Goal: Task Accomplishment & Management: Manage account settings

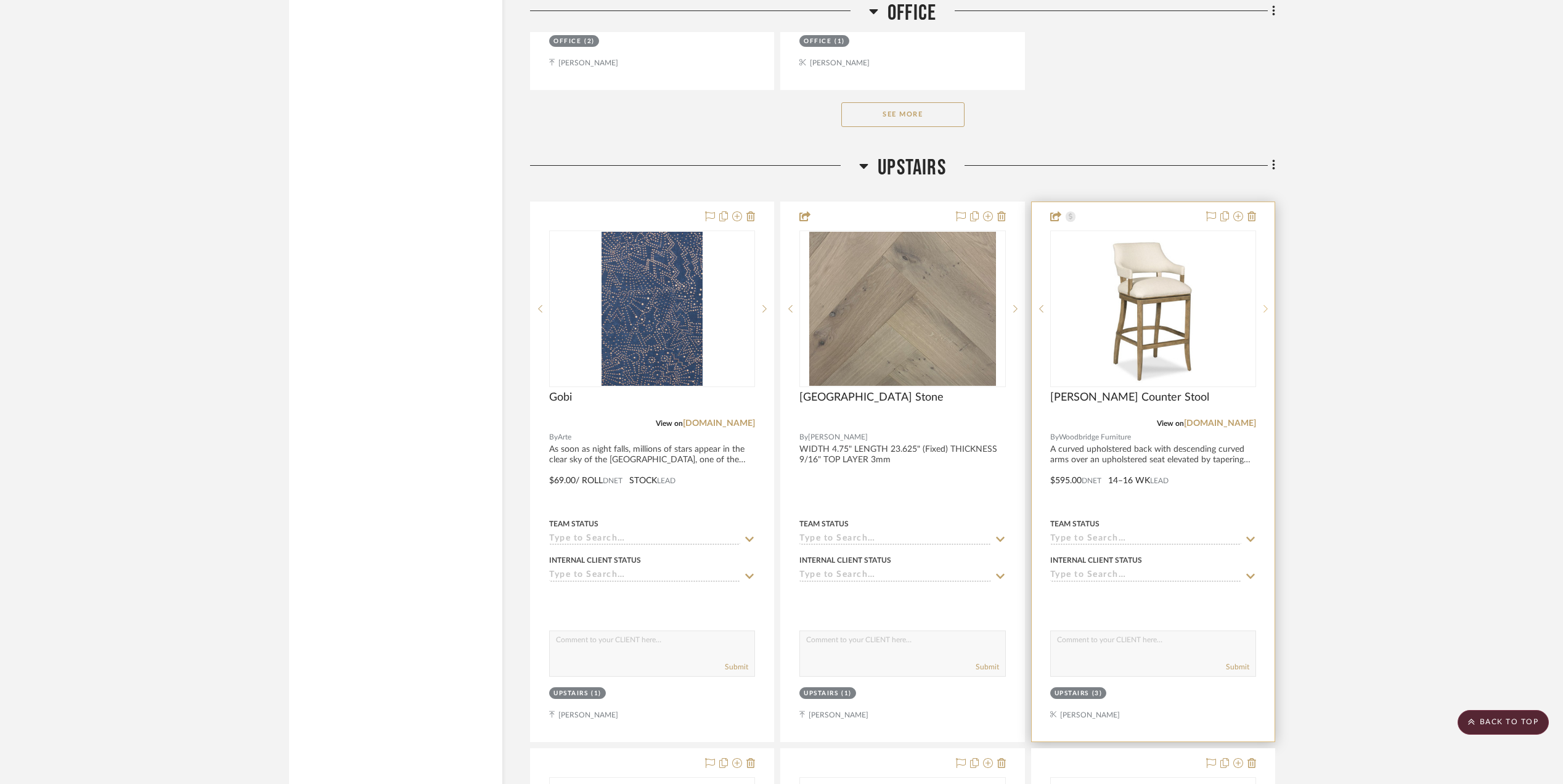
scroll to position [2054, 0]
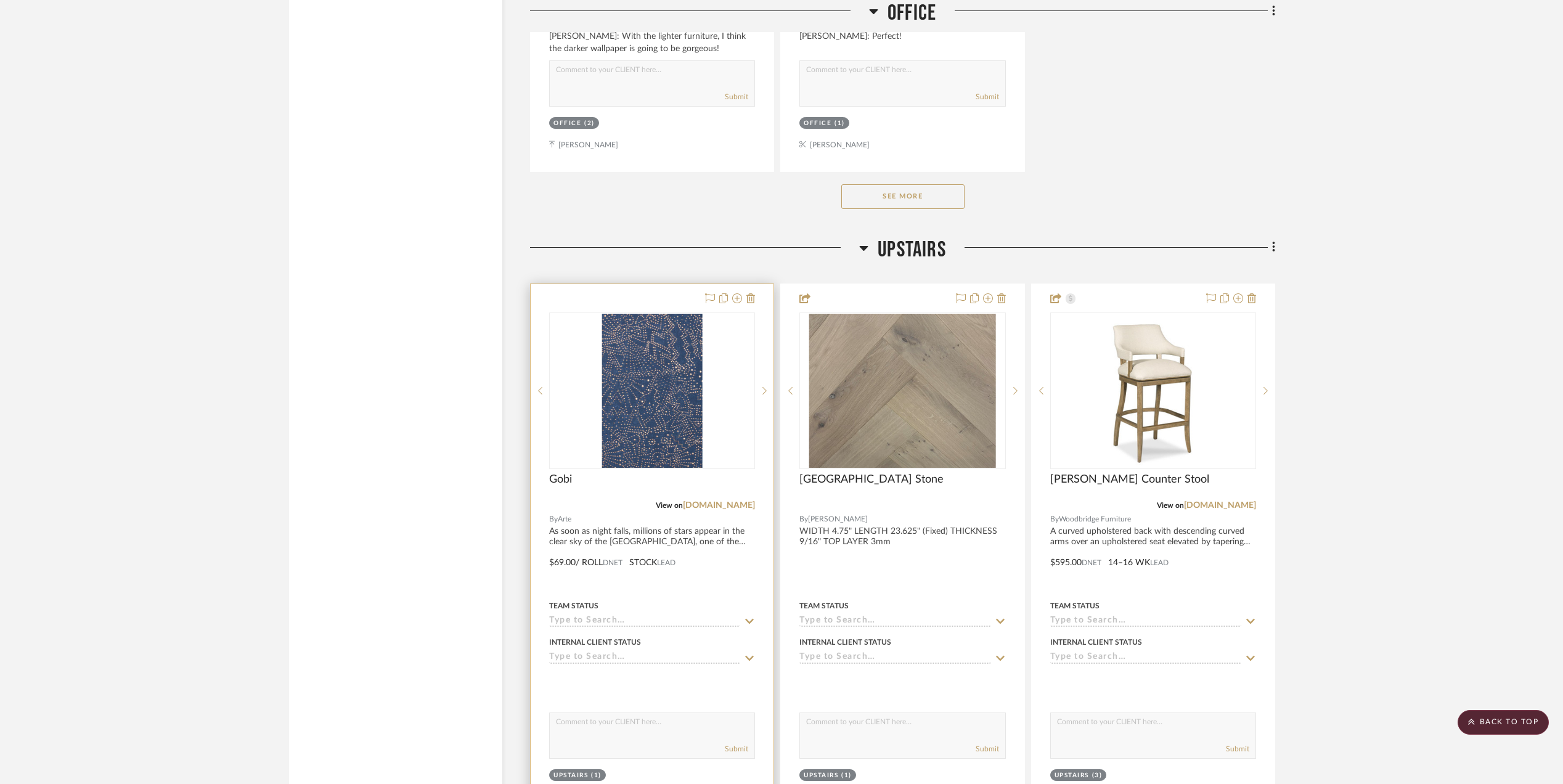
click at [632, 627] on input at bounding box center [645, 621] width 191 height 12
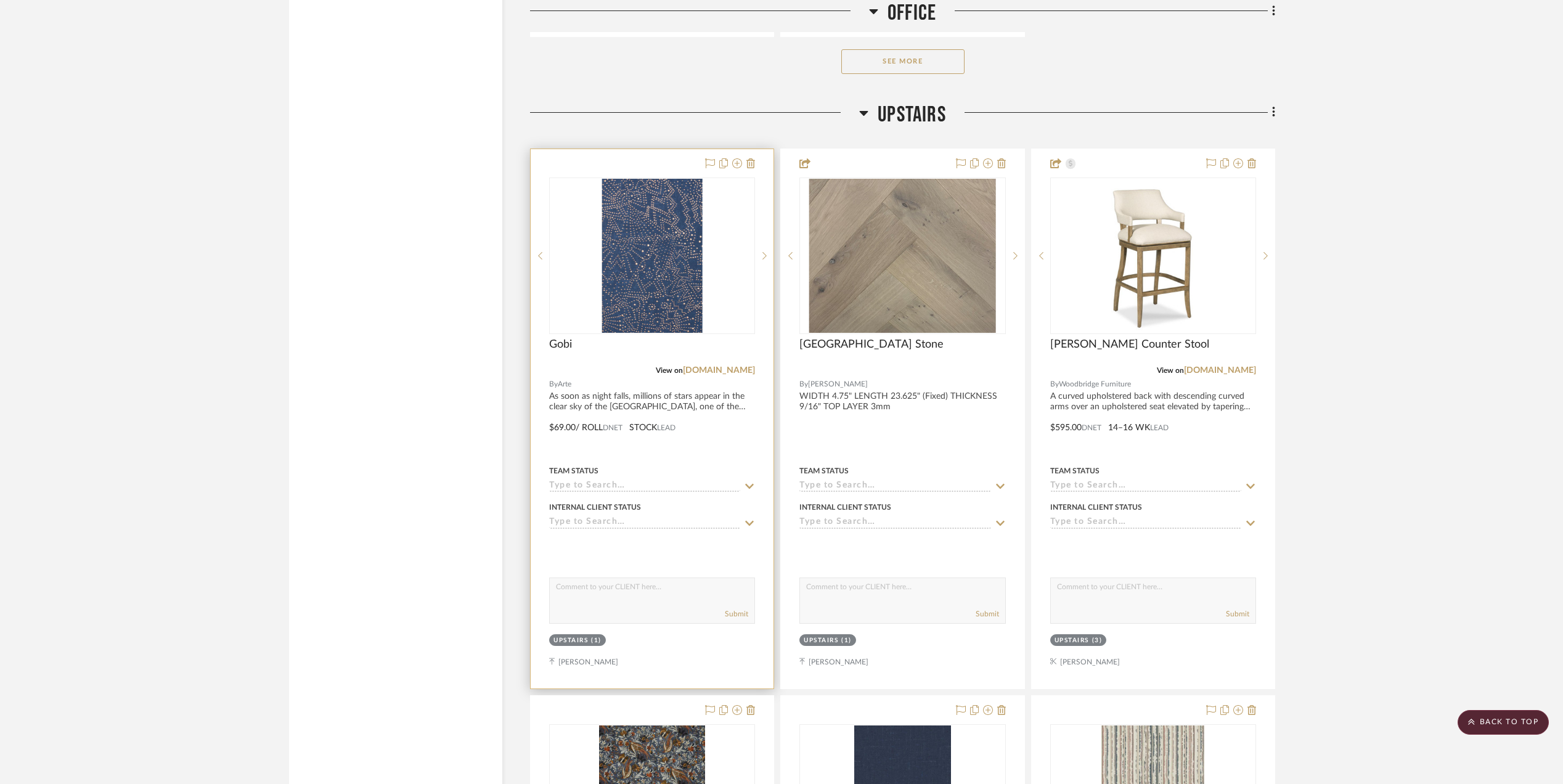
scroll to position [2218, 0]
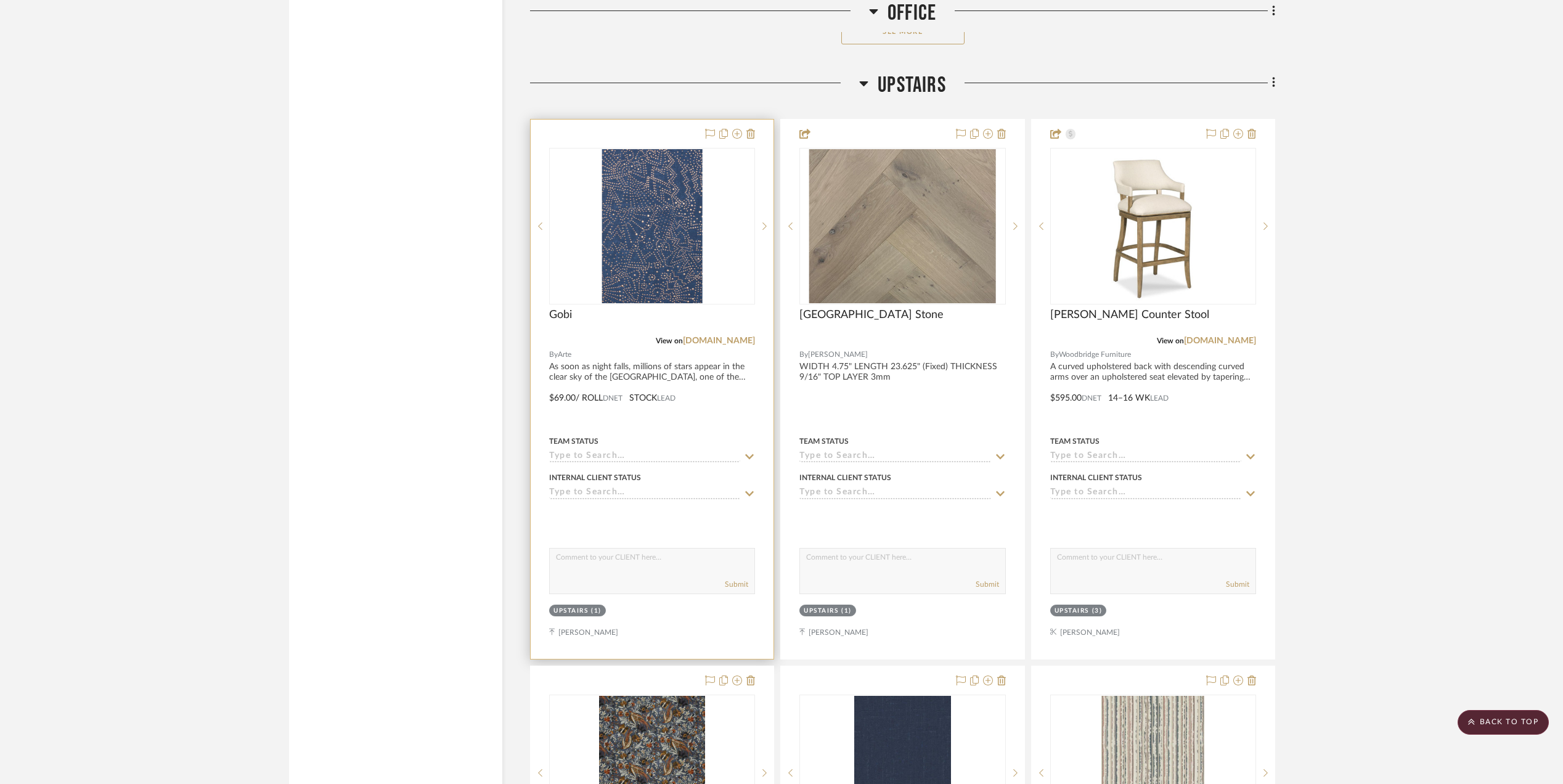
click at [592, 463] on input at bounding box center [645, 457] width 191 height 12
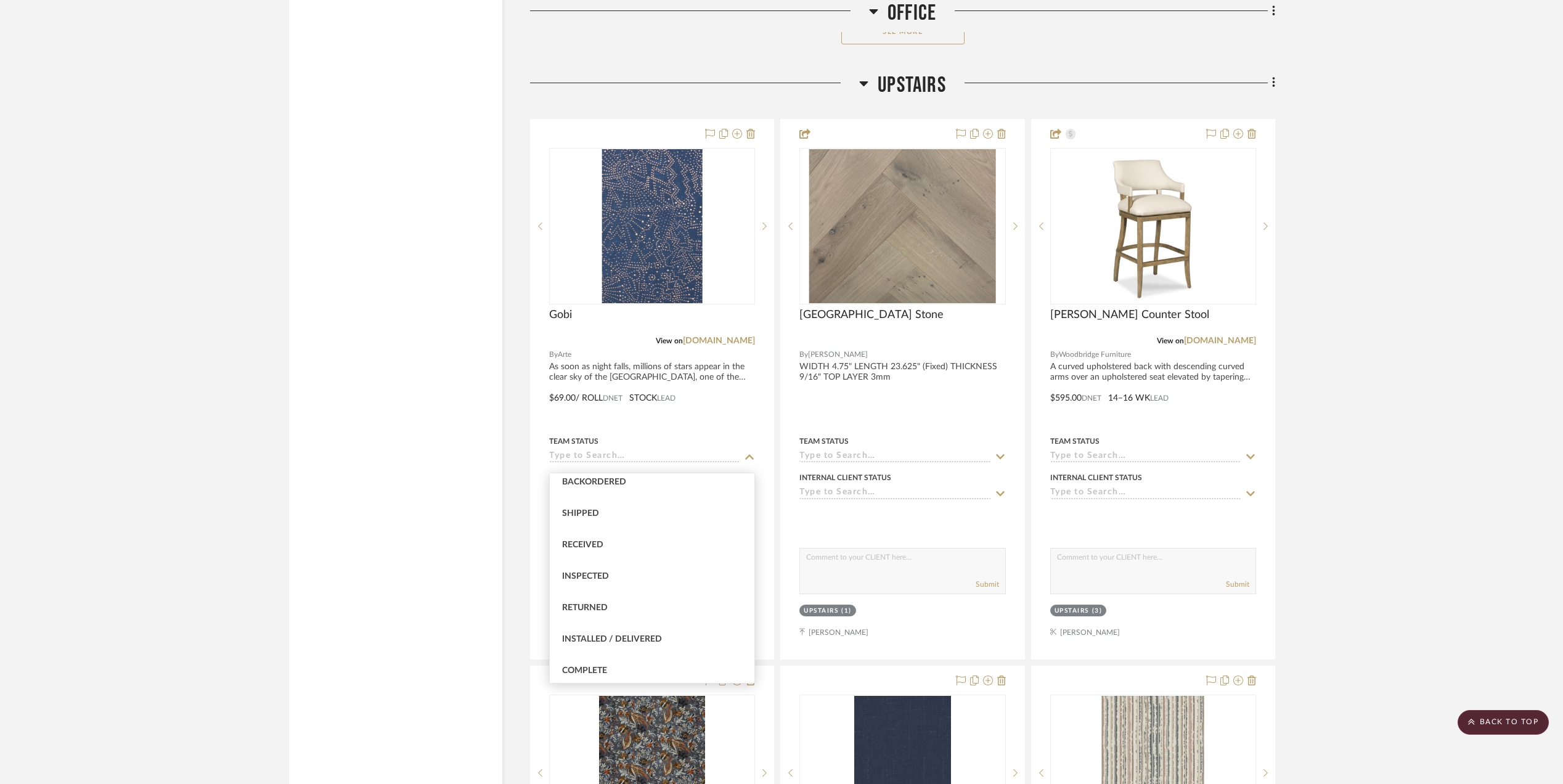
scroll to position [246, 0]
click at [598, 646] on span "Sourced" at bounding box center [582, 651] width 41 height 8
type input "9/8/2025"
type input "Sourced"
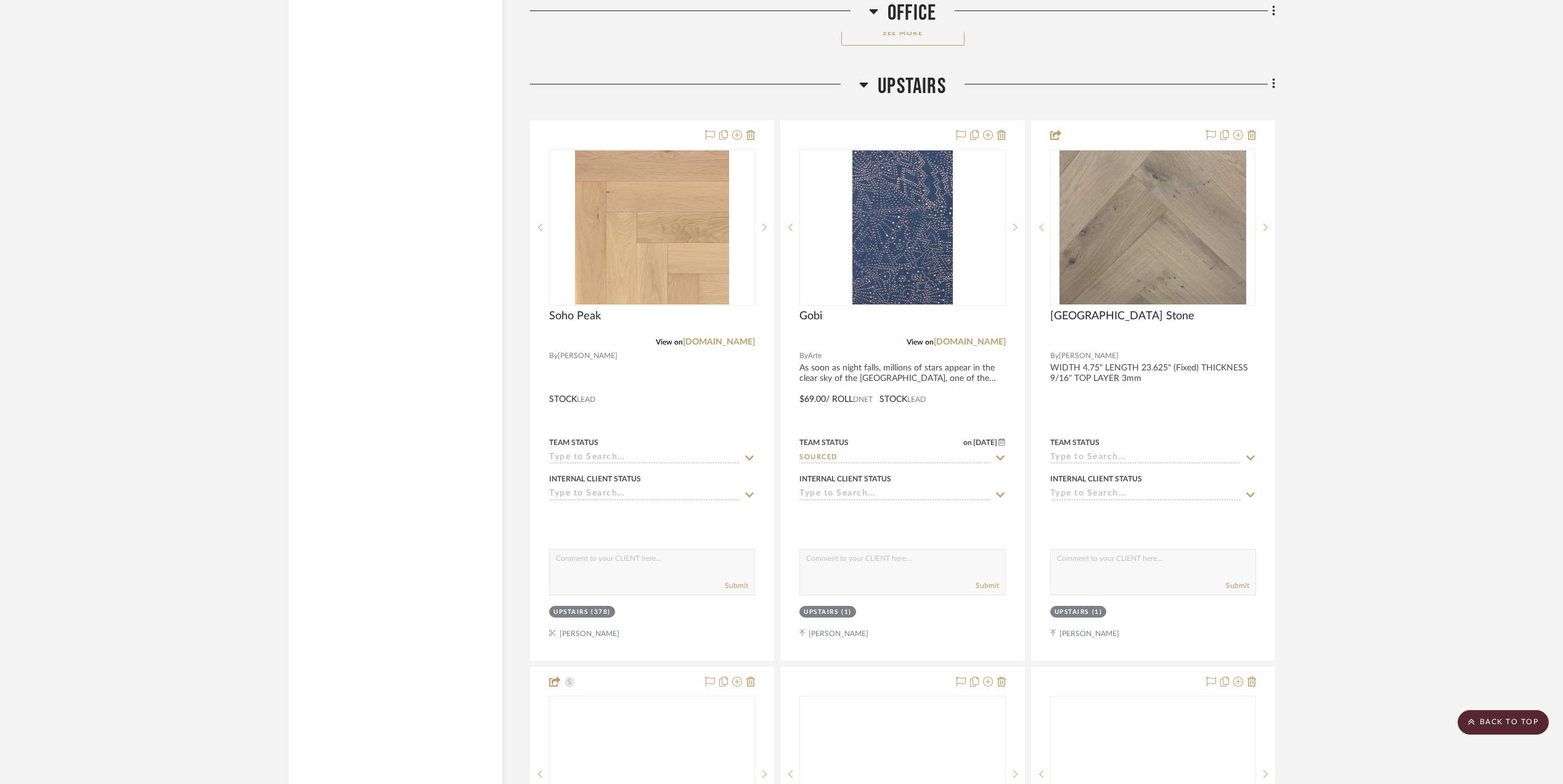
scroll to position [2218, 0]
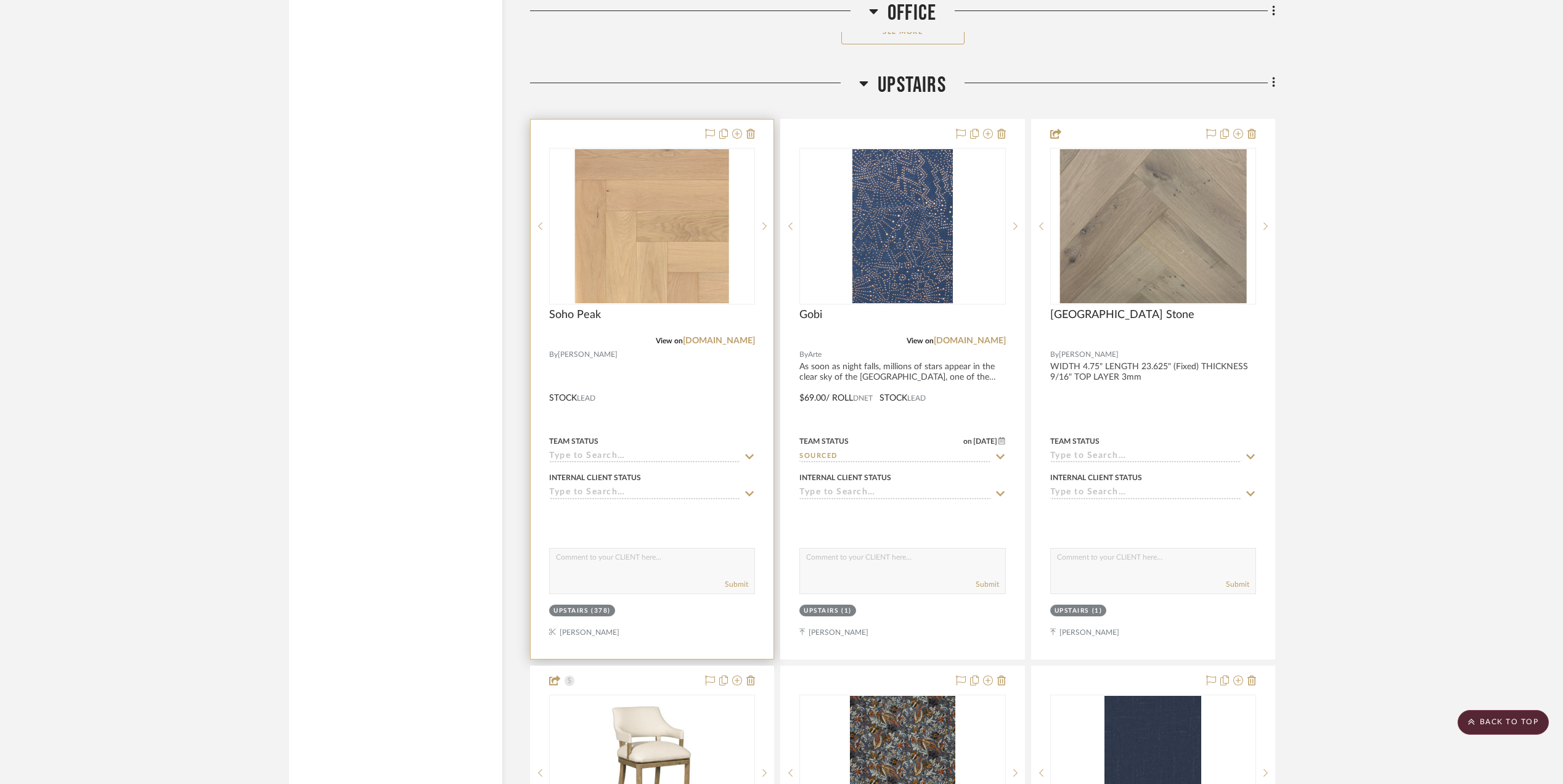
click at [615, 463] on input at bounding box center [645, 457] width 191 height 12
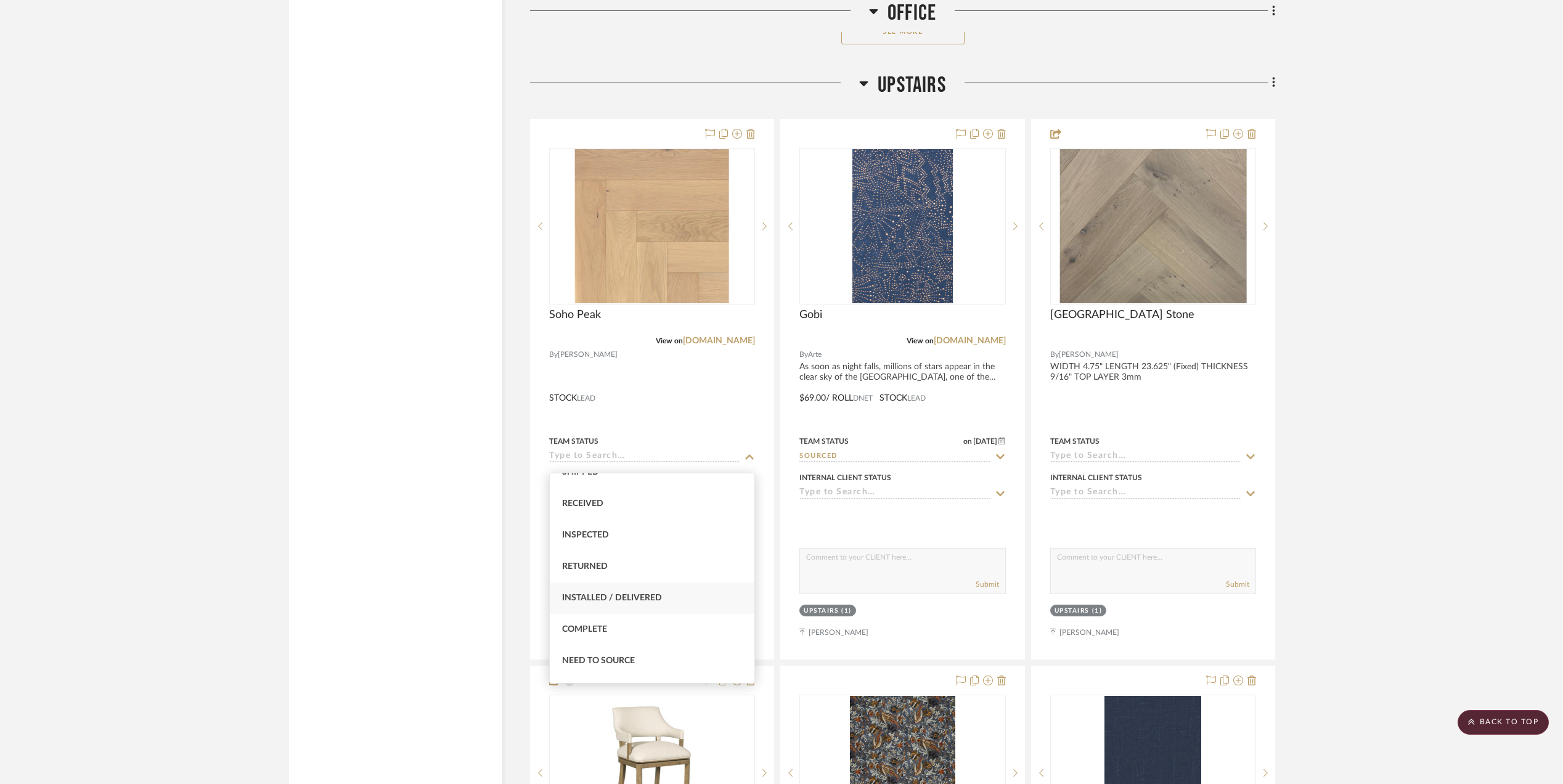
scroll to position [246, 0]
click at [595, 647] on span "Sourced" at bounding box center [582, 651] width 41 height 8
type input "9/8/2025"
type input "Sourced"
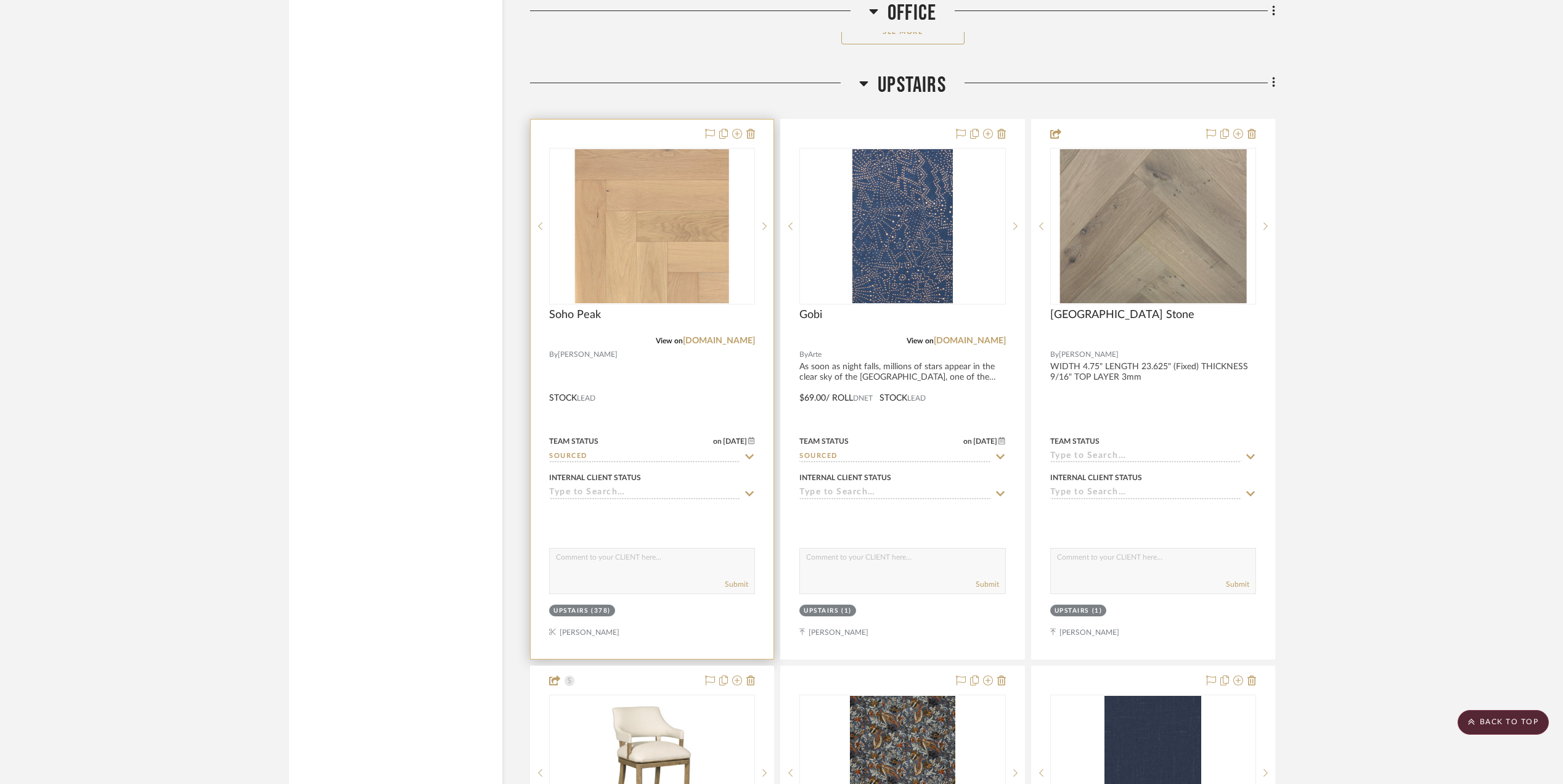
click at [619, 496] on input at bounding box center [645, 493] width 191 height 12
drag, startPoint x: 622, startPoint y: 616, endPoint x: 749, endPoint y: 591, distance: 129.4
click at [622, 616] on span "Client Input Required" at bounding box center [613, 620] width 102 height 8
type input "9/8/2025"
type input "Client Input Required"
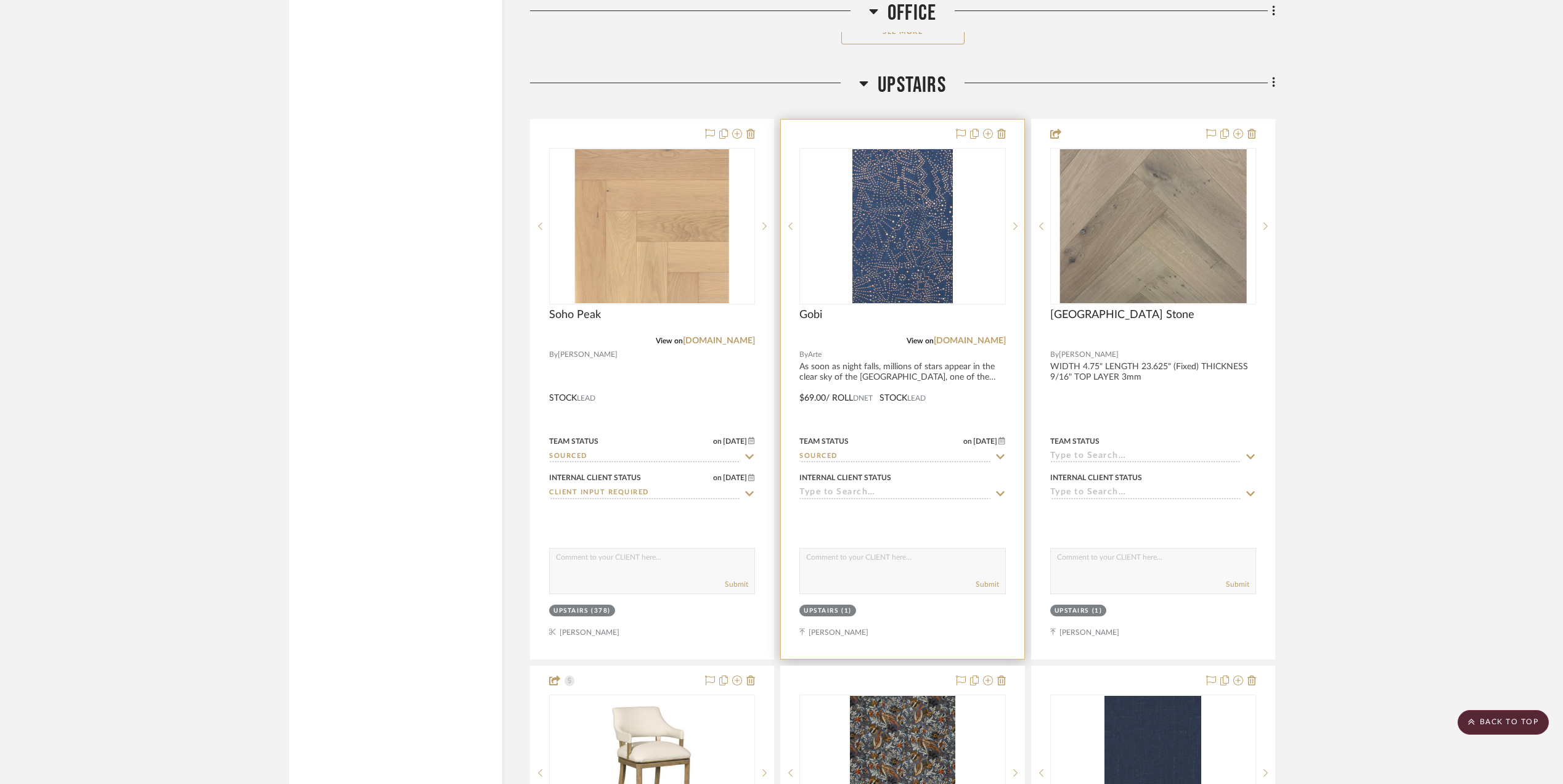
click at [856, 496] on input at bounding box center [895, 493] width 191 height 12
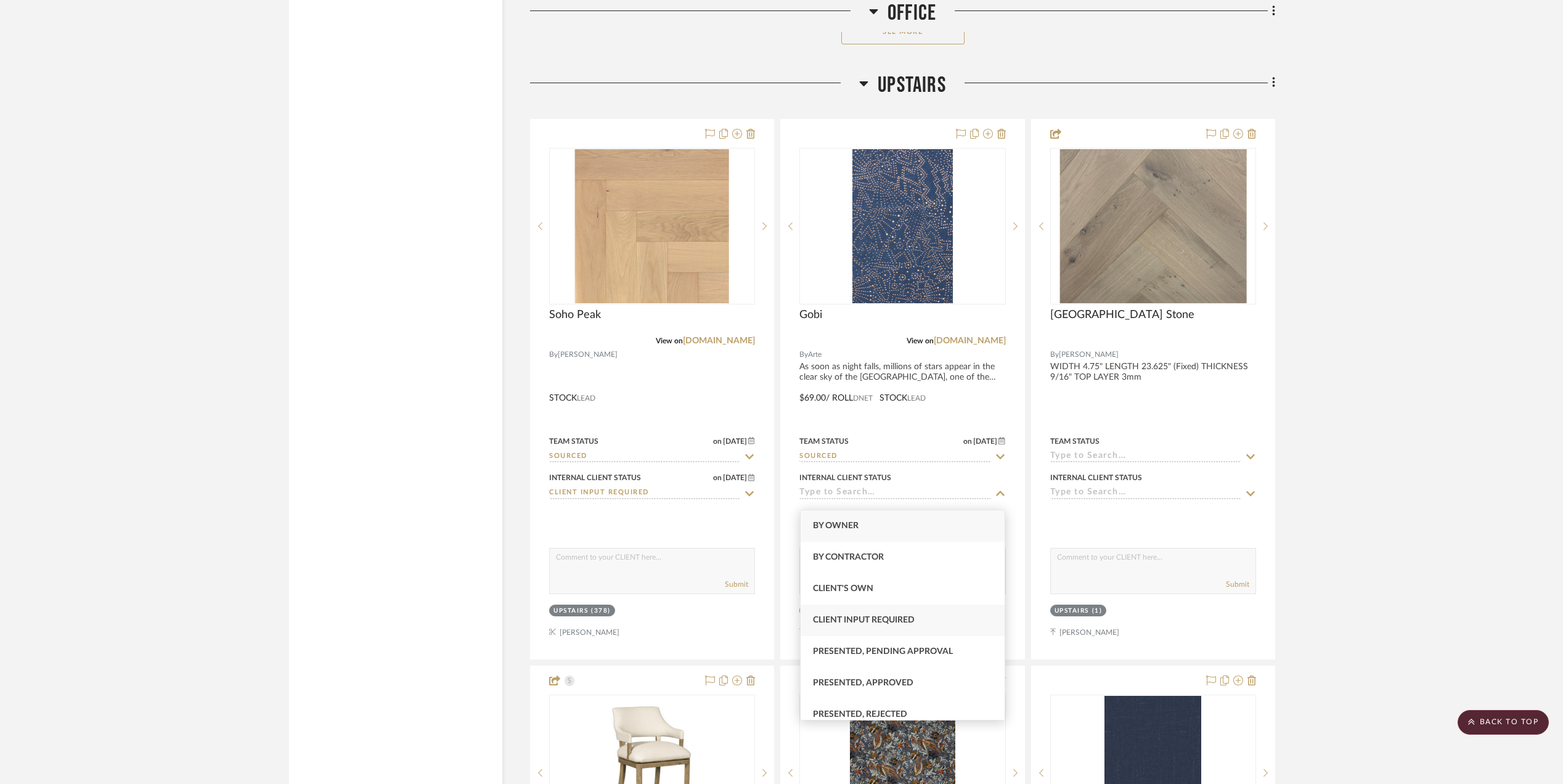
click at [872, 614] on div "Client Input Required" at bounding box center [903, 620] width 205 height 31
type input "9/8/2025"
type input "Client Input Required"
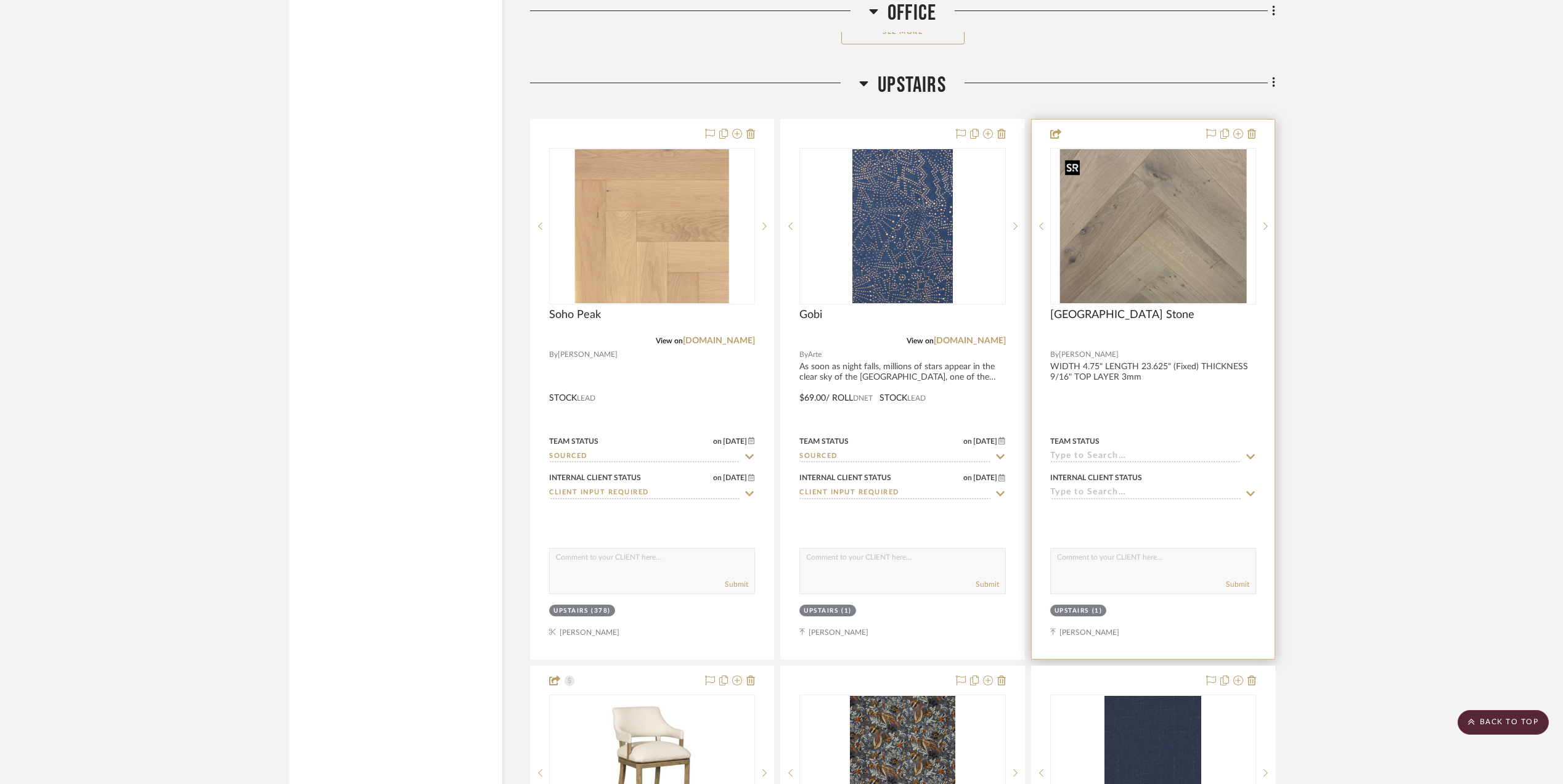
click at [1137, 272] on img "0" at bounding box center [1152, 226] width 186 height 154
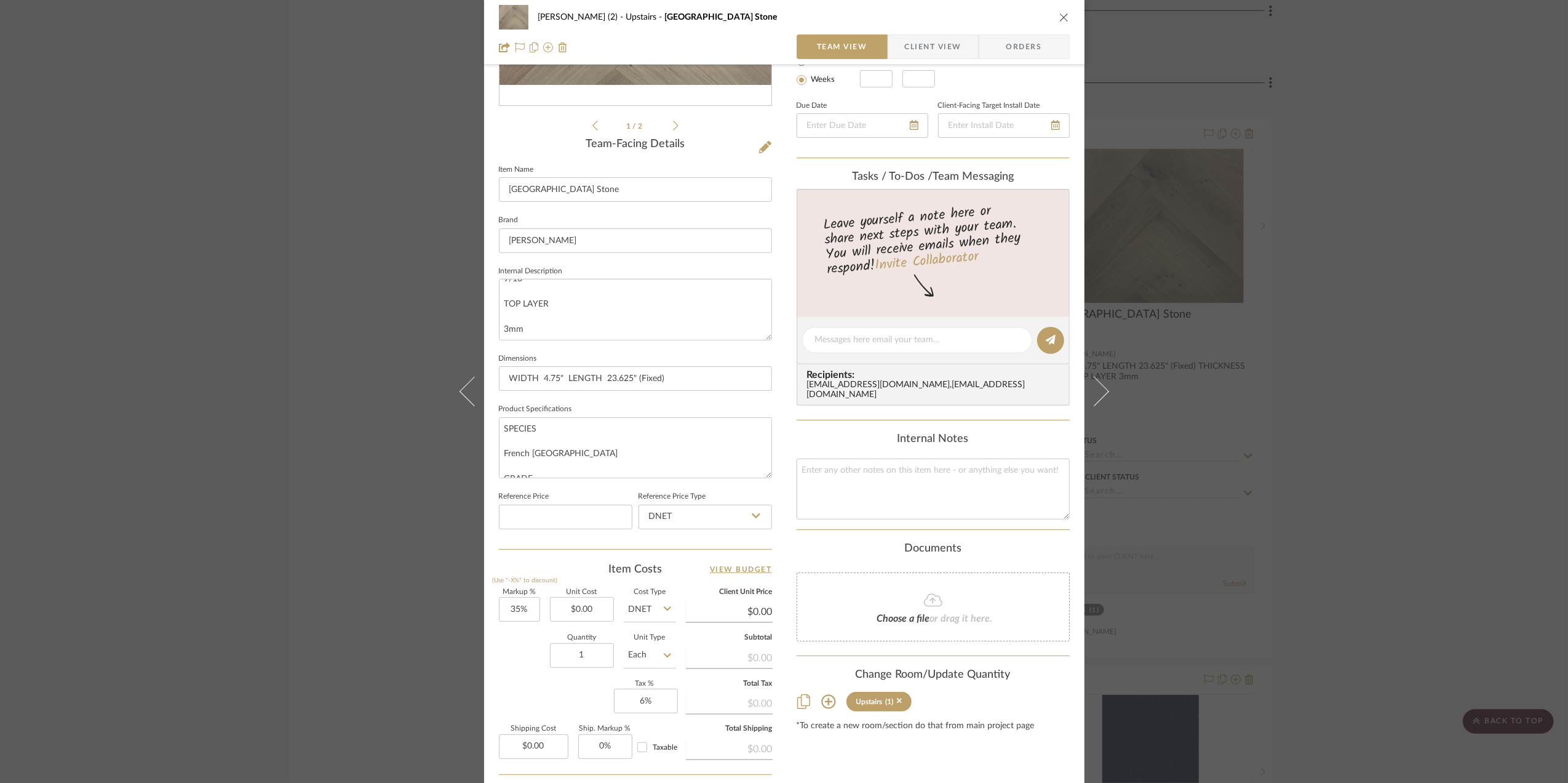
click at [1294, 443] on div "Stephanie Bergreen (2) Upstairs SoHo Peak Beach Stone Team View Client View Ord…" at bounding box center [784, 391] width 1568 height 783
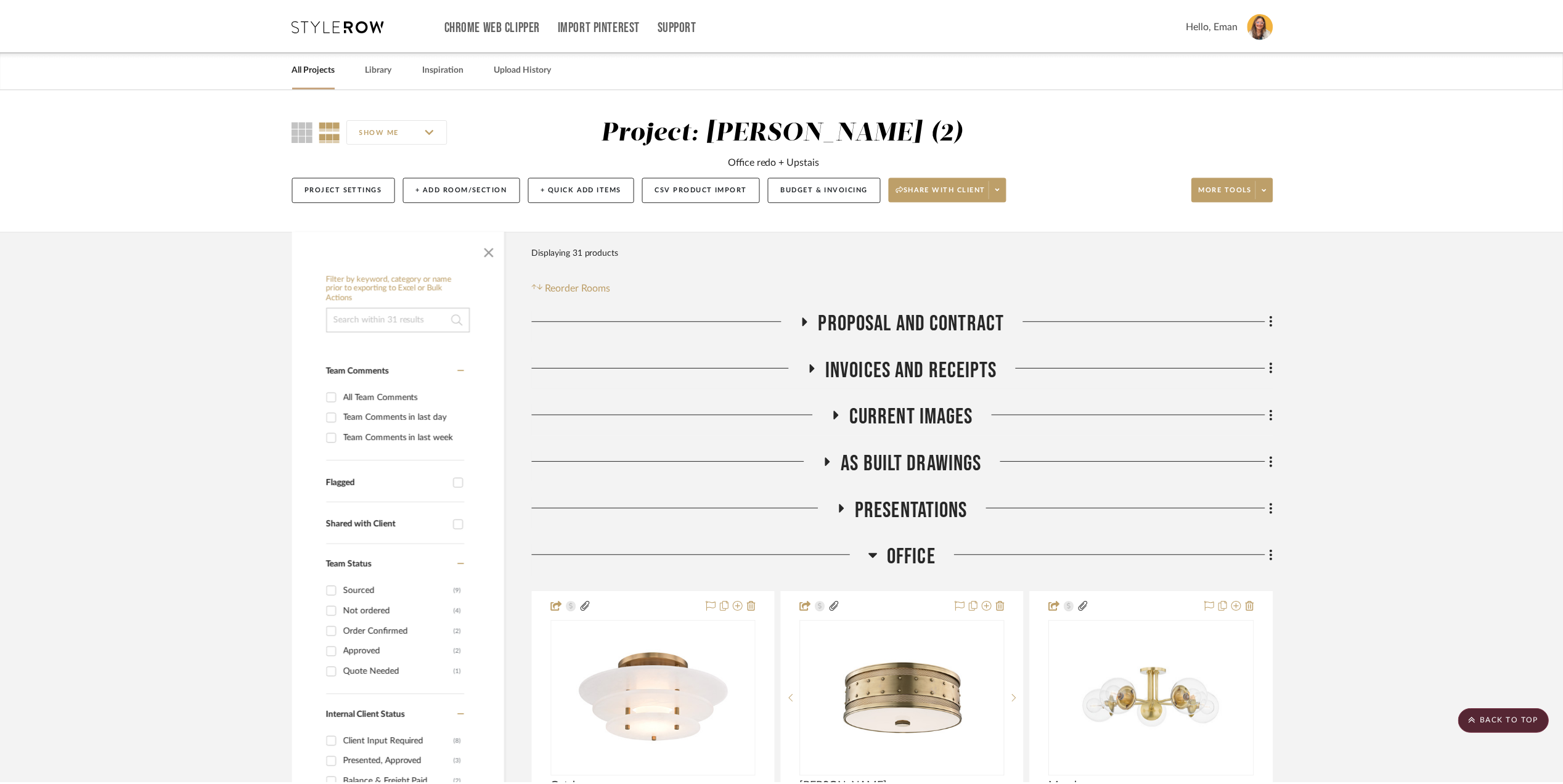
scroll to position [2218, 0]
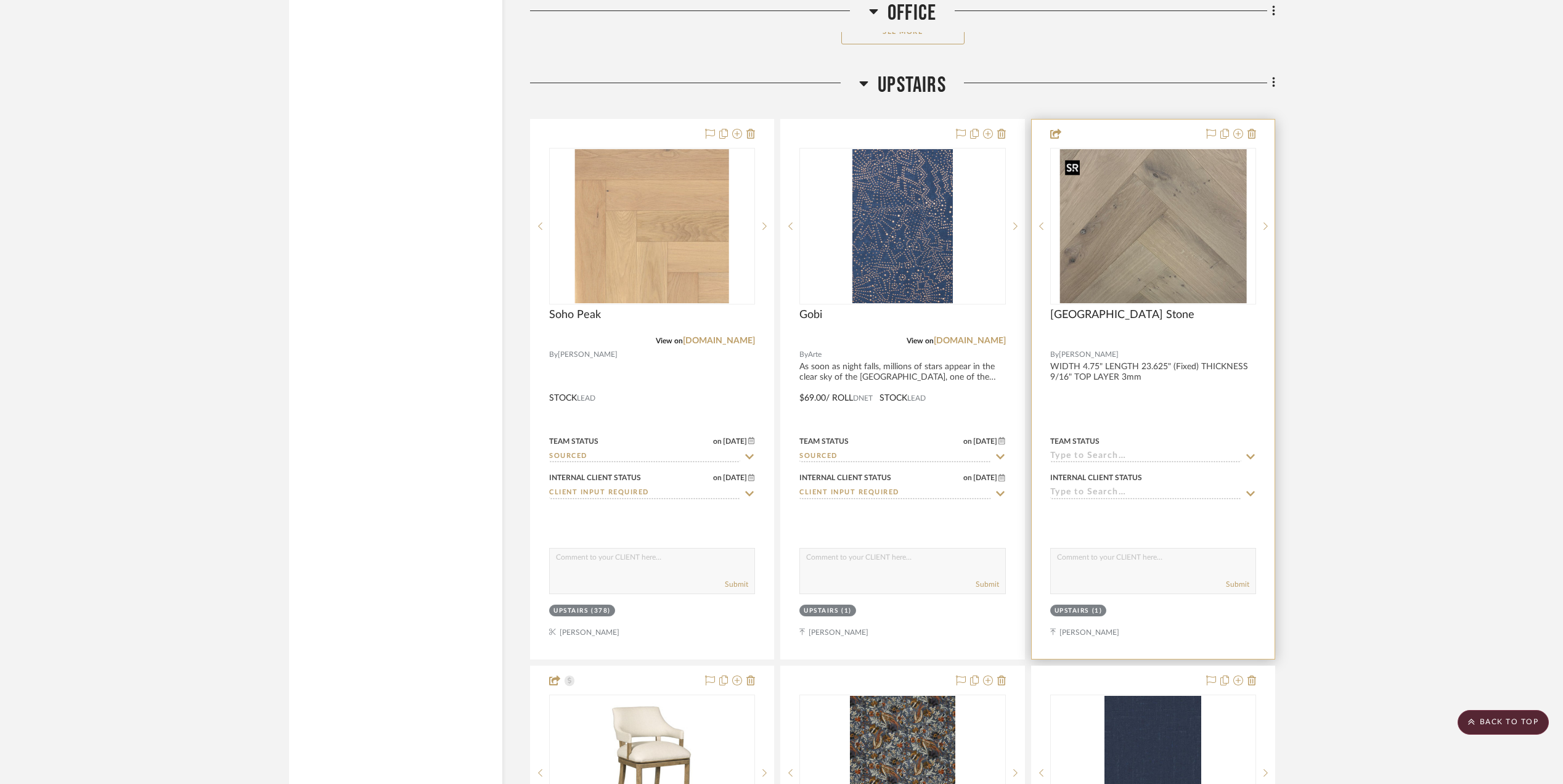
click at [1145, 193] on img "0" at bounding box center [1152, 226] width 186 height 154
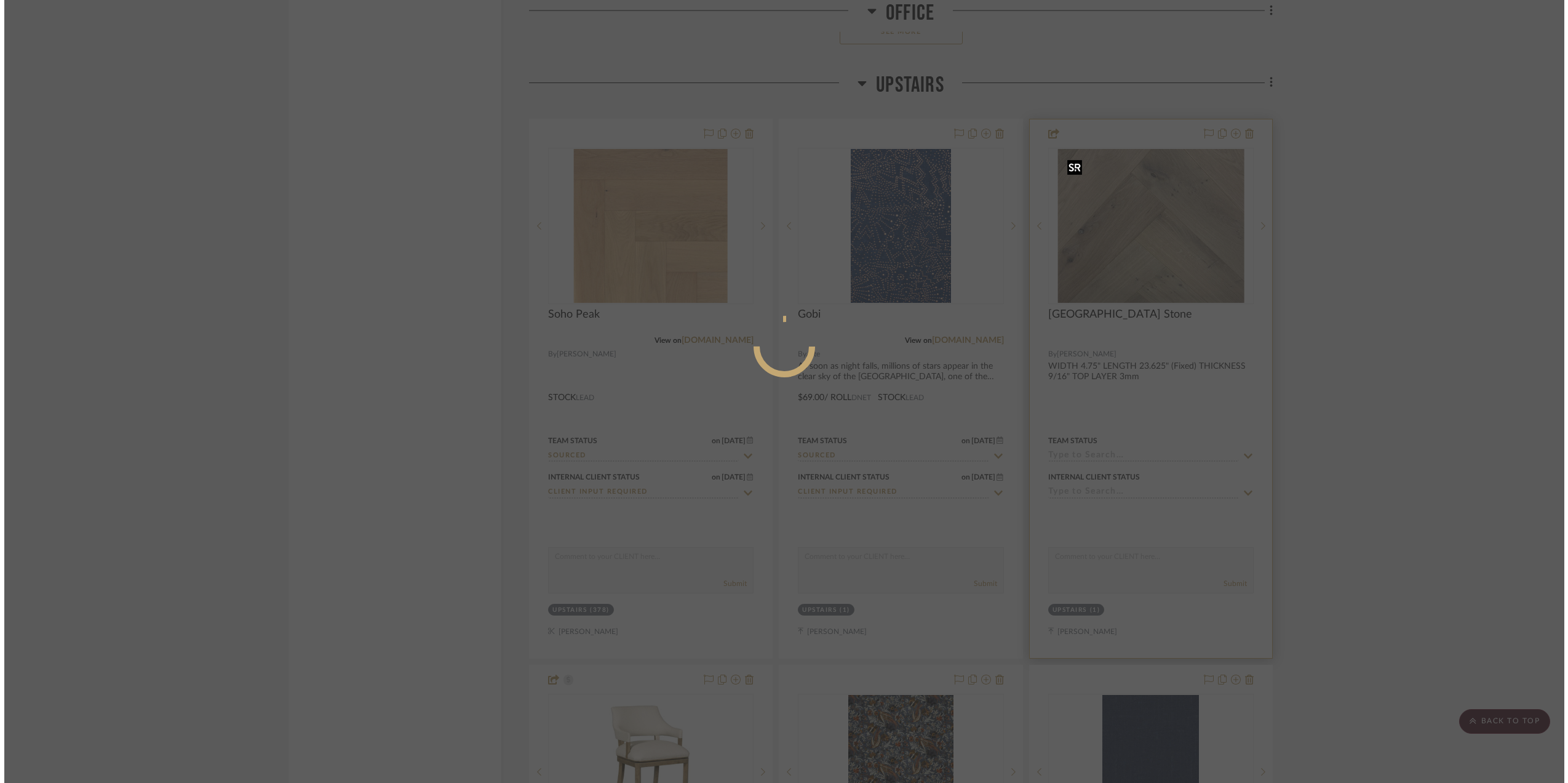
scroll to position [0, 0]
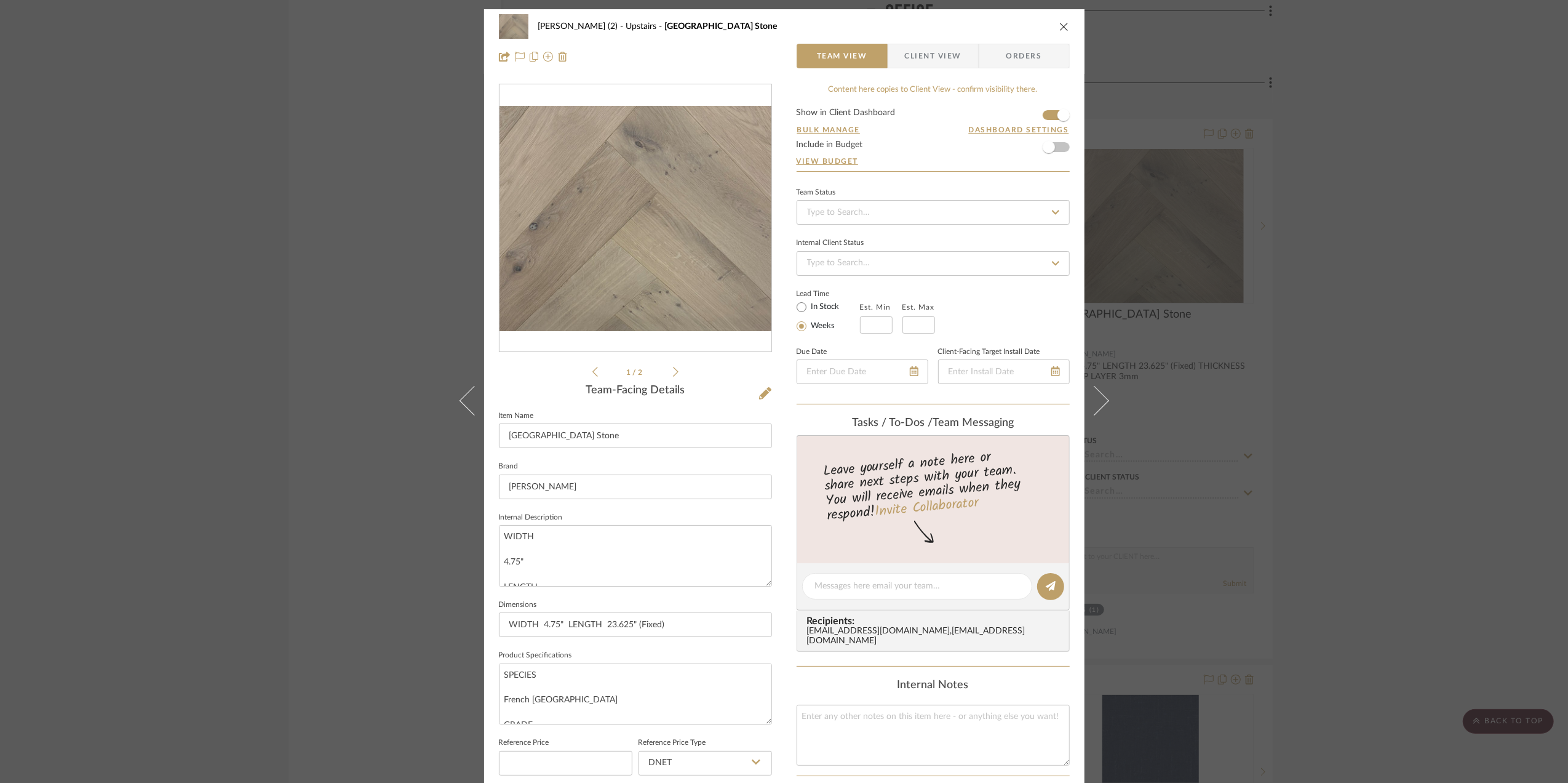
click at [737, 232] on img "0" at bounding box center [636, 218] width 272 height 225
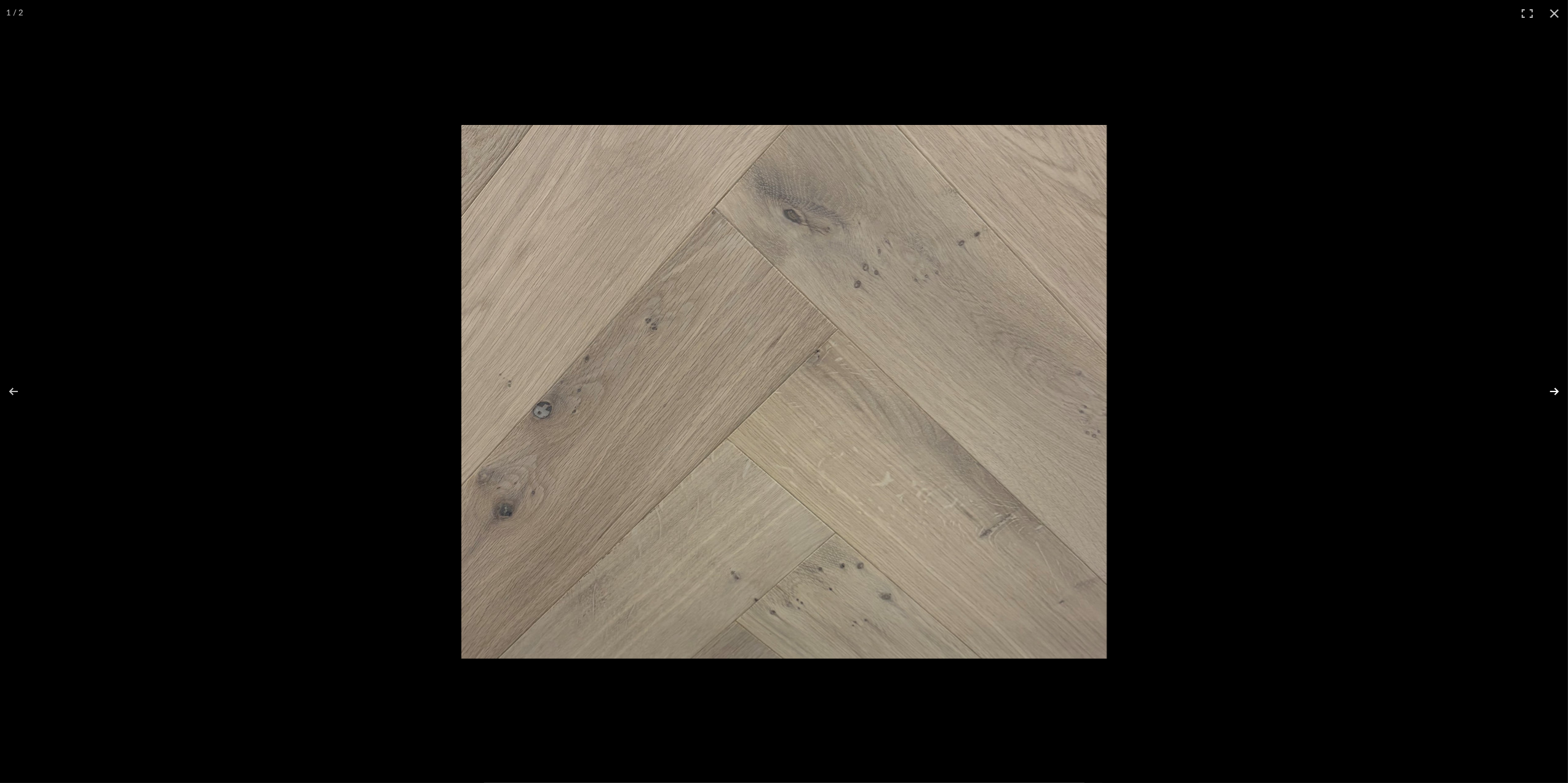
click at [1555, 390] on button at bounding box center [1546, 391] width 43 height 61
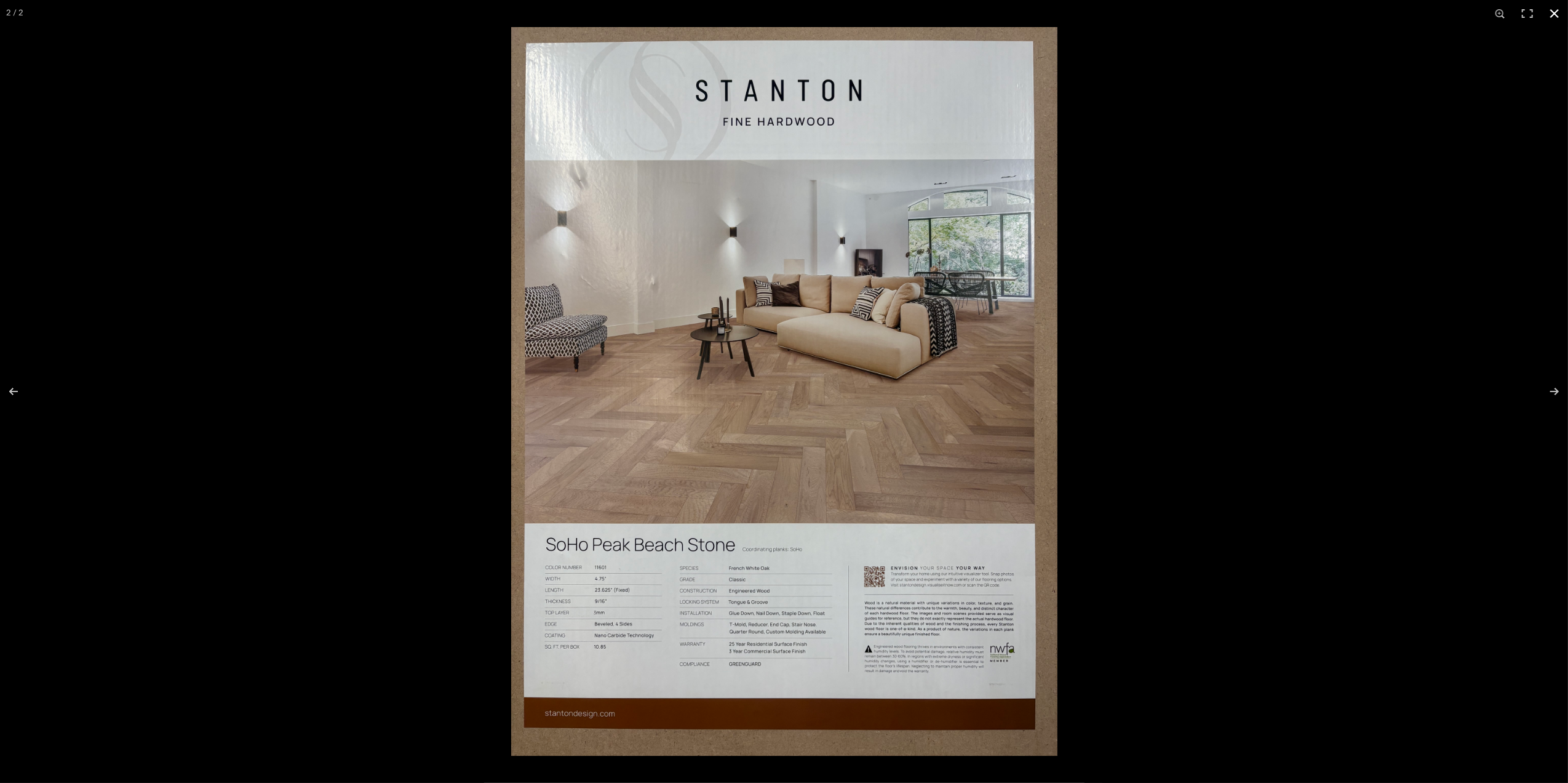
click at [1268, 446] on div at bounding box center [1295, 418] width 1568 height 783
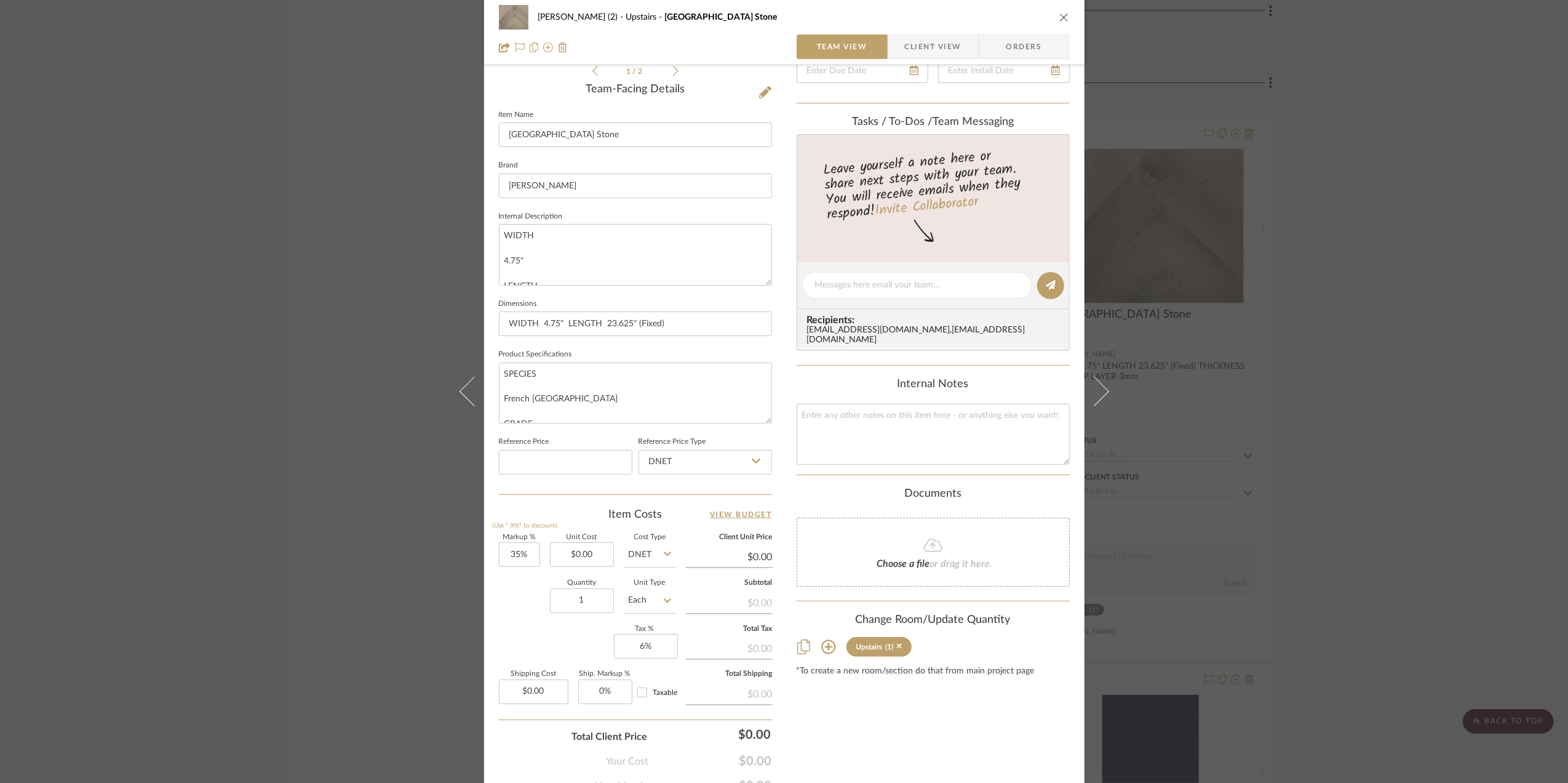
scroll to position [328, 0]
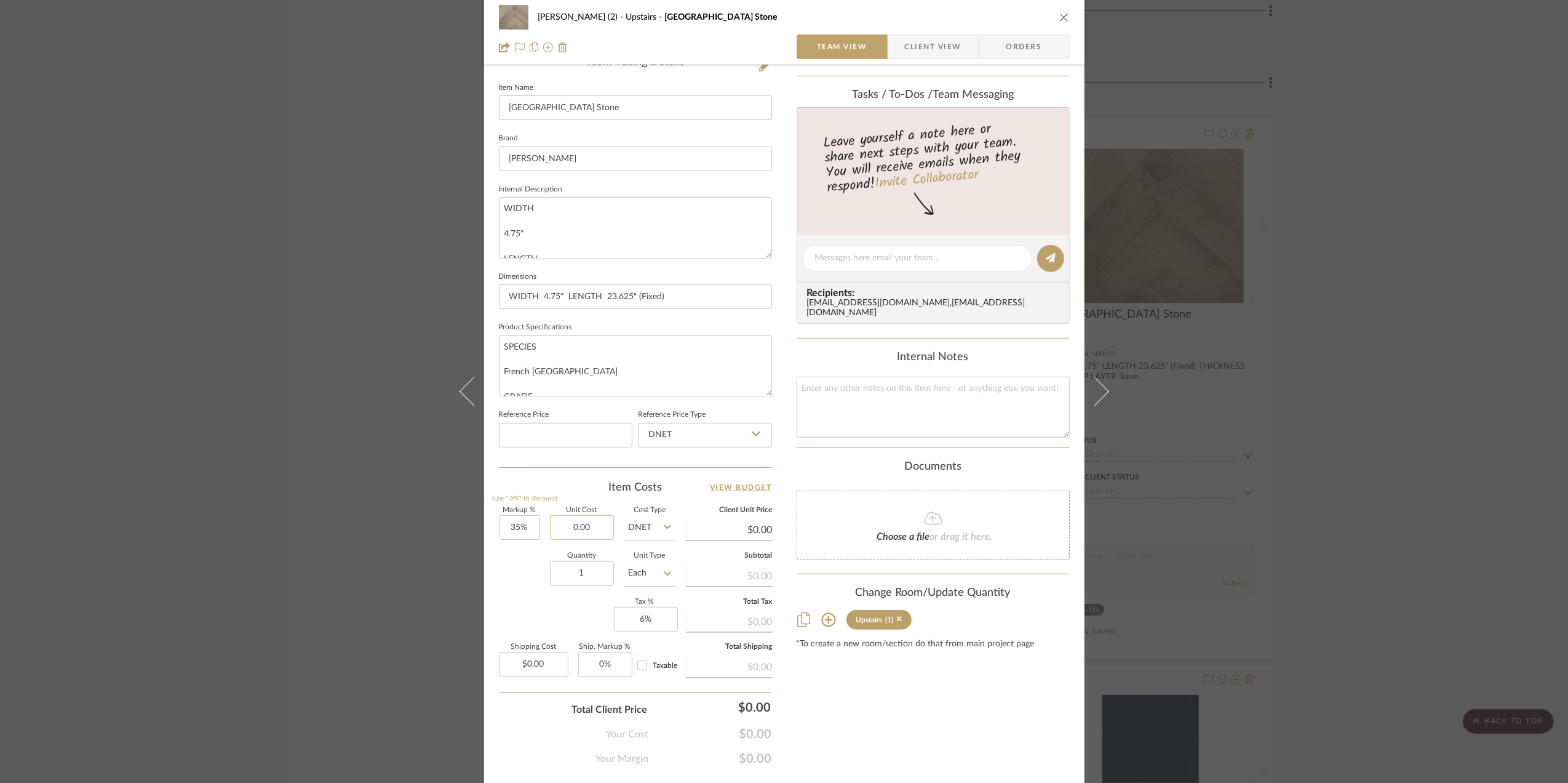
drag, startPoint x: 582, startPoint y: 527, endPoint x: 594, endPoint y: 532, distance: 13.0
click at [582, 527] on input "0.00" at bounding box center [582, 527] width 64 height 24
type input "$8.72"
click at [535, 596] on div "Quantity 1 Unit Type Each" at bounding box center [587, 575] width 177 height 44
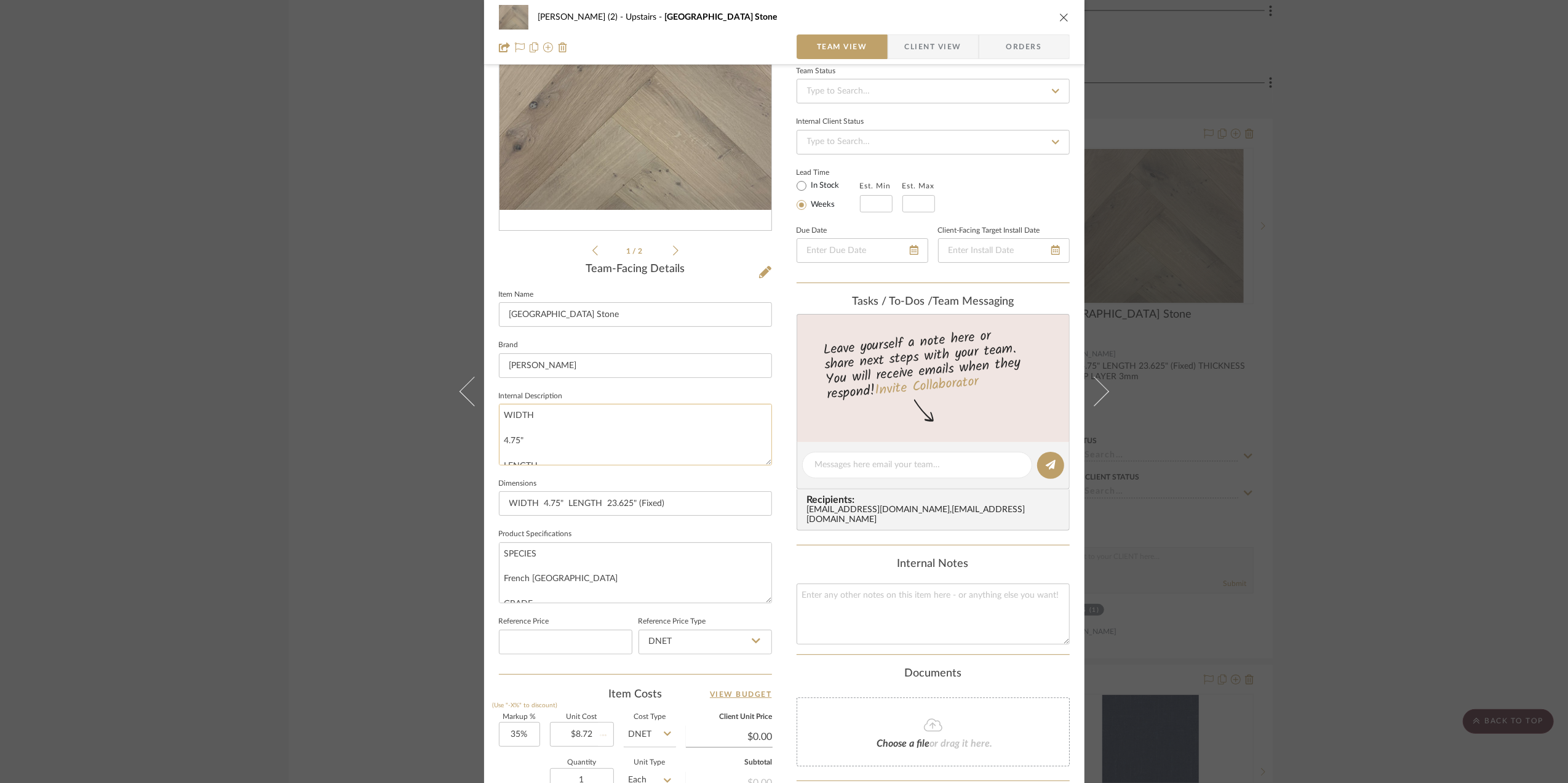
scroll to position [0, 0]
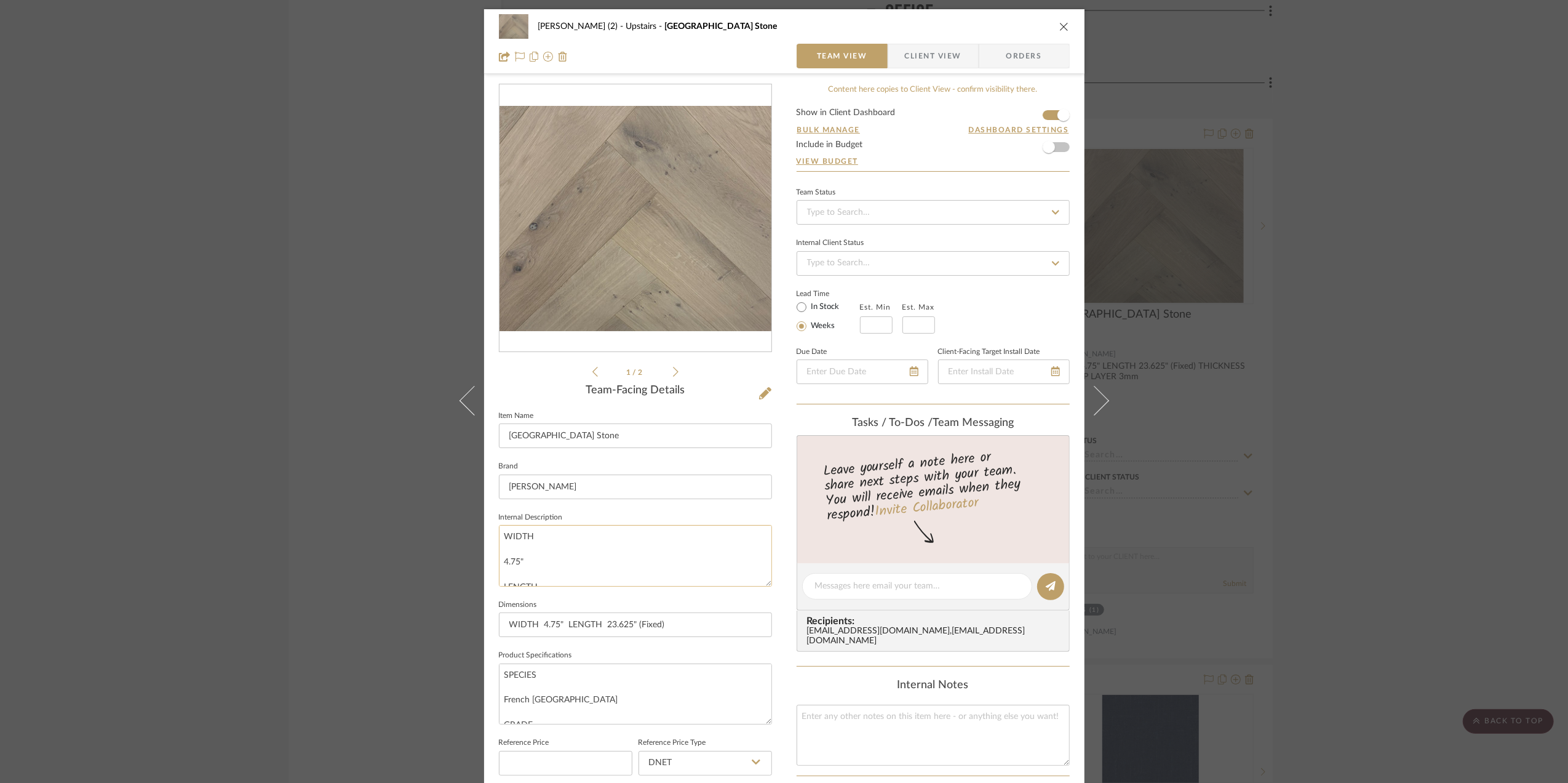
type input "$11.77"
type input "$0.59"
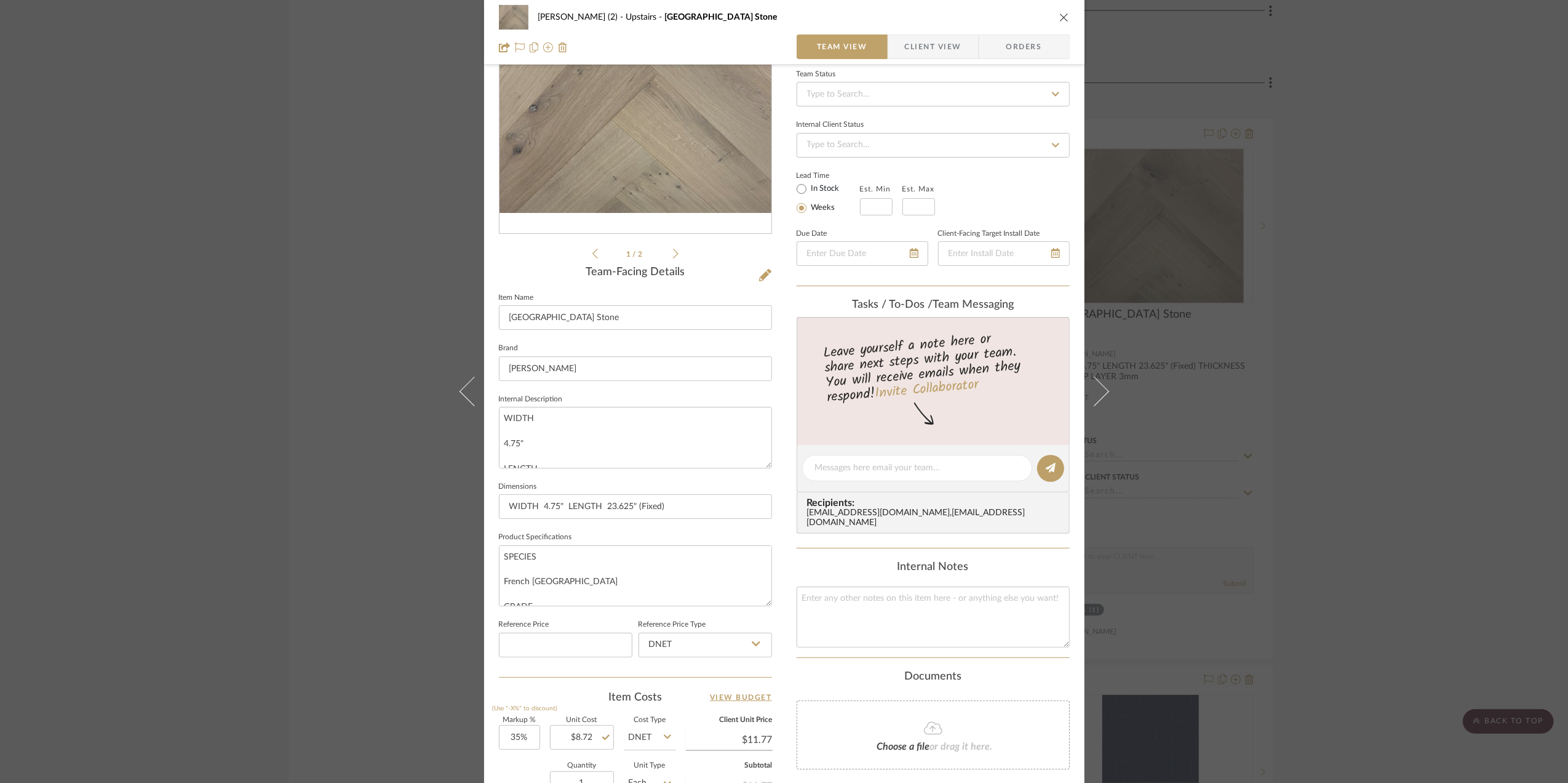
scroll to position [363, 0]
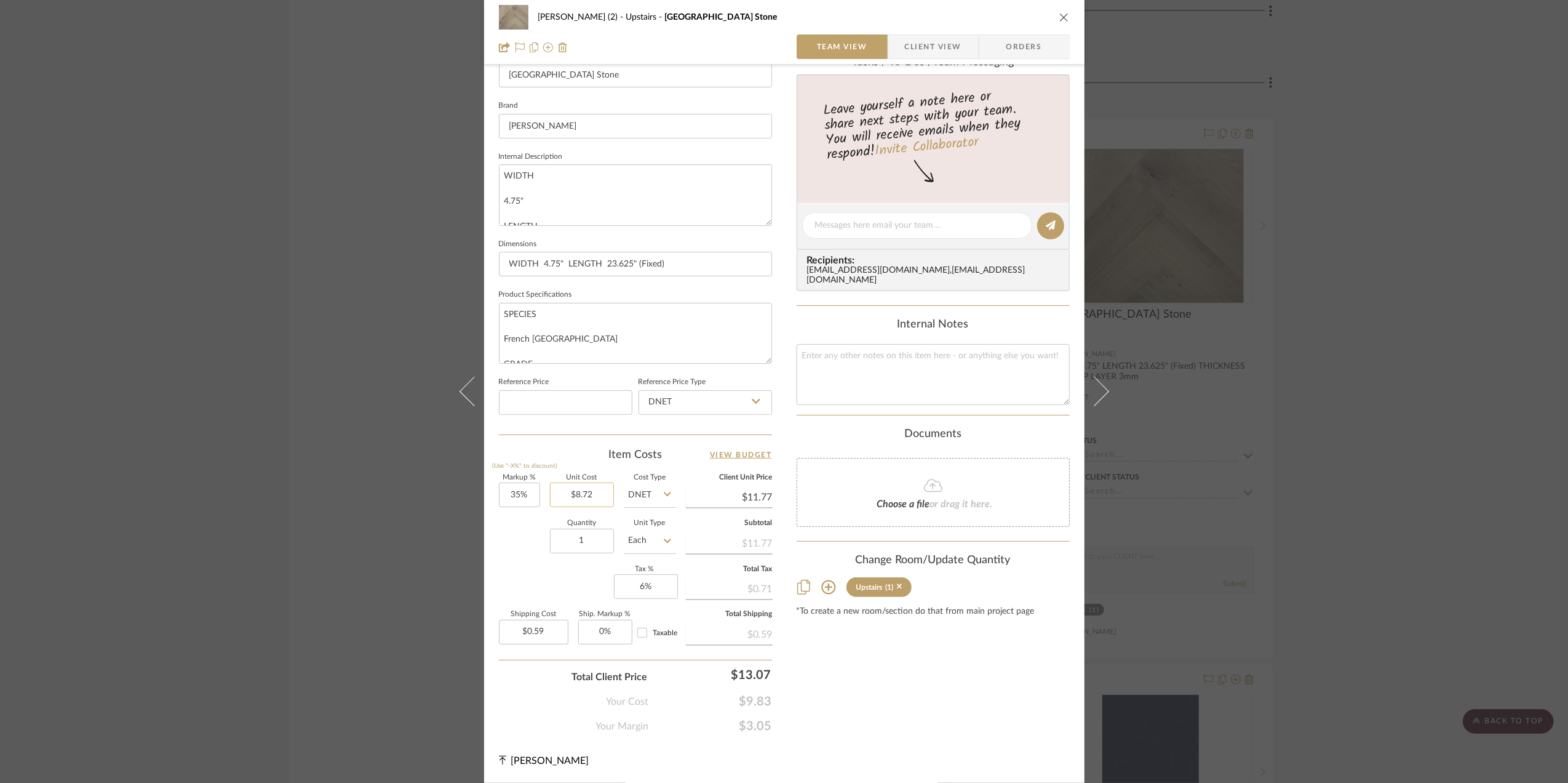
type input "8.72"
type input "$0.00"
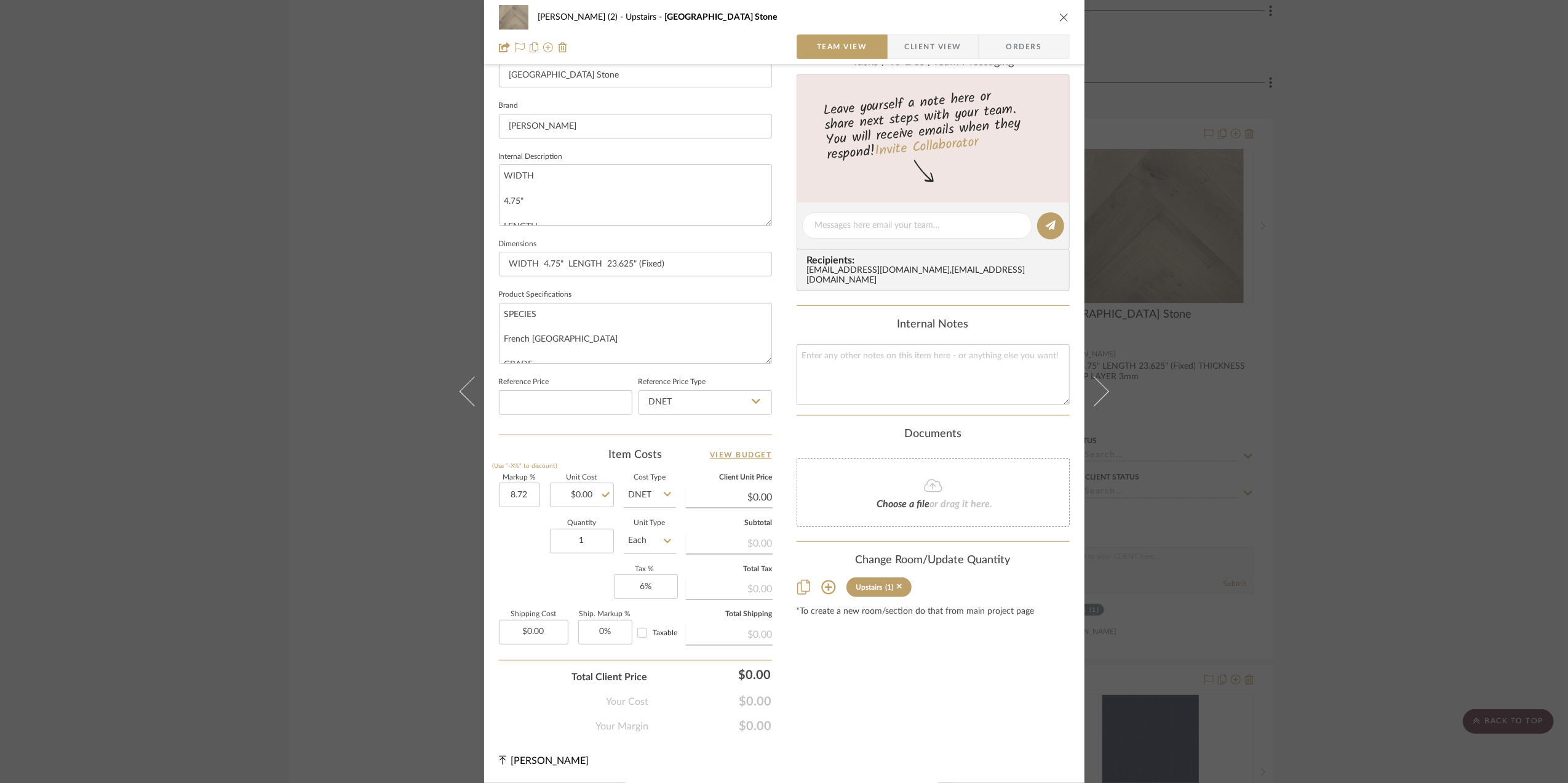
type input "8.72%"
click at [522, 563] on div "Quantity 1 Unit Type Each" at bounding box center [587, 542] width 177 height 44
type input "8.72"
click at [521, 495] on input "8.72" at bounding box center [519, 494] width 41 height 24
click at [1059, 15] on icon "close" at bounding box center [1064, 17] width 10 height 10
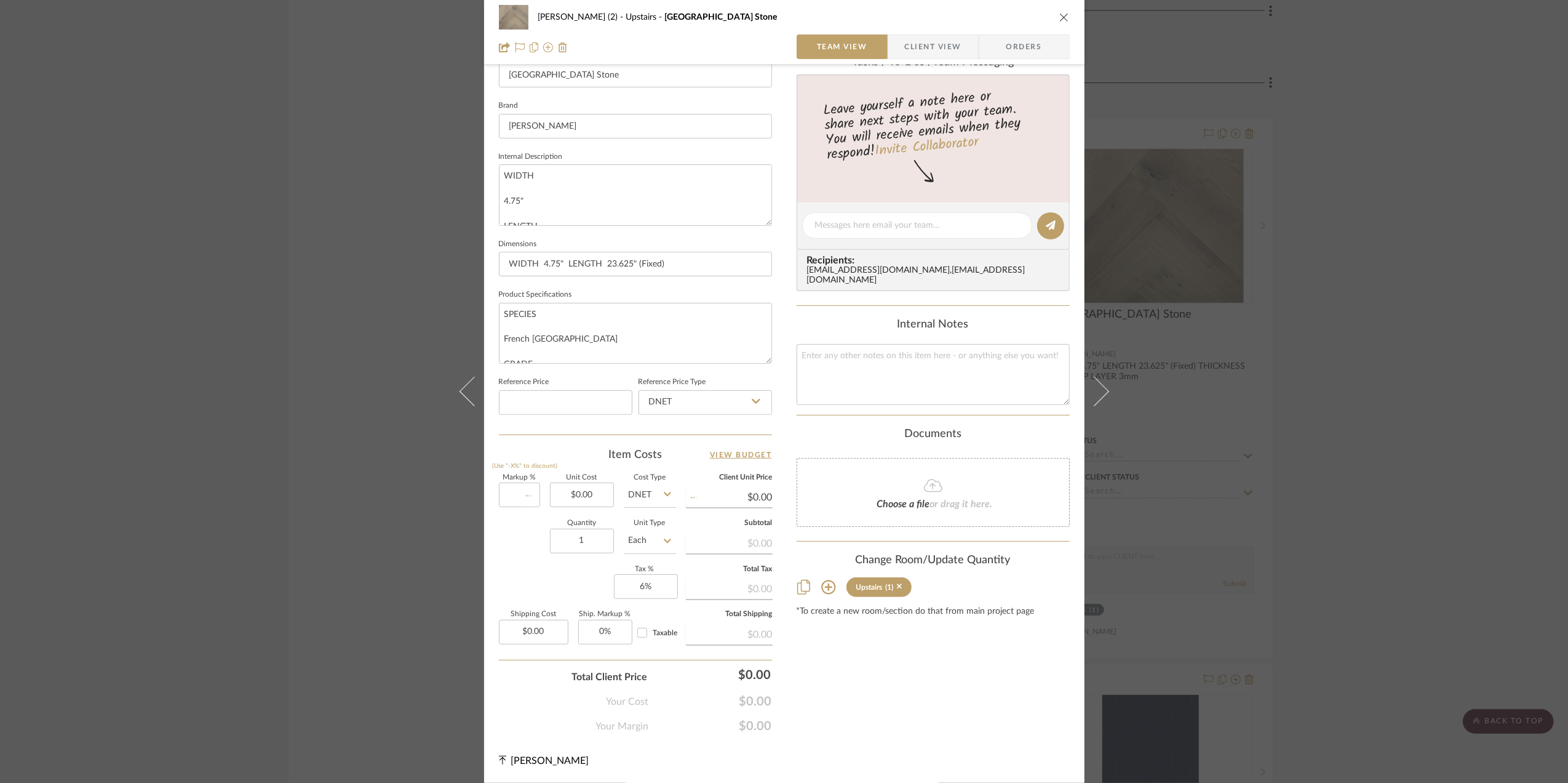
type input "0%"
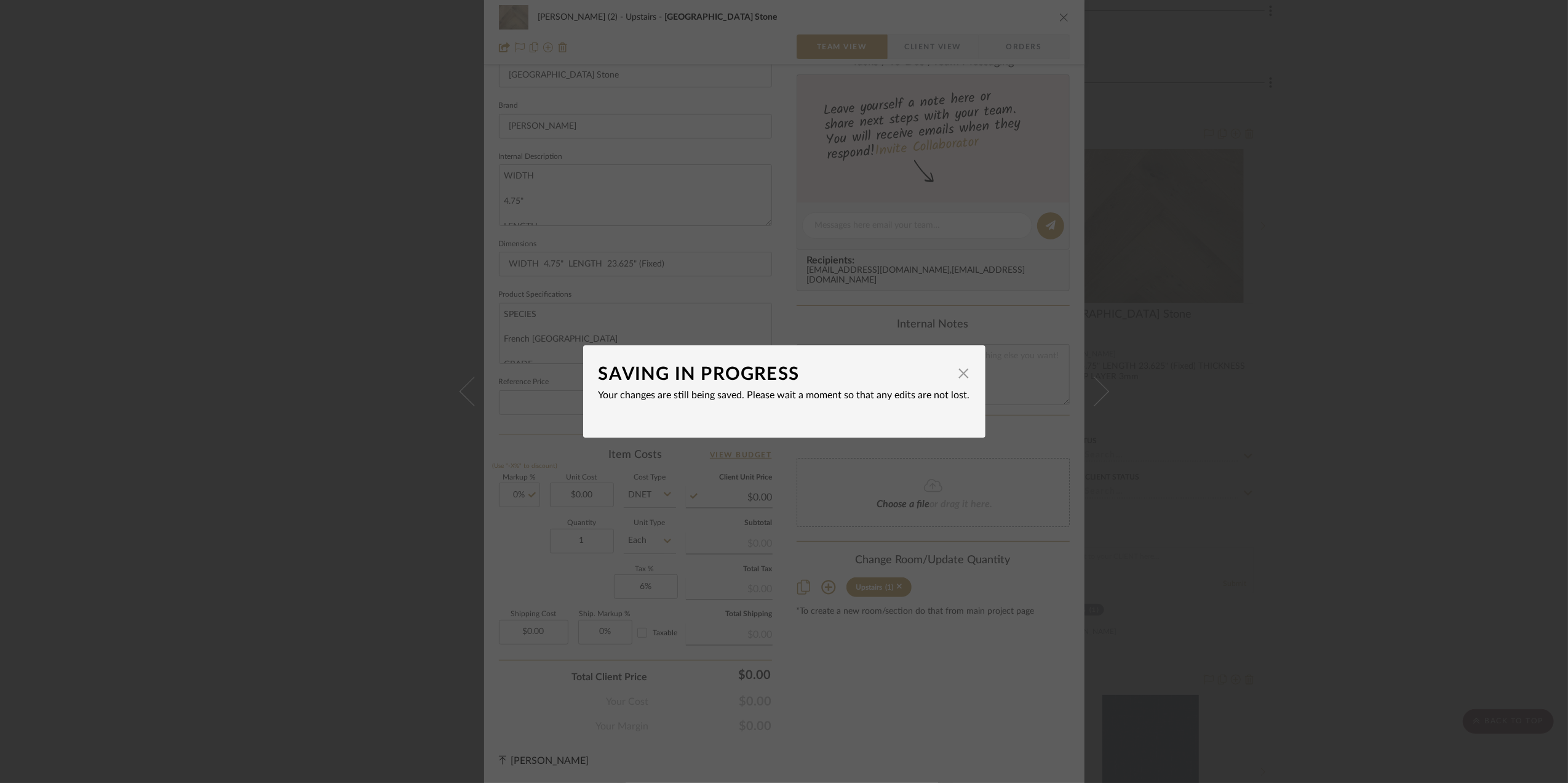
click at [1357, 296] on div "SAVING IN PROGRESS × Your changes are still being saved. Please wait a moment s…" at bounding box center [784, 391] width 1568 height 783
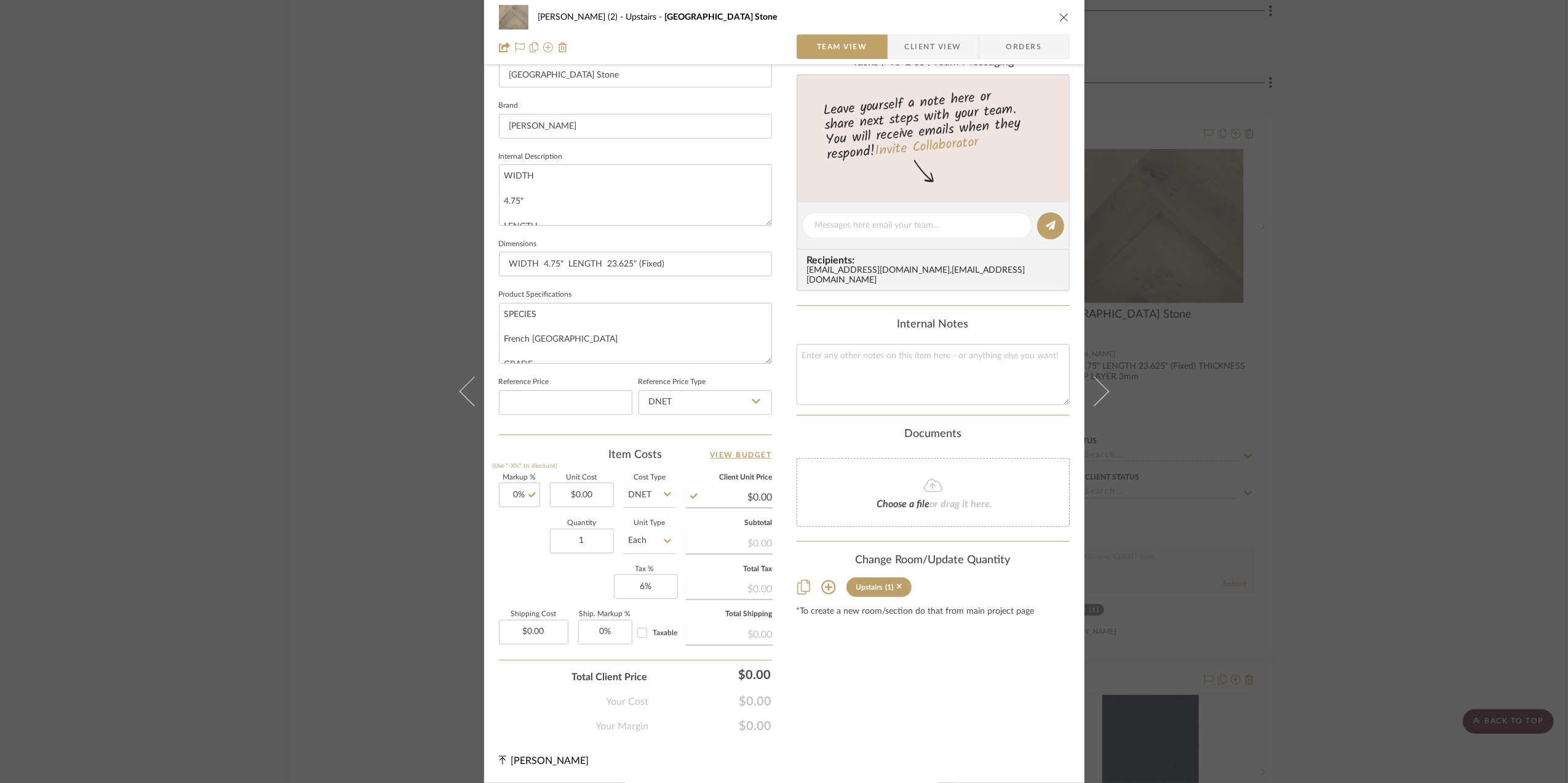
click at [1059, 16] on icon "close" at bounding box center [1064, 17] width 10 height 10
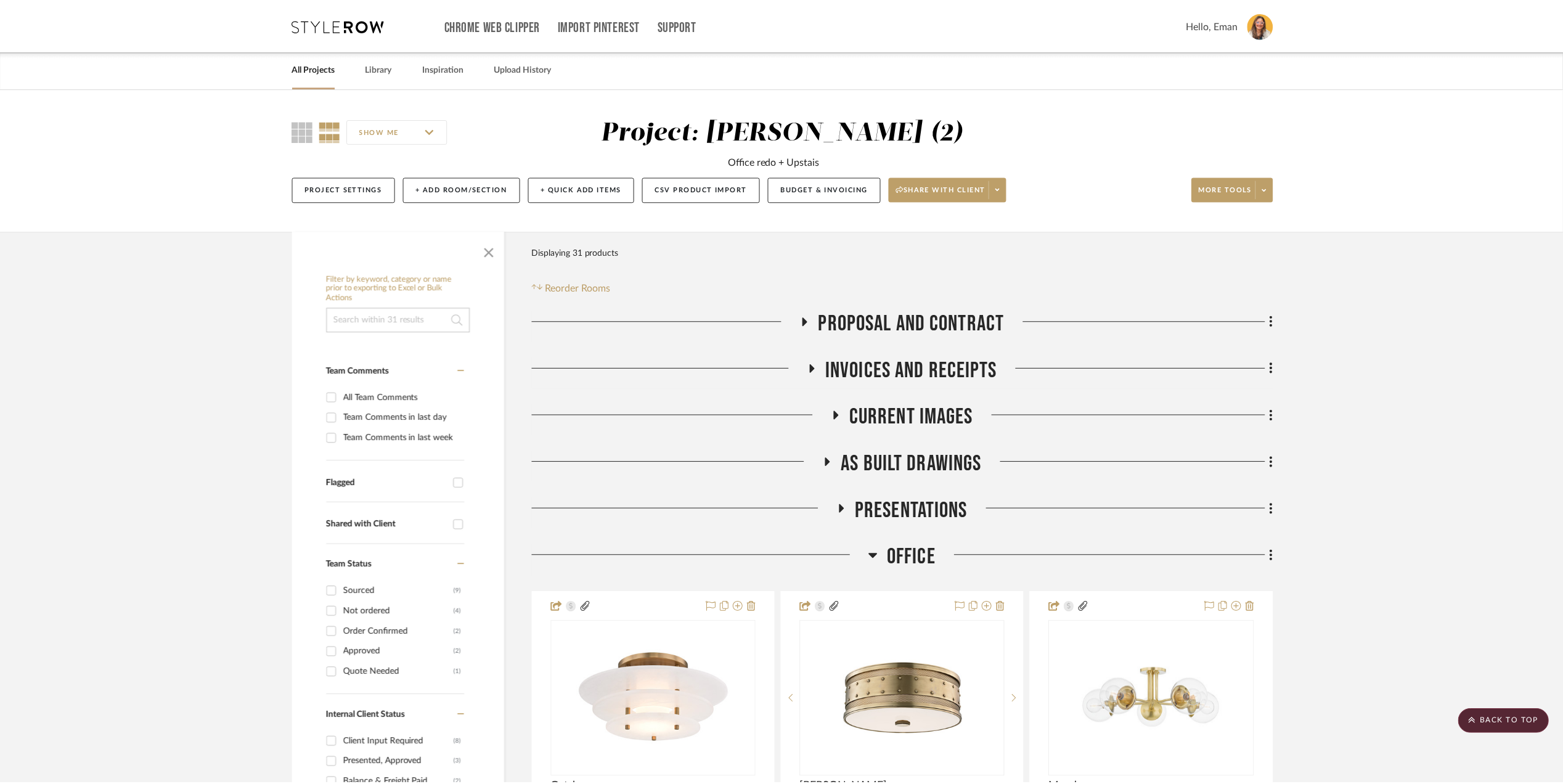
scroll to position [2218, 0]
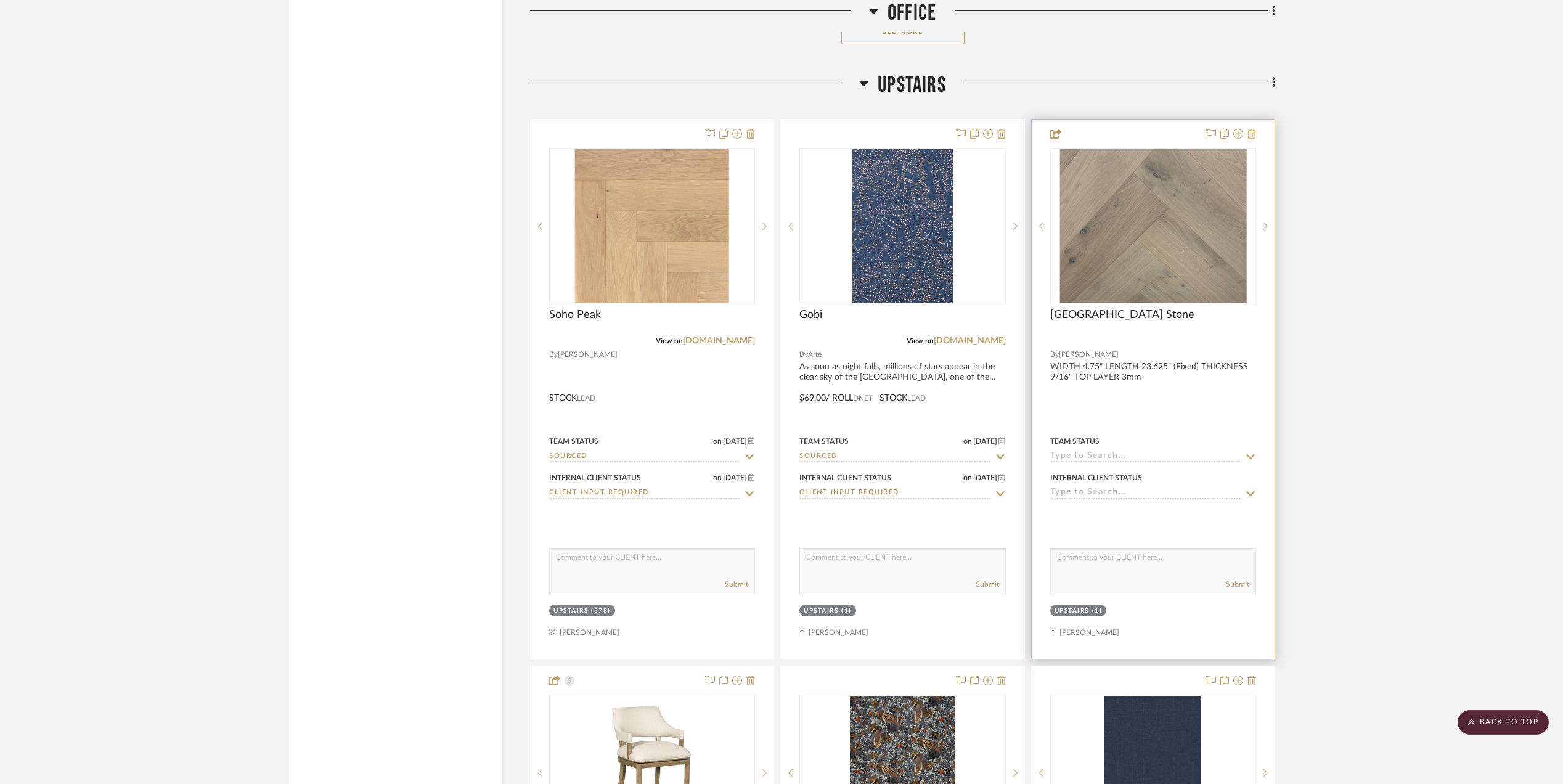
click at [1254, 139] on icon at bounding box center [1252, 133] width 8 height 10
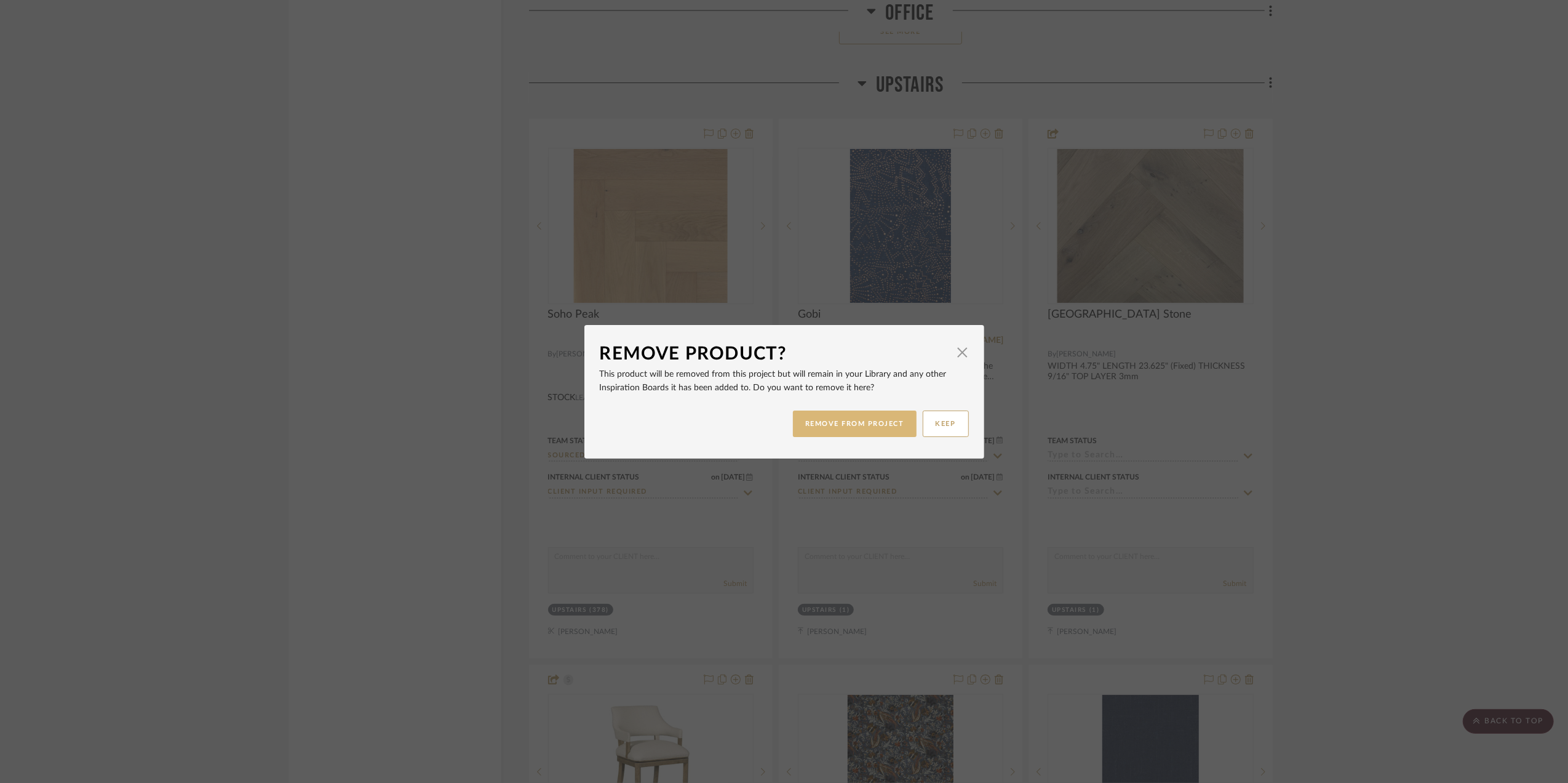
click at [844, 423] on button "REMOVE FROM PROJECT" at bounding box center [854, 424] width 123 height 26
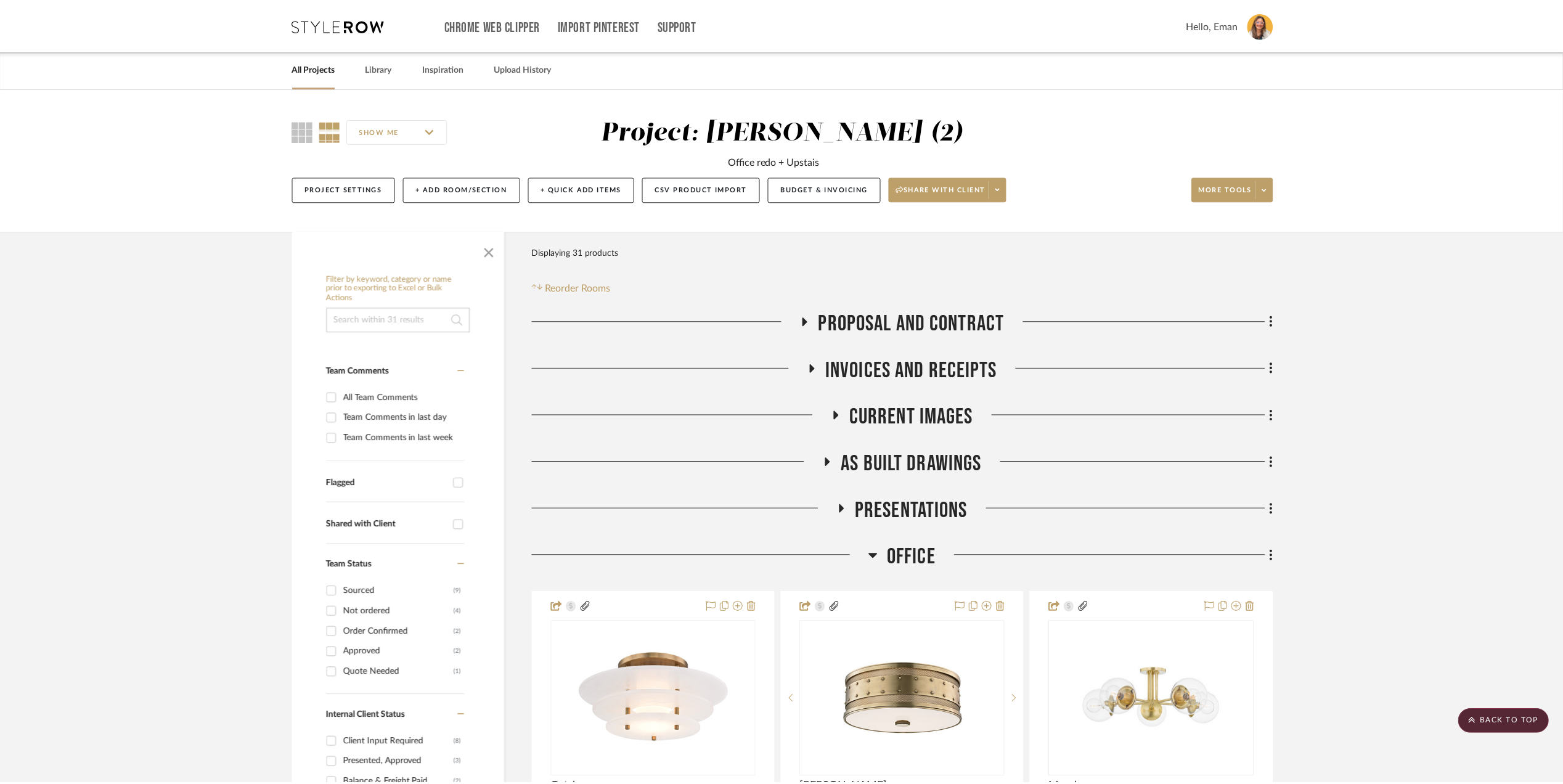
scroll to position [2218, 0]
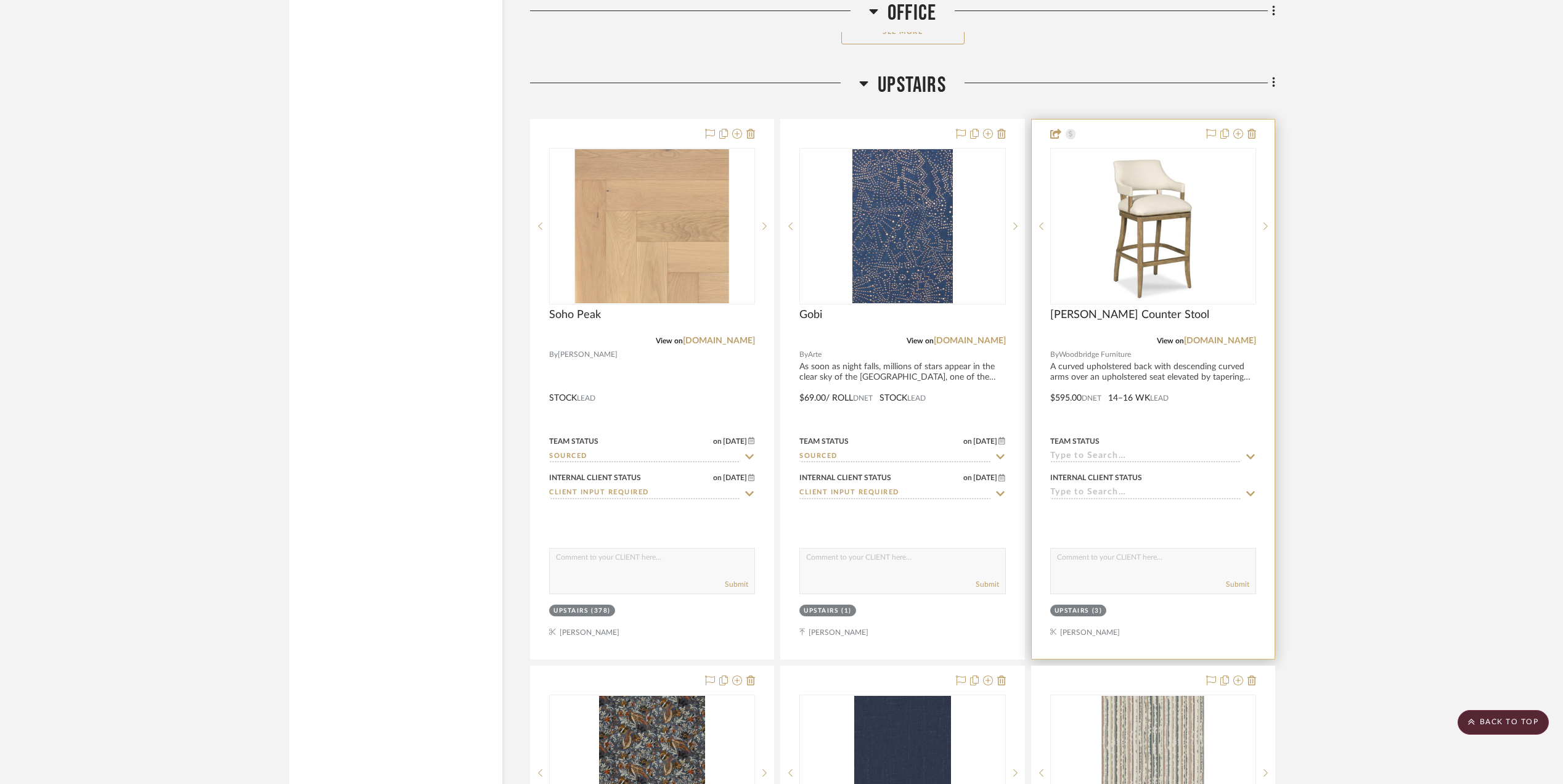
click at [1113, 456] on div "Team Status" at bounding box center [1153, 448] width 206 height 29
click at [1107, 459] on input at bounding box center [1146, 457] width 191 height 12
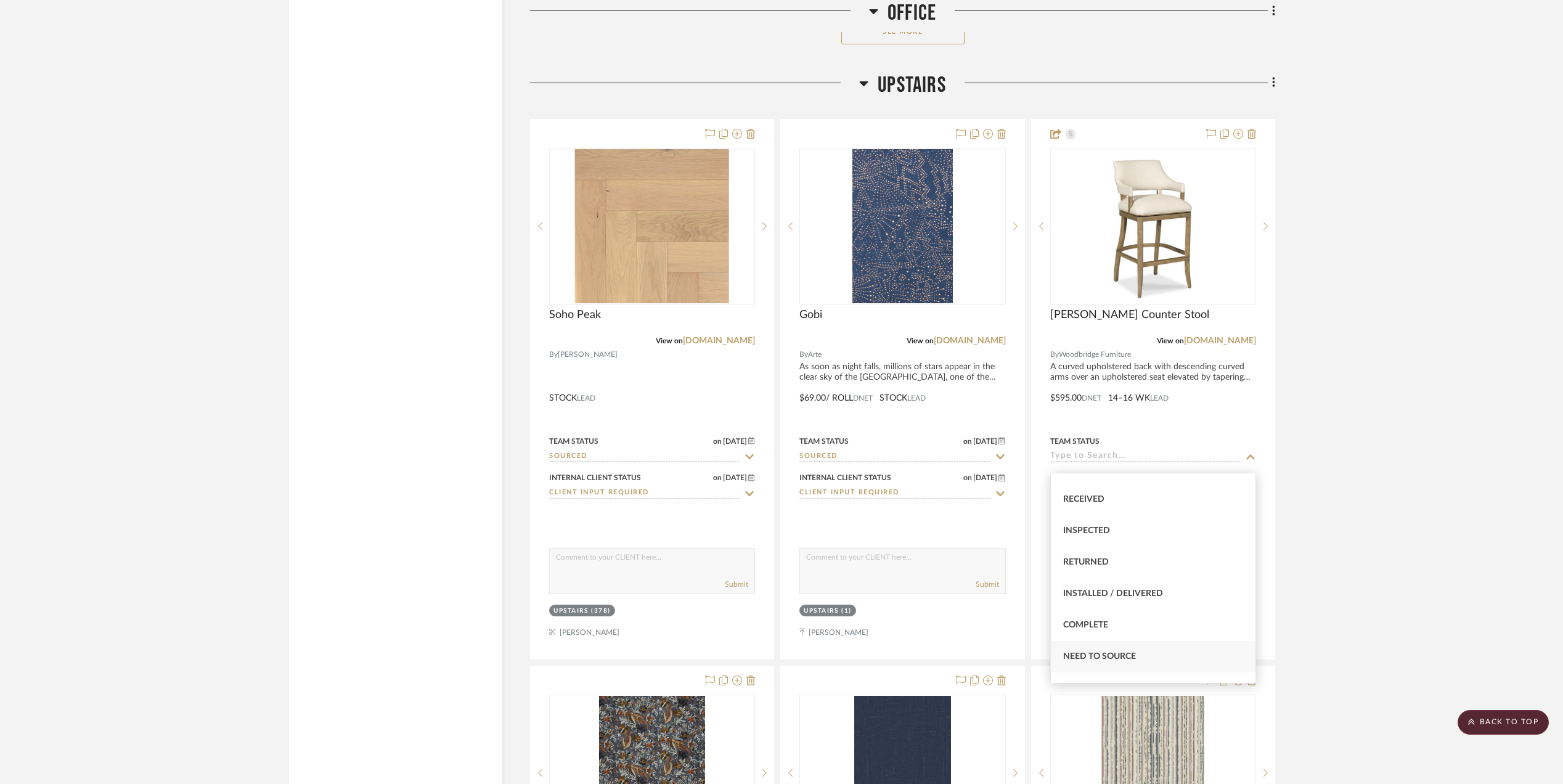
scroll to position [246, 0]
click at [1094, 644] on div "Sourced" at bounding box center [1153, 651] width 205 height 31
type input "9/8/2025"
type input "Sourced"
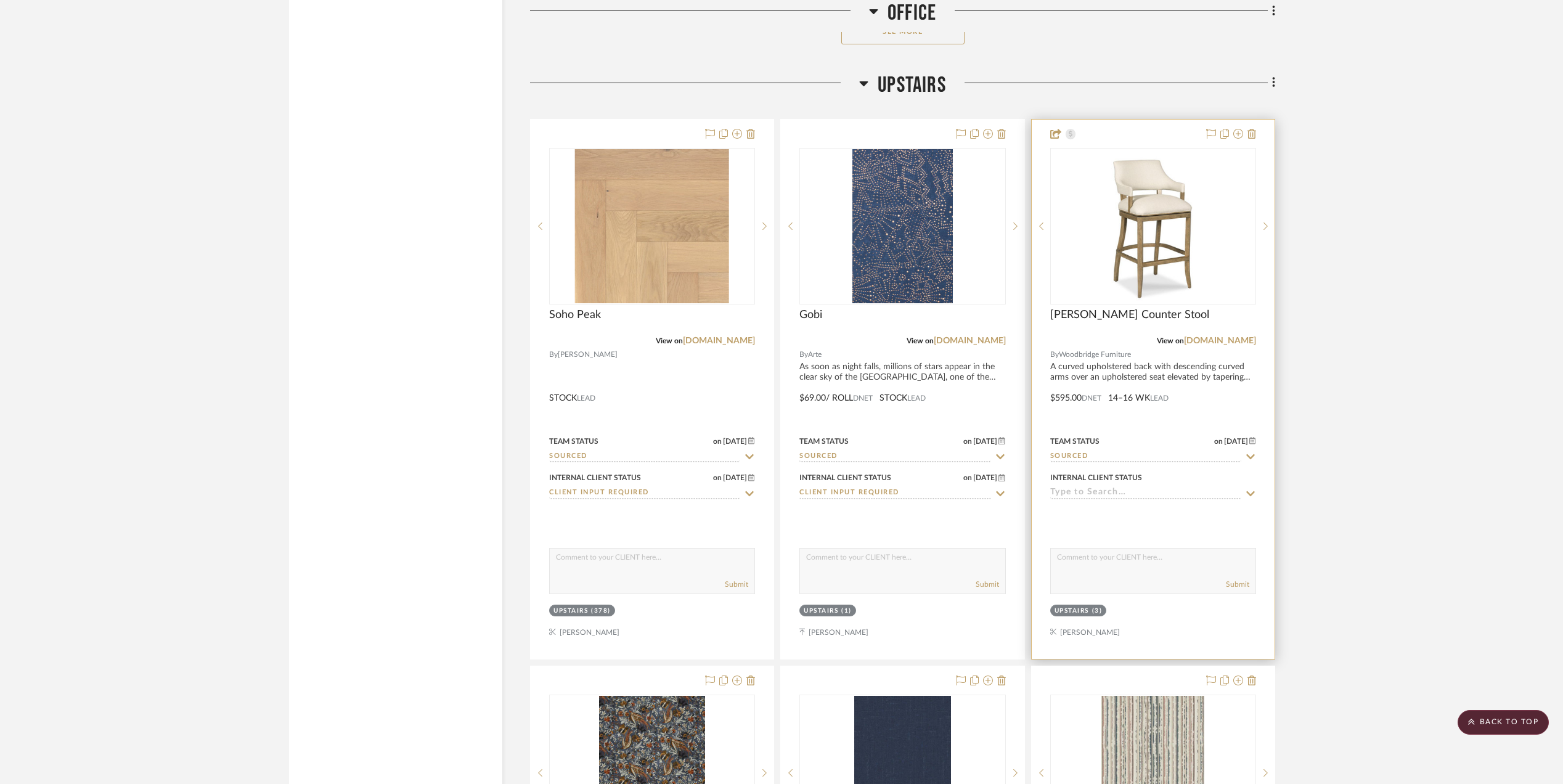
click at [1090, 496] on input at bounding box center [1146, 493] width 191 height 12
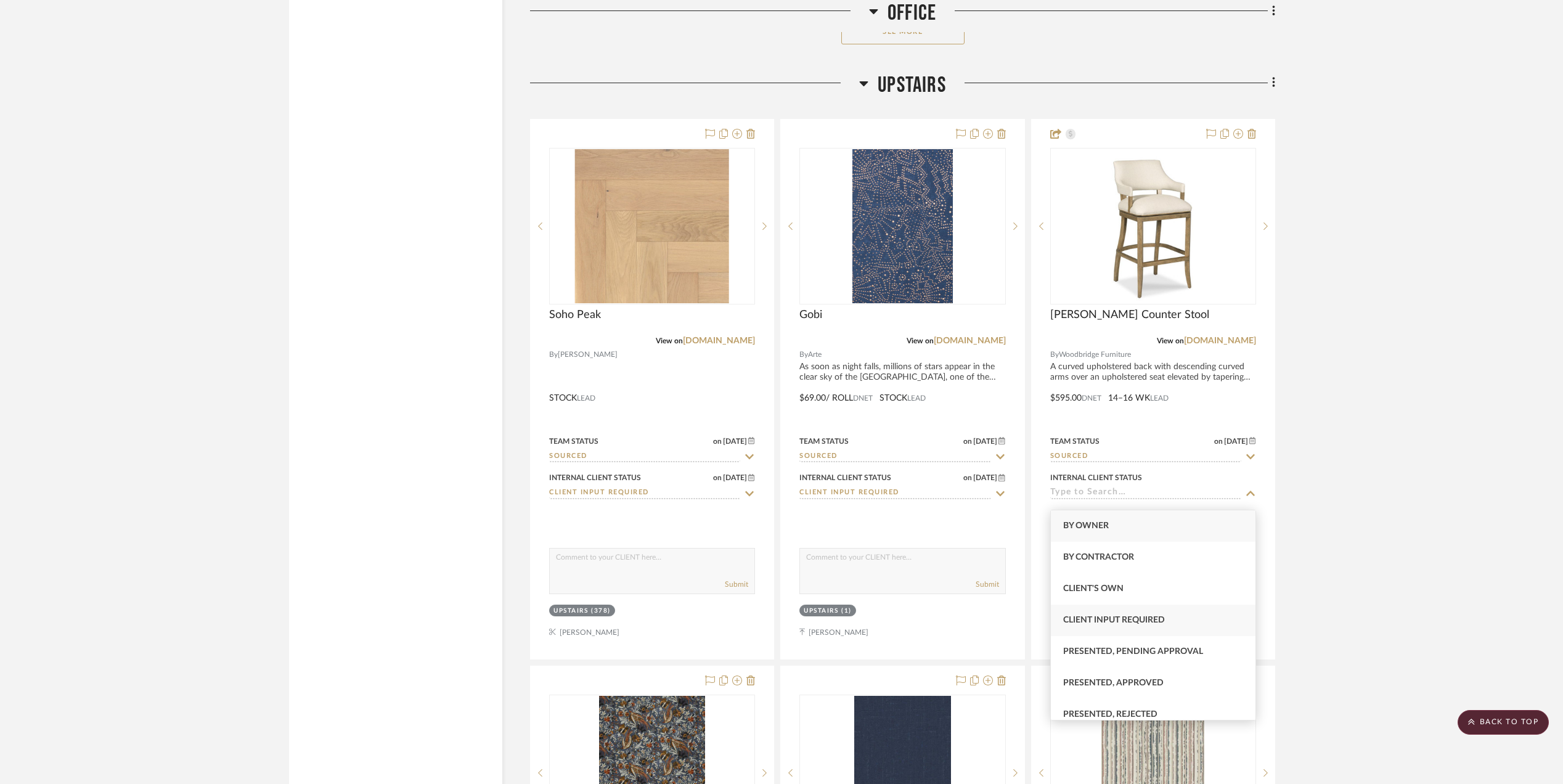
click at [1108, 621] on span "Client Input Required" at bounding box center [1114, 620] width 102 height 8
type input "9/8/2025"
type input "Client Input Required"
click at [1352, 470] on project-details-page "SHOW ME Project: Stephanie Bergreen (2) Office redo + Upstais Project Settings …" at bounding box center [782, 150] width 1563 height 4559
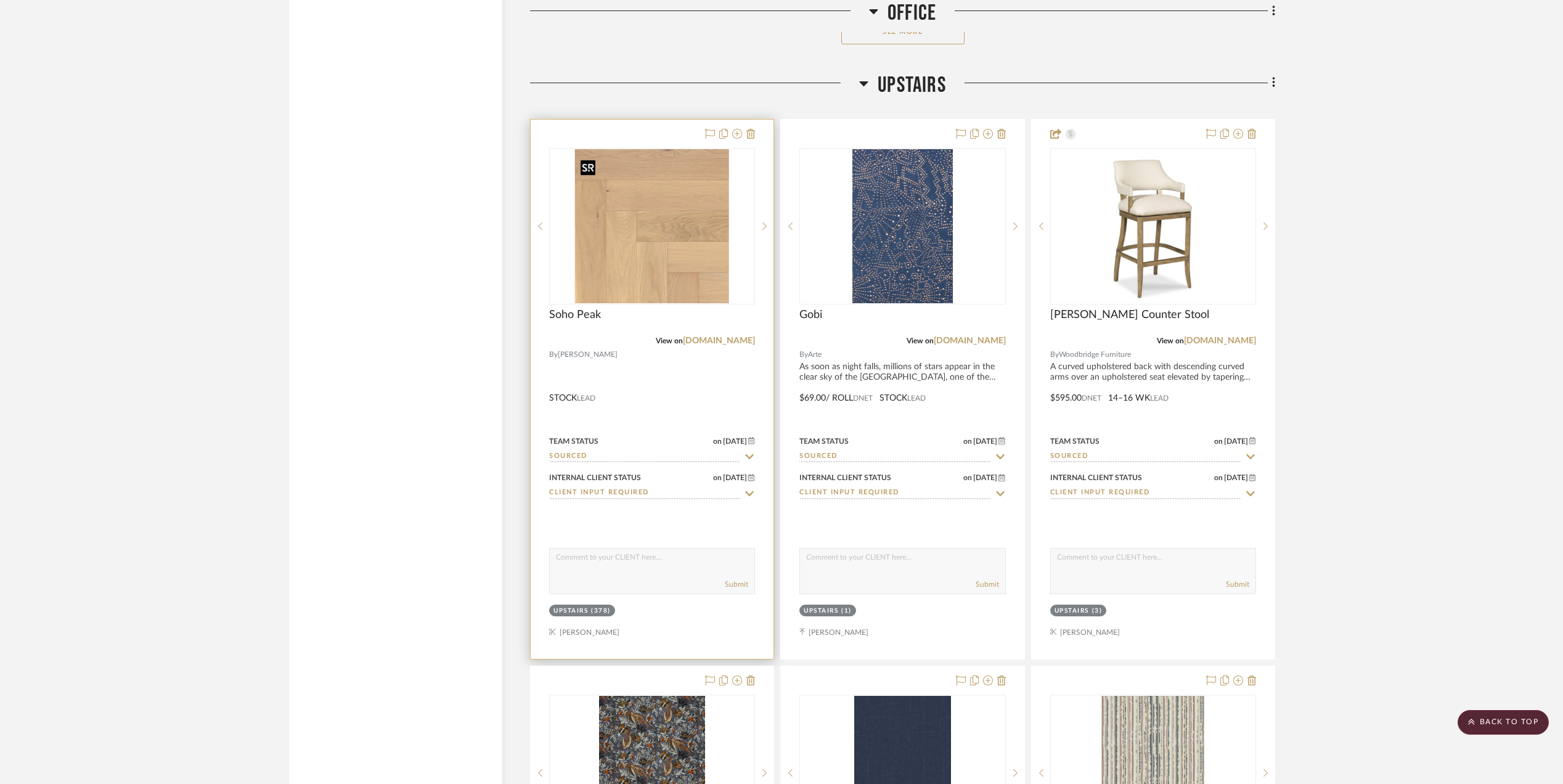
click at [647, 243] on img "0" at bounding box center [652, 226] width 154 height 154
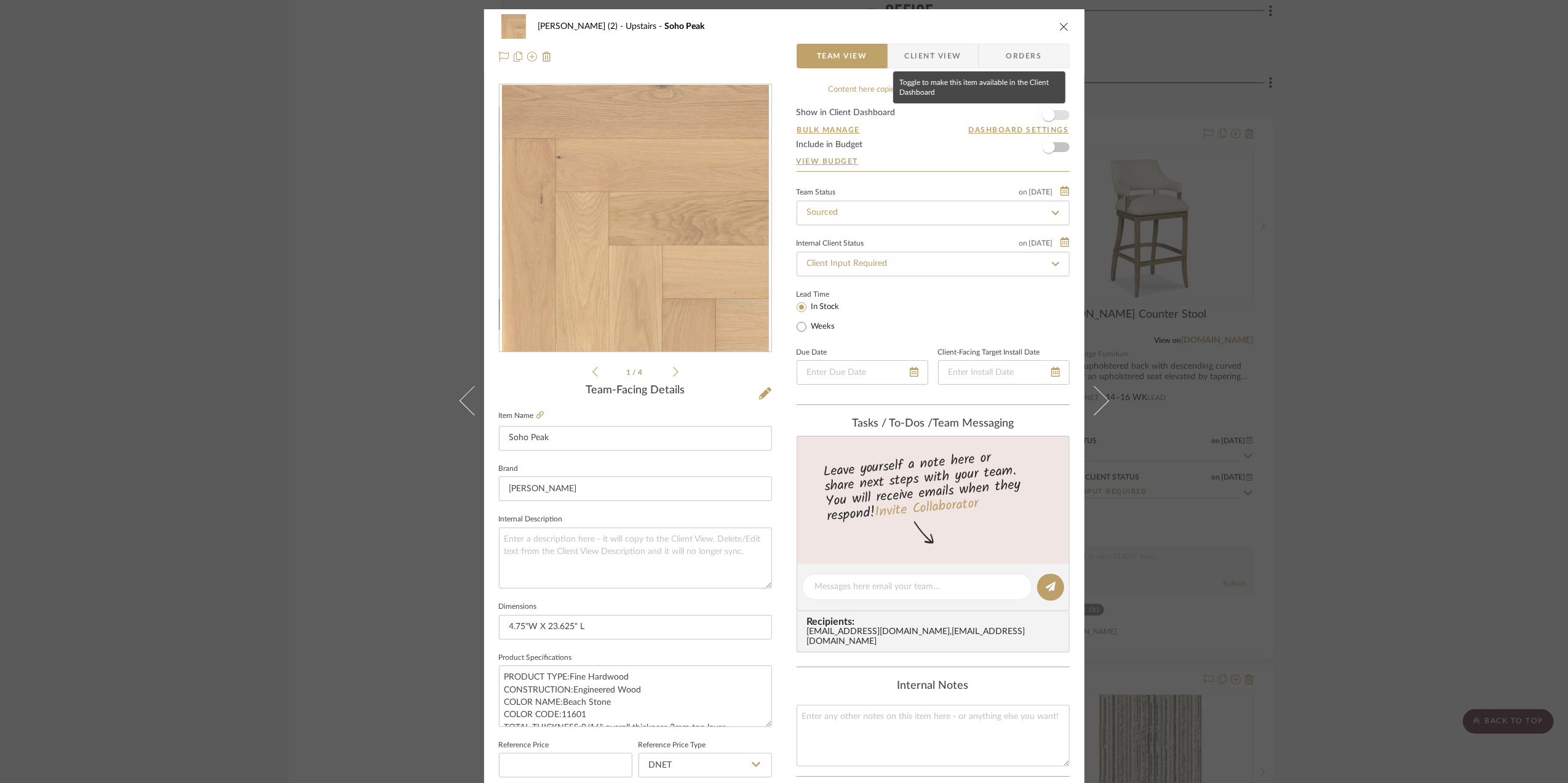
click at [1054, 116] on span "button" at bounding box center [1048, 115] width 27 height 27
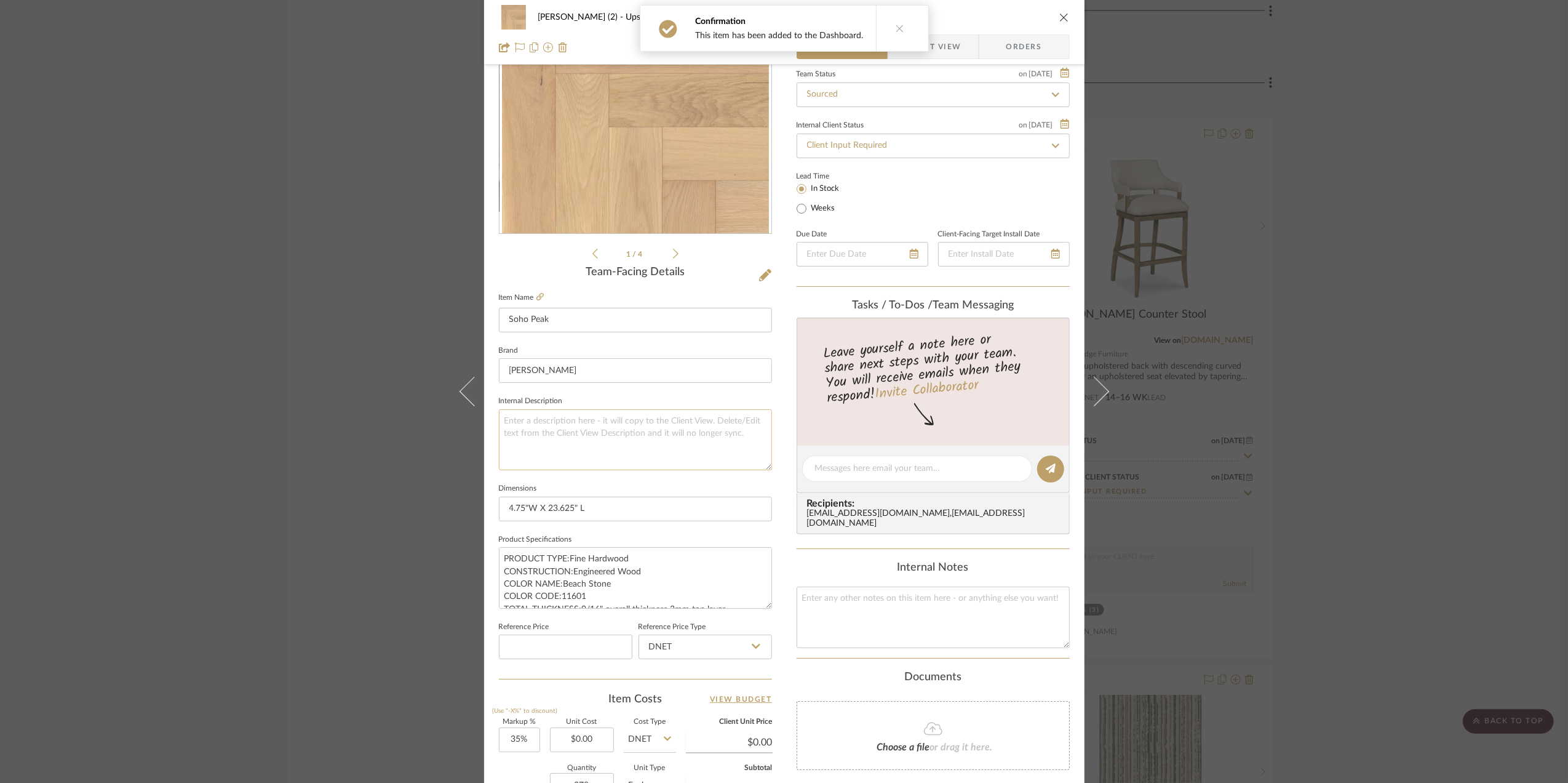
scroll to position [164, 0]
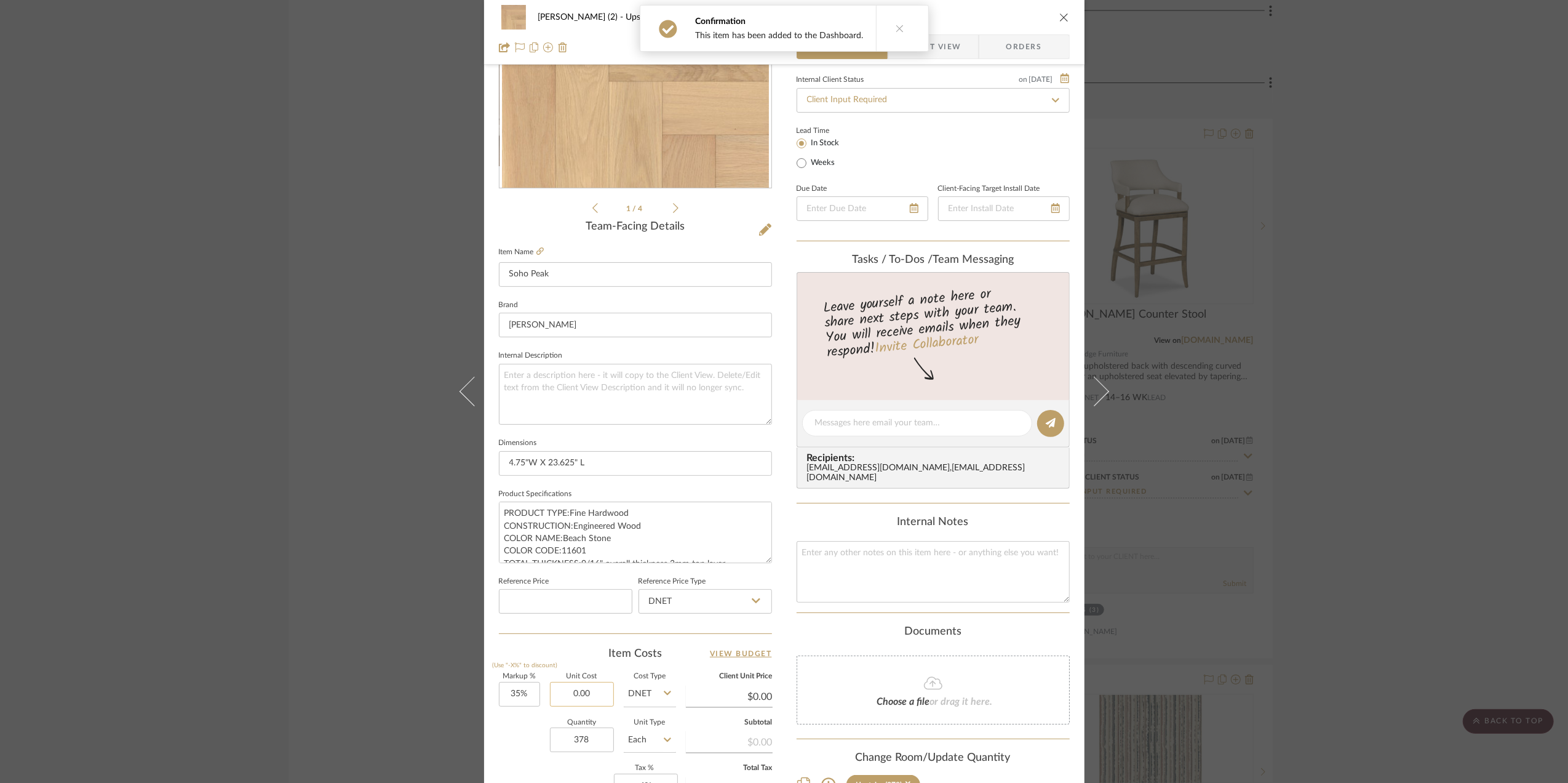
click at [590, 685] on input "0.00" at bounding box center [582, 694] width 64 height 24
type input "$8.72"
click at [516, 740] on div "Quantity 378 Unit Type Each" at bounding box center [587, 741] width 177 height 44
type input "$11.77"
type input "$222.49"
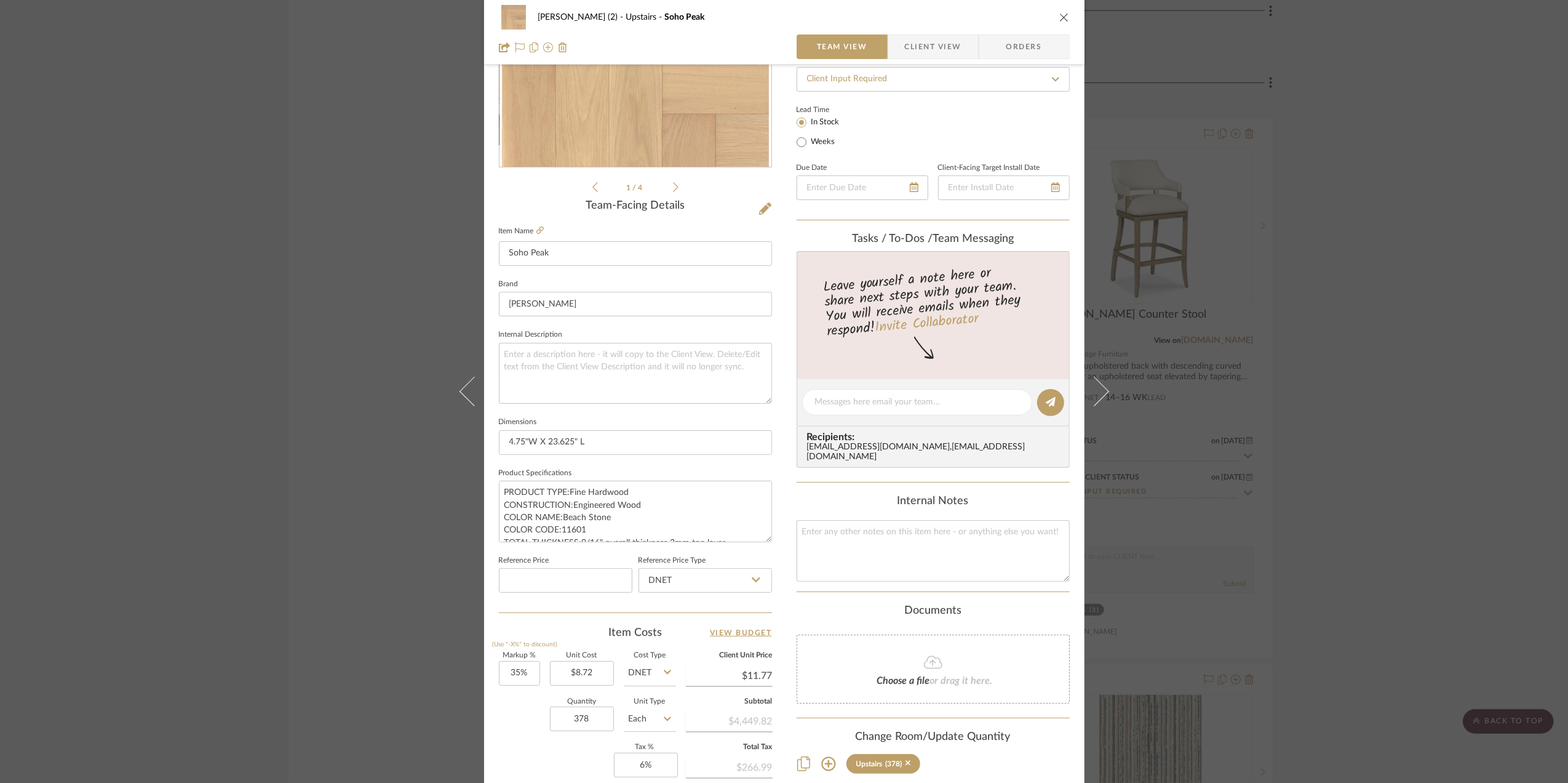
scroll to position [0, 0]
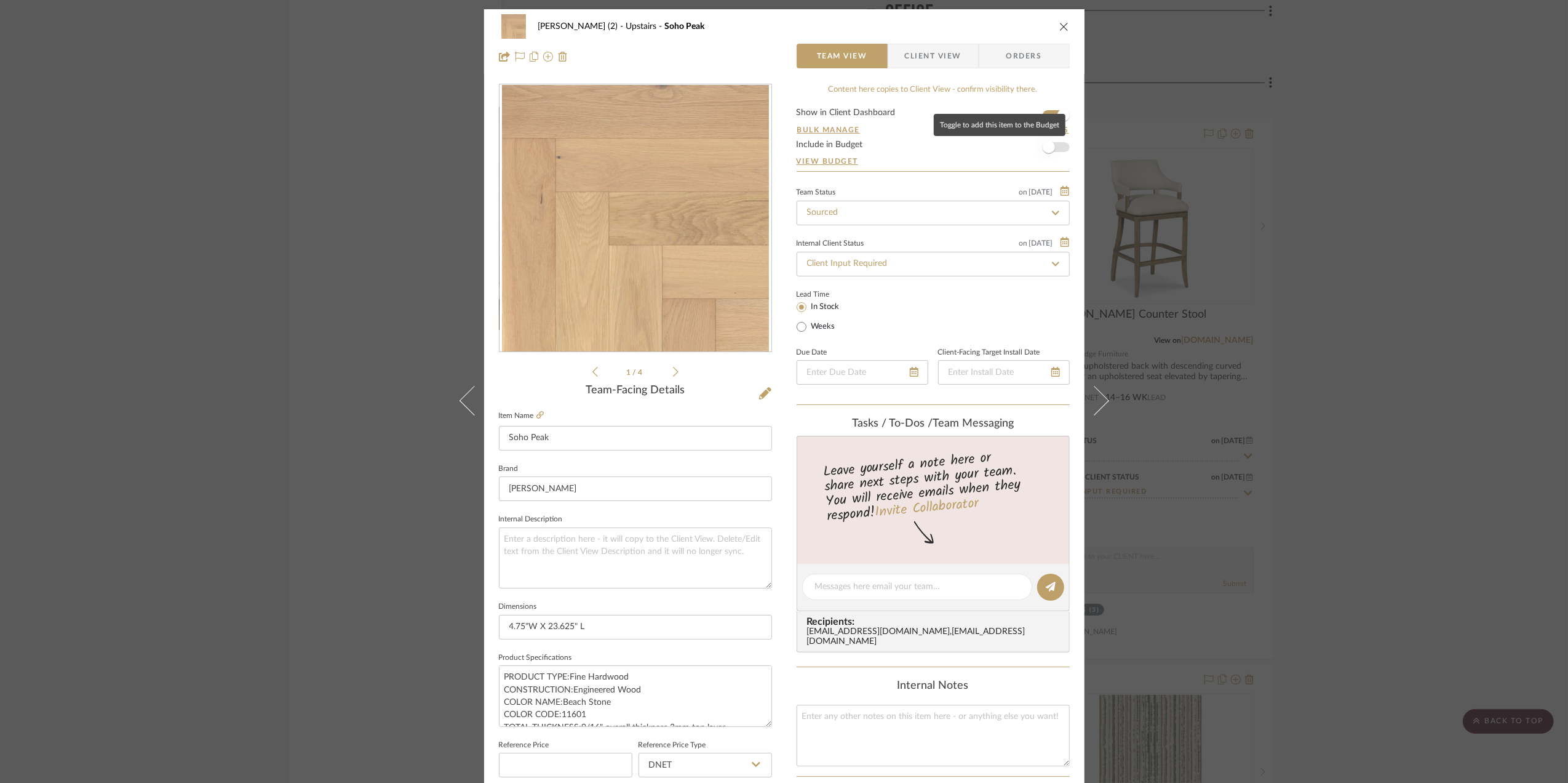
click at [1056, 150] on span "button" at bounding box center [1048, 147] width 27 height 27
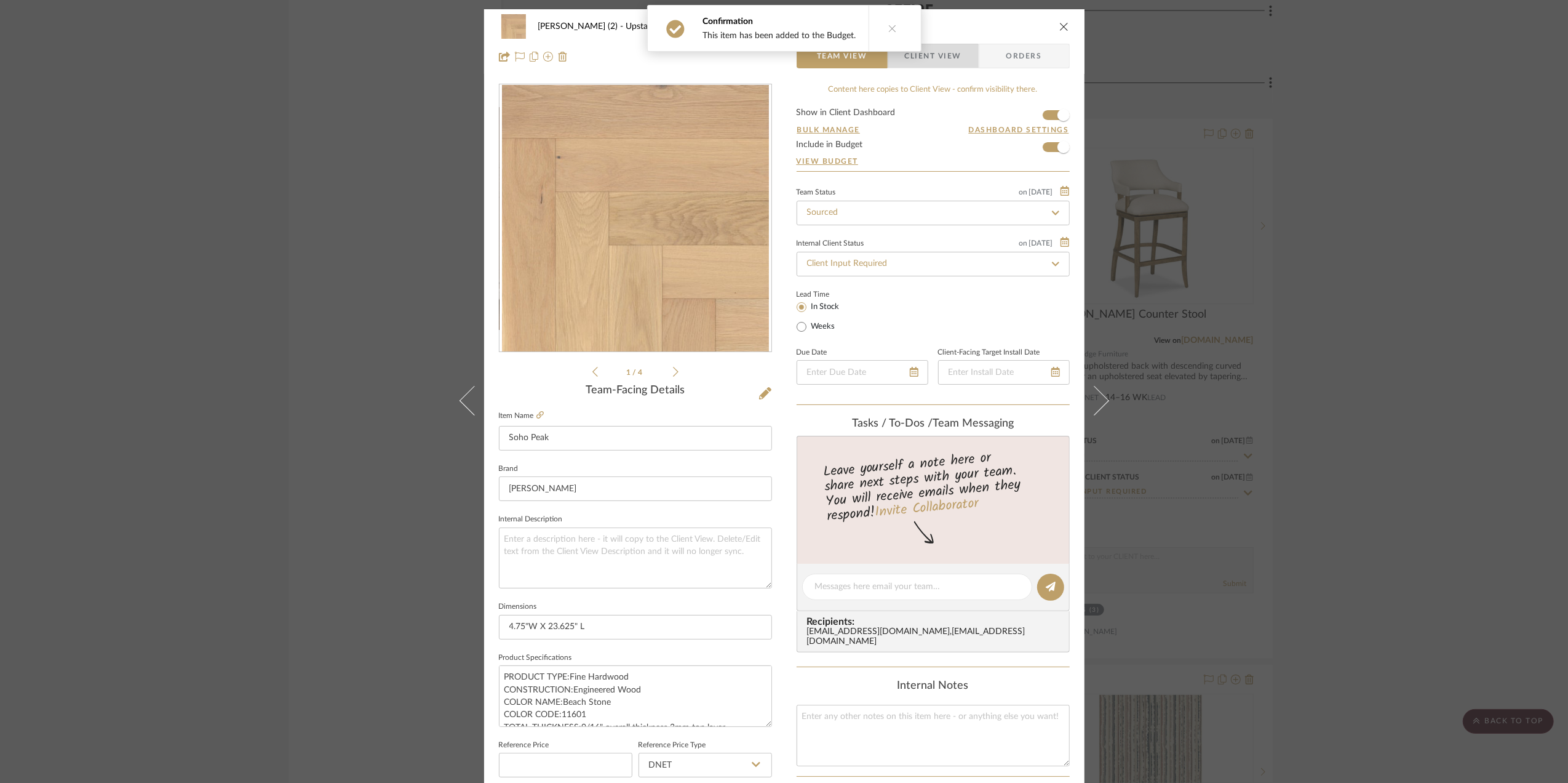
click at [942, 58] on span "Client View" at bounding box center [932, 56] width 56 height 24
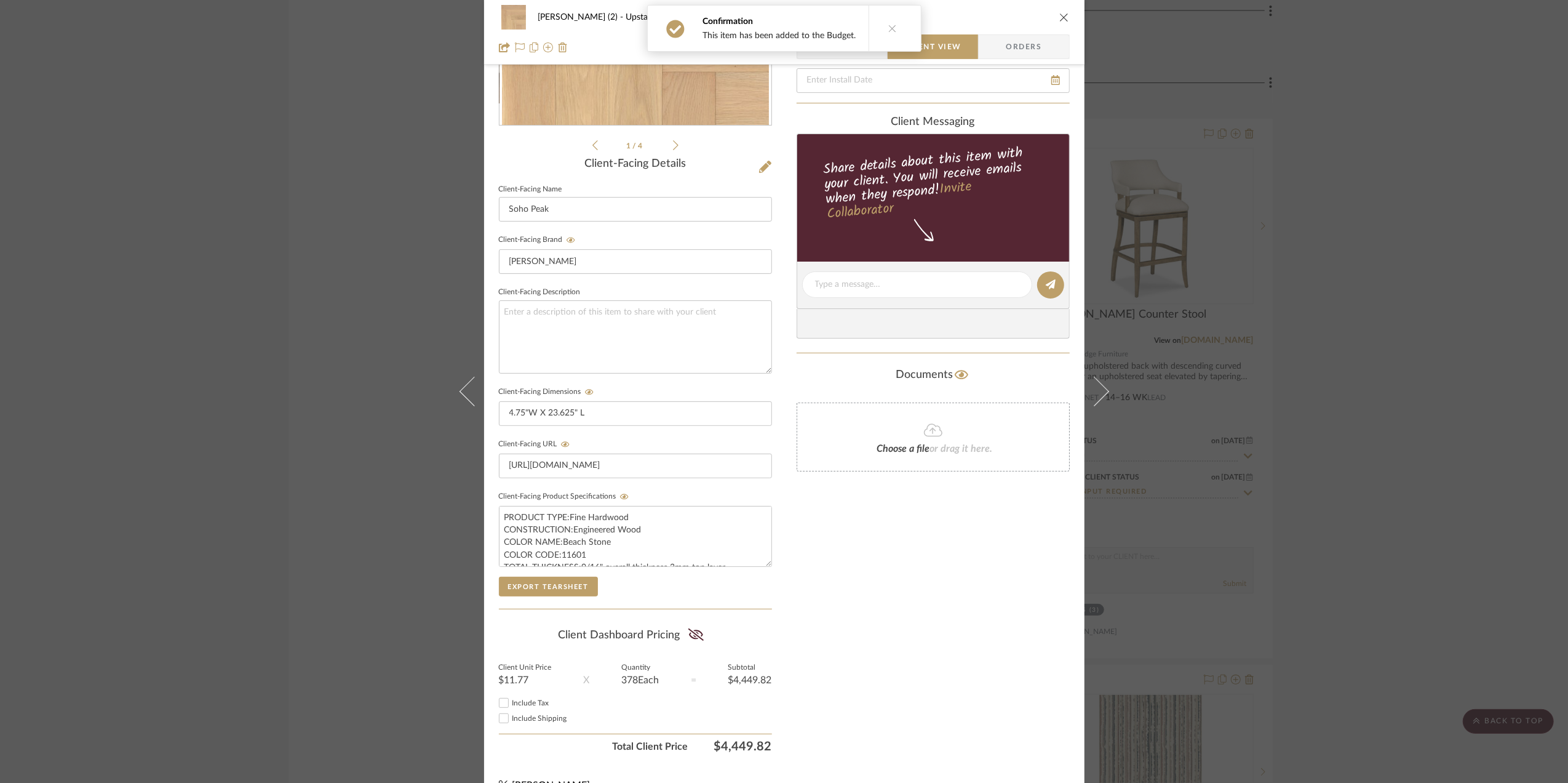
scroll to position [256, 0]
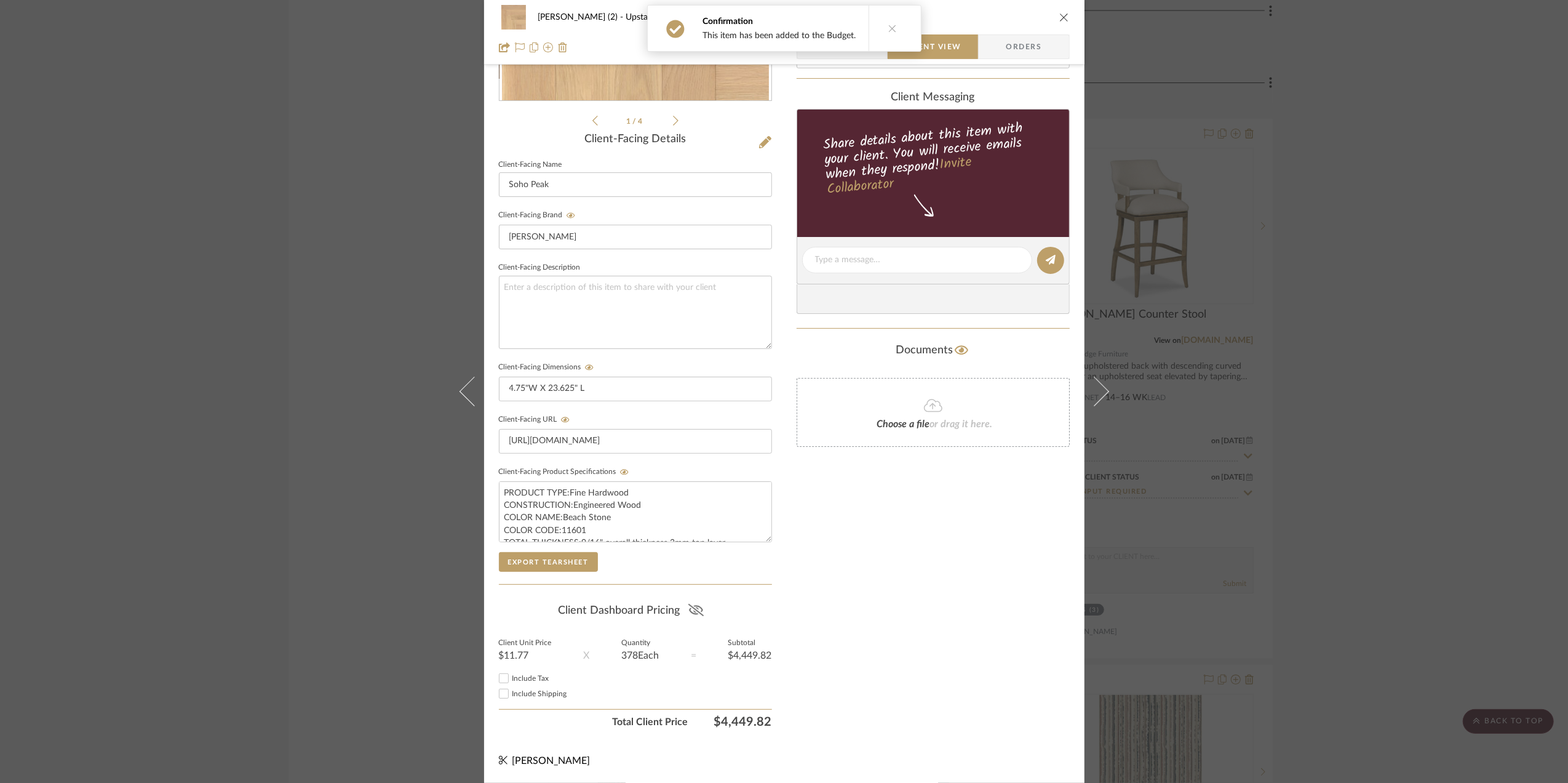
click at [697, 609] on icon at bounding box center [696, 610] width 15 height 13
click at [500, 678] on input "Include Tax" at bounding box center [503, 678] width 15 height 15
checkbox input "true"
click at [505, 692] on input "Include Shipping" at bounding box center [503, 693] width 15 height 15
checkbox input "true"
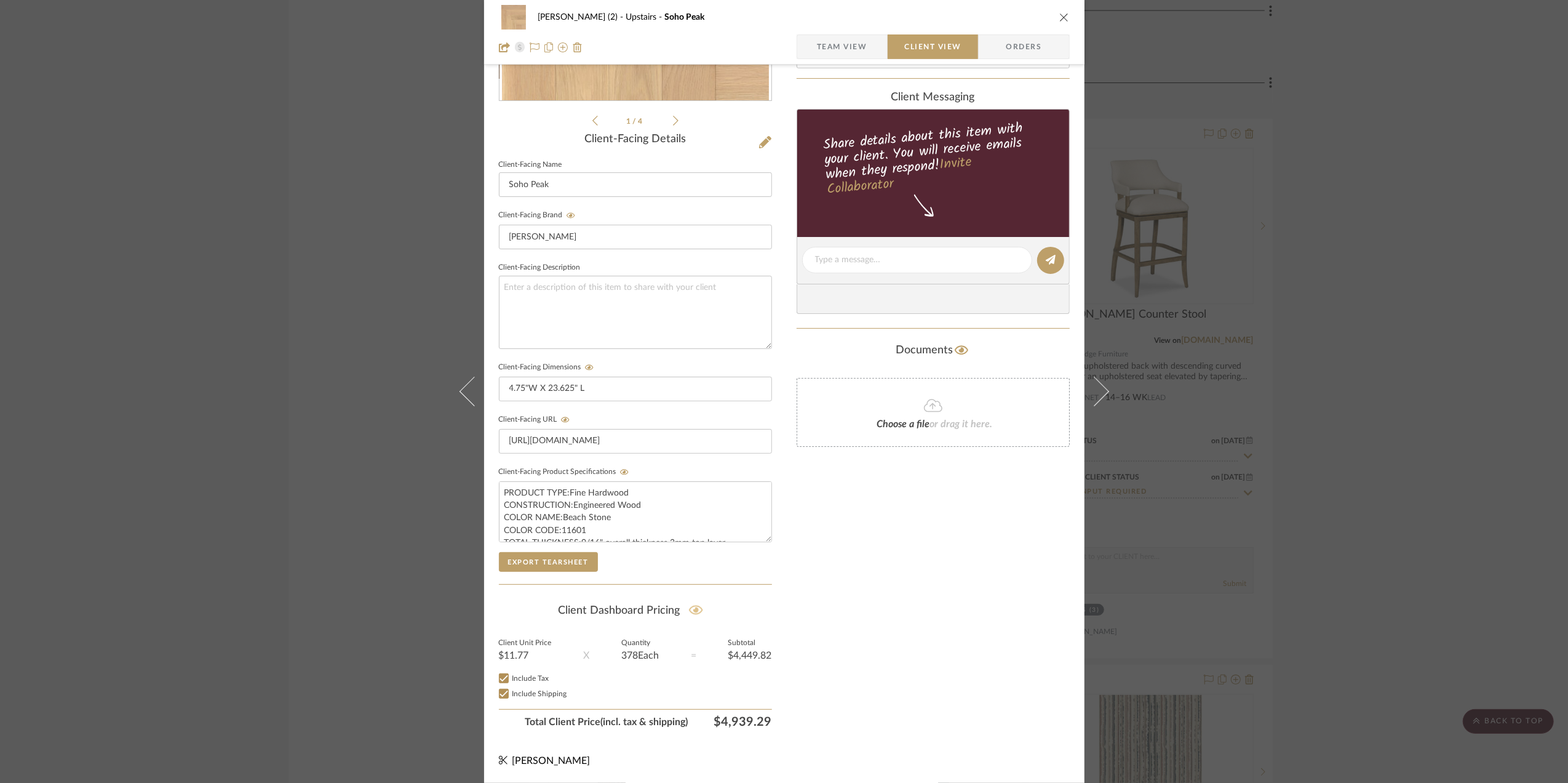
click at [1365, 372] on div "Stephanie Bergreen (2) Upstairs Soho Peak Team View Client View Orders 1 / 4 Cl…" at bounding box center [784, 391] width 1568 height 783
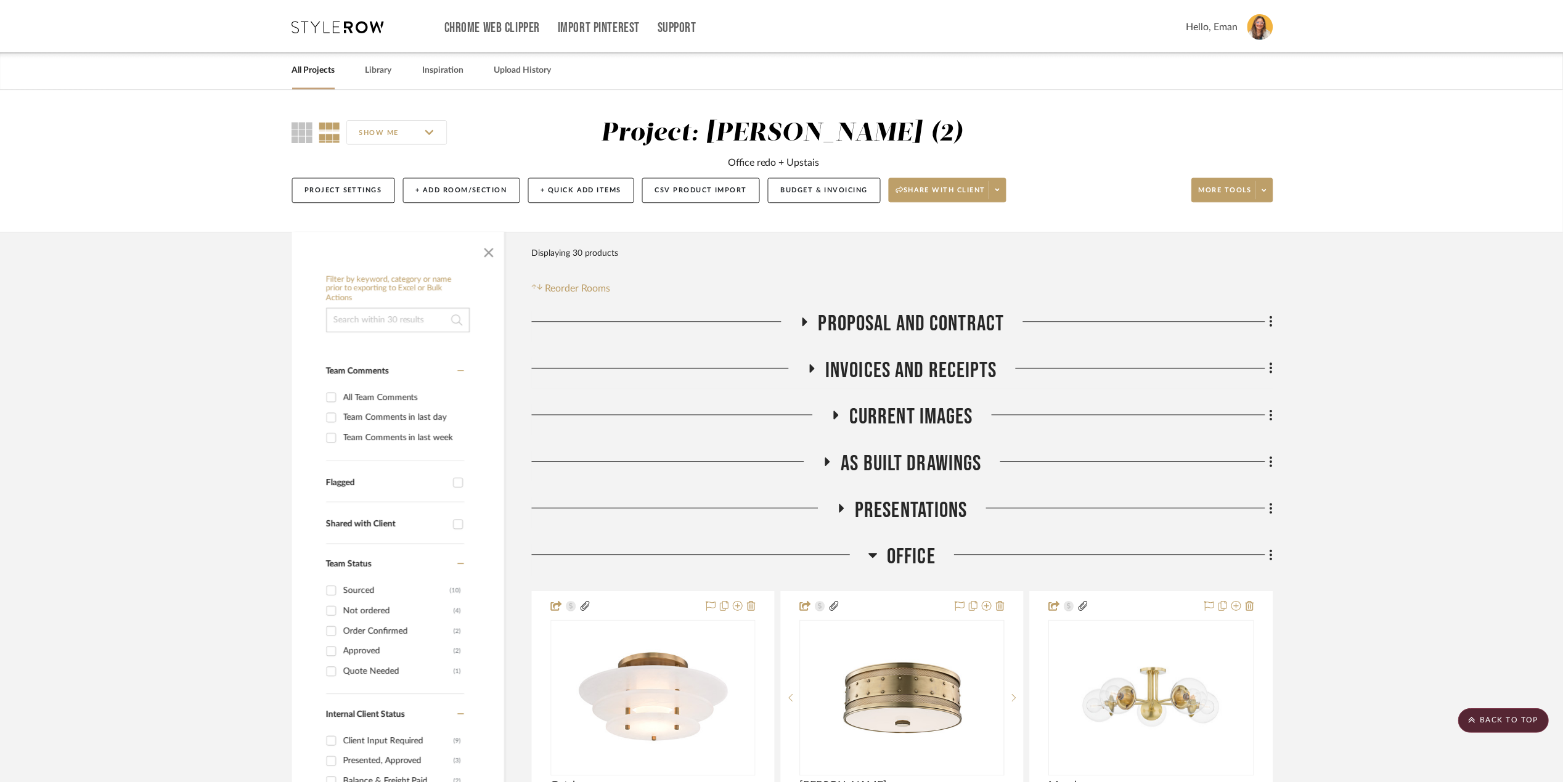
scroll to position [2218, 0]
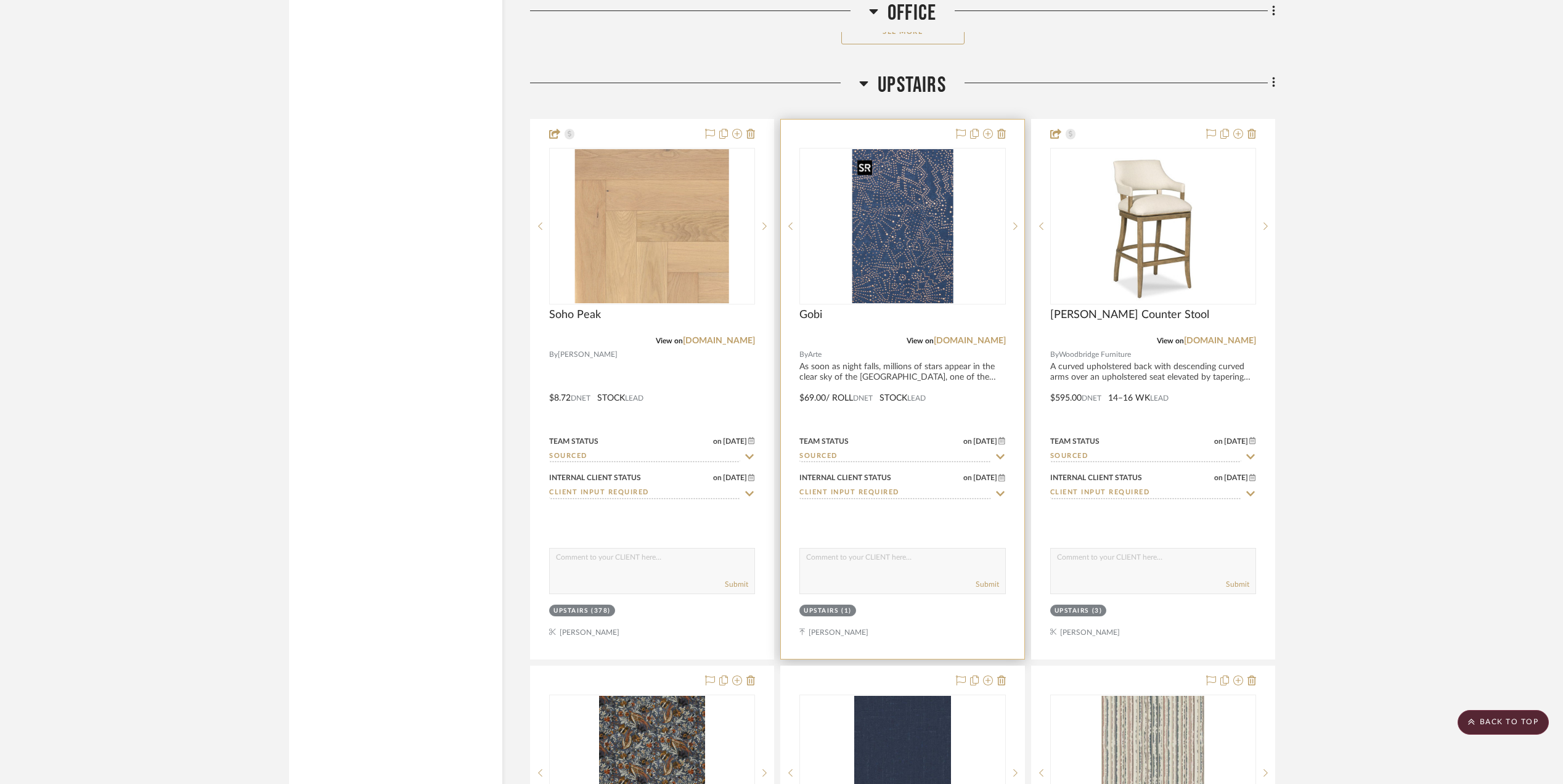
click at [0, 0] on img at bounding box center [0, 0] width 0 height 0
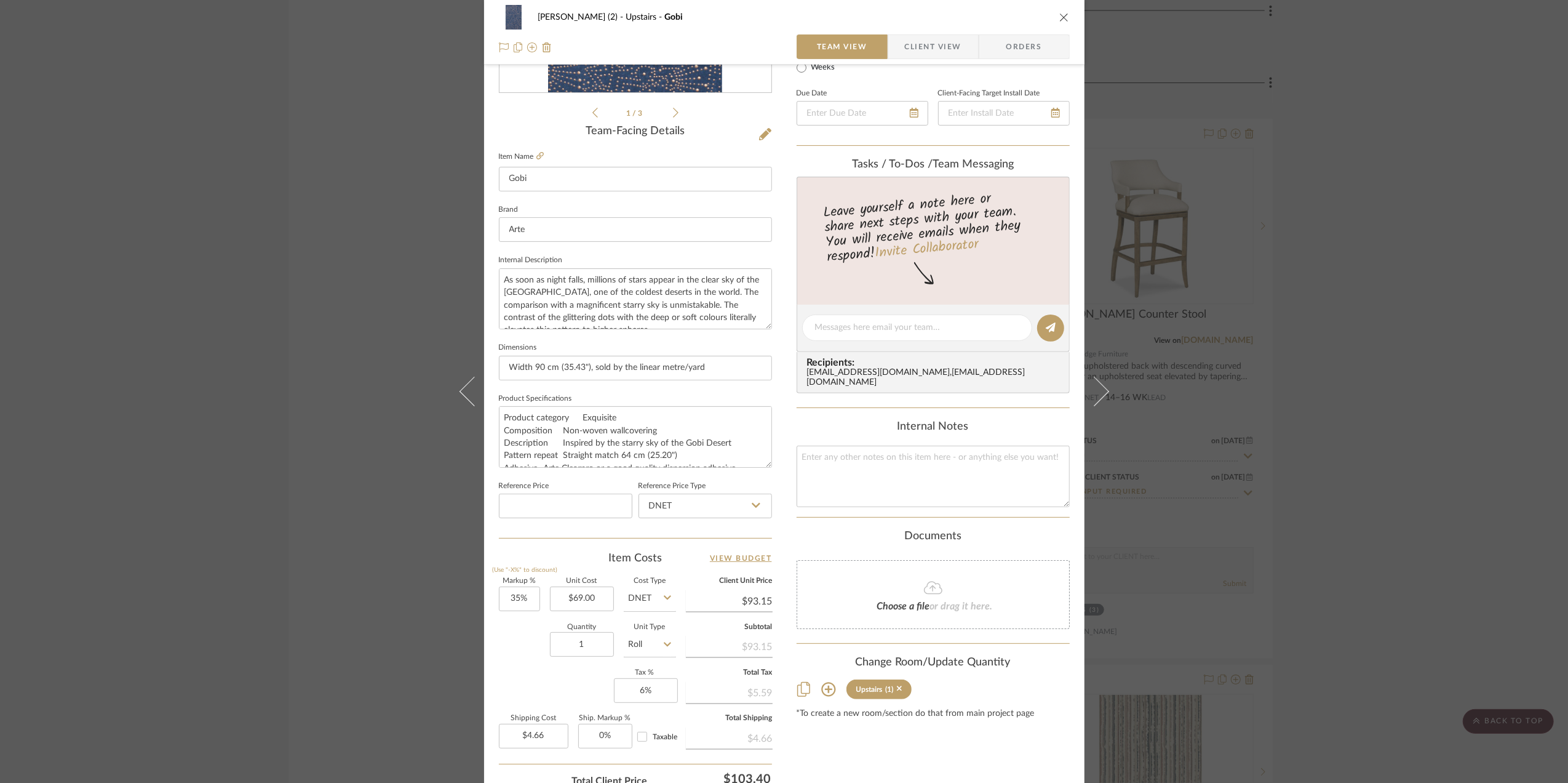
scroll to position [328, 0]
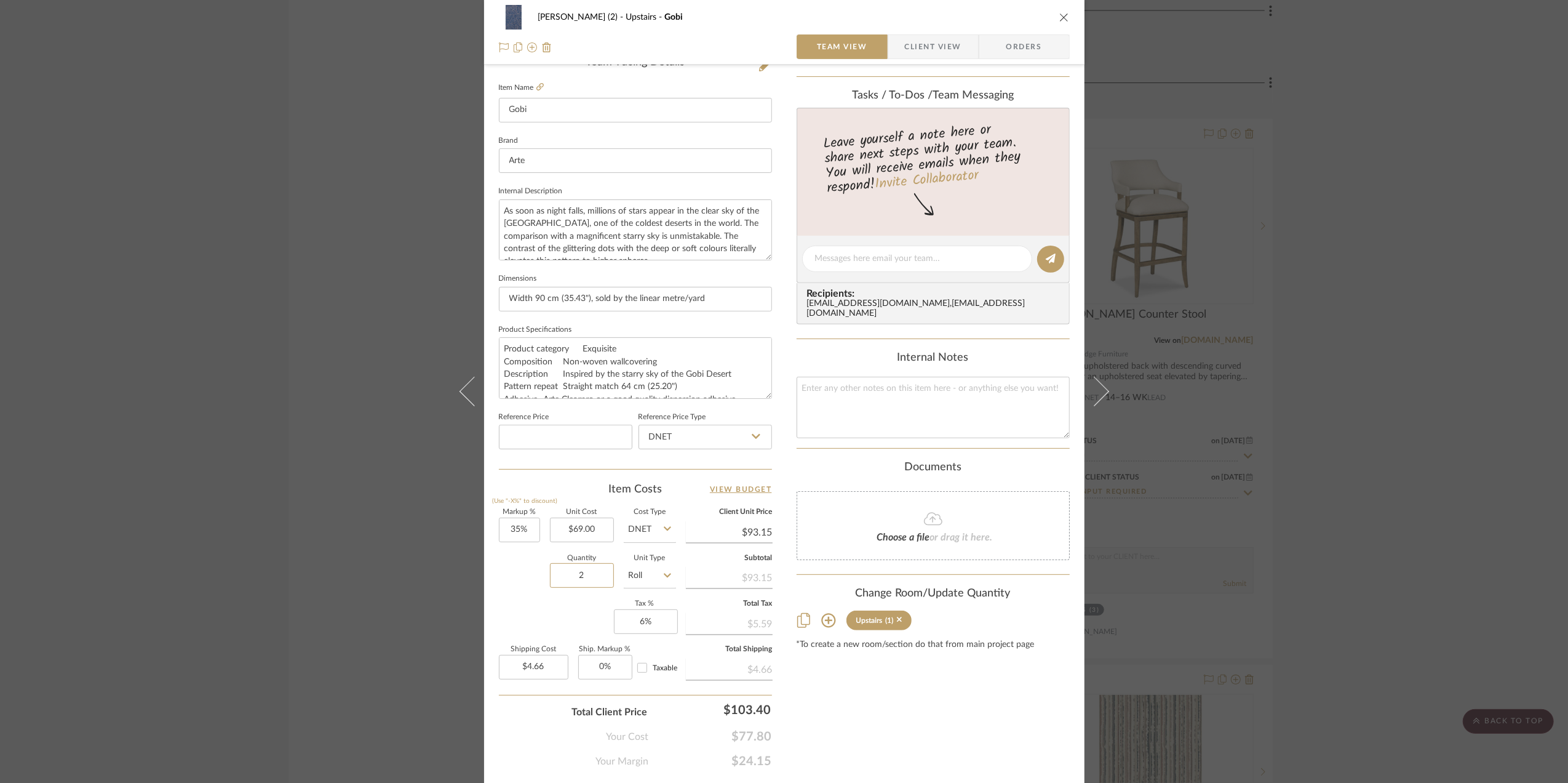
type input "2"
click at [509, 595] on div "Quantity 2 Unit Type Roll" at bounding box center [587, 577] width 177 height 44
type input "$9.32"
click at [663, 578] on icon at bounding box center [667, 576] width 8 height 4
click at [638, 459] on span "YD" at bounding box center [638, 463] width 13 height 8
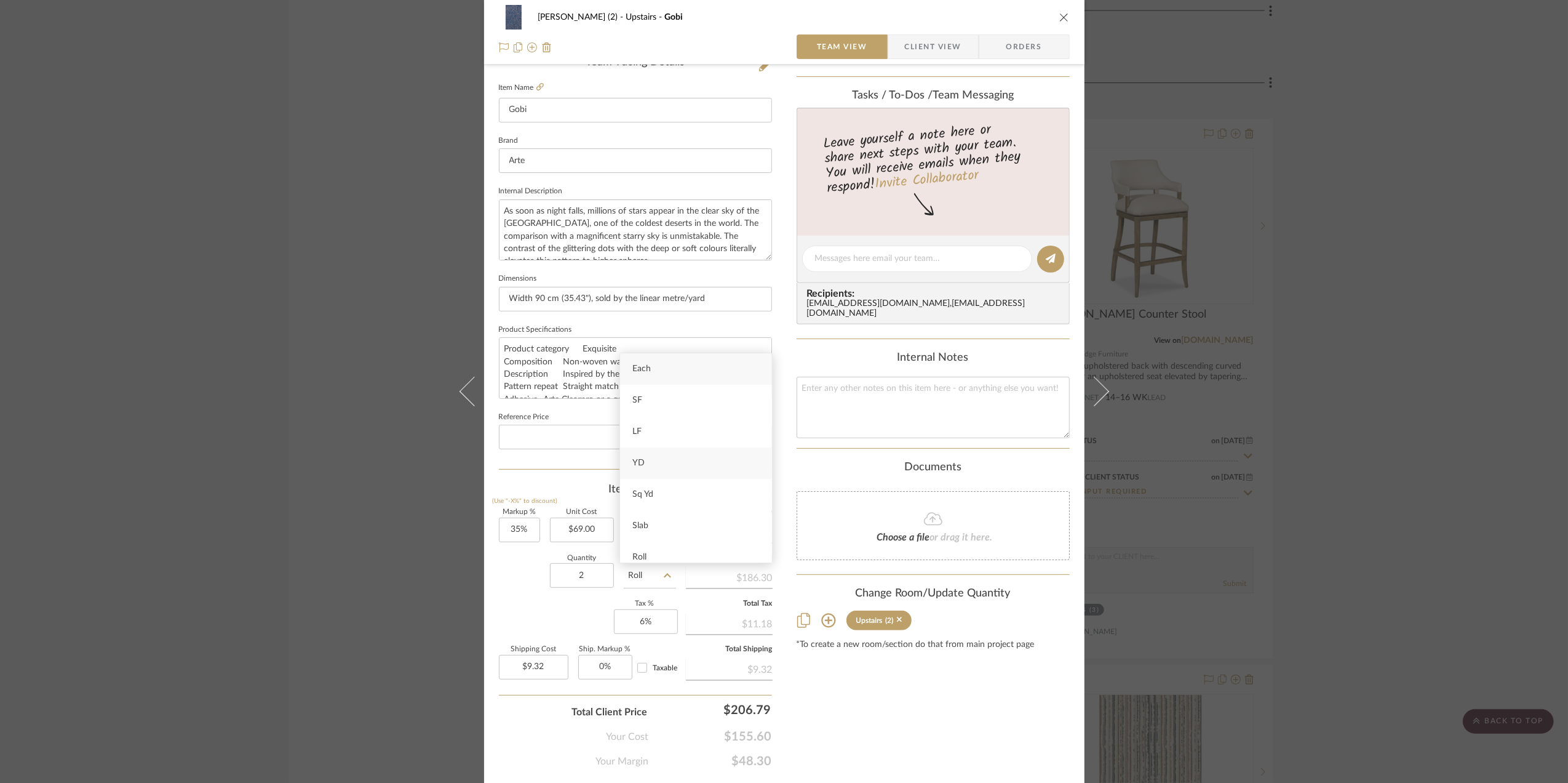
type input "YD"
click at [522, 586] on div "Quantity 2 Unit Type YD" at bounding box center [587, 577] width 177 height 44
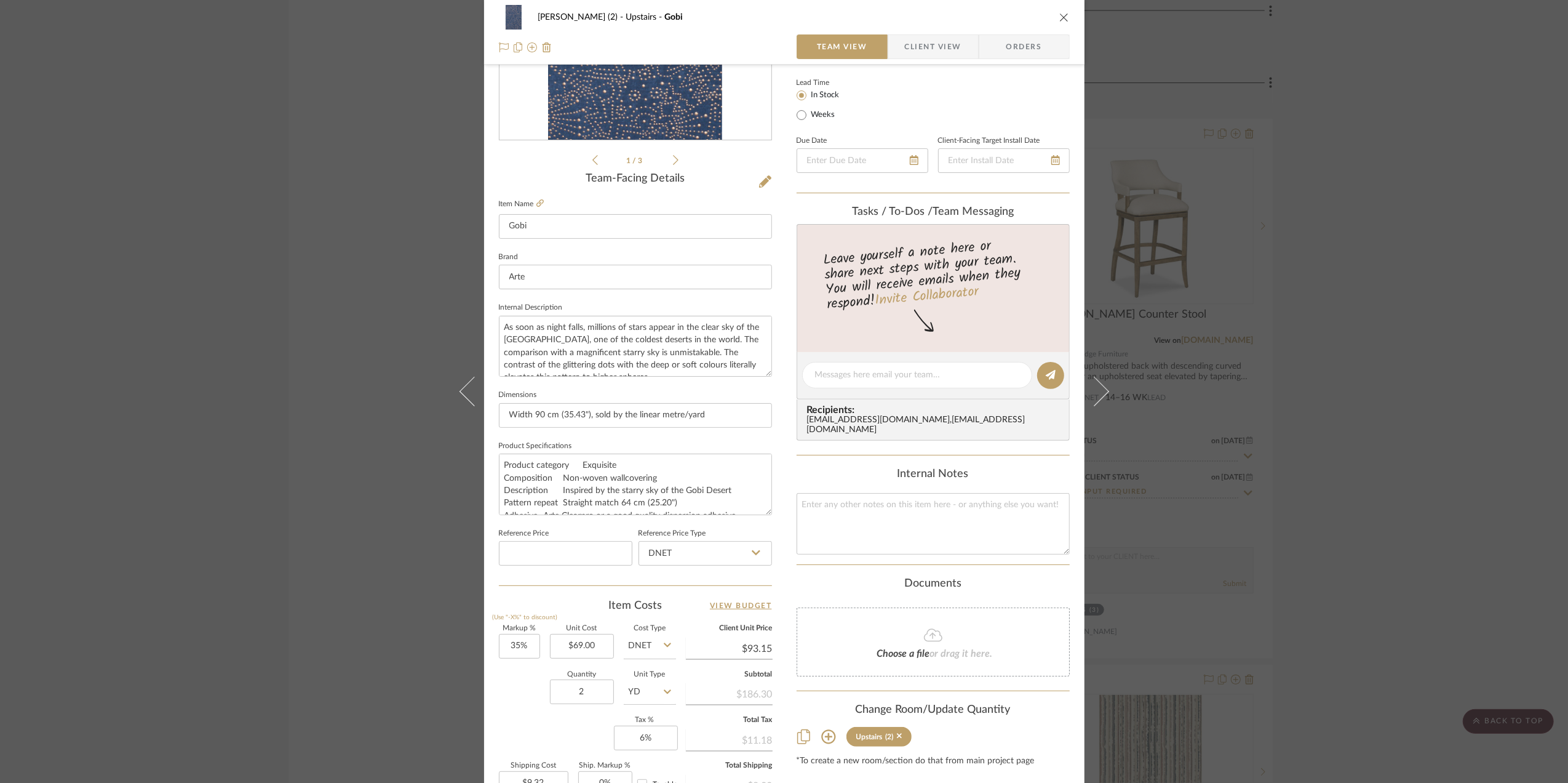
scroll to position [0, 0]
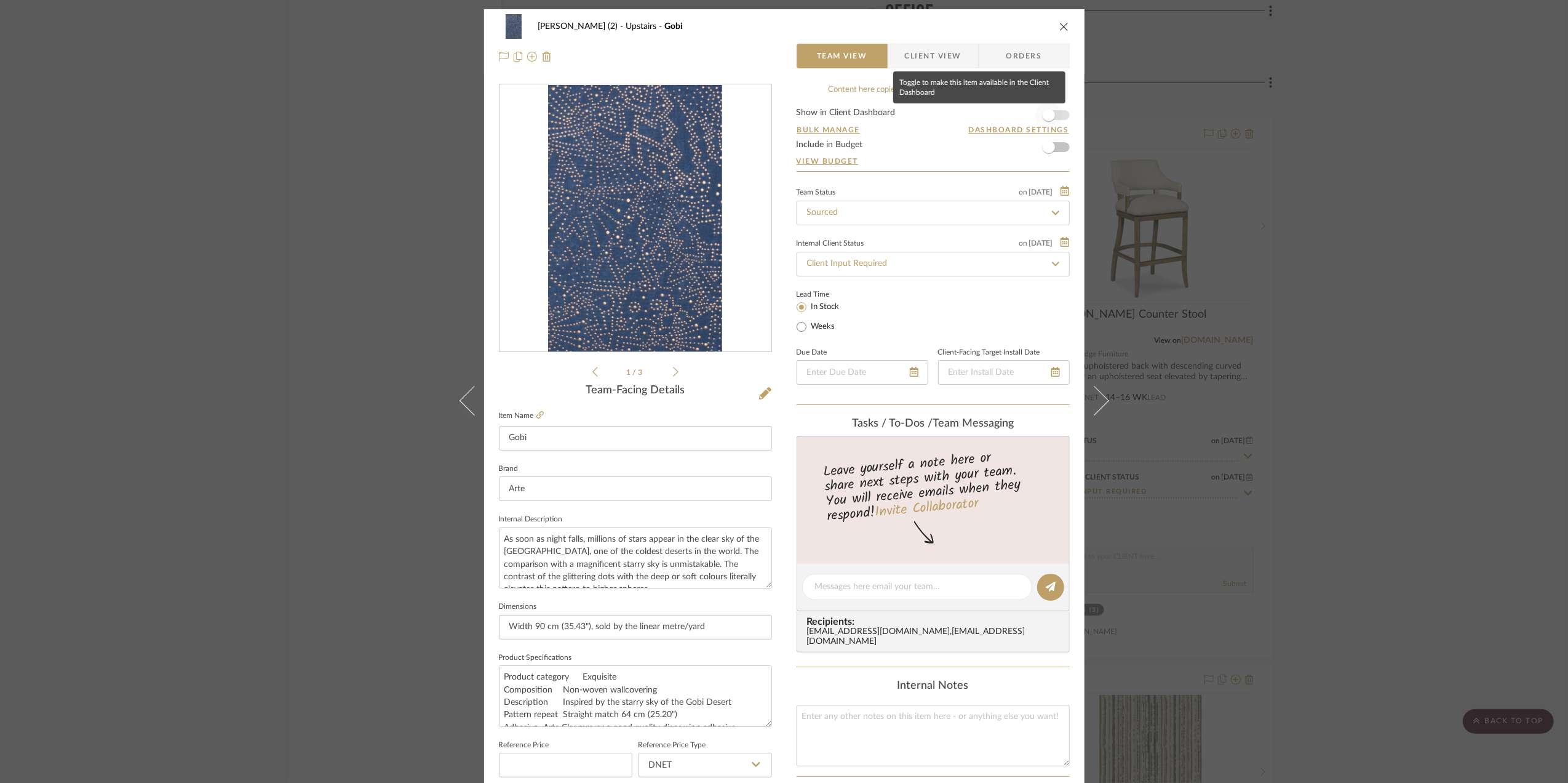
click at [1045, 112] on span "button" at bounding box center [1049, 115] width 13 height 13
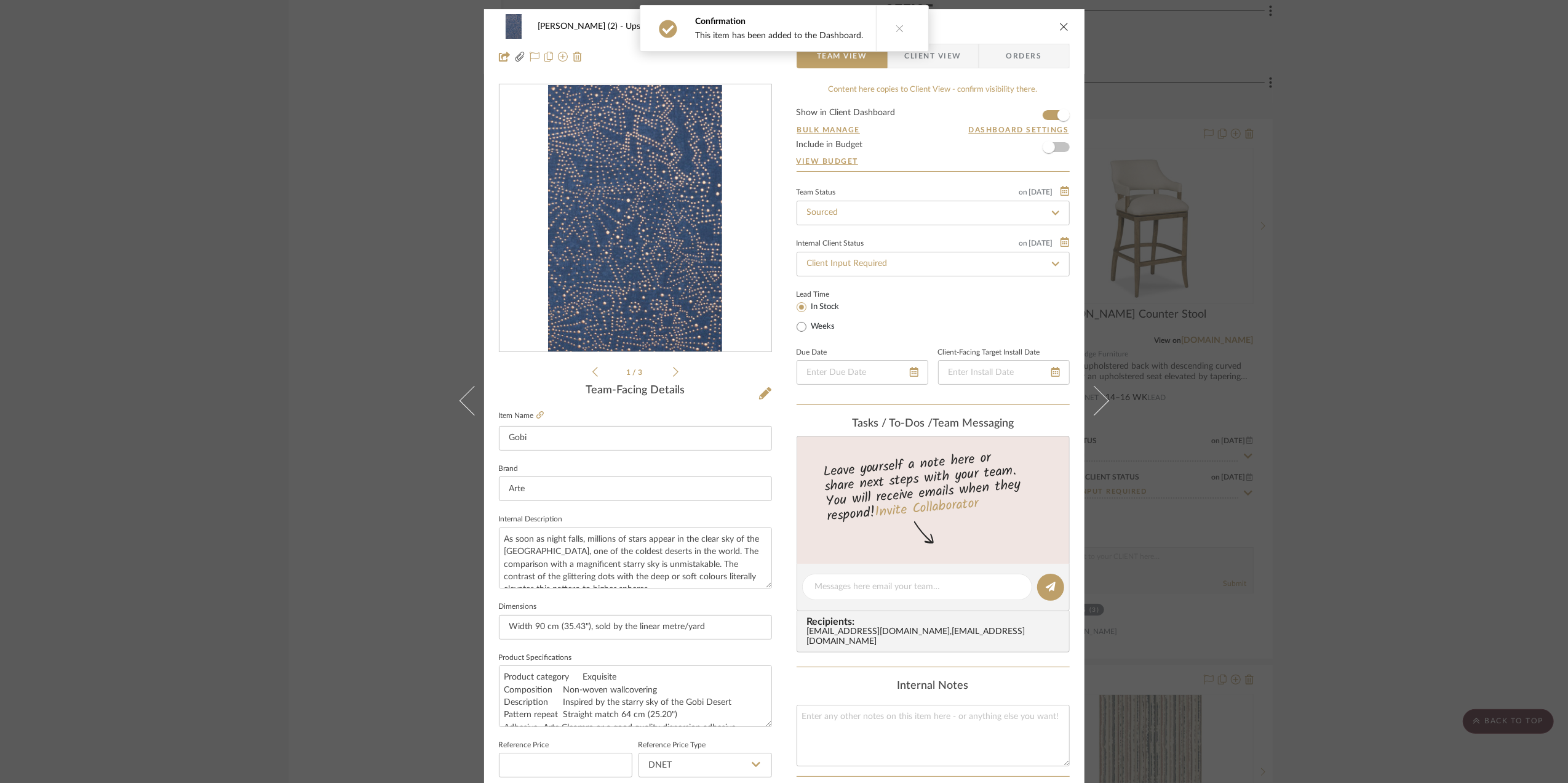
click at [695, 283] on img "0" at bounding box center [635, 218] width 175 height 267
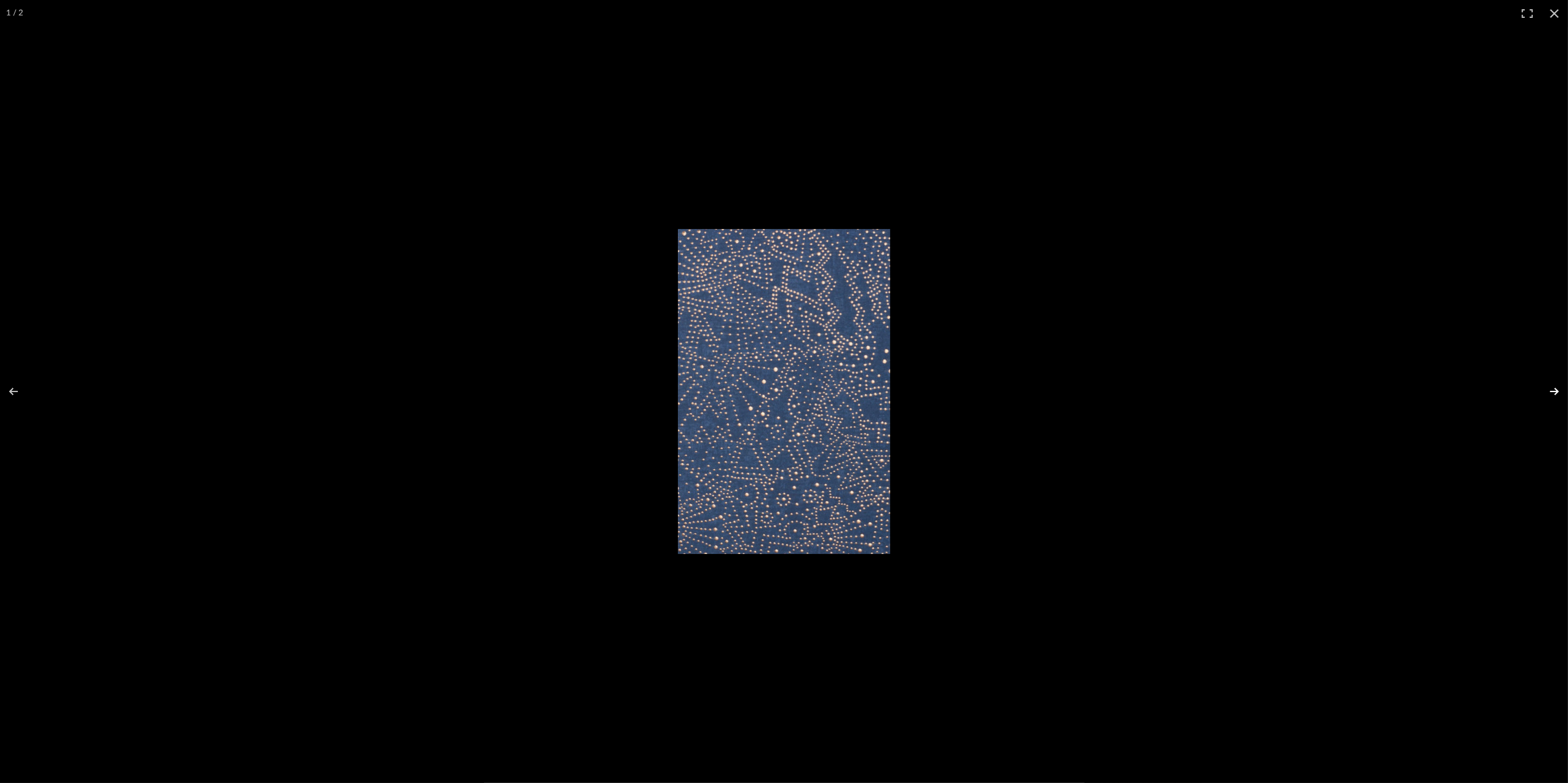
click at [1550, 386] on button at bounding box center [1546, 391] width 43 height 61
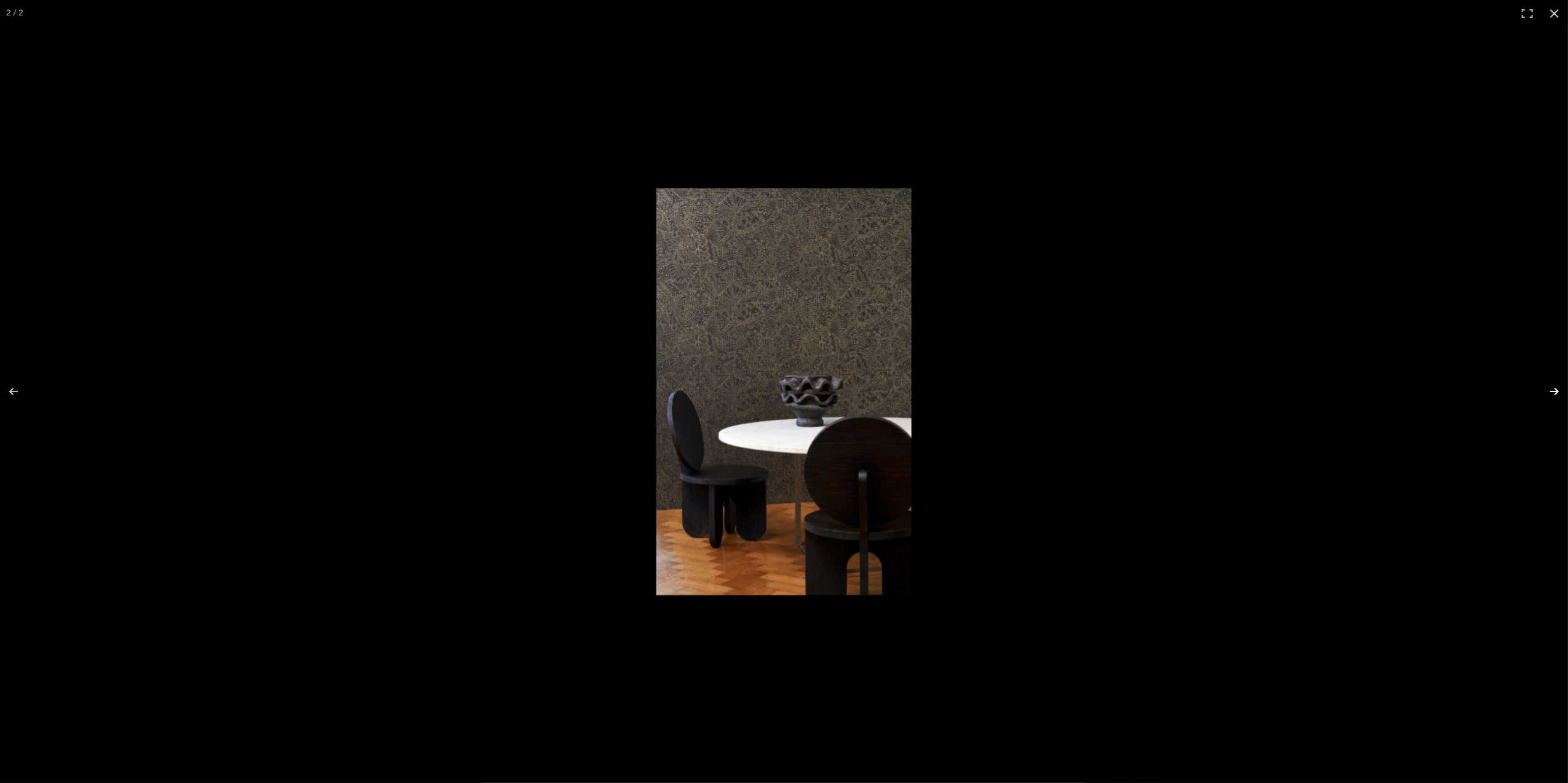
click at [1548, 391] on button at bounding box center [1546, 391] width 43 height 61
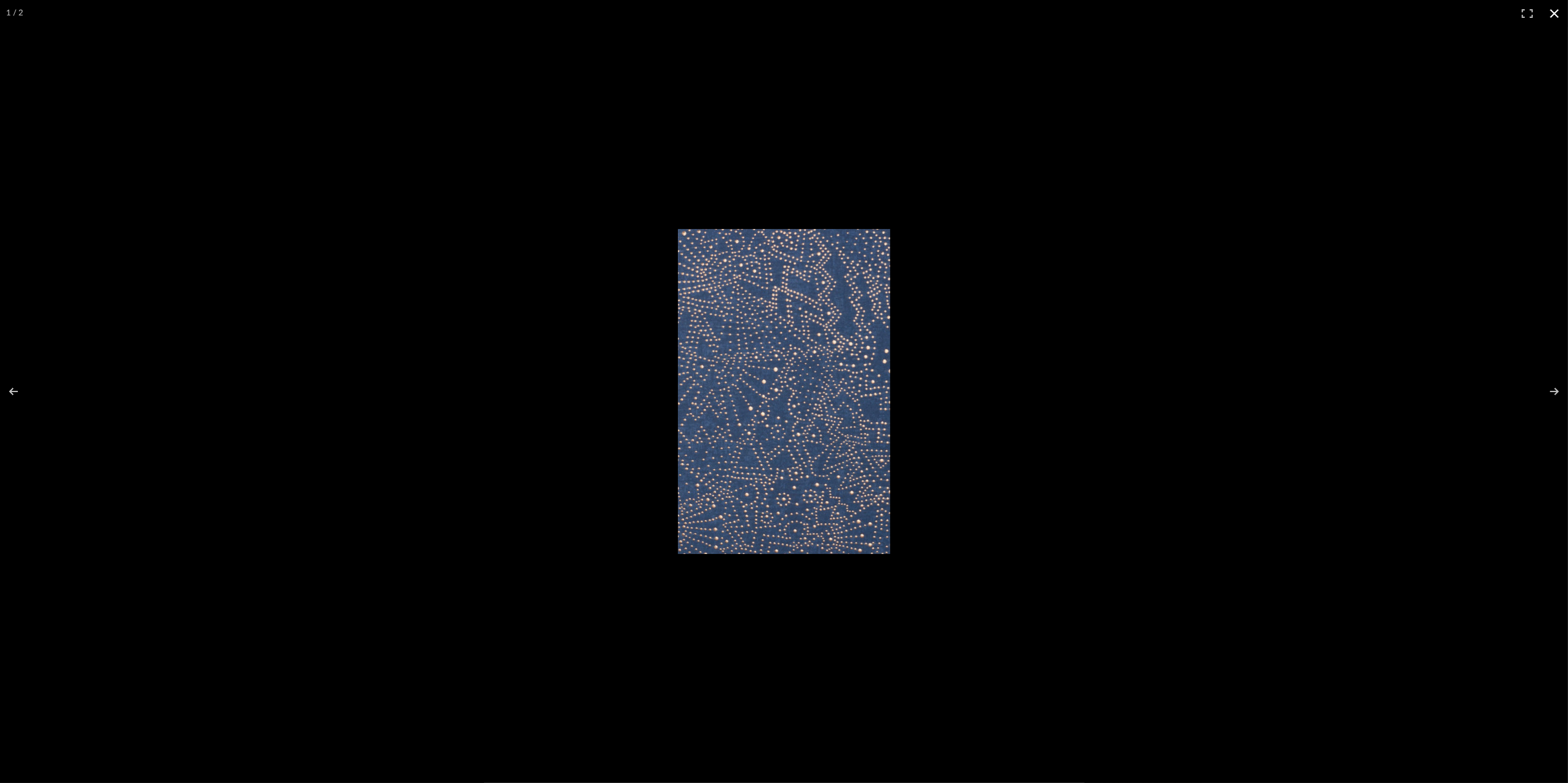
click at [1548, 15] on button at bounding box center [1554, 13] width 27 height 27
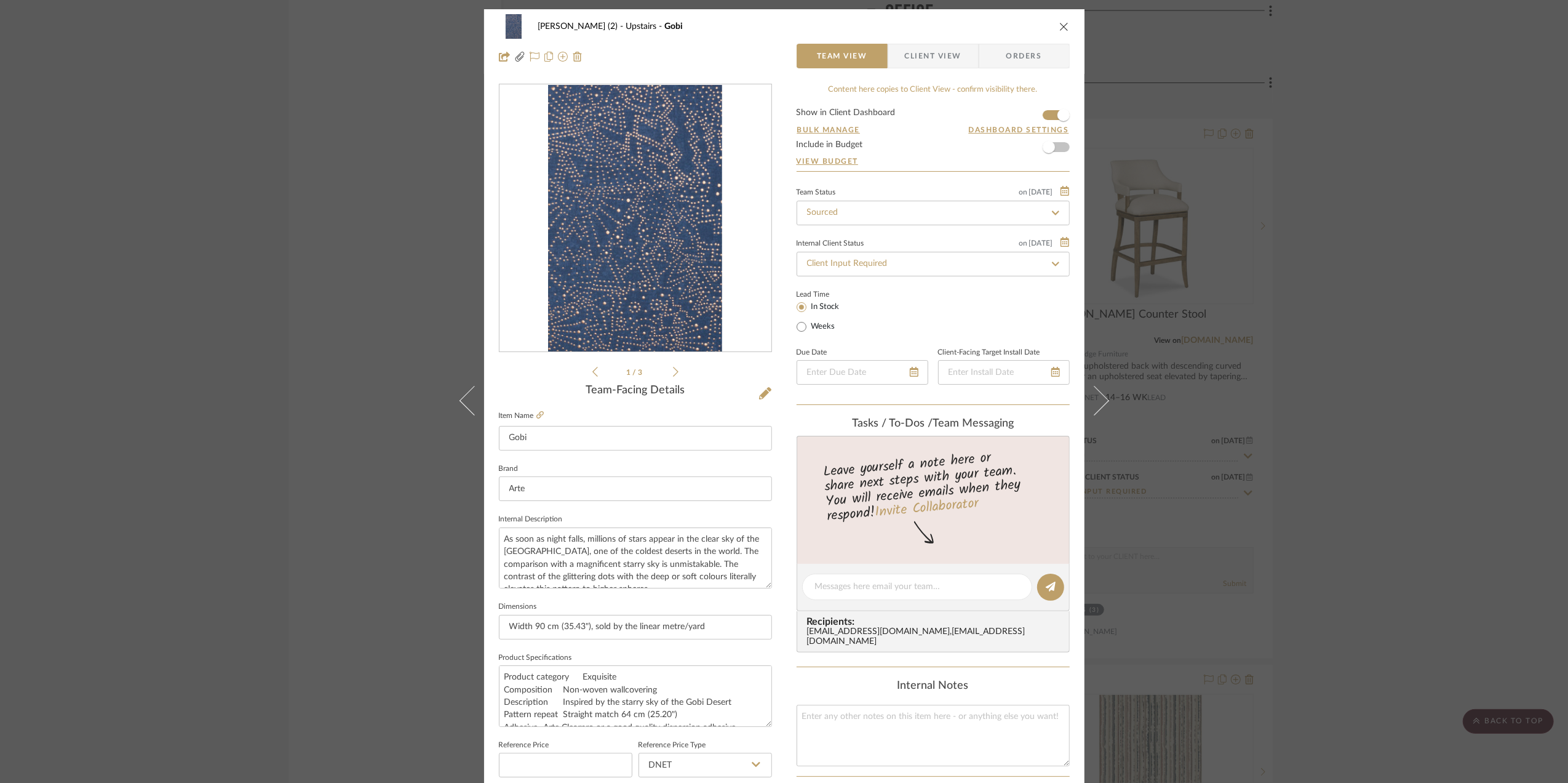
click at [936, 53] on span "Client View" at bounding box center [932, 56] width 56 height 24
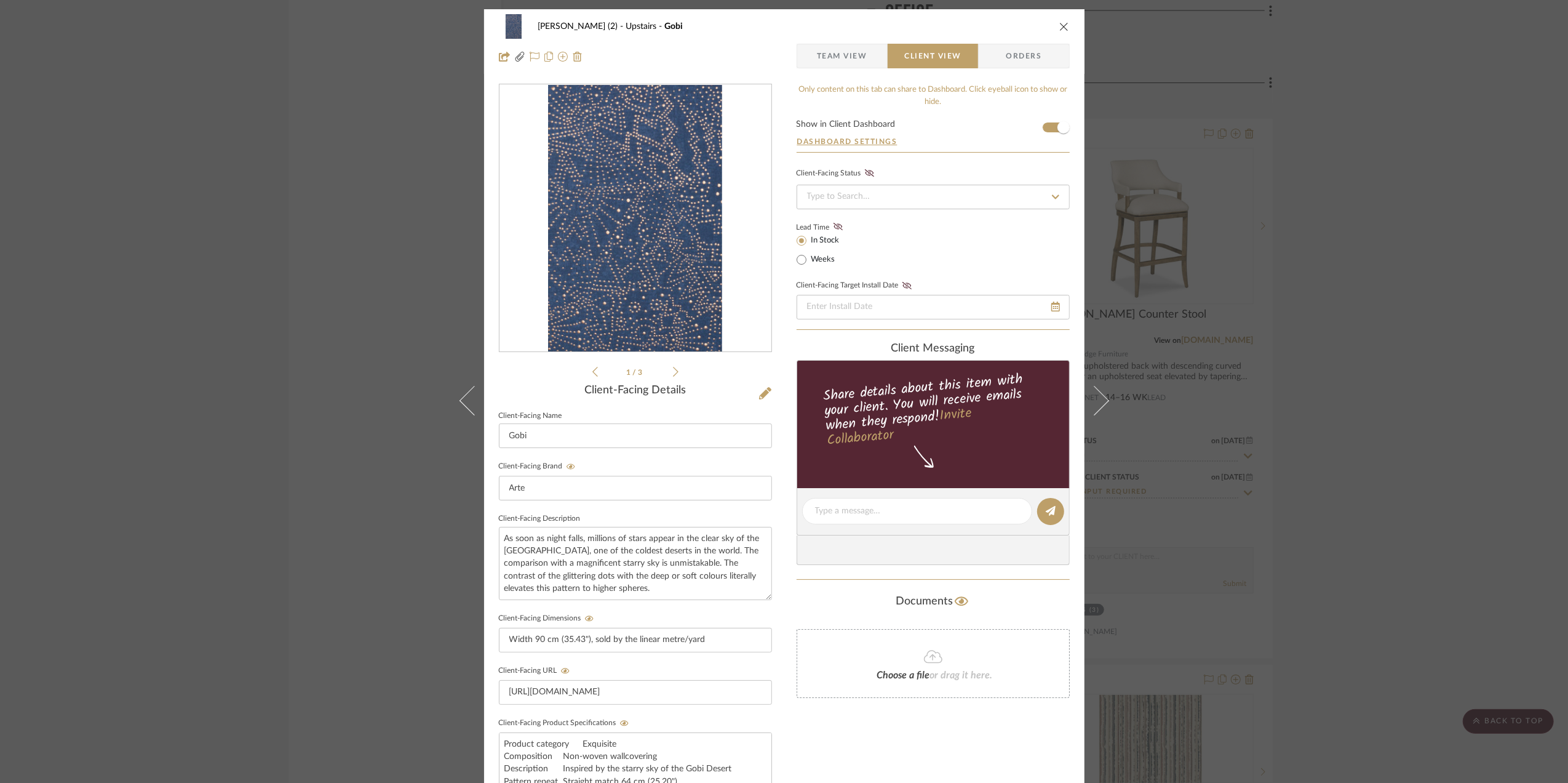
click at [854, 56] on span "Team View" at bounding box center [842, 56] width 50 height 24
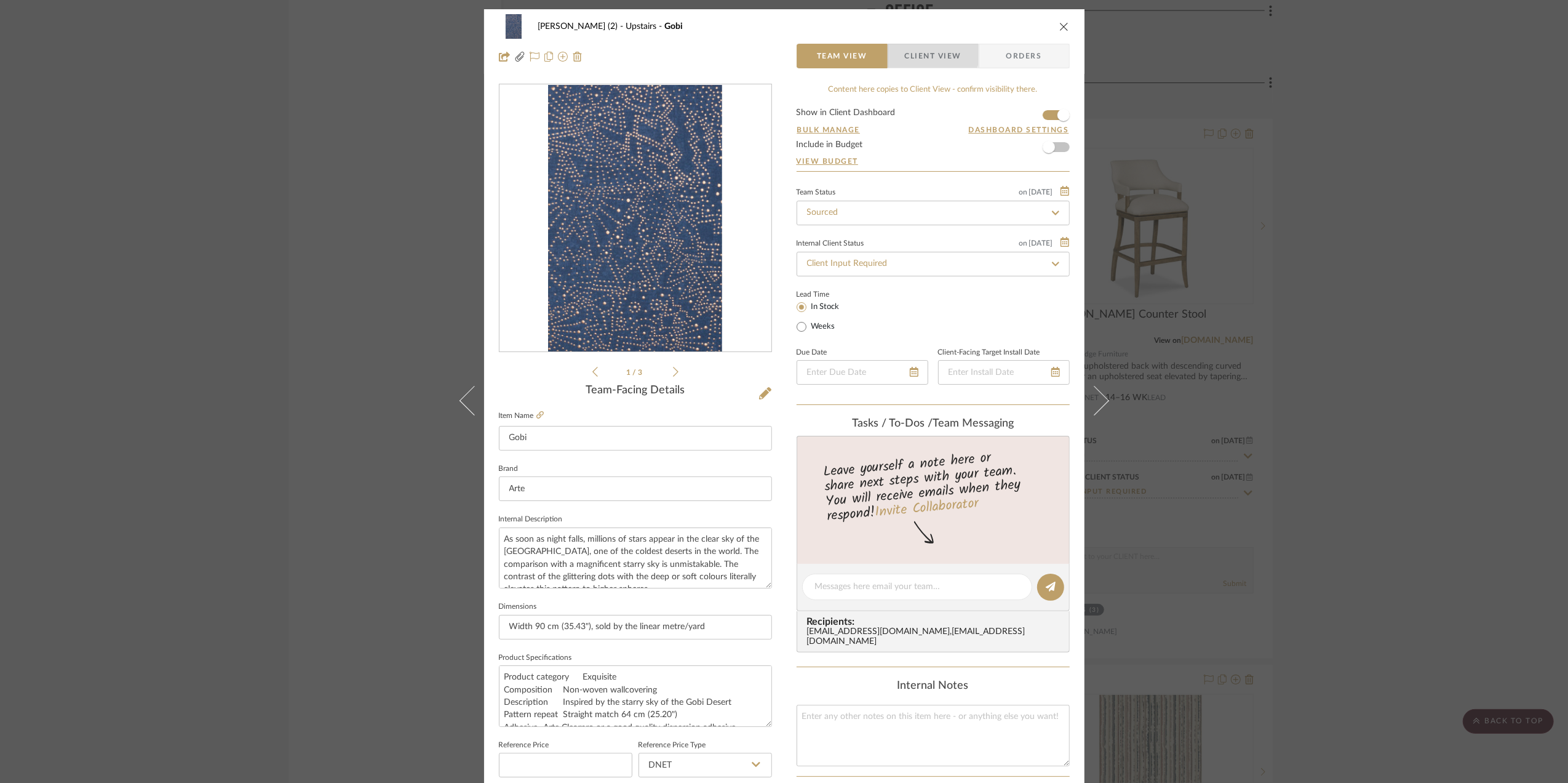
click at [926, 55] on span "Client View" at bounding box center [932, 56] width 56 height 24
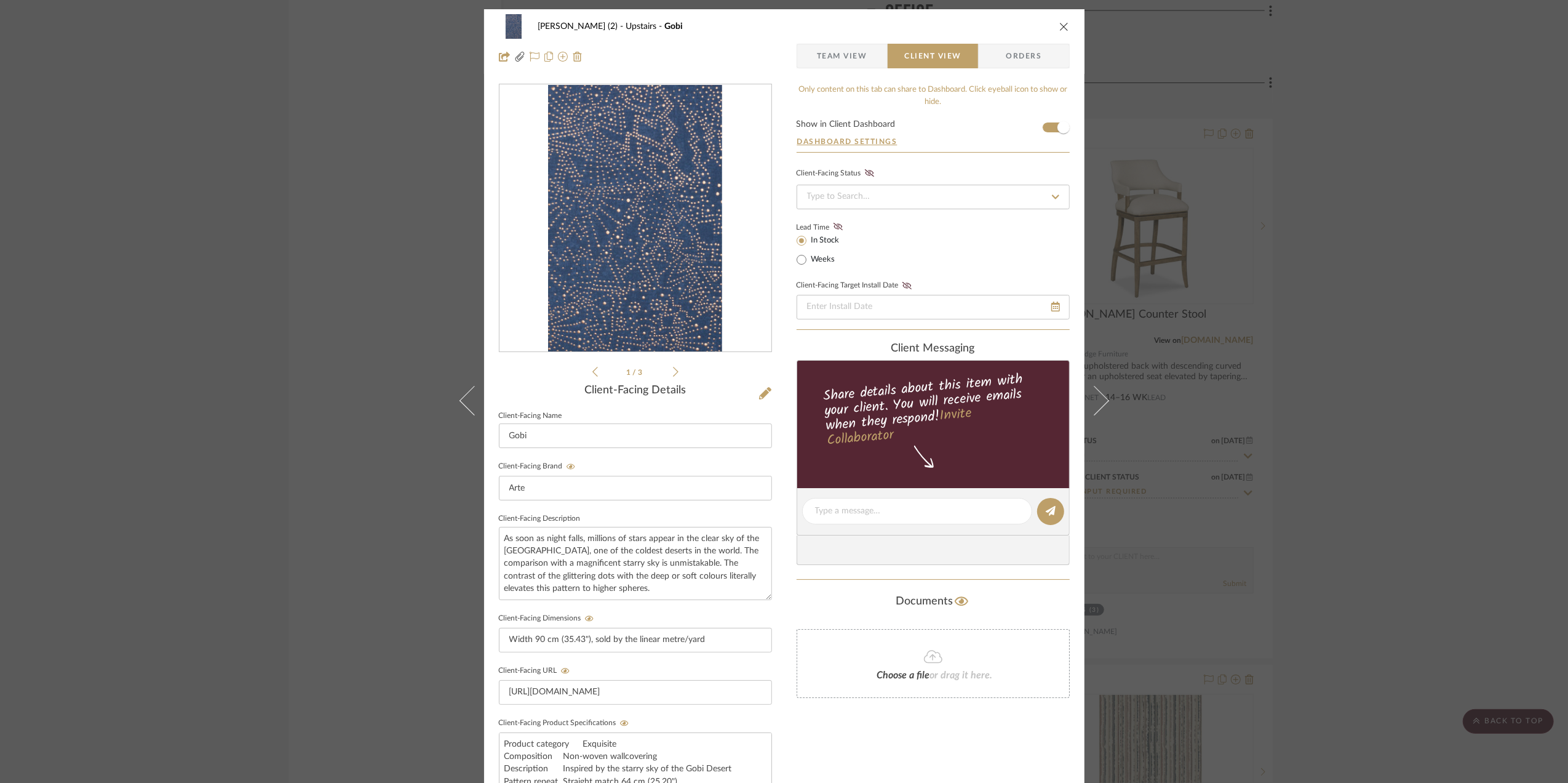
click at [845, 56] on span "Team View" at bounding box center [842, 56] width 50 height 24
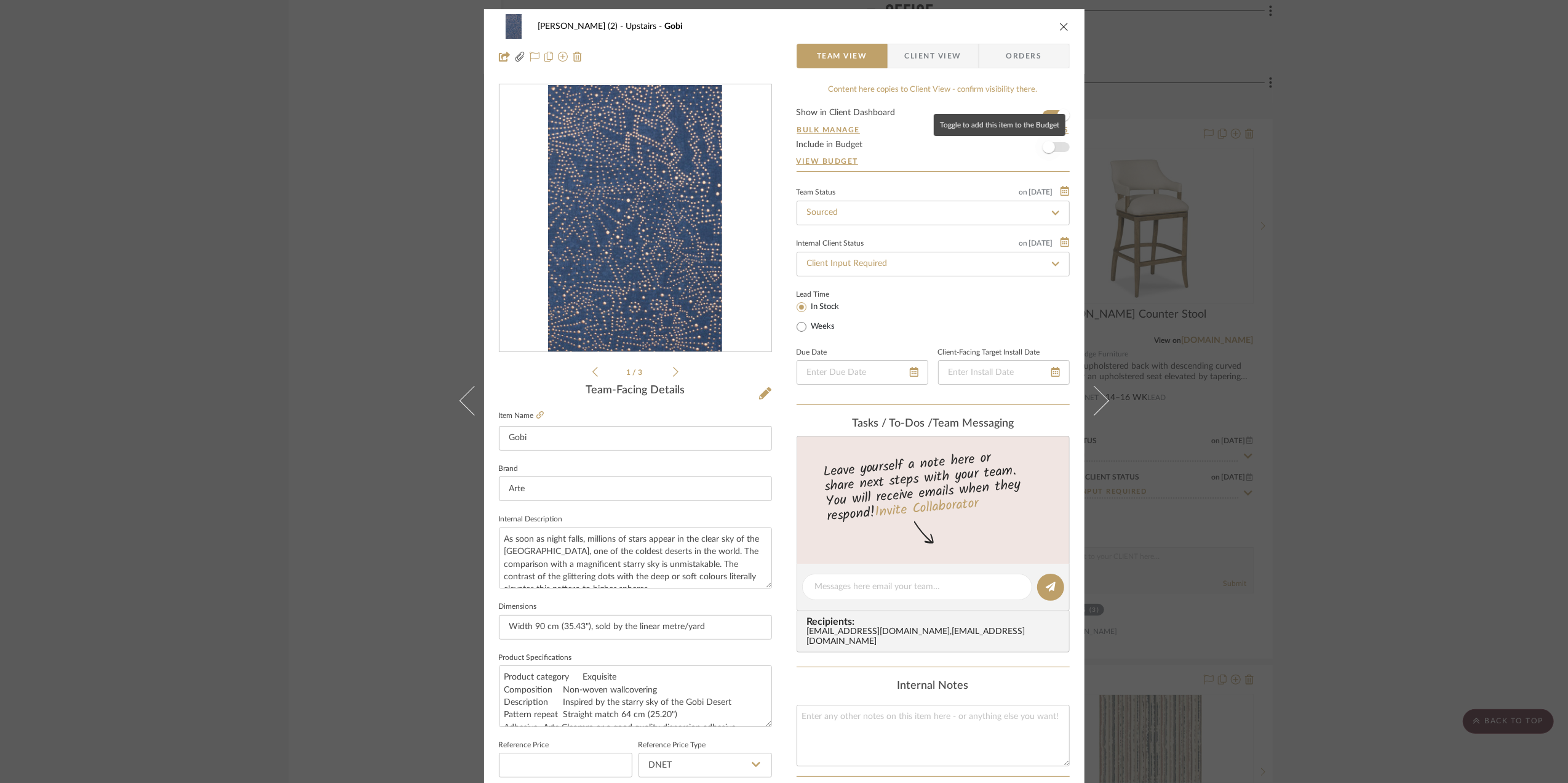
click at [1051, 145] on span "button" at bounding box center [1048, 147] width 27 height 27
click at [925, 54] on span "Client View" at bounding box center [932, 56] width 56 height 24
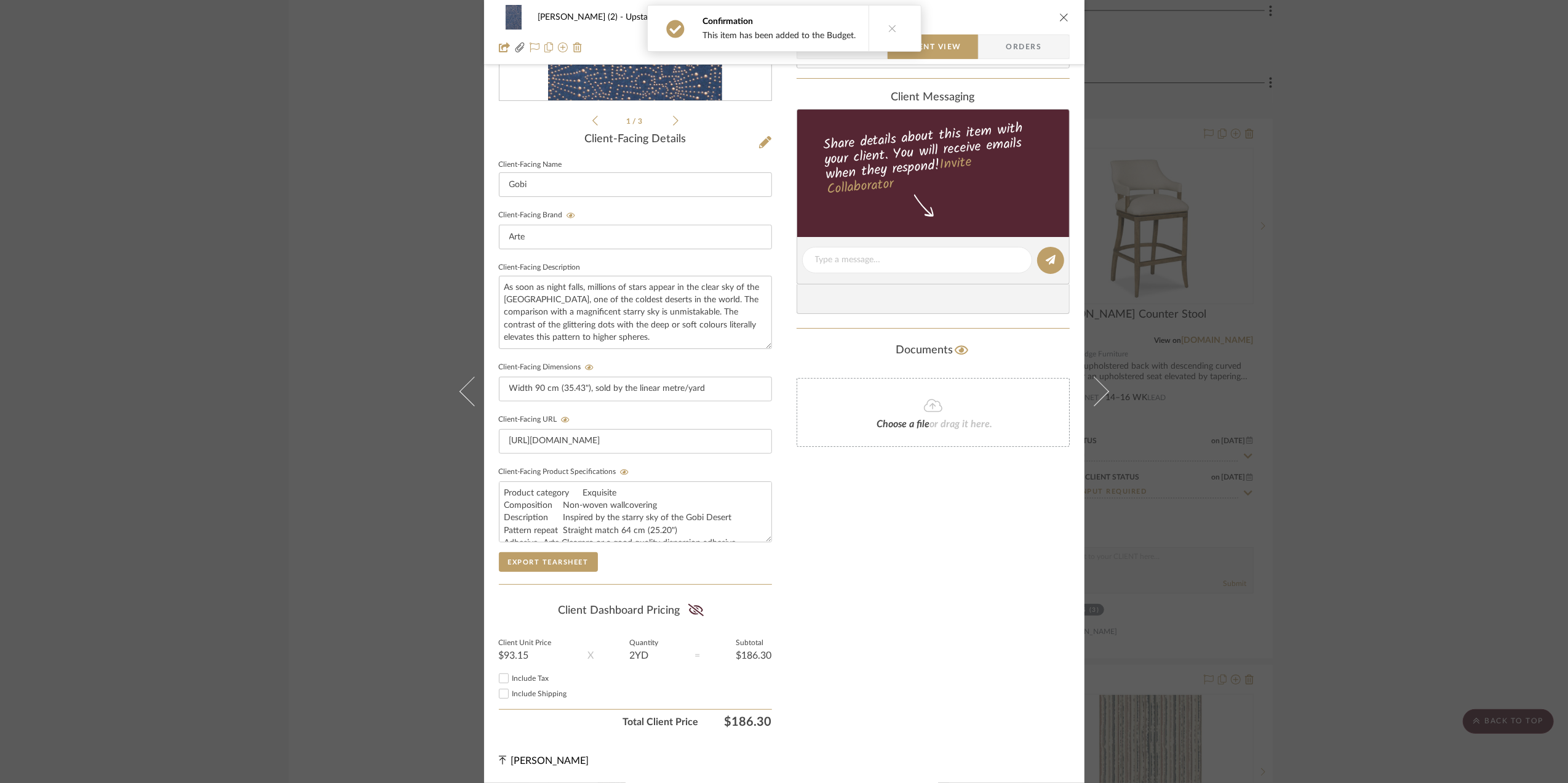
scroll to position [256, 0]
click at [694, 602] on fa-icon at bounding box center [696, 611] width 15 height 18
click at [1295, 266] on div "Stephanie Bergreen (2) Upstairs Gobi Team View Client View Orders Arte-74031.pd…" at bounding box center [784, 391] width 1568 height 783
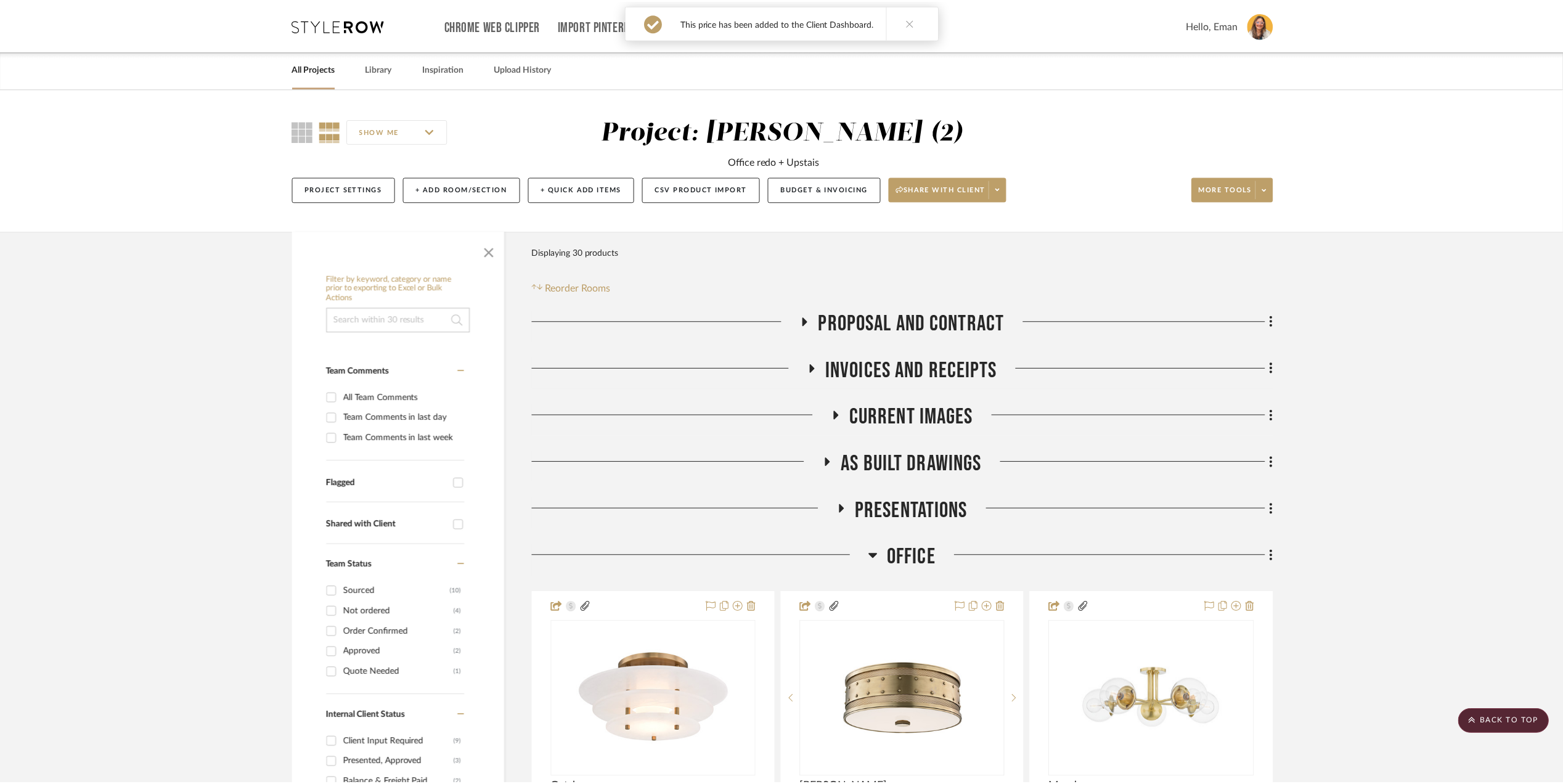
scroll to position [2218, 0]
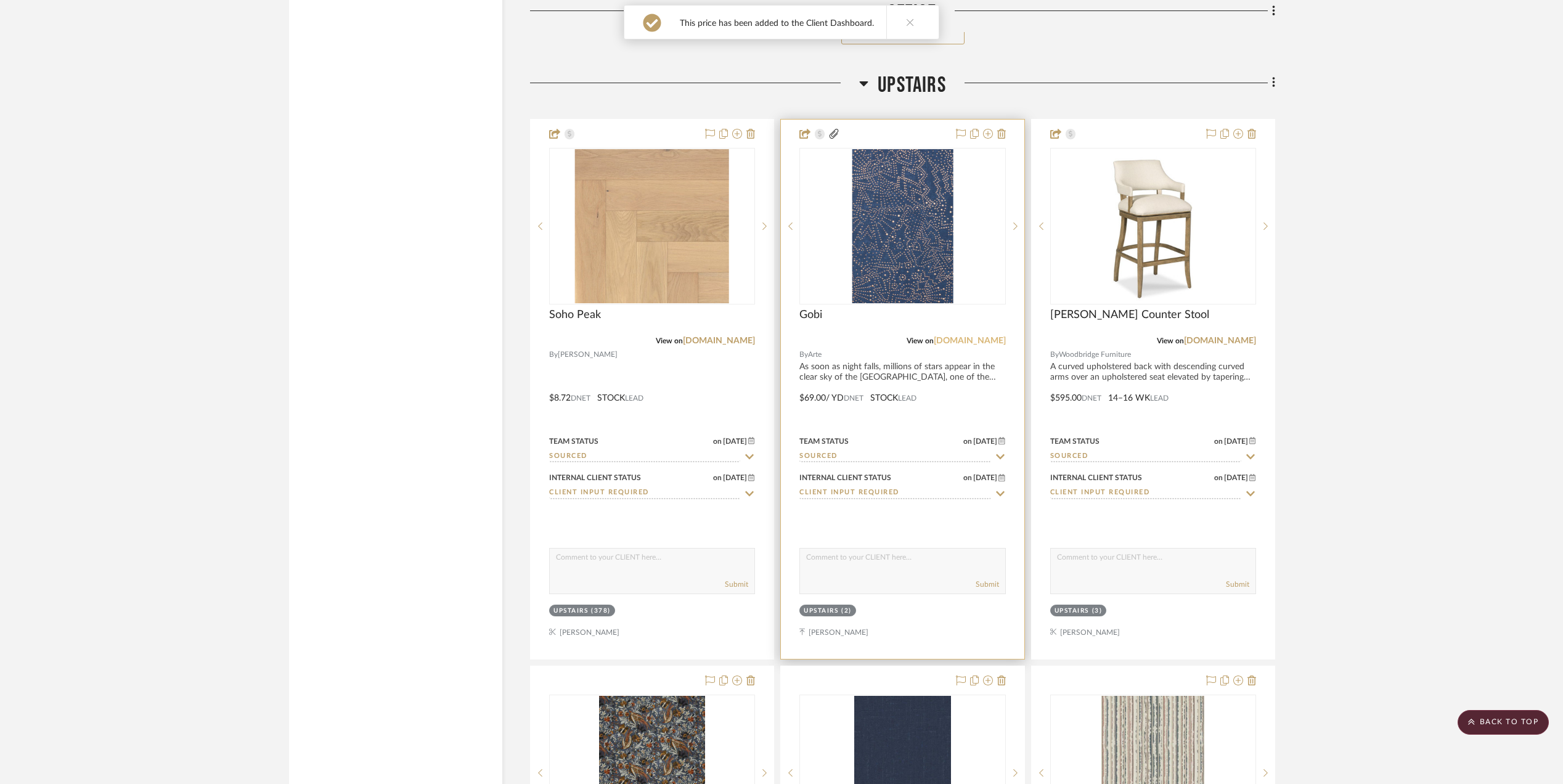
click at [983, 345] on link "[DOMAIN_NAME]" at bounding box center [969, 341] width 72 height 8
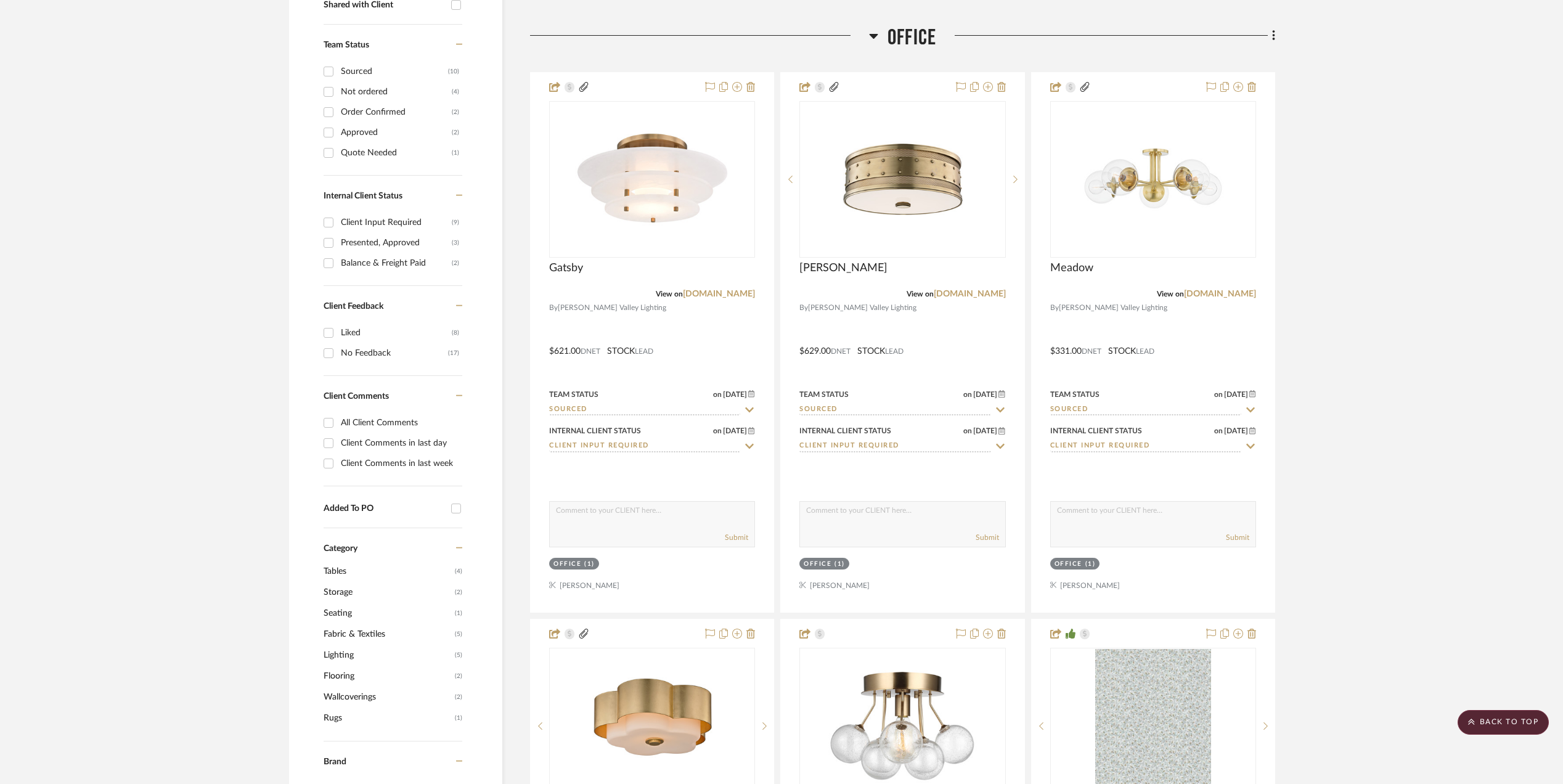
scroll to position [493, 0]
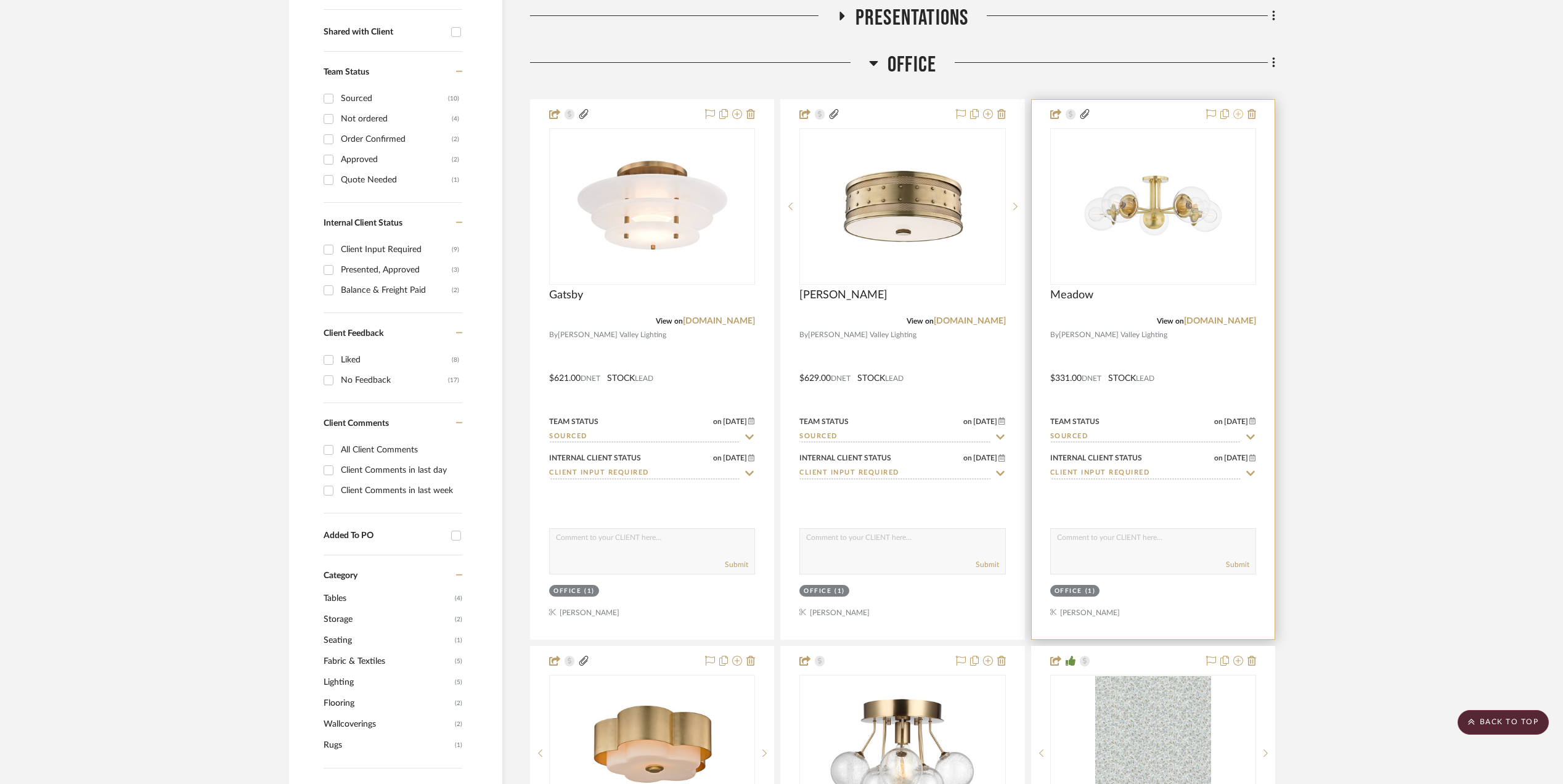
click at [1239, 114] on icon at bounding box center [1238, 114] width 10 height 10
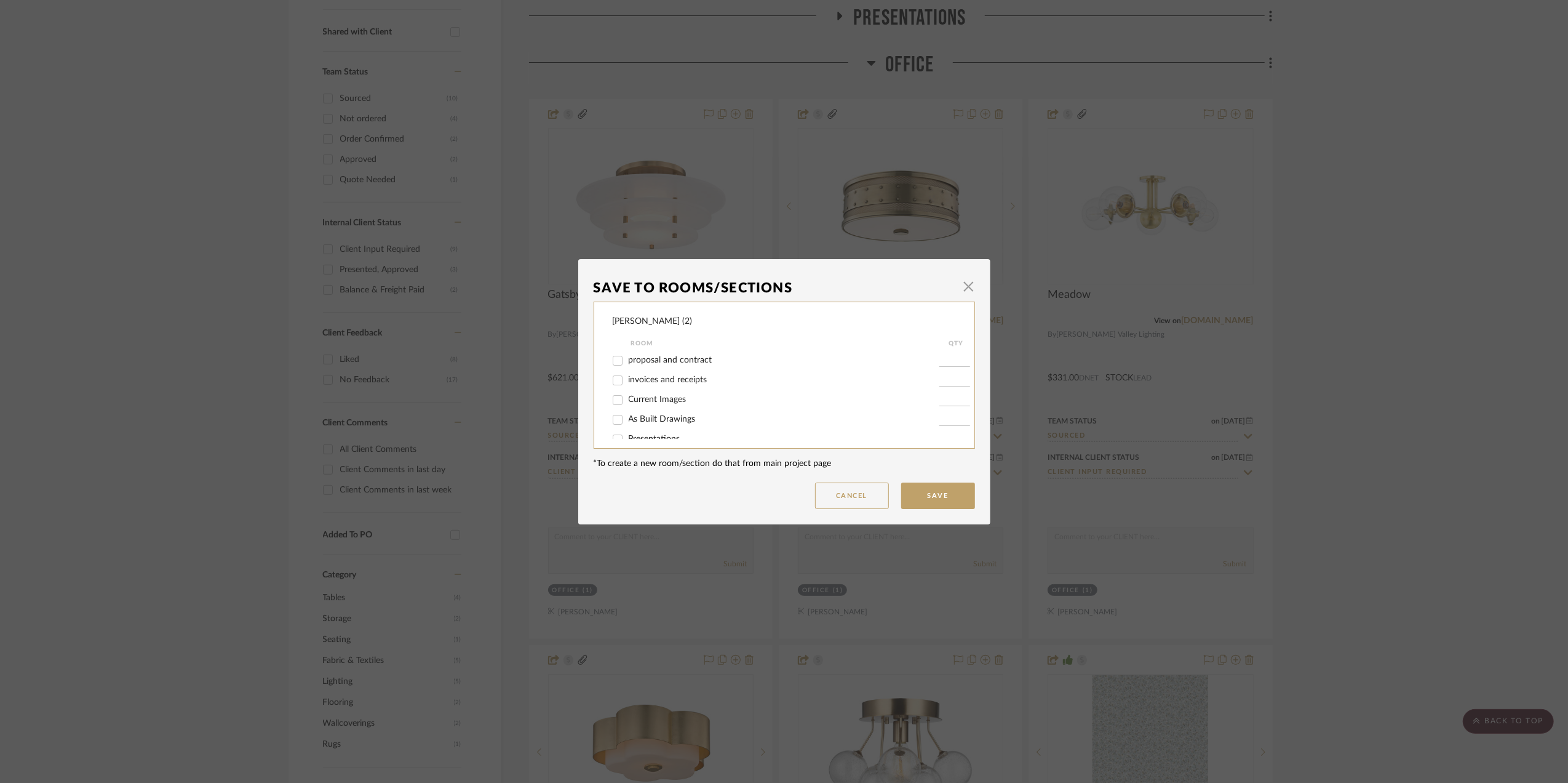
scroll to position [73, 0]
click at [611, 402] on input "Upstairs" at bounding box center [617, 406] width 20 height 20
checkbox input "true"
type input "1"
click at [615, 383] on input "Office" at bounding box center [617, 386] width 20 height 20
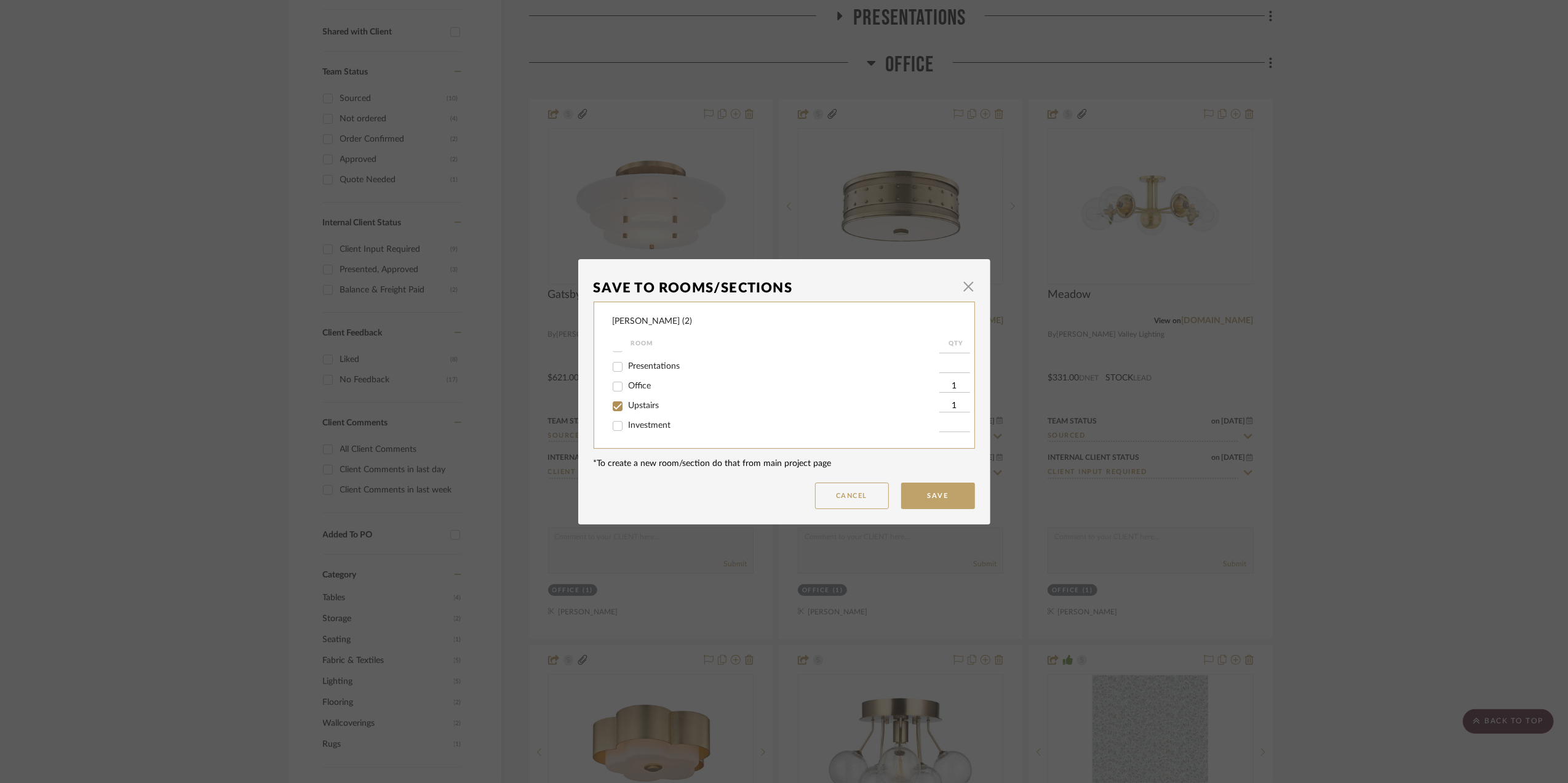
checkbox input "false"
click at [915, 491] on button "Save" at bounding box center [938, 496] width 74 height 26
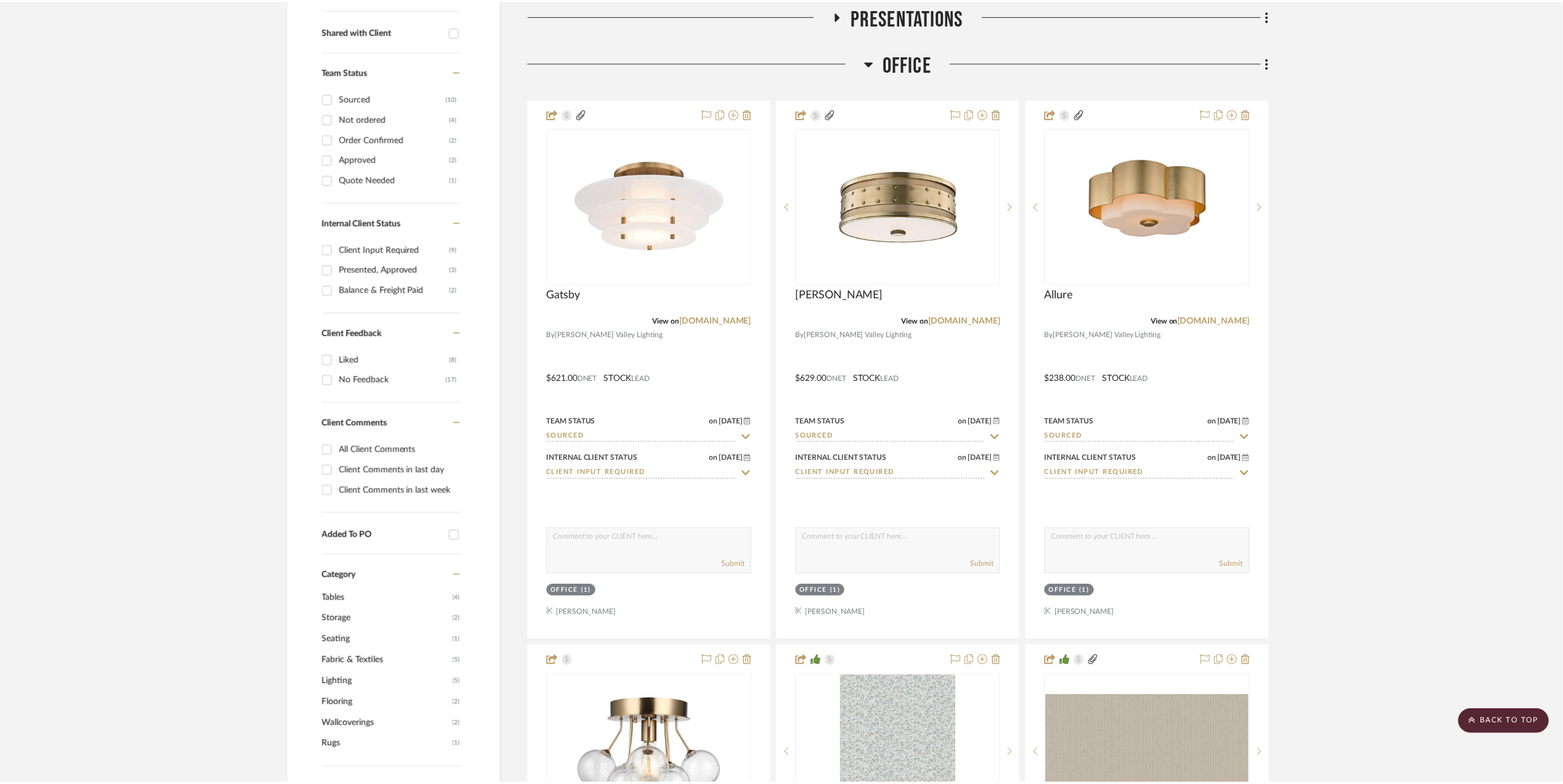
scroll to position [493, 0]
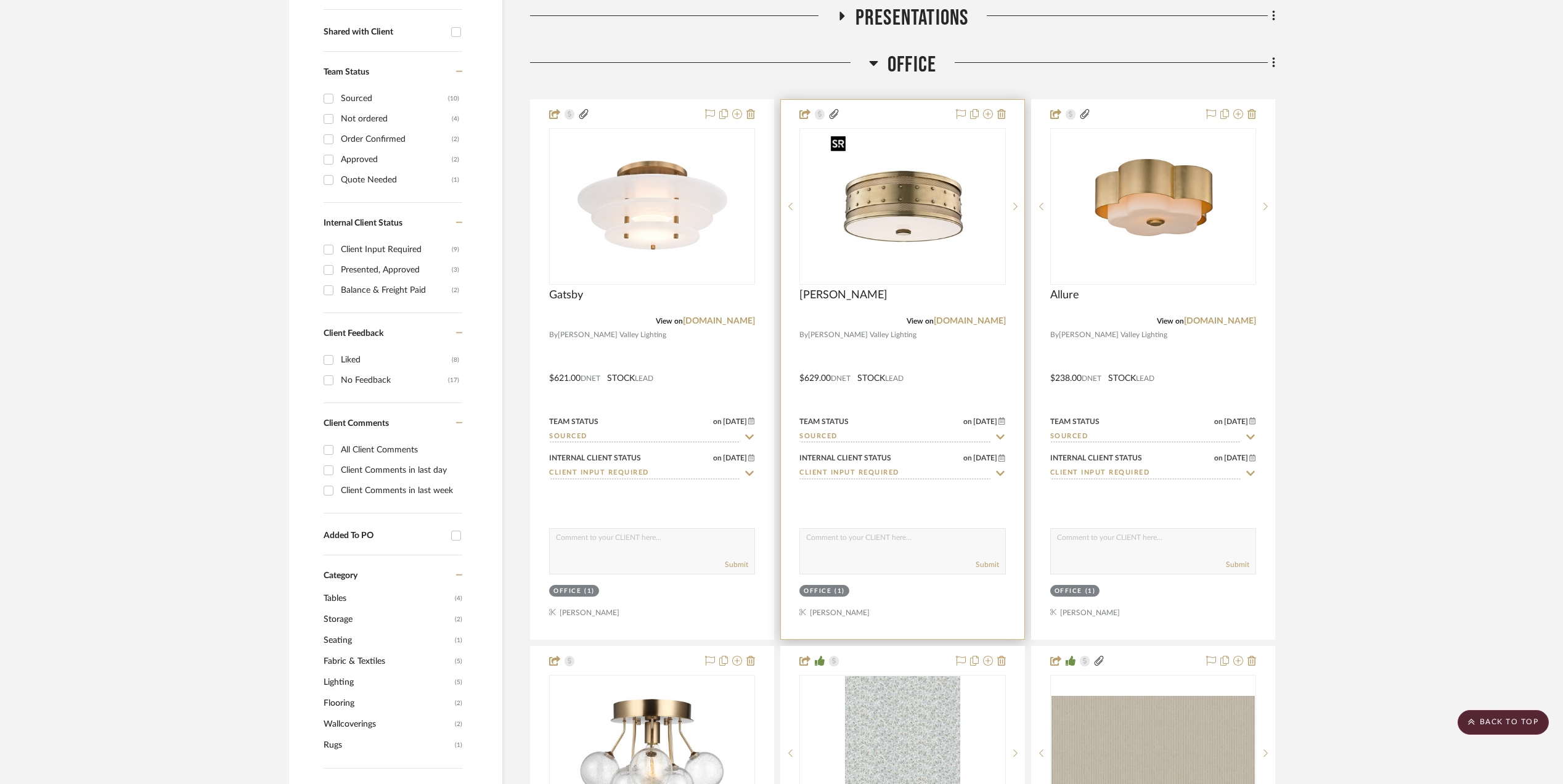
click at [926, 201] on img "0" at bounding box center [902, 206] width 154 height 154
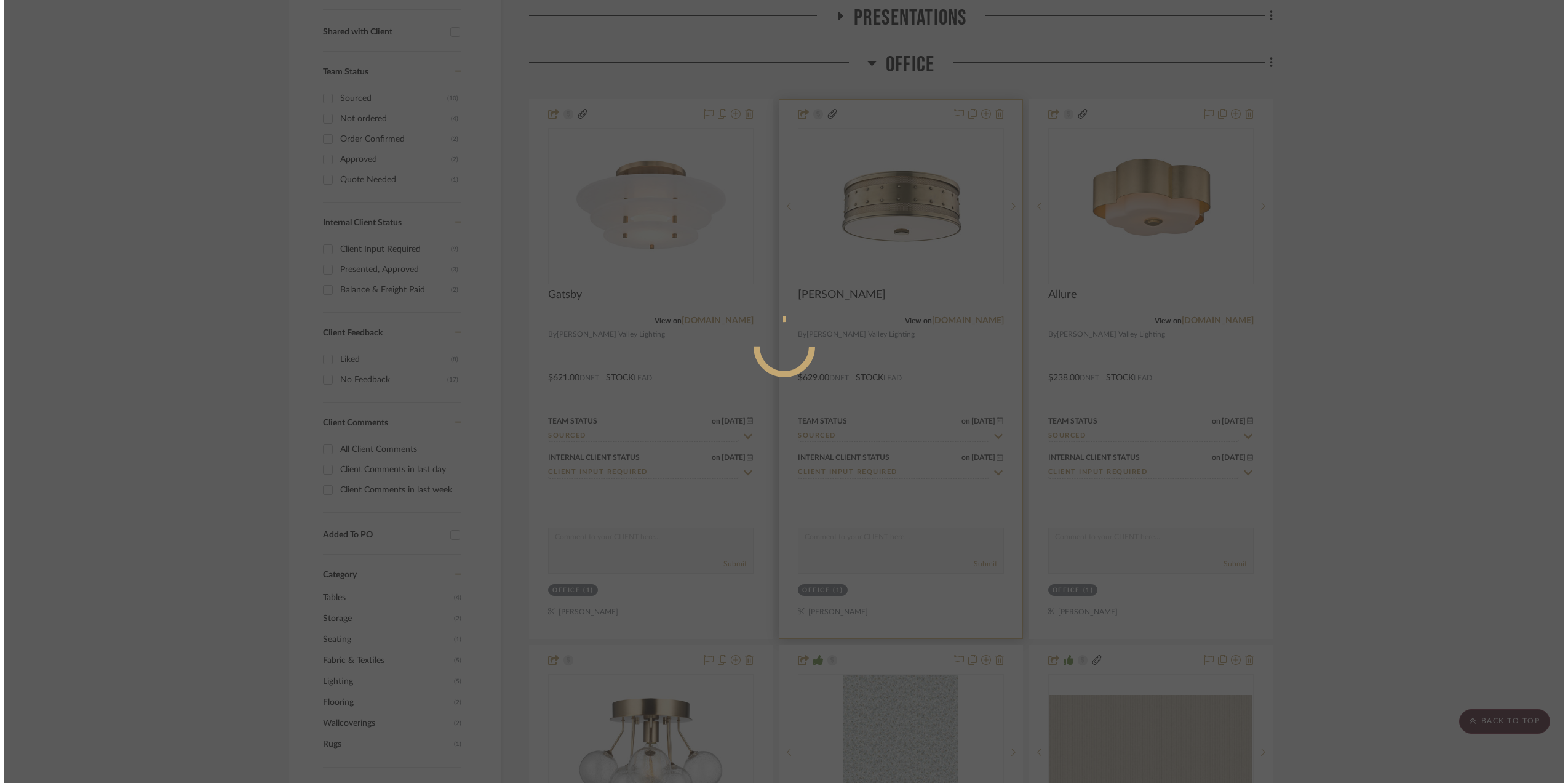
scroll to position [0, 0]
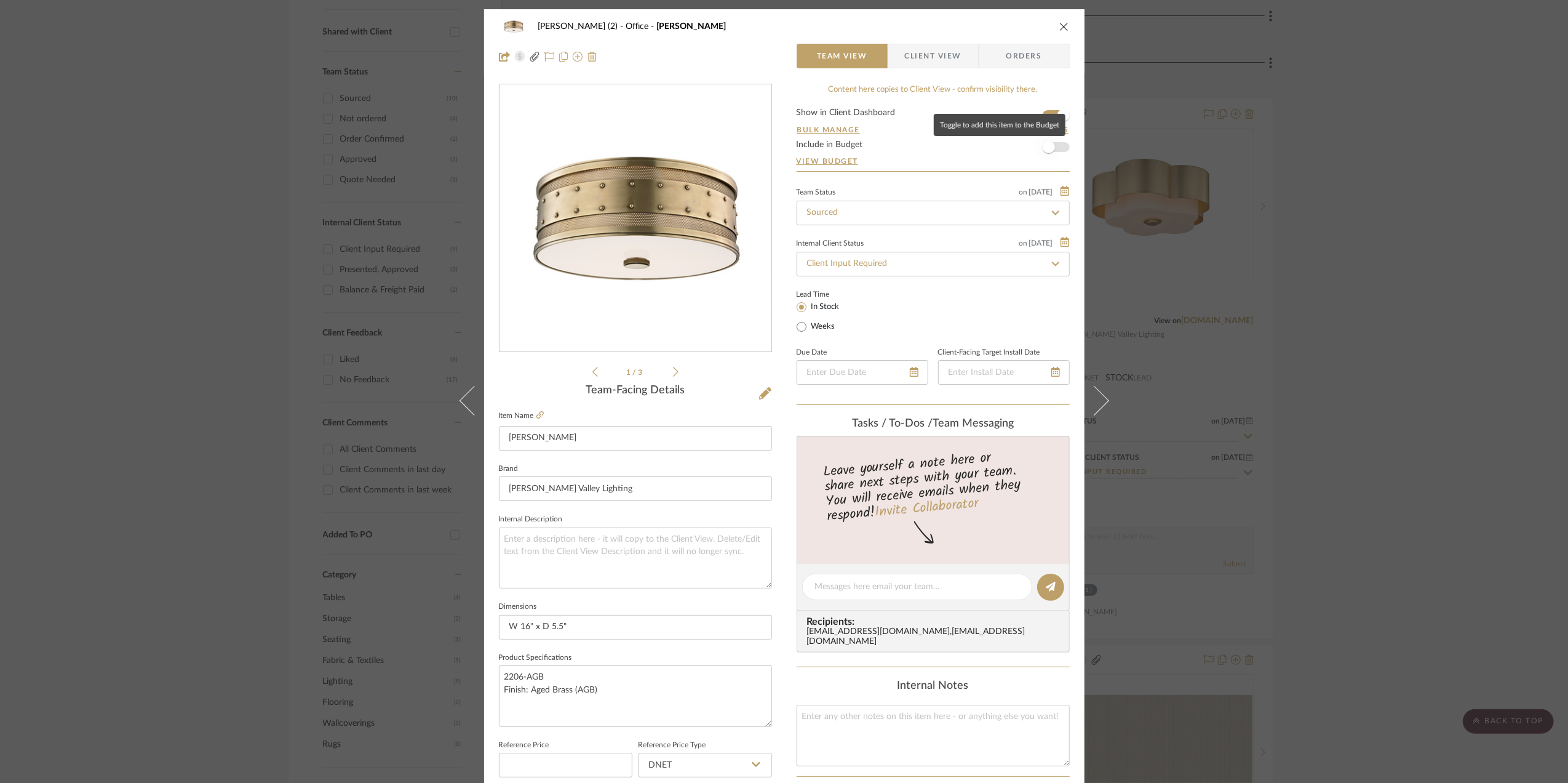
click at [1043, 146] on span "button" at bounding box center [1049, 147] width 13 height 13
click at [950, 60] on span "Client View" at bounding box center [932, 56] width 56 height 24
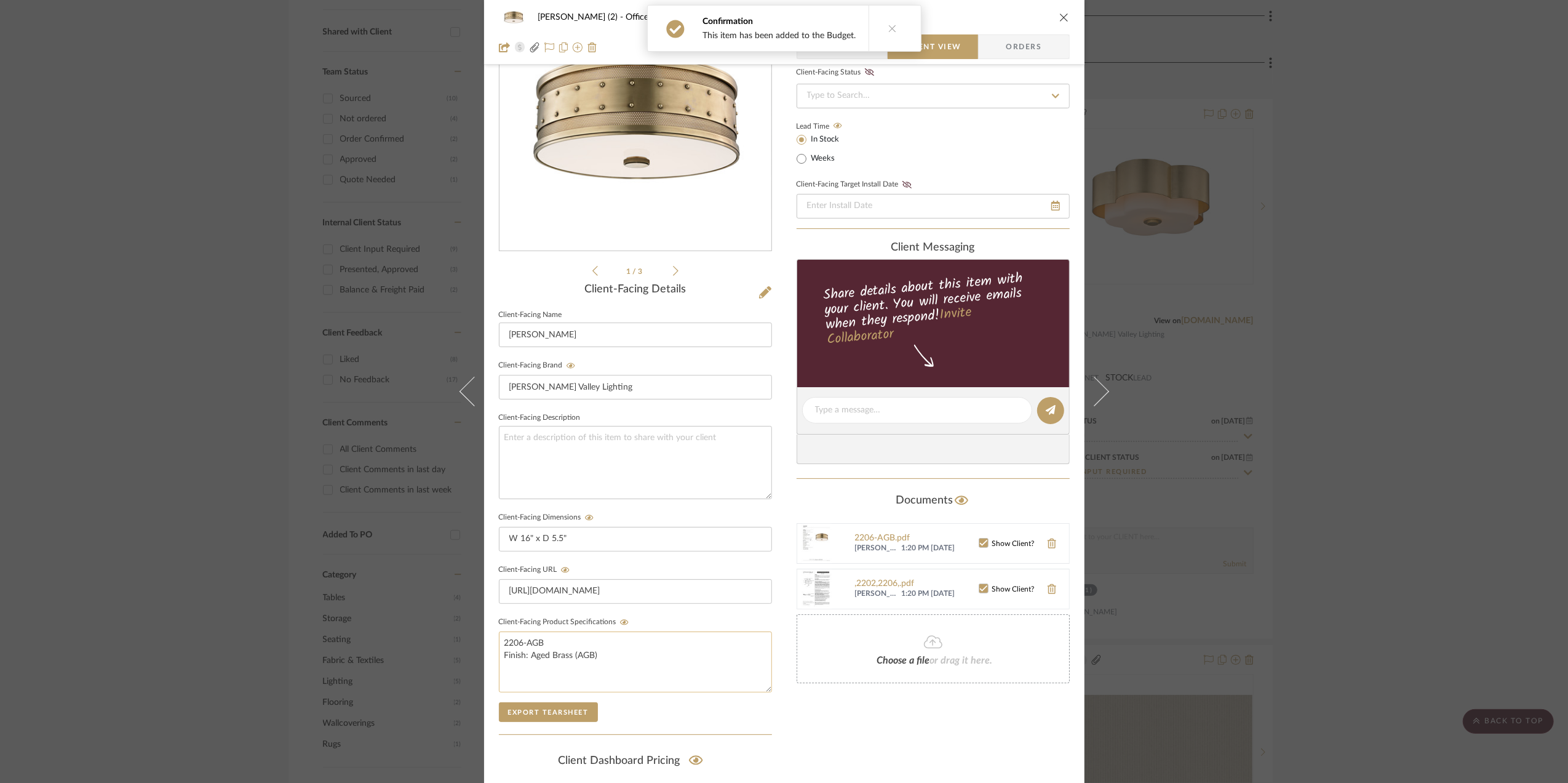
scroll to position [256, 0]
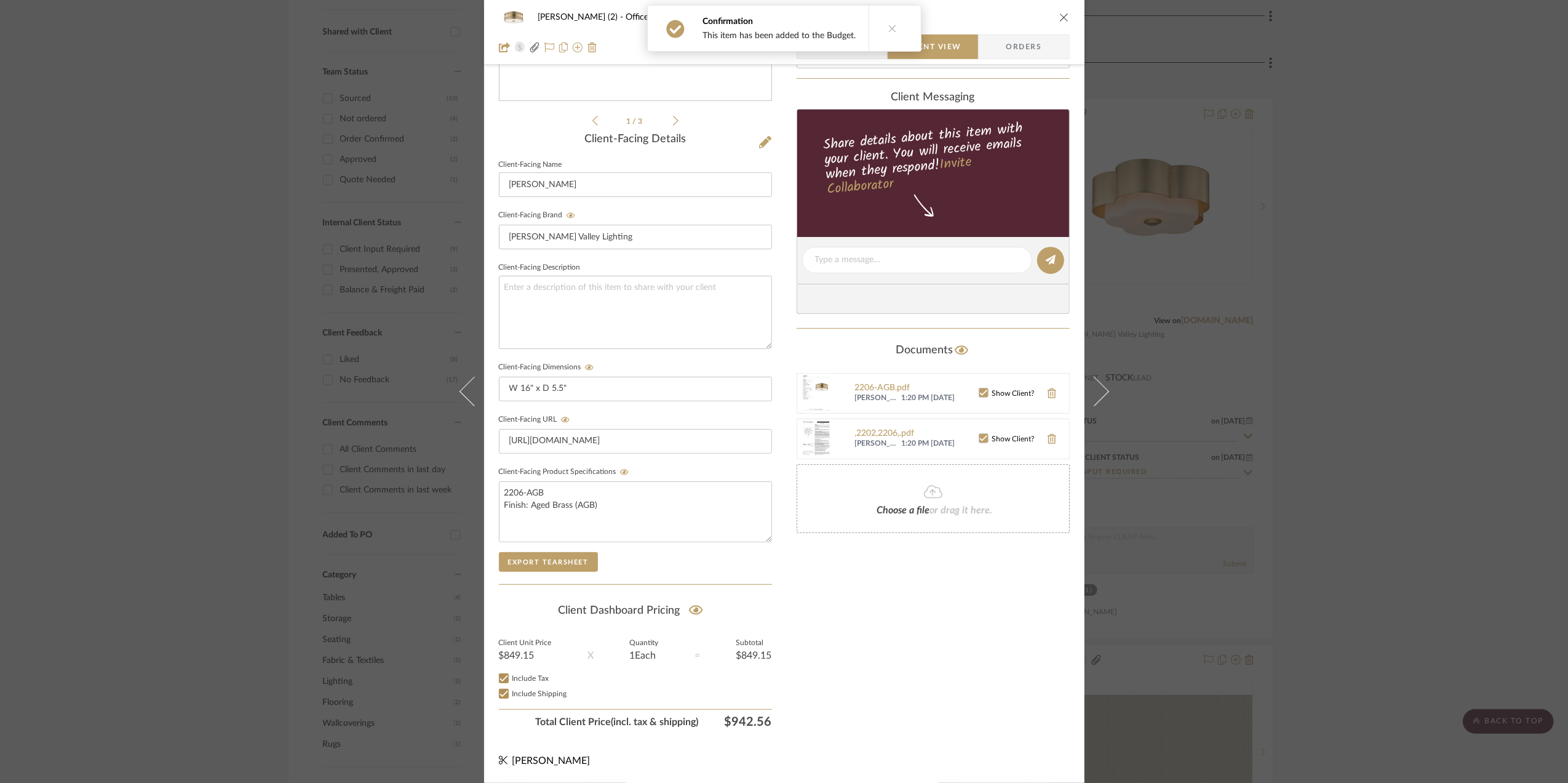
click at [1360, 443] on div "Stephanie Bergreen (2) Office Gaines Team View Client View Orders 1 / 3 Client-…" at bounding box center [784, 391] width 1568 height 783
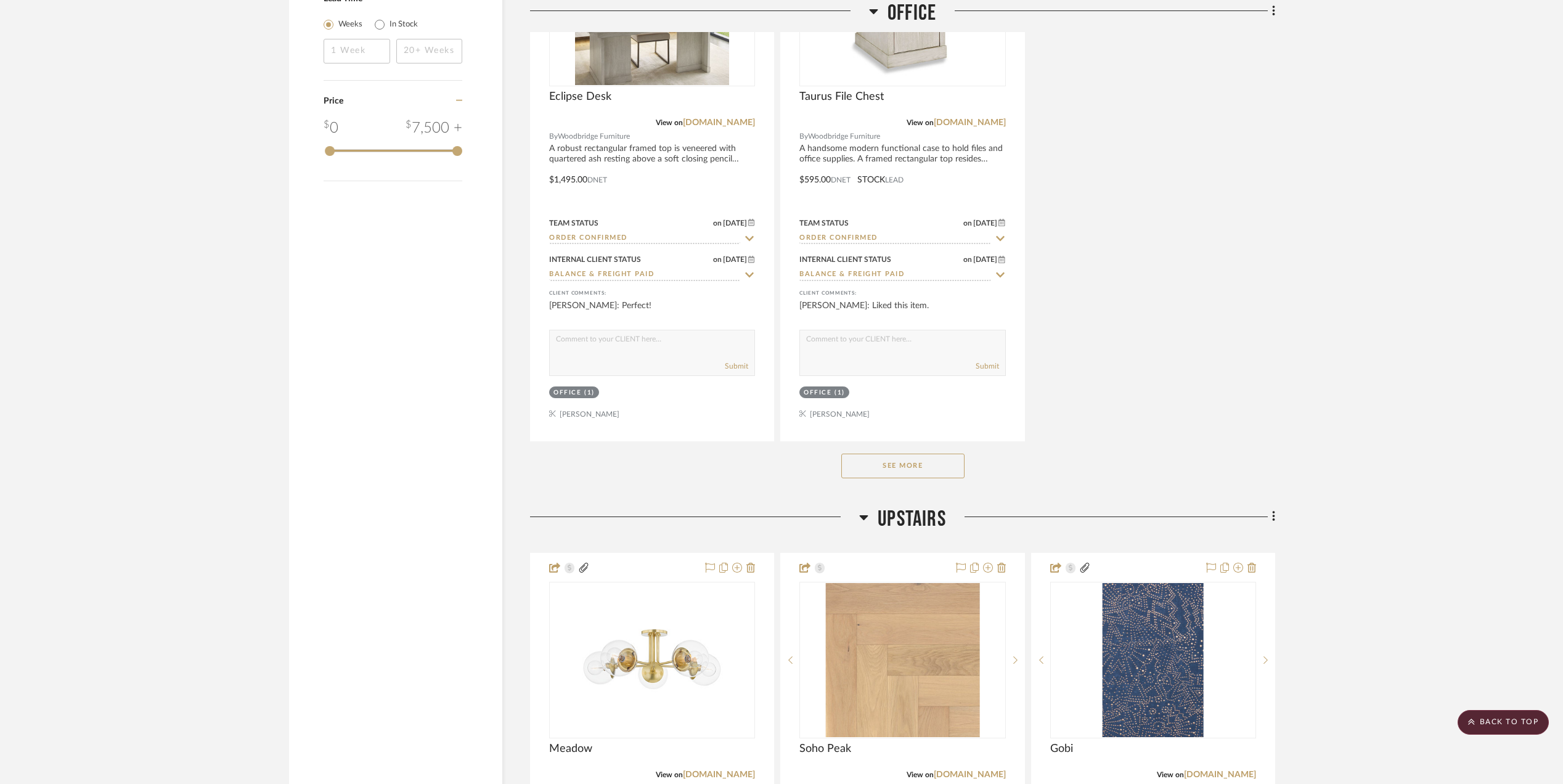
scroll to position [2054, 0]
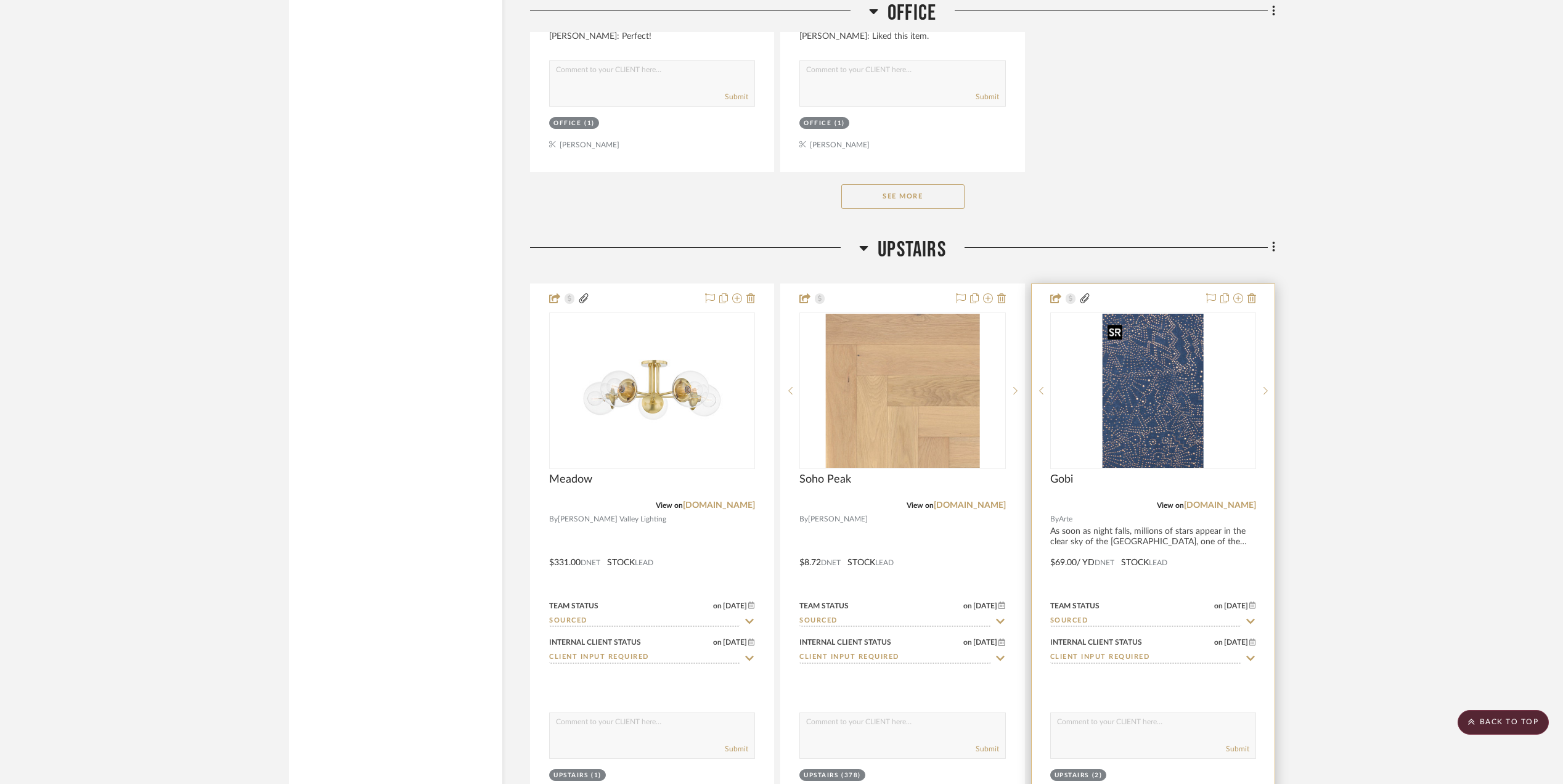
click at [1181, 431] on img "0" at bounding box center [1153, 390] width 101 height 154
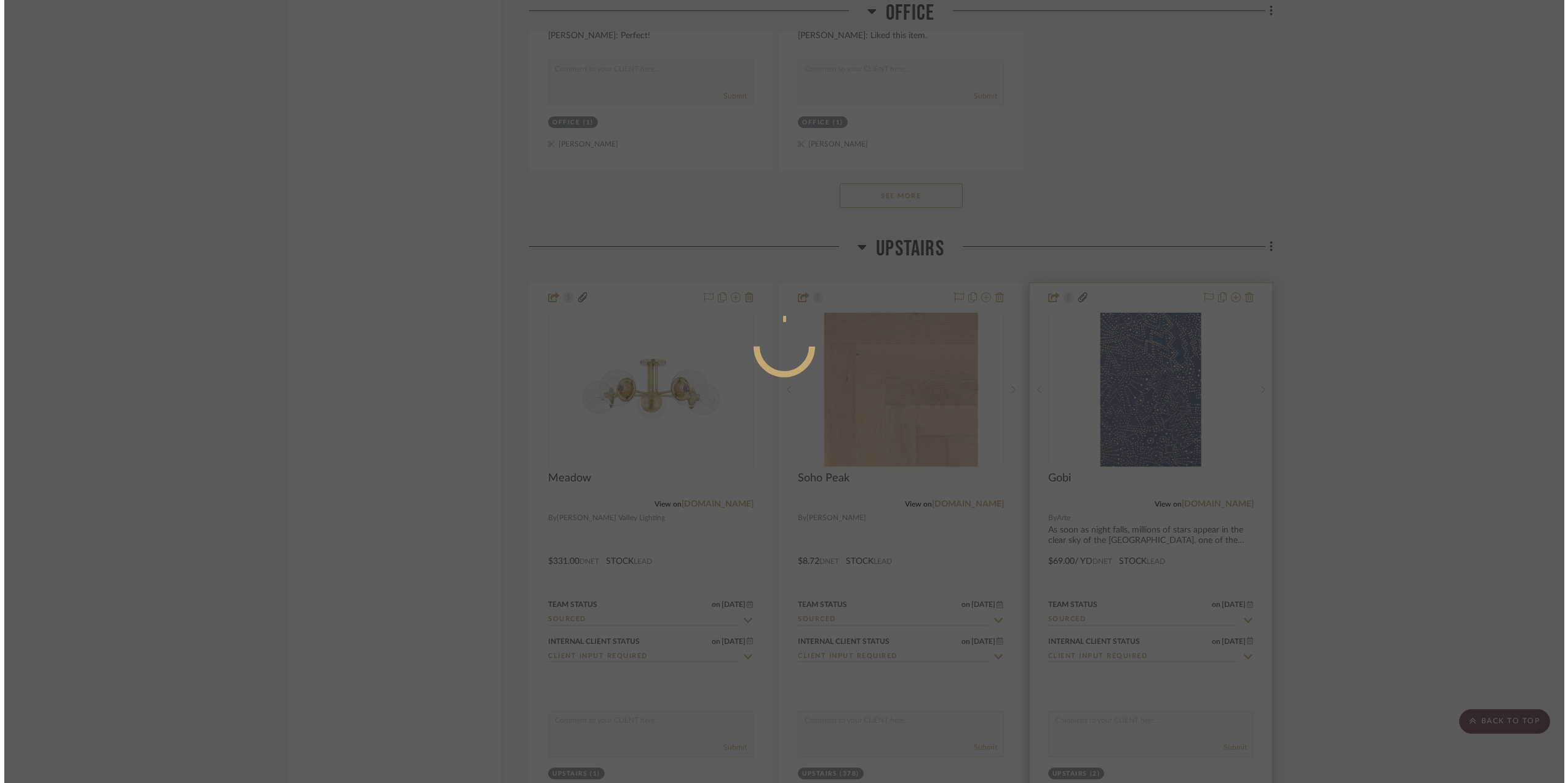
scroll to position [0, 0]
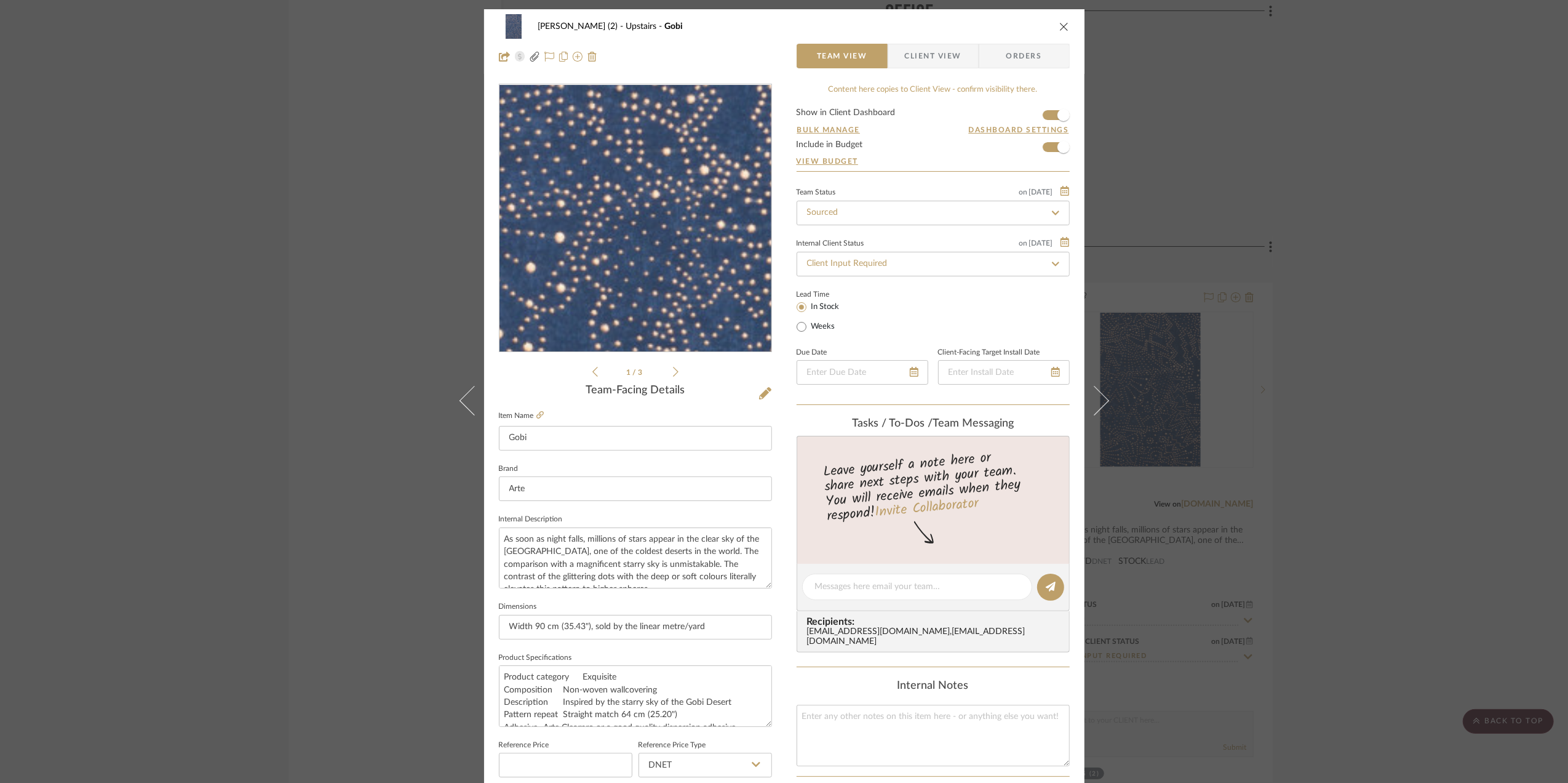
click at [647, 199] on img "0" at bounding box center [635, 218] width 175 height 267
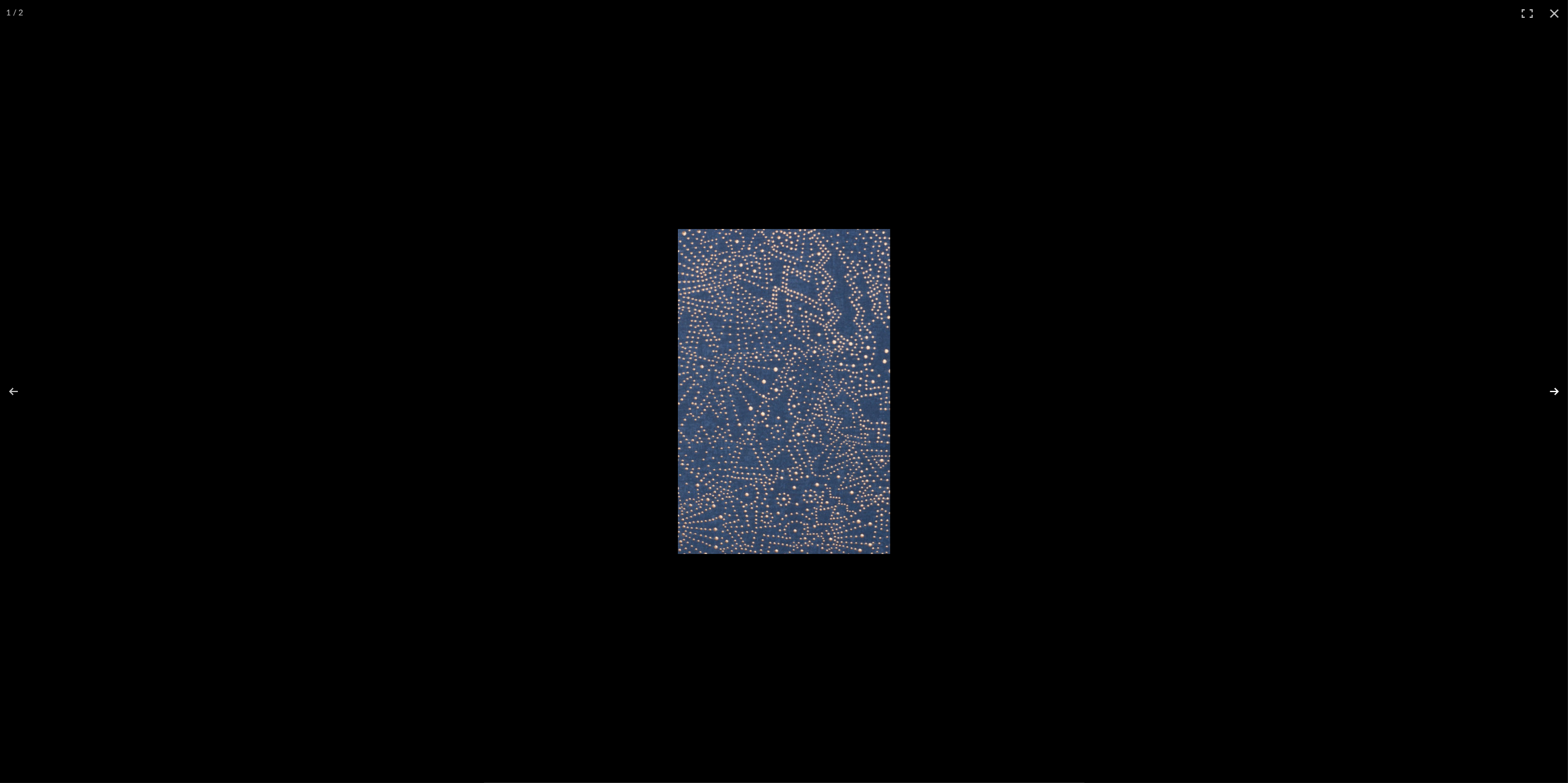
click at [1548, 390] on button at bounding box center [1546, 391] width 43 height 61
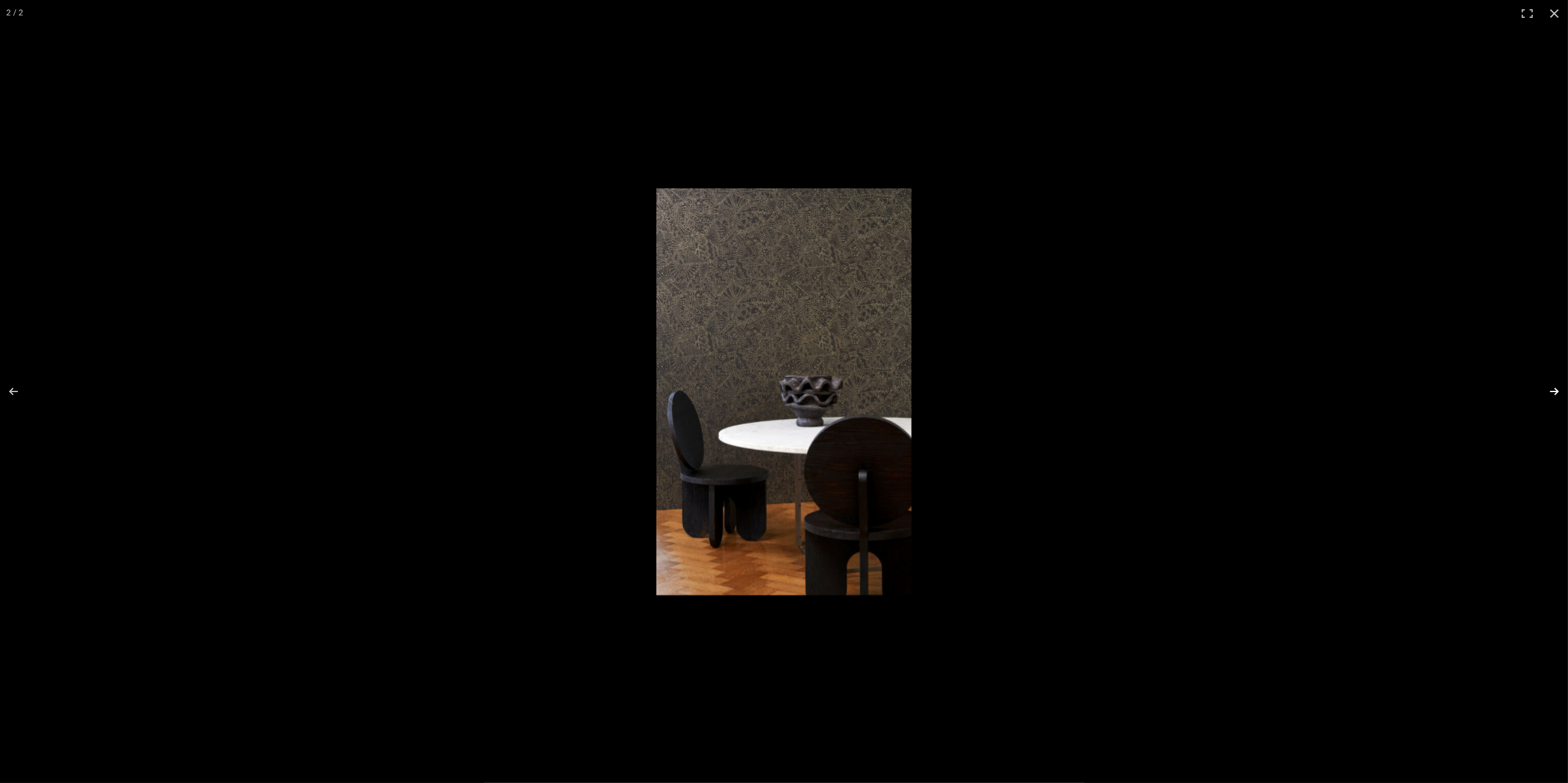
click at [1550, 390] on button at bounding box center [1546, 391] width 43 height 61
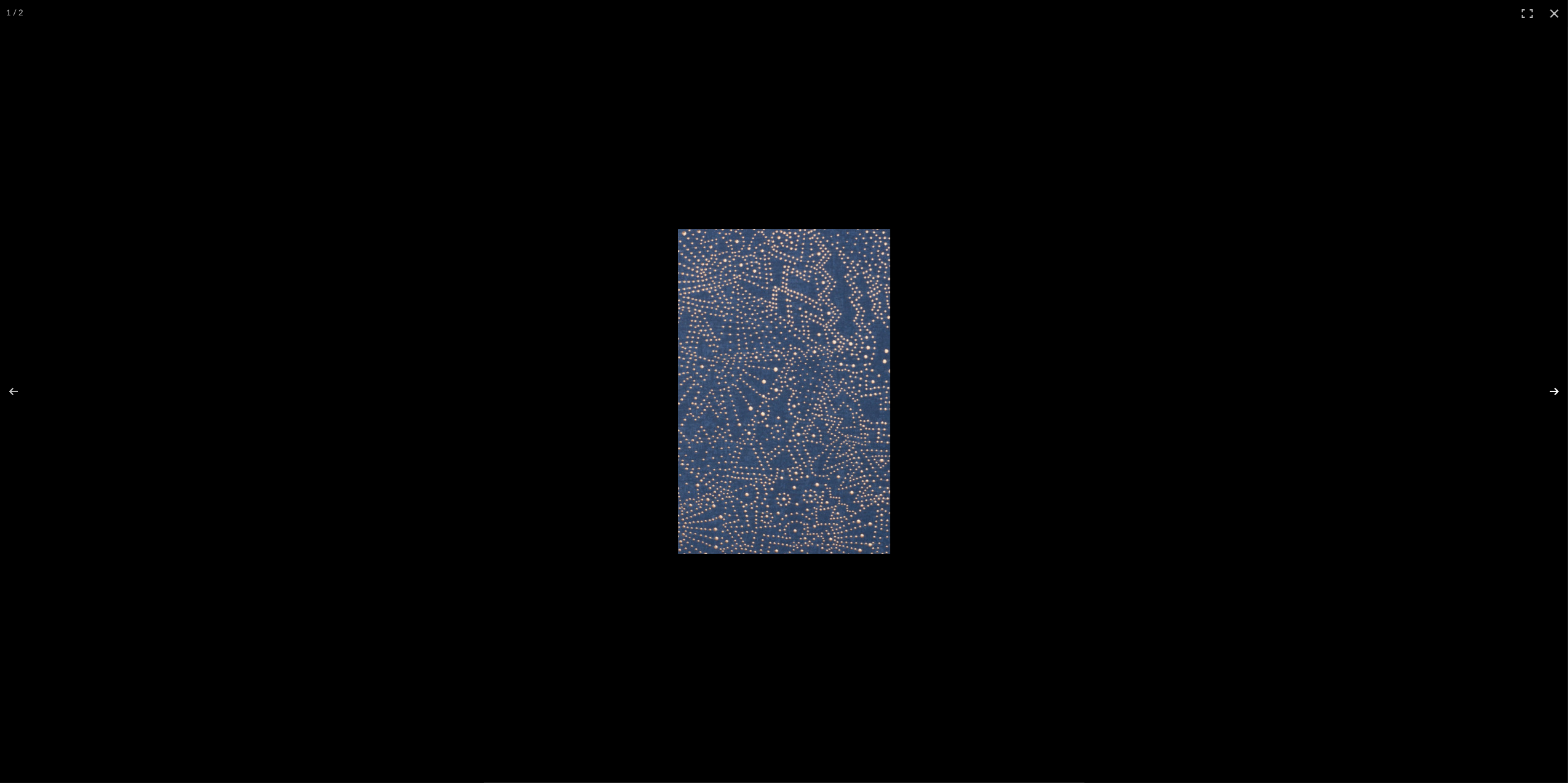
click at [1550, 390] on button at bounding box center [1546, 391] width 43 height 61
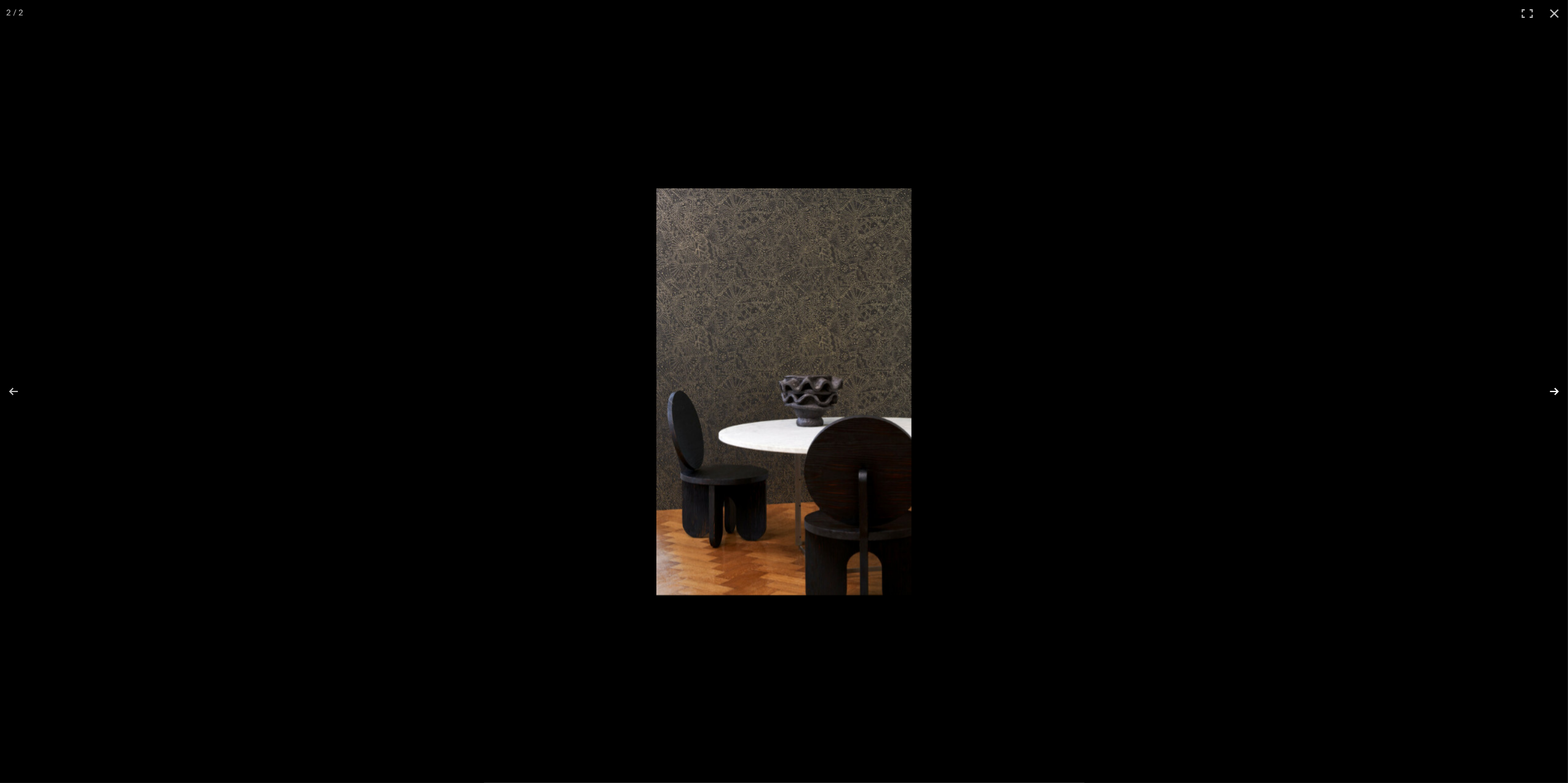
click at [1550, 390] on button at bounding box center [1546, 391] width 43 height 61
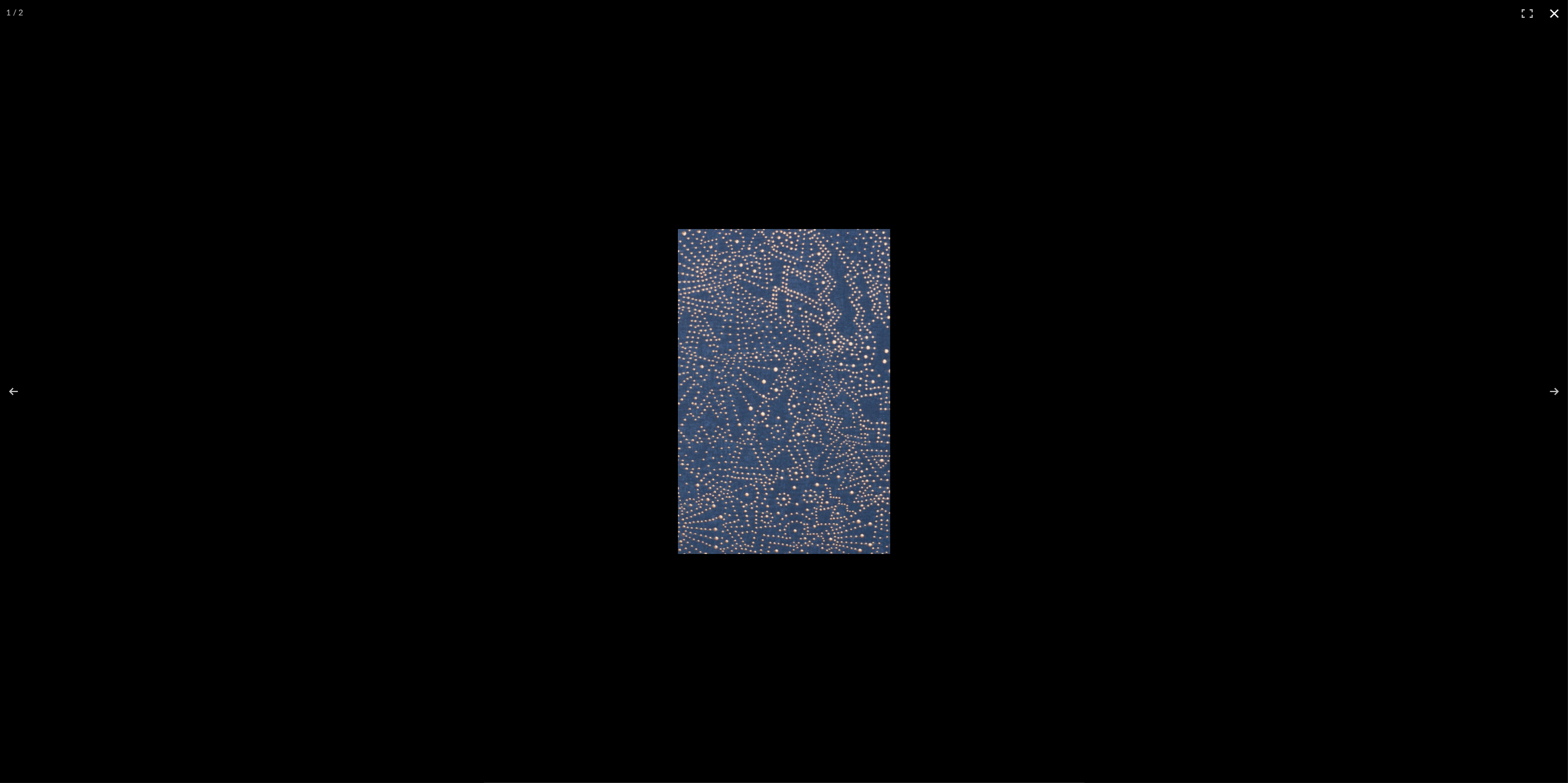
click at [1553, 10] on button at bounding box center [1554, 13] width 27 height 27
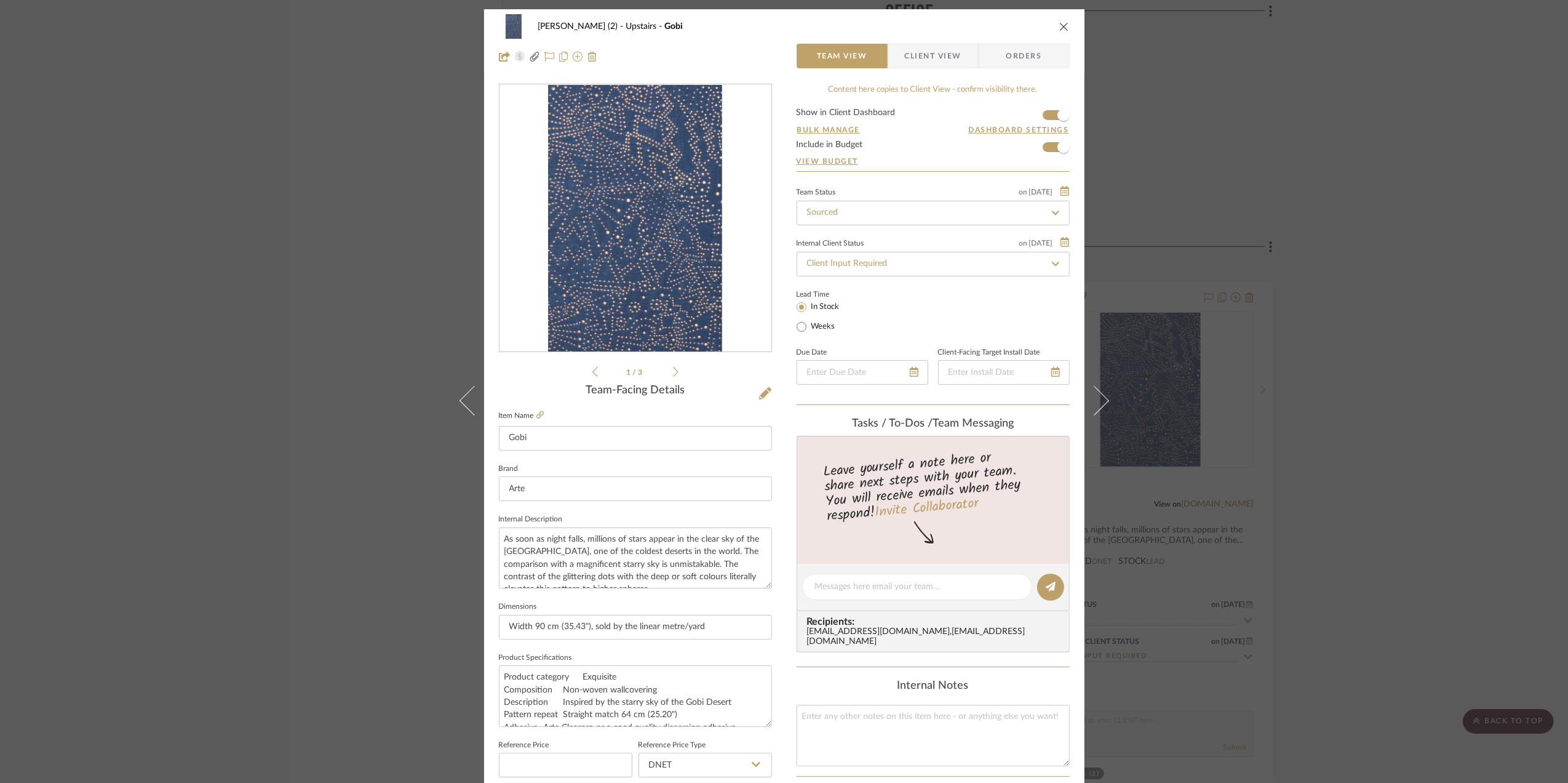
click at [1245, 352] on div "Stephanie Bergreen (2) Upstairs Gobi Team View Client View Orders Arte-74031.pd…" at bounding box center [784, 391] width 1568 height 783
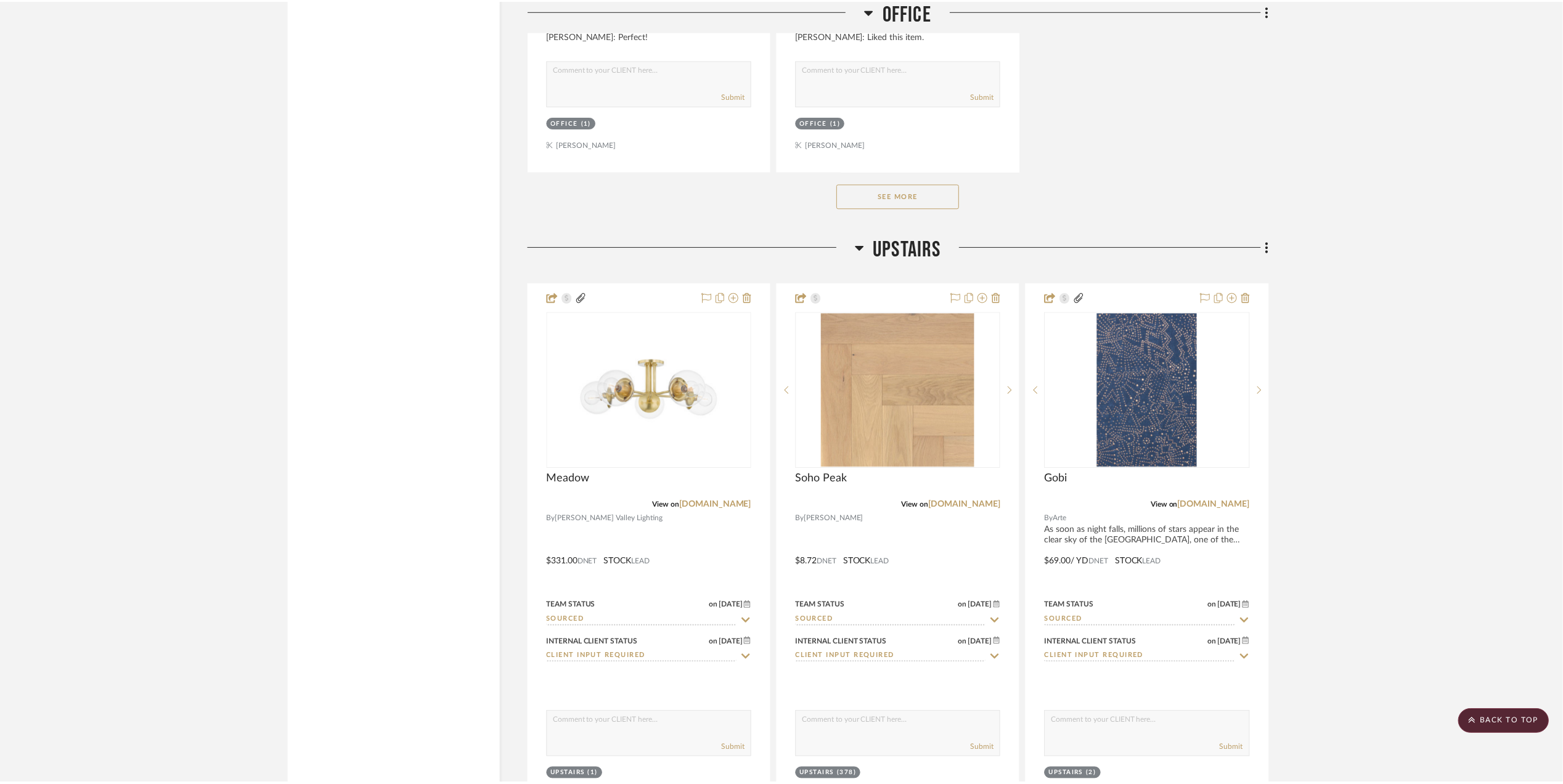
scroll to position [2054, 0]
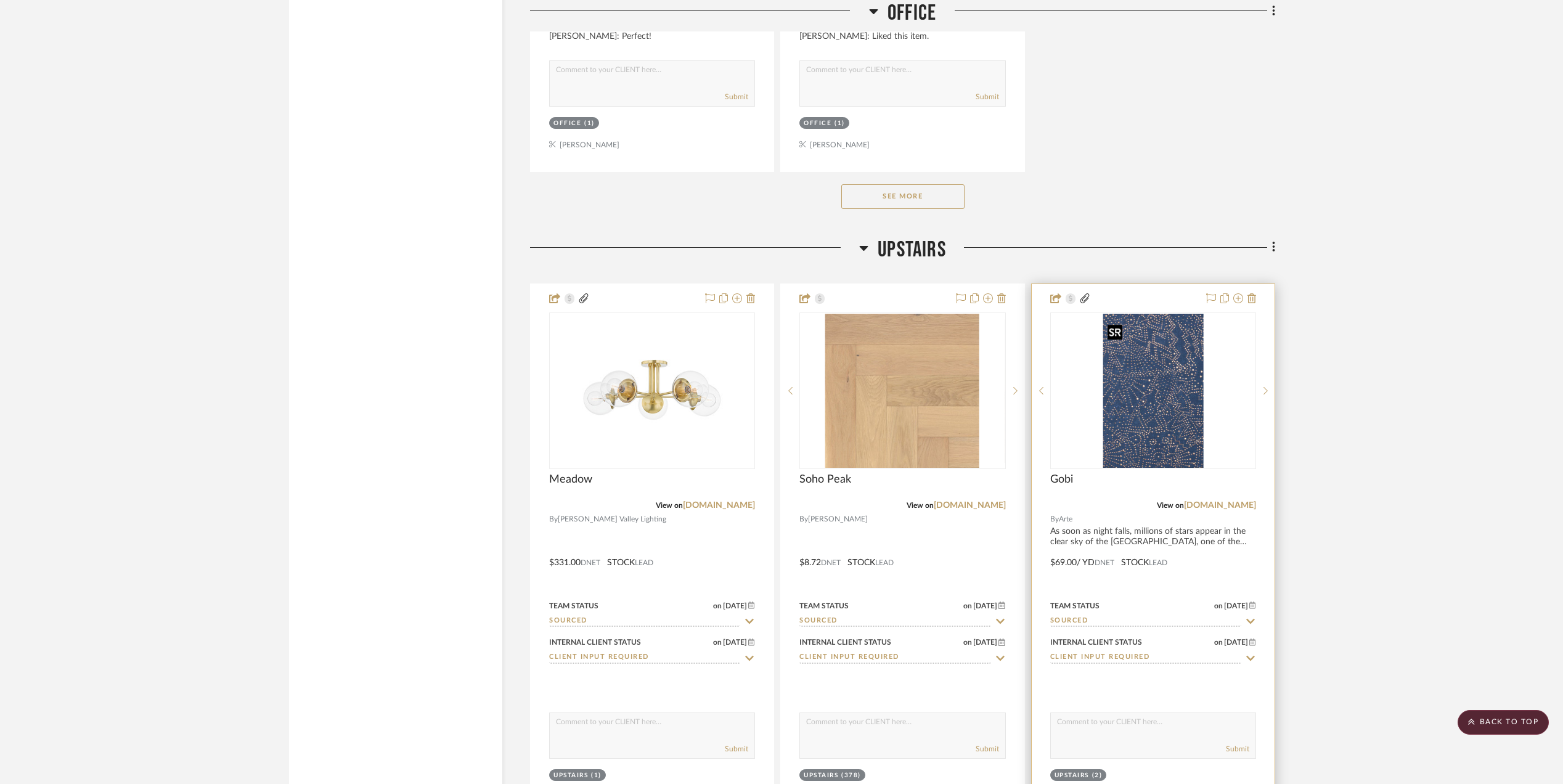
click at [1147, 401] on img "0" at bounding box center [1153, 390] width 101 height 154
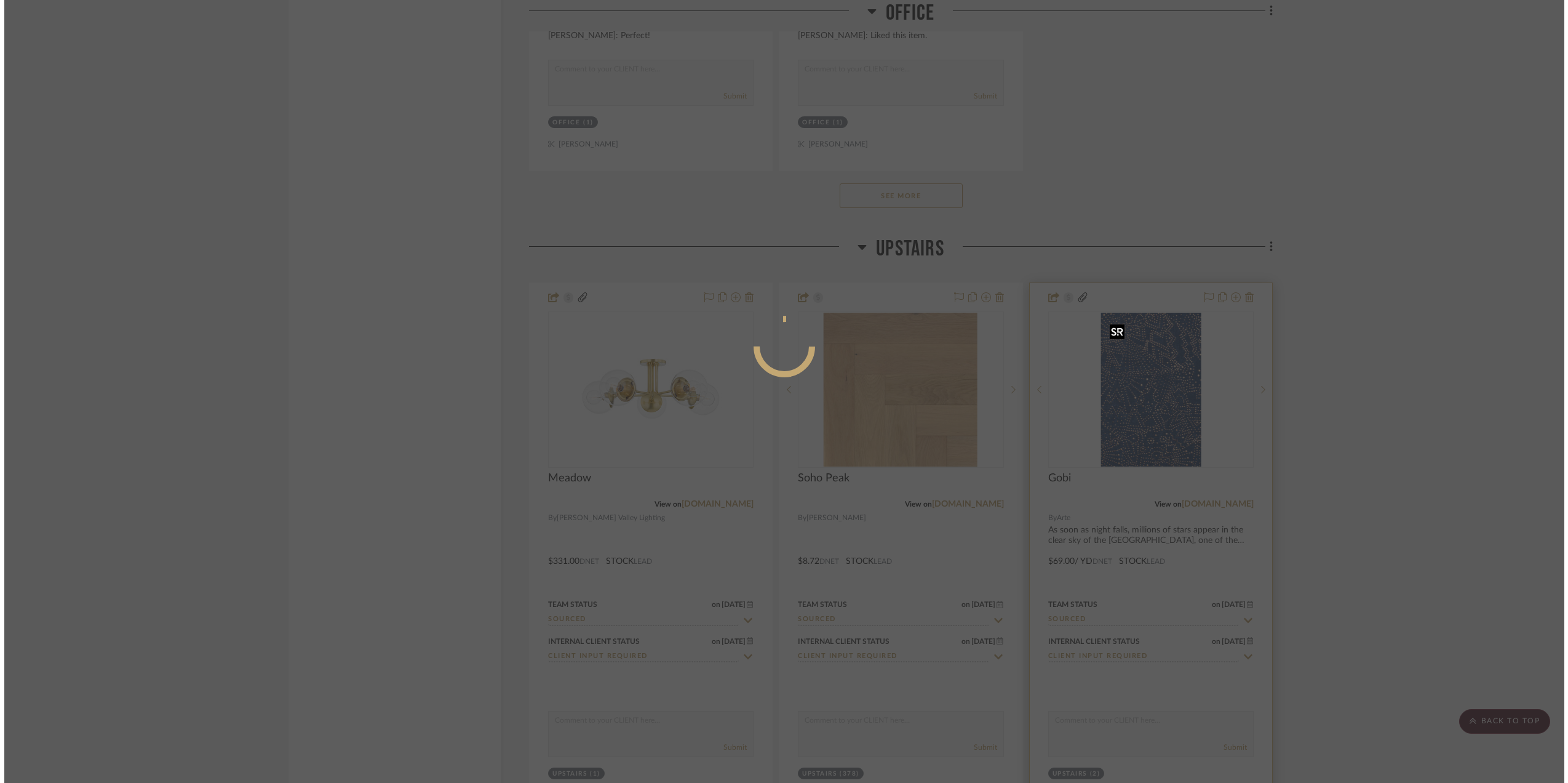
scroll to position [0, 0]
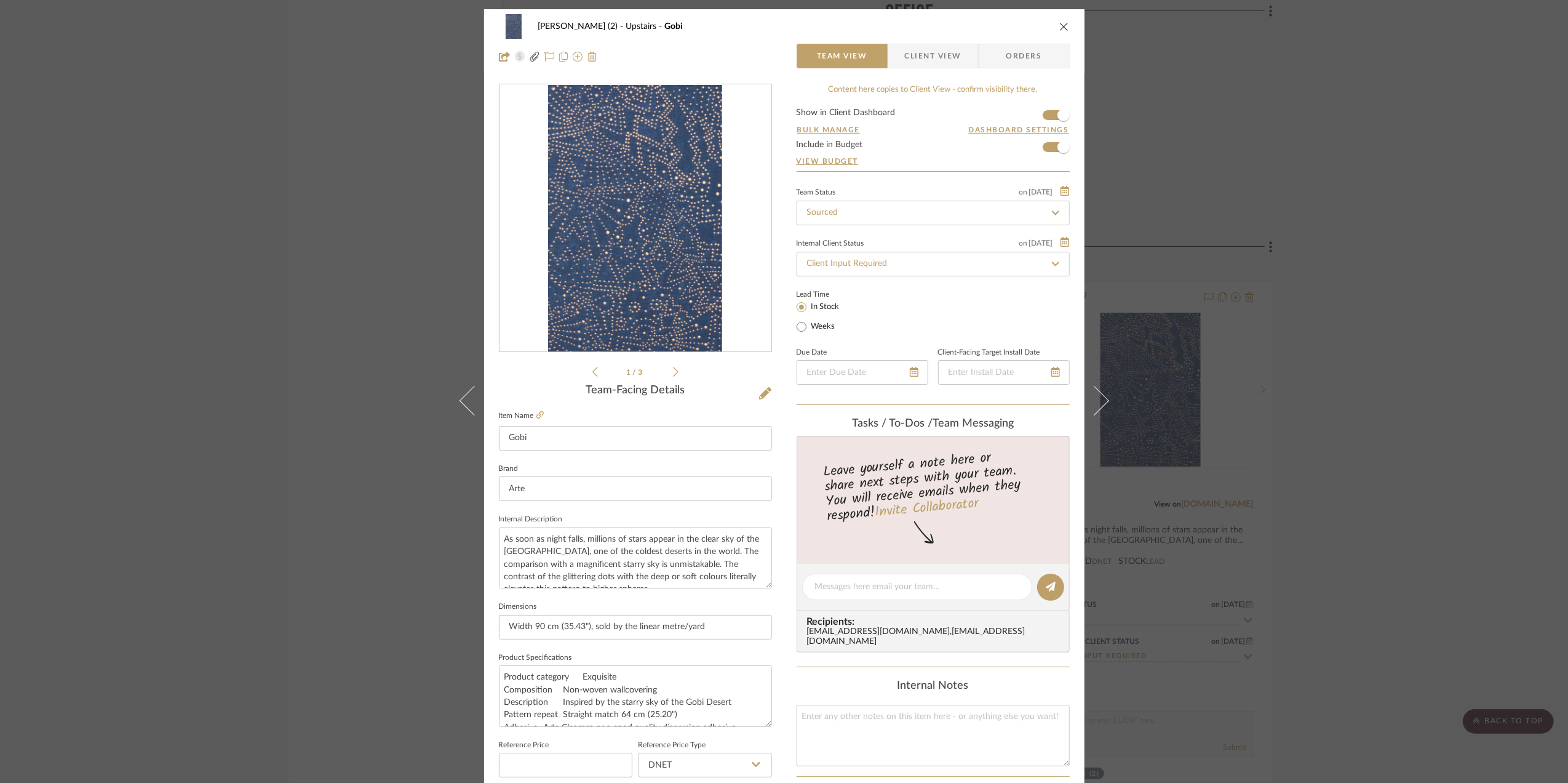
click at [759, 395] on icon at bounding box center [765, 393] width 13 height 13
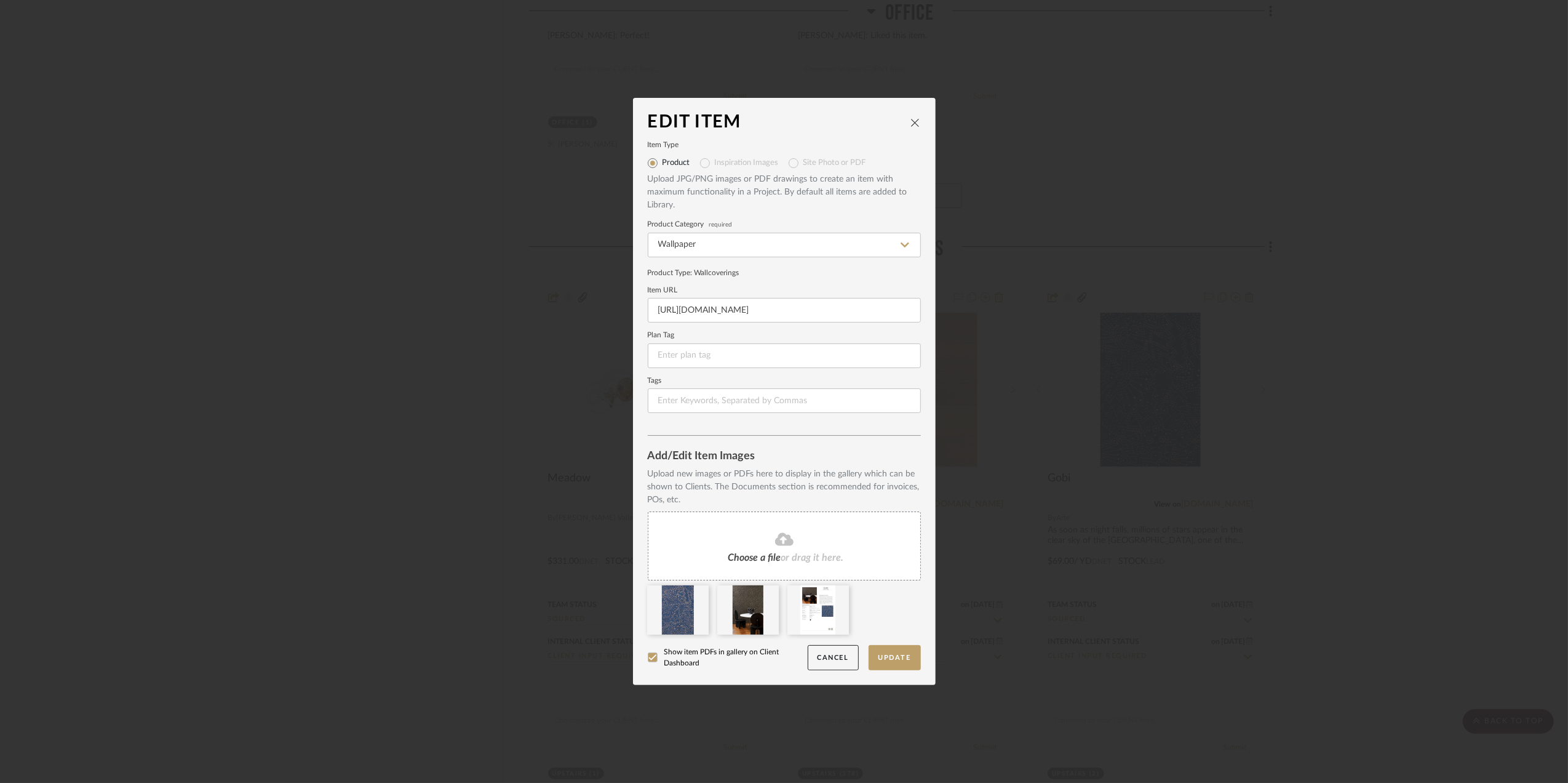
click at [778, 540] on icon at bounding box center [784, 539] width 18 height 15
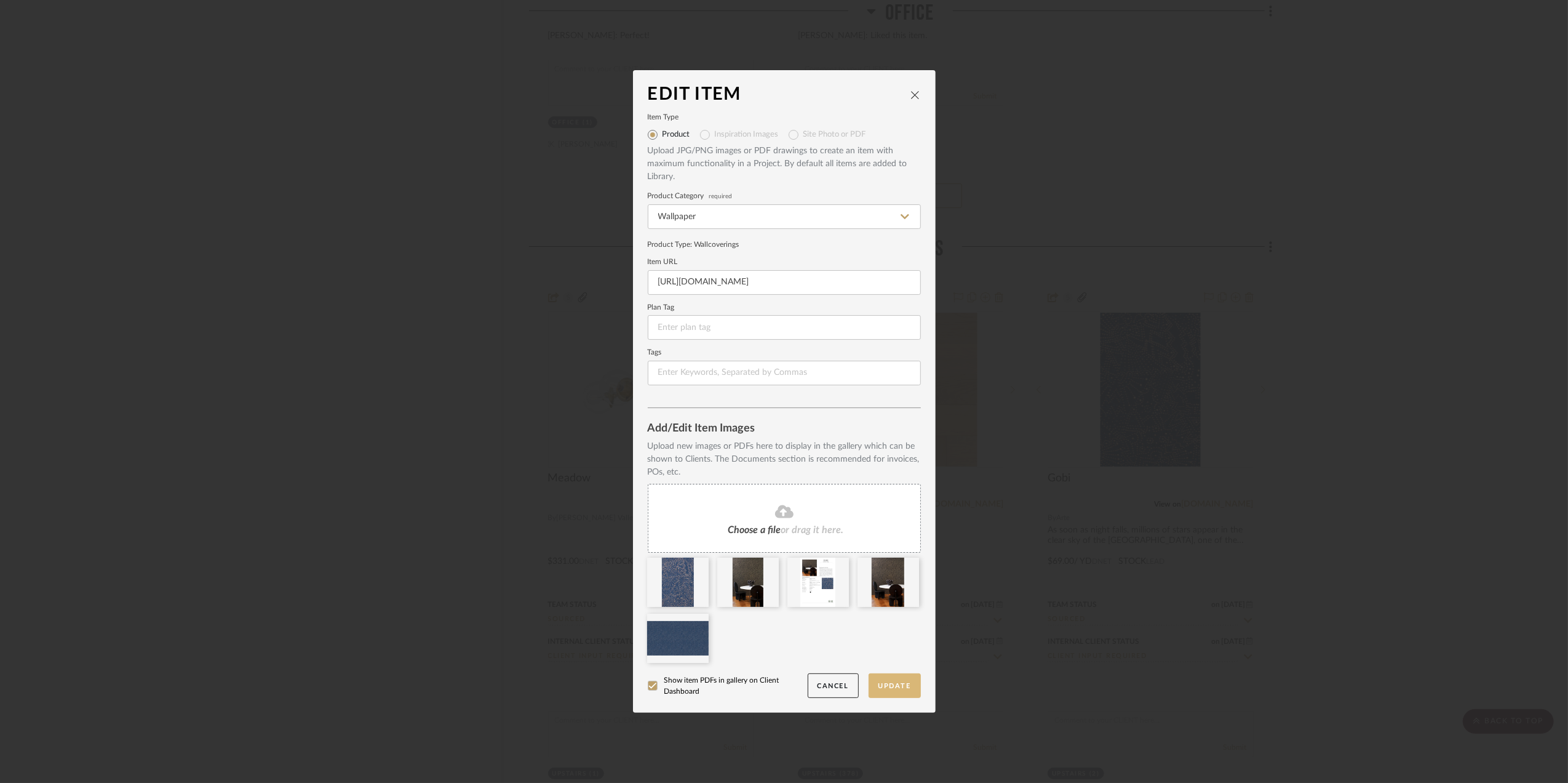
click at [904, 674] on button "Update" at bounding box center [894, 686] width 52 height 25
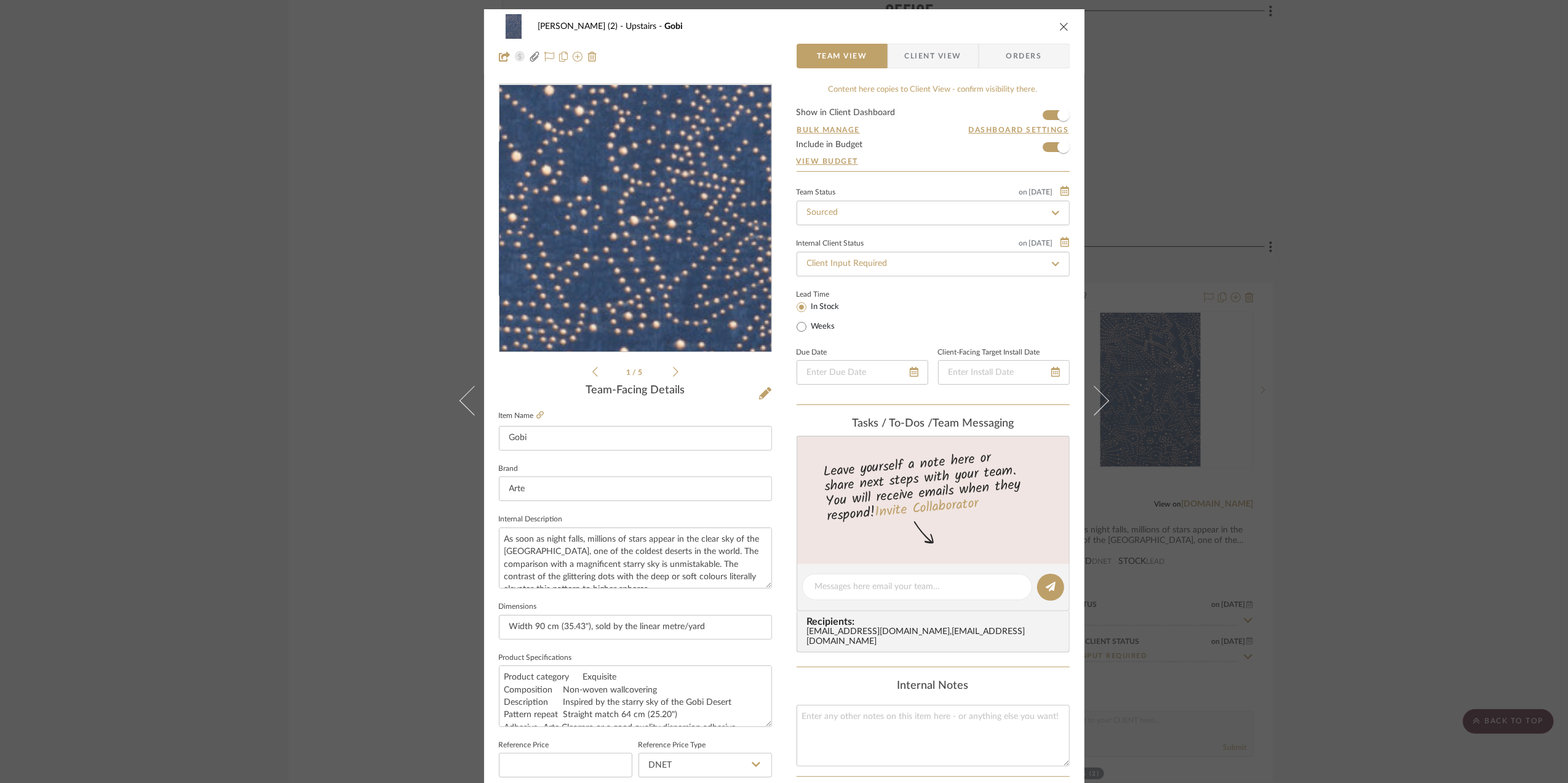
click at [643, 254] on img "0" at bounding box center [635, 218] width 175 height 267
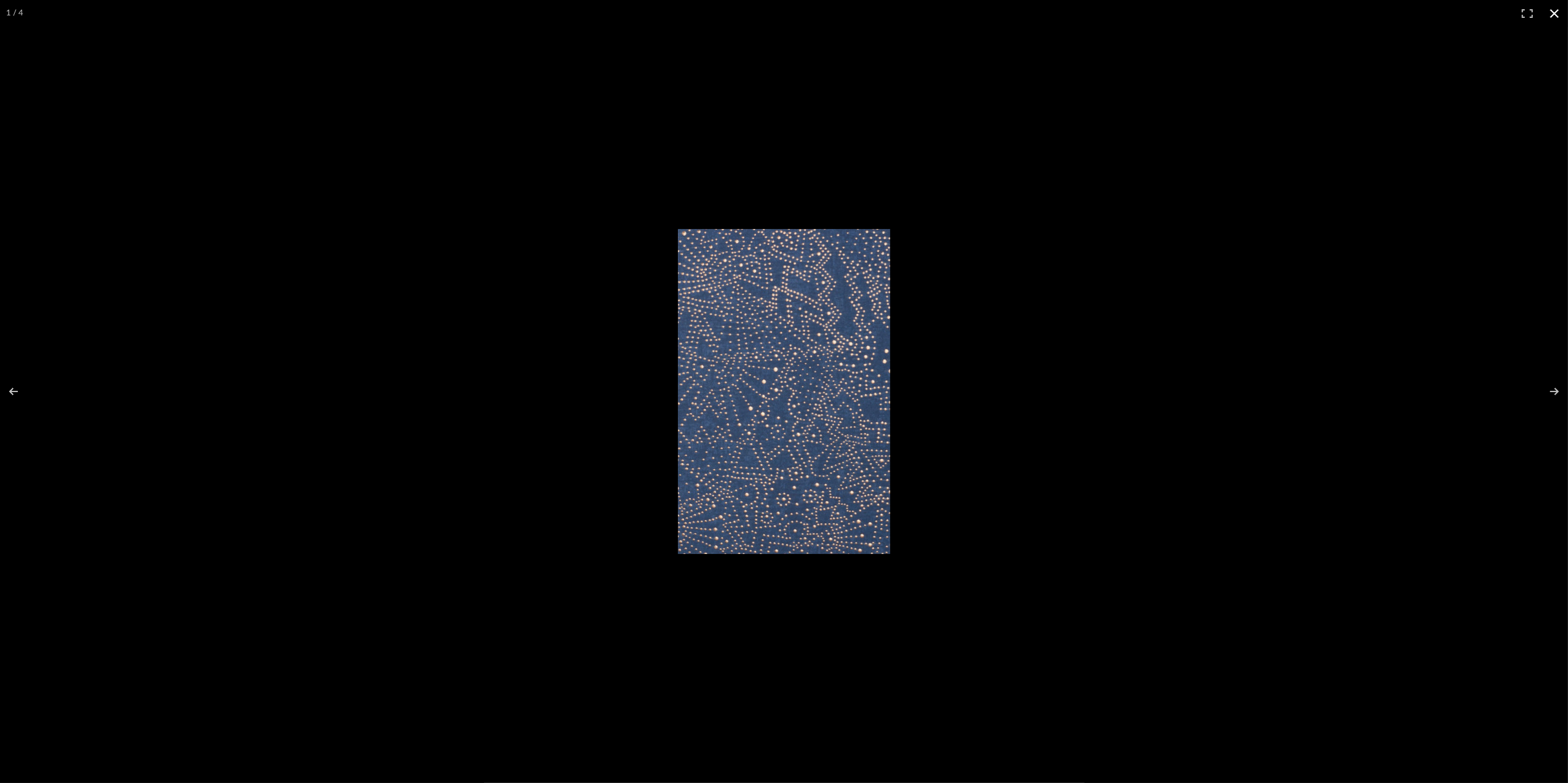
click at [1553, 15] on button at bounding box center [1554, 13] width 27 height 27
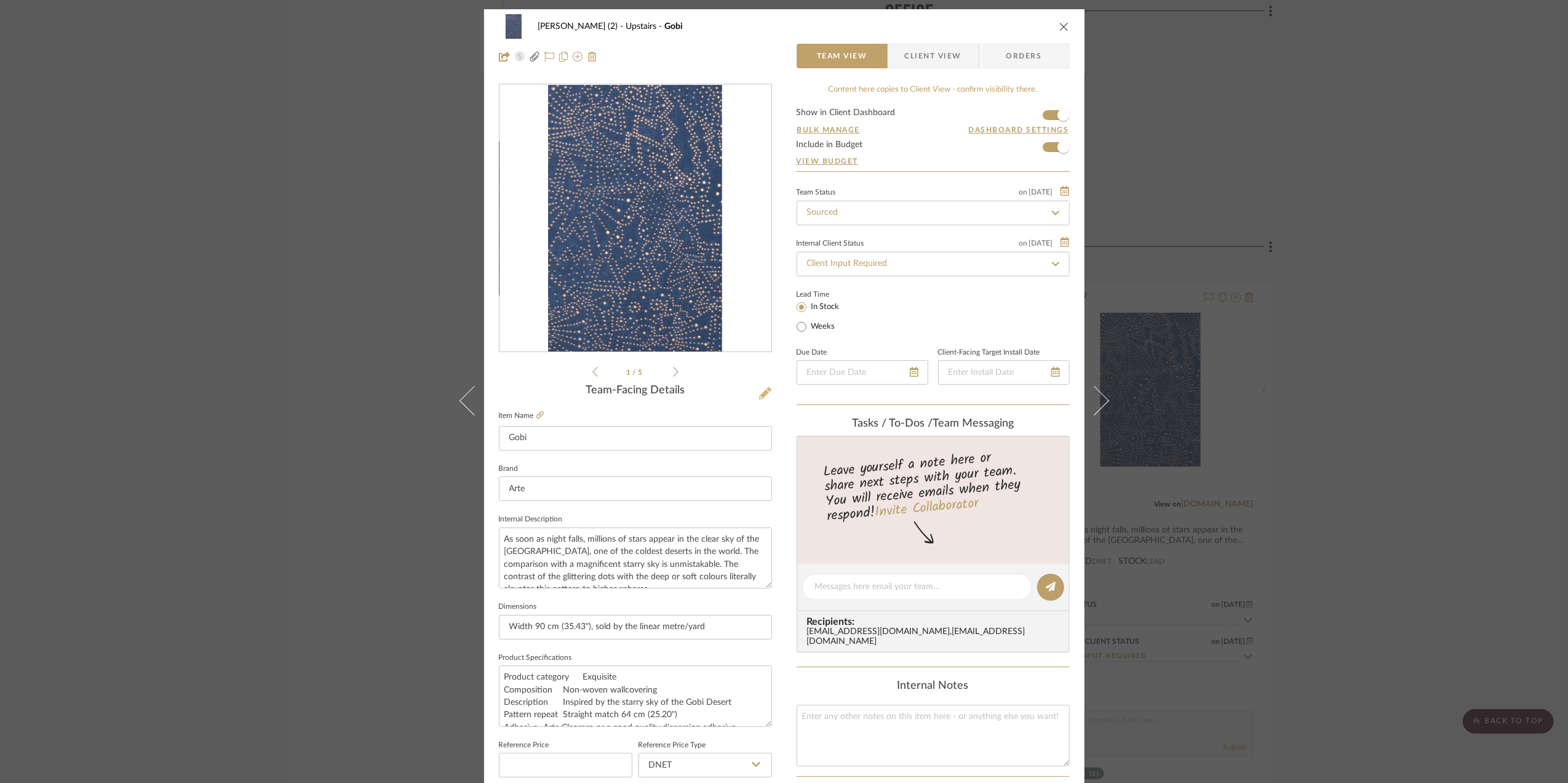
click at [759, 395] on icon at bounding box center [765, 393] width 13 height 13
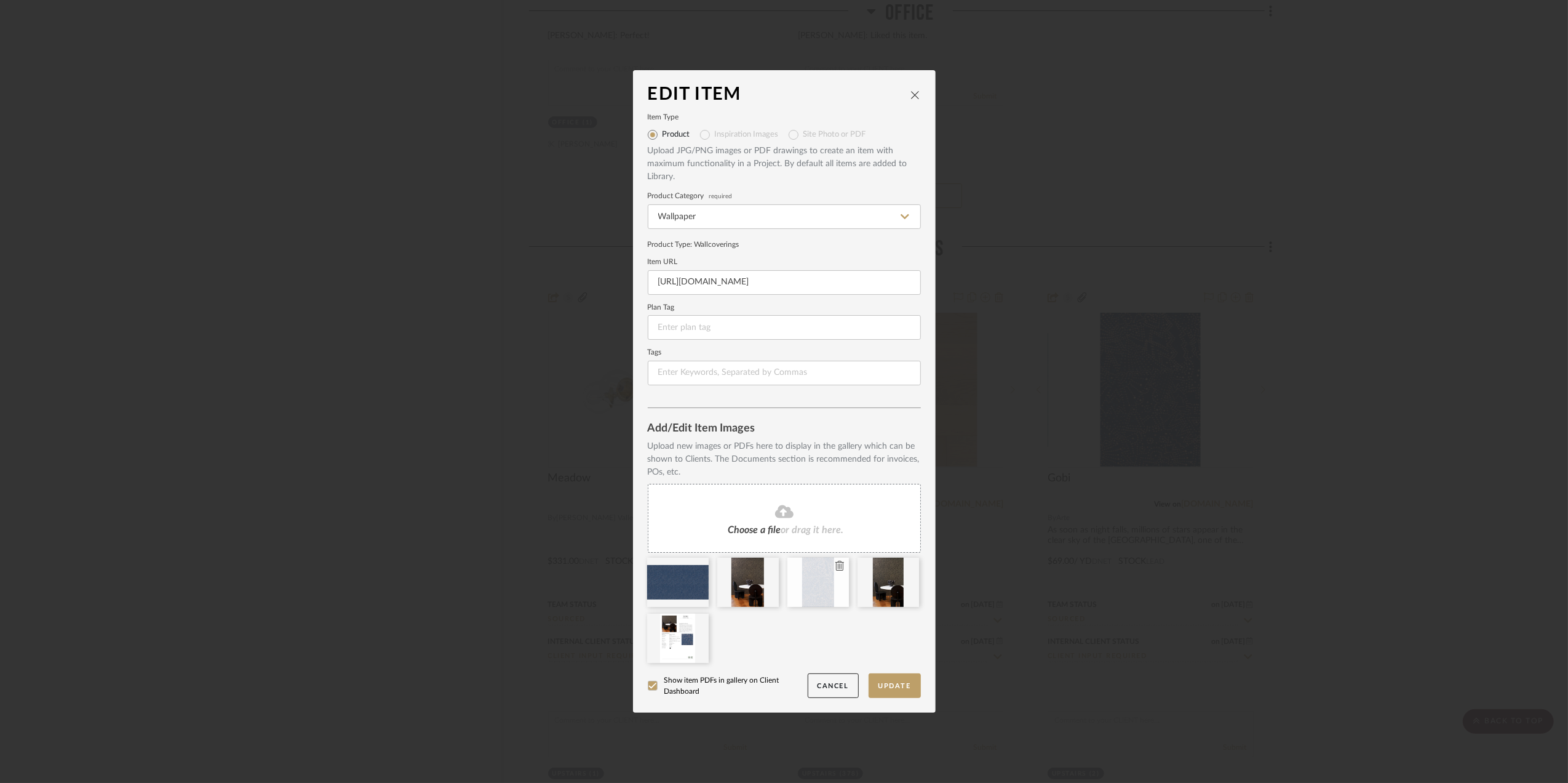
click at [836, 563] on icon at bounding box center [840, 565] width 8 height 10
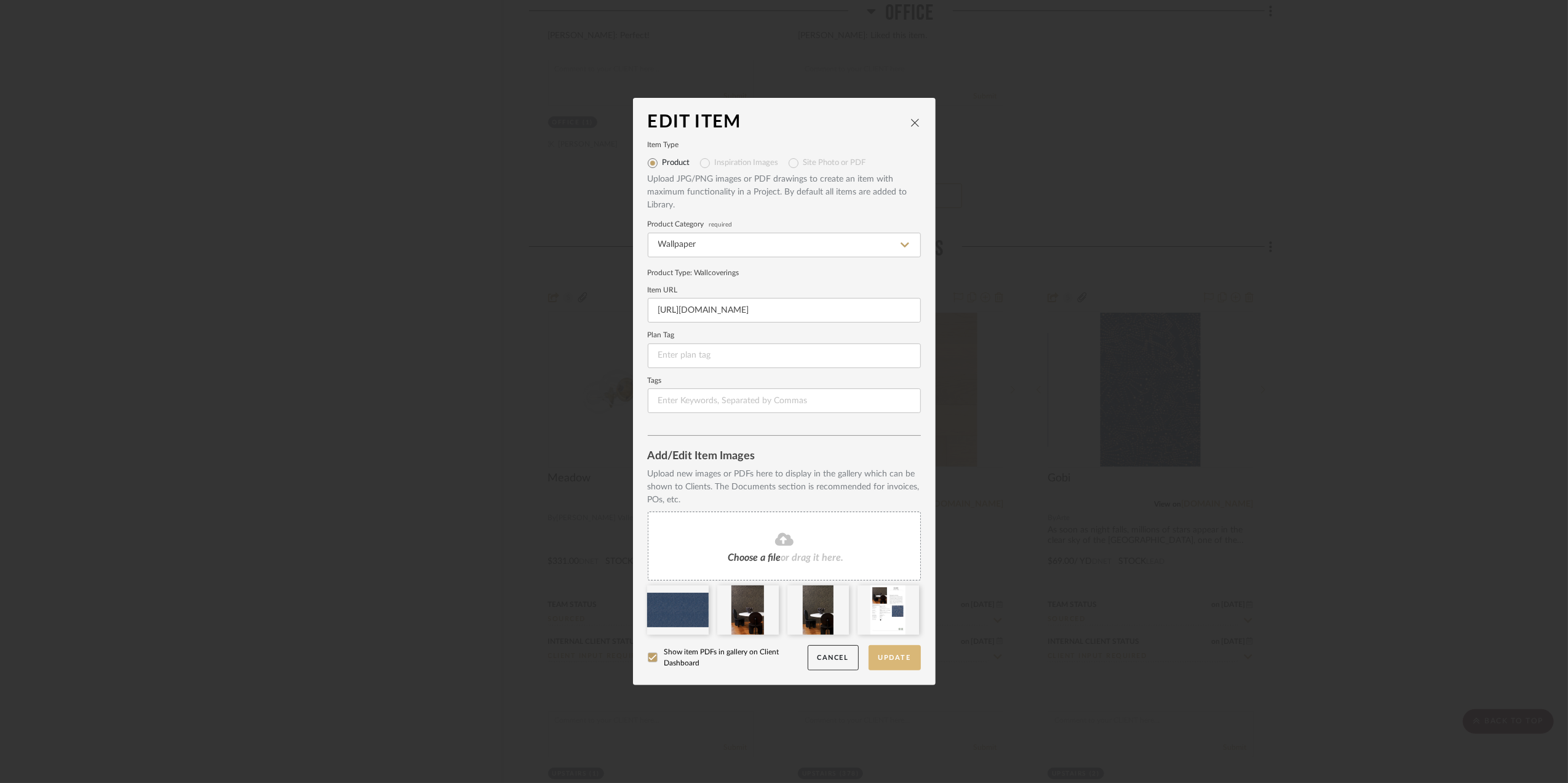
click at [882, 656] on button "Update" at bounding box center [894, 657] width 52 height 25
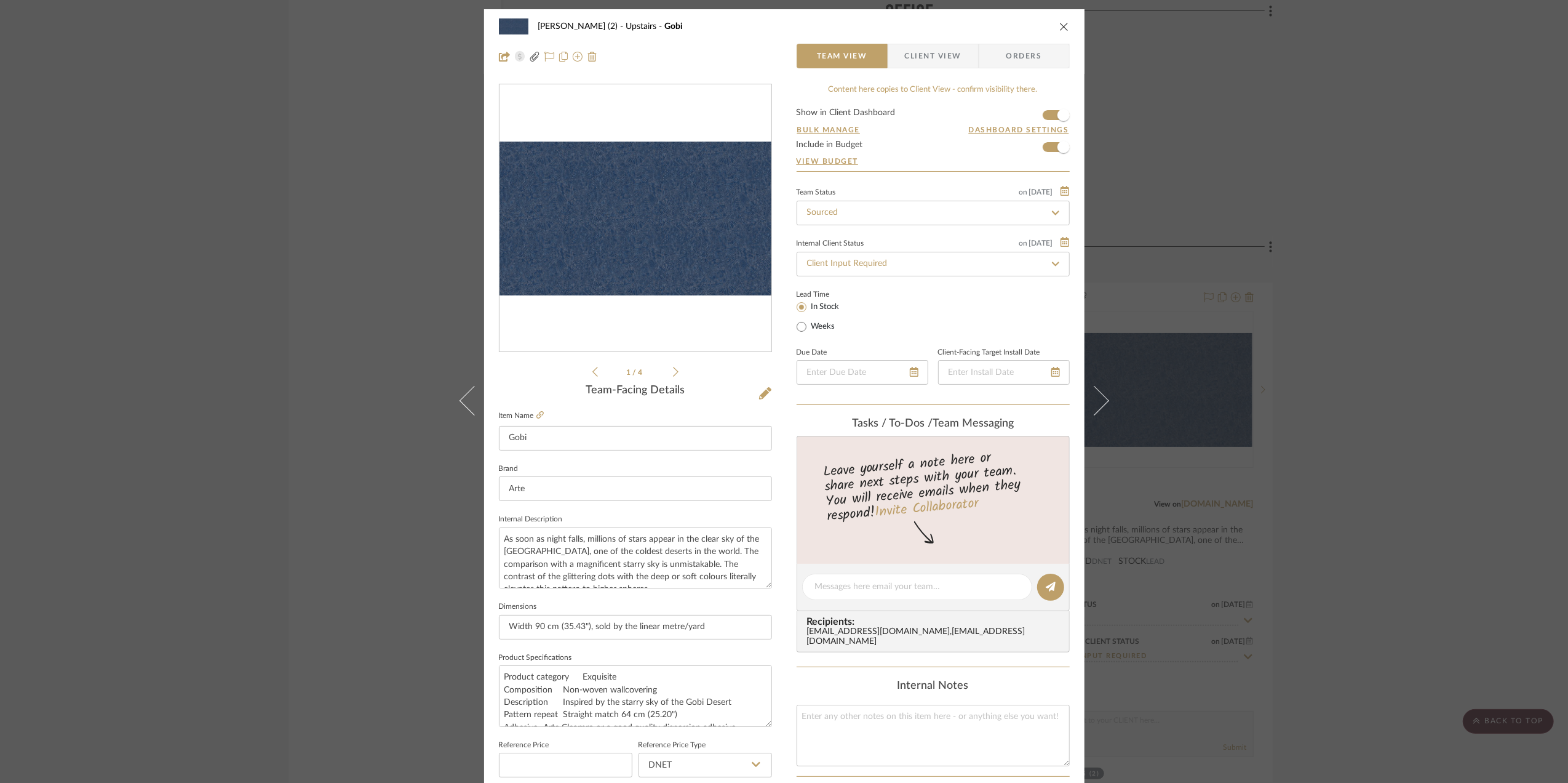
click at [1442, 524] on div "Stephanie Bergreen (2) Upstairs Gobi Team View Client View Orders Arte-74031.pd…" at bounding box center [784, 391] width 1568 height 783
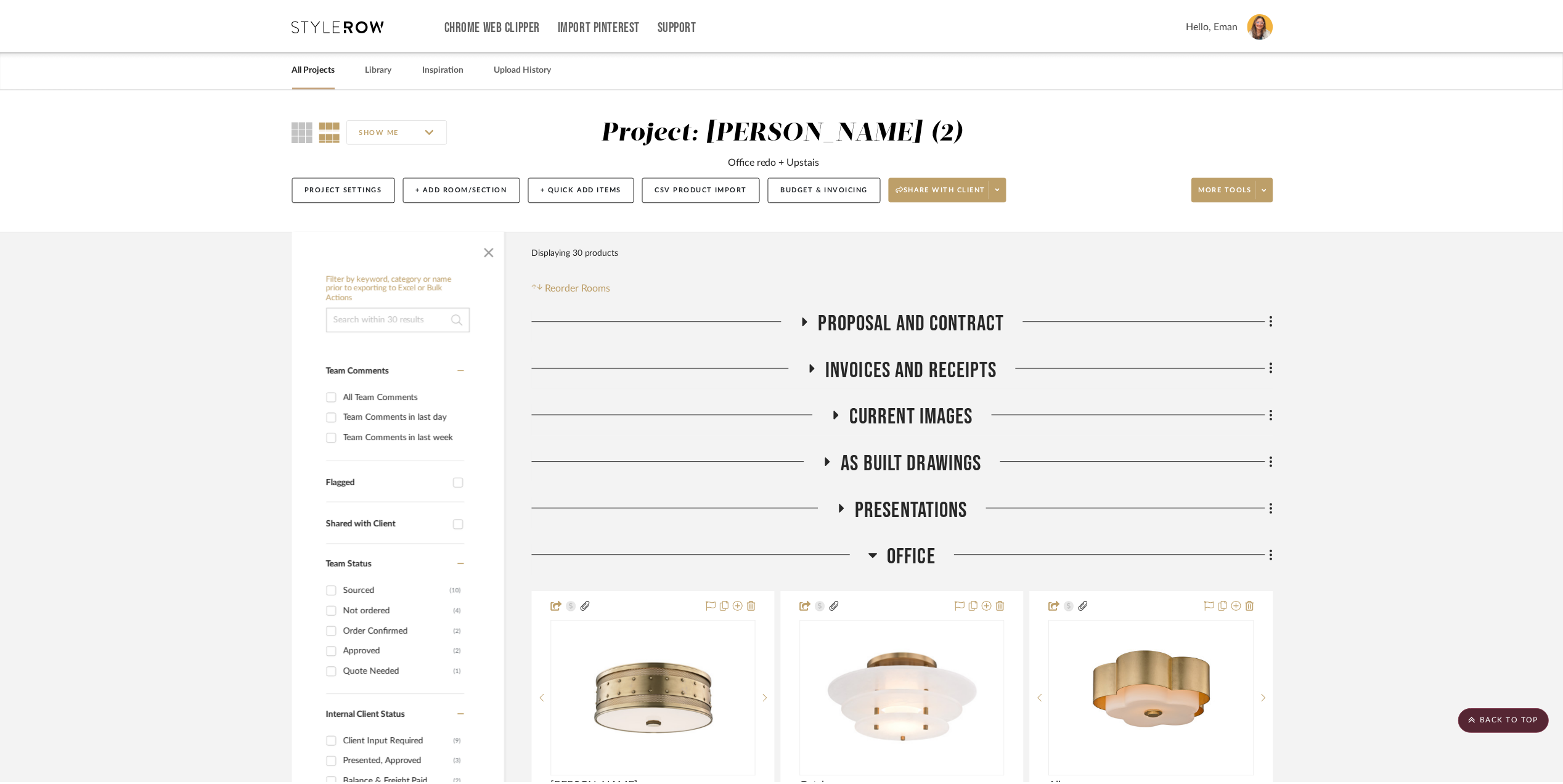
scroll to position [2054, 0]
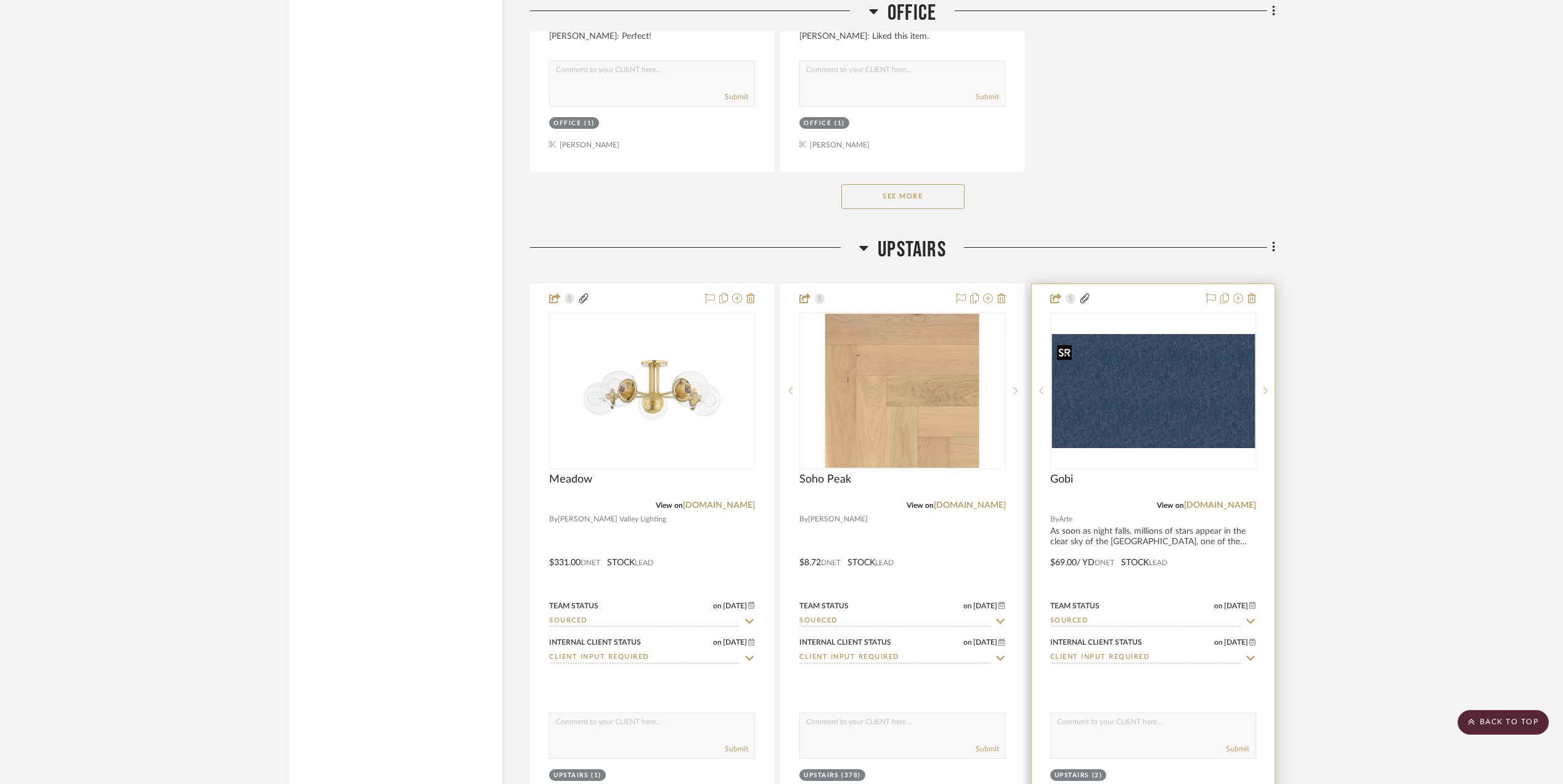
click at [1147, 390] on img "0" at bounding box center [1153, 390] width 203 height 114
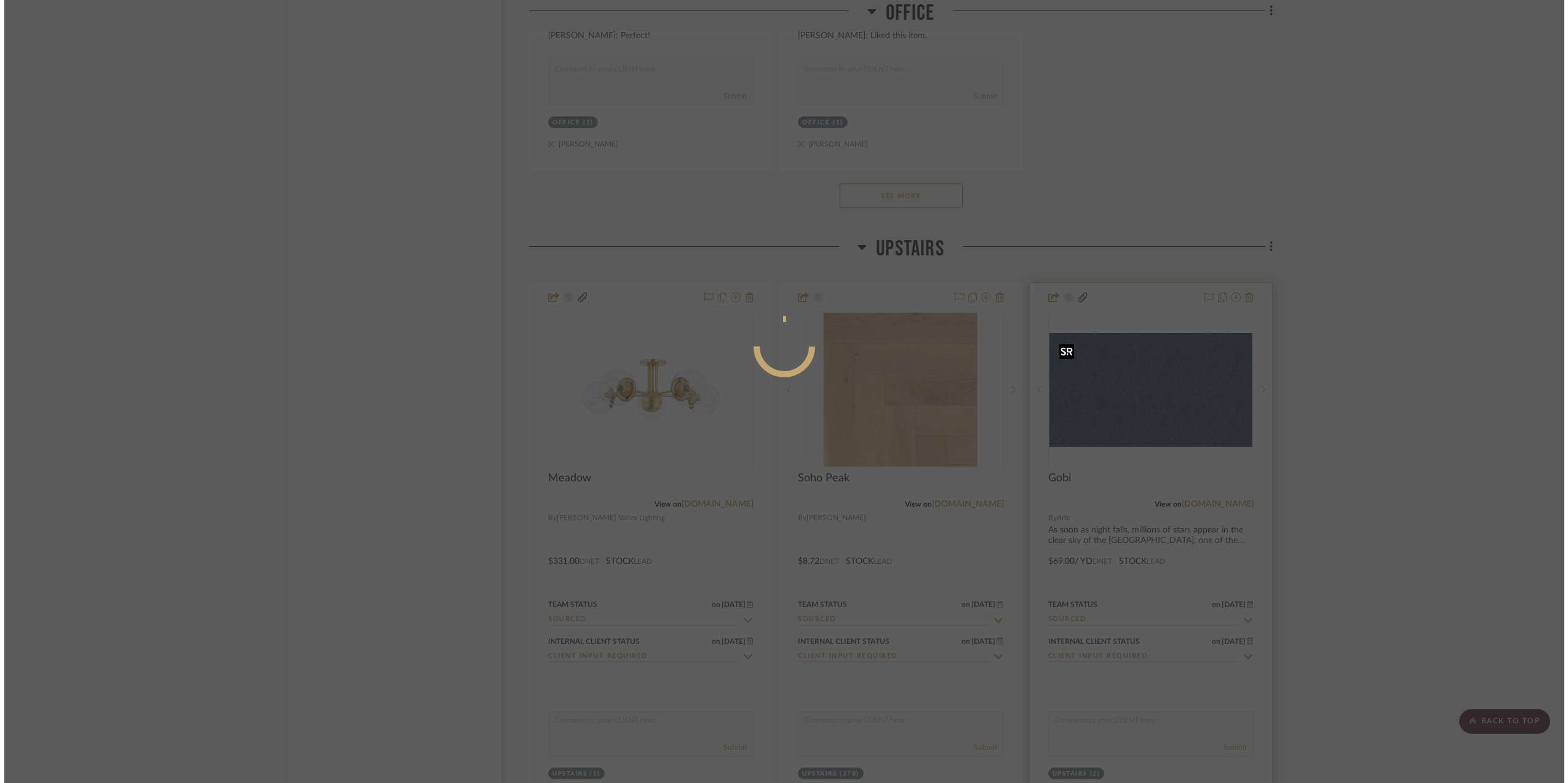
scroll to position [0, 0]
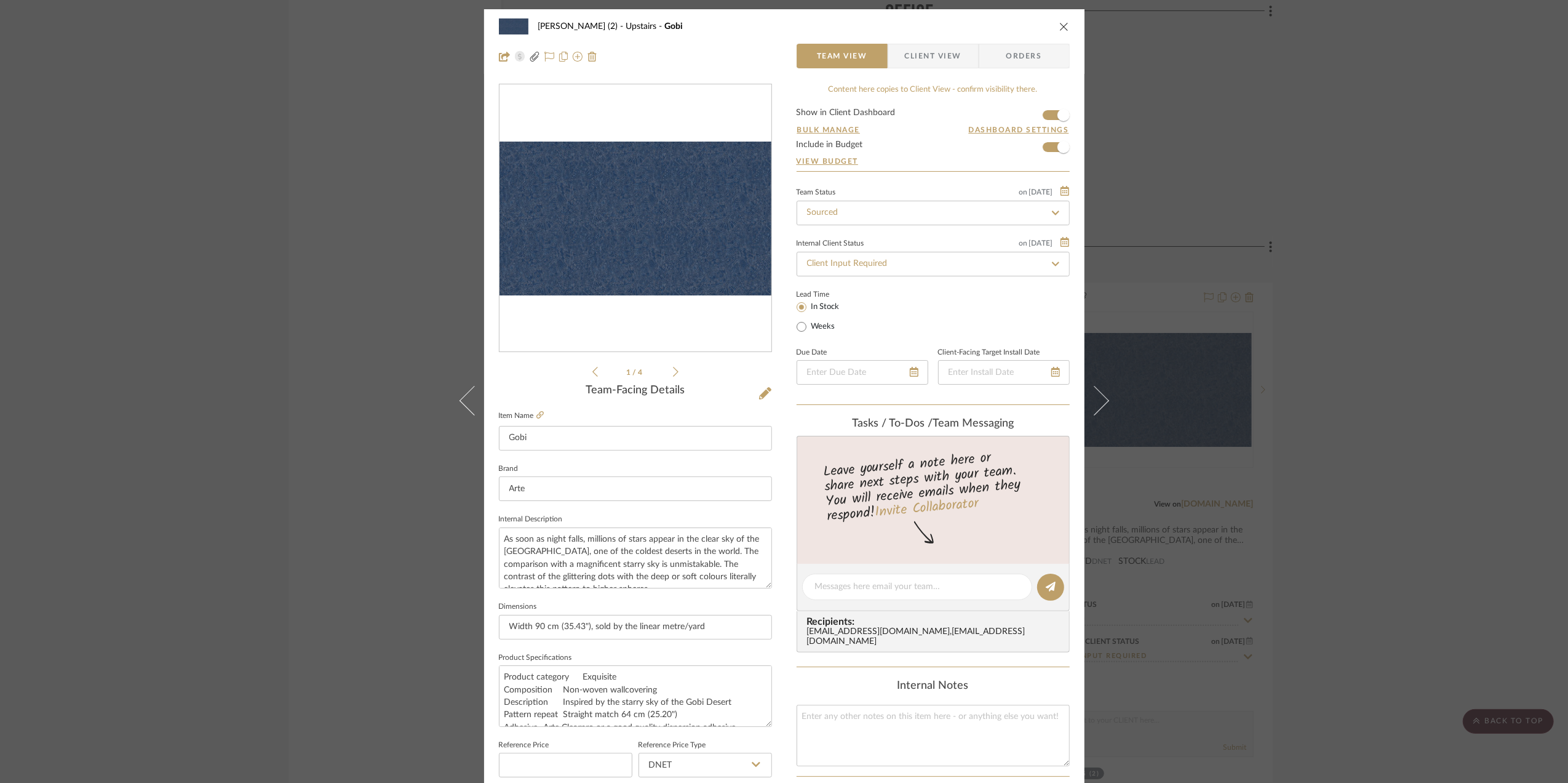
click at [659, 178] on img "0" at bounding box center [636, 218] width 272 height 153
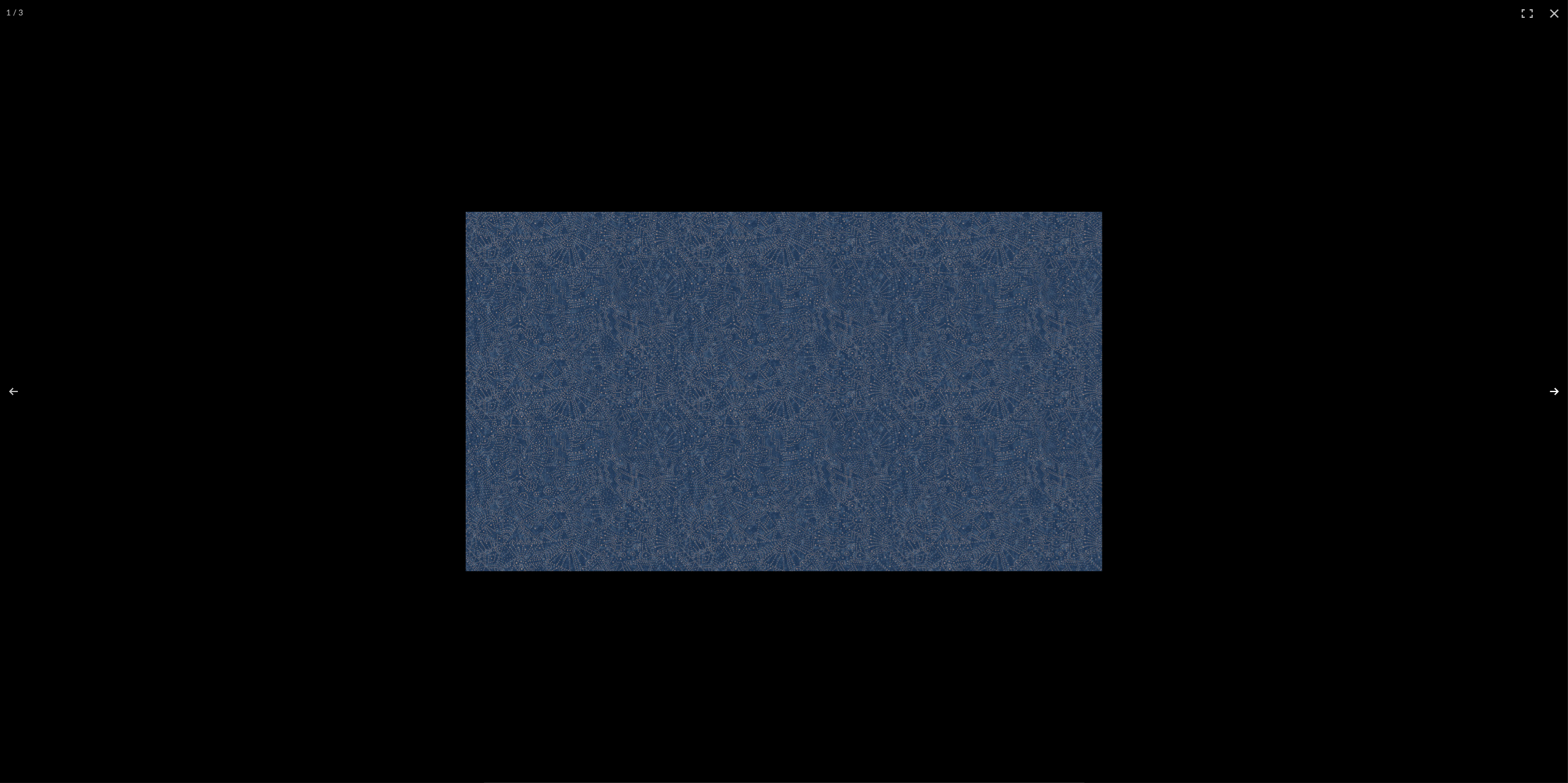
click at [1550, 393] on button at bounding box center [1546, 391] width 43 height 61
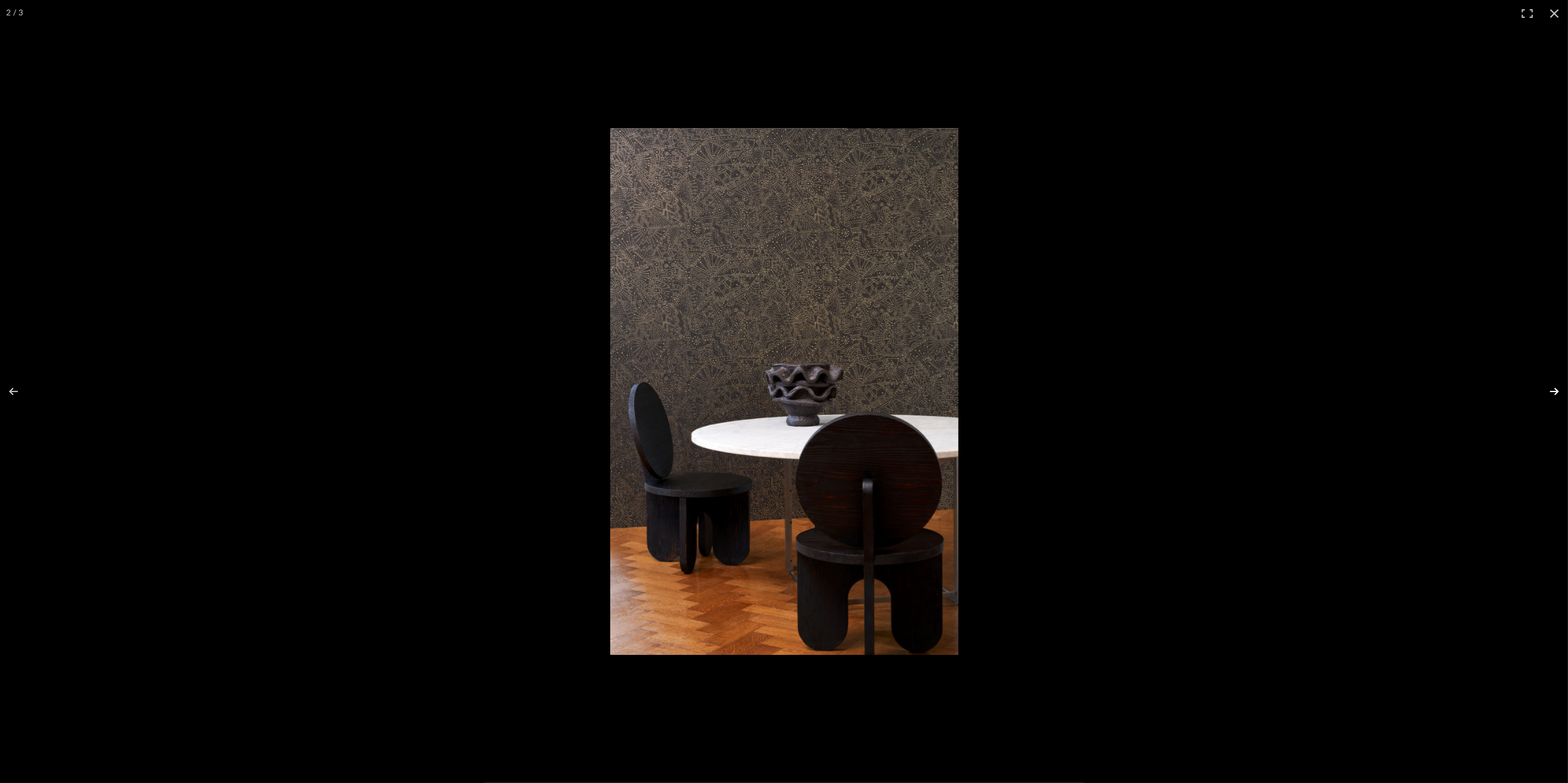
click at [1548, 390] on button at bounding box center [1546, 391] width 43 height 61
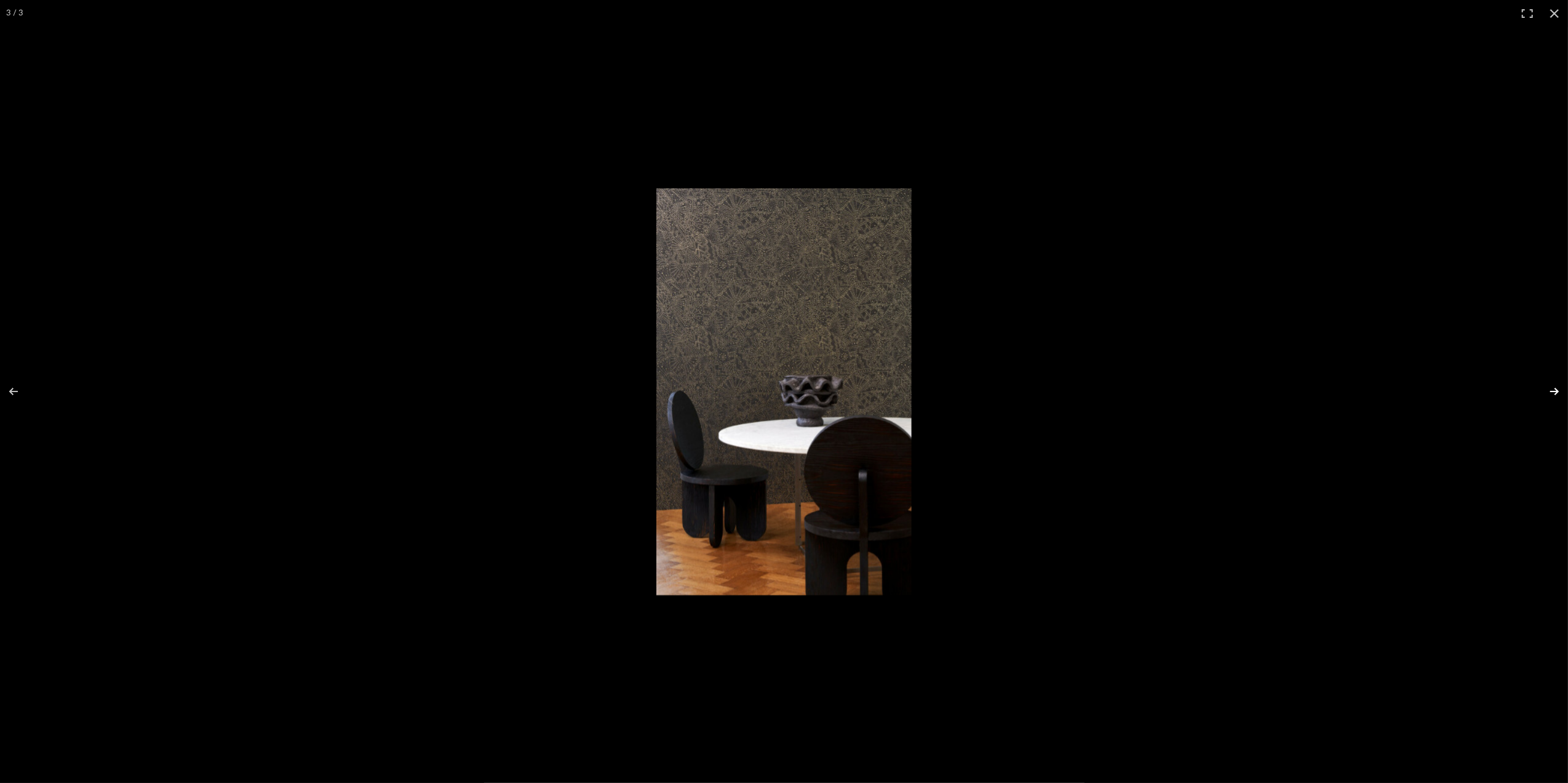
click at [1548, 390] on button at bounding box center [1546, 391] width 43 height 61
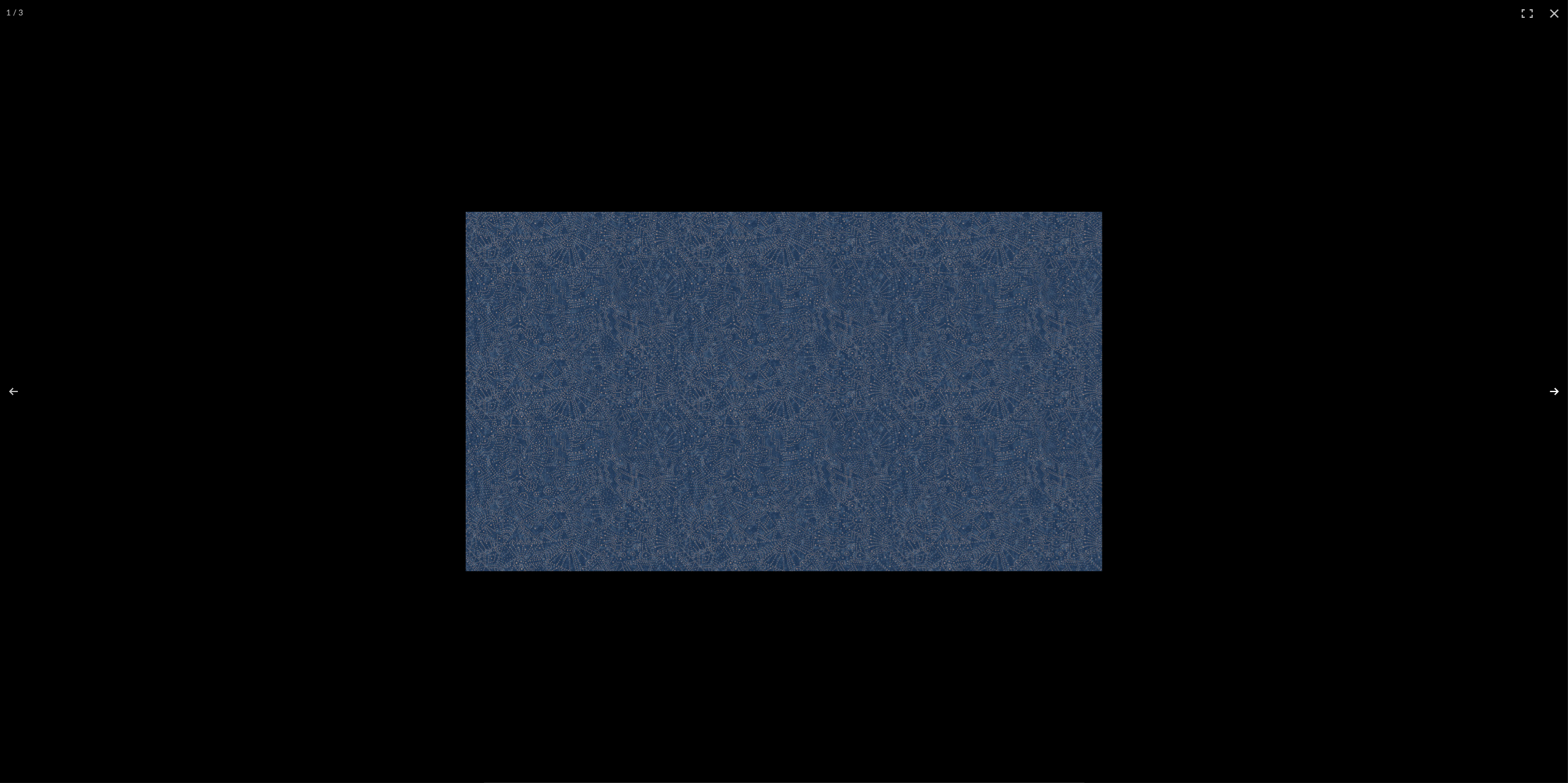
click at [1548, 390] on button at bounding box center [1546, 391] width 43 height 61
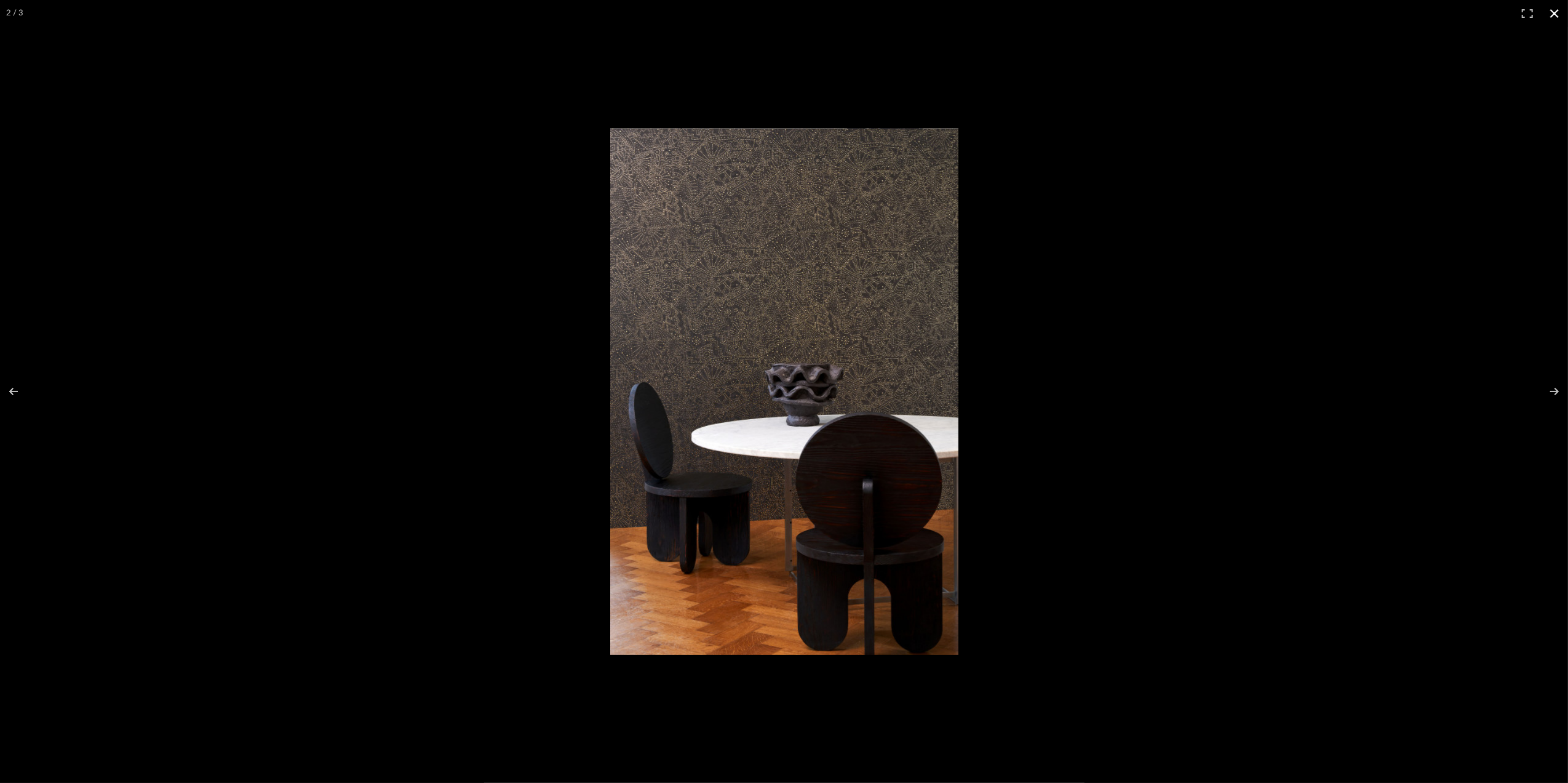
click at [1548, 3] on button at bounding box center [1554, 13] width 27 height 27
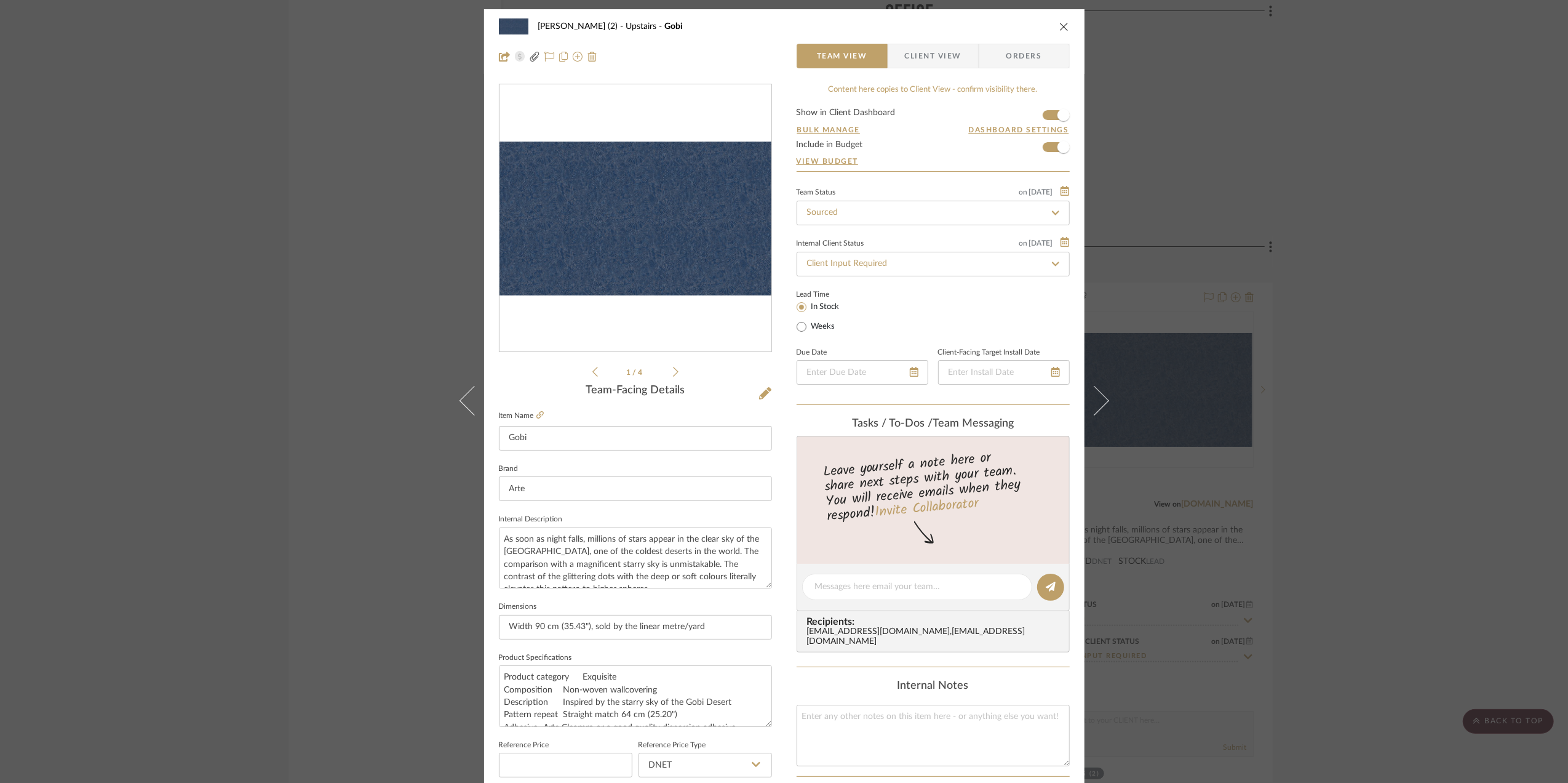
click at [1408, 637] on div "Stephanie Bergreen (2) Upstairs Gobi Team View Client View Orders Arte-74031.pd…" at bounding box center [784, 391] width 1568 height 783
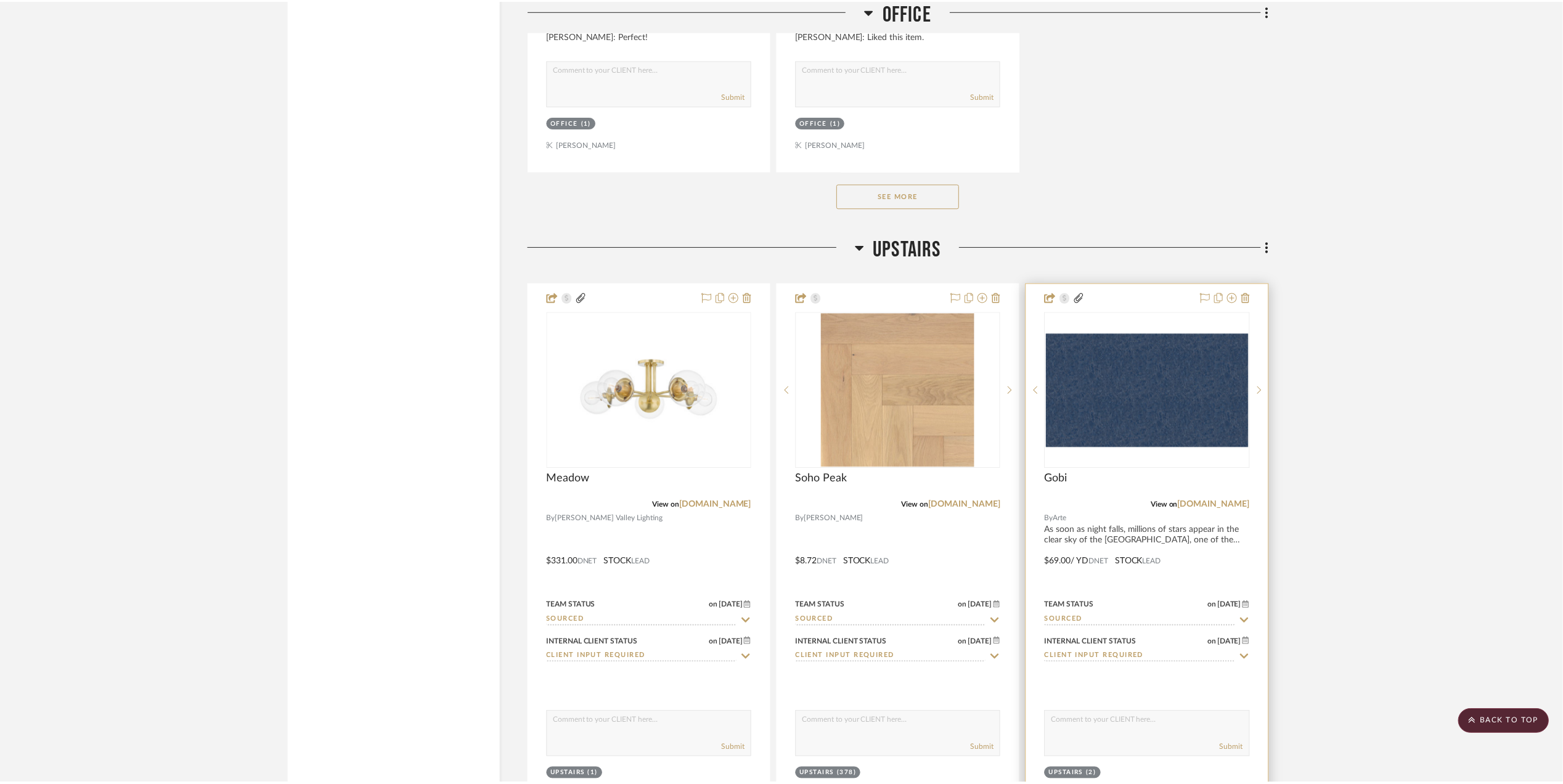
scroll to position [2054, 0]
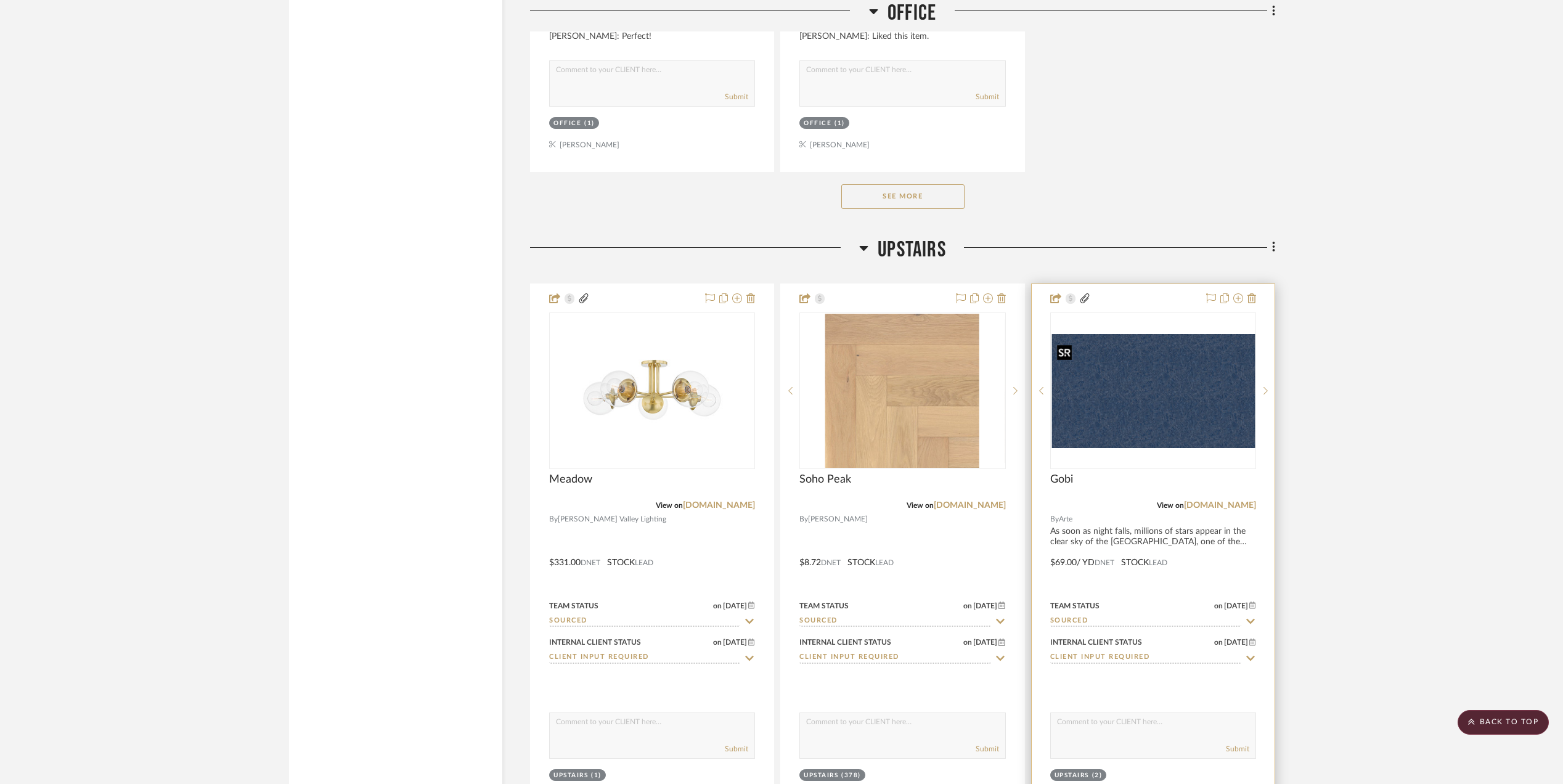
click at [1168, 387] on img "0" at bounding box center [1153, 390] width 203 height 114
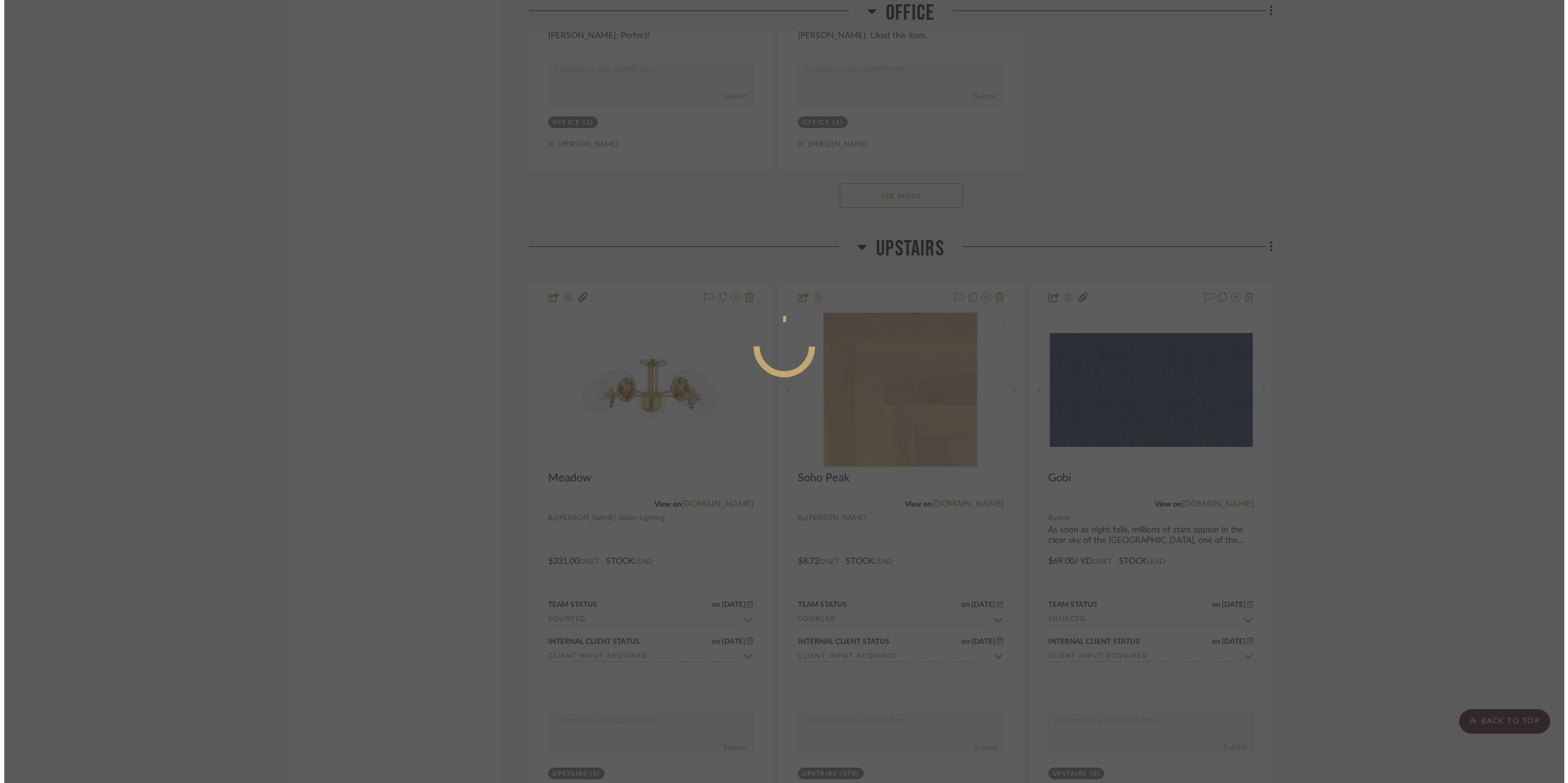
scroll to position [0, 0]
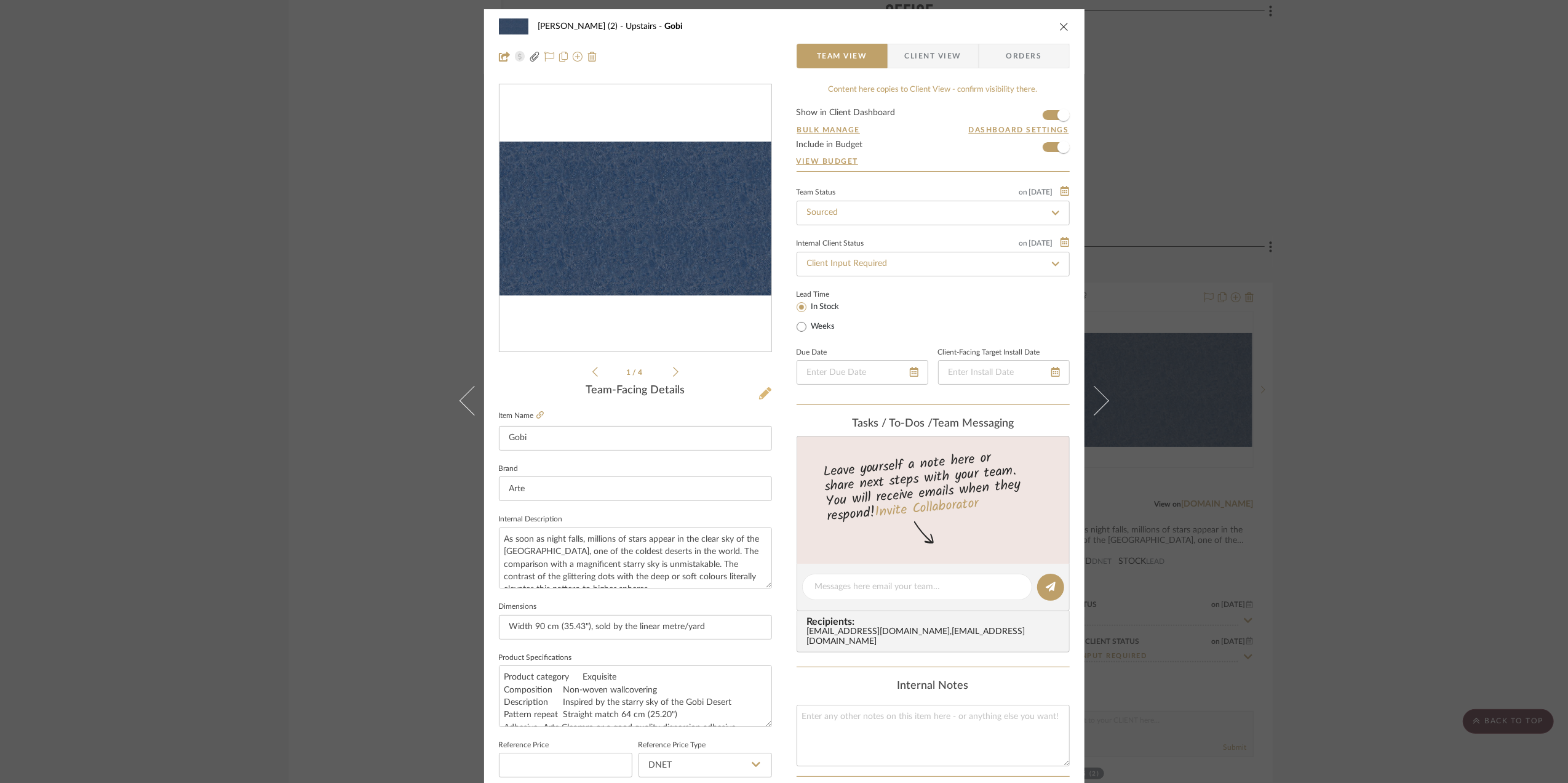
click at [762, 391] on icon at bounding box center [765, 393] width 13 height 13
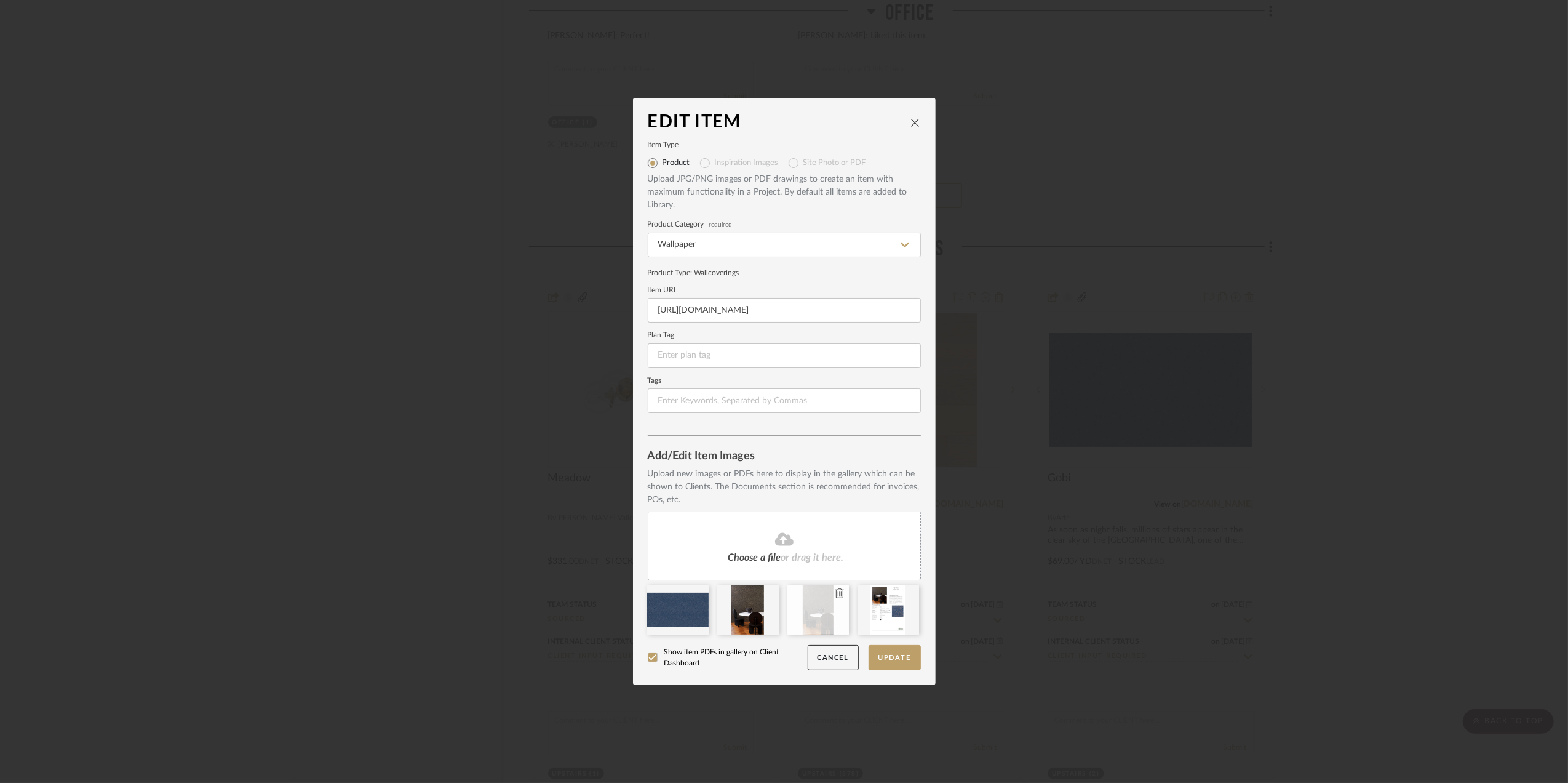
click at [836, 595] on icon at bounding box center [840, 593] width 8 height 10
click at [907, 653] on button "Update" at bounding box center [894, 657] width 52 height 25
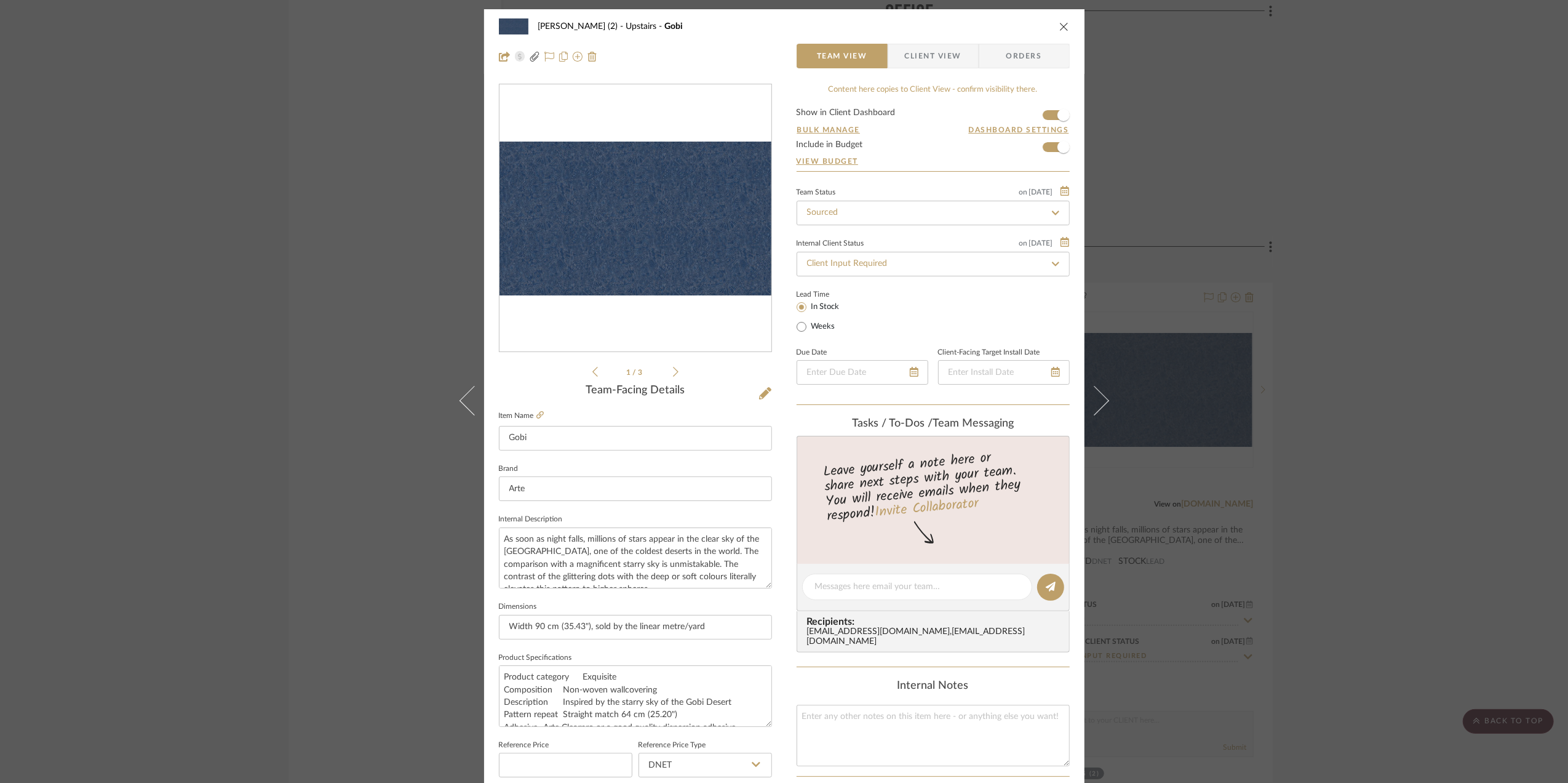
click at [1431, 476] on div "Stephanie Bergreen (2) Upstairs Gobi Team View Client View Orders Arte-74031.pd…" at bounding box center [784, 391] width 1568 height 783
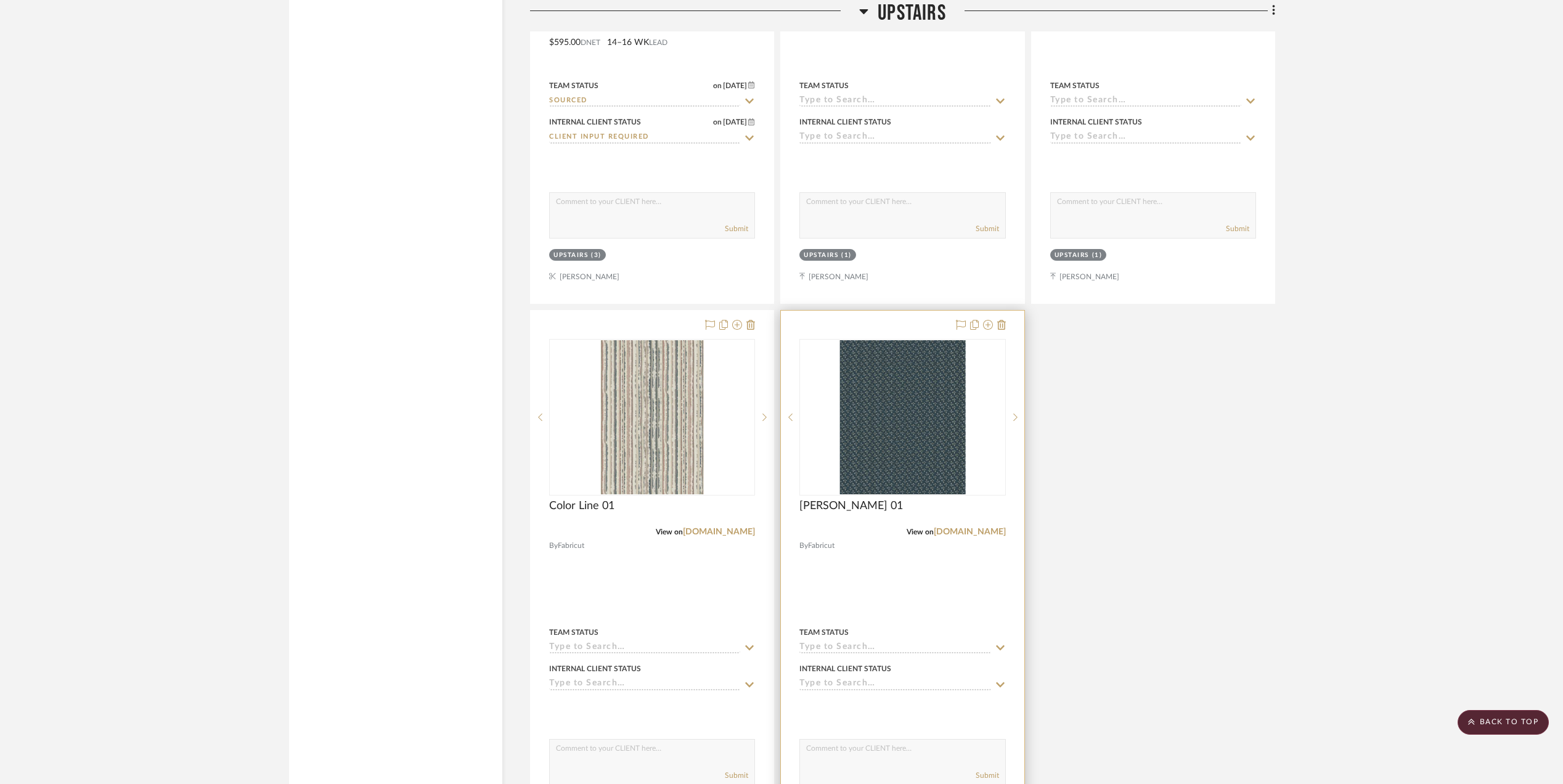
scroll to position [3121, 0]
click at [727, 535] on link "[DOMAIN_NAME]" at bounding box center [719, 531] width 72 height 8
click at [713, 533] on link "[DOMAIN_NAME]" at bounding box center [719, 531] width 72 height 8
click at [664, 432] on img "0" at bounding box center [652, 415] width 103 height 154
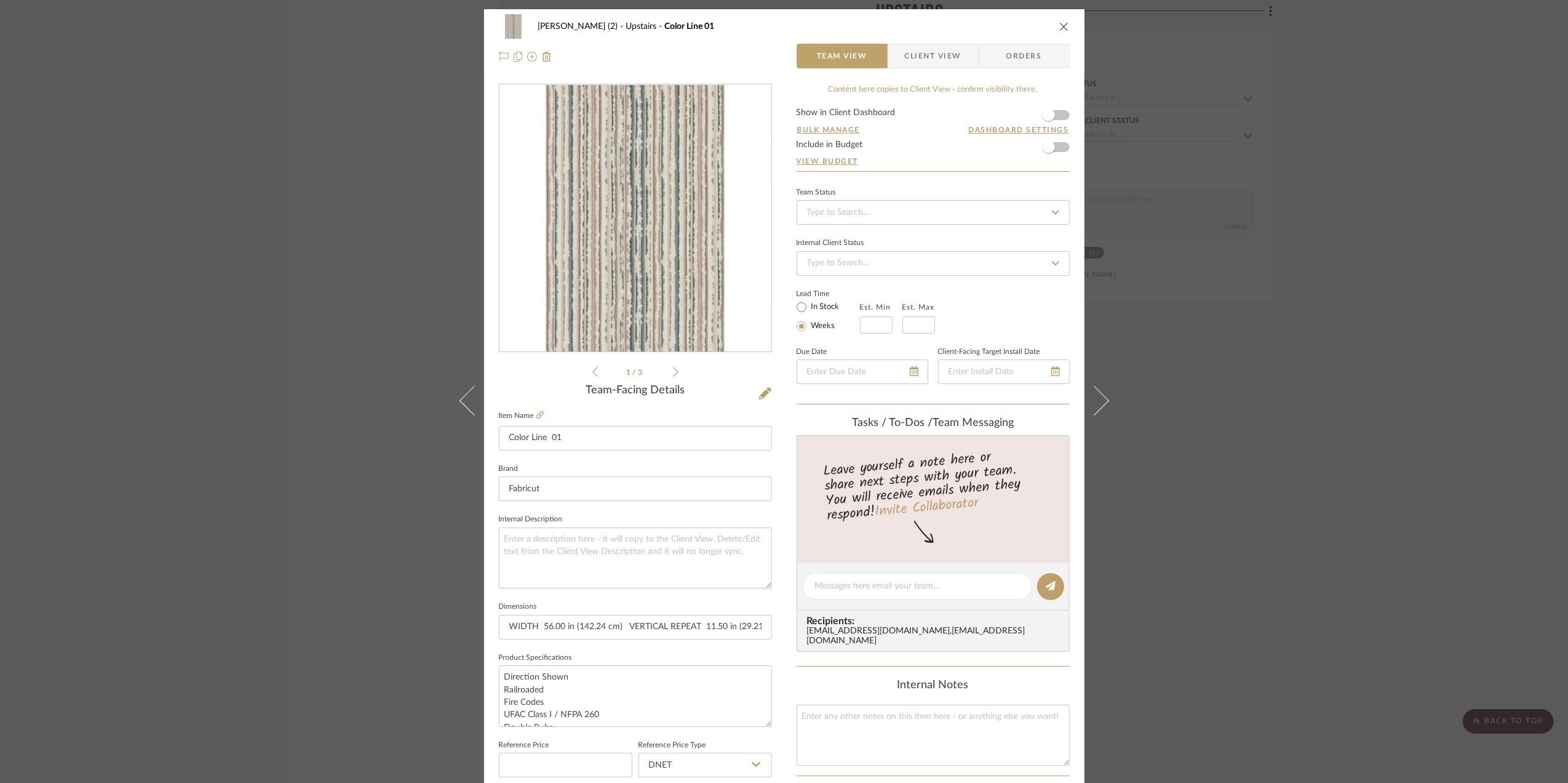
click at [606, 301] on img "0" at bounding box center [635, 218] width 178 height 267
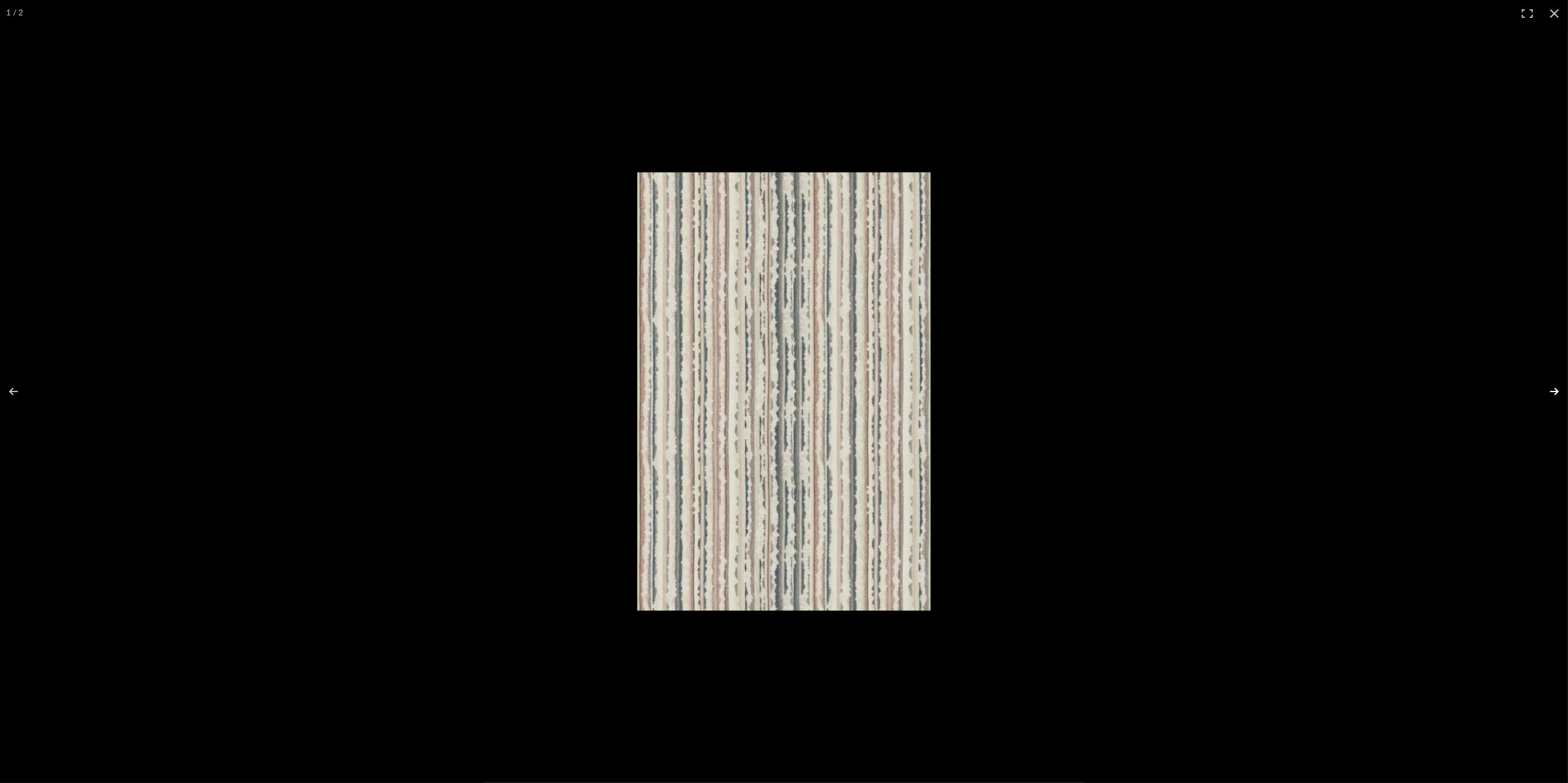
click at [1553, 386] on button at bounding box center [1546, 391] width 43 height 61
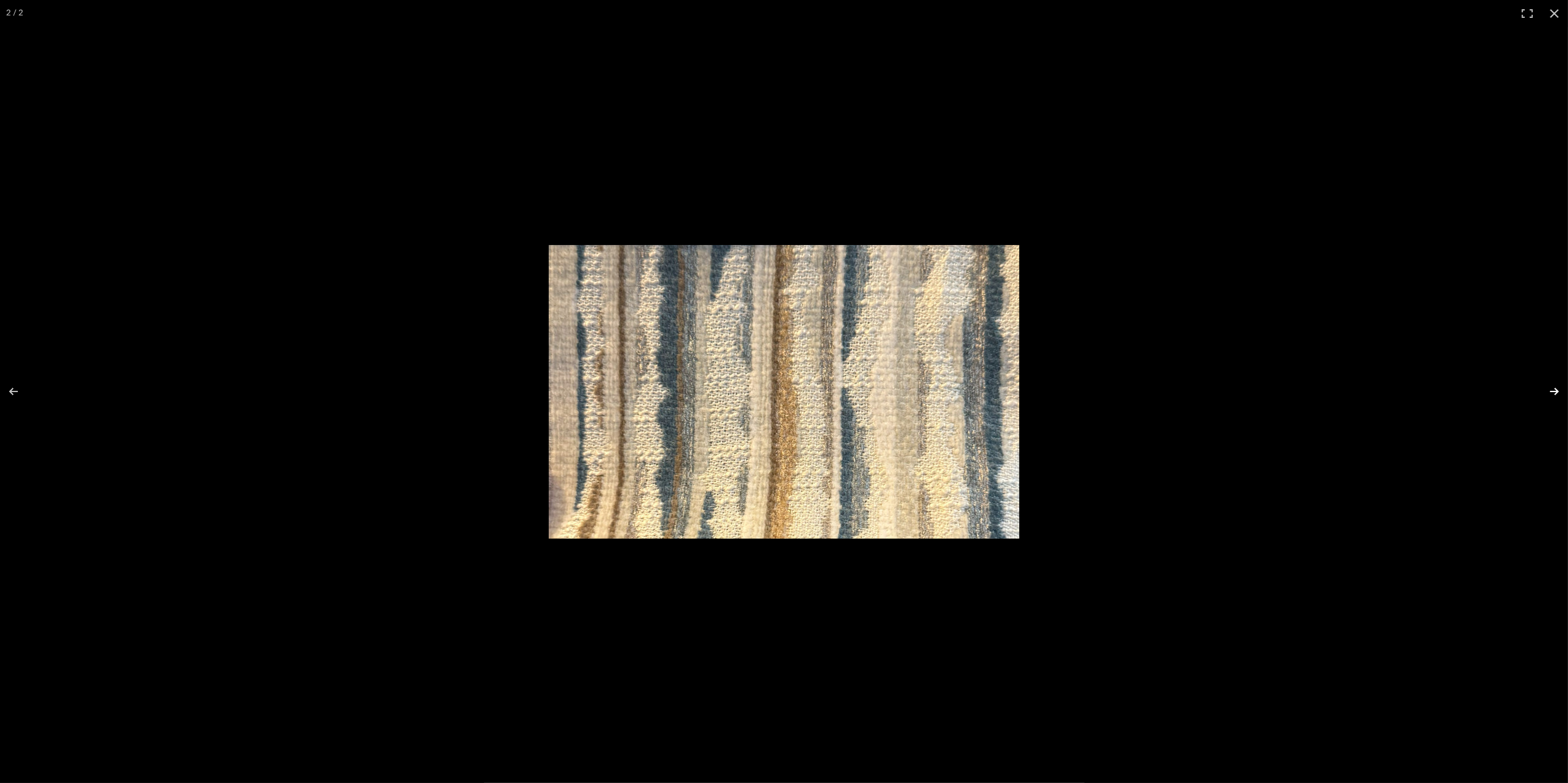
click at [1548, 395] on button at bounding box center [1546, 391] width 43 height 61
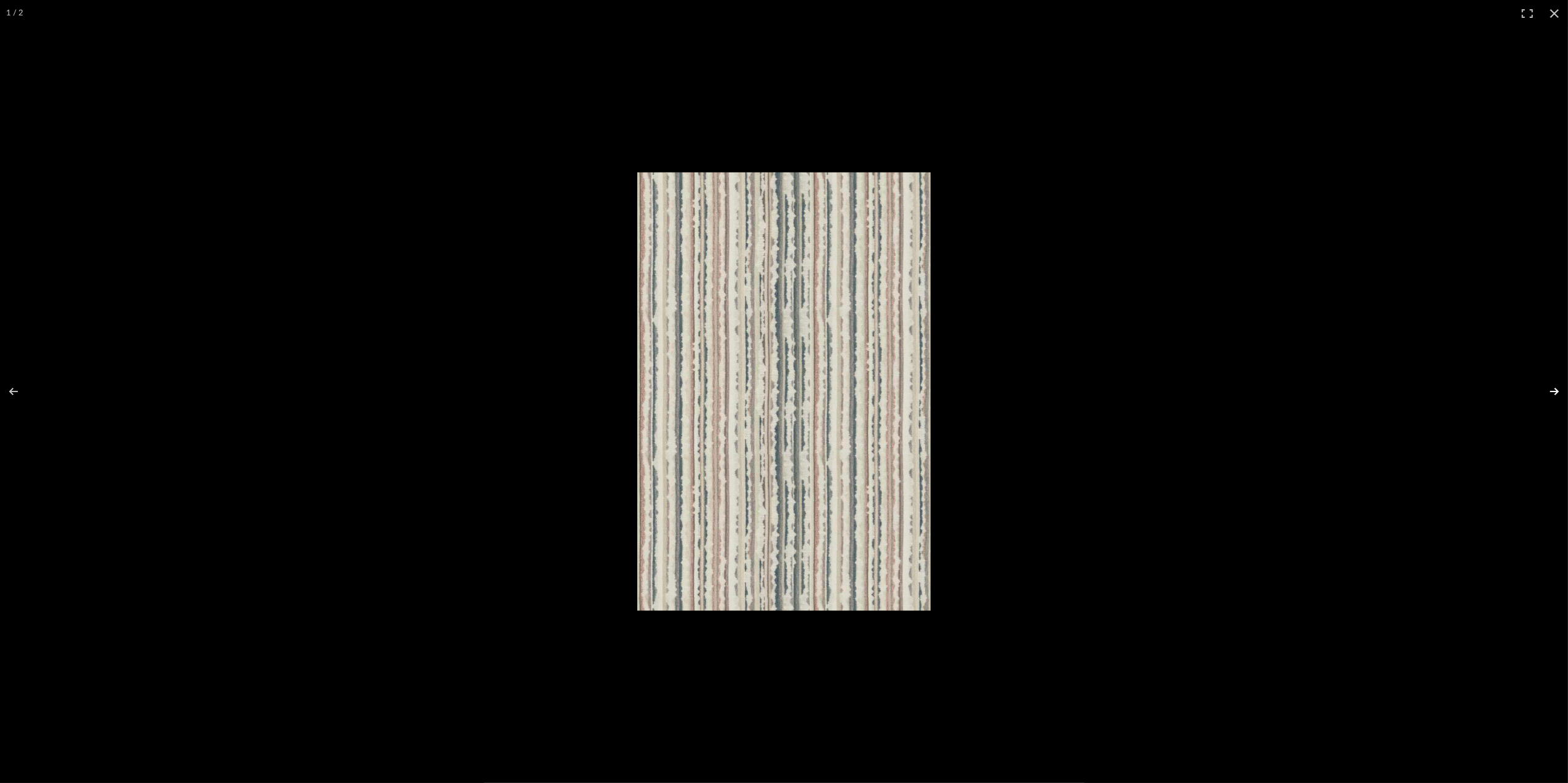
click at [1548, 395] on button at bounding box center [1546, 391] width 43 height 61
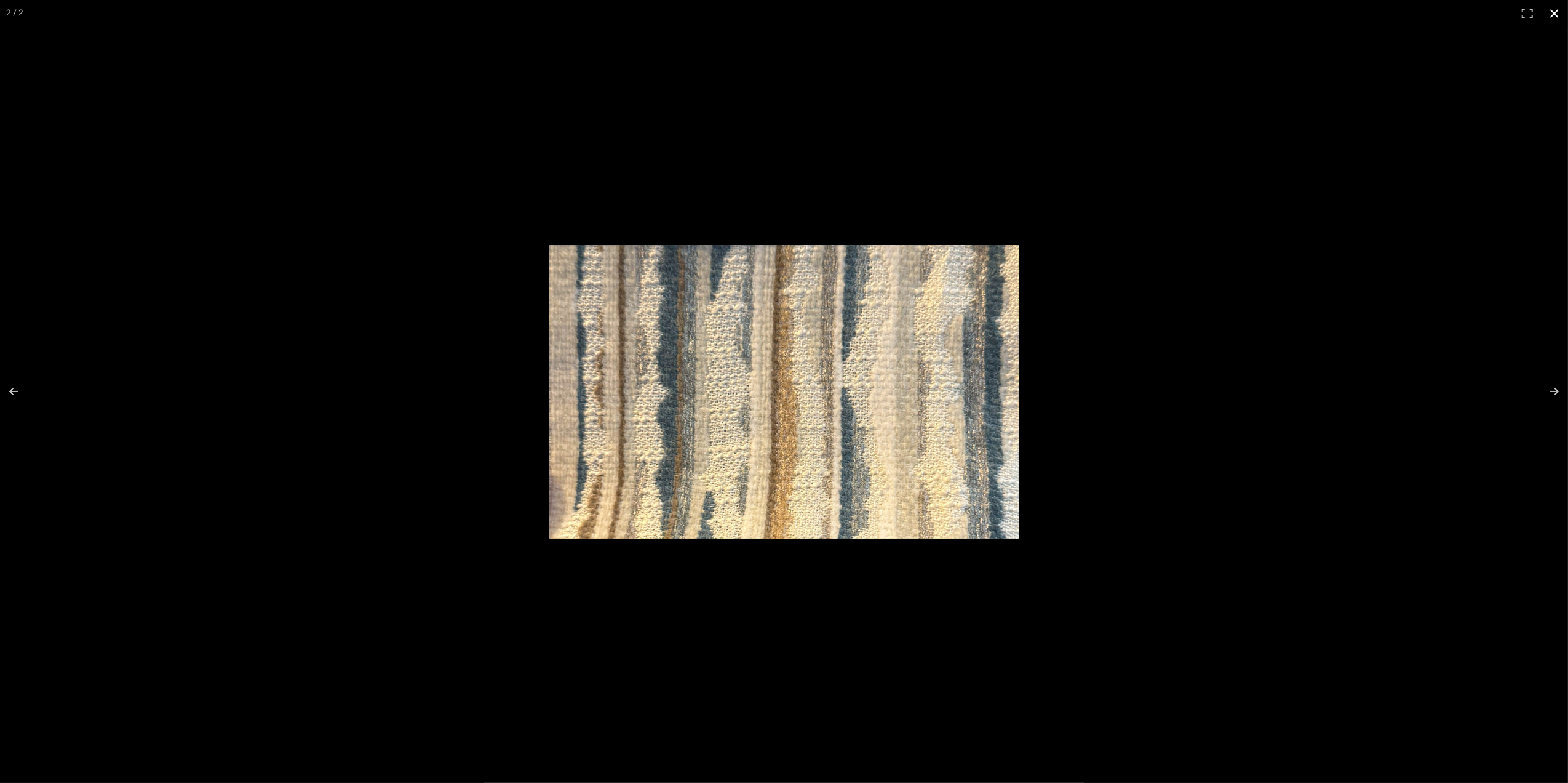
click at [1558, 13] on button at bounding box center [1554, 13] width 27 height 27
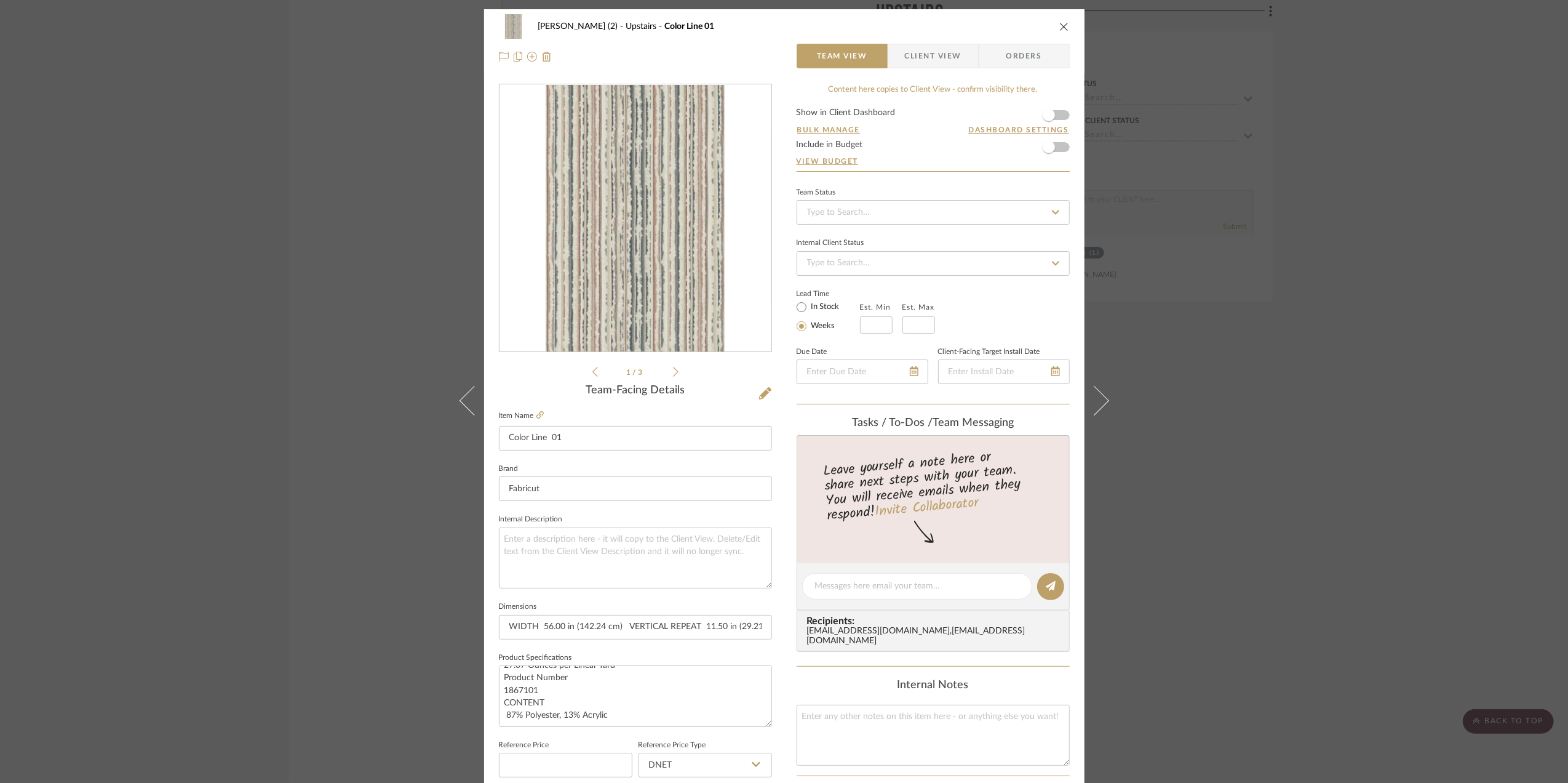
click at [1402, 417] on div "Stephanie Bergreen (2) Upstairs Color Line 01 Team View Client View Orders file…" at bounding box center [784, 391] width 1568 height 783
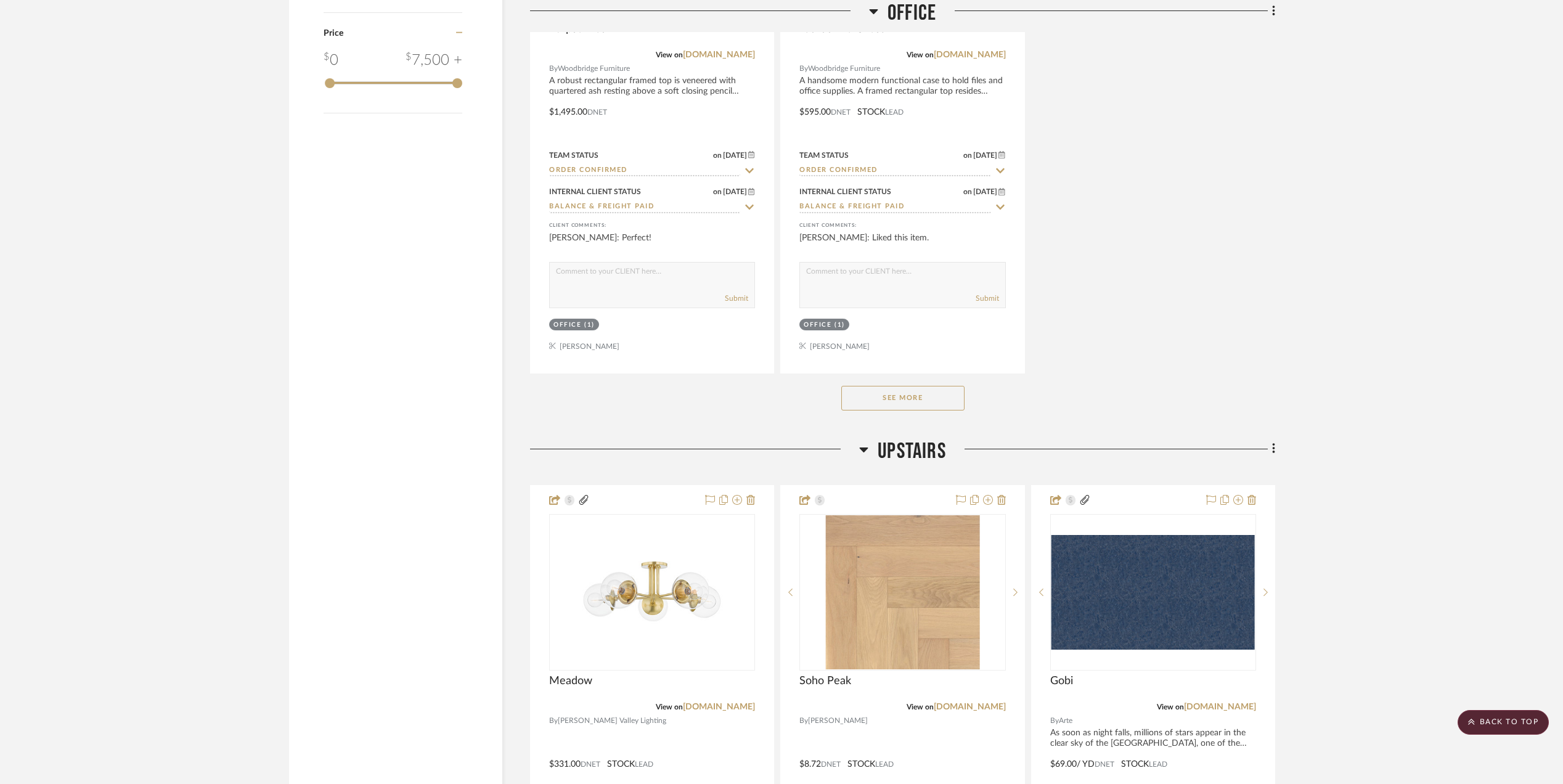
scroll to position [2054, 0]
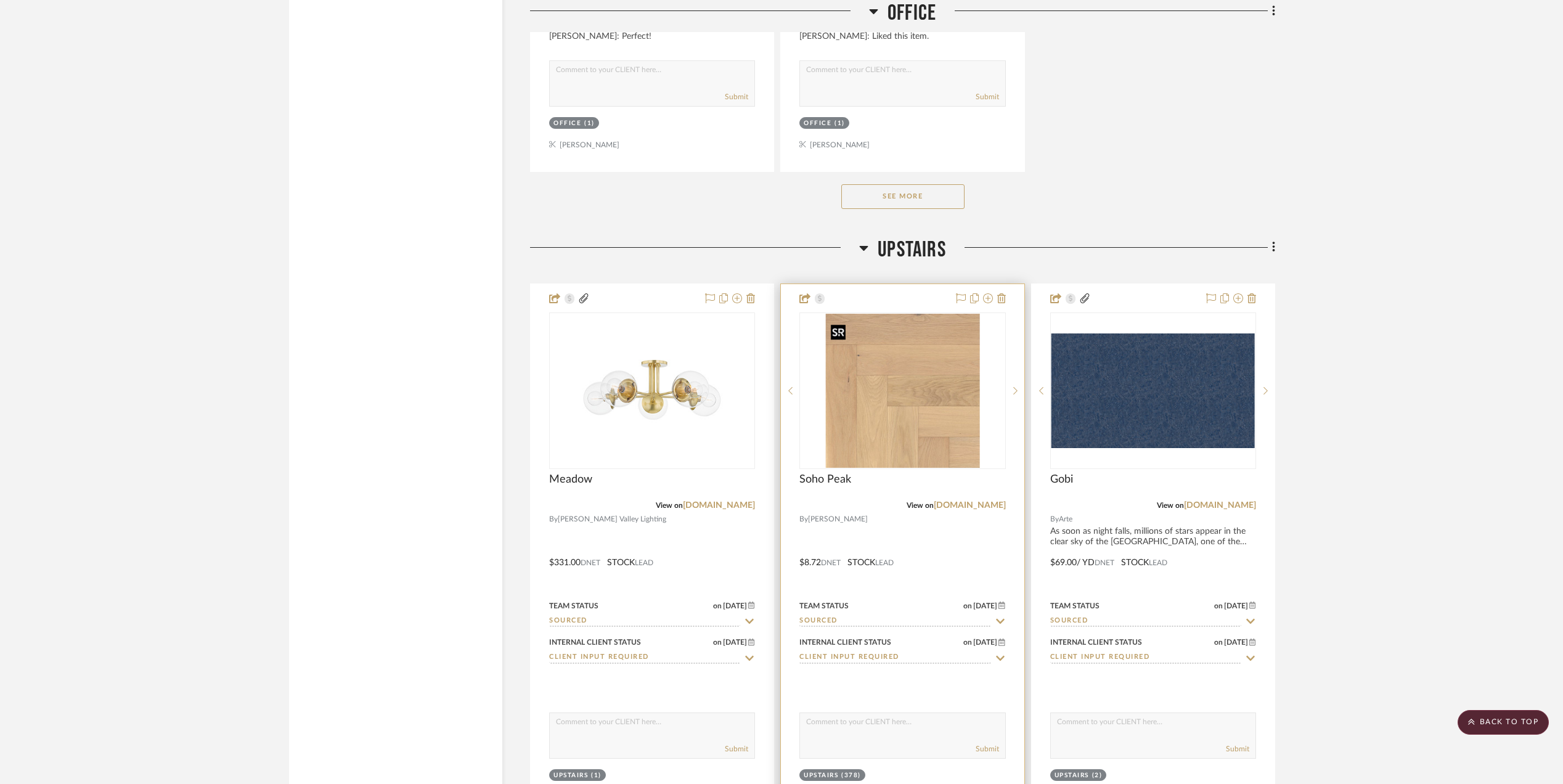
click at [889, 446] on img "0" at bounding box center [902, 390] width 154 height 154
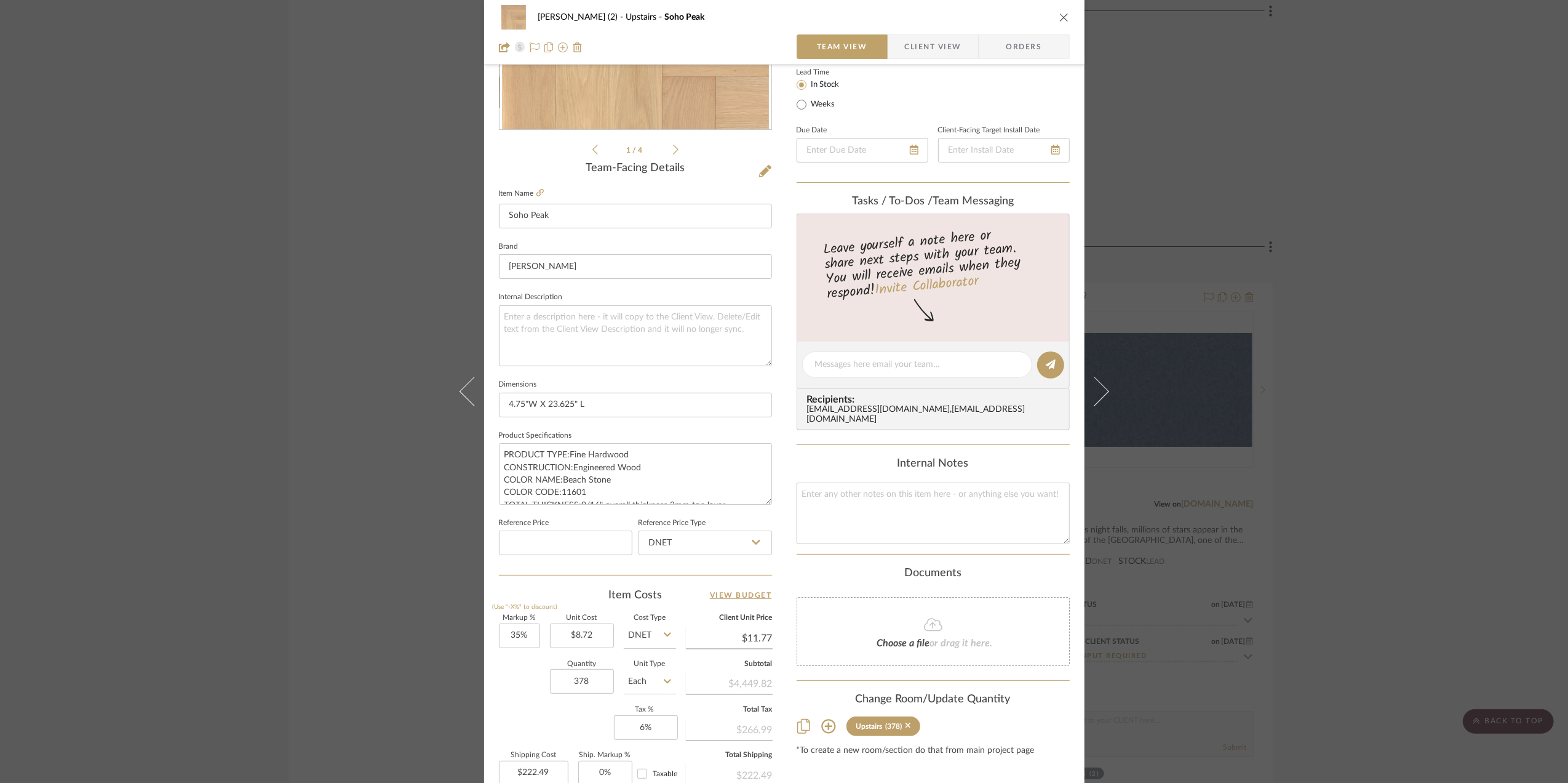
scroll to position [0, 0]
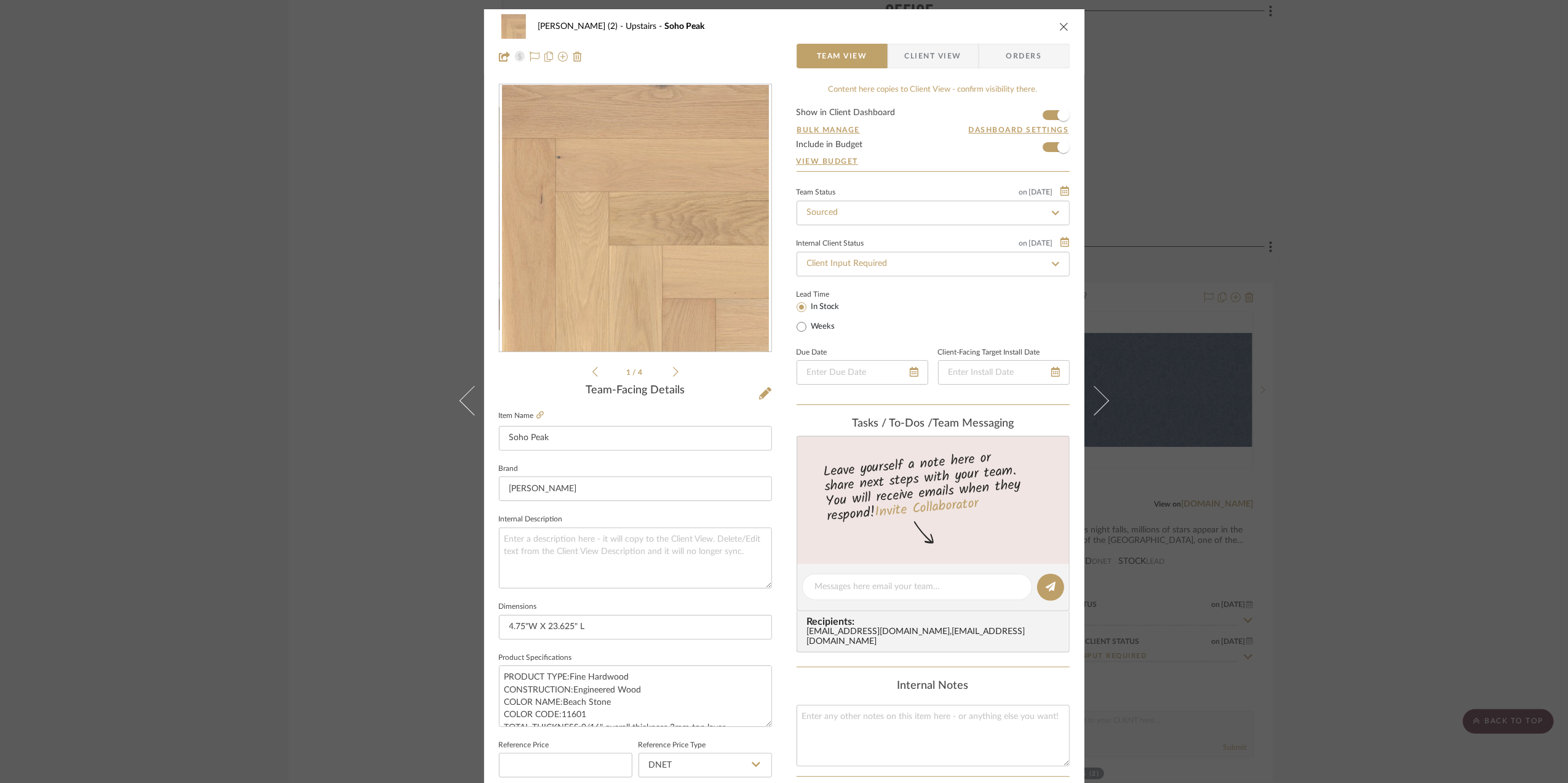
click at [928, 54] on span "Client View" at bounding box center [932, 56] width 56 height 24
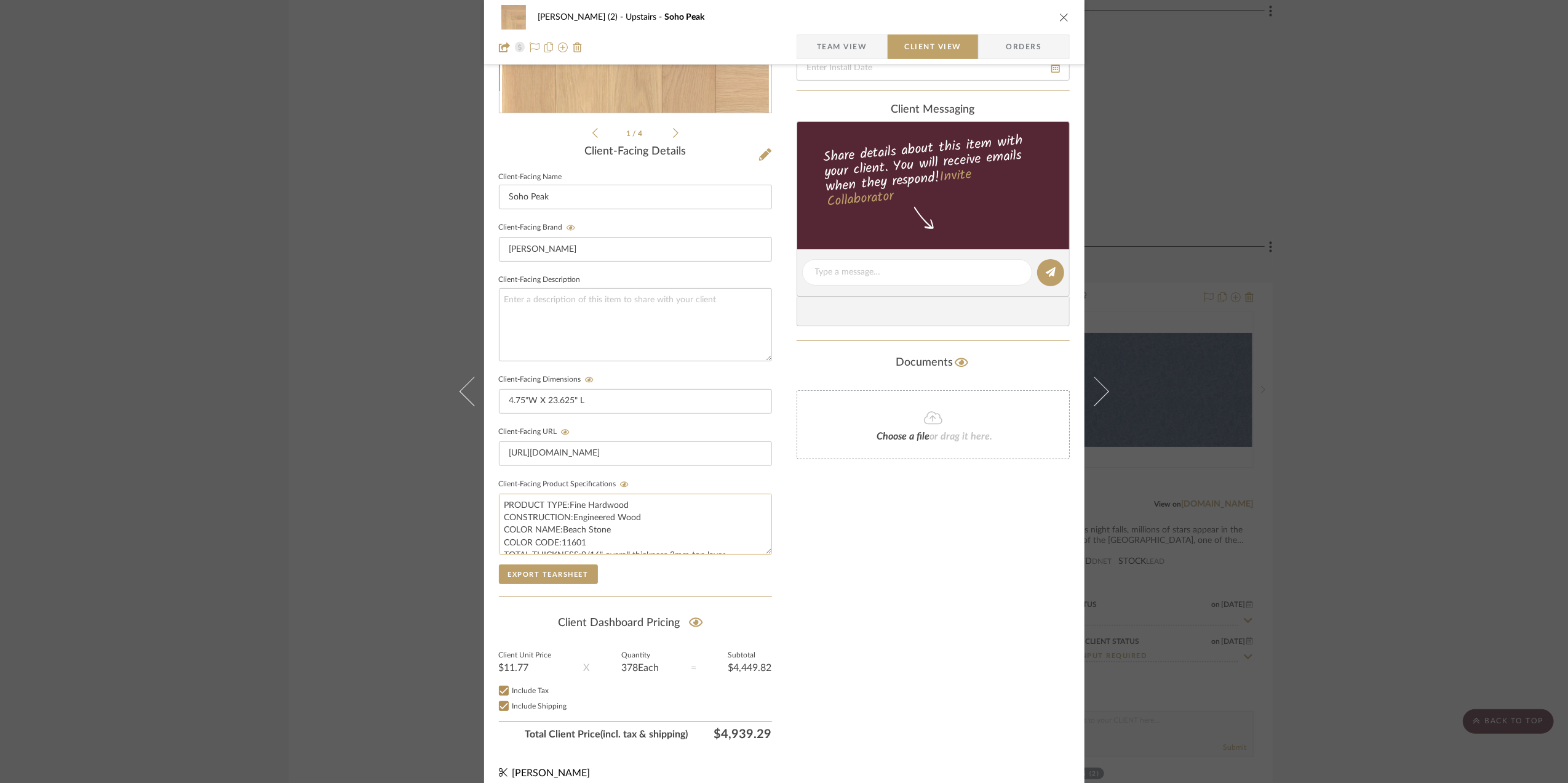
scroll to position [256, 0]
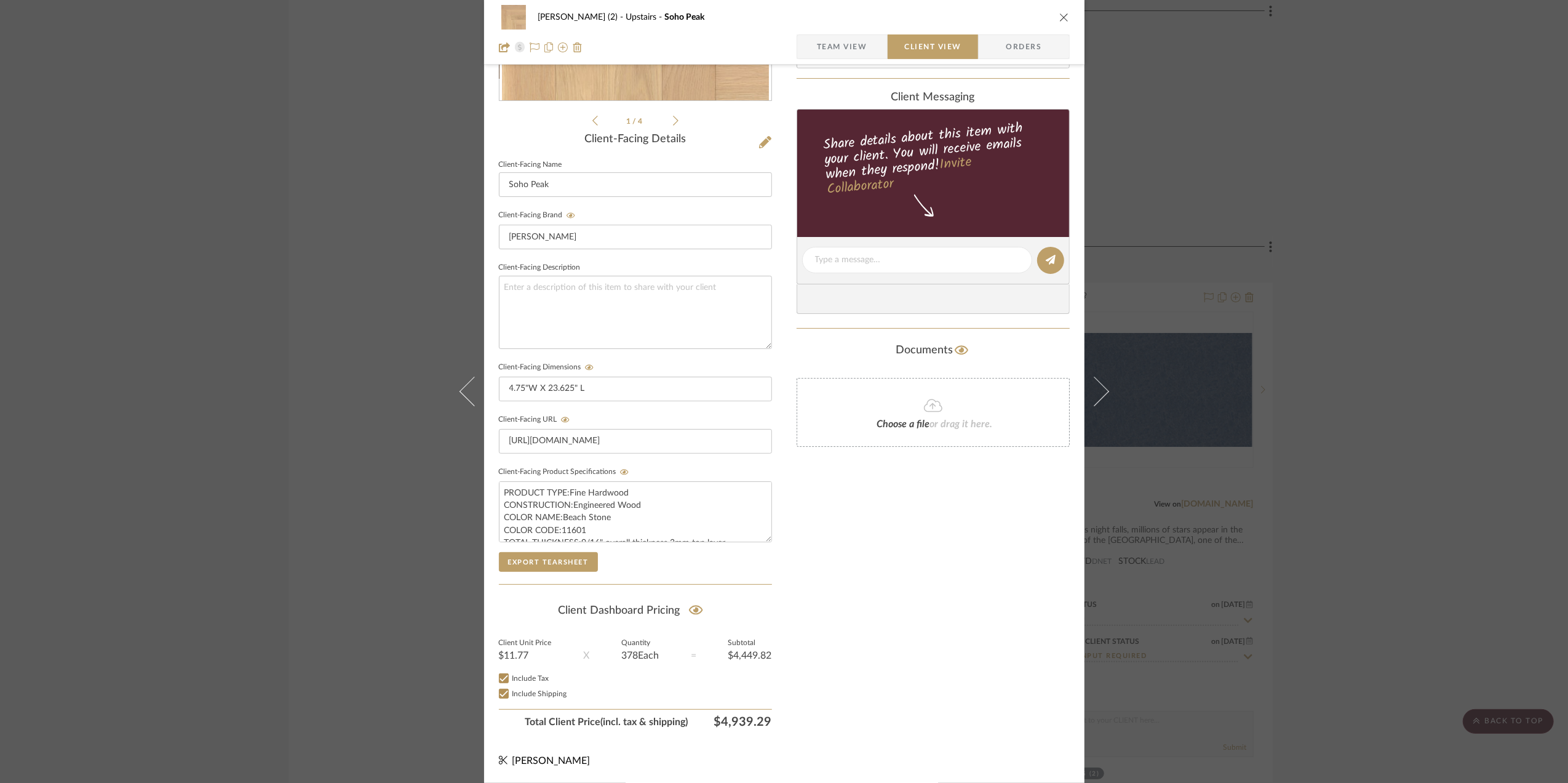
click at [932, 406] on icon at bounding box center [933, 405] width 18 height 15
click at [980, 389] on icon at bounding box center [983, 393] width 8 height 8
click at [817, 389] on img at bounding box center [817, 393] width 39 height 39
click at [924, 444] on icon at bounding box center [933, 446] width 18 height 15
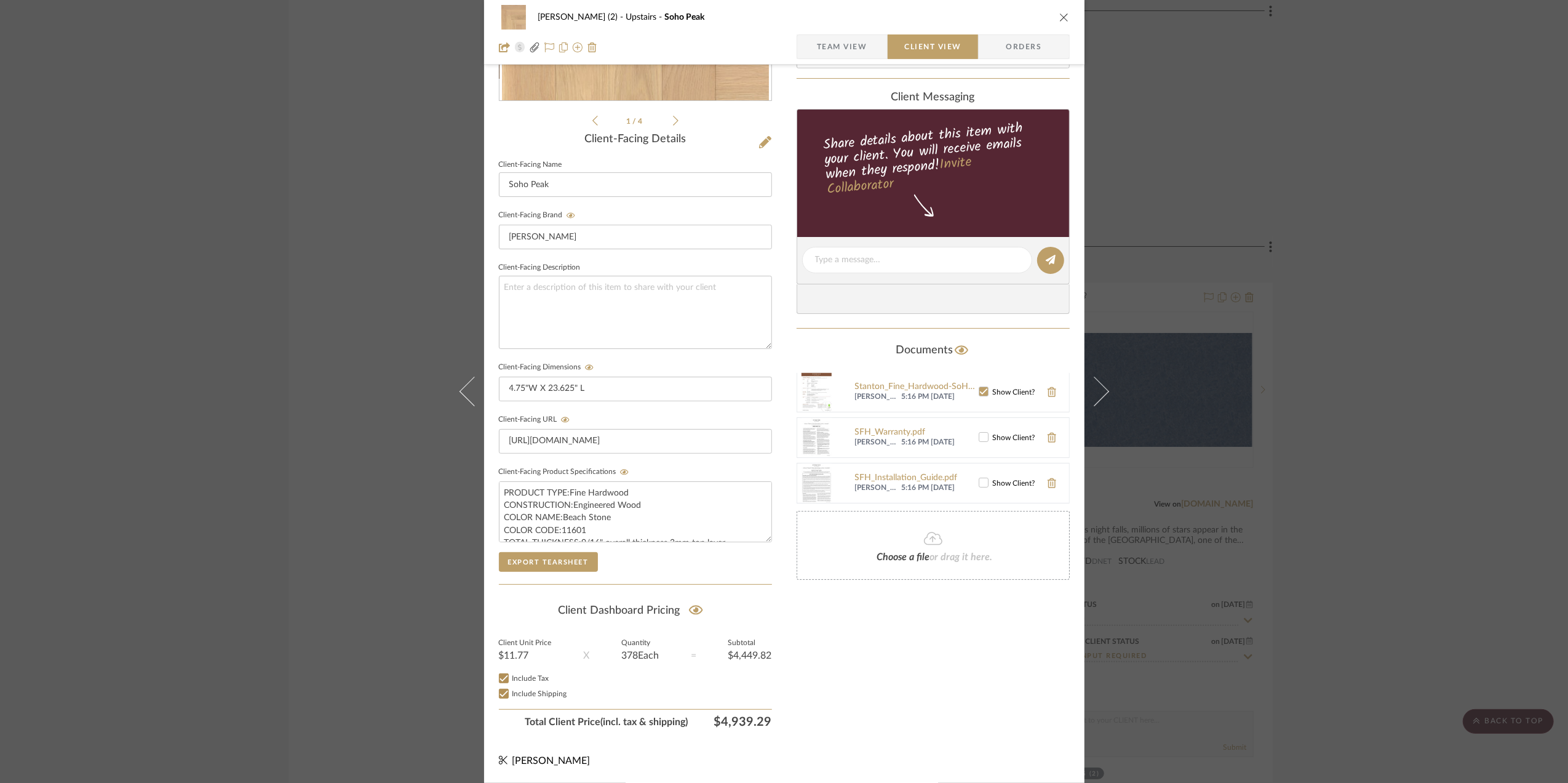
scroll to position [0, 0]
click at [979, 436] on icon at bounding box center [983, 439] width 8 height 6
click at [979, 484] on icon at bounding box center [983, 484] width 8 height 8
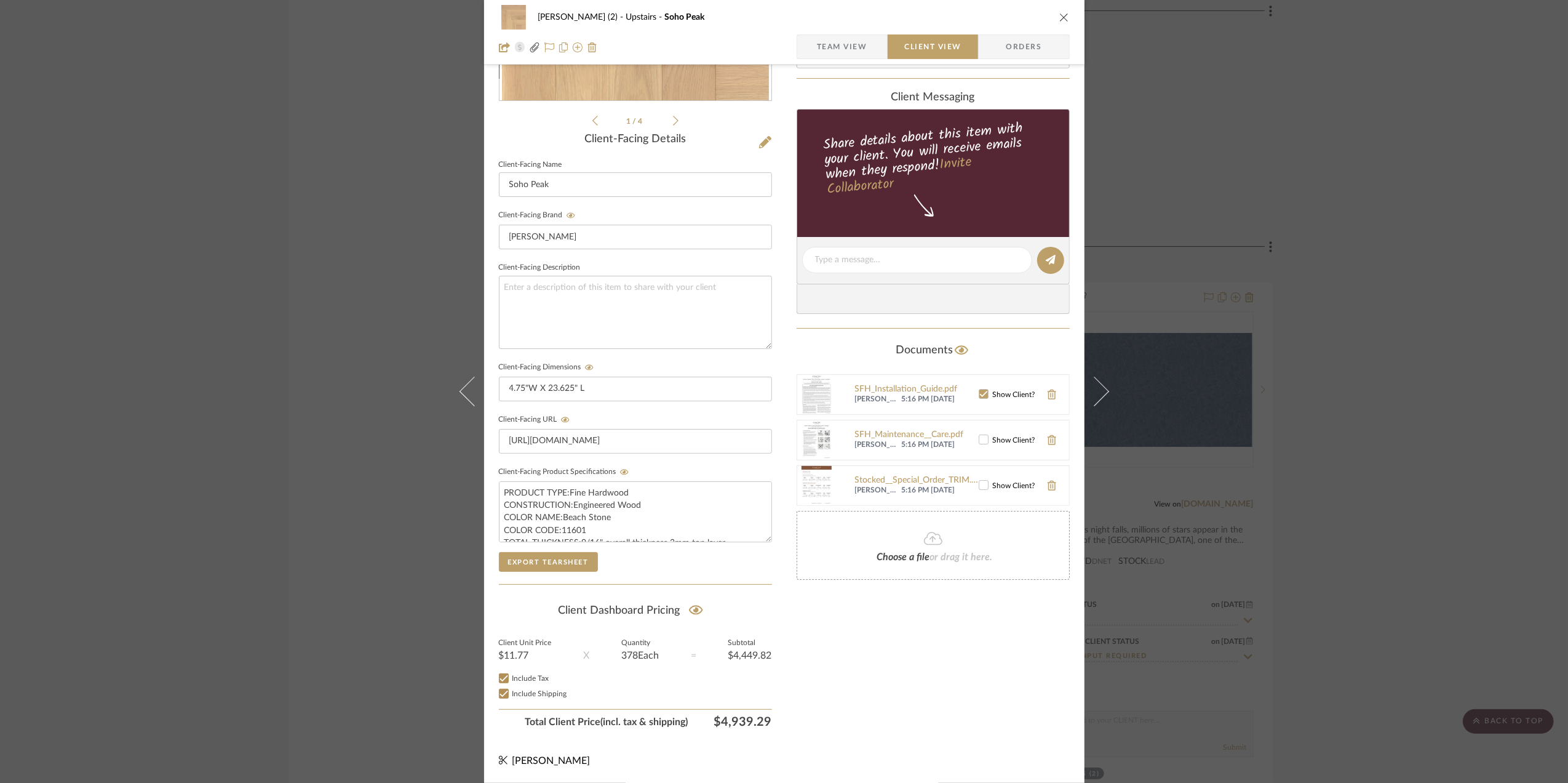
scroll to position [92, 0]
click at [979, 436] on icon at bounding box center [983, 439] width 8 height 8
click at [979, 485] on icon at bounding box center [983, 485] width 8 height 8
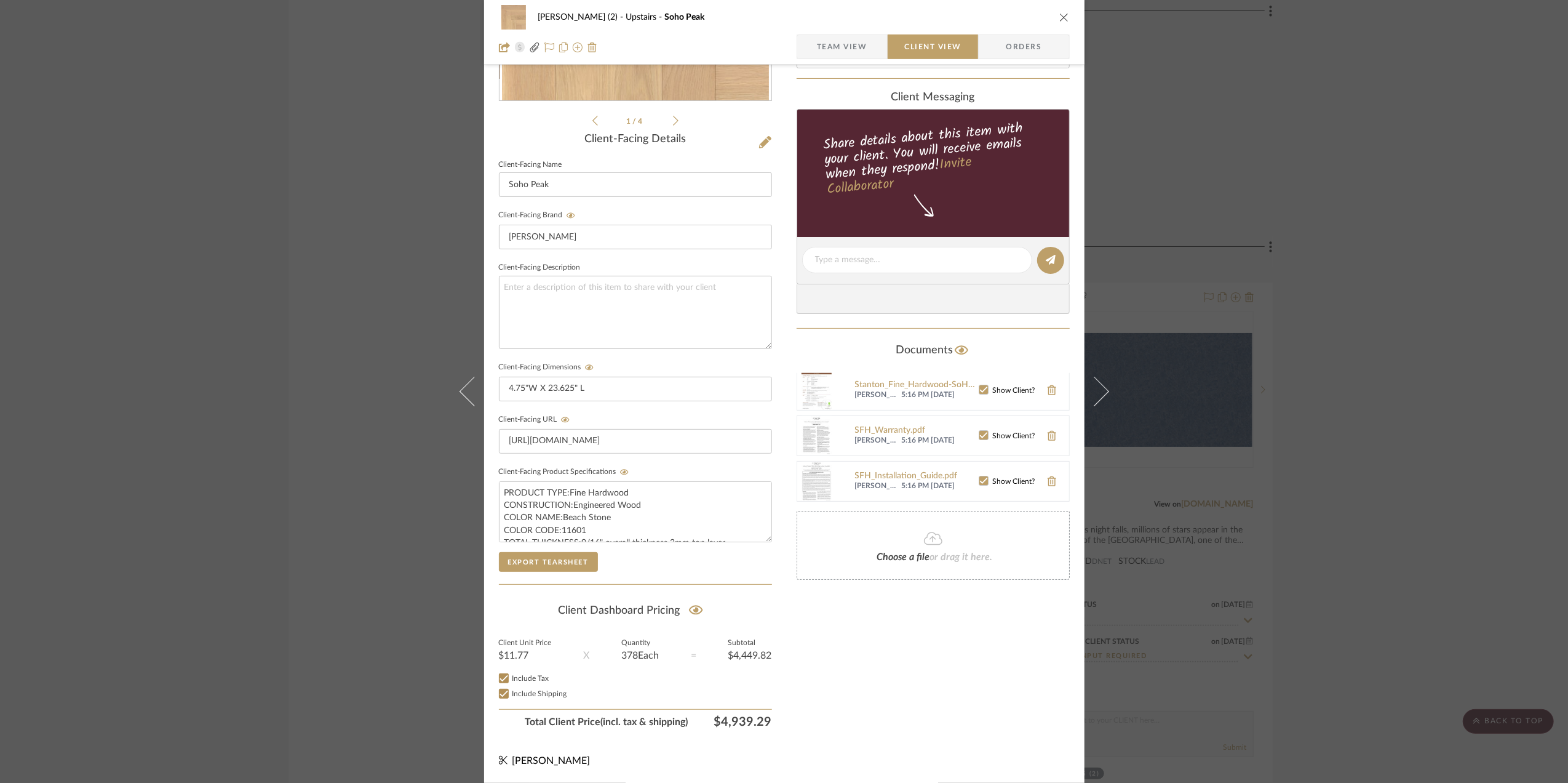
scroll to position [0, 0]
click at [856, 43] on span "Team View" at bounding box center [842, 46] width 50 height 24
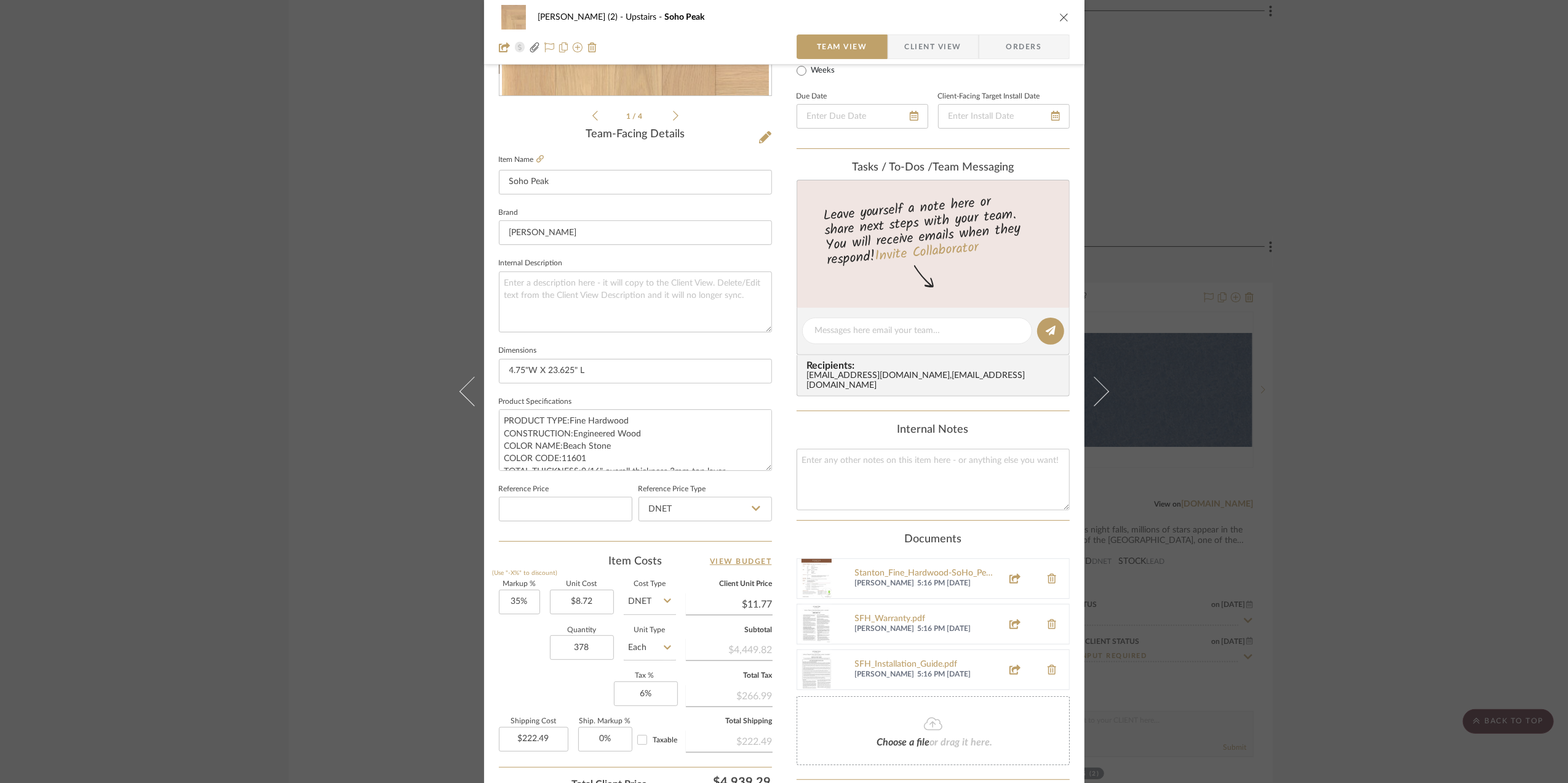
click at [921, 43] on span "Client View" at bounding box center [932, 46] width 56 height 24
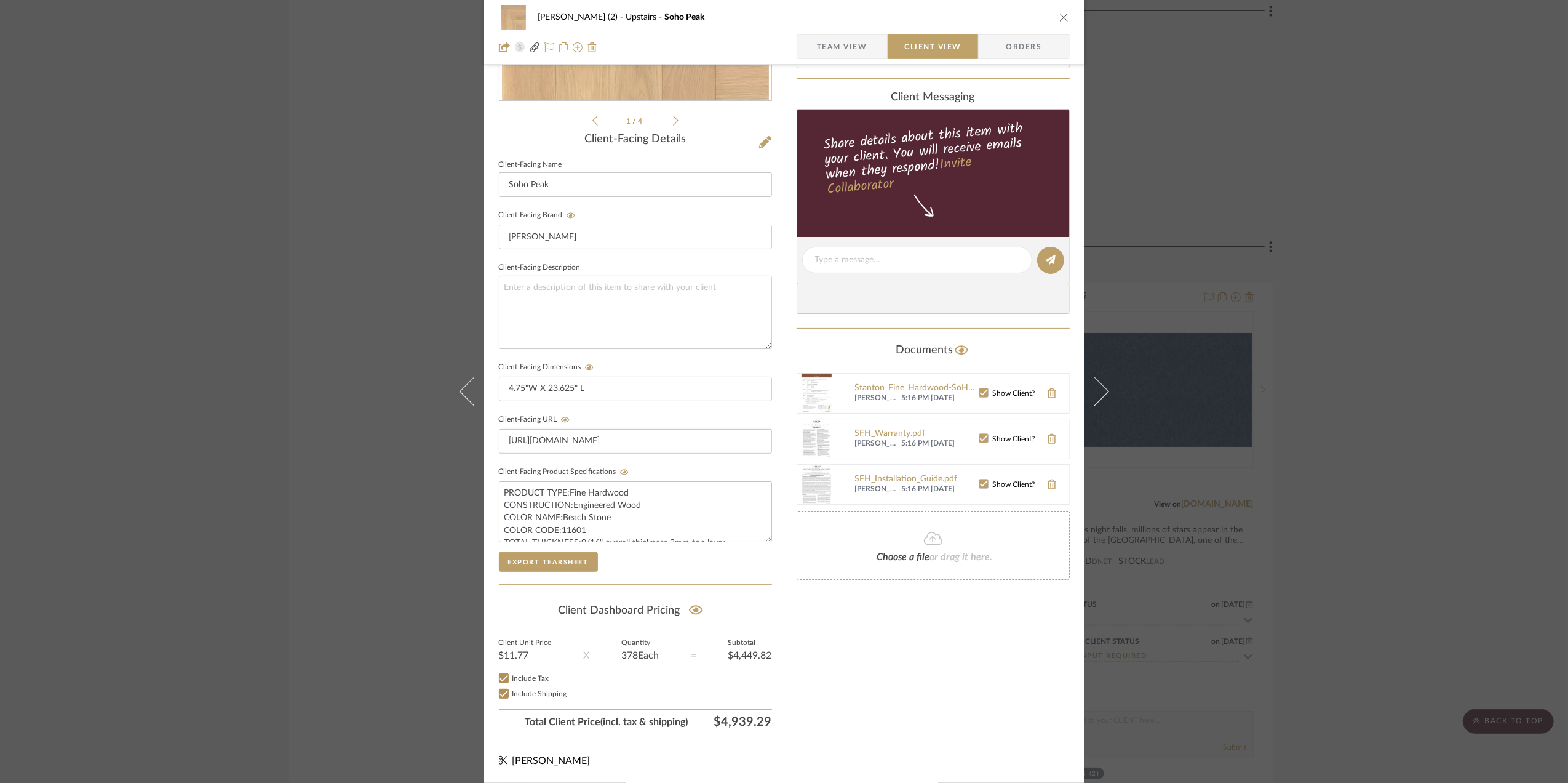
scroll to position [50, 0]
click at [852, 50] on span "Team View" at bounding box center [842, 46] width 50 height 24
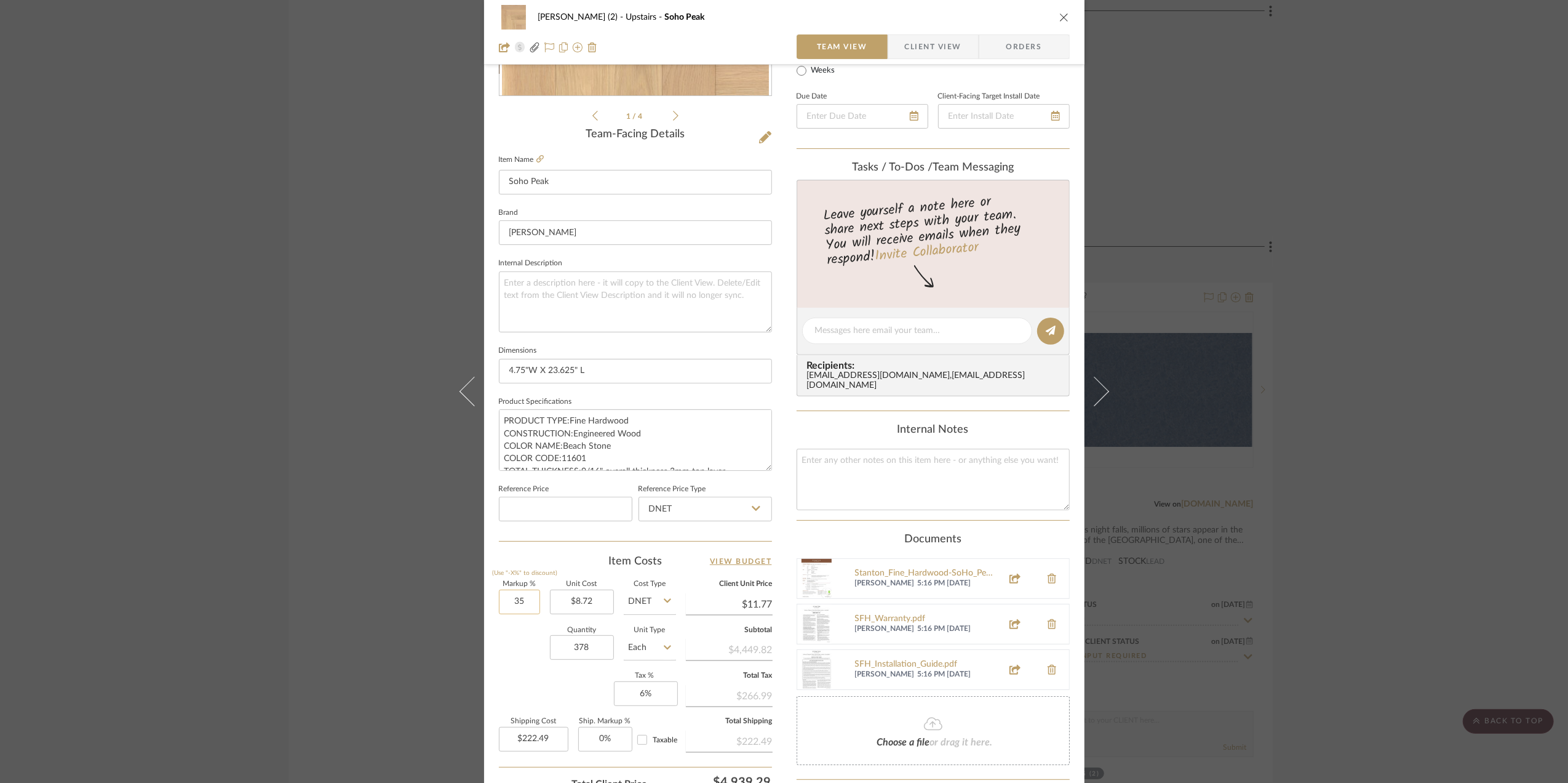
click at [521, 604] on input "35" at bounding box center [519, 602] width 41 height 24
type input "25%"
click at [507, 646] on div "Quantity 378 Unit Type Each" at bounding box center [587, 648] width 177 height 44
type input "$10.90"
type input "$206.01"
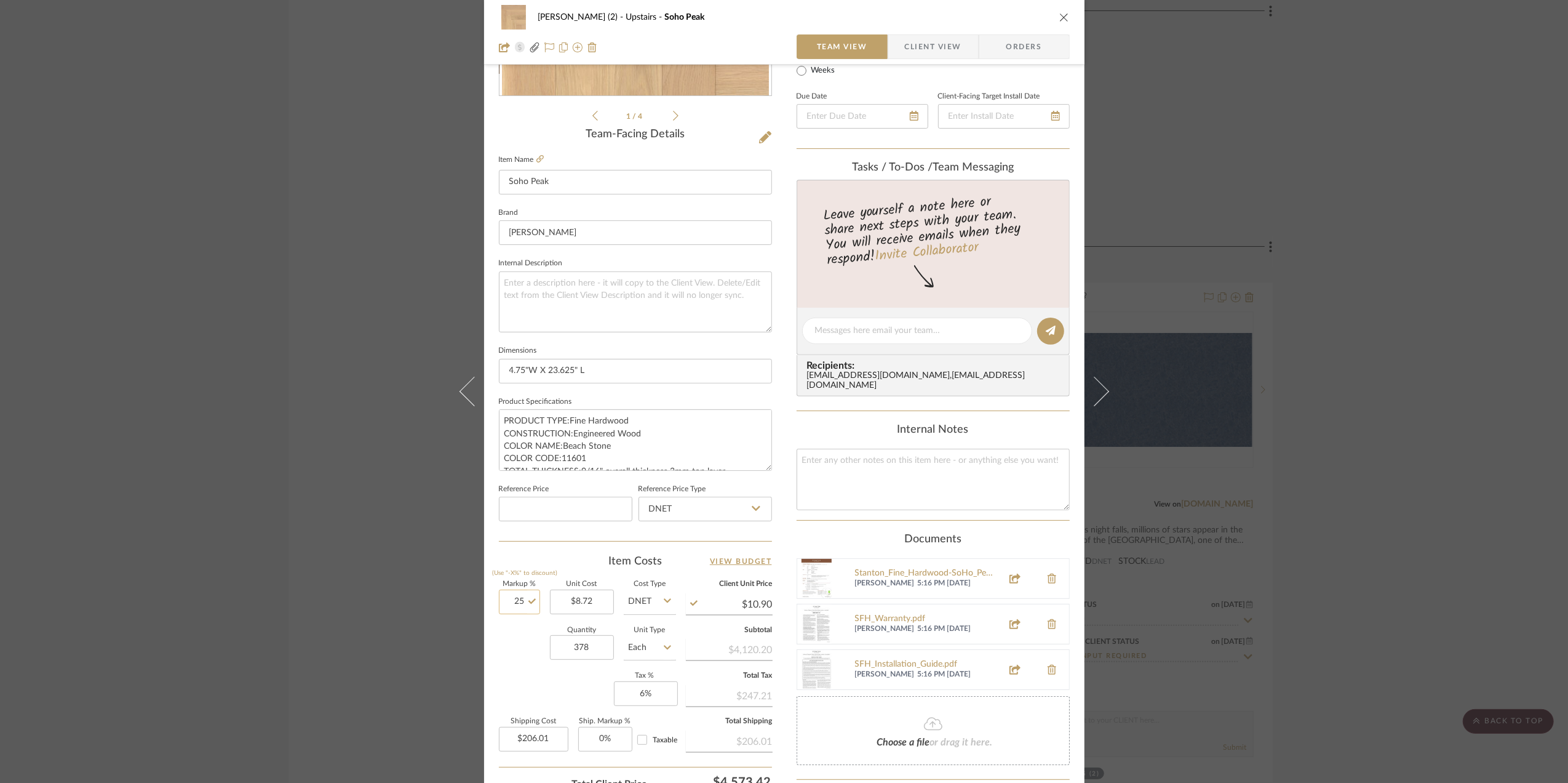
click at [516, 599] on input "25" at bounding box center [519, 602] width 41 height 24
type input "15%"
click at [523, 657] on div "Quantity 378 Unit Type Each" at bounding box center [587, 648] width 177 height 44
type input "$10.03"
type input "$189.53"
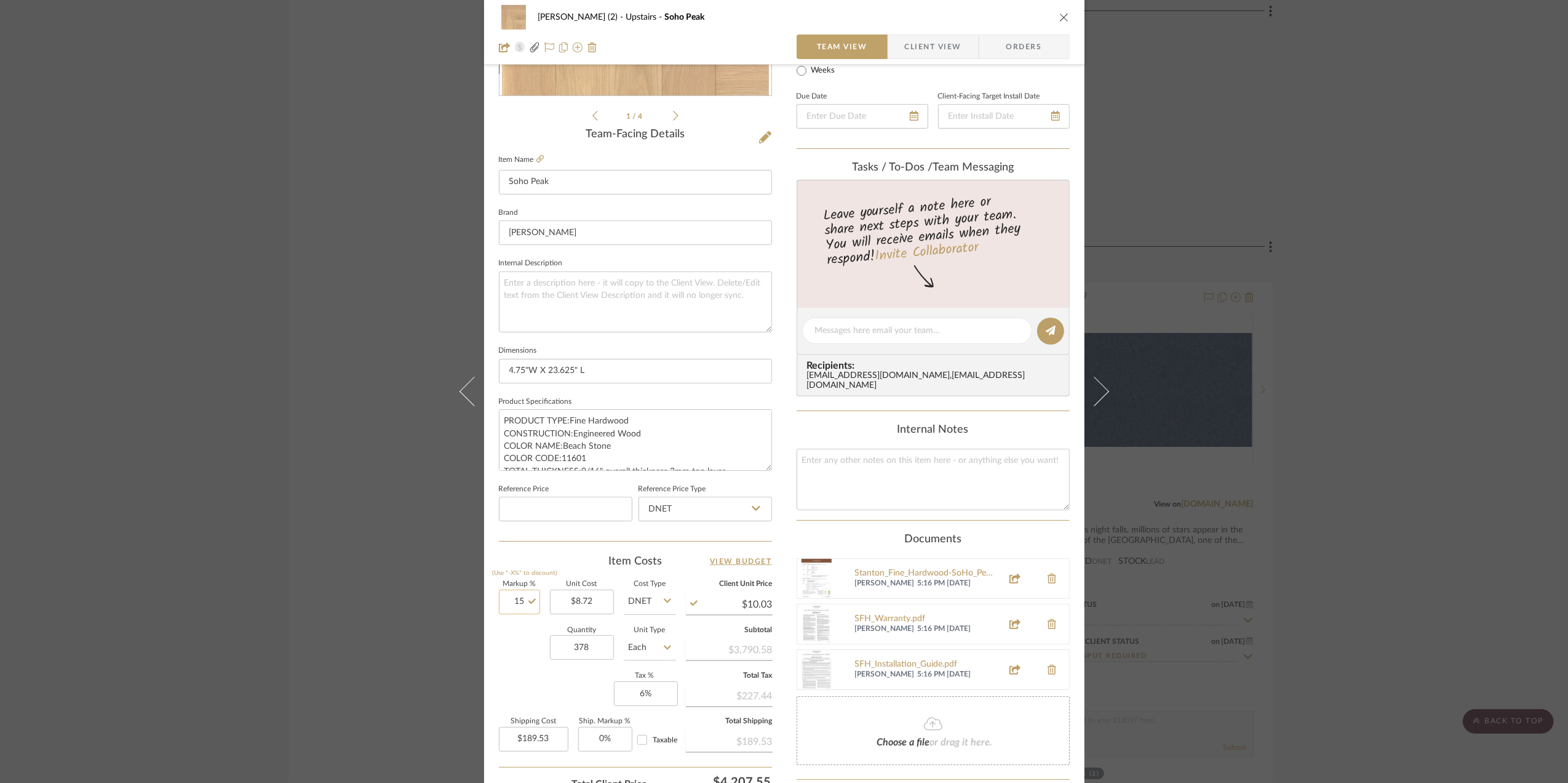
click at [519, 605] on input "15" at bounding box center [519, 602] width 41 height 24
type input "10%"
click at [509, 653] on div "Quantity 378 Unit Type Each" at bounding box center [587, 648] width 177 height 44
type input "$9.59"
type input "$181.29"
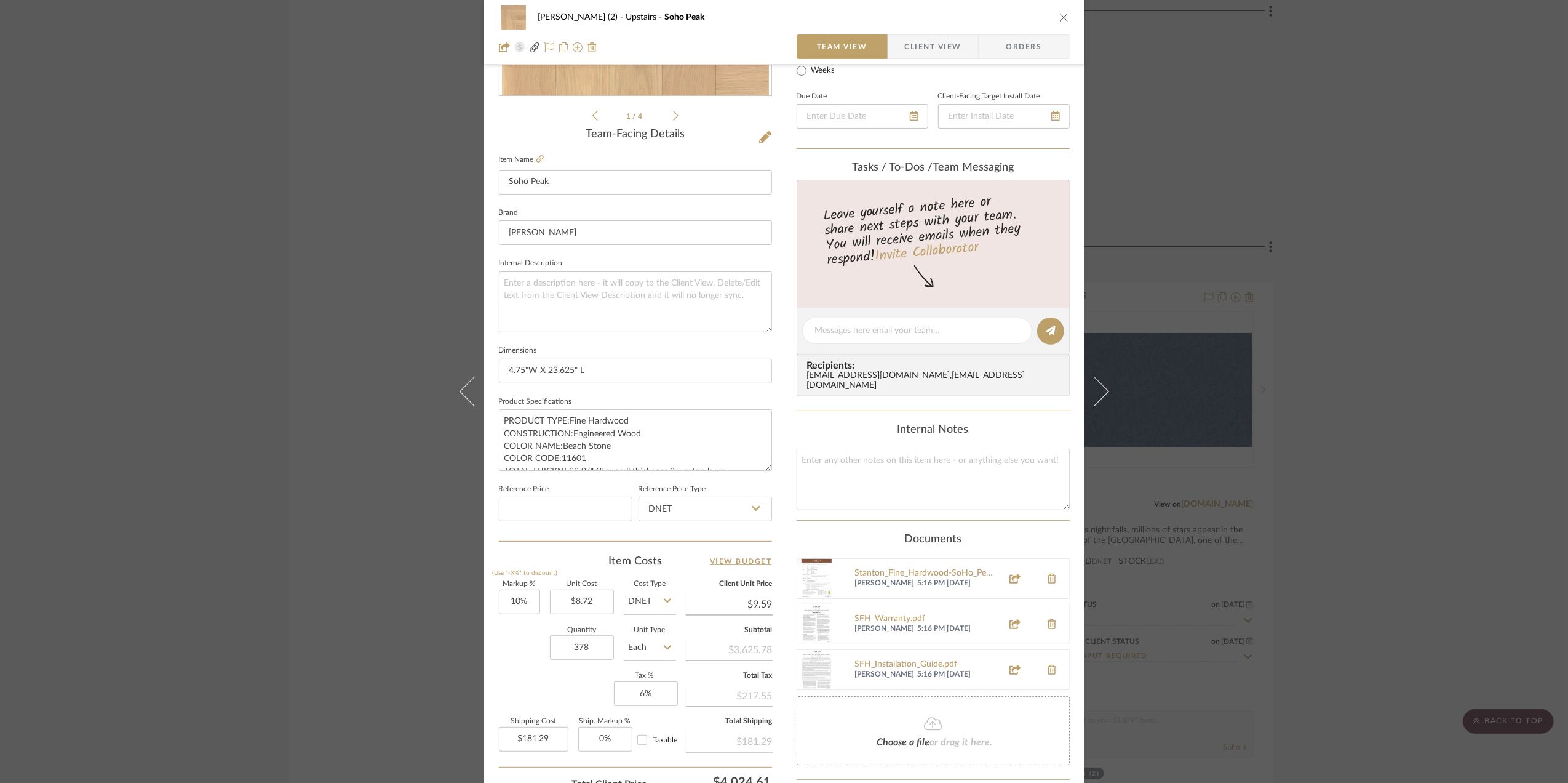
click at [1386, 404] on div "Stephanie Bergreen (2) Upstairs Soho Peak Team View Client View Orders 1 / 4 Te…" at bounding box center [784, 391] width 1568 height 783
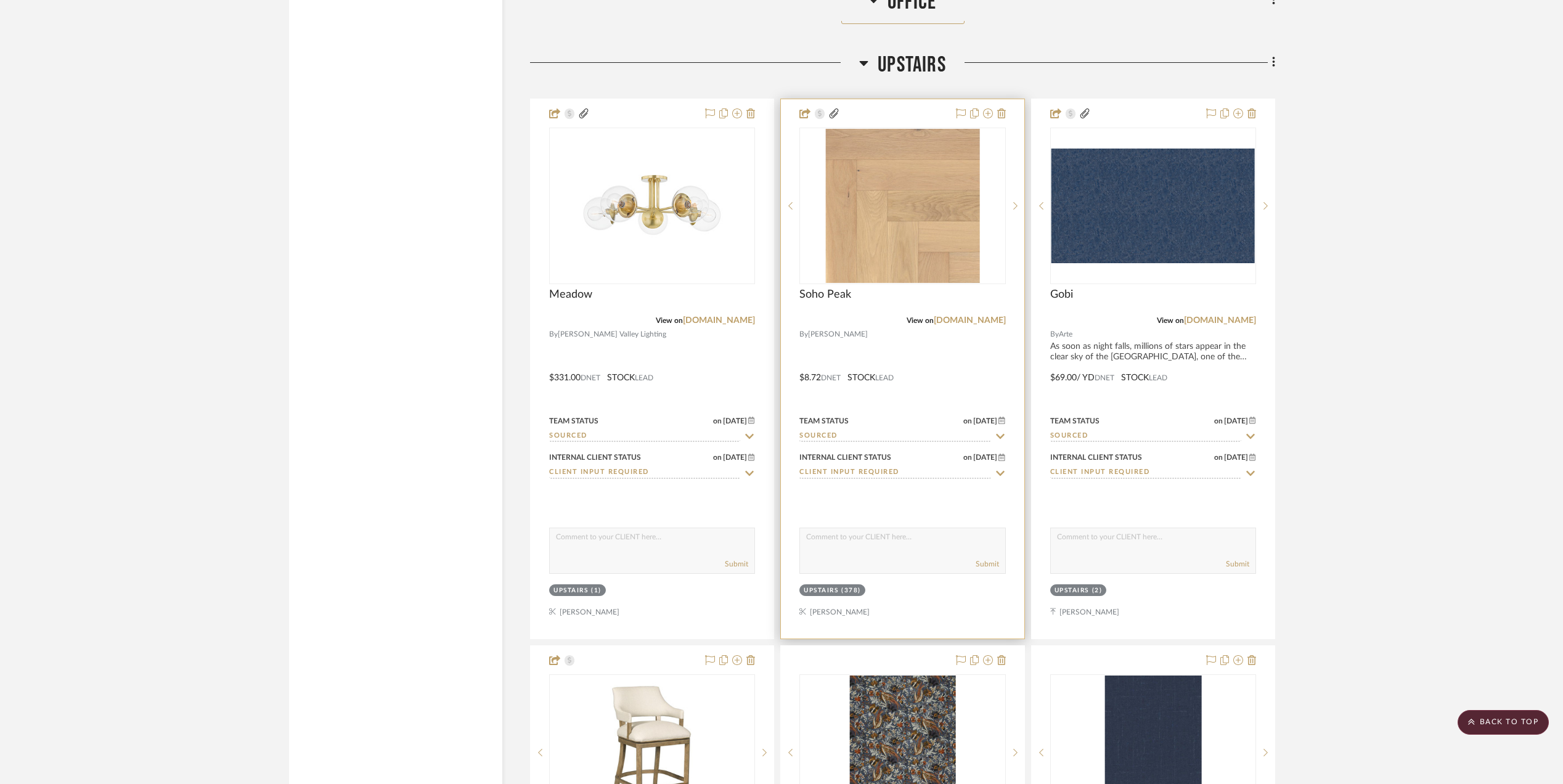
scroll to position [2218, 0]
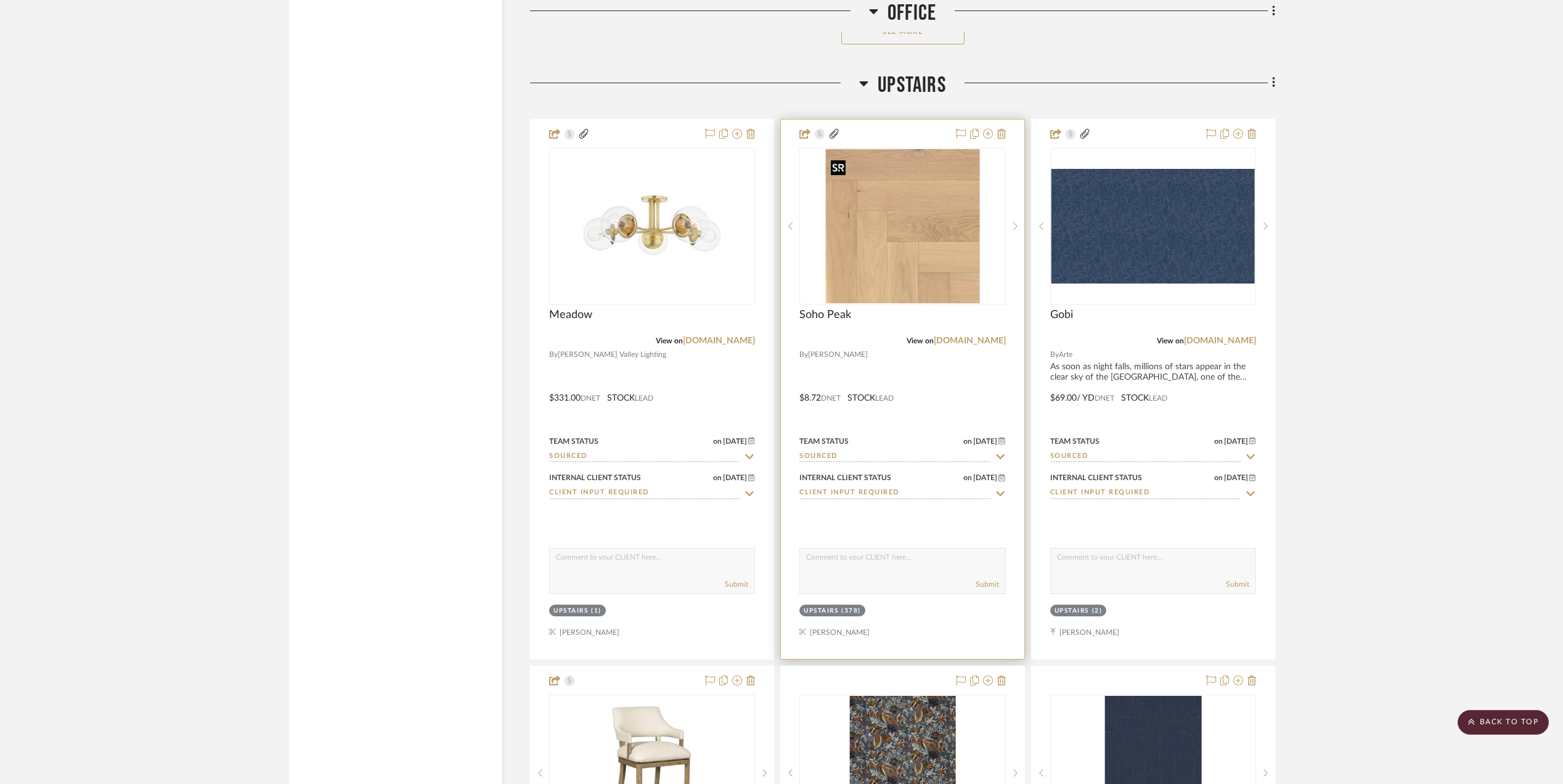
click at [894, 238] on img "0" at bounding box center [902, 226] width 154 height 154
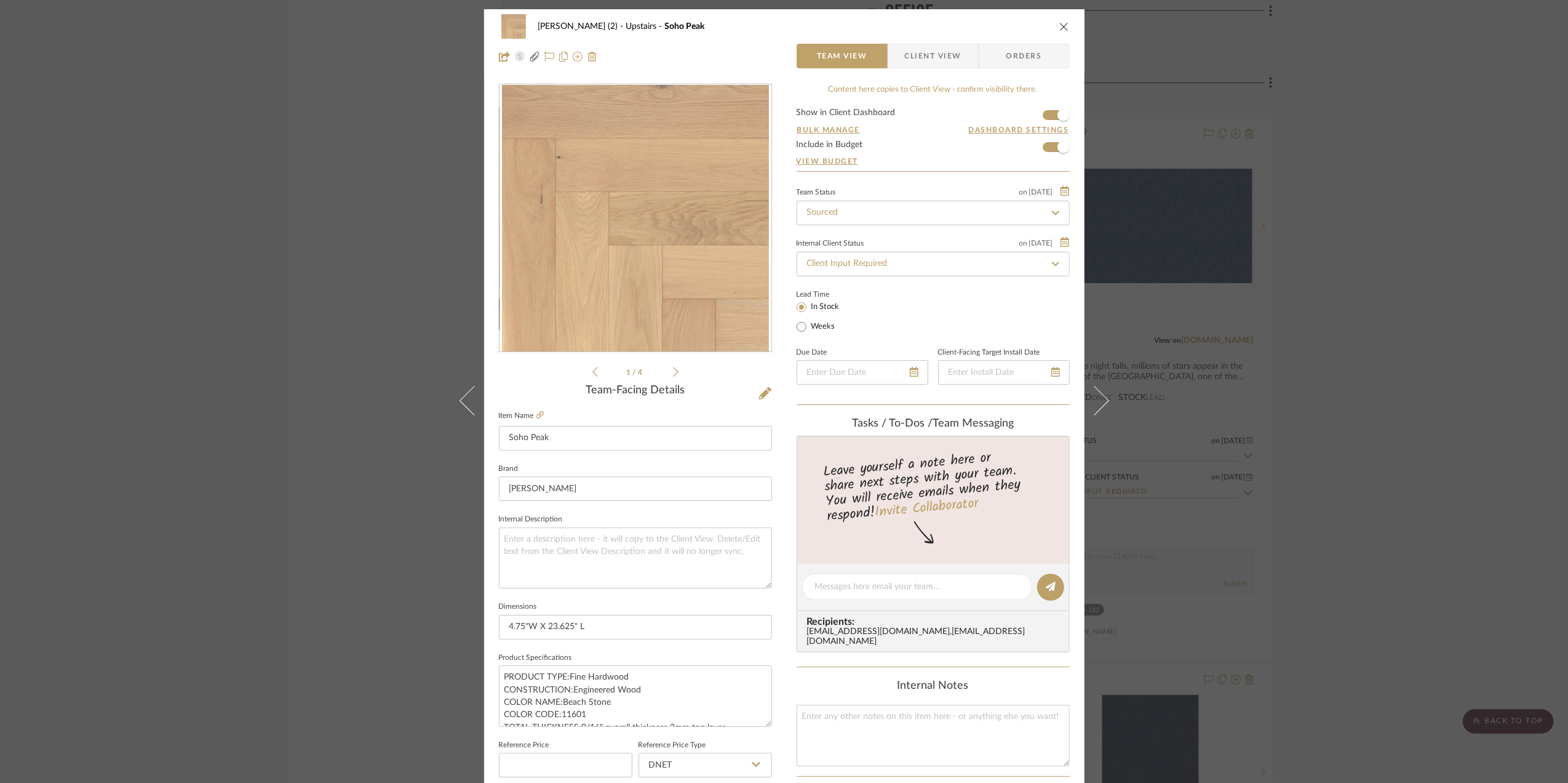
click at [673, 372] on icon at bounding box center [676, 372] width 6 height 11
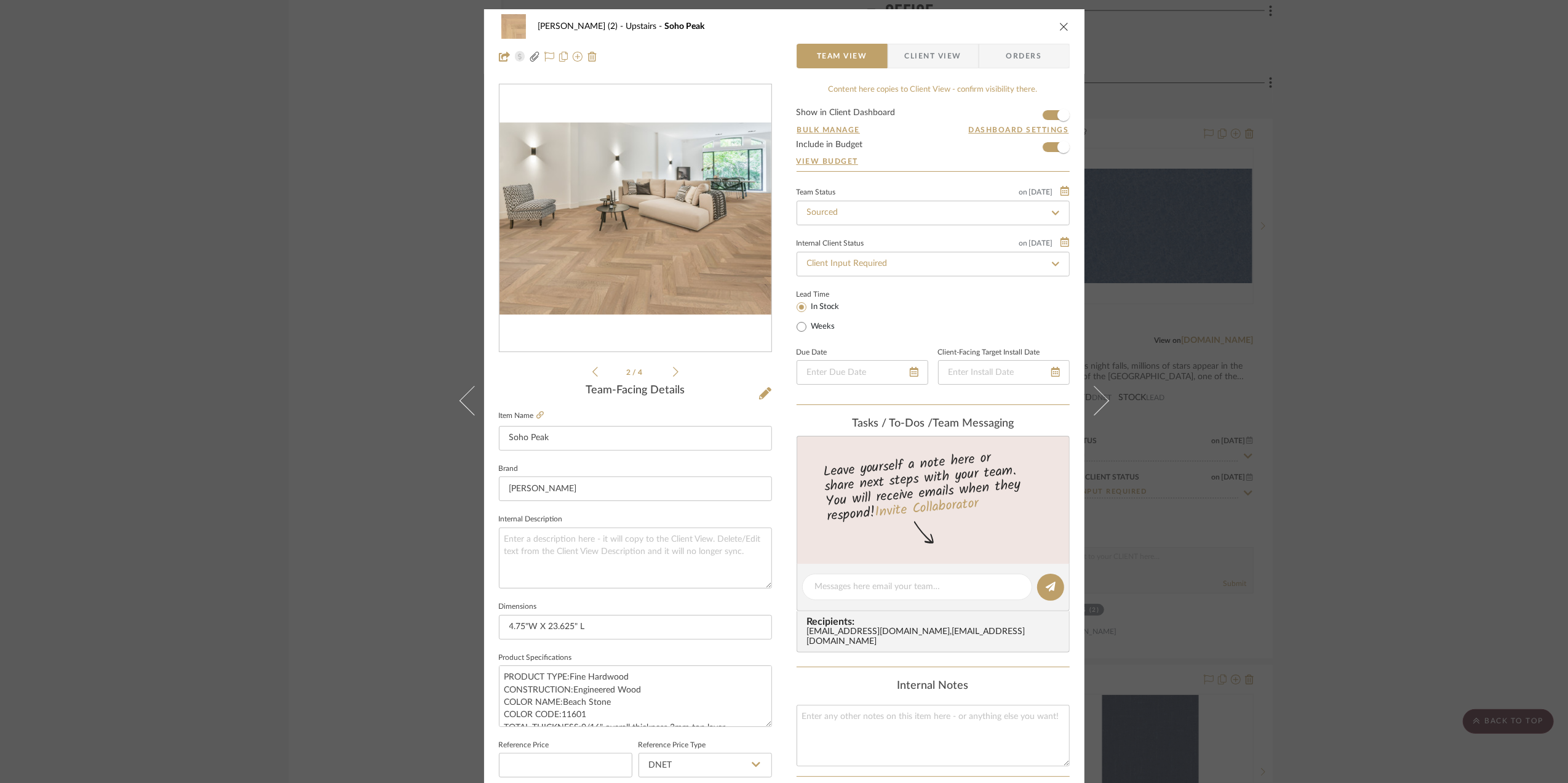
click at [673, 372] on icon at bounding box center [676, 372] width 6 height 11
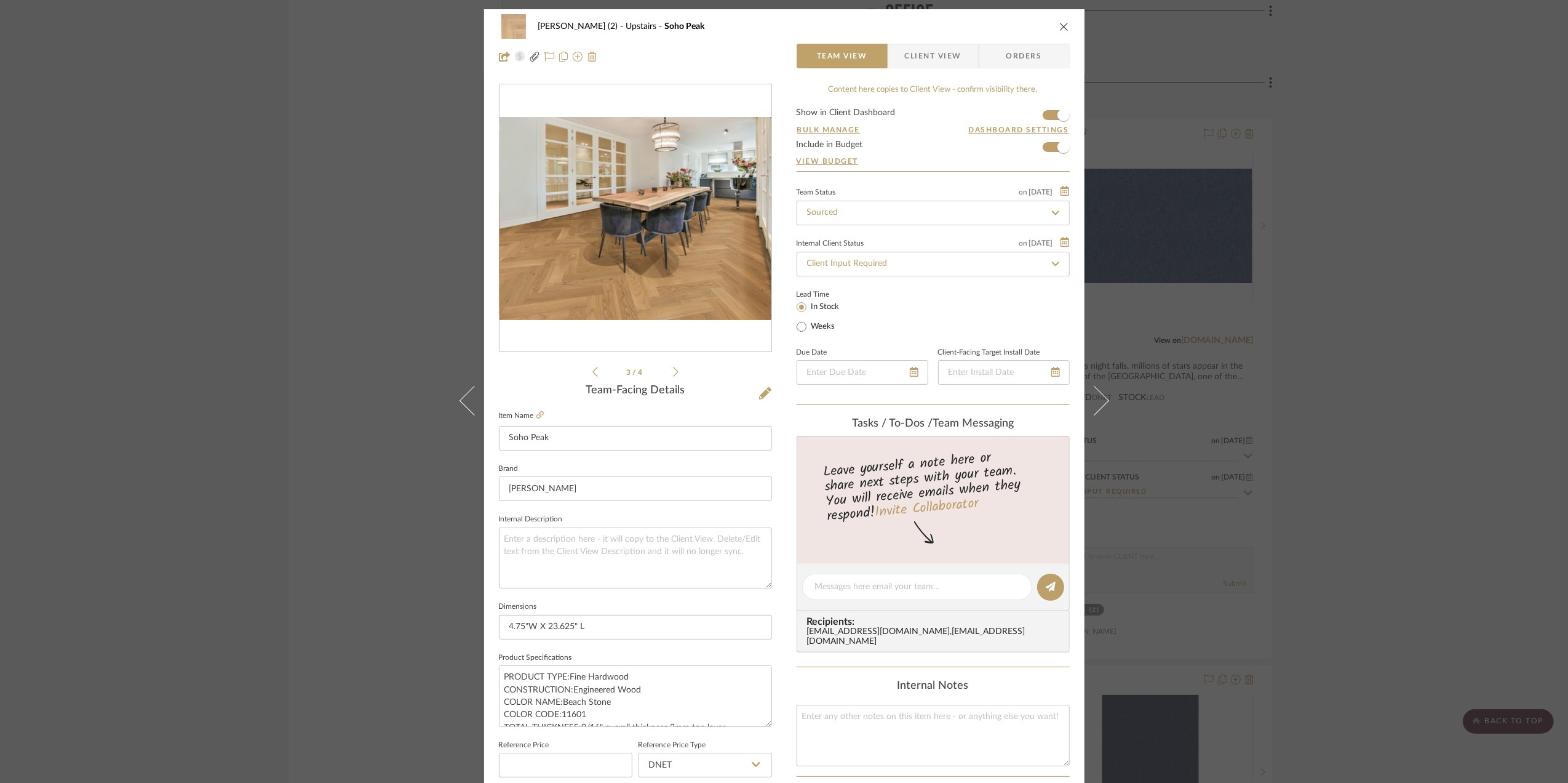
click at [673, 372] on icon at bounding box center [676, 372] width 6 height 11
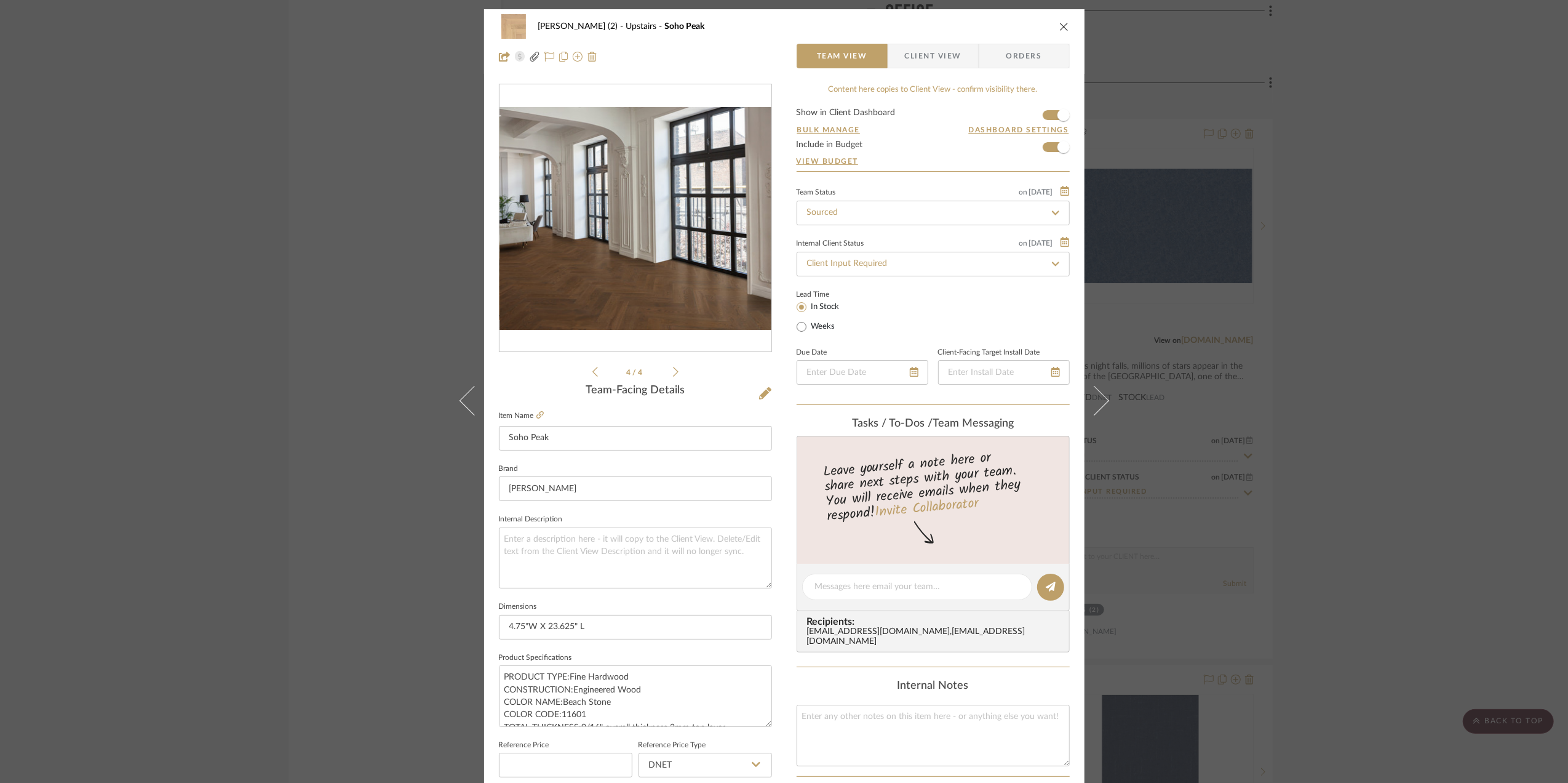
click at [753, 390] on div "Team-Facing Details" at bounding box center [636, 390] width 273 height 13
click at [759, 393] on icon at bounding box center [765, 393] width 13 height 13
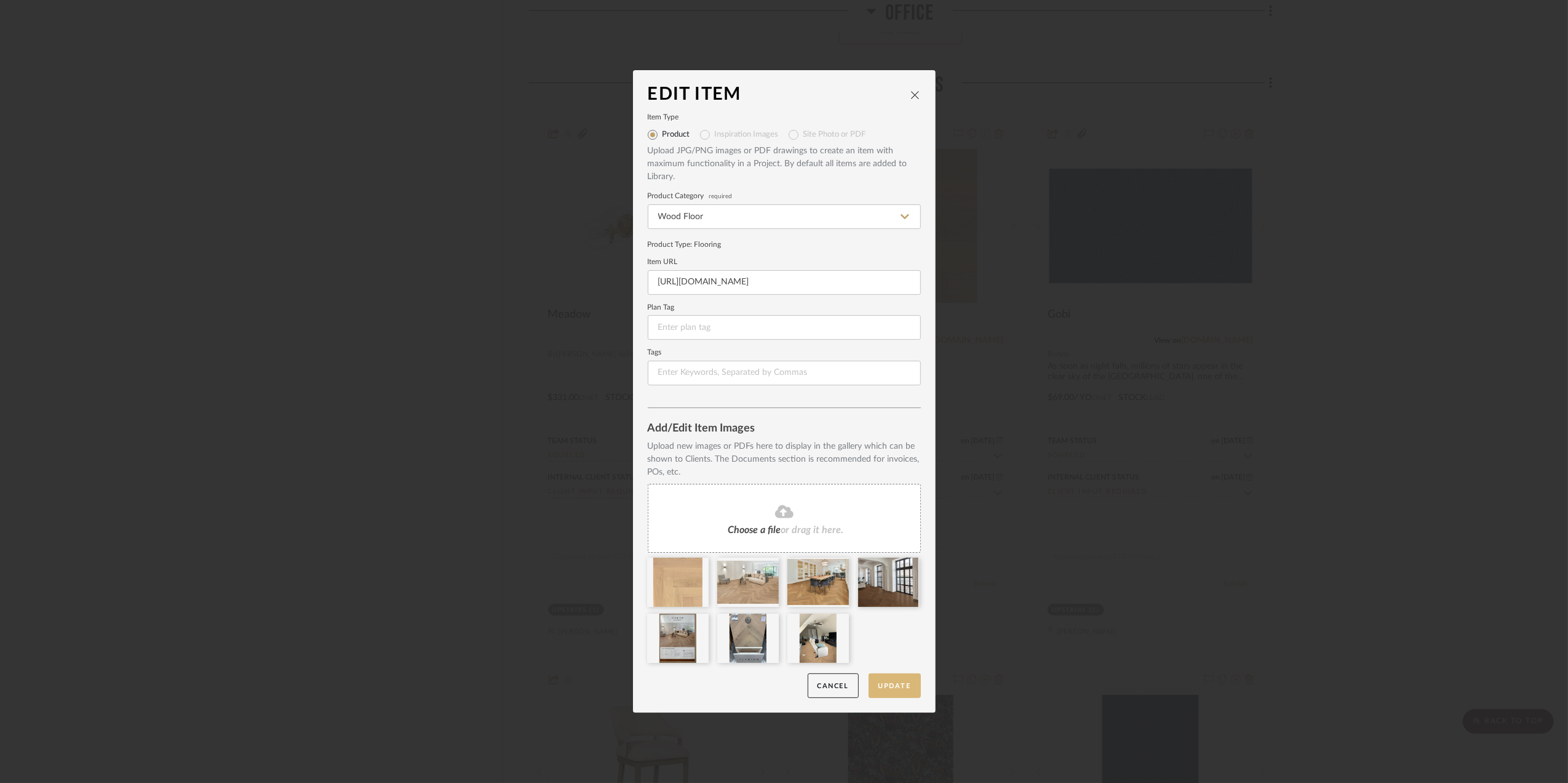
click at [891, 685] on button "Update" at bounding box center [894, 686] width 52 height 25
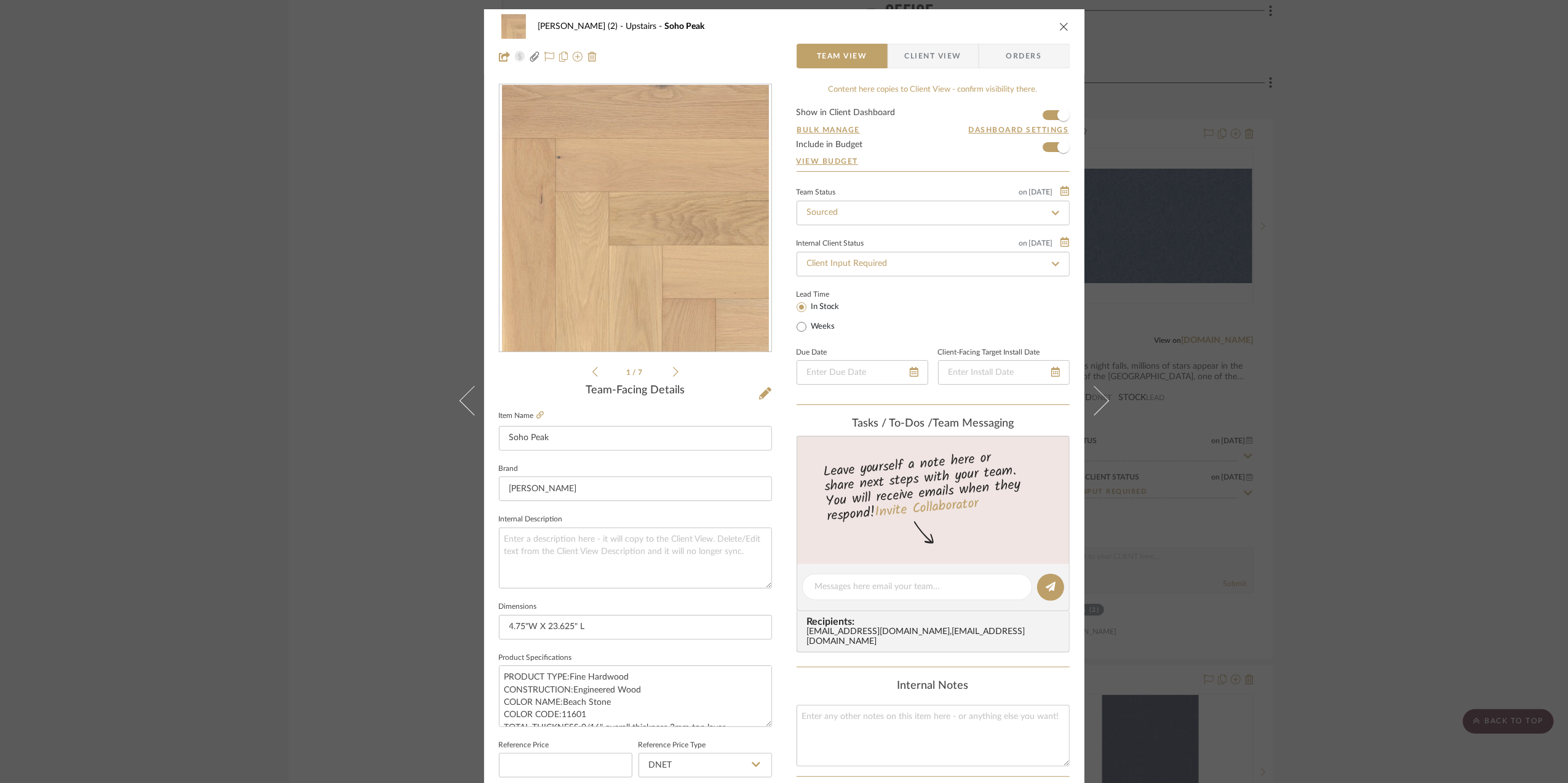
click at [1365, 505] on div "Stephanie Bergreen (2) Upstairs Soho Peak Team View Client View Orders 1 / 7 Te…" at bounding box center [784, 391] width 1568 height 783
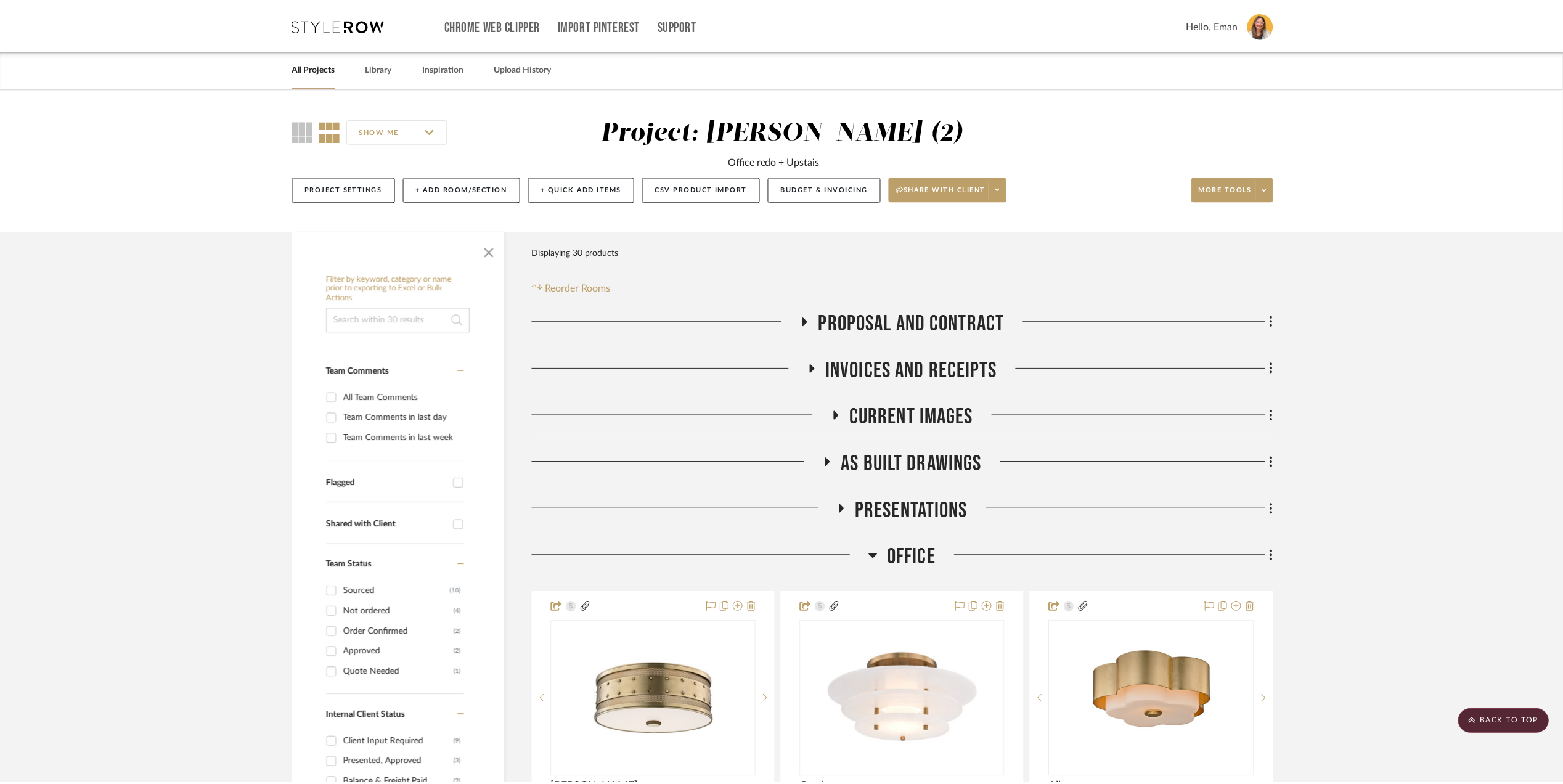
scroll to position [2218, 0]
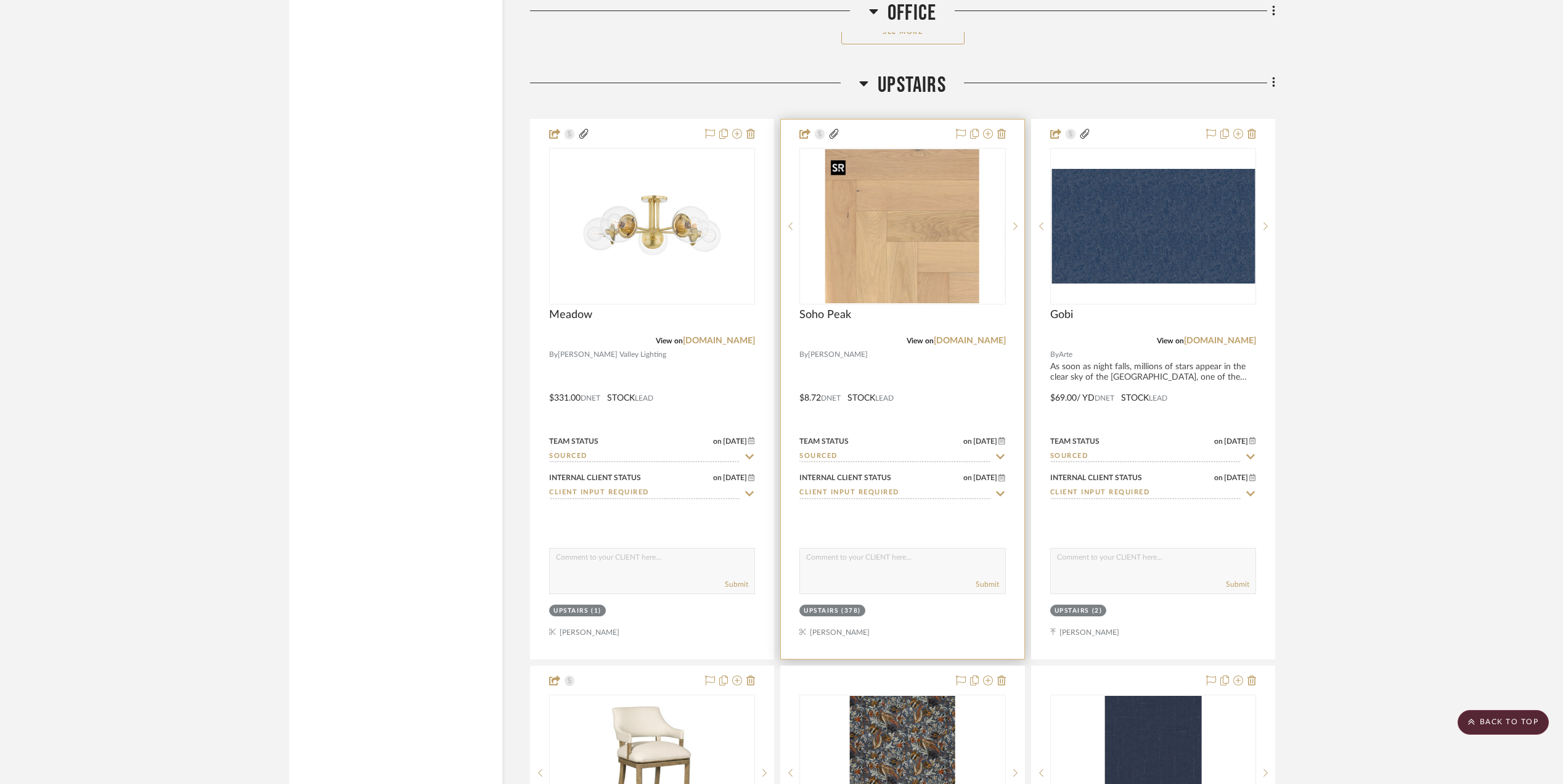
click at [883, 244] on img "0" at bounding box center [902, 226] width 154 height 154
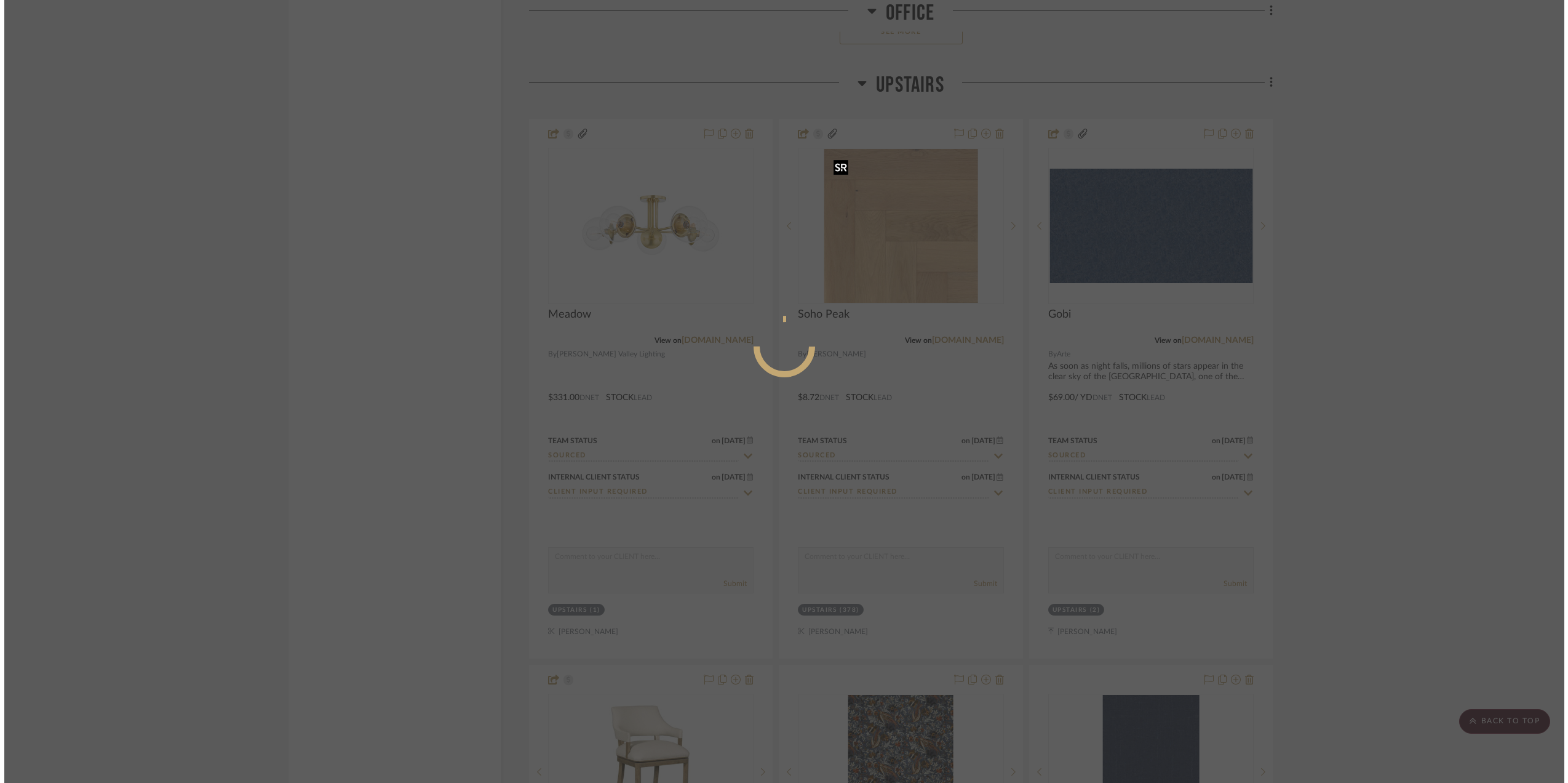
scroll to position [0, 0]
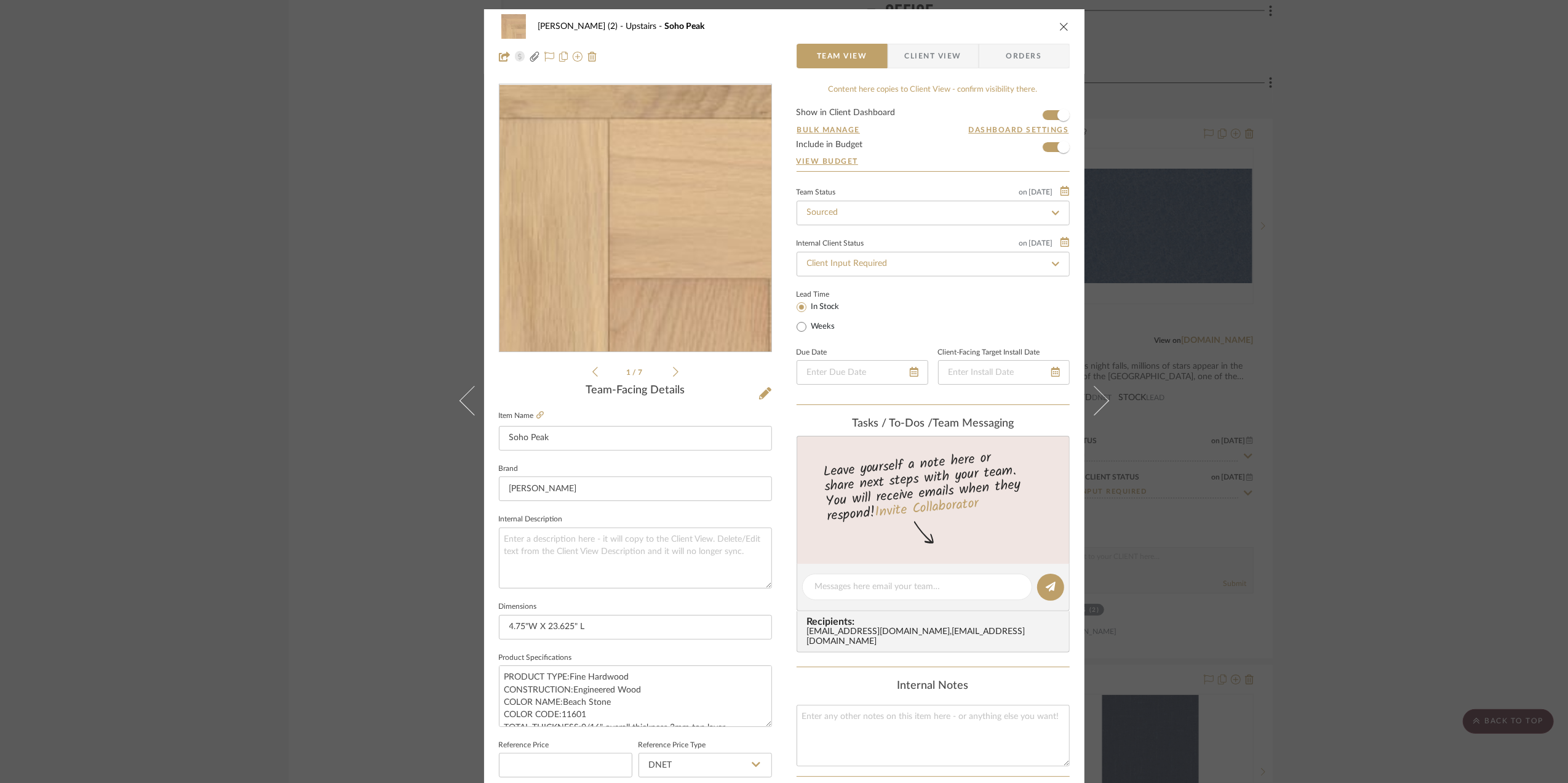
click at [667, 279] on img "0" at bounding box center [635, 218] width 267 height 267
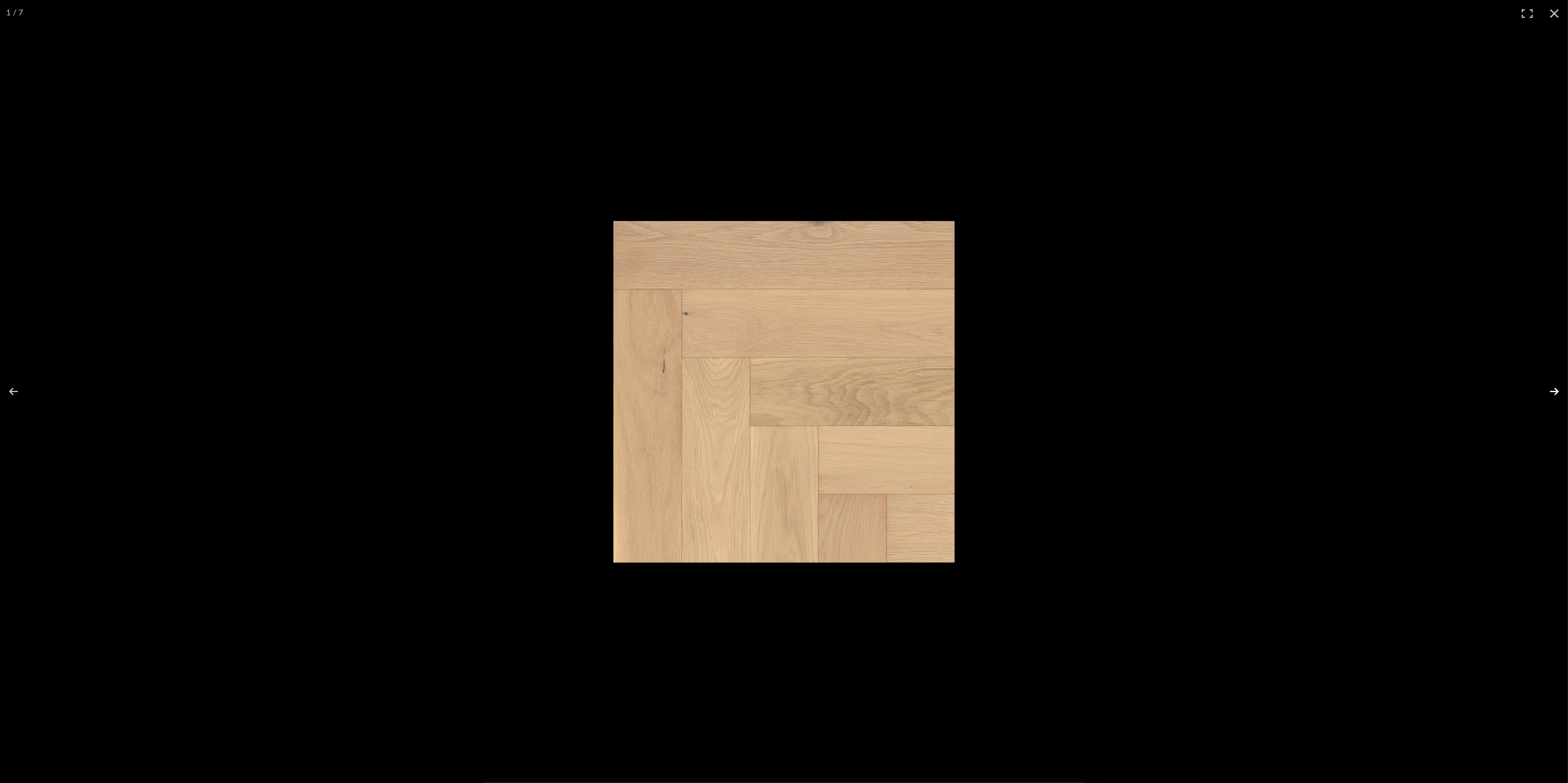
click at [1555, 393] on button at bounding box center [1546, 391] width 43 height 61
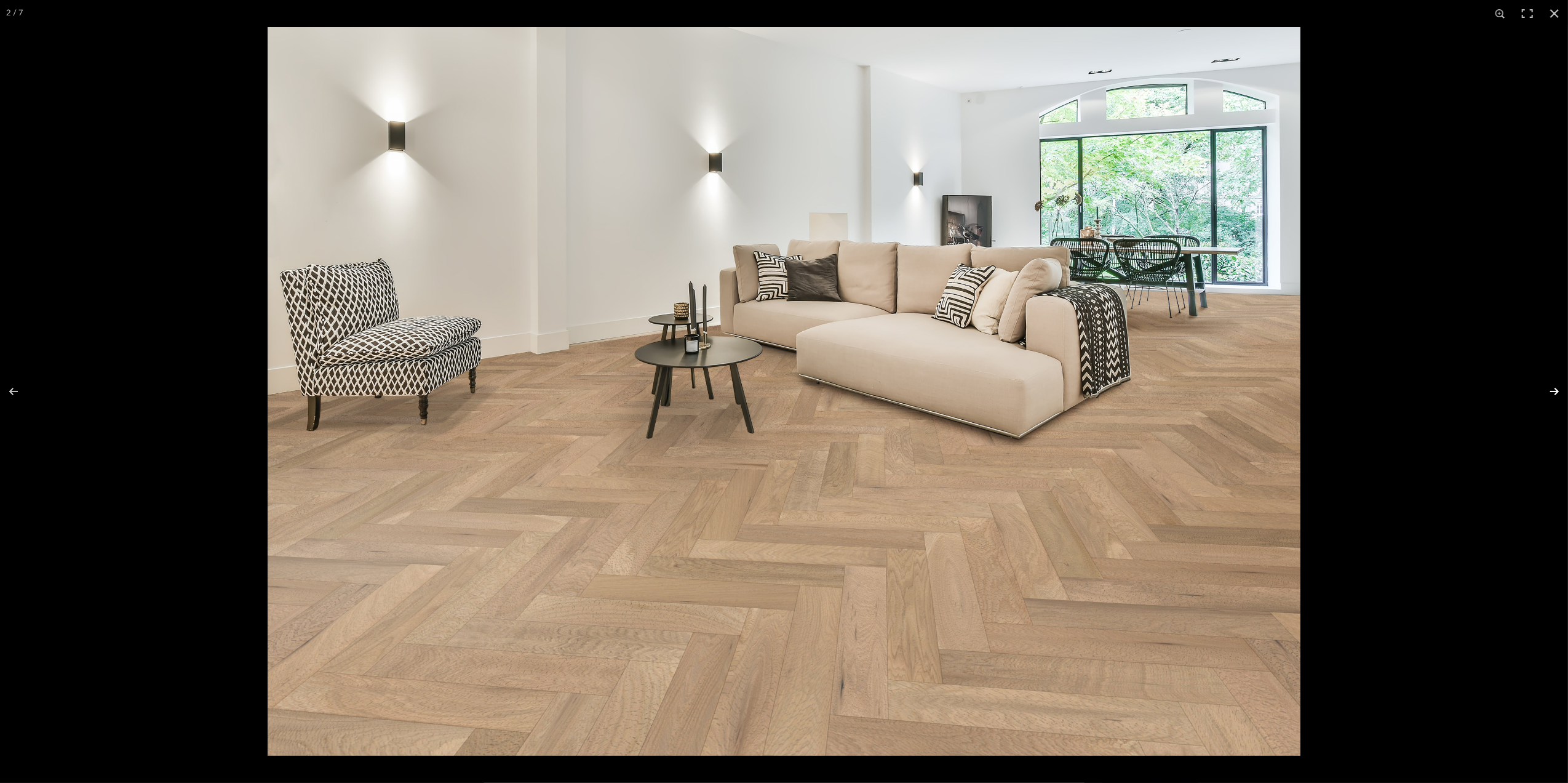
click at [1555, 393] on button at bounding box center [1546, 391] width 43 height 61
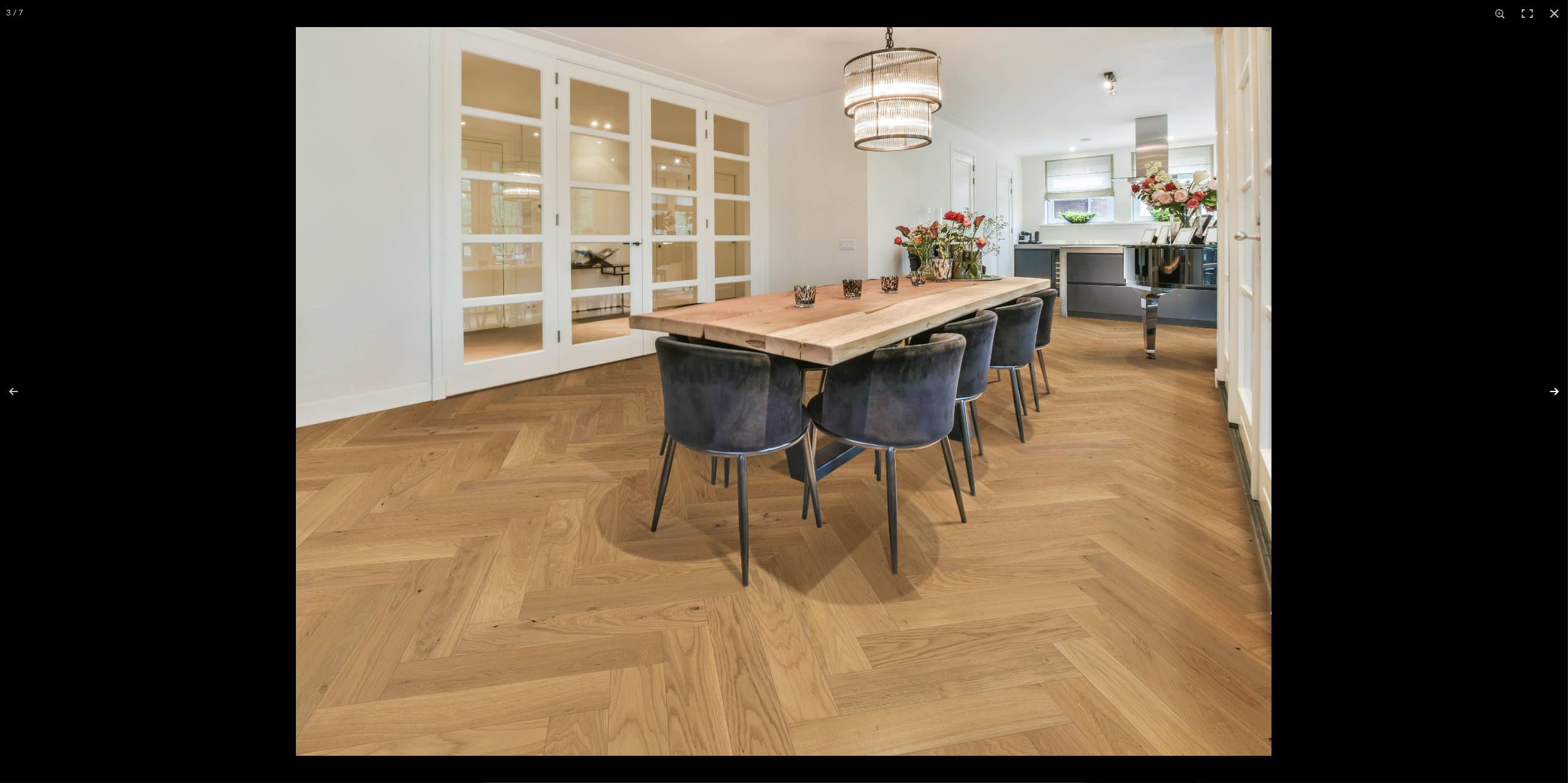
click at [1555, 393] on button at bounding box center [1546, 391] width 43 height 61
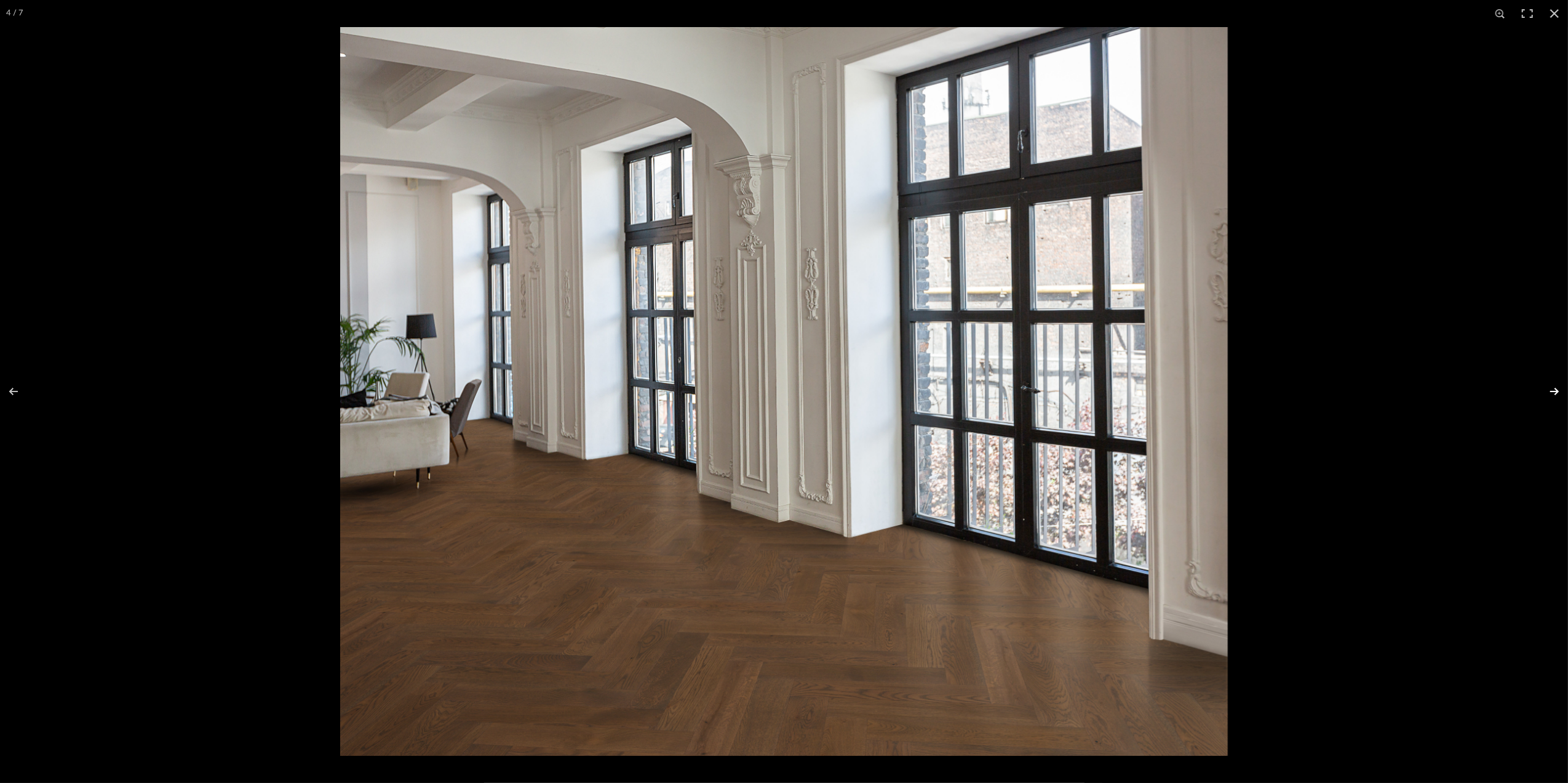
click at [1555, 393] on button at bounding box center [1546, 391] width 43 height 61
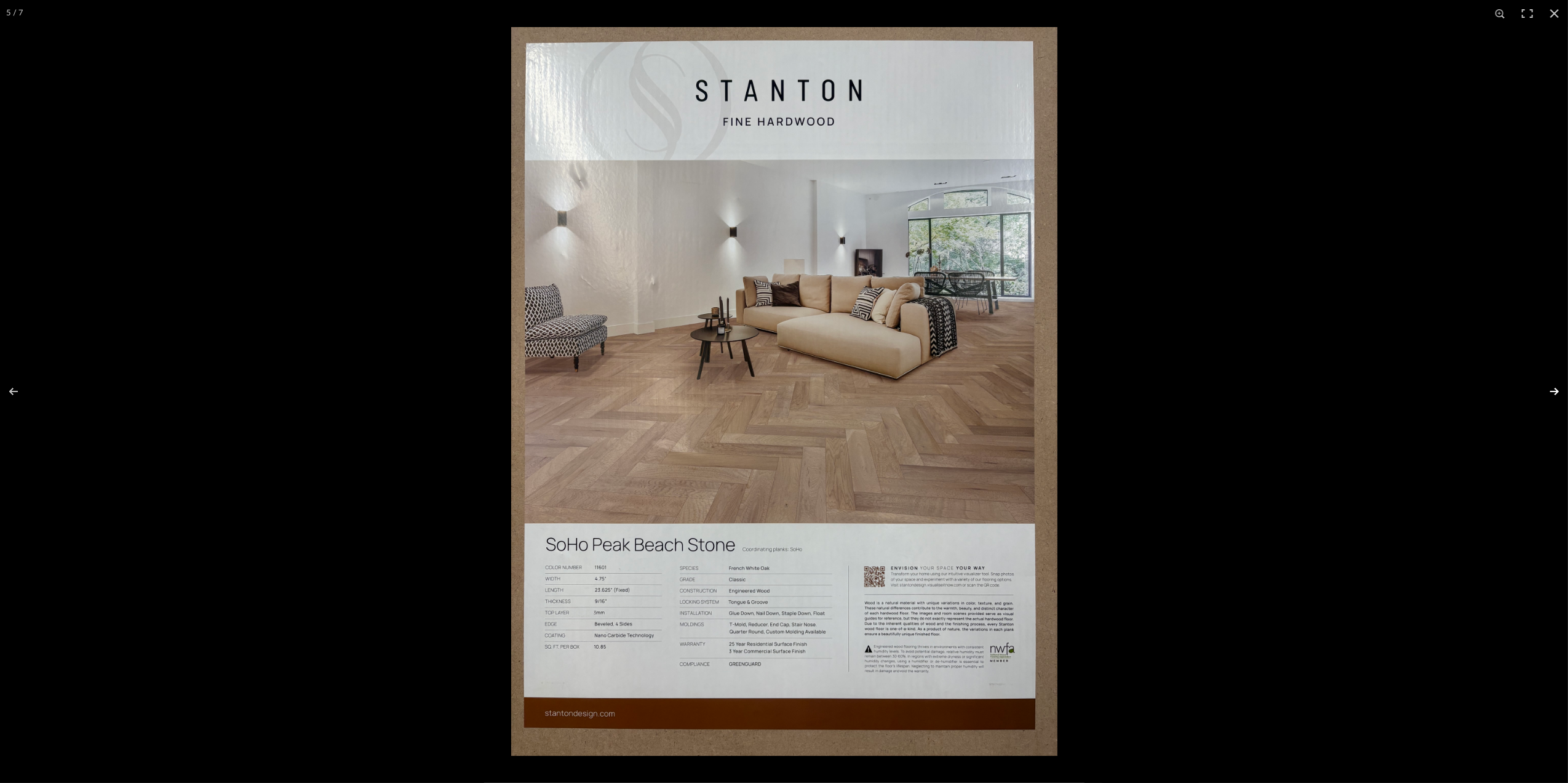
click at [1555, 393] on button at bounding box center [1546, 391] width 43 height 61
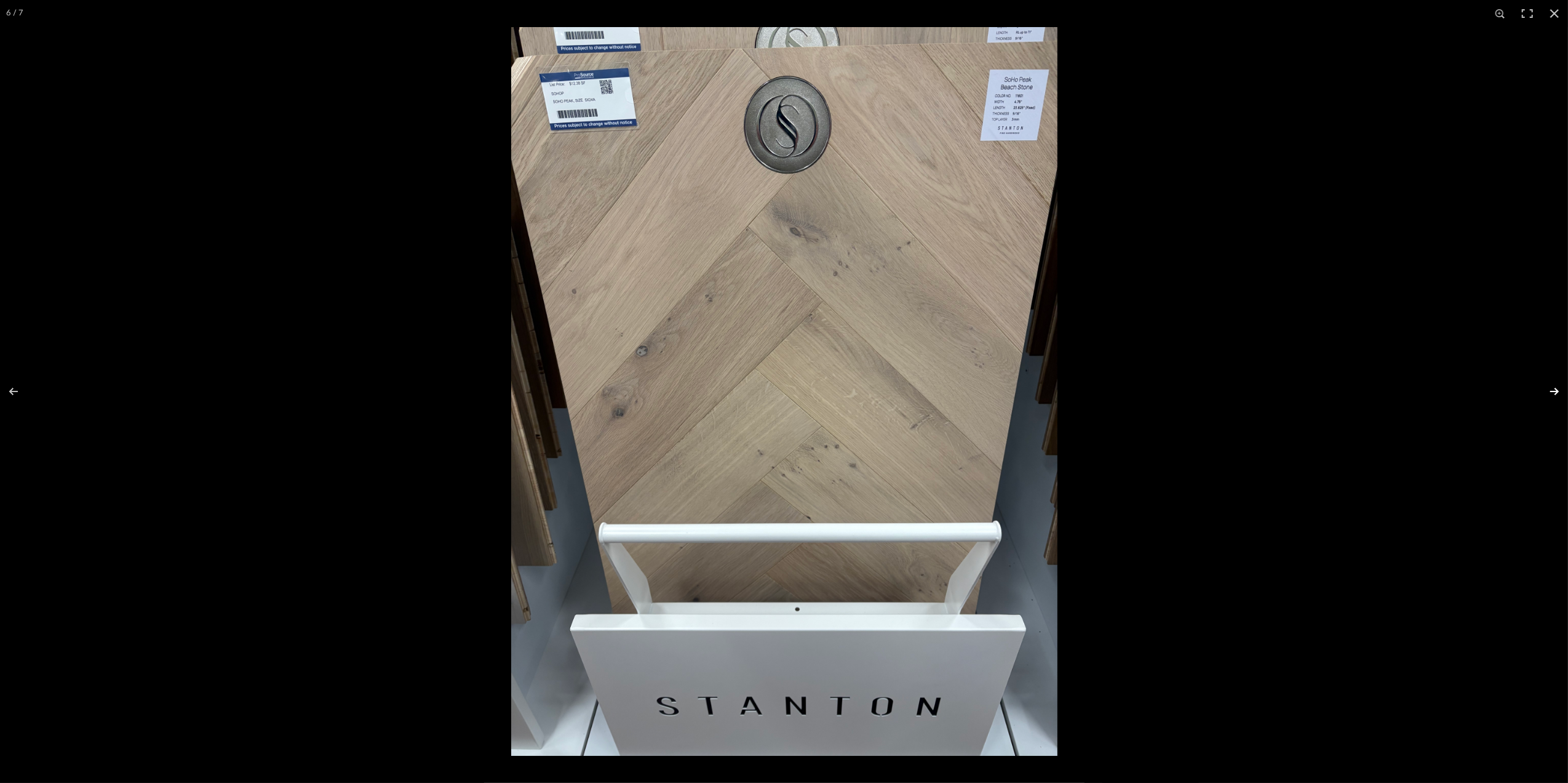
click at [1555, 393] on button at bounding box center [1546, 391] width 43 height 61
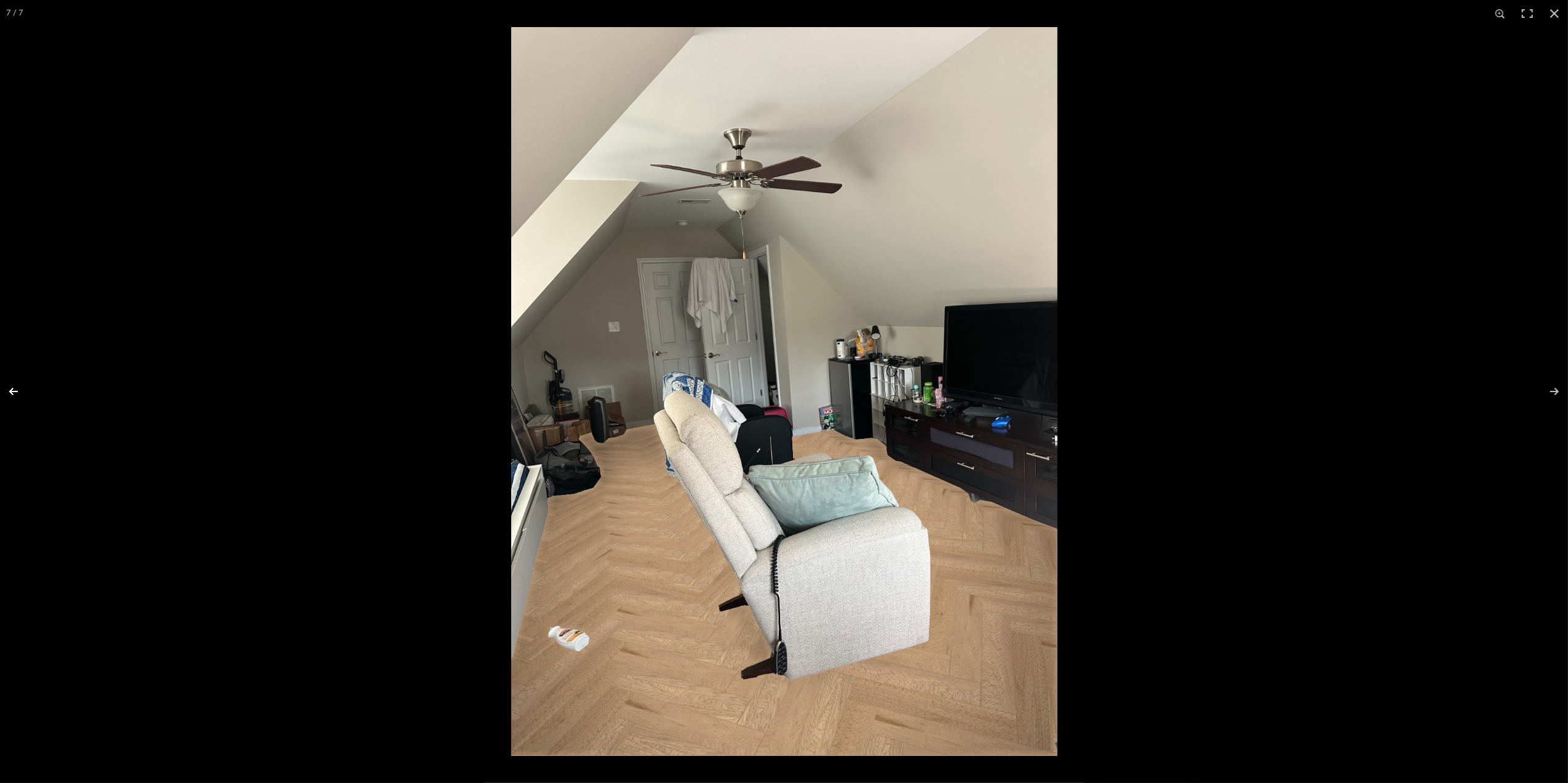
click at [11, 385] on button at bounding box center [22, 391] width 43 height 61
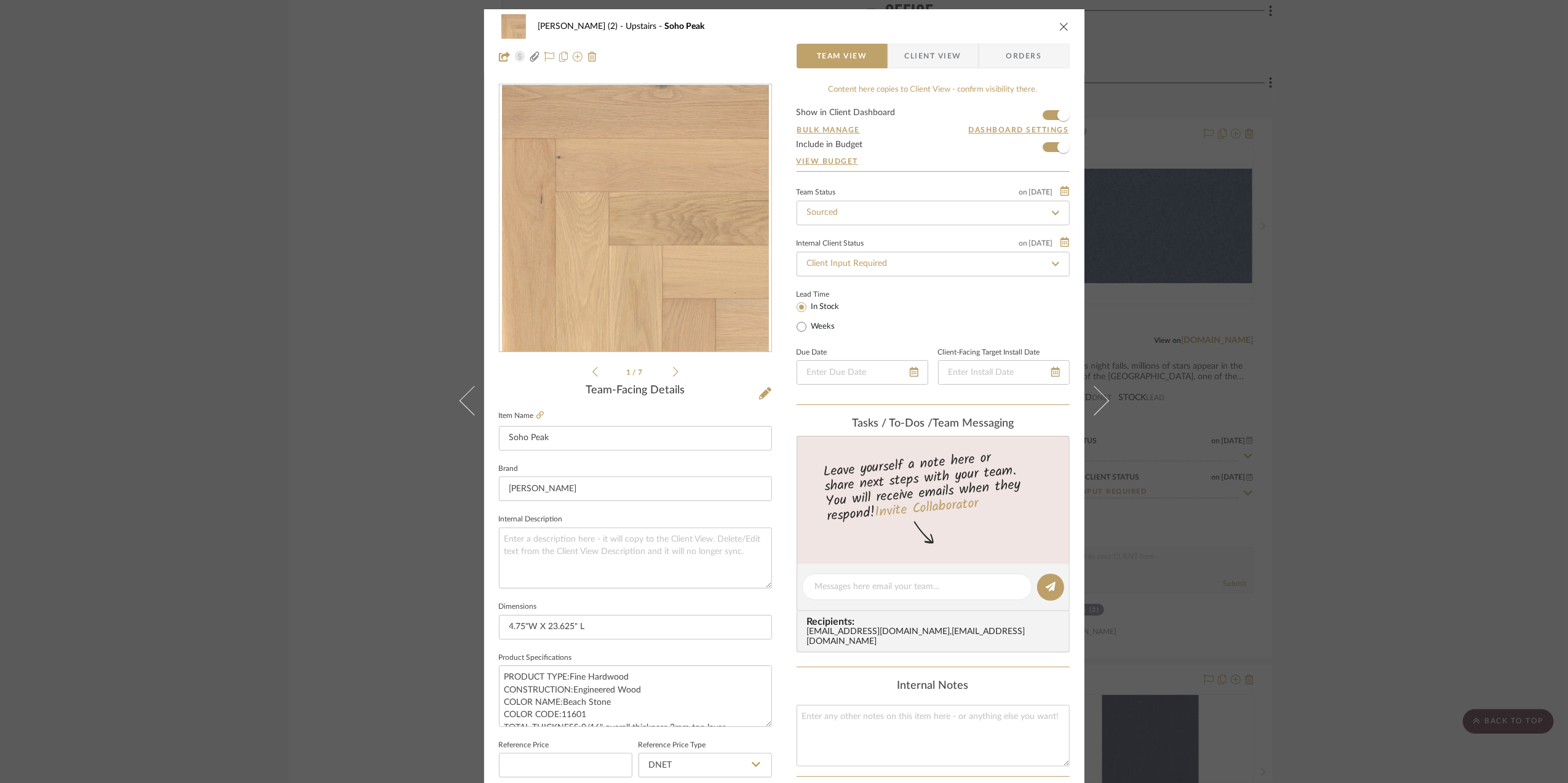
click at [1356, 448] on div "Stephanie Bergreen (2) Upstairs Soho Peak Team View Client View Orders 1 / 7 Te…" at bounding box center [784, 391] width 1568 height 783
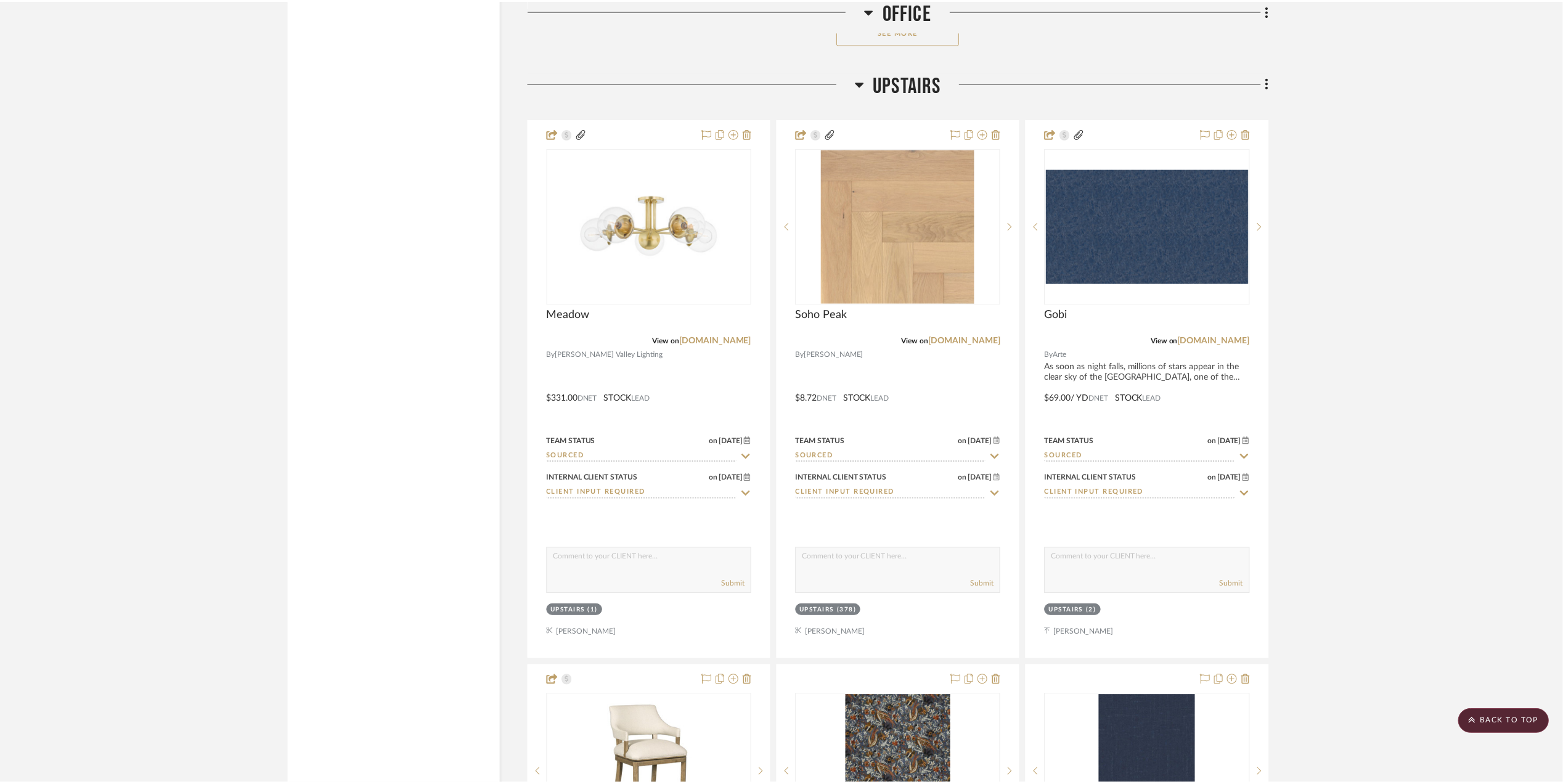
scroll to position [2218, 0]
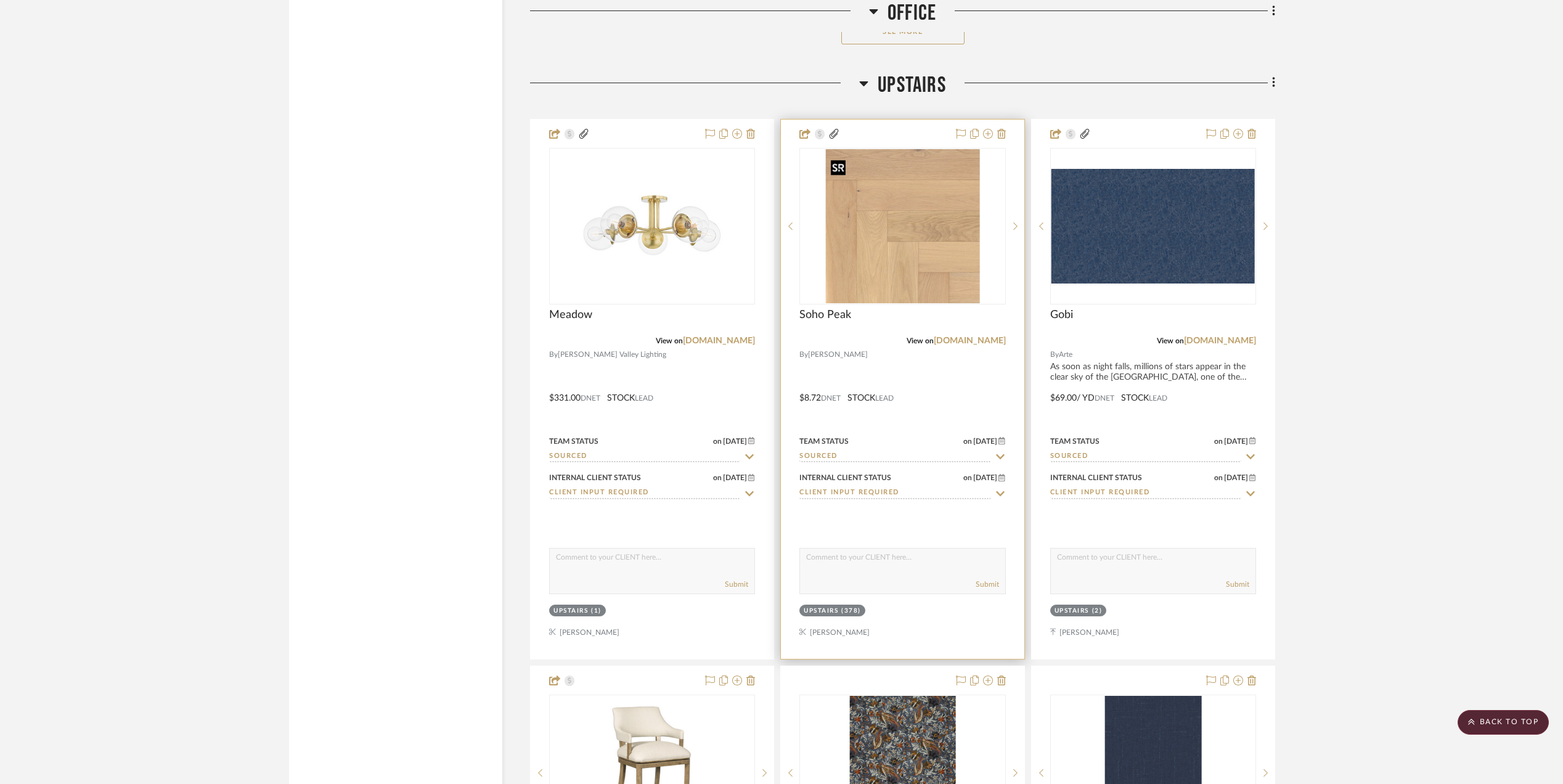
click at [867, 244] on img "0" at bounding box center [902, 226] width 154 height 154
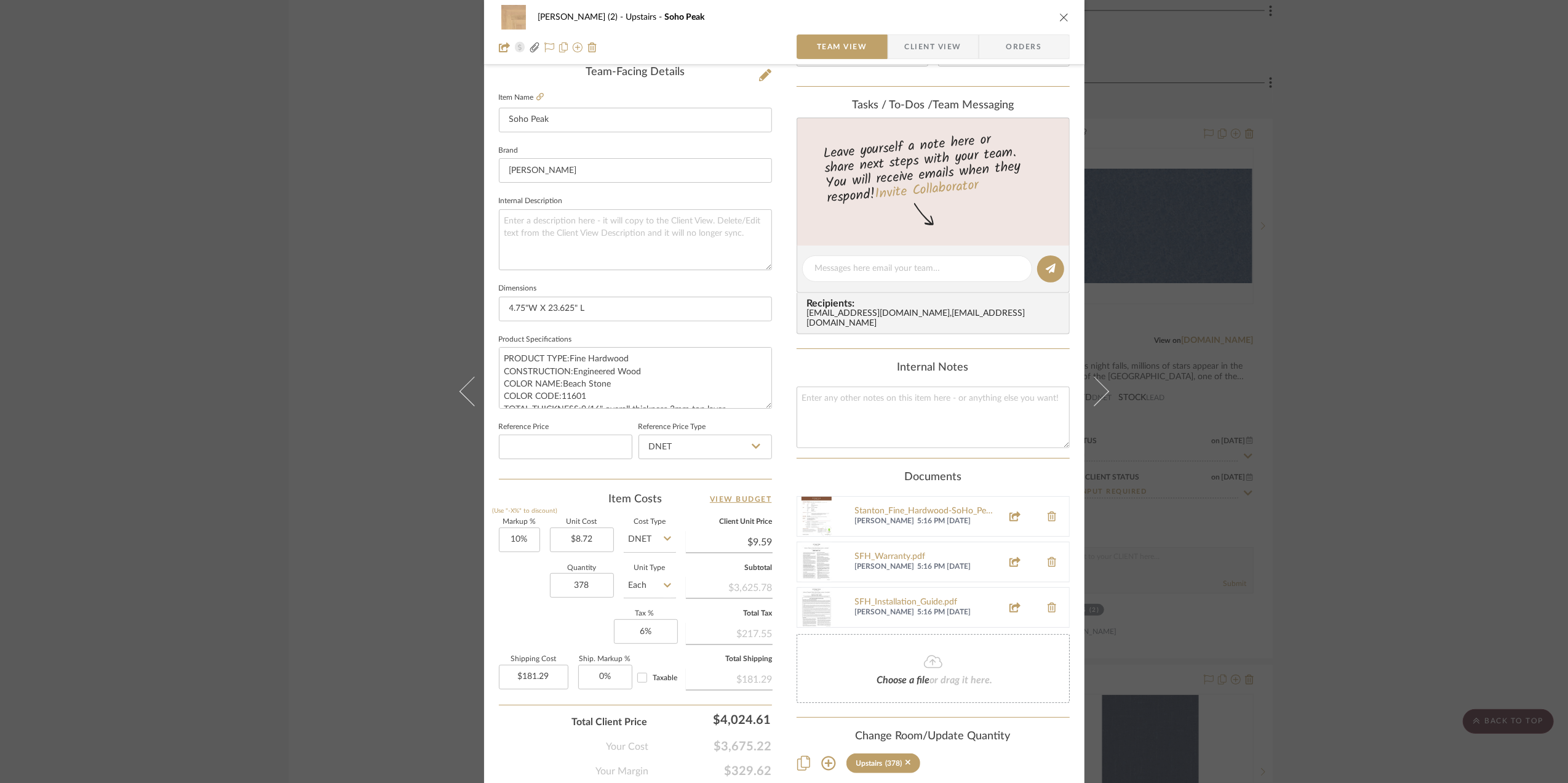
scroll to position [328, 0]
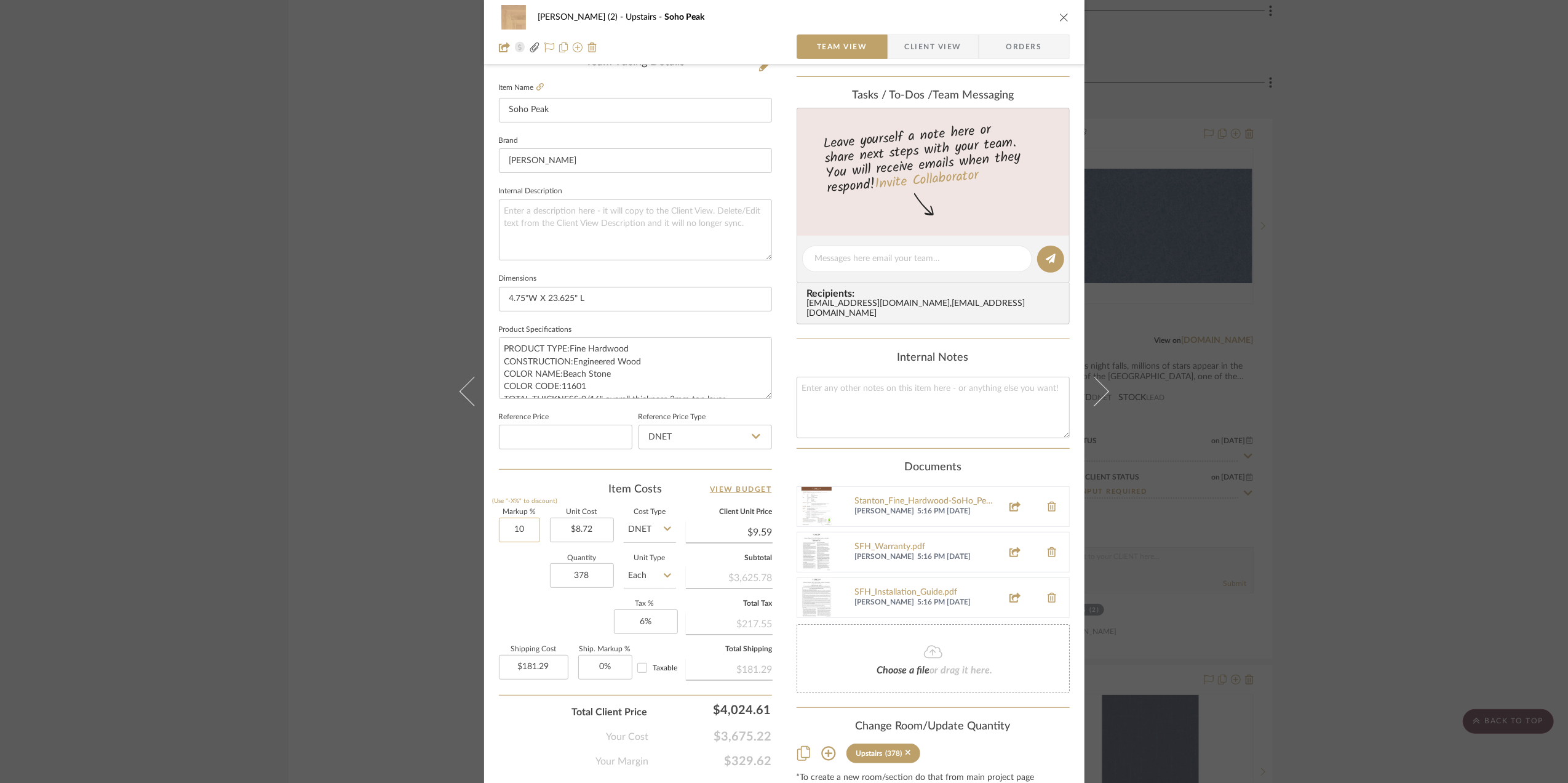
click at [528, 531] on input "10" at bounding box center [519, 529] width 41 height 24
type input "35%"
click at [524, 586] on div "Quantity 378 Unit Type Each" at bounding box center [587, 577] width 177 height 44
type input "$11.77"
type input "$222.49"
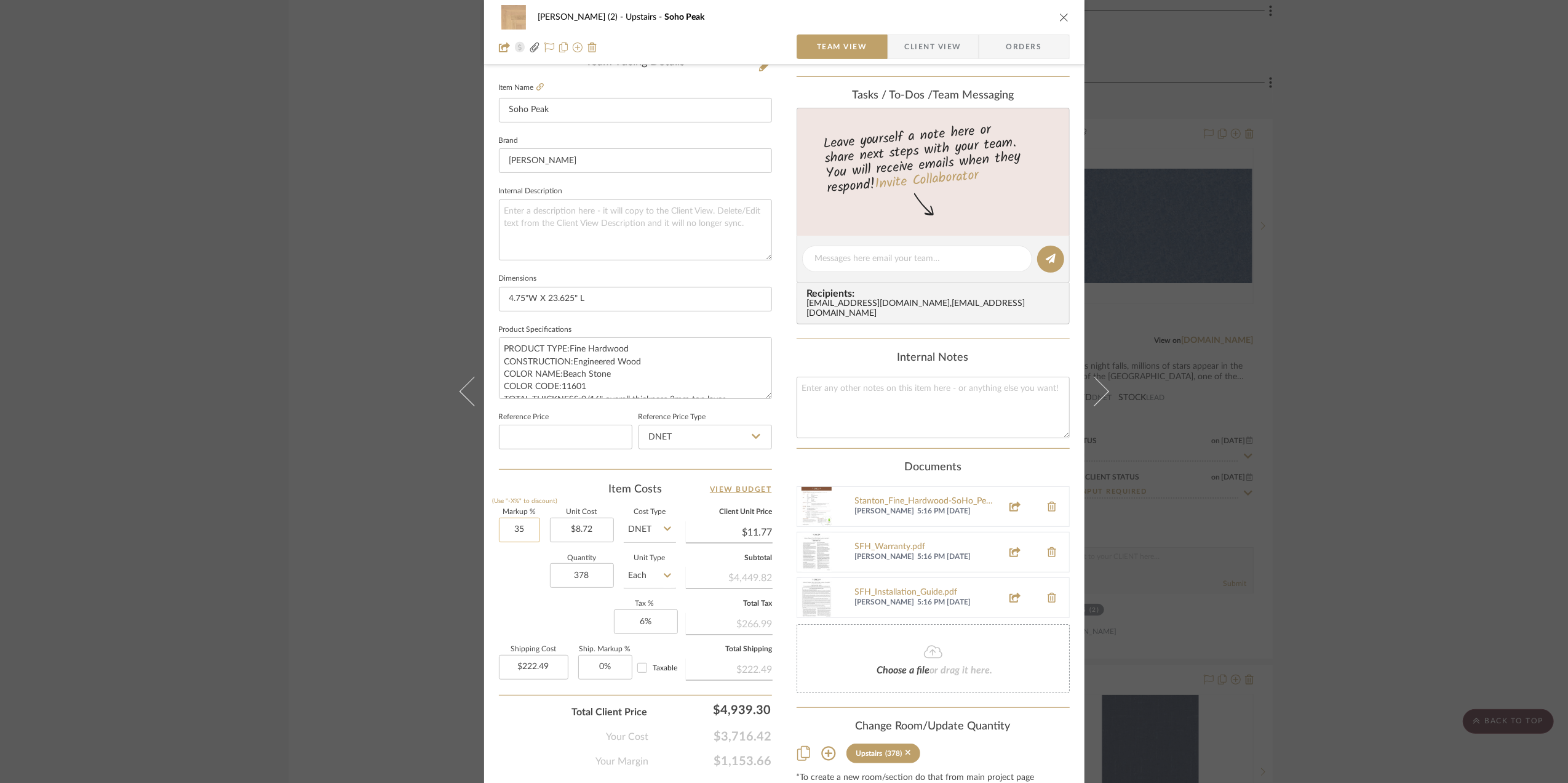
click at [516, 538] on input "35" at bounding box center [519, 529] width 41 height 24
type input "0%"
click at [517, 579] on div "Quantity 378 Unit Type Each" at bounding box center [587, 577] width 177 height 44
type input "$8.72"
type input "$164.81"
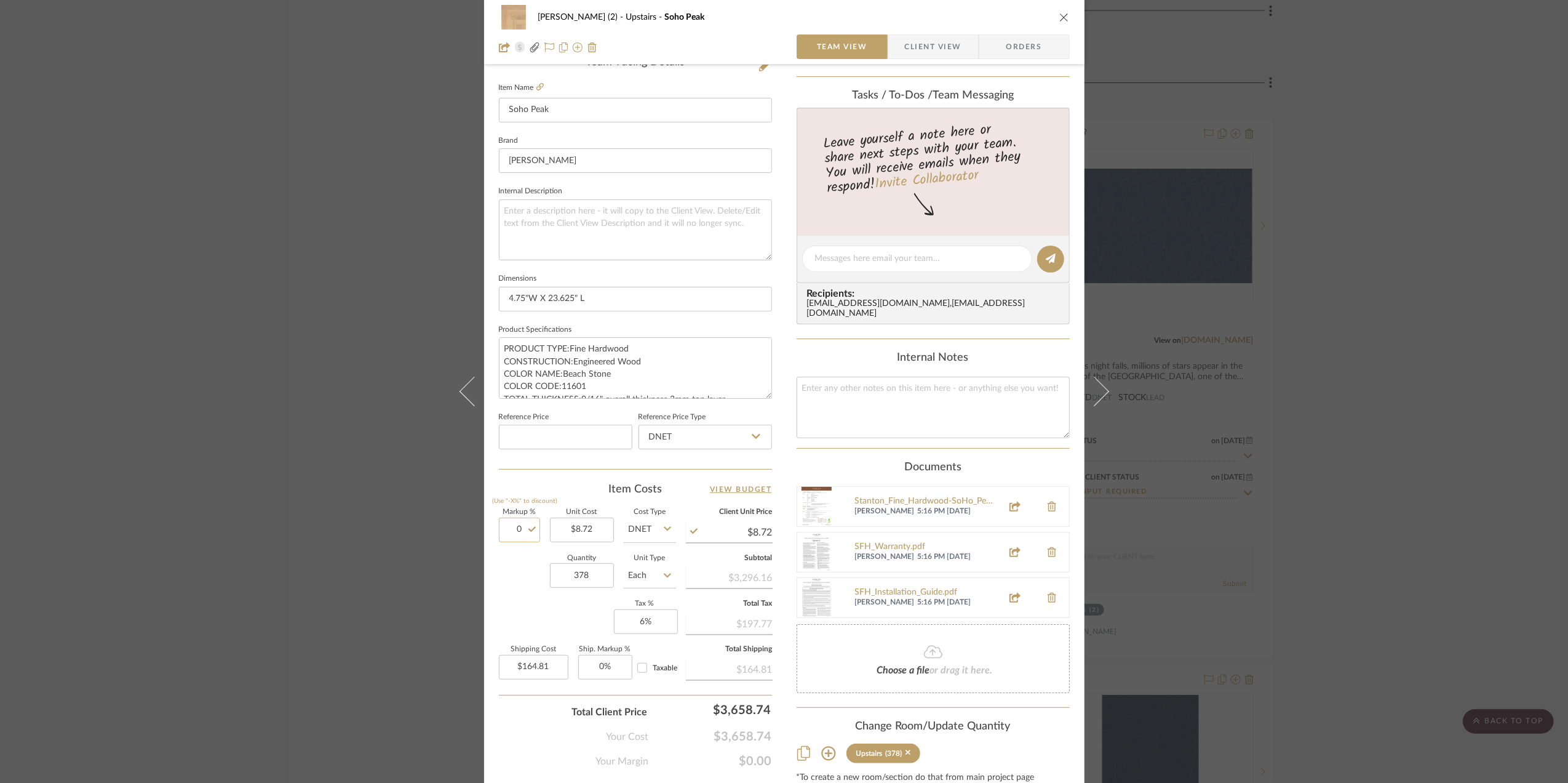
click at [511, 532] on input "0" at bounding box center [519, 529] width 41 height 24
type input "5%"
click at [521, 571] on div "Quantity 378 Unit Type Each" at bounding box center [587, 577] width 177 height 44
type input "$9.16"
type input "$173.05"
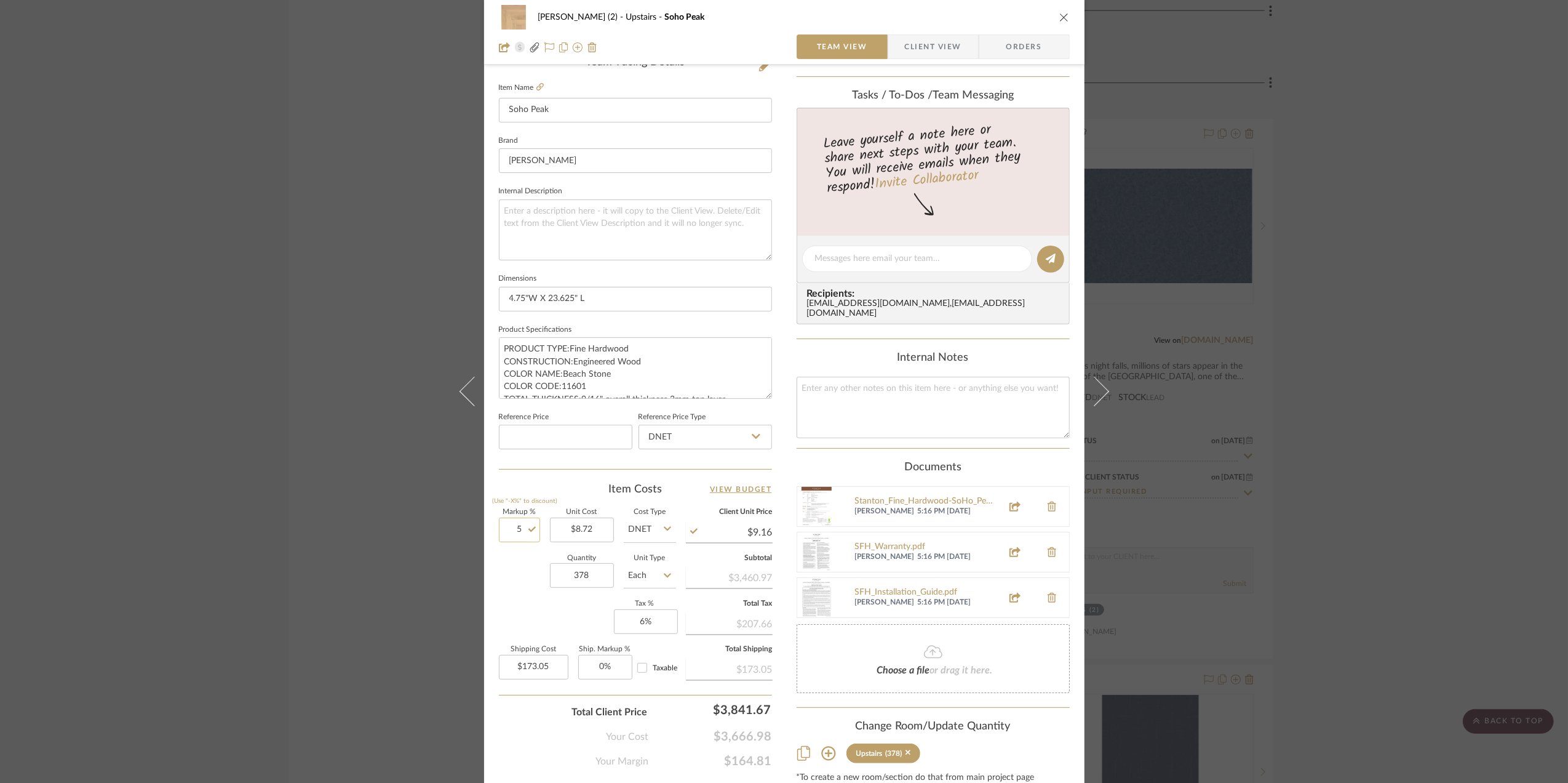
click at [508, 542] on input "5" at bounding box center [519, 529] width 41 height 24
type input "10%"
click at [516, 582] on div "Quantity 378 Unit Type Each" at bounding box center [587, 577] width 177 height 44
type input "$9.59"
type input "$181.29"
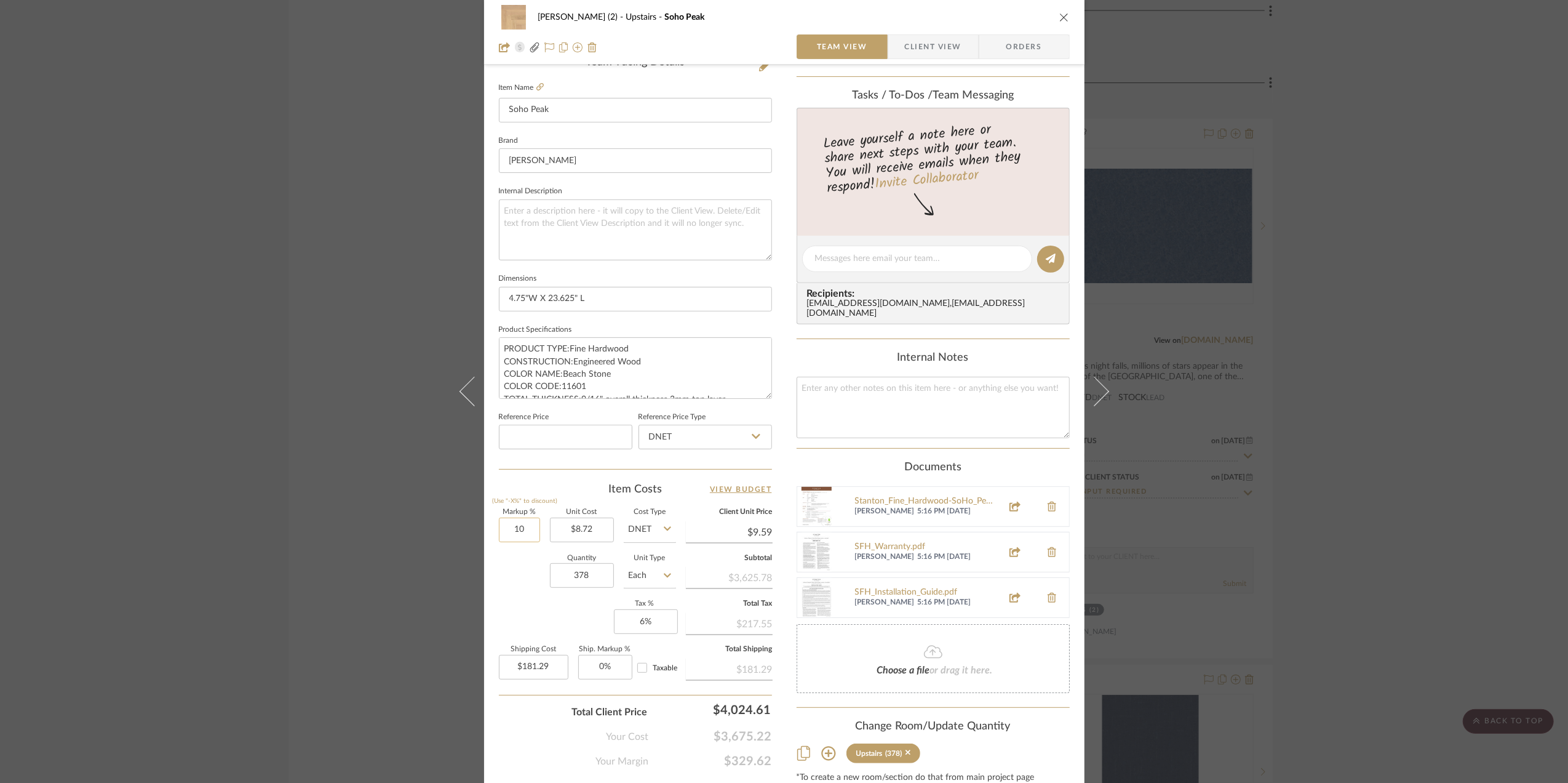
click at [507, 538] on input "10" at bounding box center [519, 529] width 41 height 24
type input "15%"
click at [513, 575] on div "Quantity 378 Unit Type Each" at bounding box center [587, 577] width 177 height 44
type input "$10.03"
type input "$189.53"
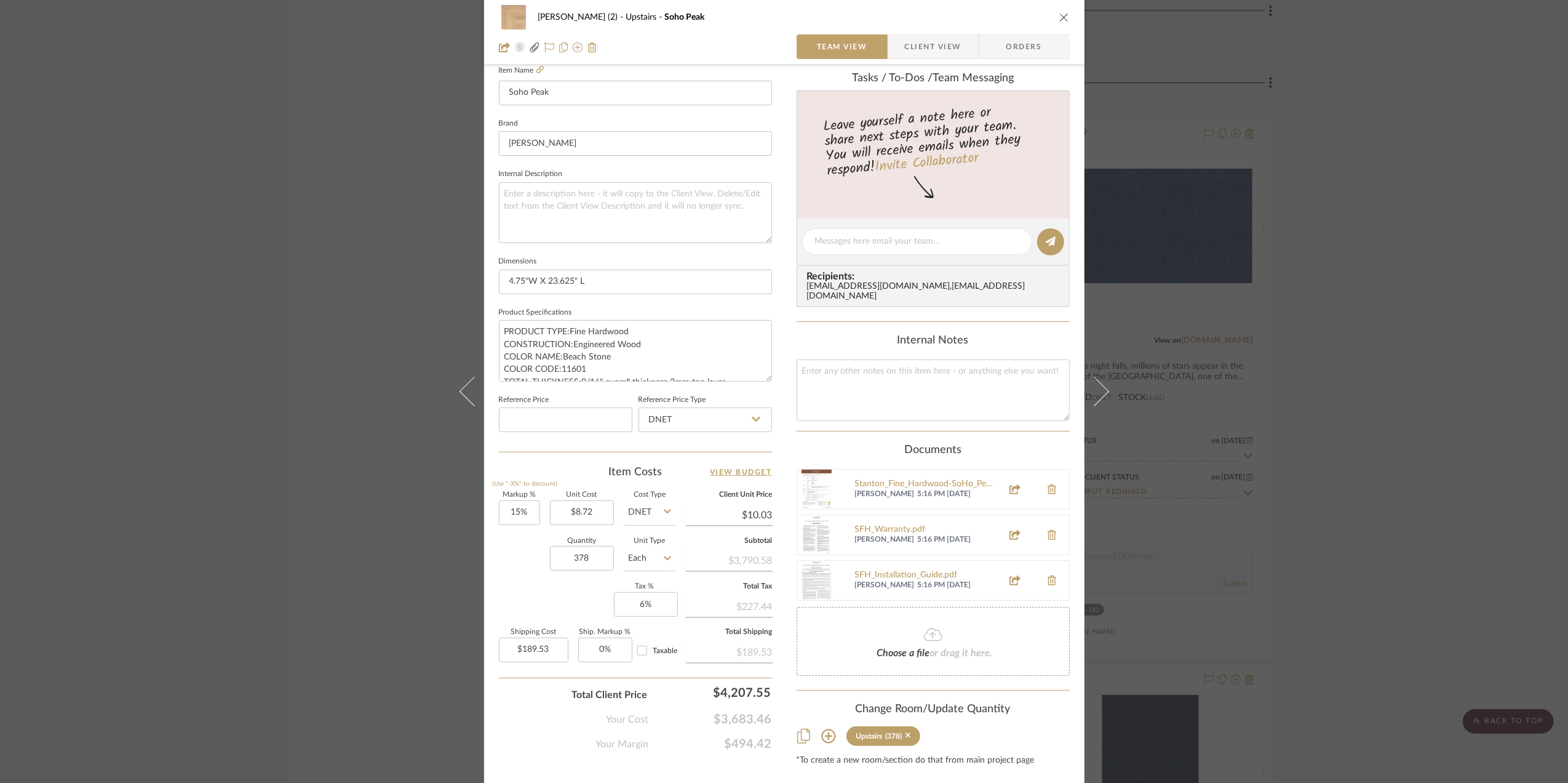
scroll to position [370, 0]
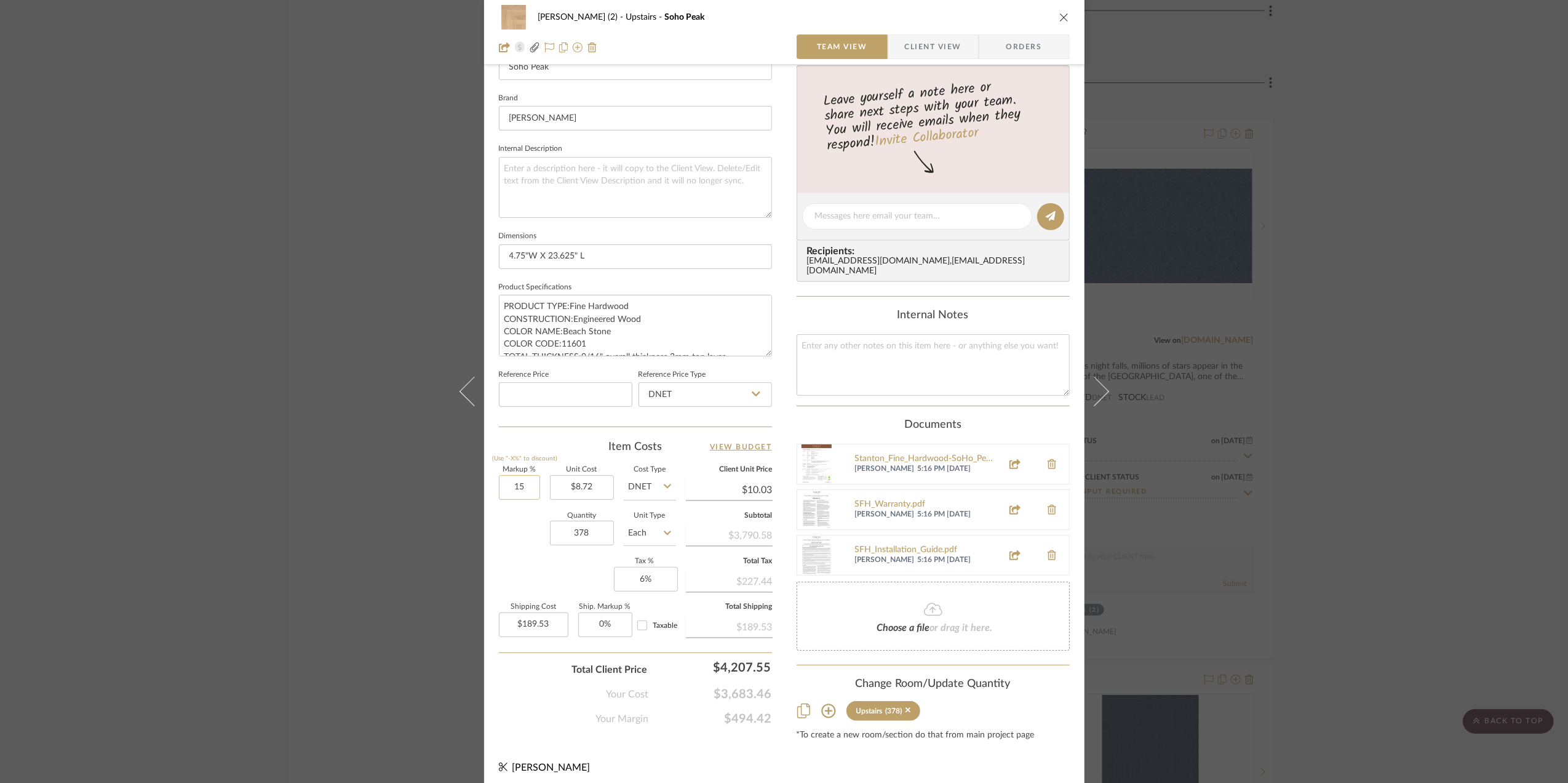
click at [517, 493] on input "15" at bounding box center [519, 487] width 41 height 24
type input "35%"
click at [515, 540] on div "Quantity 378 Unit Type Each" at bounding box center [587, 534] width 177 height 44
type input "$11.77"
type input "$222.49"
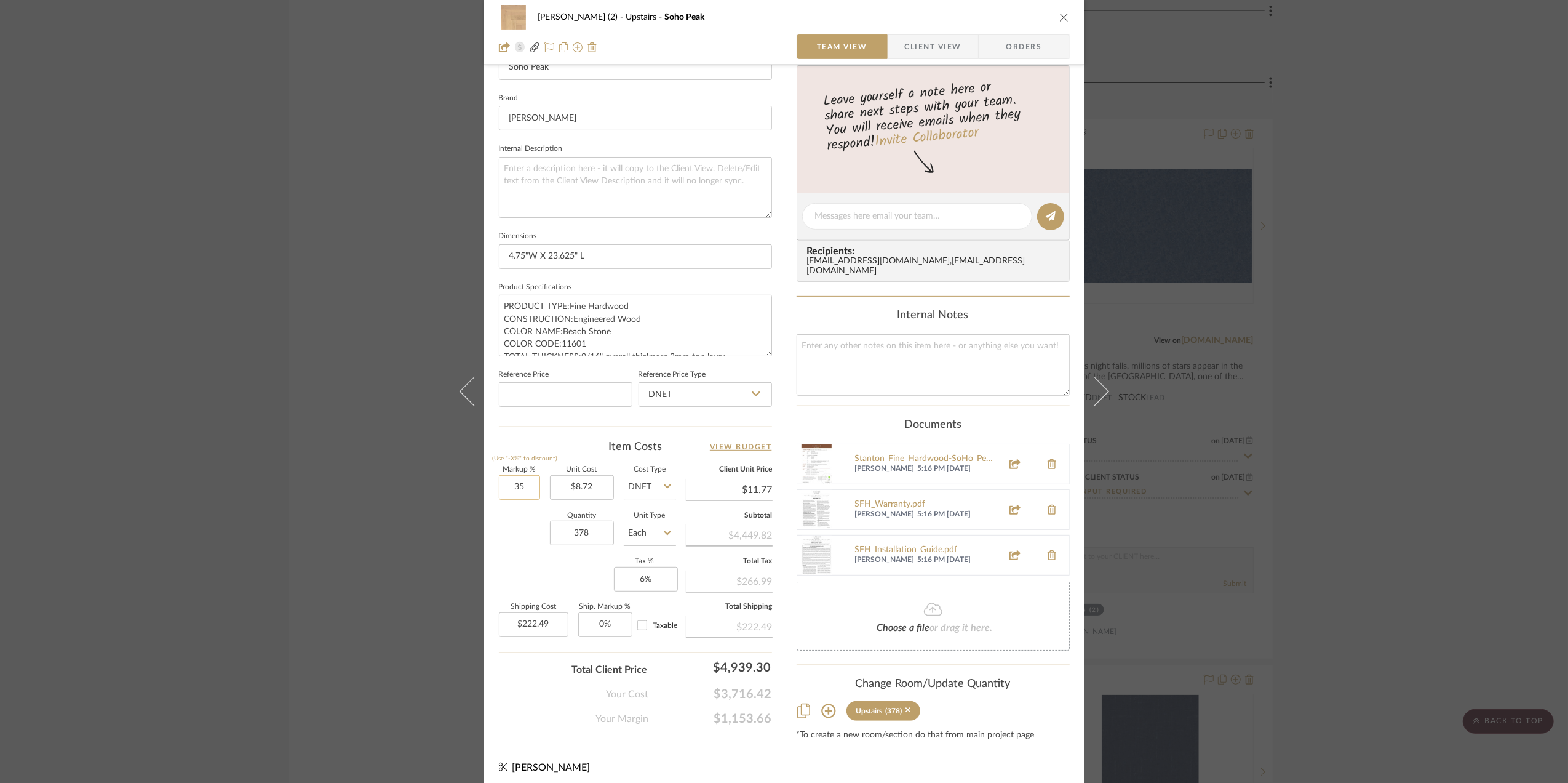
click at [506, 486] on input "35" at bounding box center [519, 487] width 41 height 24
type input "30%"
click at [525, 540] on div "Quantity 378 Unit Type Each" at bounding box center [587, 534] width 177 height 44
type input "$11.34"
type input "$214.25"
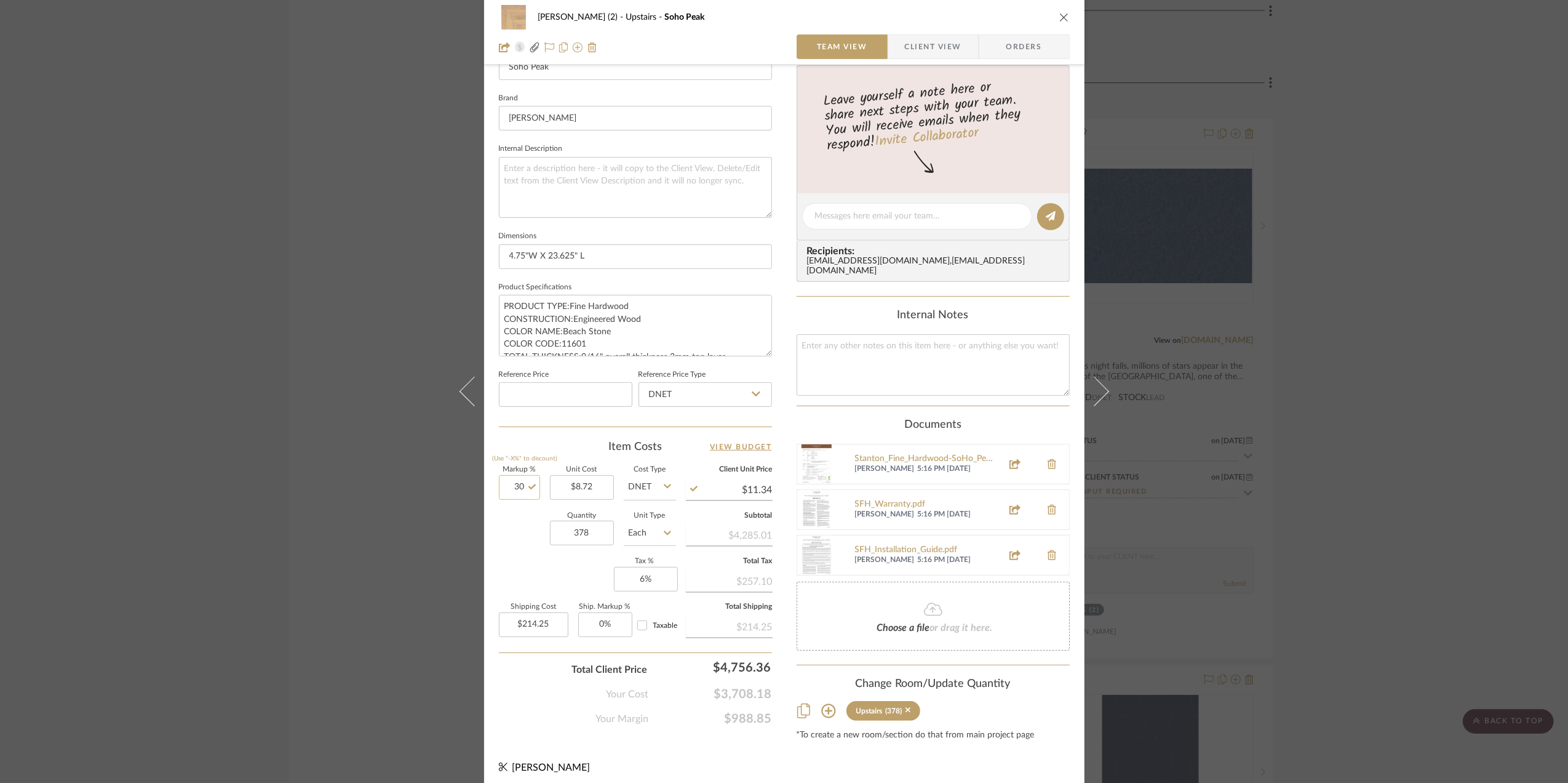
click at [517, 495] on input "30" at bounding box center [519, 487] width 41 height 24
type input "25%"
click at [528, 540] on div "Quantity 378 Unit Type Each" at bounding box center [587, 534] width 177 height 44
type input "$10.90"
type input "$206.01"
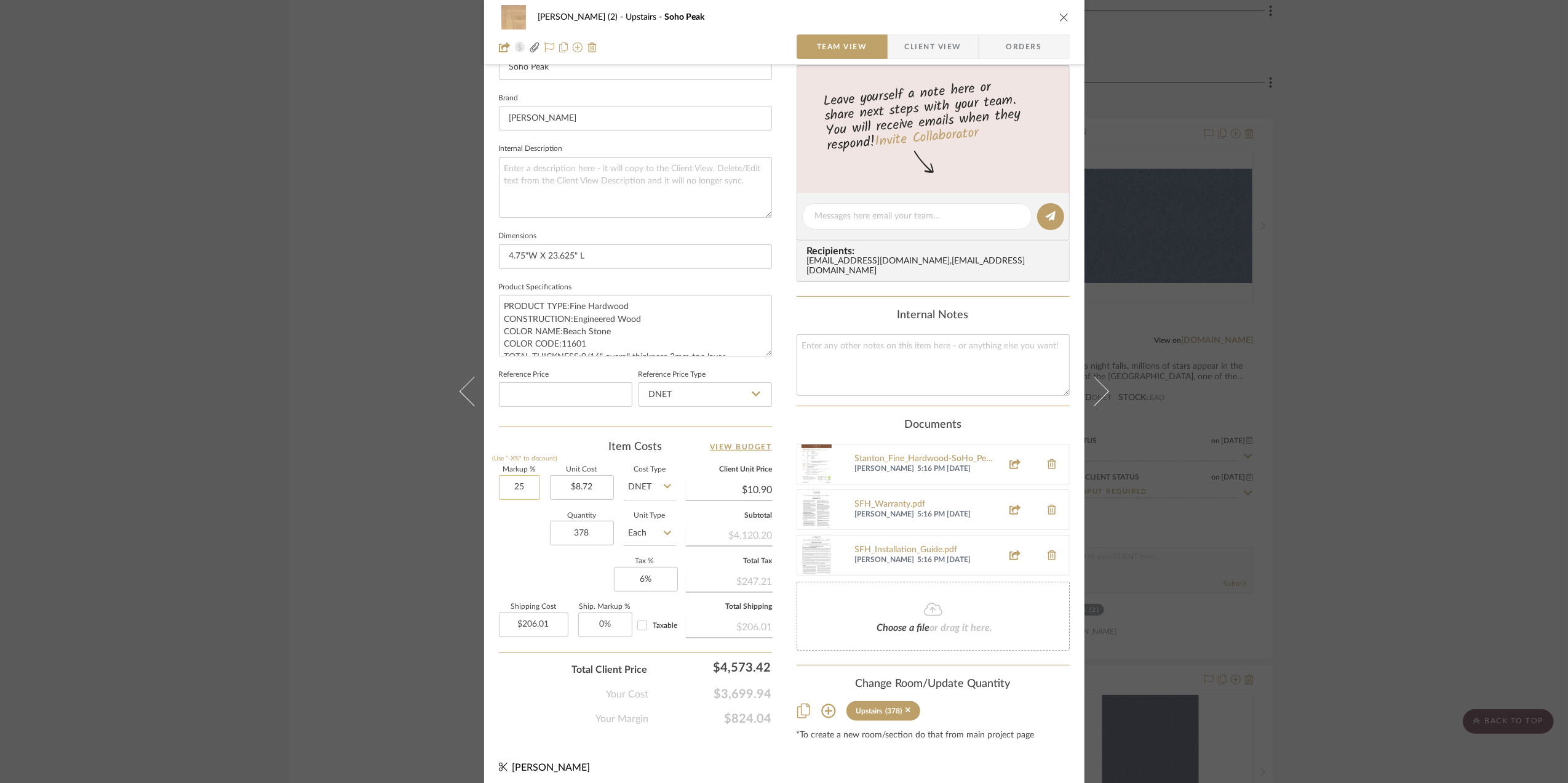
click at [511, 490] on input "25" at bounding box center [519, 487] width 41 height 24
type input "35%"
click at [516, 540] on div "Quantity 378 Unit Type Each" at bounding box center [587, 534] width 177 height 44
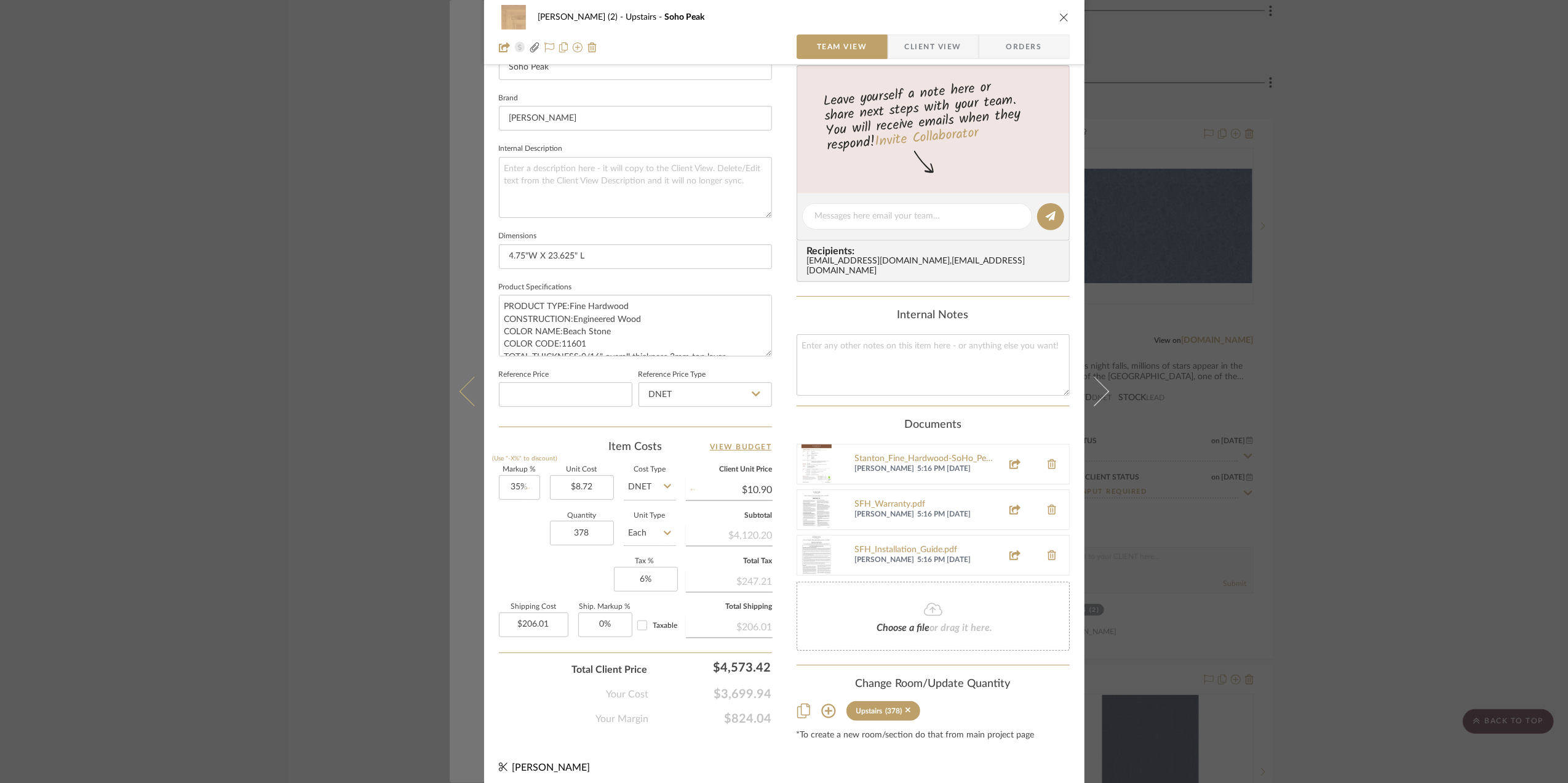
type input "$11.77"
type input "$222.49"
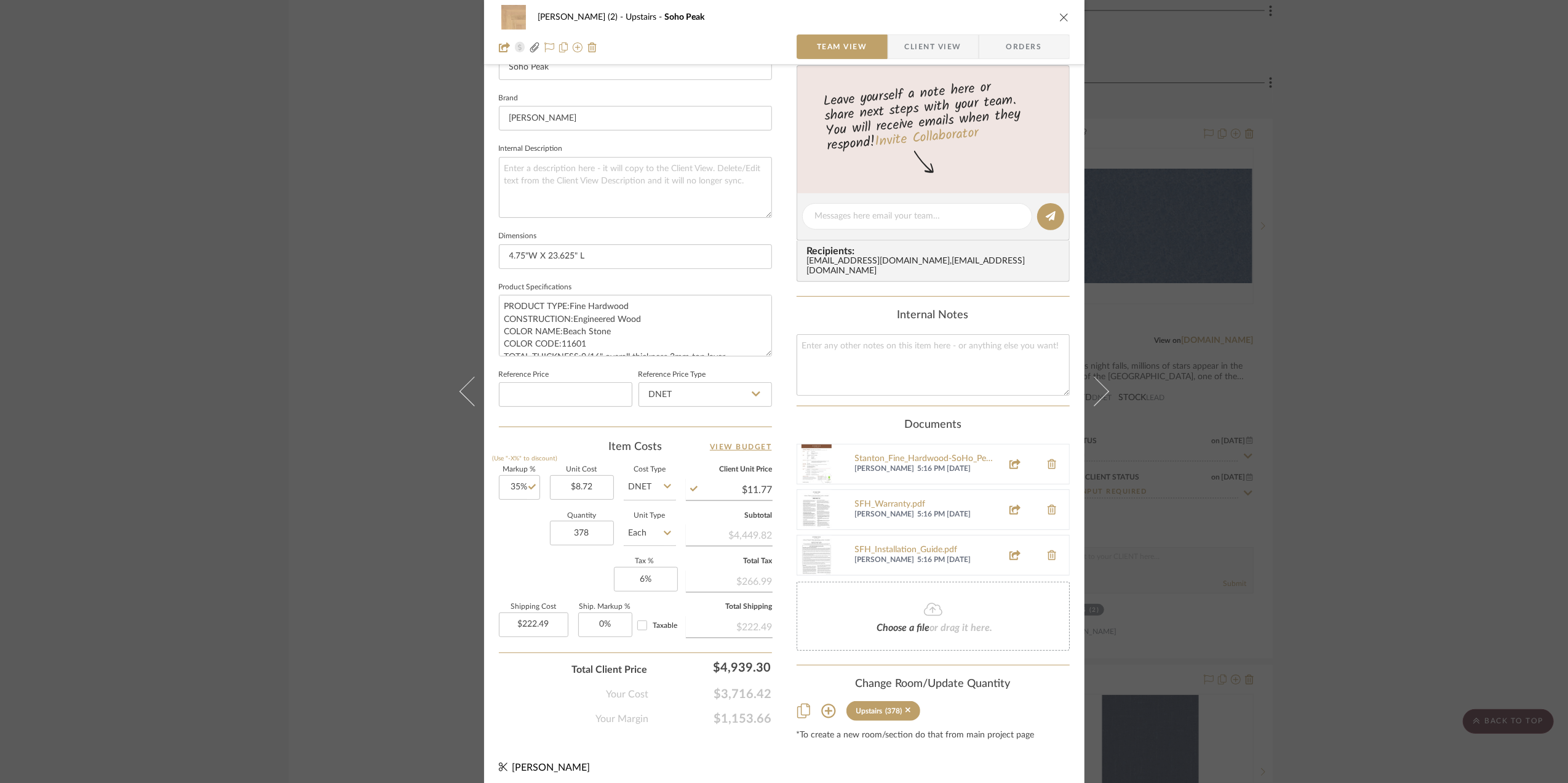
click at [1376, 498] on div "Stephanie Bergreen (2) Upstairs Soho Peak Team View Client View Orders 1 / 7 Te…" at bounding box center [784, 391] width 1568 height 783
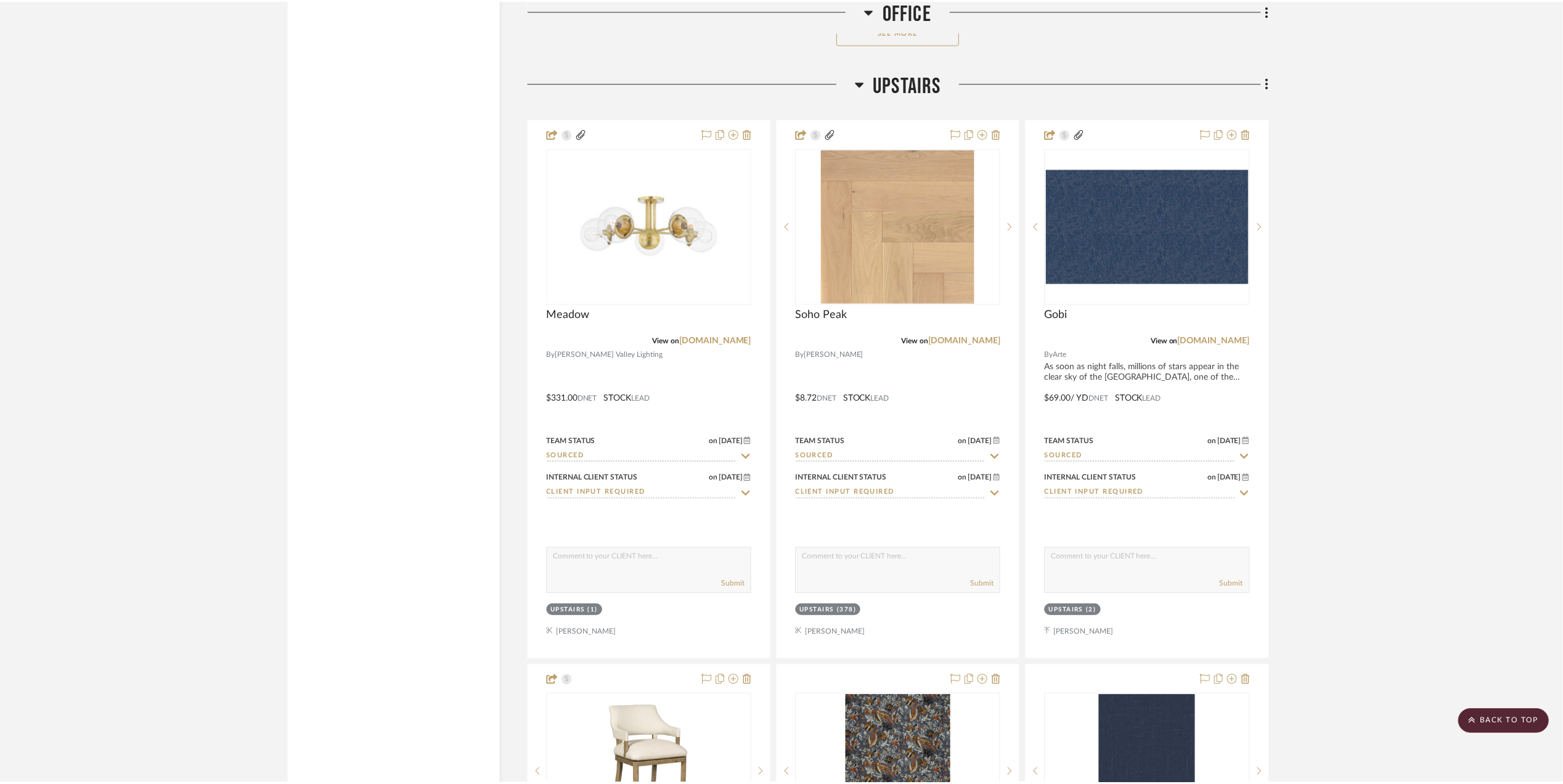
scroll to position [2218, 0]
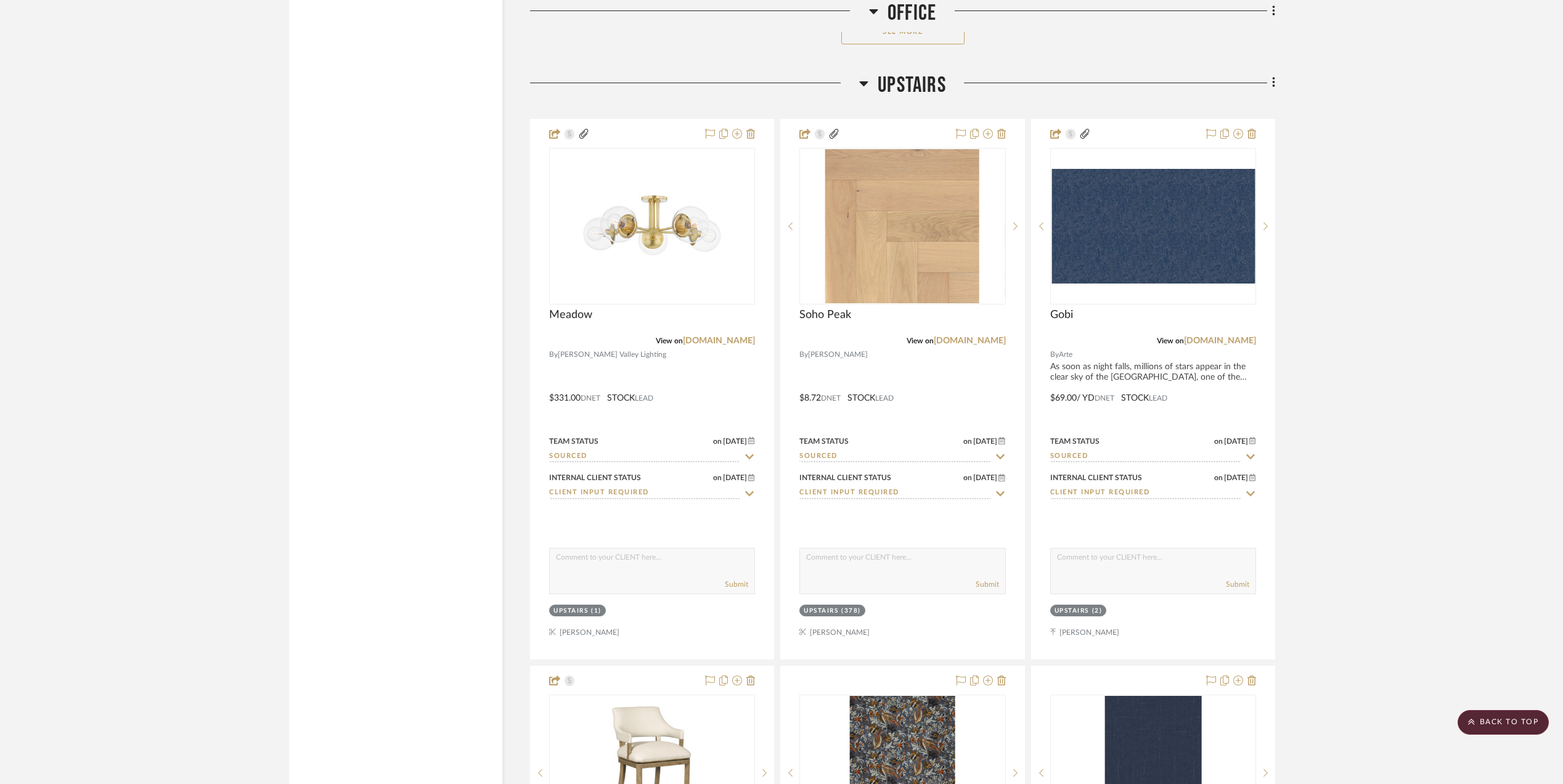
click at [1376, 498] on project-details-page "SHOW ME Project: Stephanie Bergreen (2) Office redo + Upstais Project Settings …" at bounding box center [782, 150] width 1563 height 4559
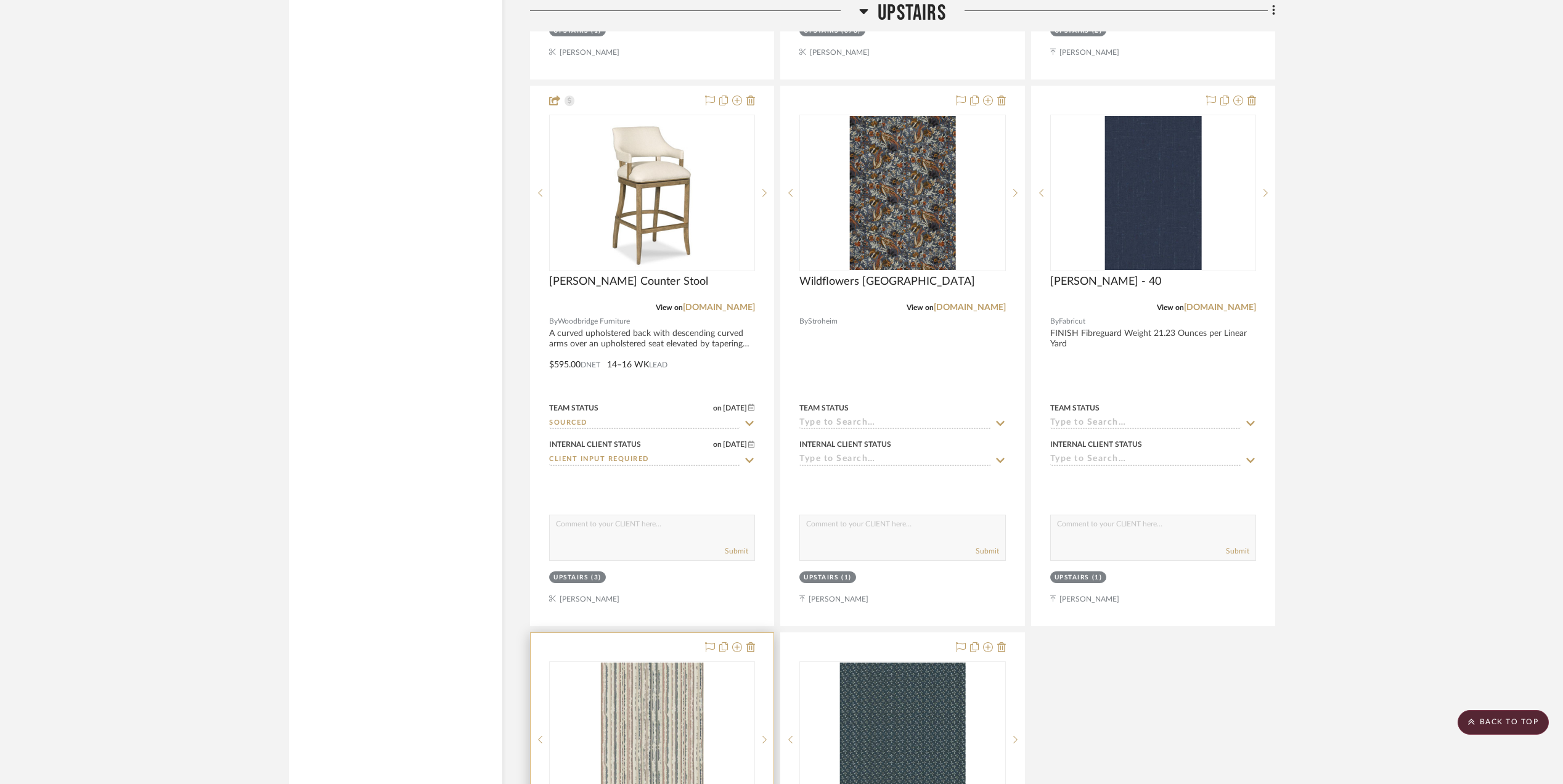
scroll to position [2793, 0]
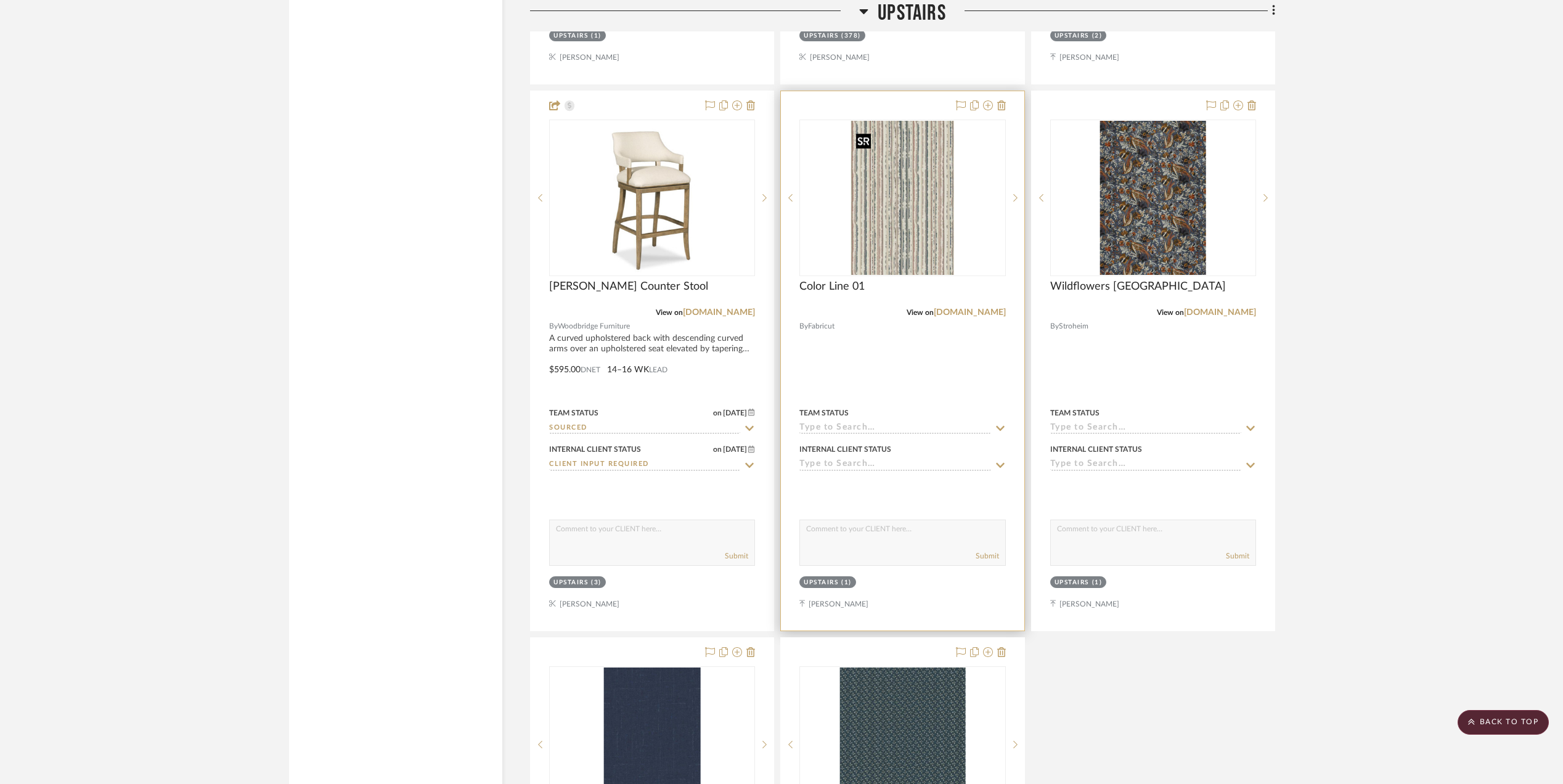
click at [880, 216] on img "0" at bounding box center [902, 198] width 103 height 154
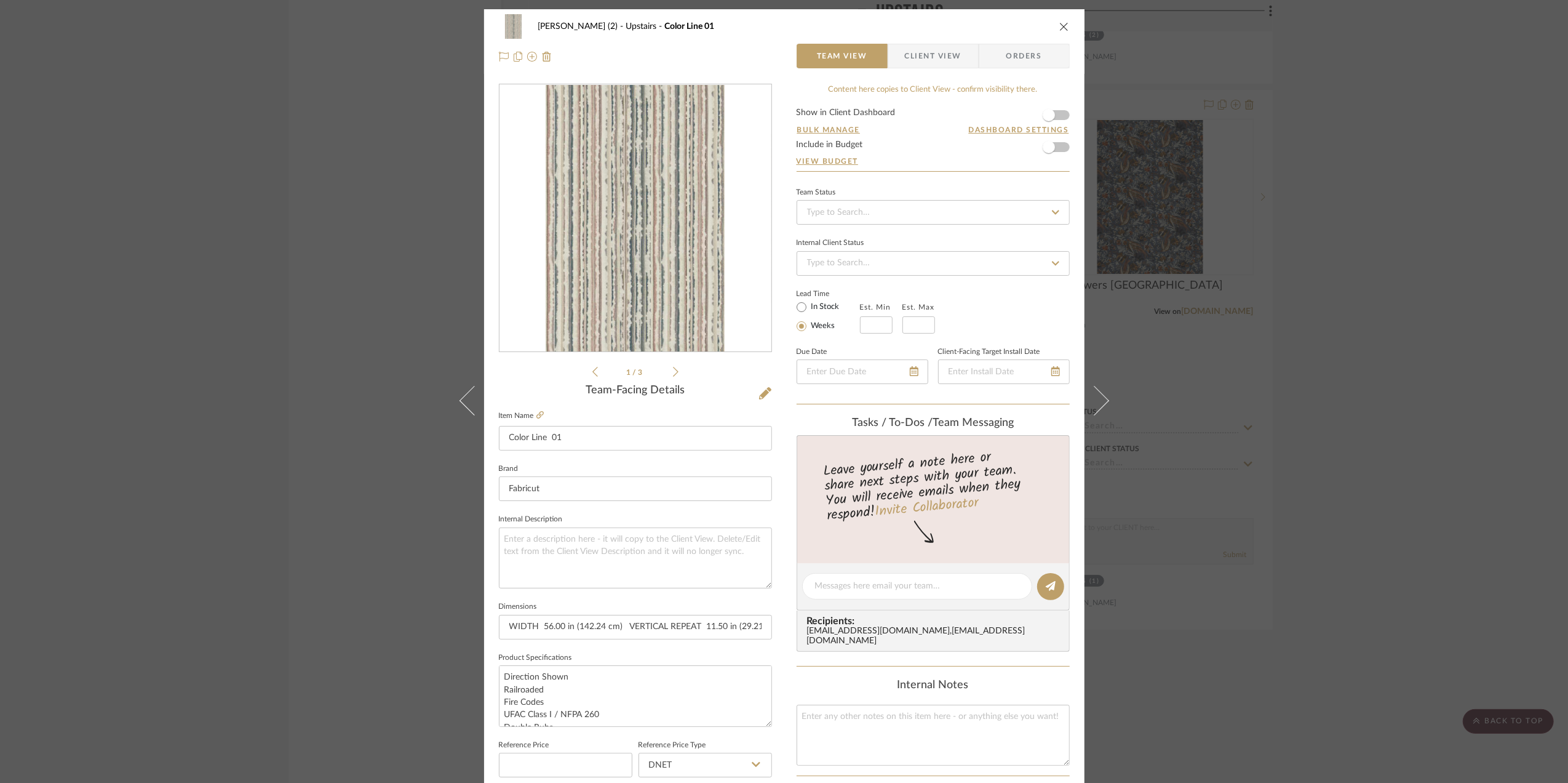
click at [609, 305] on img "0" at bounding box center [635, 218] width 178 height 267
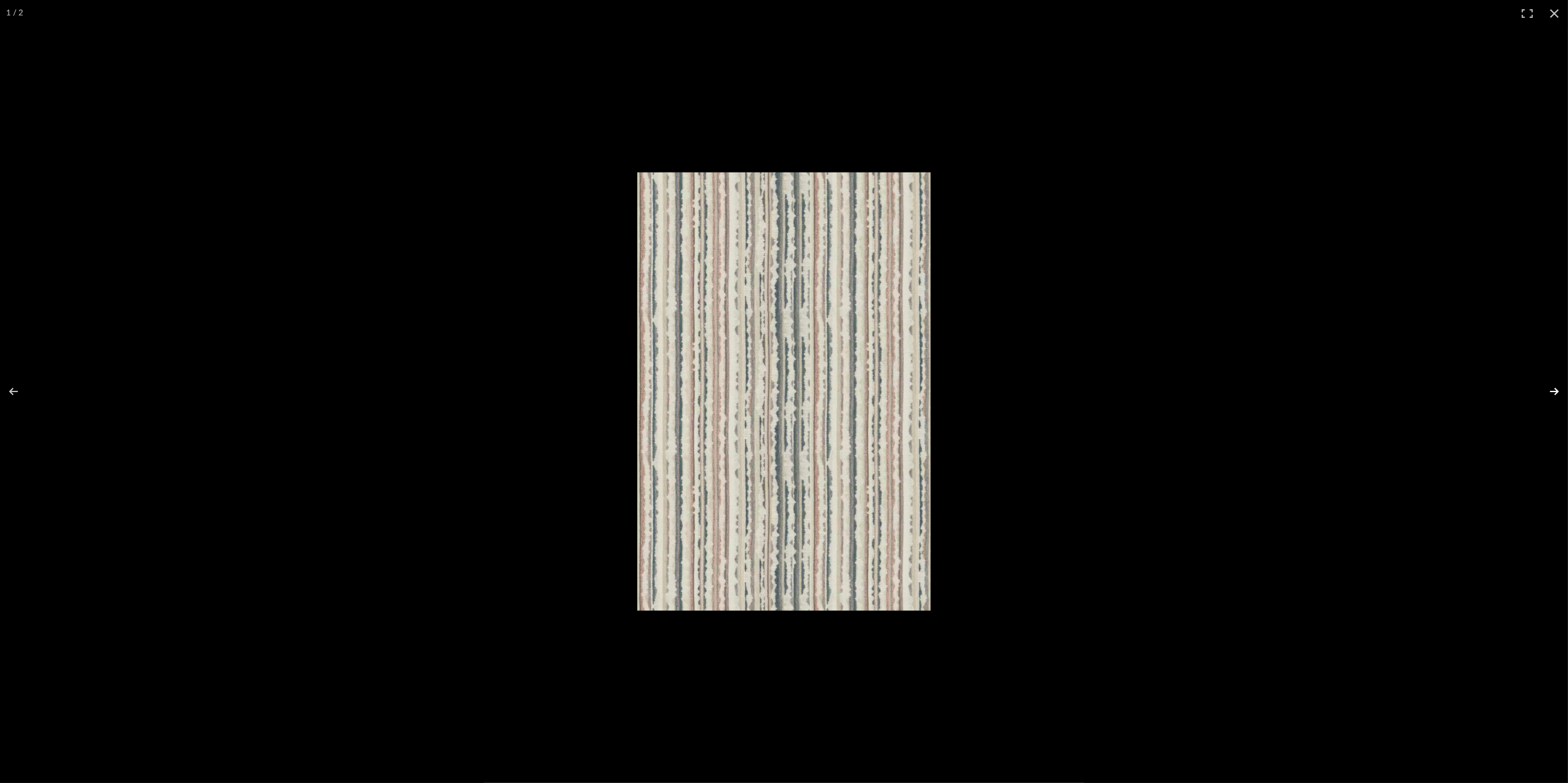
click at [1556, 390] on button at bounding box center [1546, 391] width 43 height 61
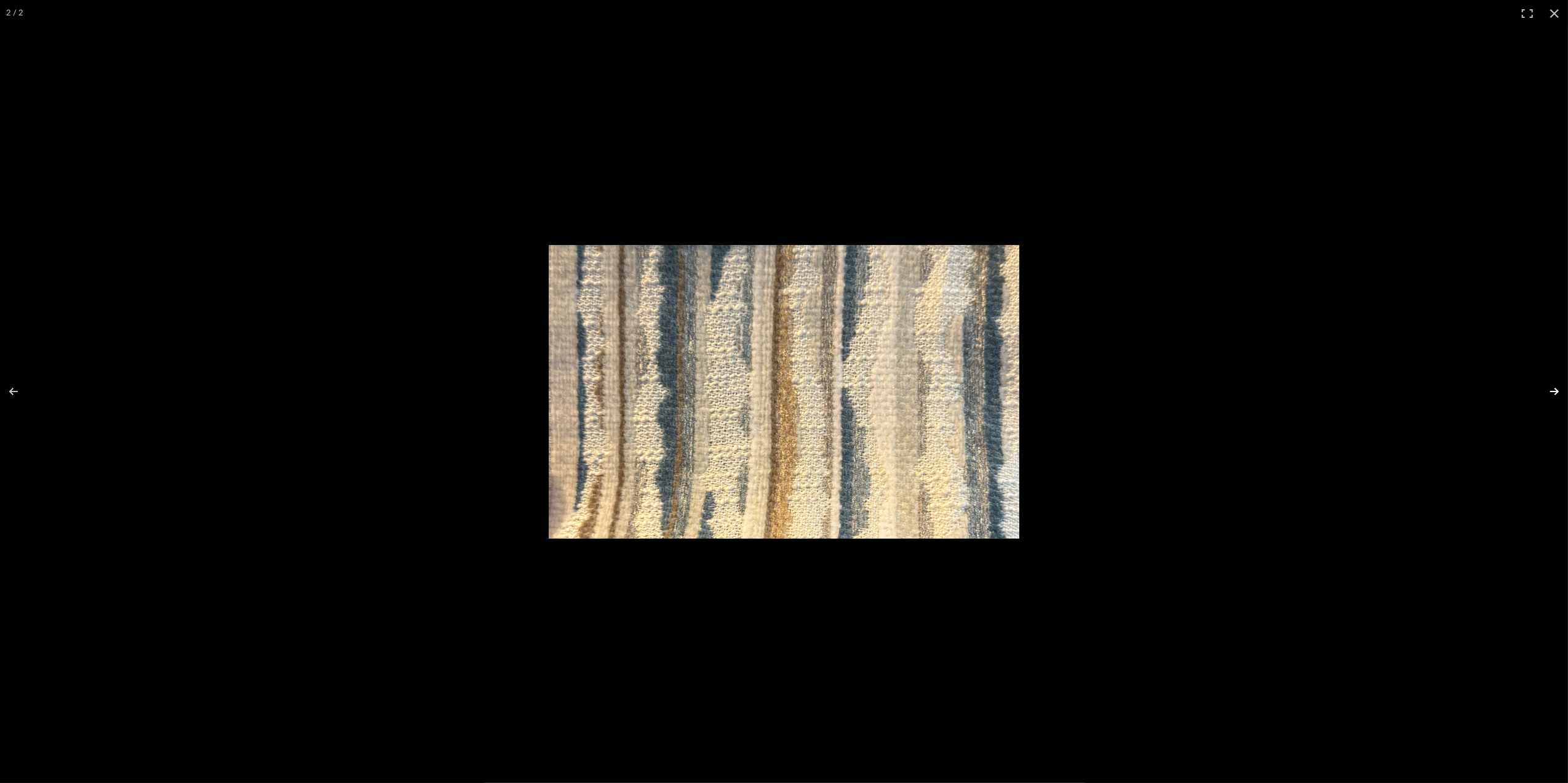
click at [1551, 395] on button at bounding box center [1546, 391] width 43 height 61
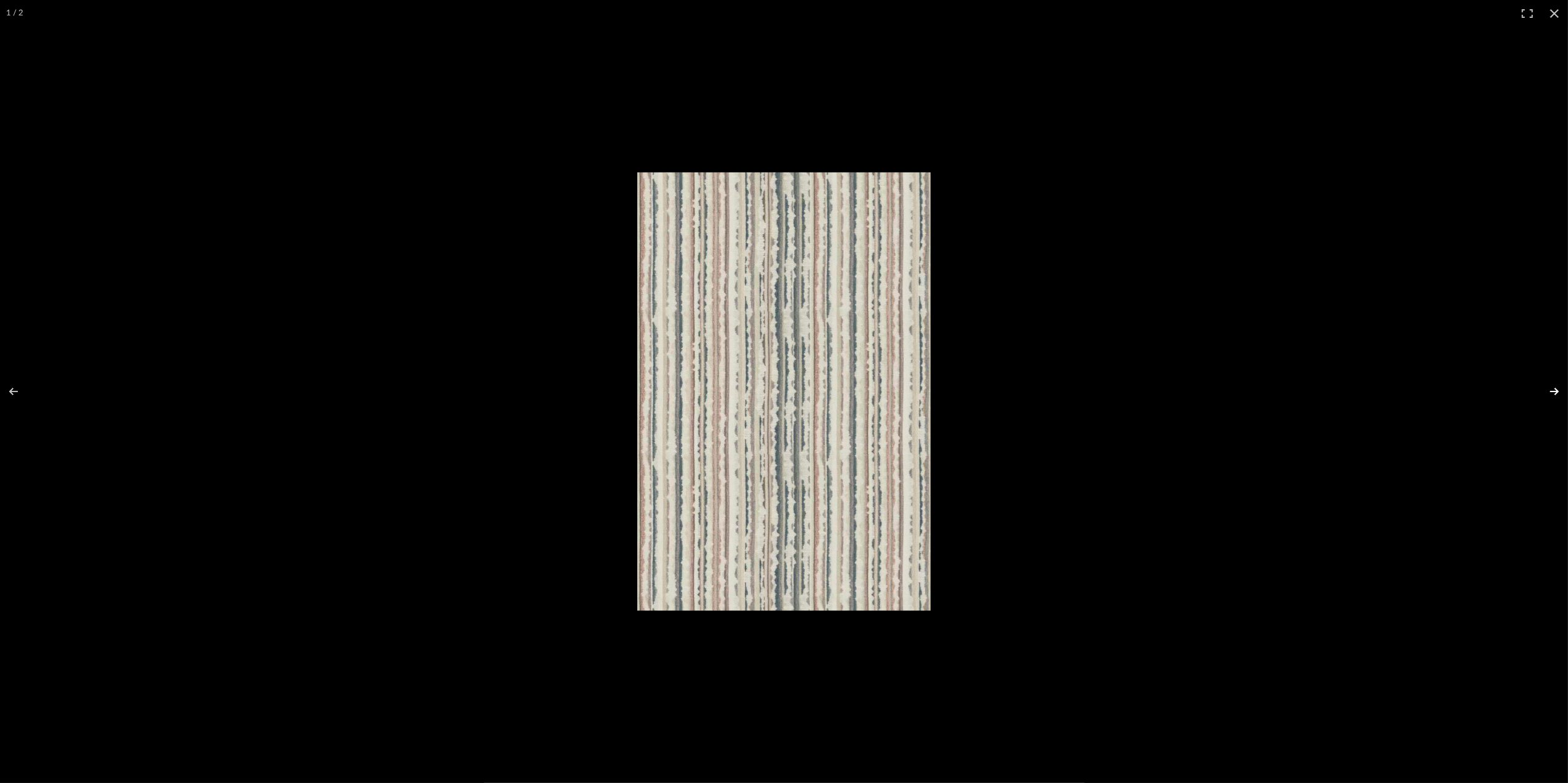
click at [1550, 396] on button at bounding box center [1546, 391] width 43 height 61
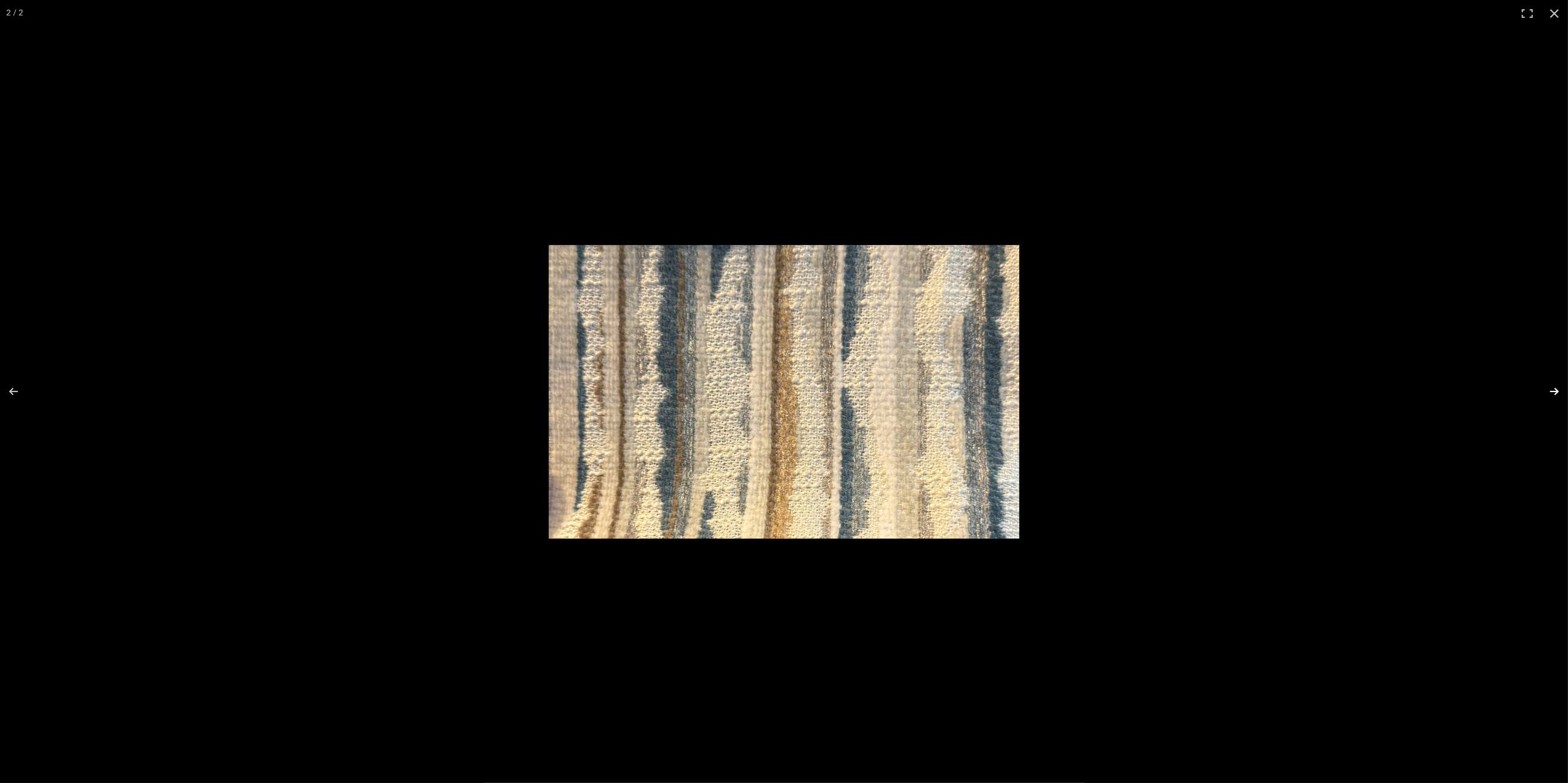
click at [1550, 396] on button at bounding box center [1546, 391] width 43 height 61
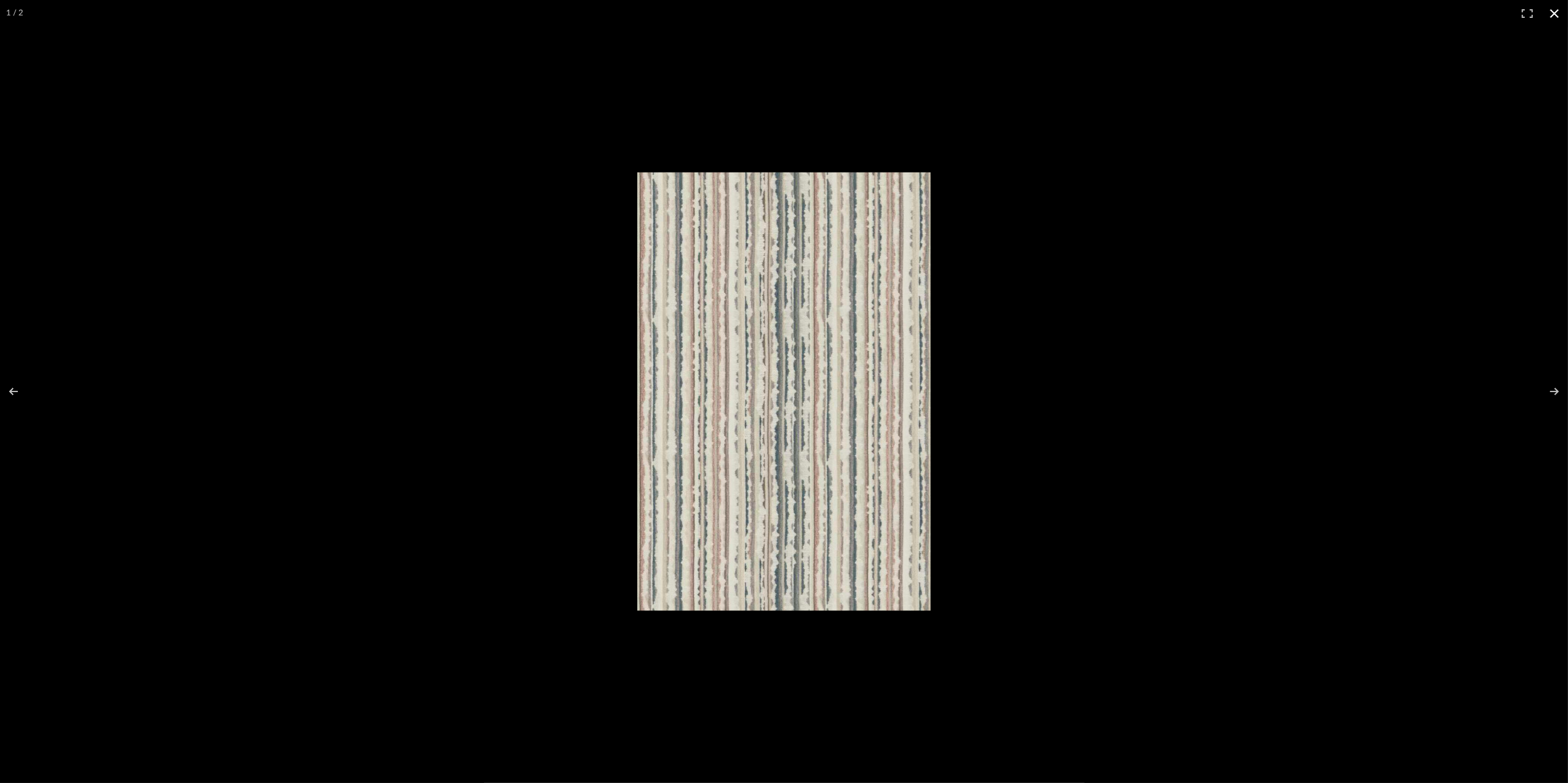
click at [1553, 10] on button at bounding box center [1554, 13] width 27 height 27
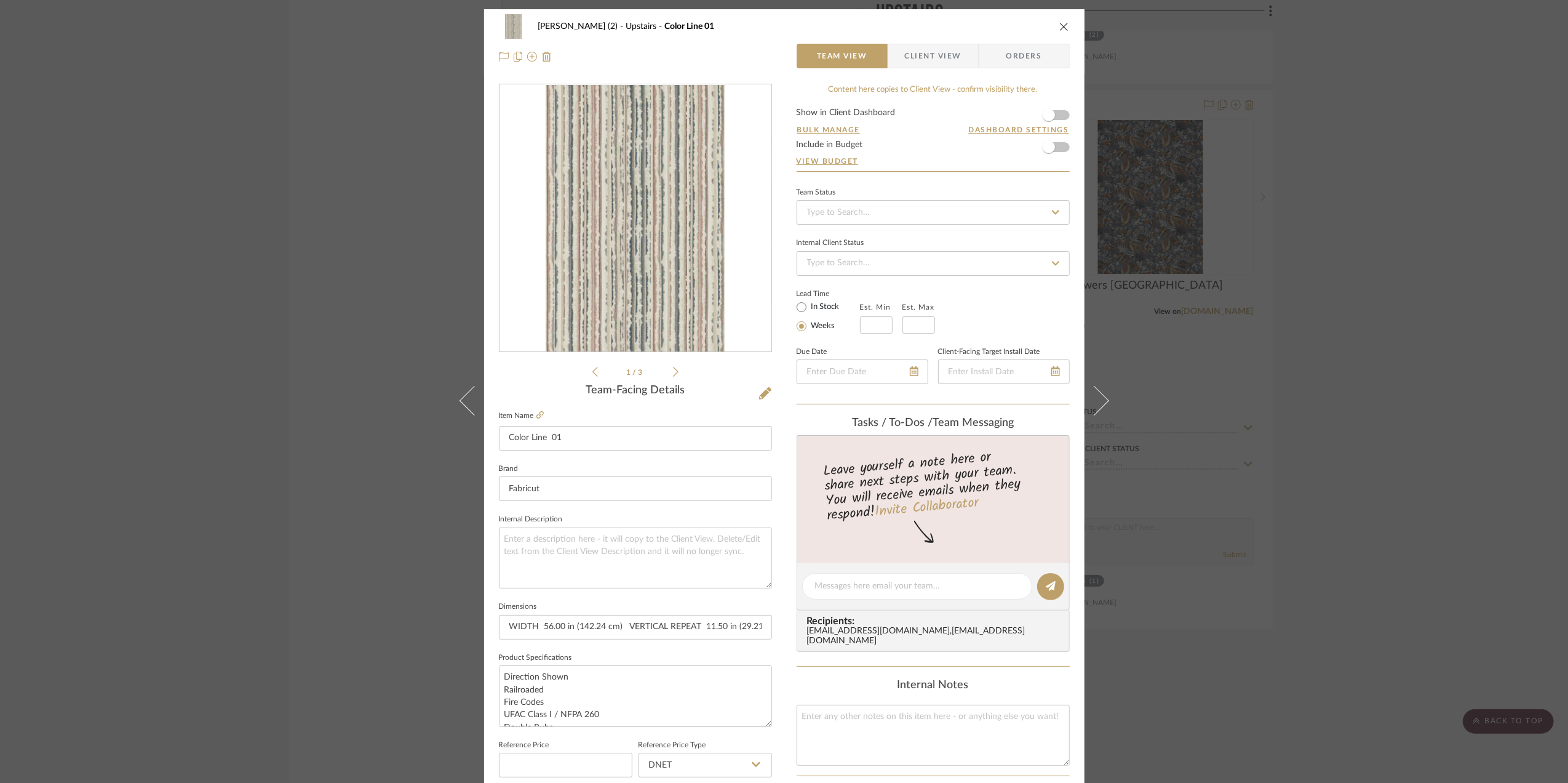
drag, startPoint x: 1433, startPoint y: 417, endPoint x: 1423, endPoint y: 412, distance: 11.2
click at [1428, 416] on div "Stephanie Bergreen (2) Upstairs Color Line 01 Team View Client View Orders file…" at bounding box center [784, 391] width 1568 height 783
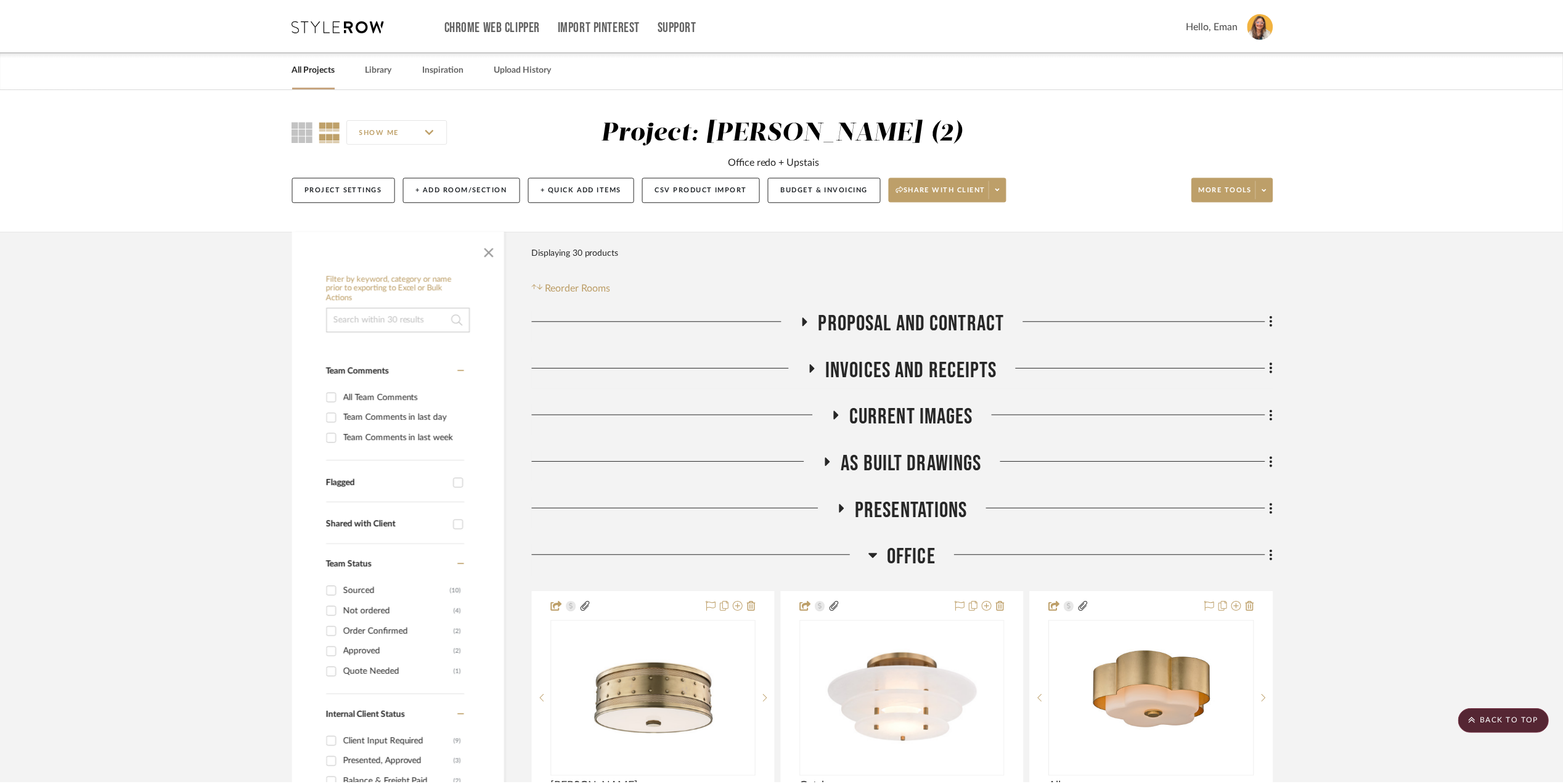
scroll to position [2793, 0]
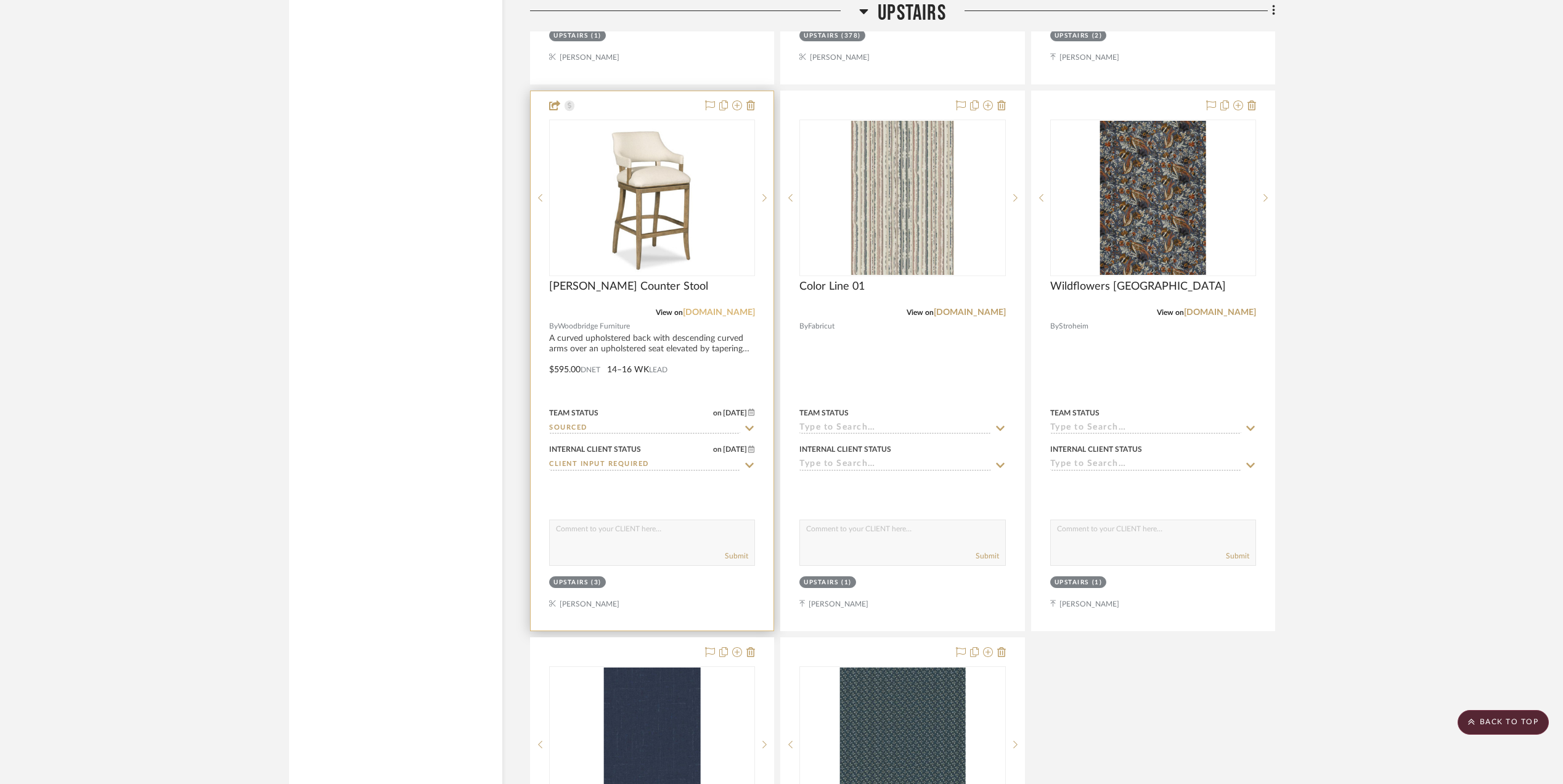
click at [689, 317] on link "[DOMAIN_NAME]" at bounding box center [719, 312] width 72 height 8
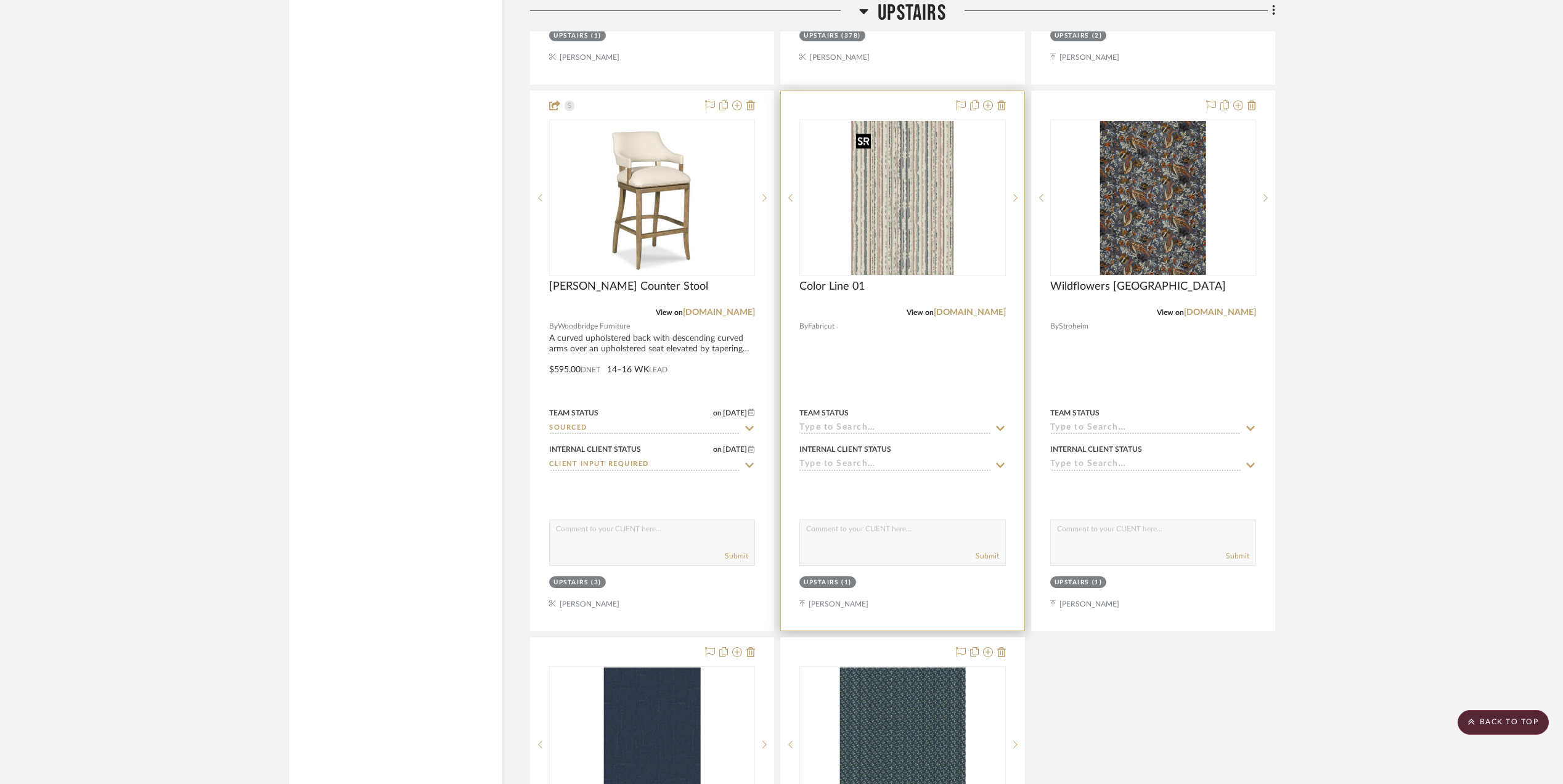
click at [896, 225] on img "0" at bounding box center [902, 198] width 103 height 154
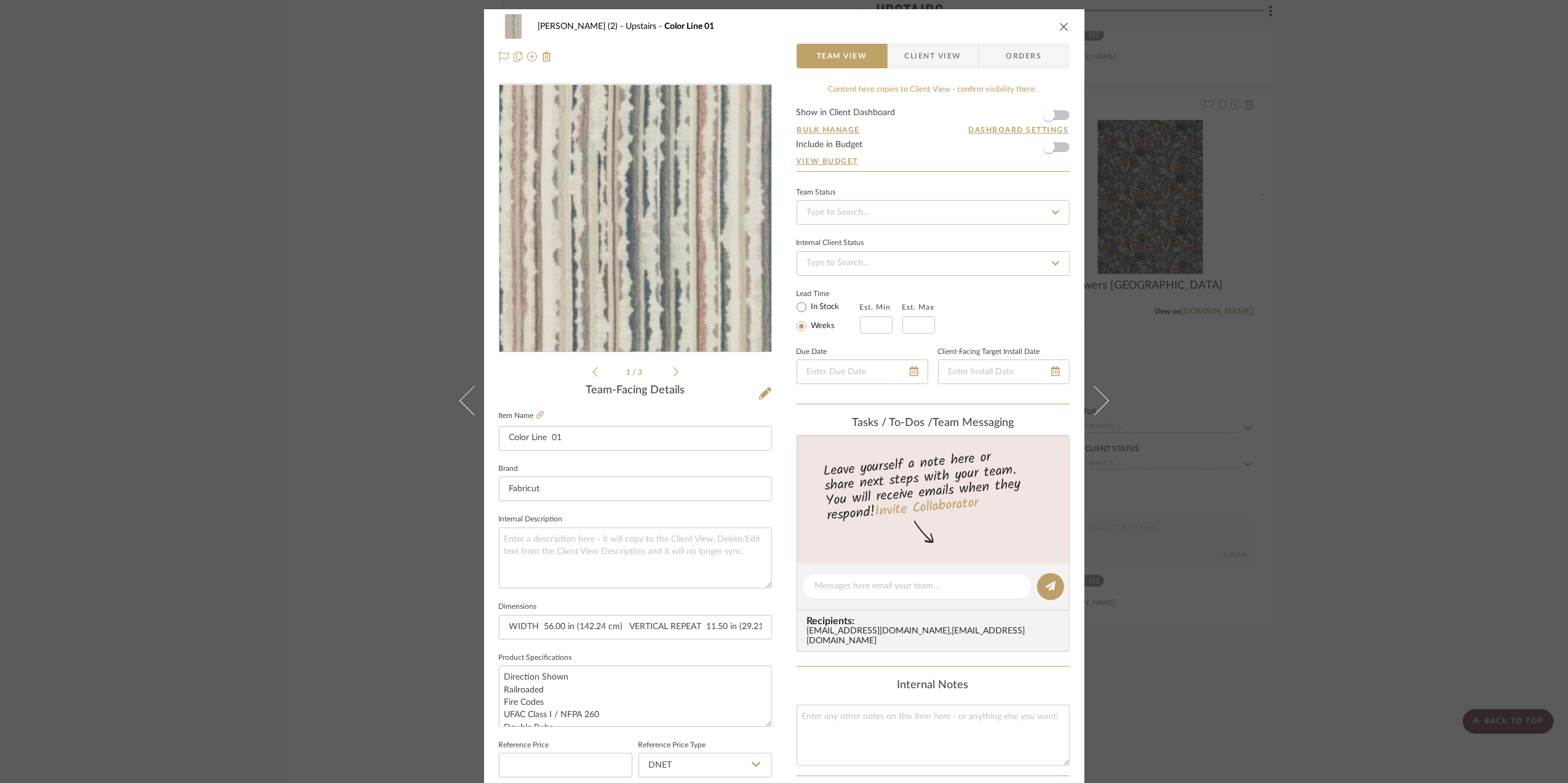
click at [629, 256] on img "0" at bounding box center [635, 218] width 178 height 267
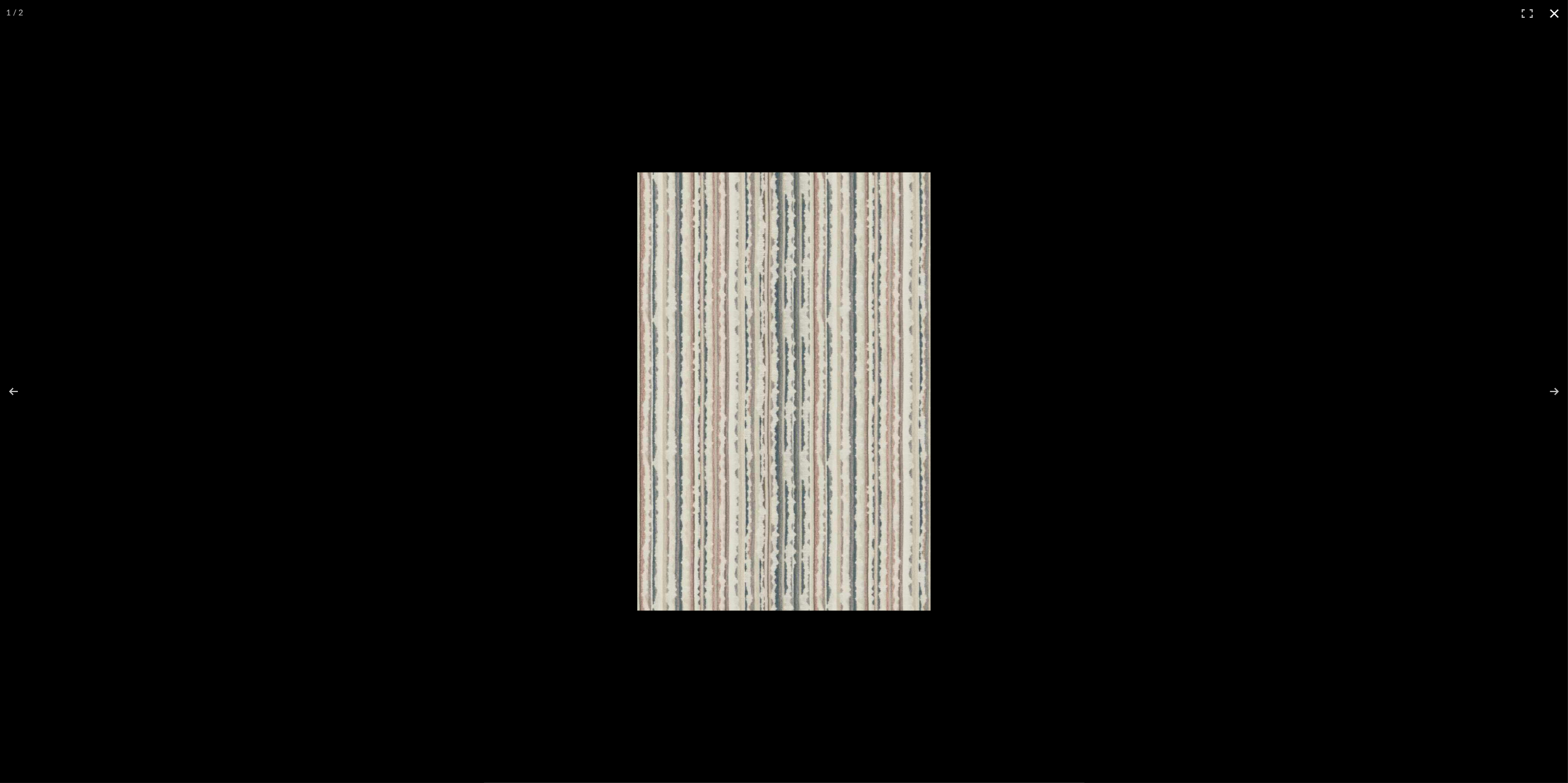
click at [1551, 8] on button at bounding box center [1554, 13] width 27 height 27
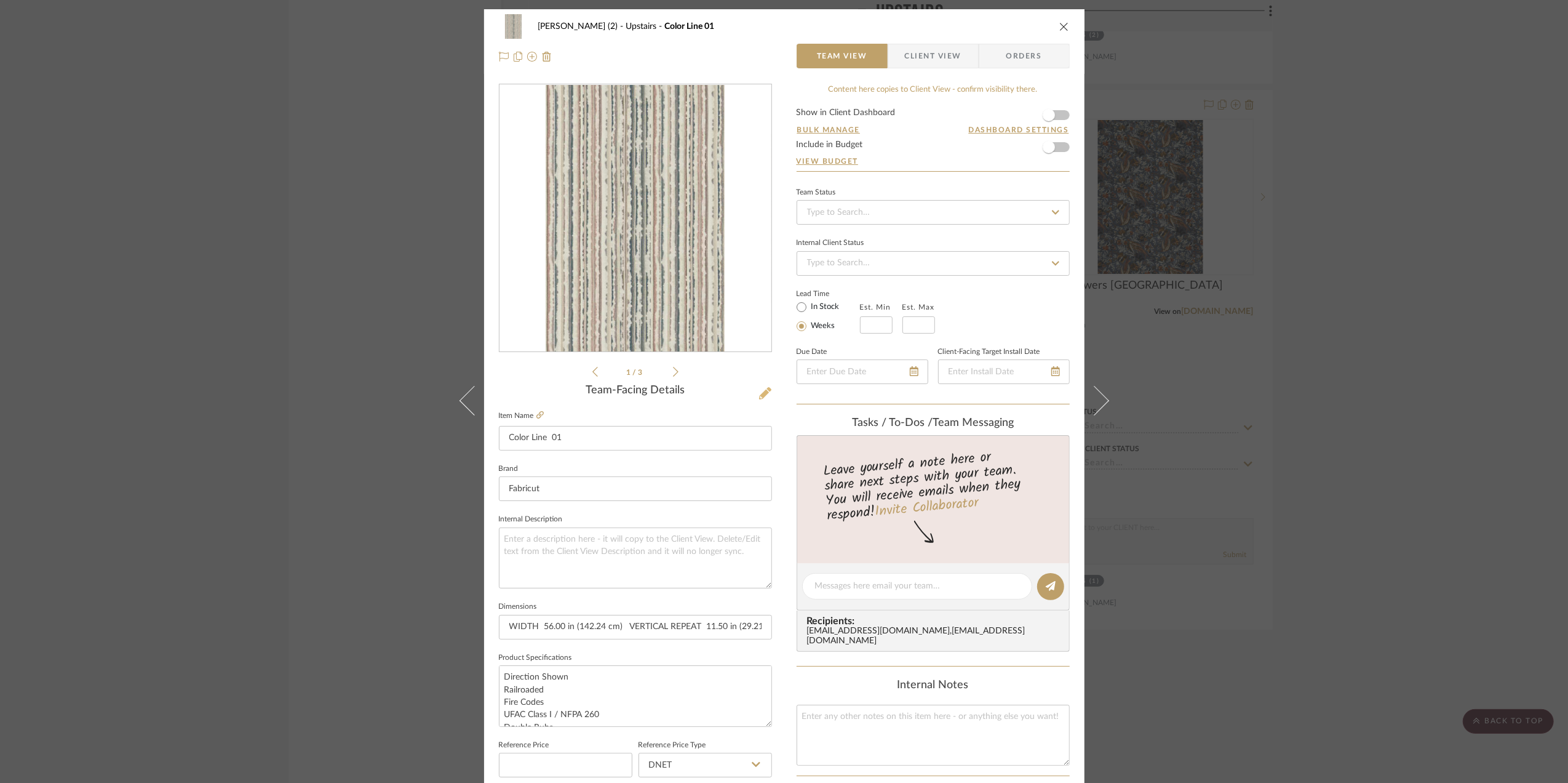
click at [759, 392] on icon at bounding box center [765, 393] width 13 height 13
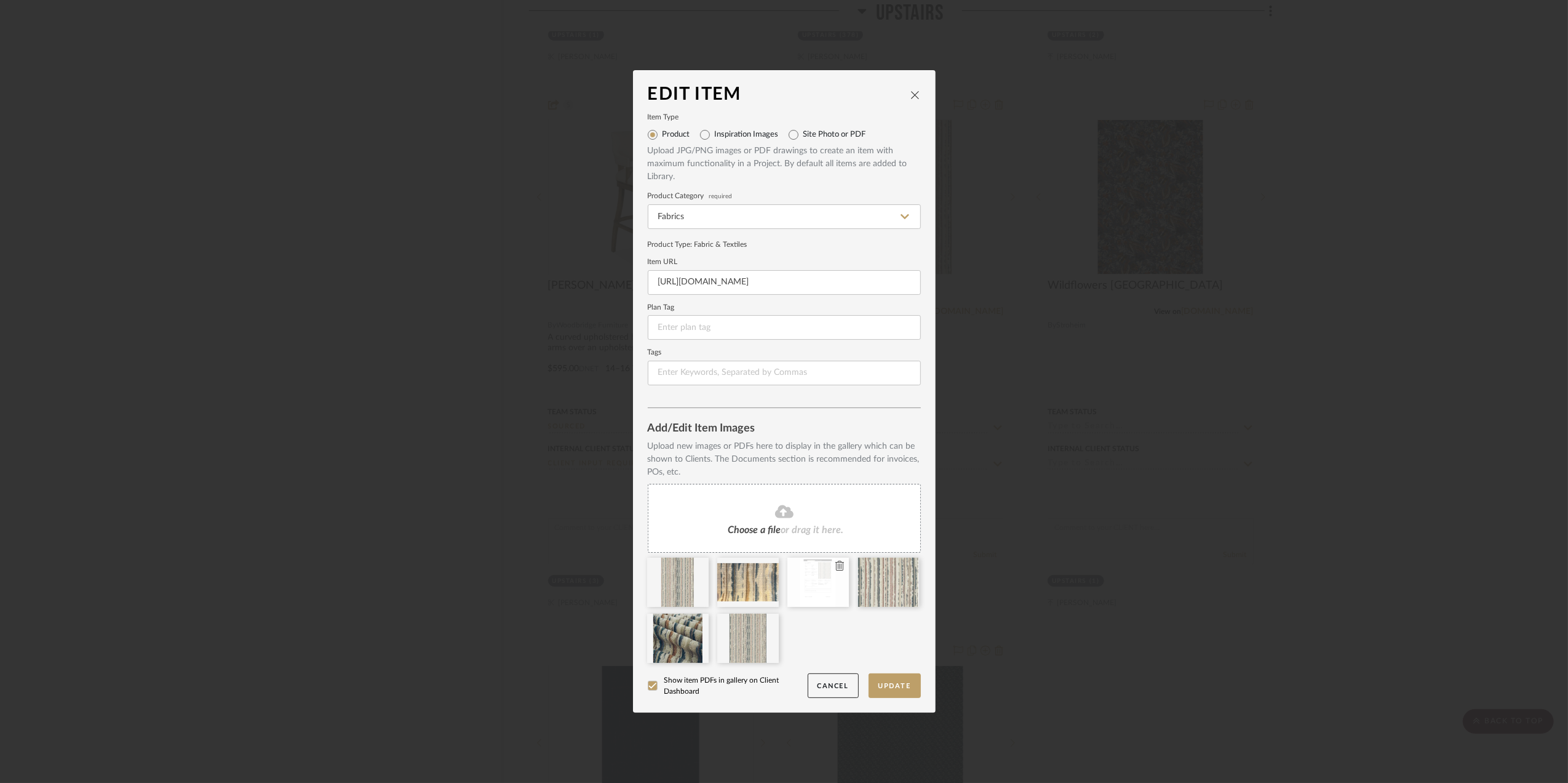
click at [836, 563] on icon at bounding box center [840, 565] width 8 height 10
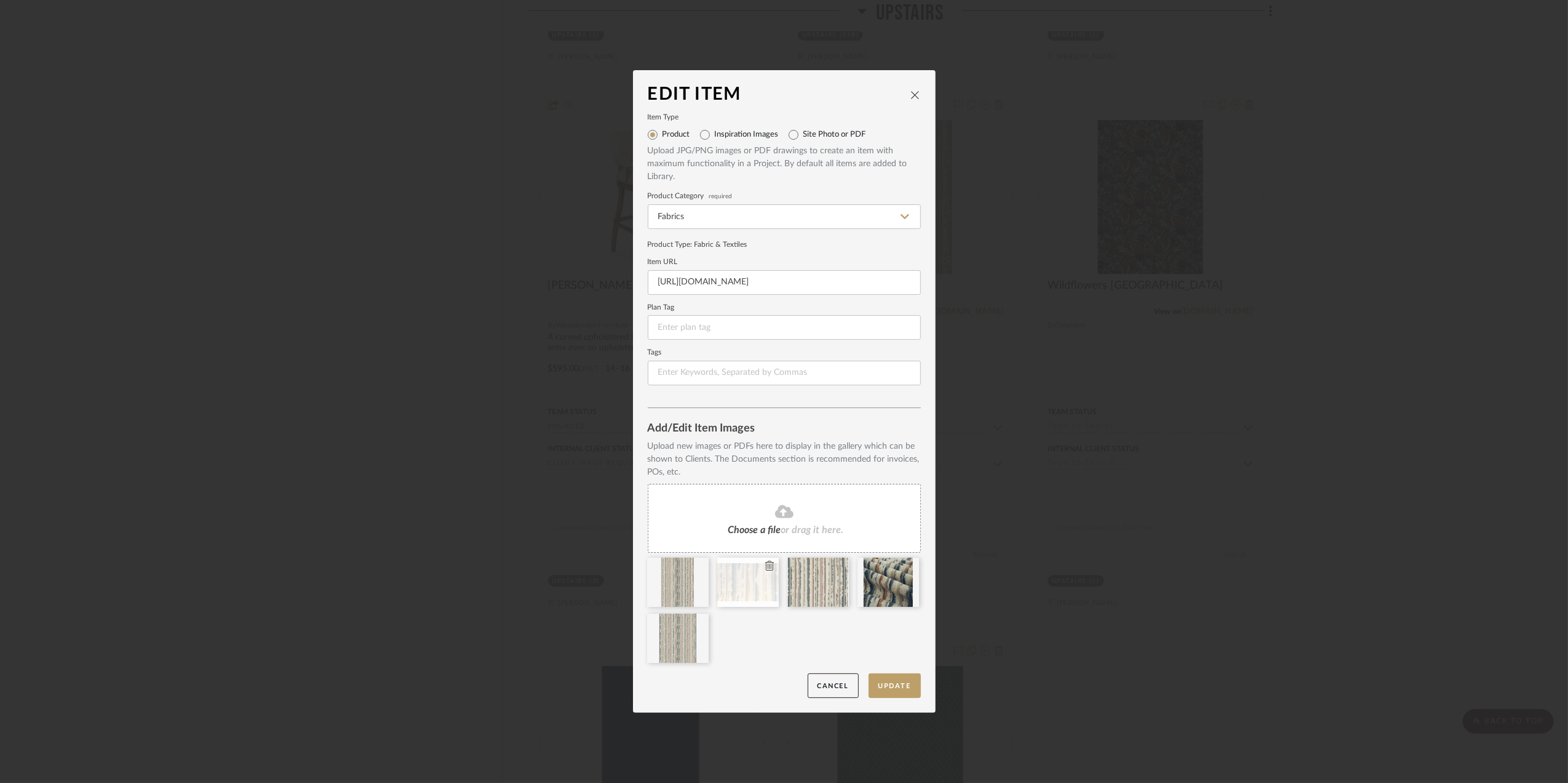
click at [765, 564] on icon at bounding box center [769, 565] width 8 height 10
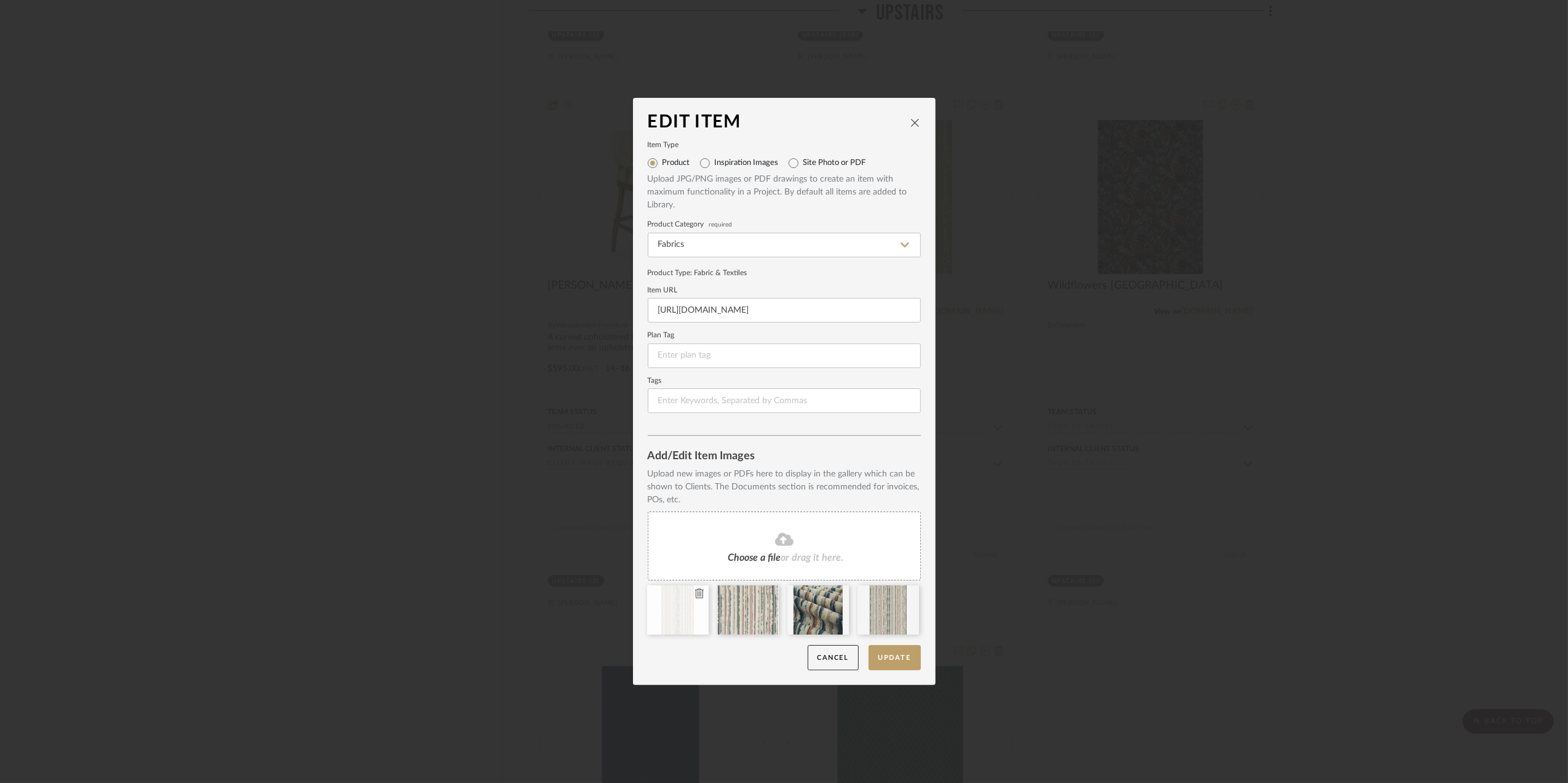
click at [695, 587] on fa-icon at bounding box center [699, 593] width 8 height 15
click at [904, 653] on button "Update" at bounding box center [894, 657] width 52 height 25
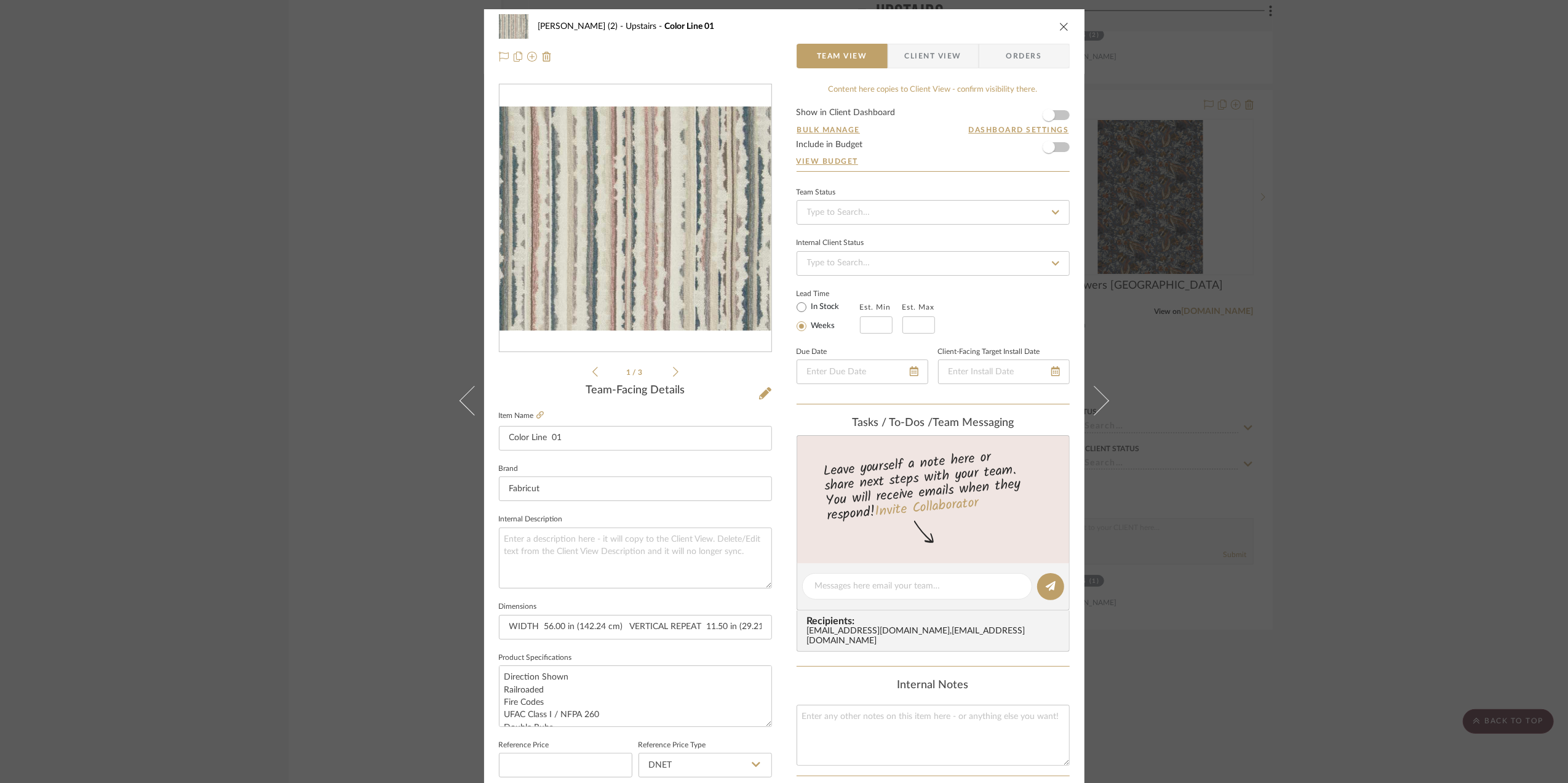
click at [1445, 410] on div "Stephanie Bergreen (2) Upstairs Color Line 01 Team View Client View Orders 1 / …" at bounding box center [784, 391] width 1568 height 783
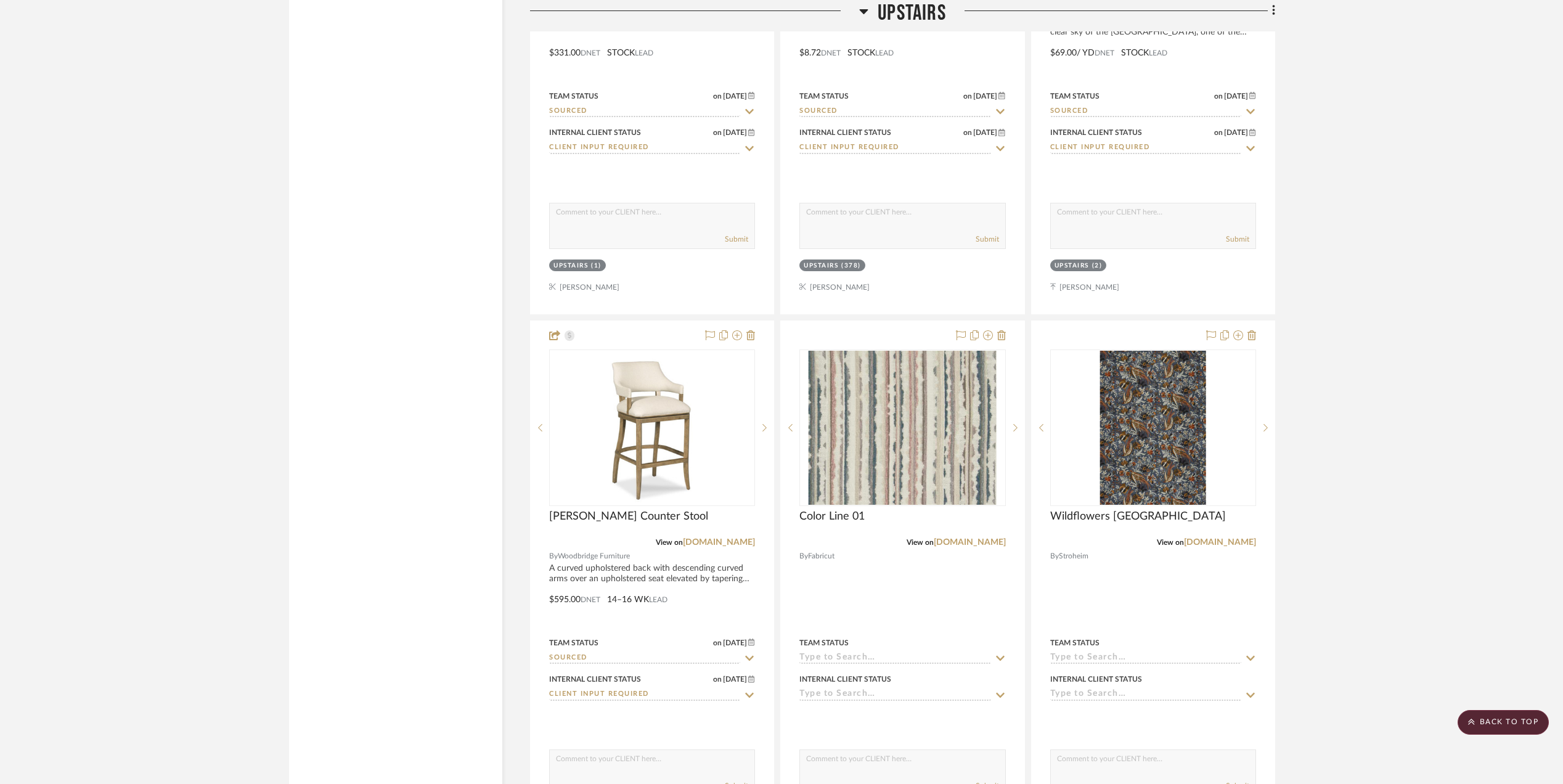
scroll to position [2464, 0]
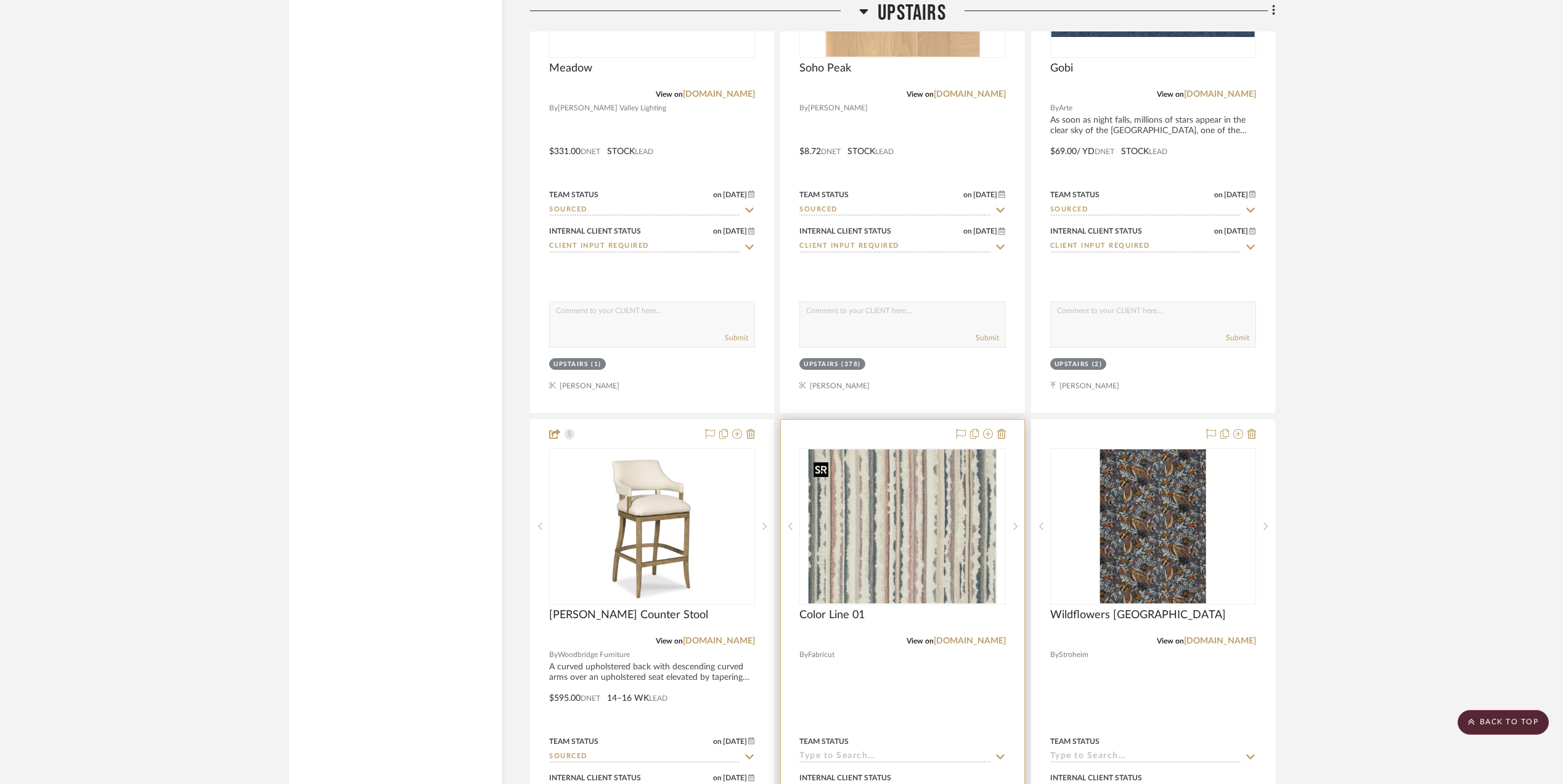
click at [880, 559] on img "0" at bounding box center [902, 526] width 188 height 154
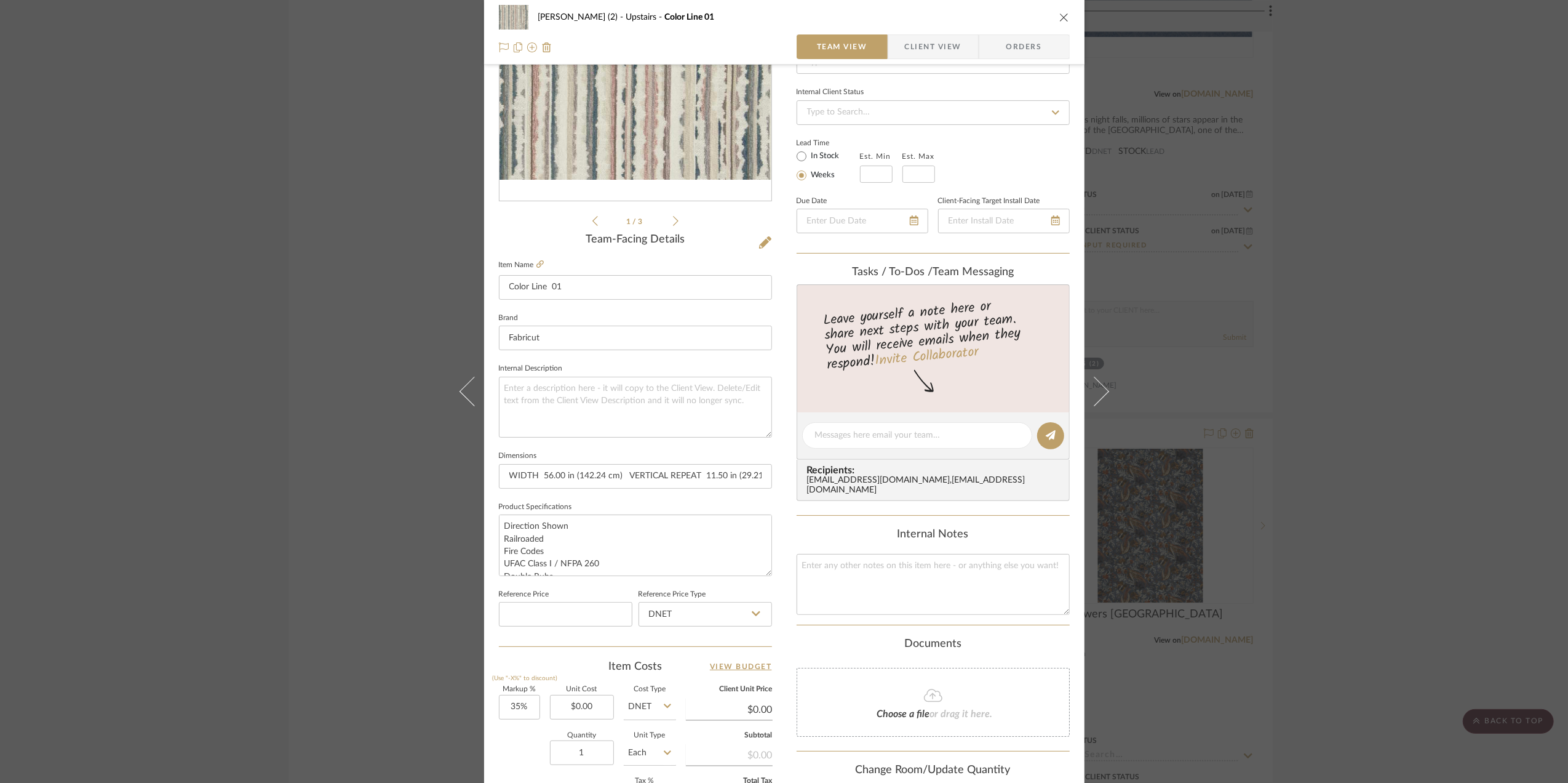
scroll to position [164, 0]
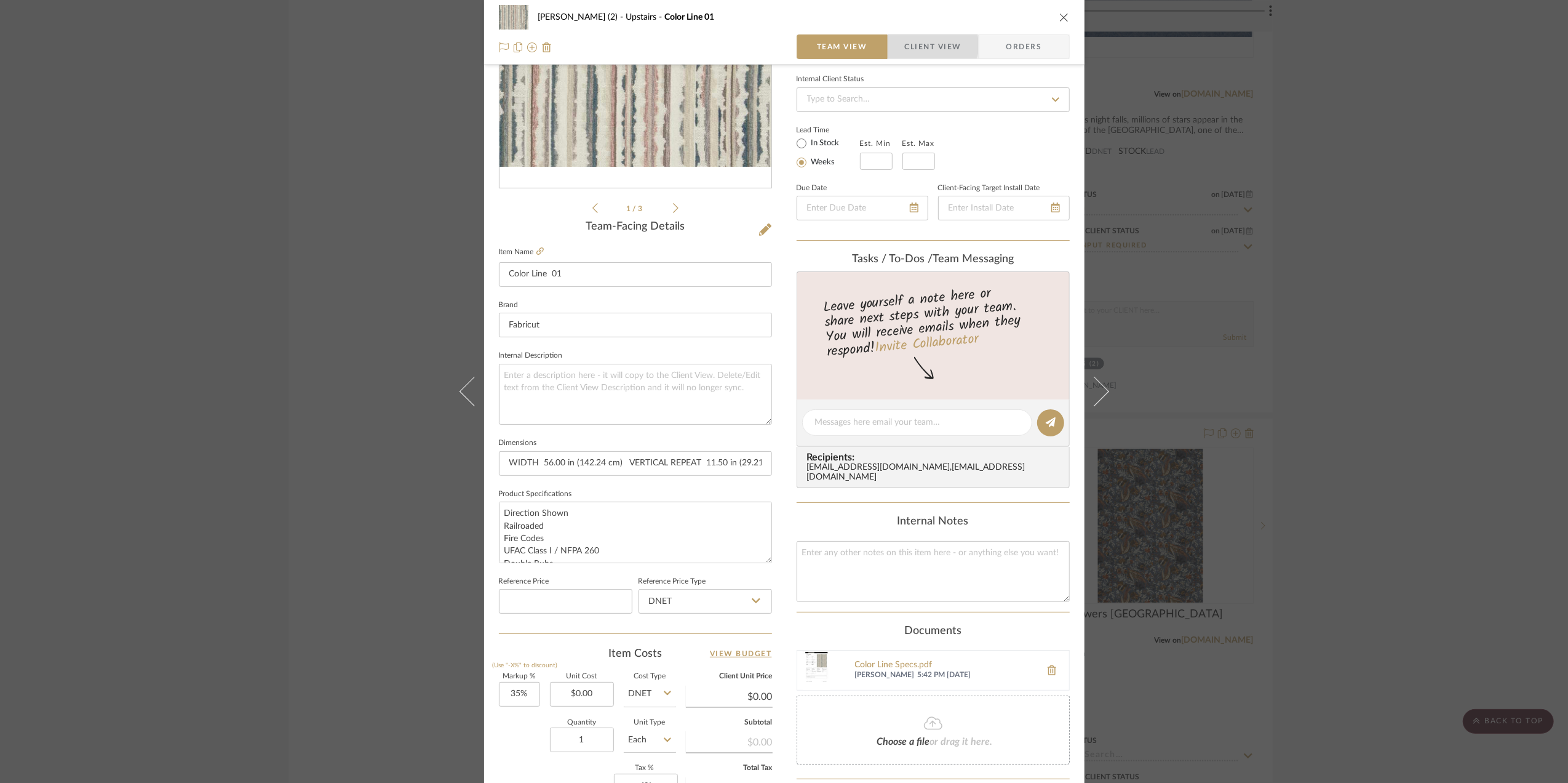
click at [916, 45] on span "Client View" at bounding box center [932, 46] width 56 height 24
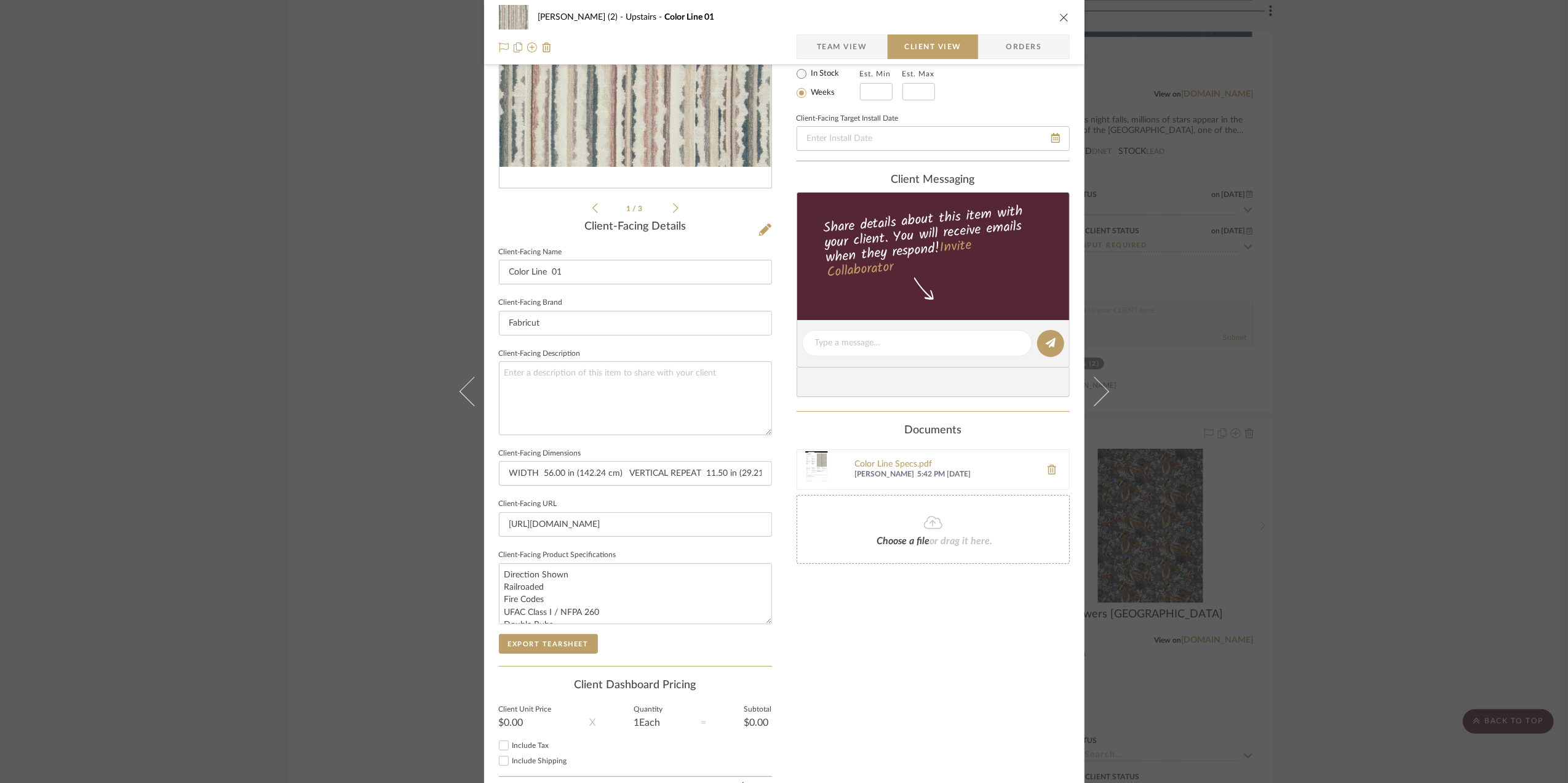
scroll to position [0, 0]
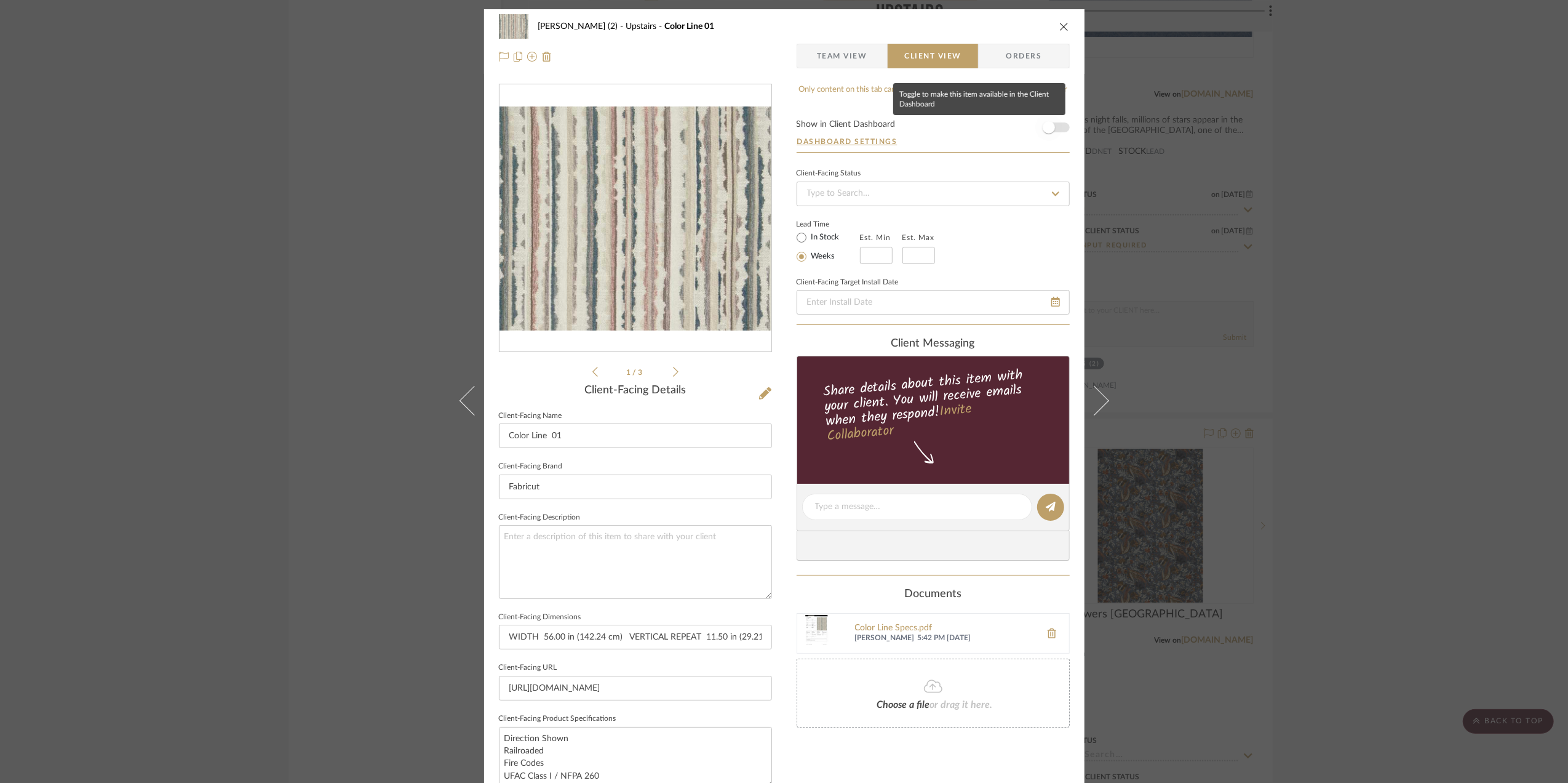
click at [1052, 126] on span "button" at bounding box center [1048, 127] width 27 height 27
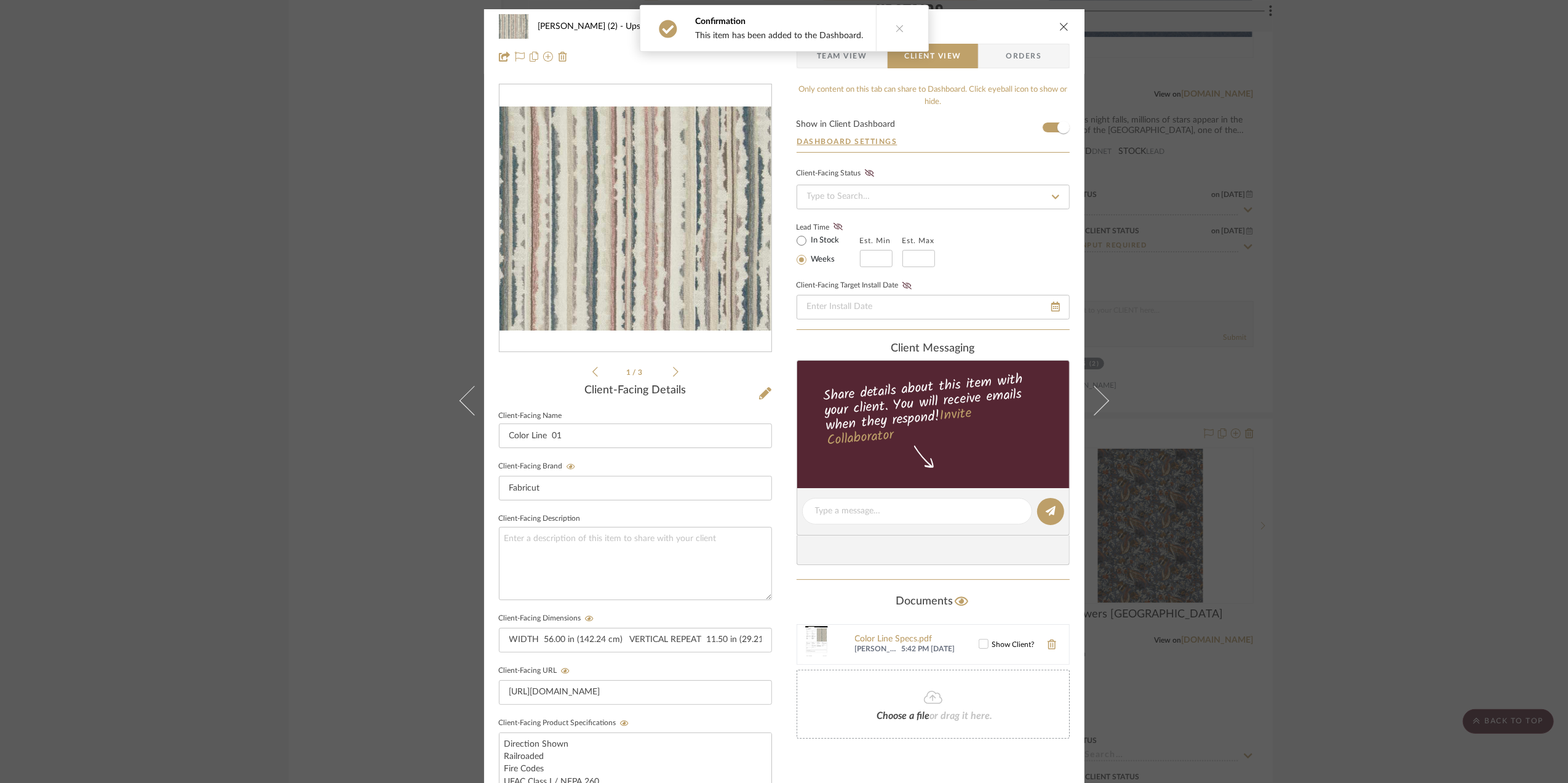
click at [831, 60] on span "Team View" at bounding box center [842, 56] width 50 height 24
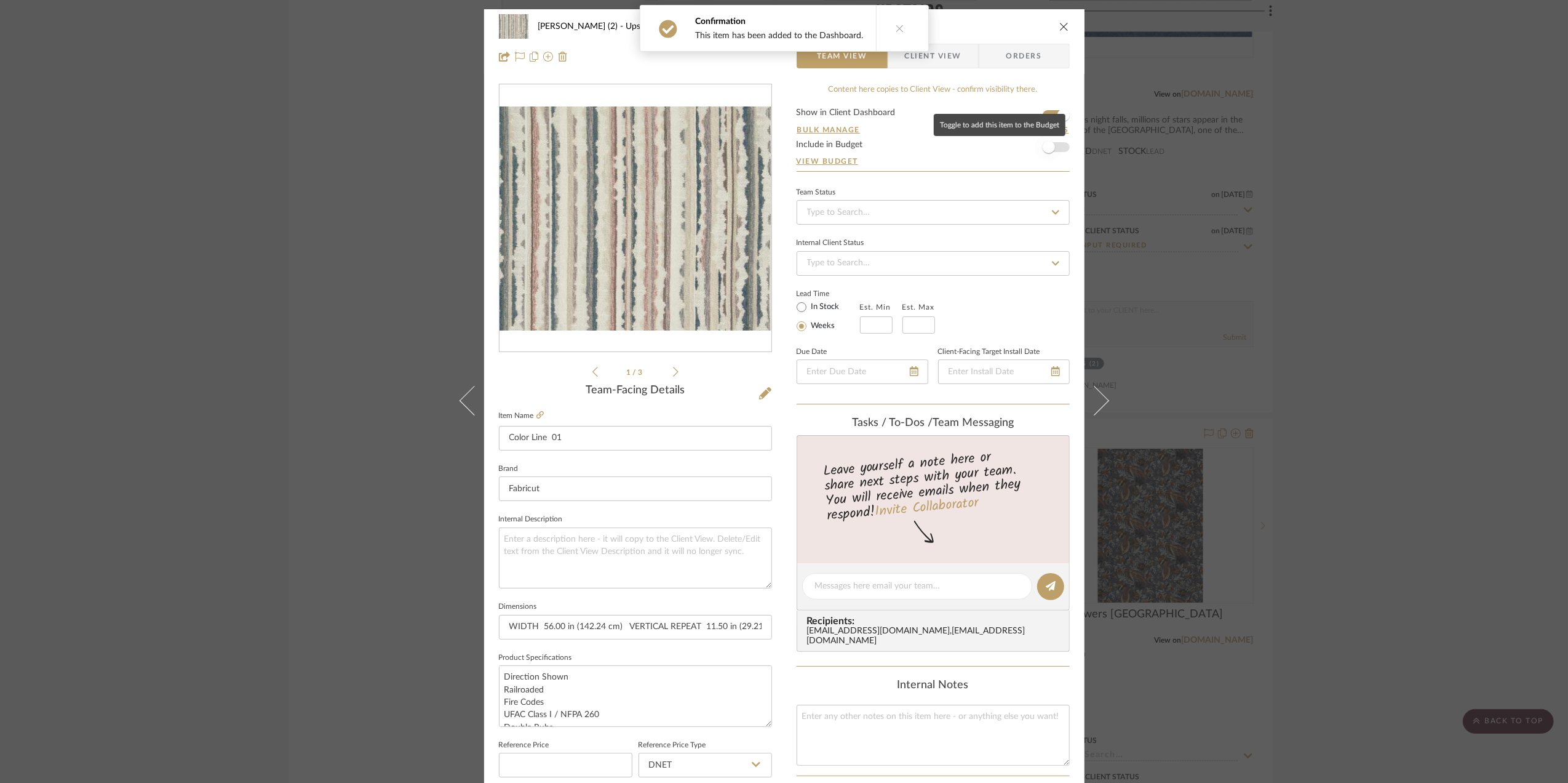
click at [1053, 146] on span "button" at bounding box center [1048, 147] width 27 height 27
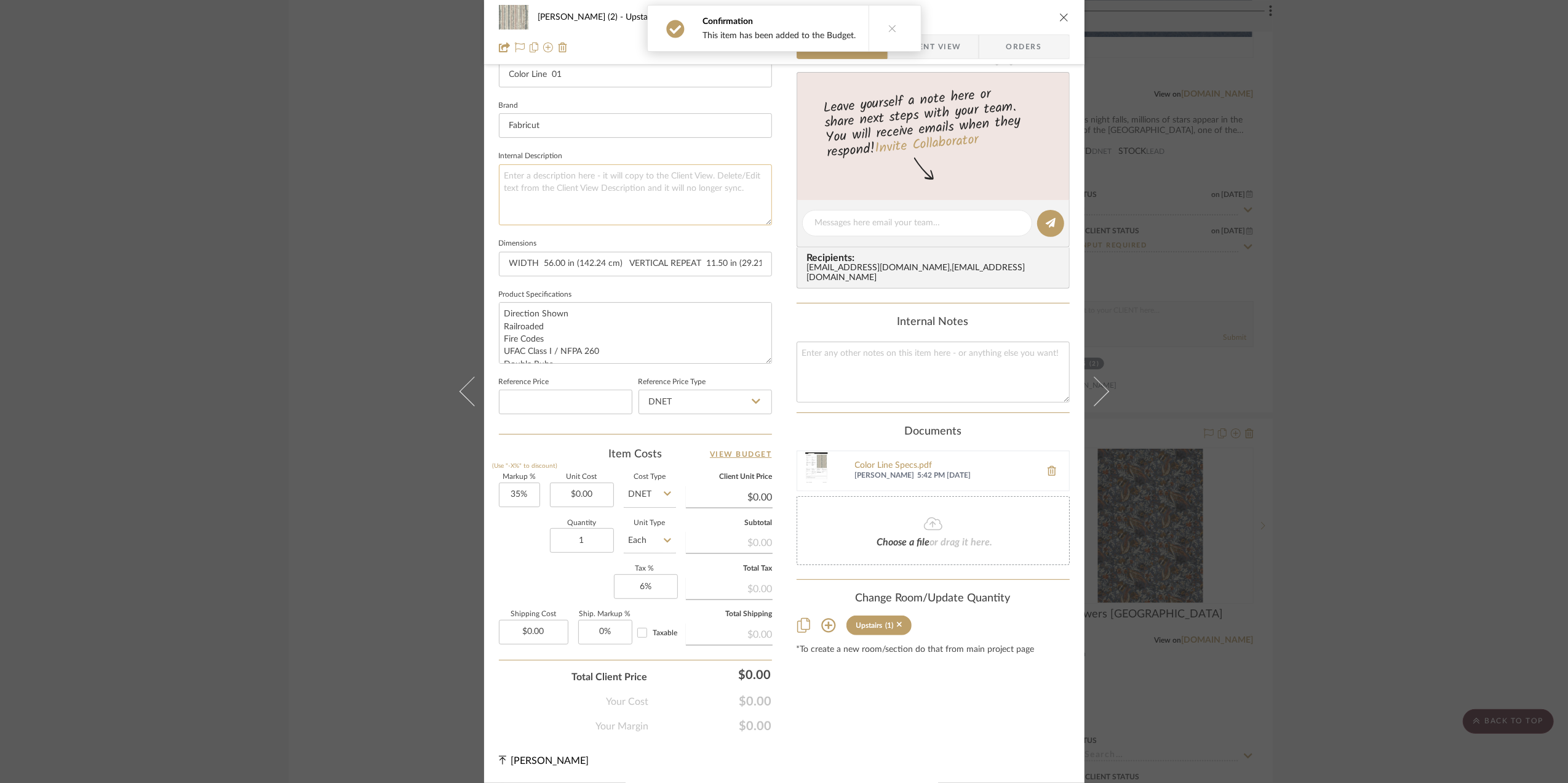
scroll to position [38, 0]
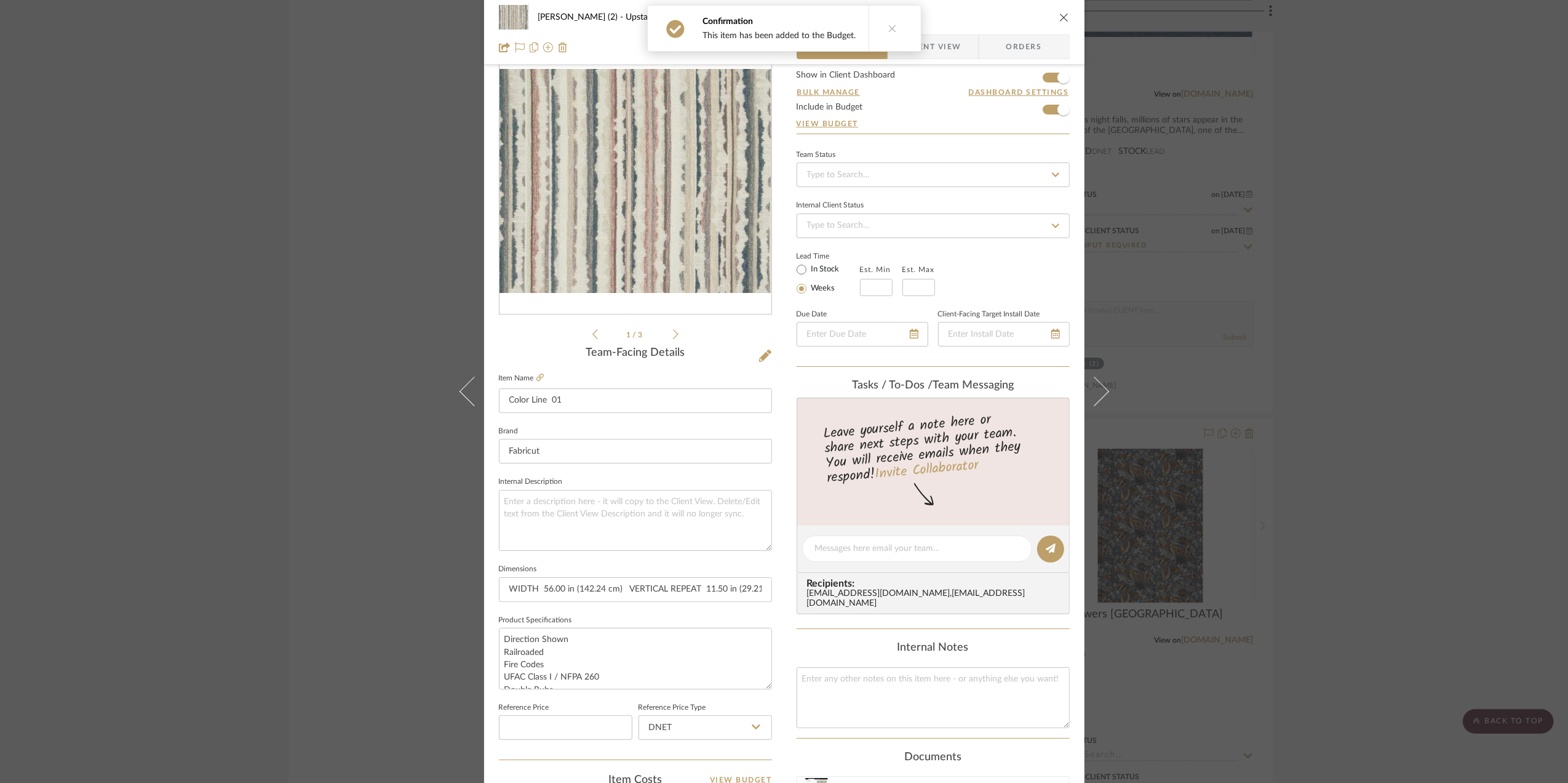
click at [1432, 413] on div "Stephanie Bergreen (2) Upstairs Color Line 01 Team View Client View Orders 1 / …" at bounding box center [784, 391] width 1568 height 783
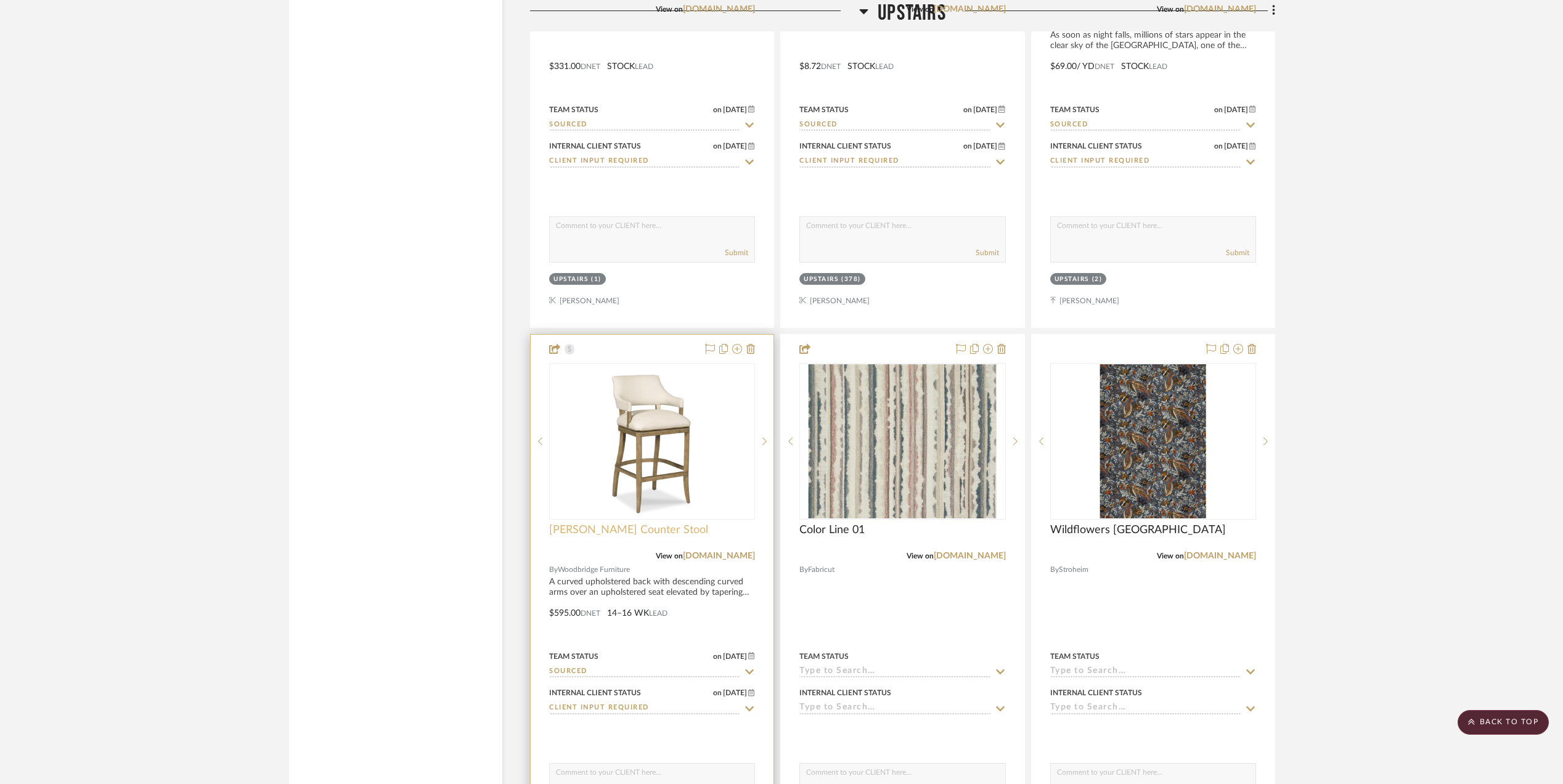
scroll to position [2628, 0]
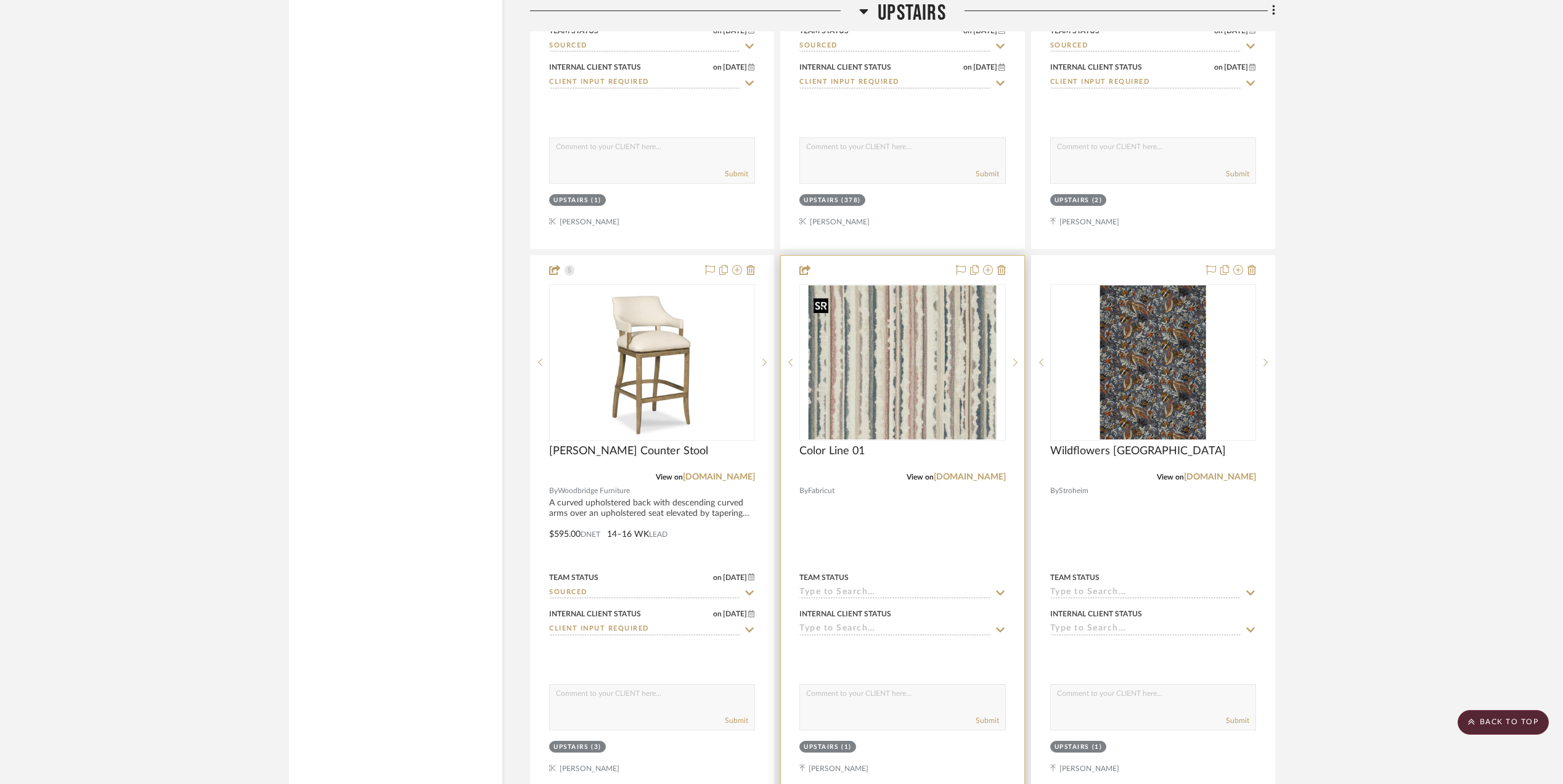
click at [851, 397] on img "0" at bounding box center [902, 362] width 188 height 154
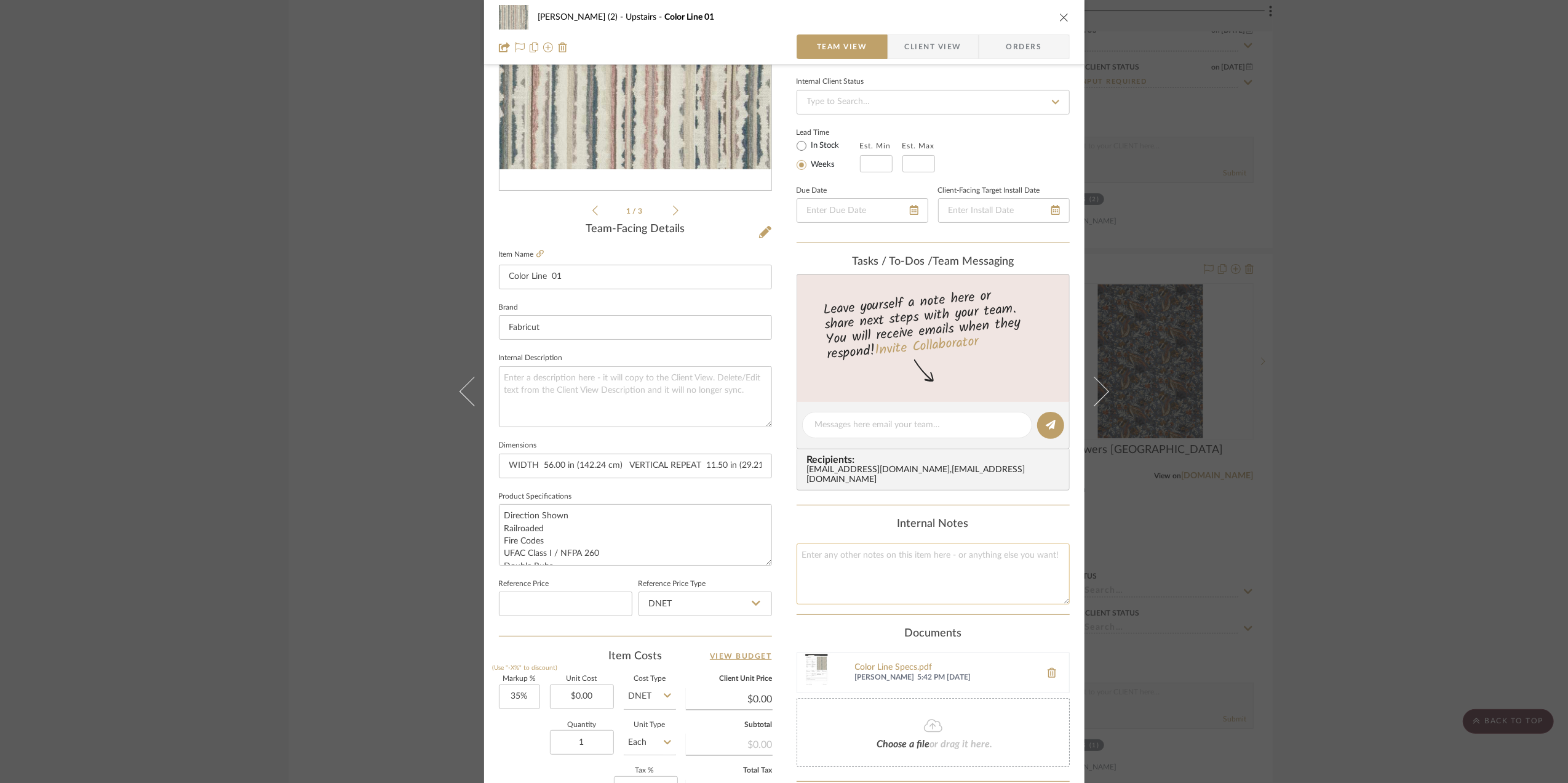
scroll to position [164, 0]
click at [893, 557] on textarea at bounding box center [933, 571] width 273 height 61
click at [820, 547] on textarea "34 yads in stock as of 9/8/25" at bounding box center [933, 571] width 273 height 61
type textarea "34 yards in stock as of 9/8/25"
click at [1437, 566] on div "Stephanie Bergreen (2) Upstairs Color Line 01 Team View Client View Orders 1 / …" at bounding box center [784, 391] width 1568 height 783
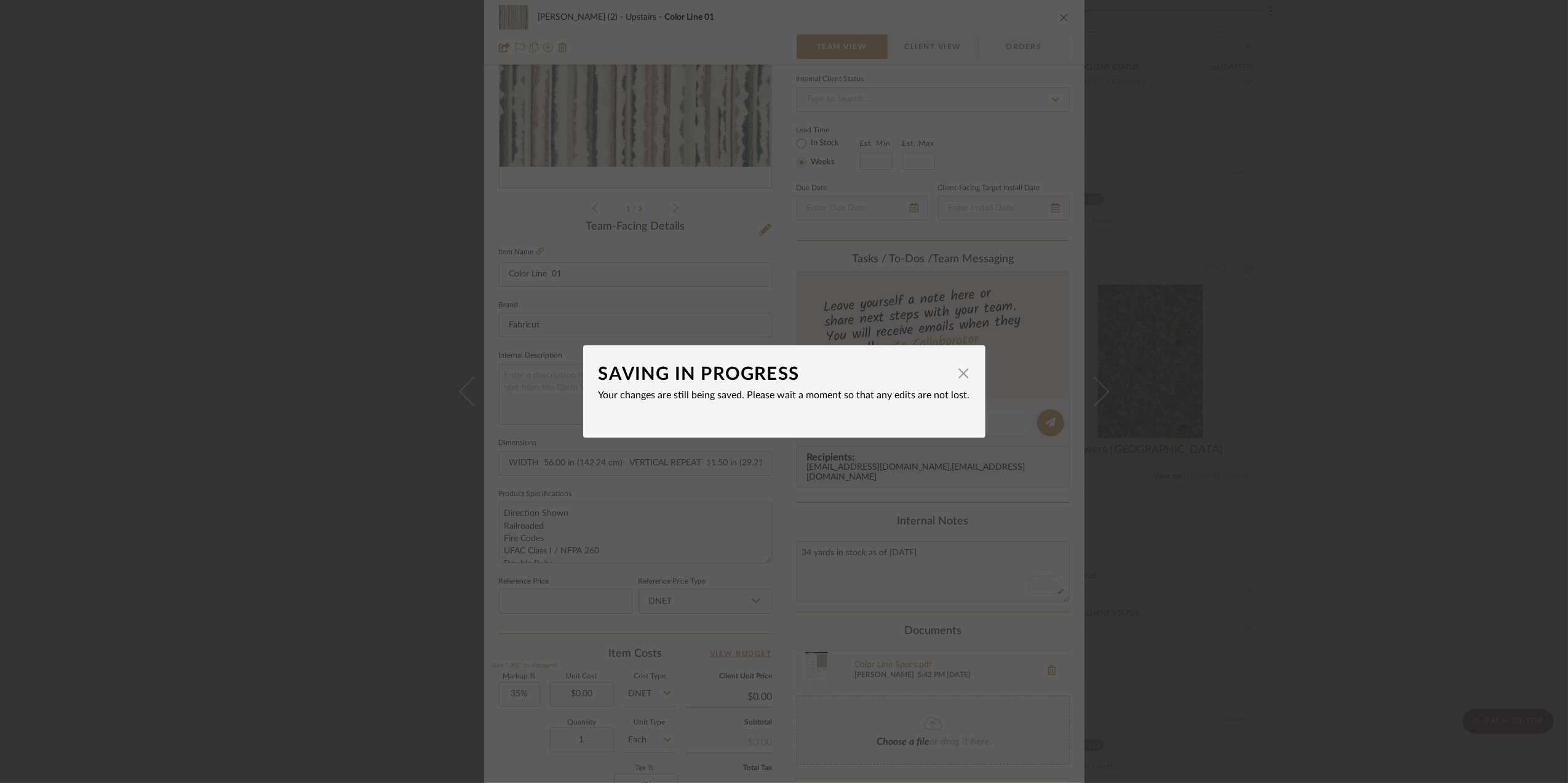
click at [1388, 463] on div "SAVING IN PROGRESS × Your changes are still being saved. Please wait a moment s…" at bounding box center [784, 391] width 1568 height 783
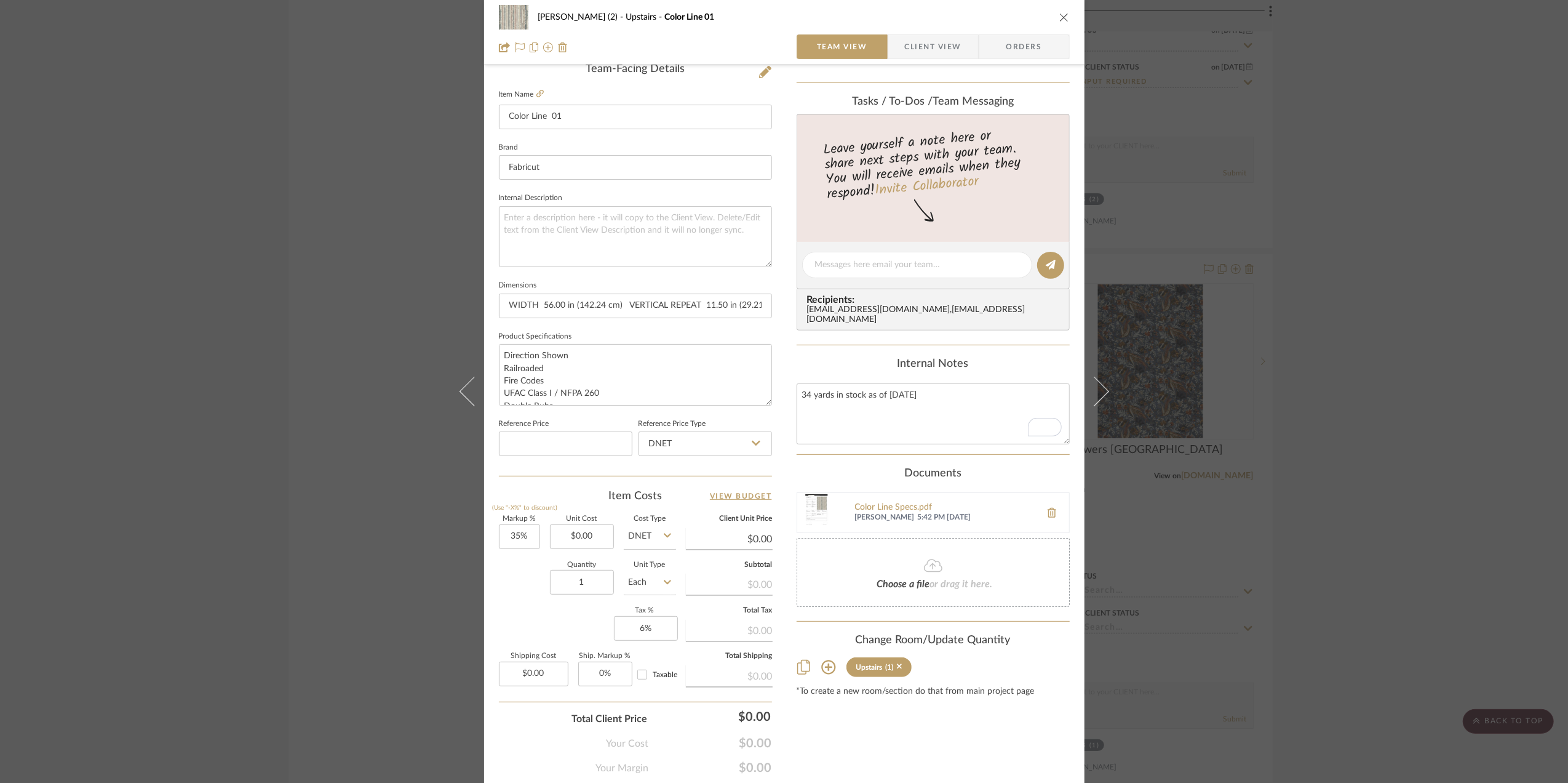
scroll to position [328, 0]
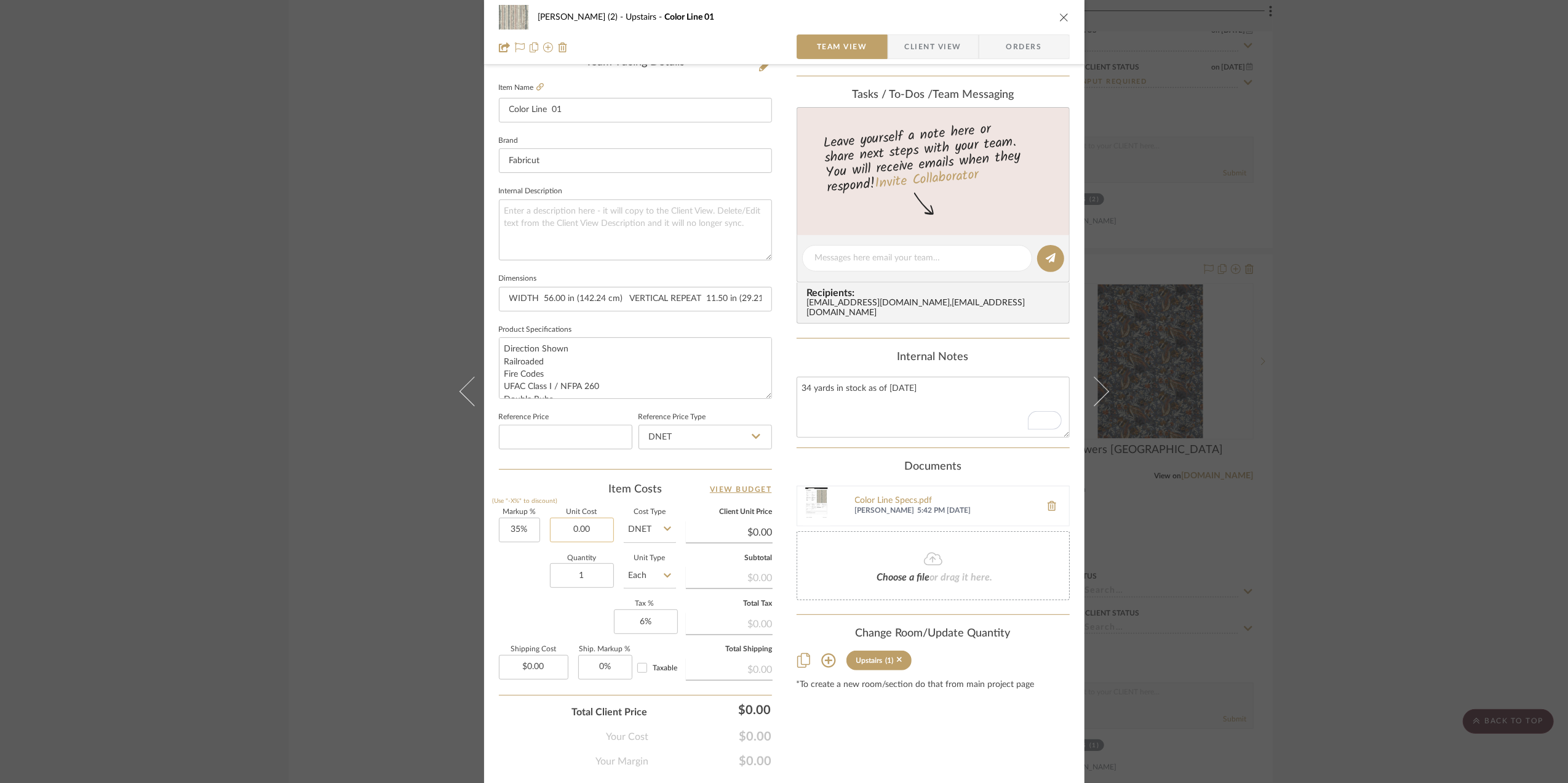
click at [576, 532] on input "0.00" at bounding box center [582, 529] width 64 height 24
type input "$59.00"
click at [515, 575] on div "Quantity 1 Unit Type Each" at bounding box center [587, 577] width 177 height 44
type input "$79.65"
type input "$3.98"
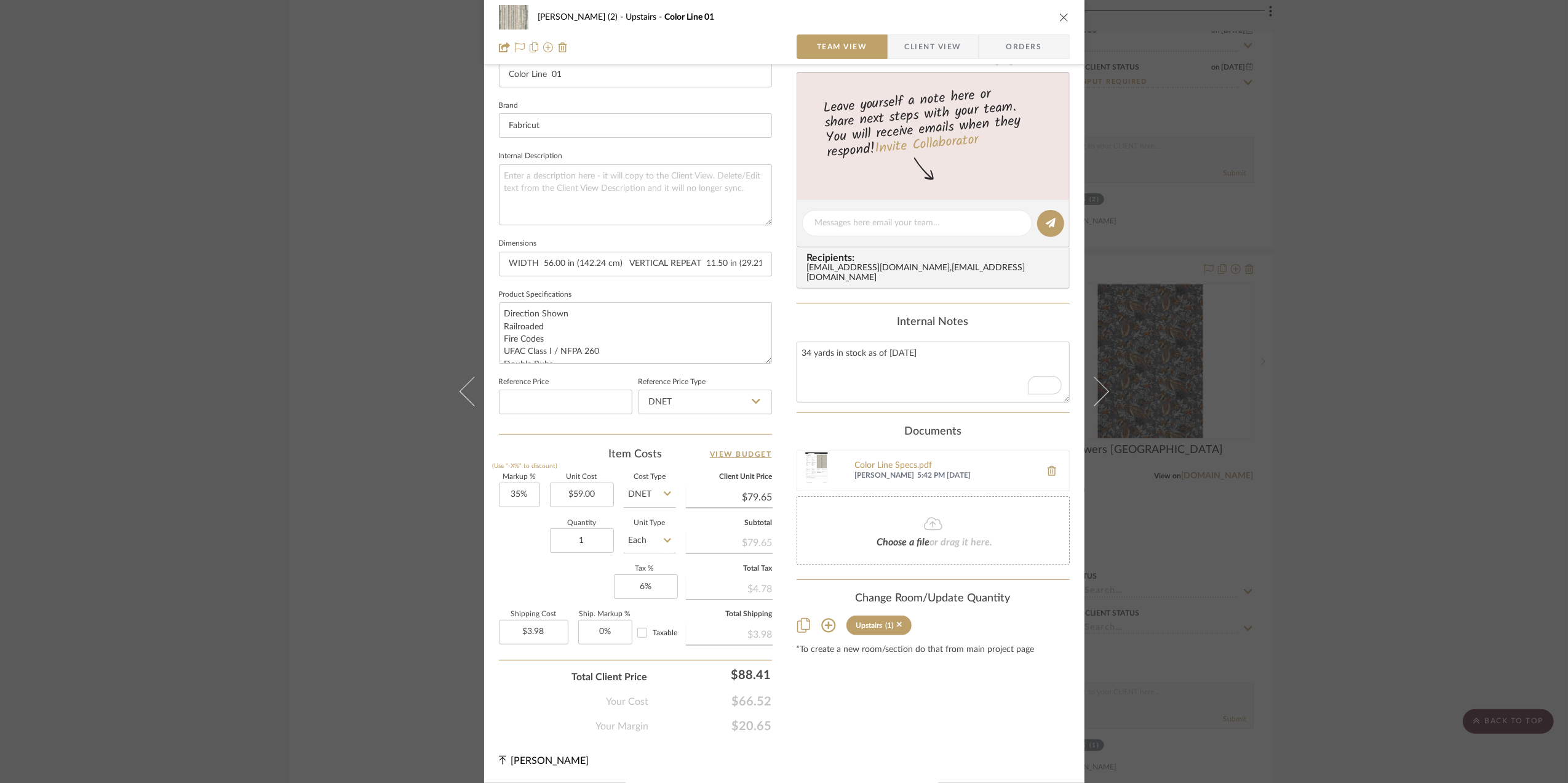
scroll to position [284, 0]
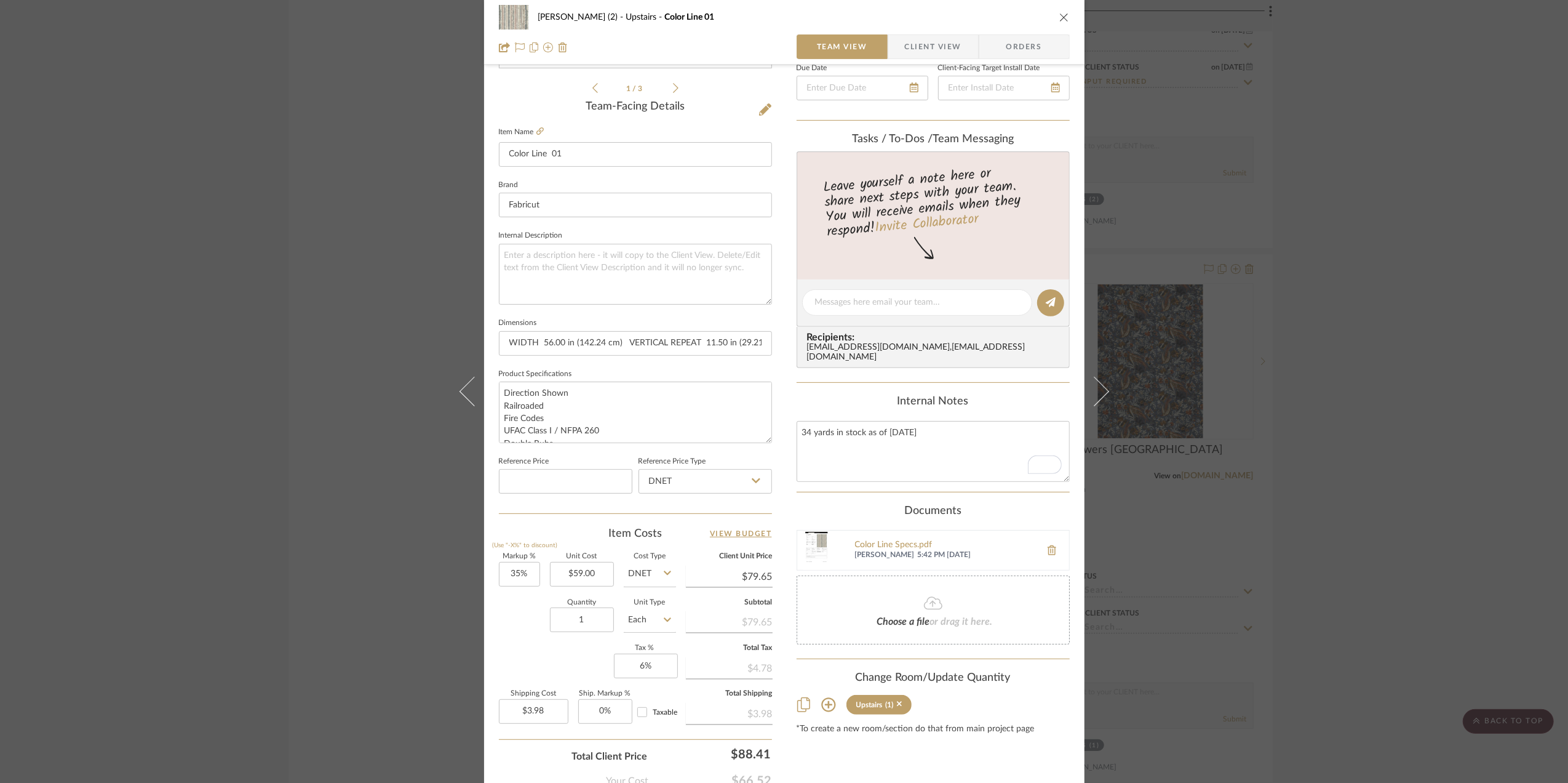
click at [1373, 395] on div "Stephanie Bergreen (2) Upstairs Color Line 01 Team View Client View Orders 1 / …" at bounding box center [784, 391] width 1568 height 783
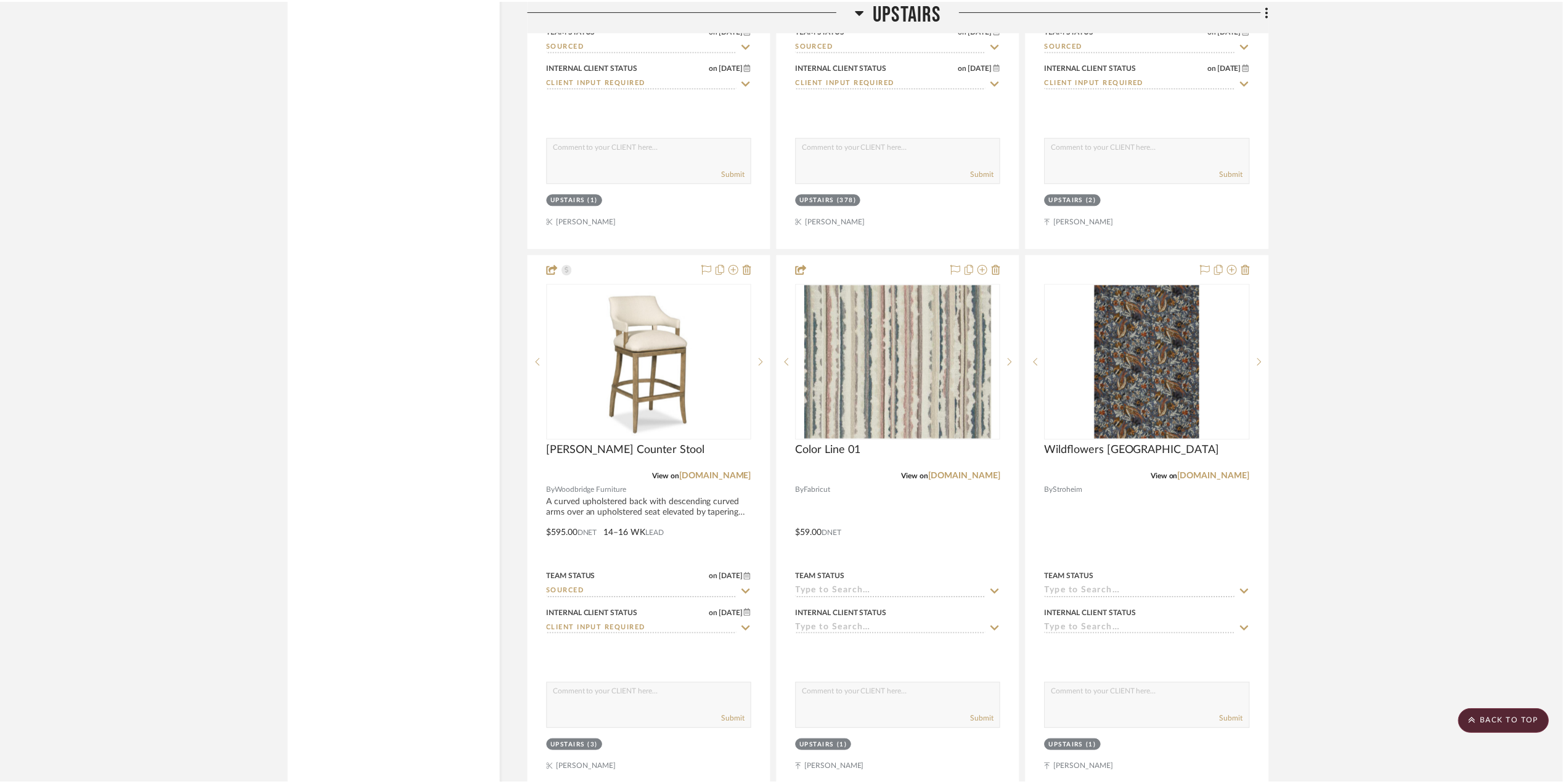
scroll to position [2628, 0]
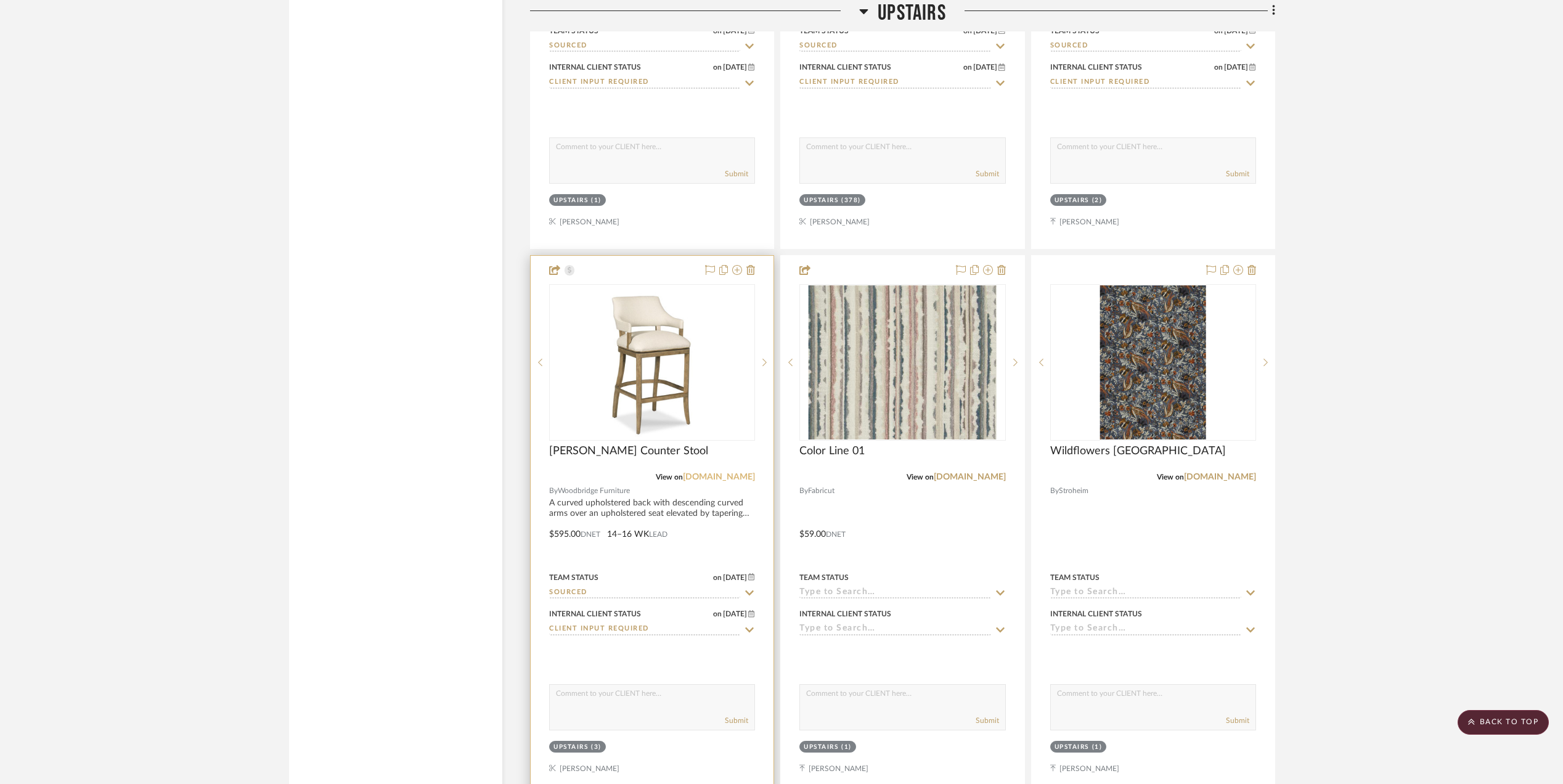
click at [703, 481] on link "[DOMAIN_NAME]" at bounding box center [719, 477] width 72 height 8
click at [873, 395] on img "0" at bounding box center [902, 362] width 188 height 154
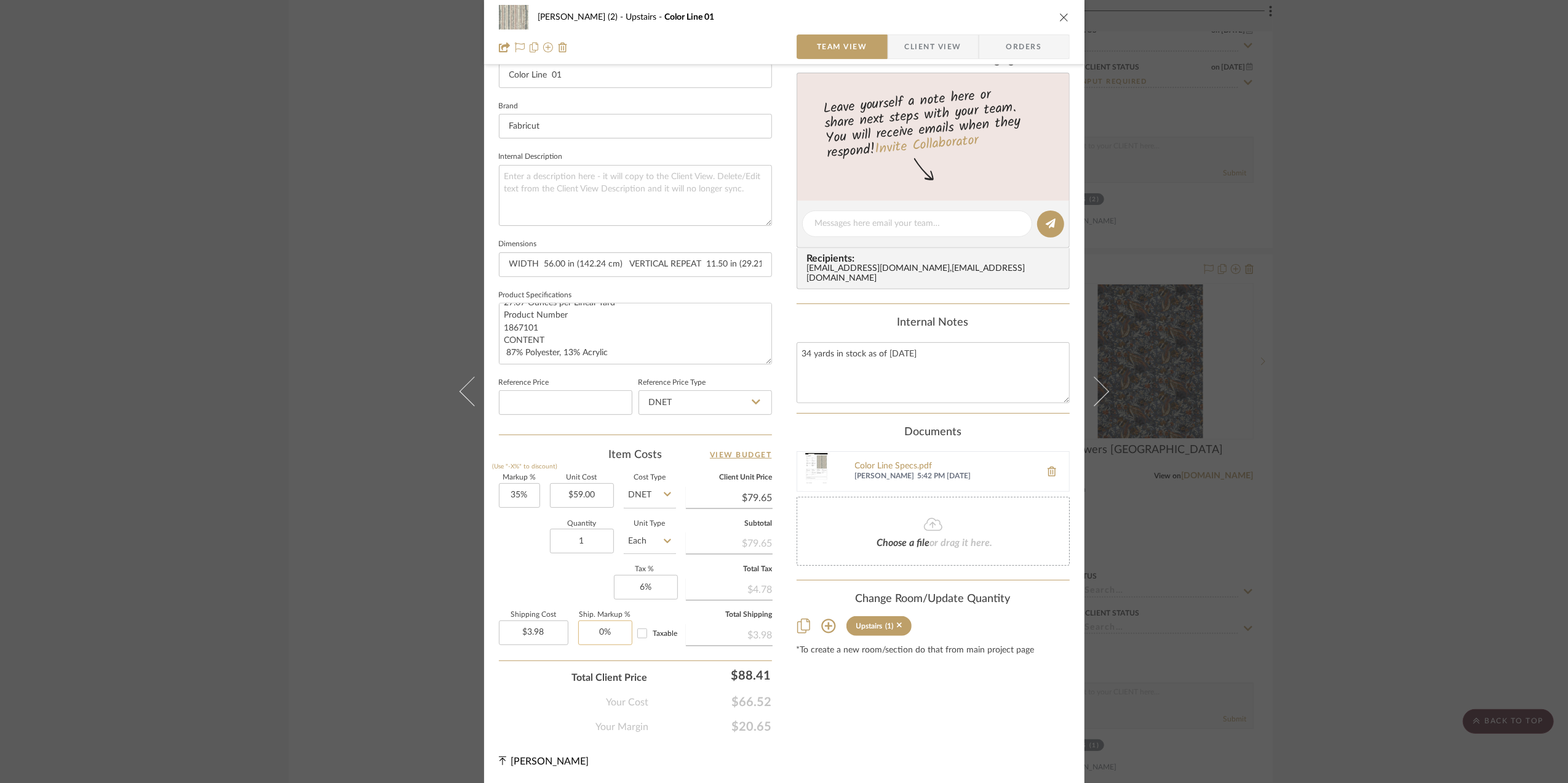
scroll to position [365, 0]
click at [590, 538] on input "1" at bounding box center [582, 540] width 64 height 24
type input "7.5"
click at [527, 556] on div "Quantity 7.5 Unit Type Each" at bounding box center [587, 542] width 177 height 44
type input "$29.87"
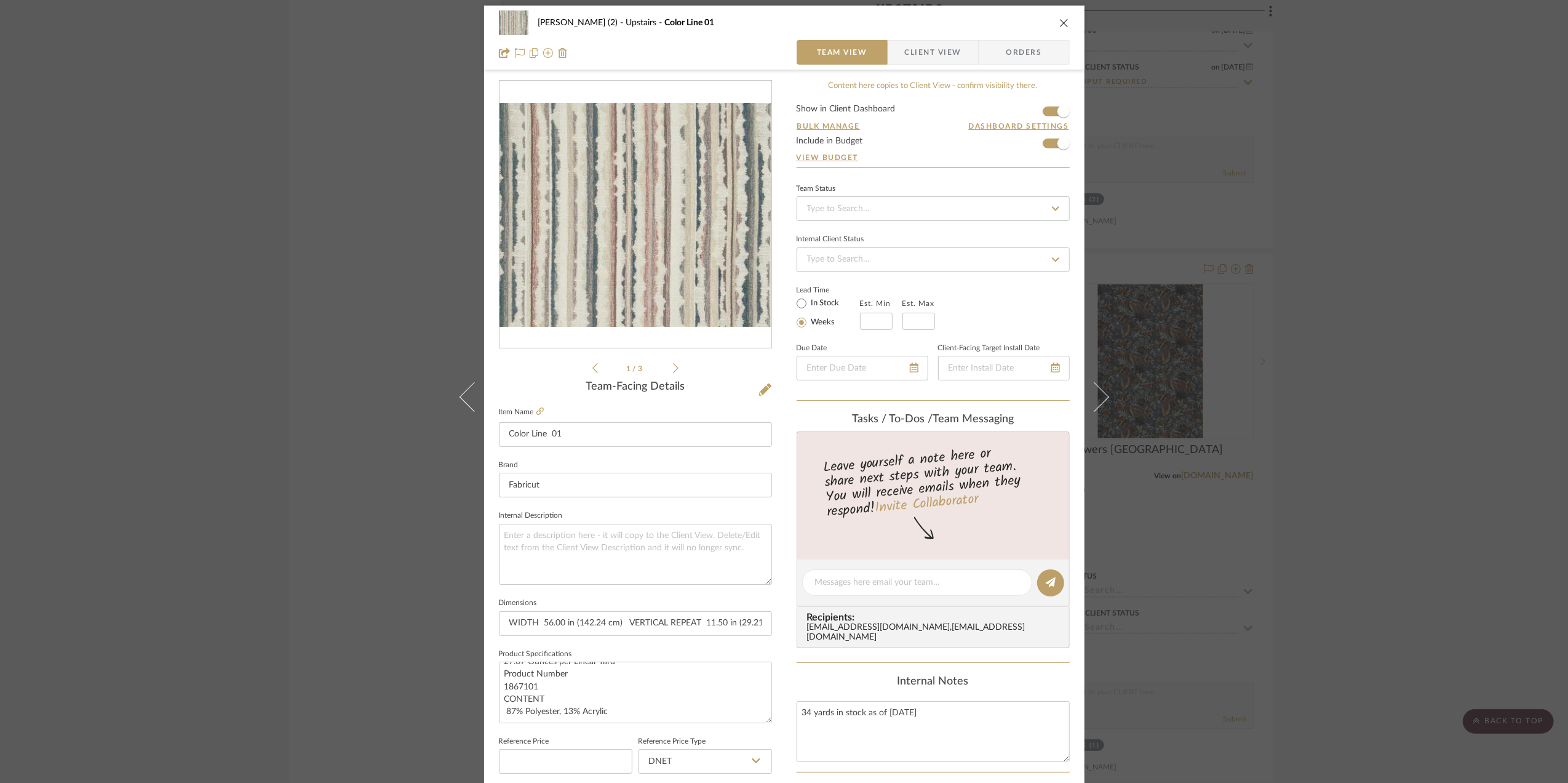
scroll to position [0, 0]
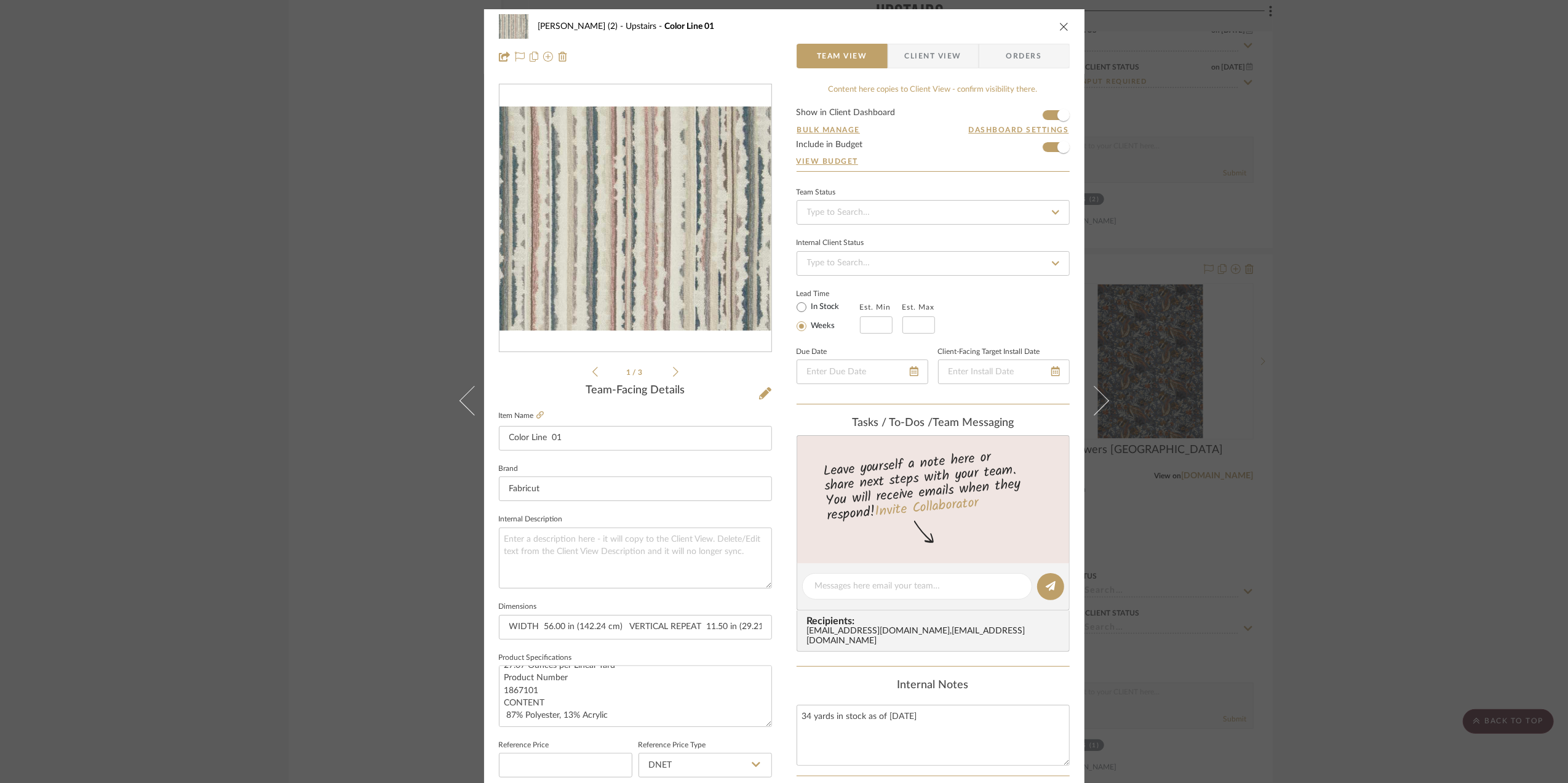
click at [925, 57] on span "Client View" at bounding box center [932, 56] width 56 height 24
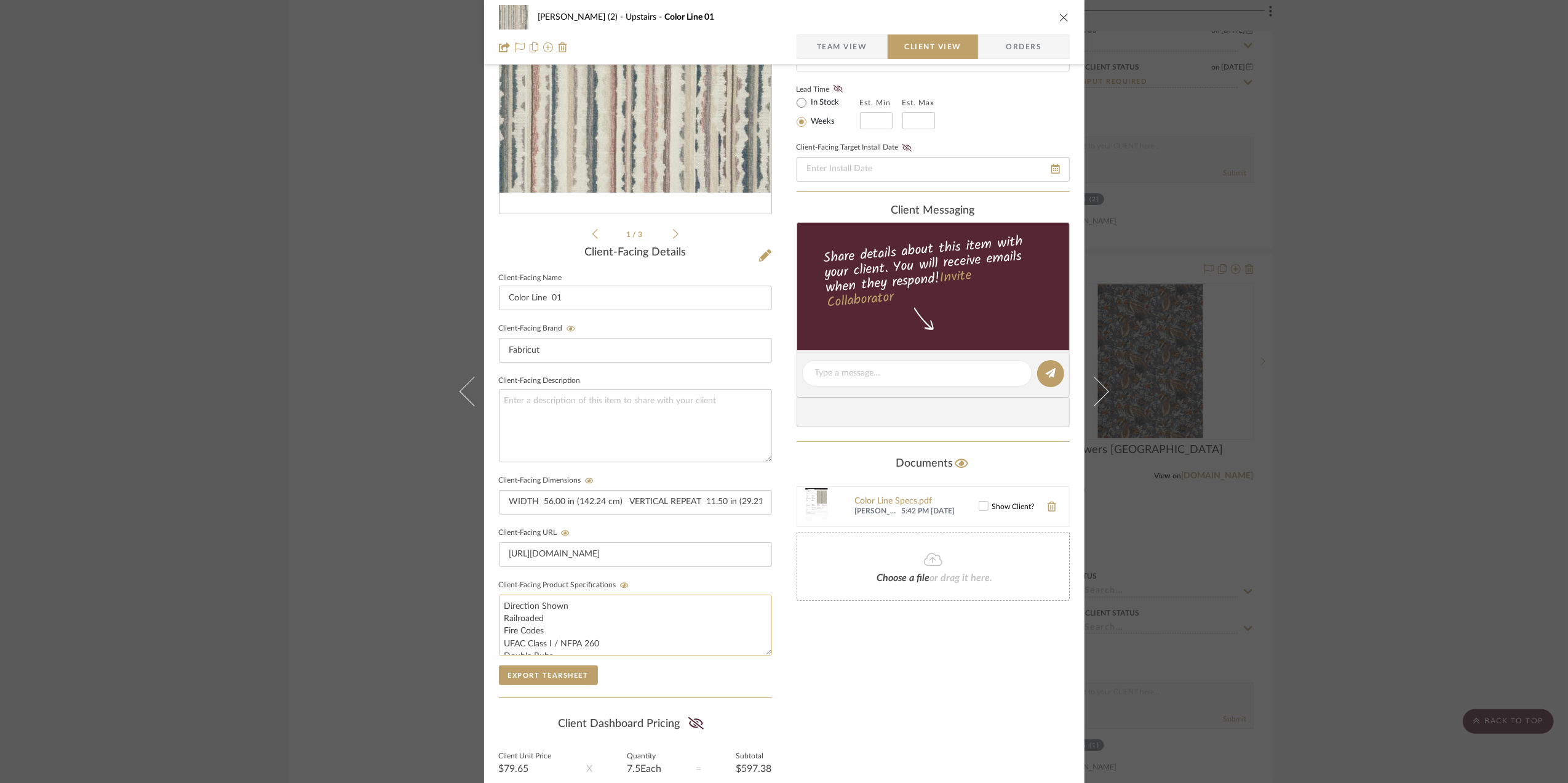
scroll to position [256, 0]
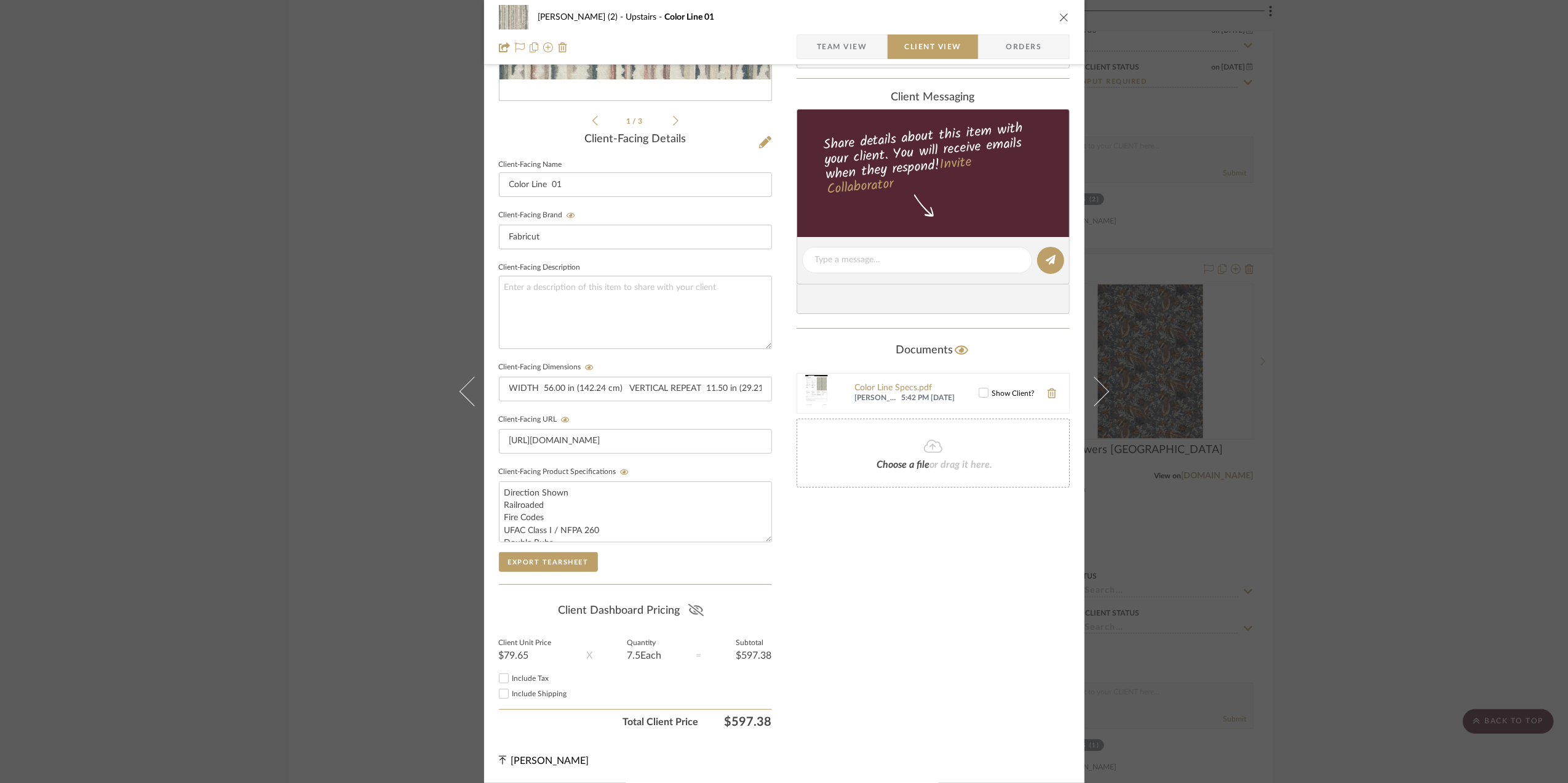
click at [694, 613] on icon at bounding box center [696, 610] width 15 height 13
click at [1410, 478] on div "Stephanie Bergreen (2) Upstairs Color Line 01 Team View Client View Orders 1 / …" at bounding box center [784, 391] width 1568 height 783
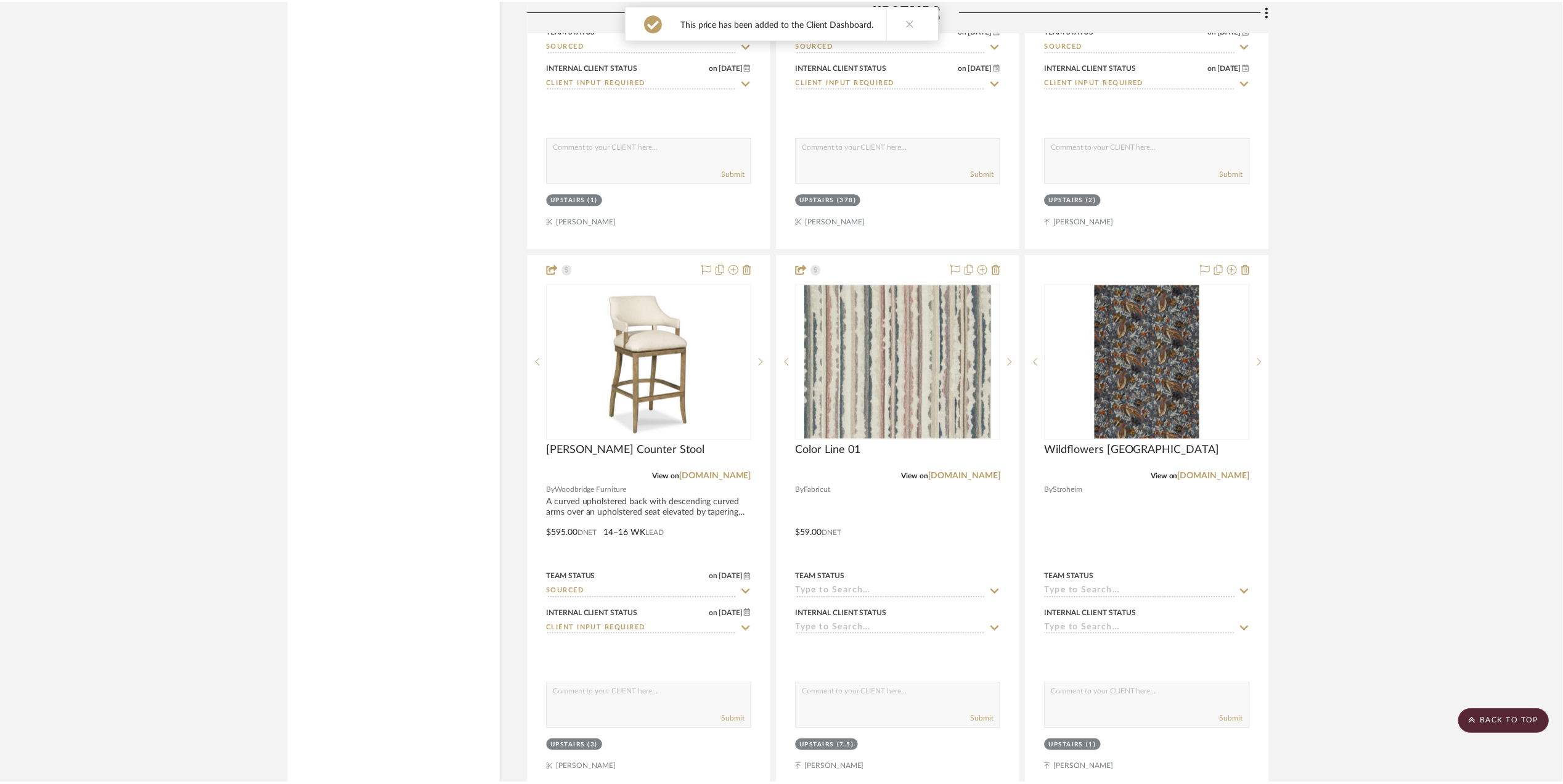
scroll to position [2628, 0]
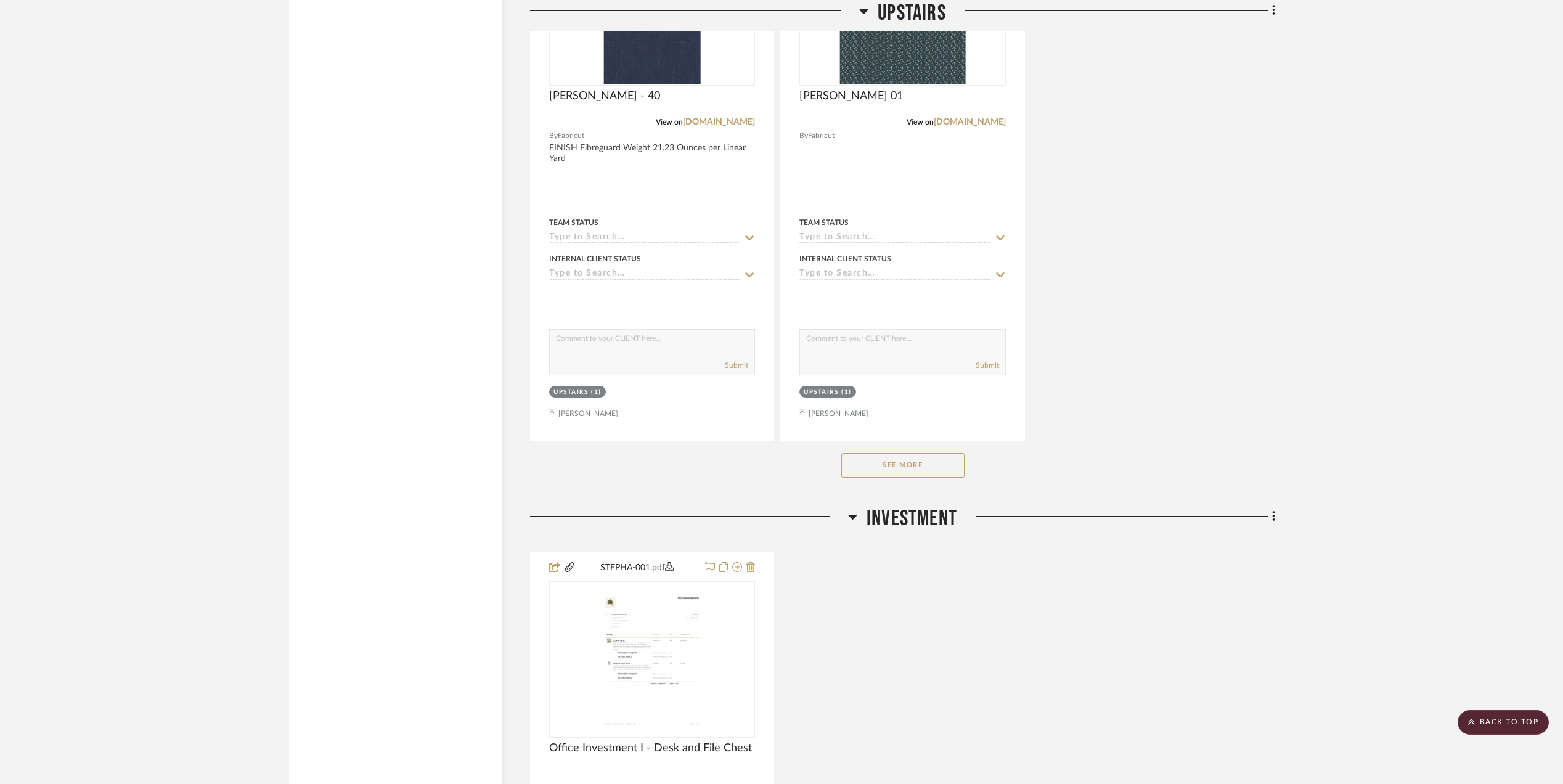
scroll to position [3533, 0]
click at [937, 475] on button "See More" at bounding box center [903, 462] width 124 height 24
click at [911, 475] on button "See Less" at bounding box center [903, 462] width 124 height 24
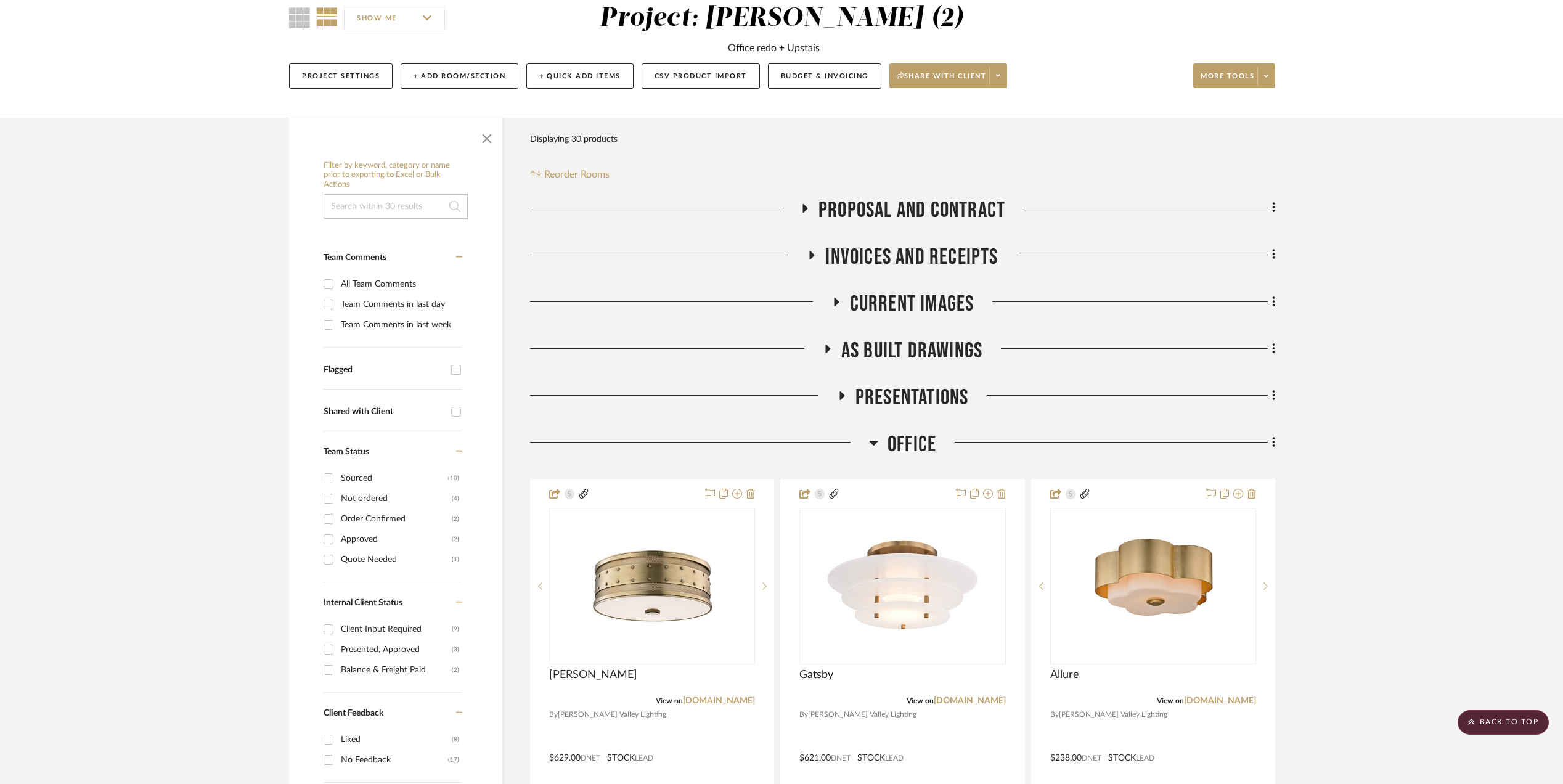
scroll to position [0, 0]
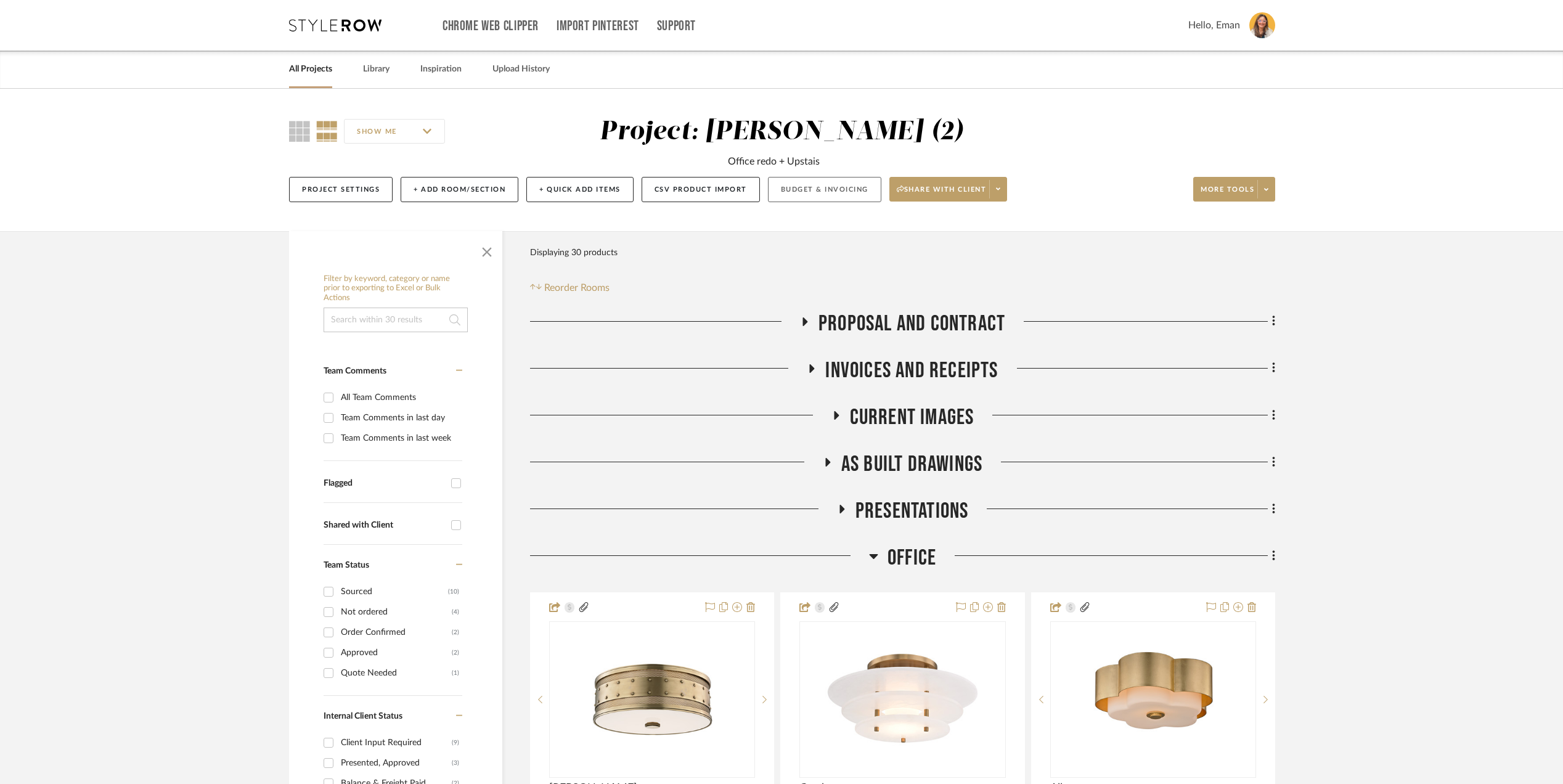
click at [825, 187] on button "Budget & Invoicing" at bounding box center [825, 189] width 113 height 25
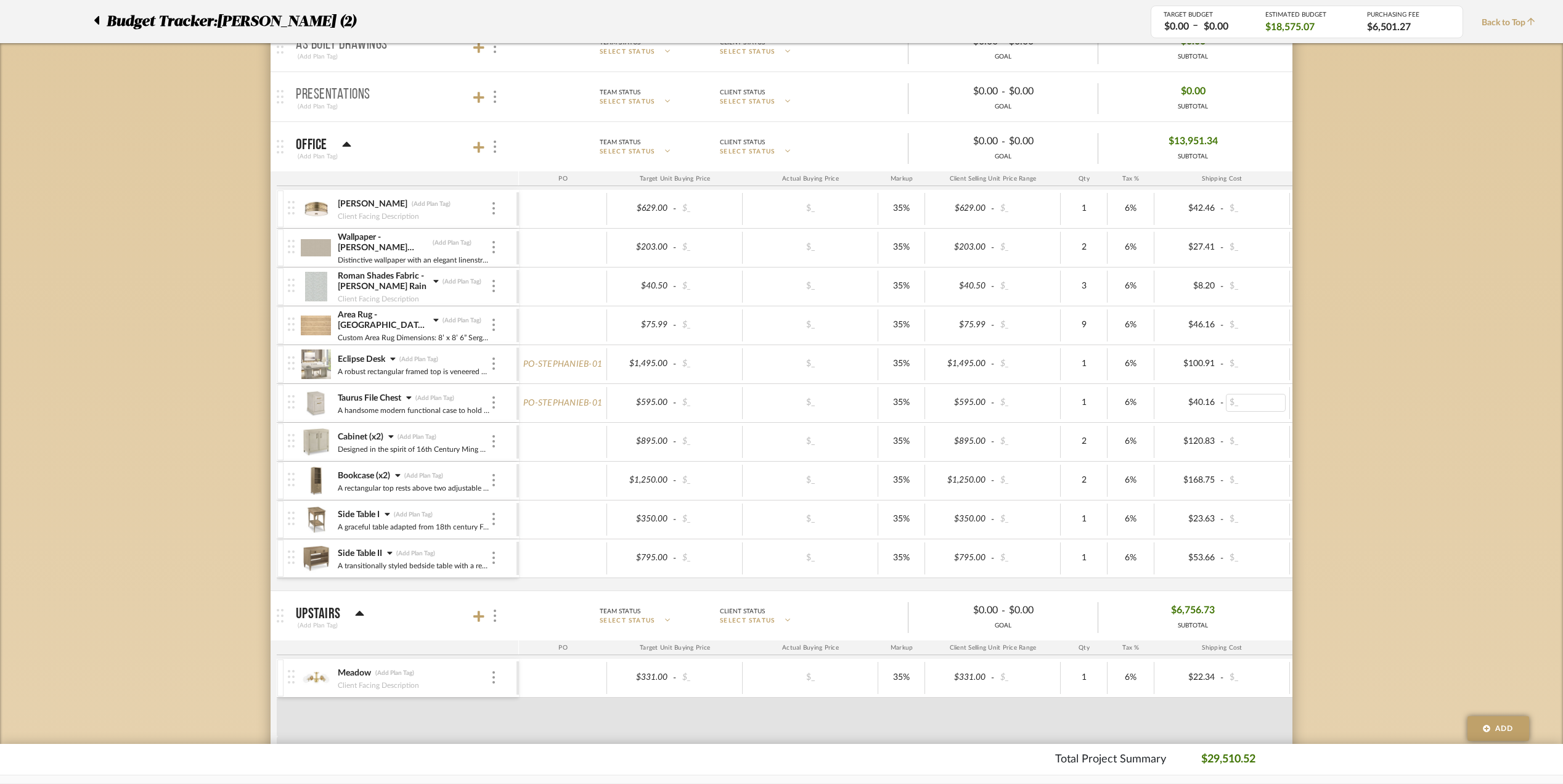
scroll to position [575, 0]
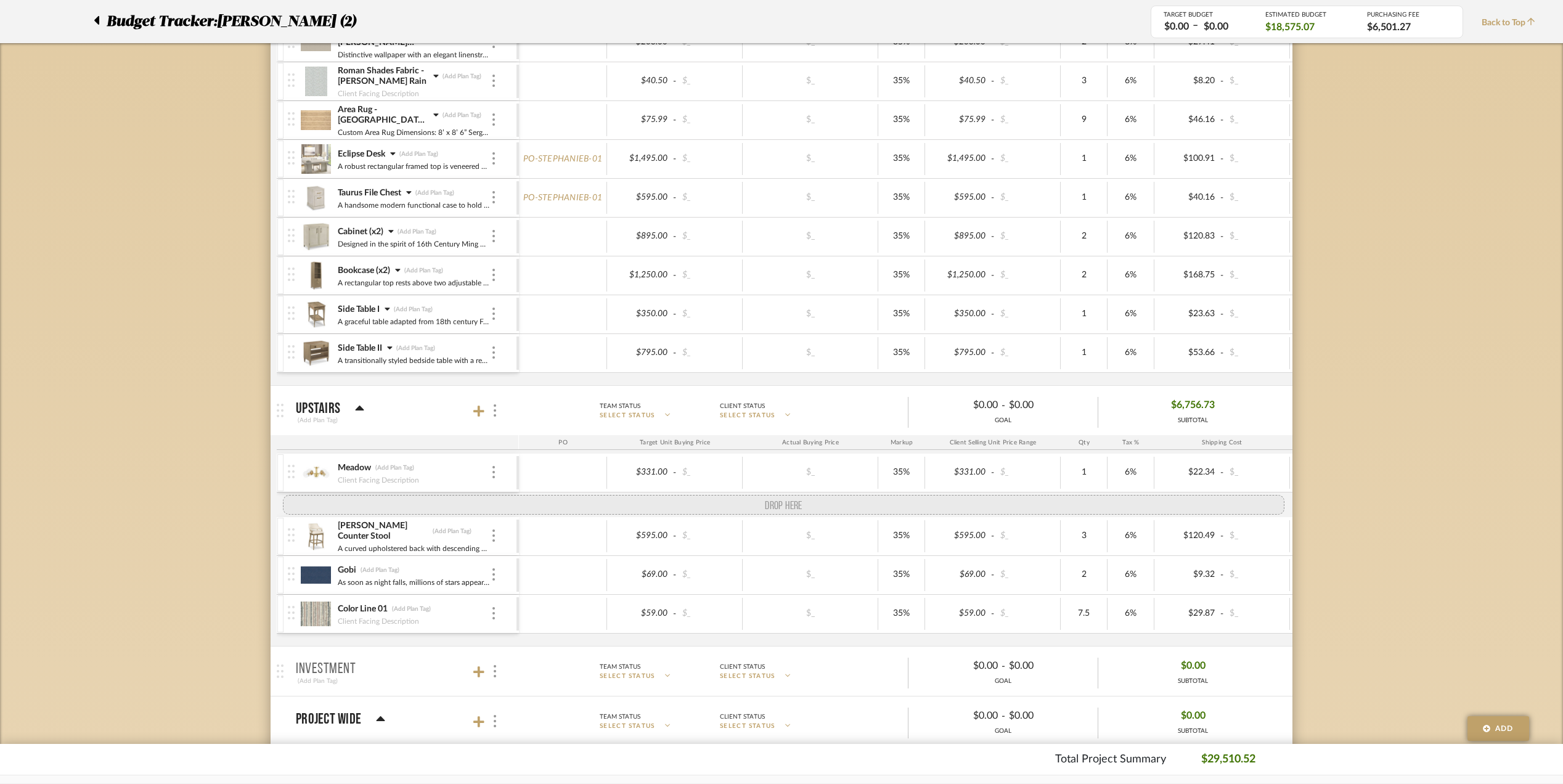
drag, startPoint x: 286, startPoint y: 555, endPoint x: 281, endPoint y: 501, distance: 54.2
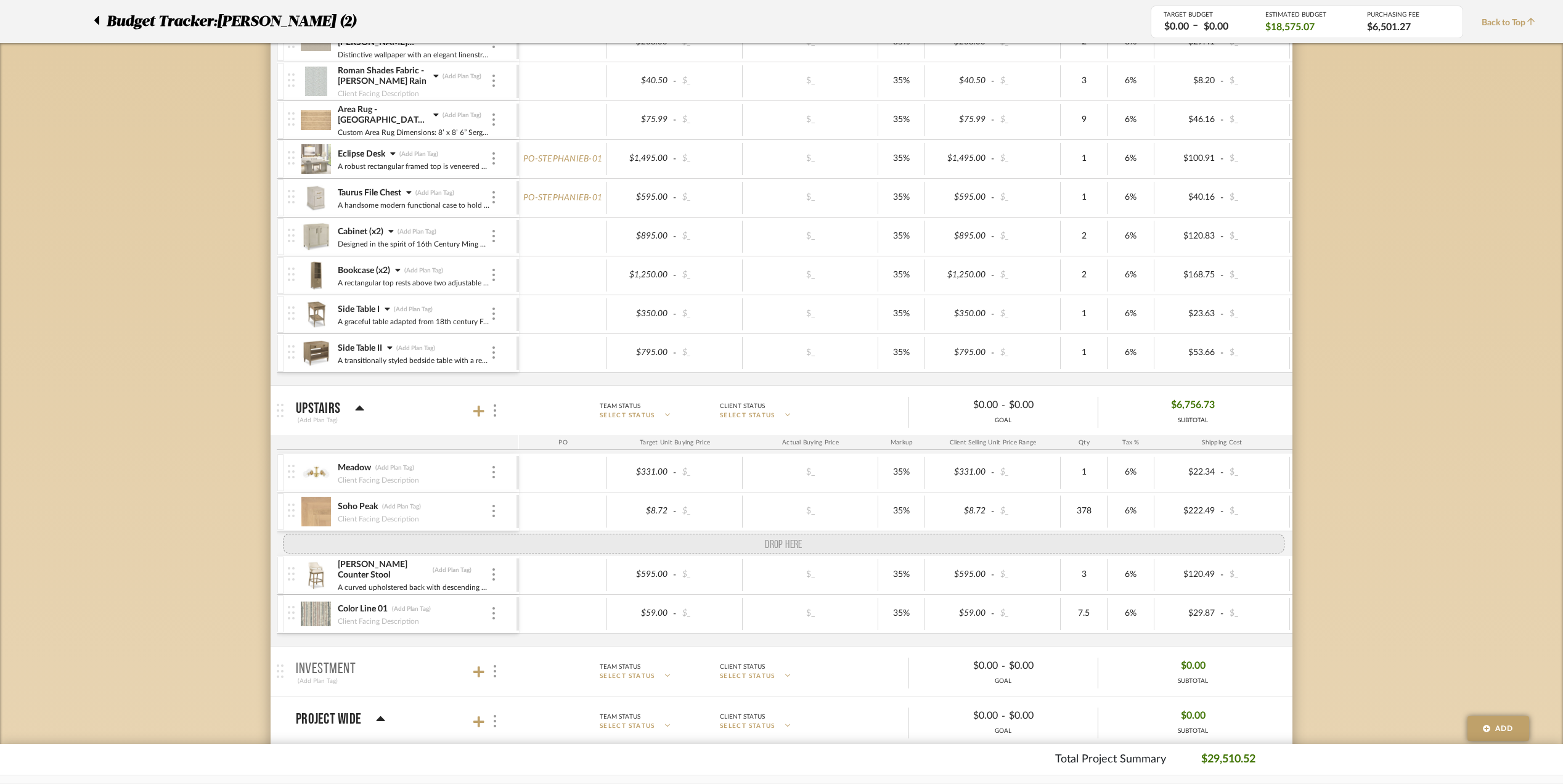
drag, startPoint x: 286, startPoint y: 595, endPoint x: 285, endPoint y: 543, distance: 52.0
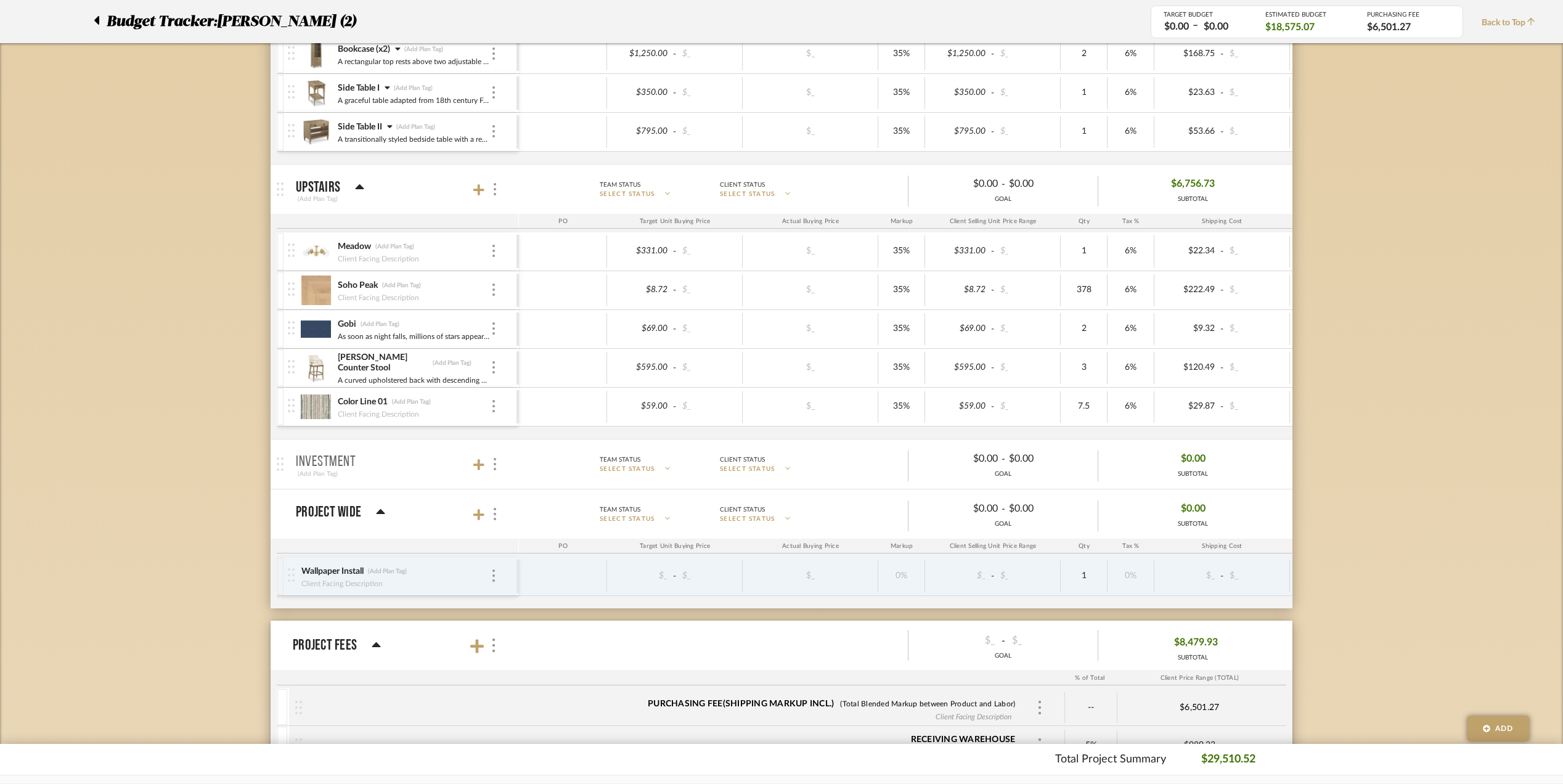
scroll to position [822, 0]
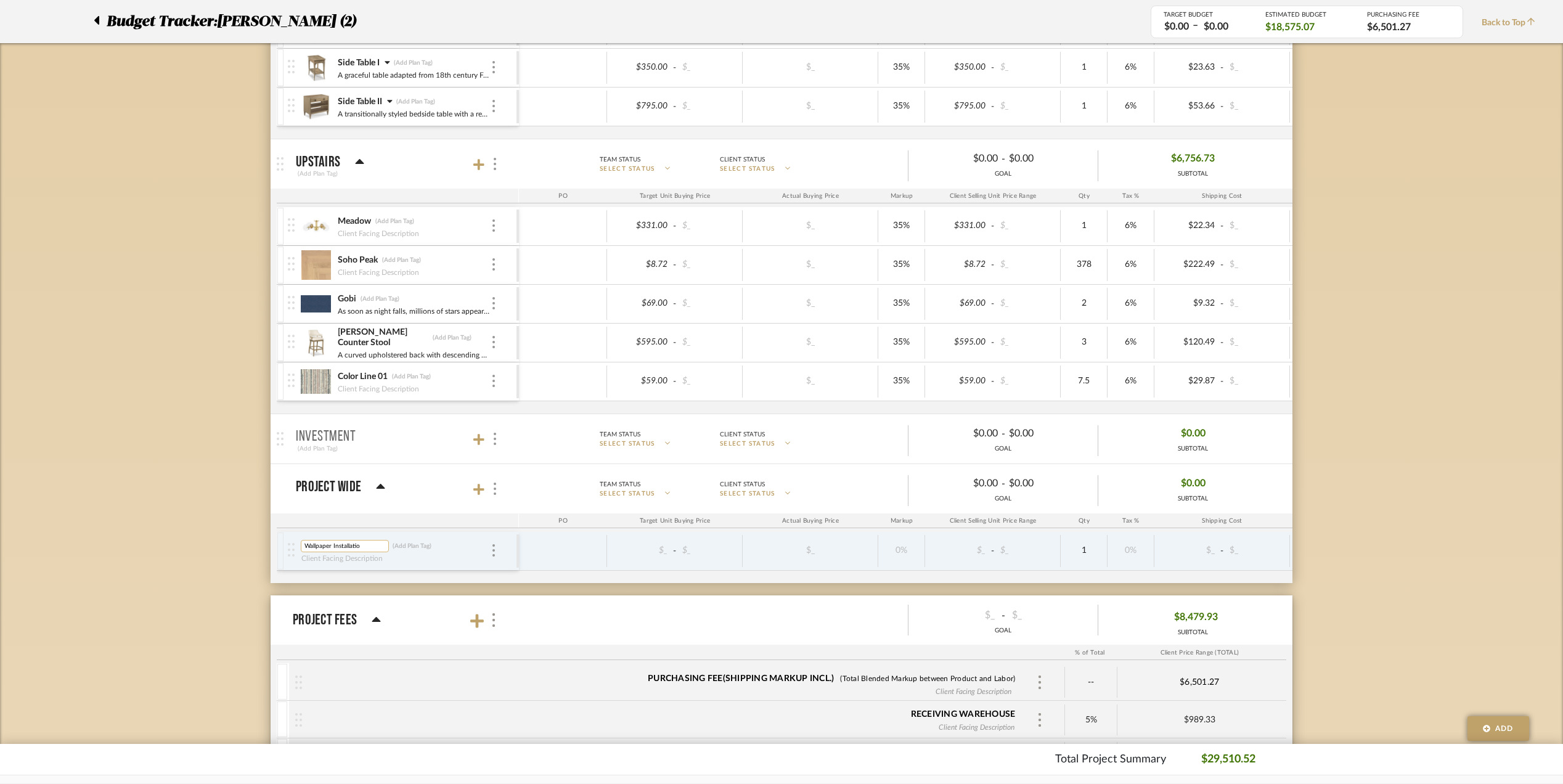
type input "Wallpaper Installation"
click at [254, 577] on div "Budget Tracker: Stephanie Bergreen (2) Transparent Last Updated: Eman AlSulaima…" at bounding box center [782, 137] width 1563 height 1738
click at [477, 493] on icon at bounding box center [479, 489] width 11 height 13
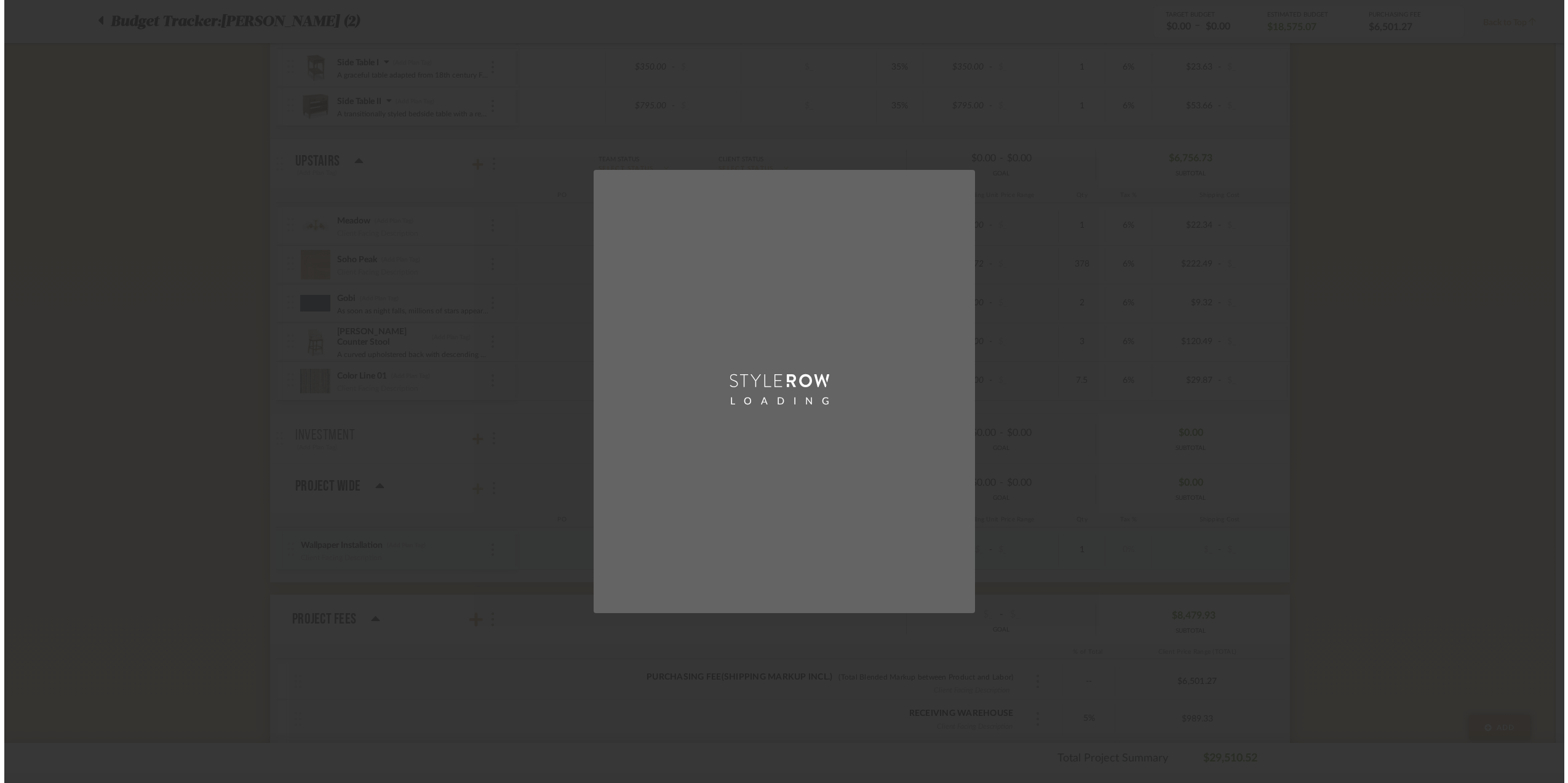
scroll to position [0, 0]
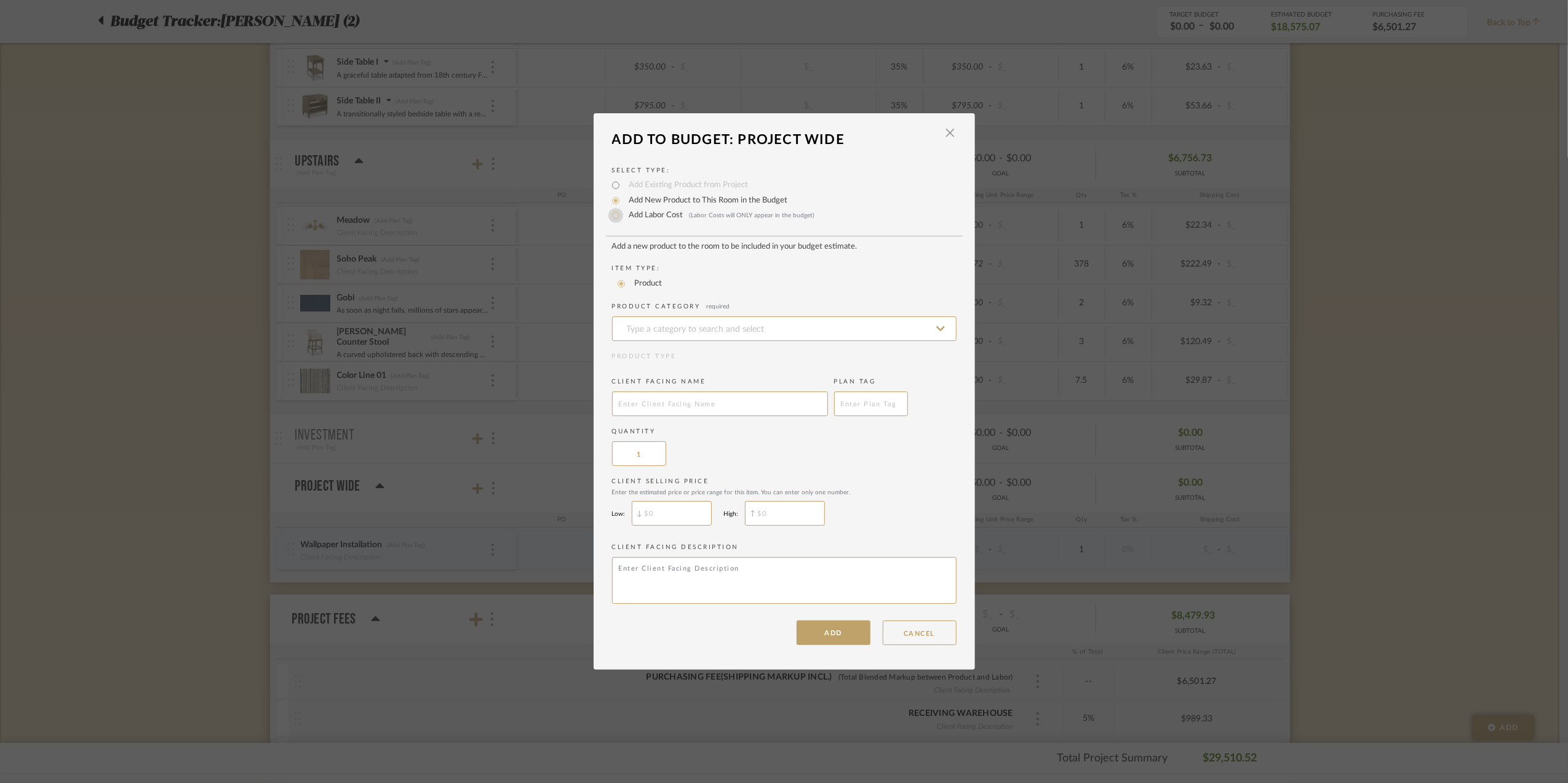
click at [610, 215] on input "Add Labor Cost (Labor Costs will ONLY appear in the budget)" at bounding box center [615, 215] width 15 height 15
radio input "true"
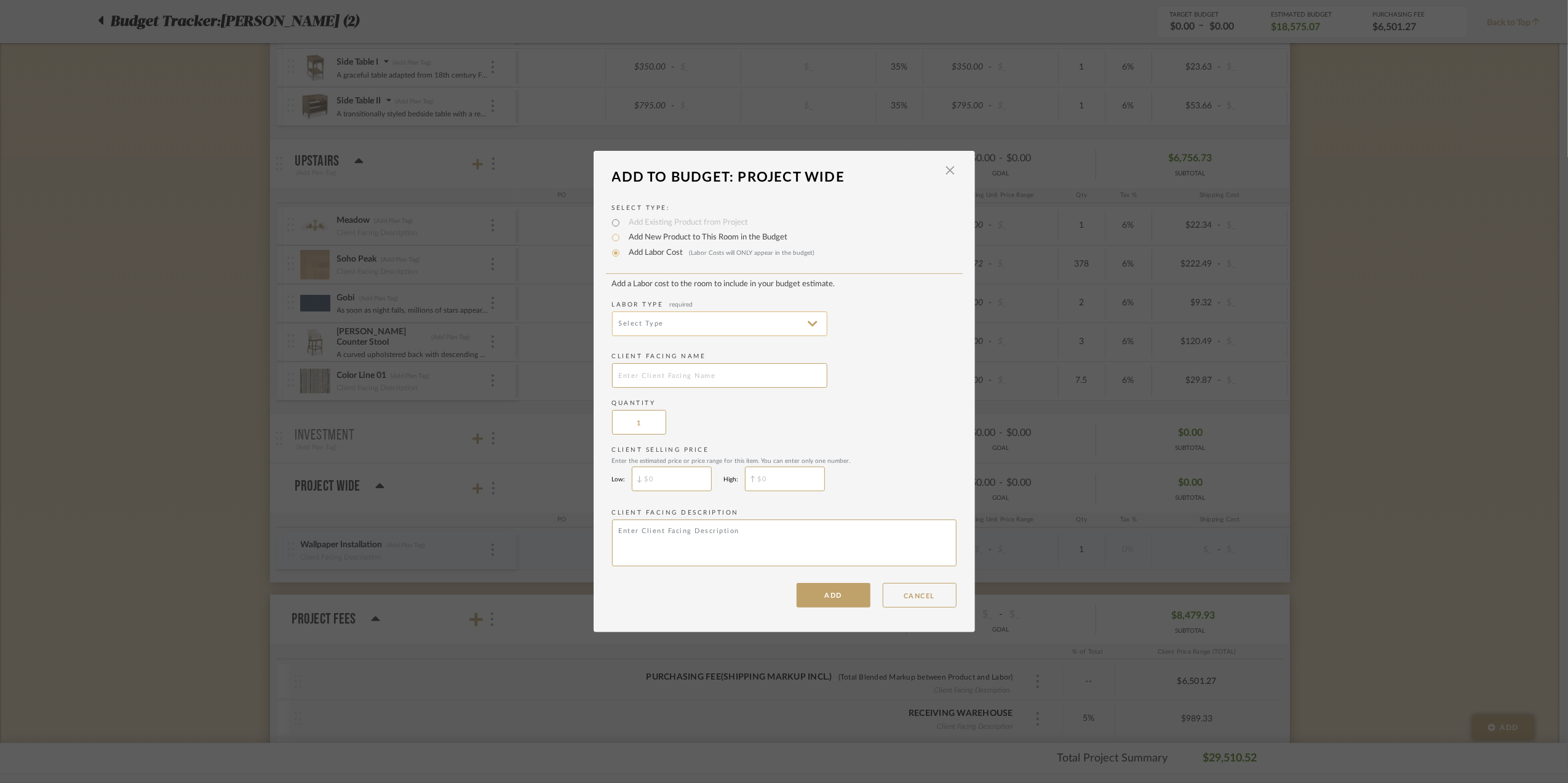
click at [660, 319] on input at bounding box center [719, 324] width 215 height 24
click at [690, 357] on span "Construction" at bounding box center [716, 354] width 191 height 10
type input "Construction"
click at [669, 378] on input "text" at bounding box center [719, 375] width 215 height 24
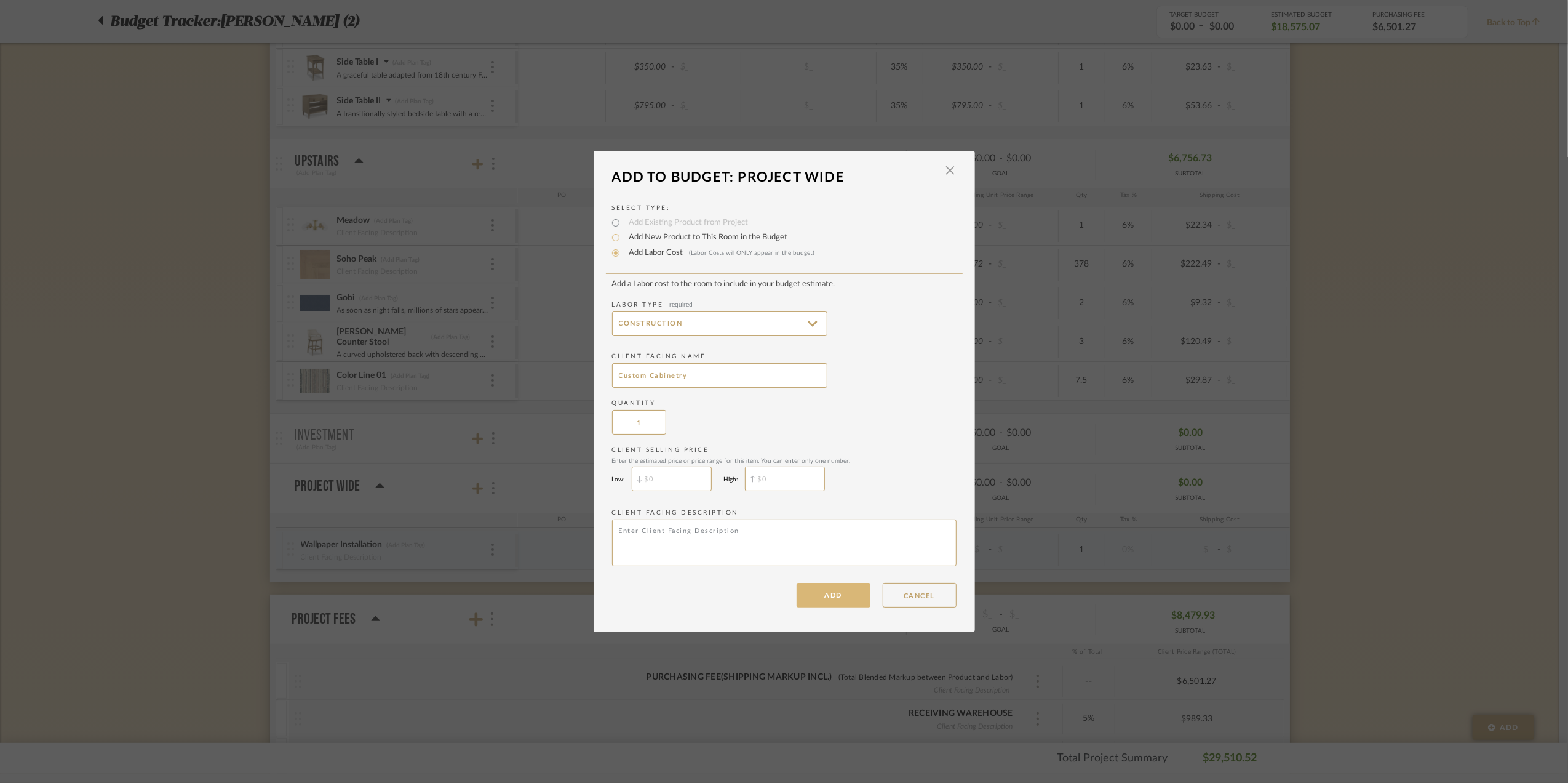
type input "Custom Cabinetry"
click at [822, 591] on button "ADD" at bounding box center [833, 595] width 74 height 24
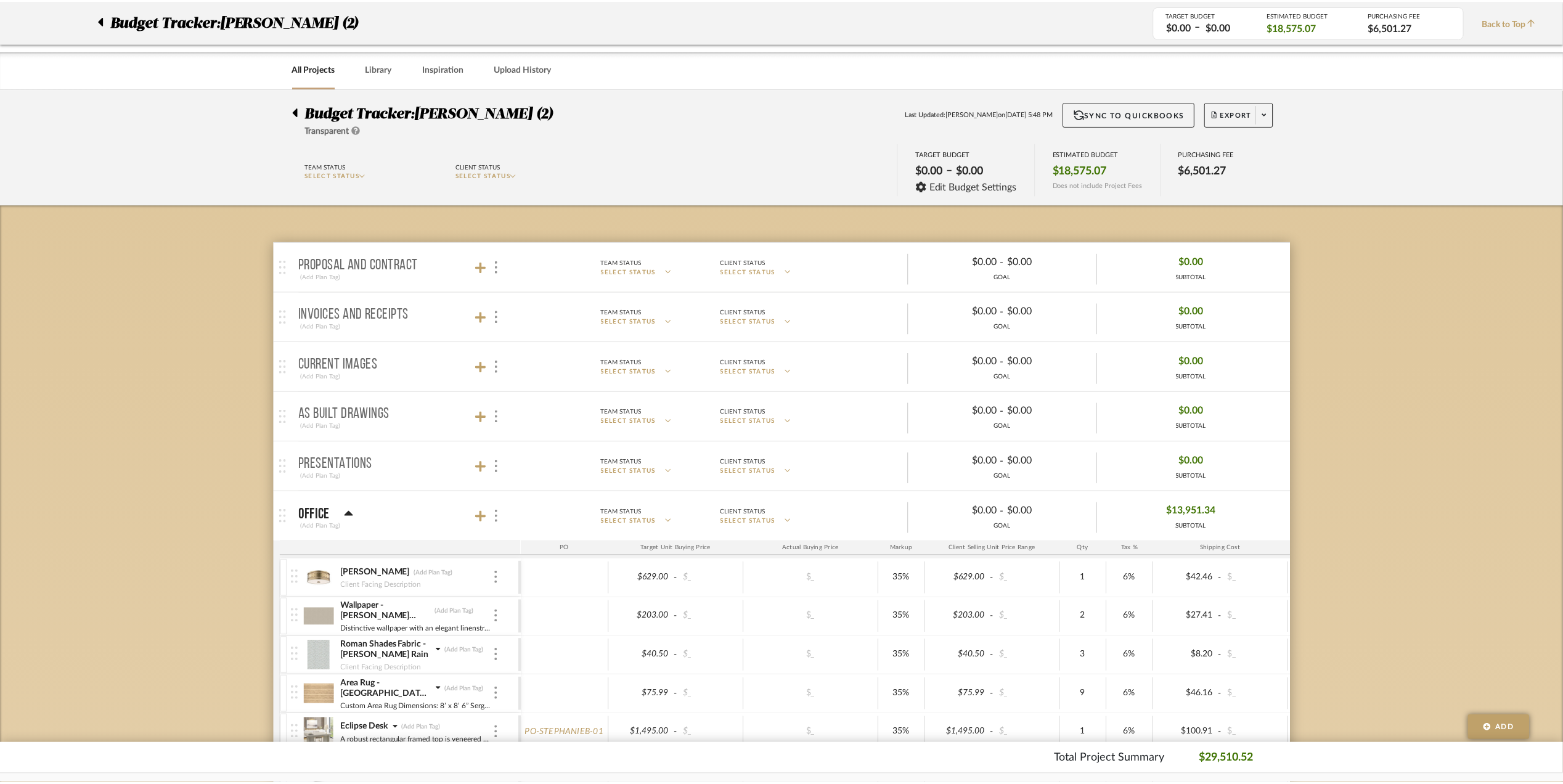
scroll to position [822, 0]
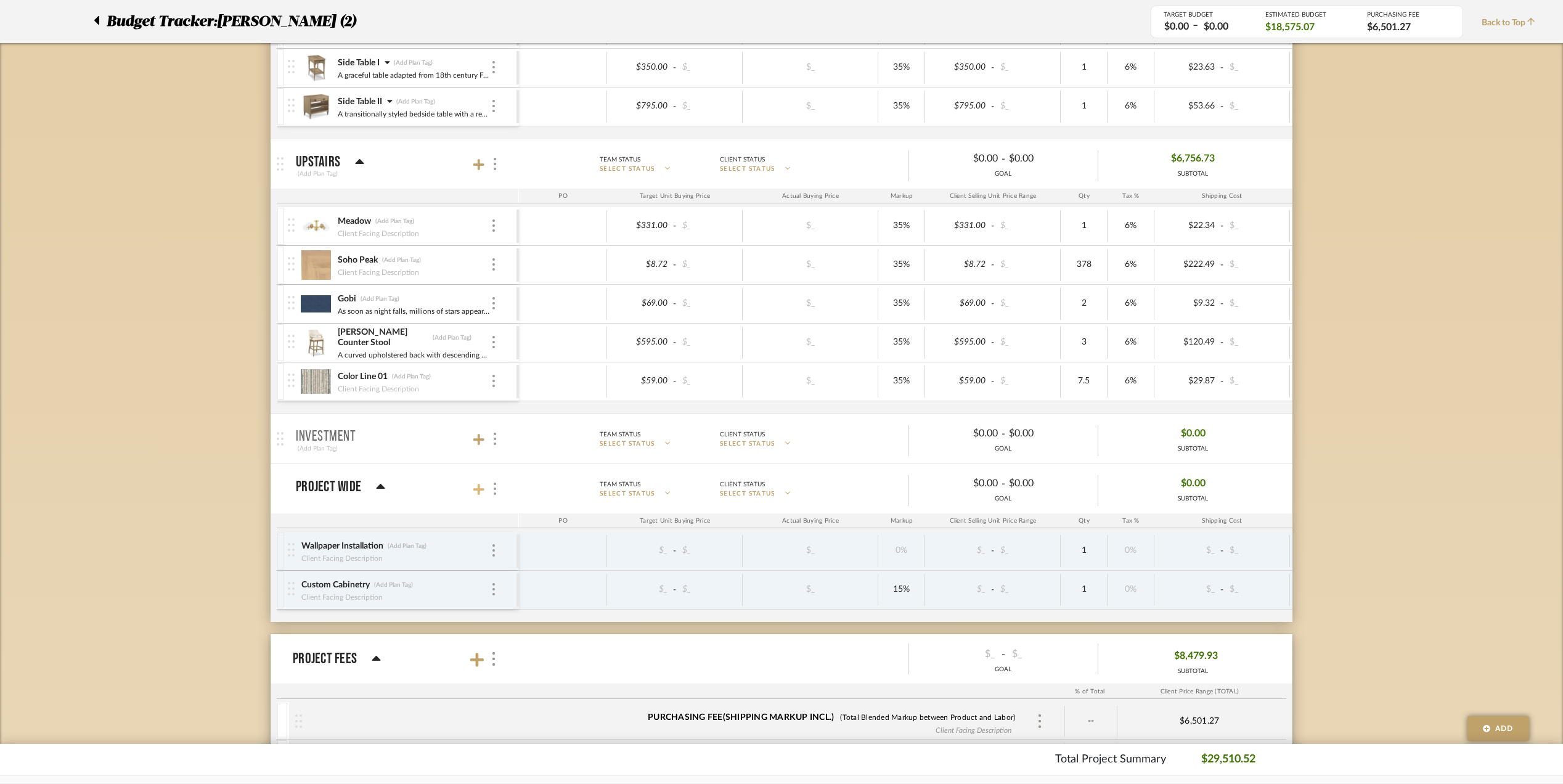
click at [479, 494] on icon at bounding box center [479, 489] width 11 height 11
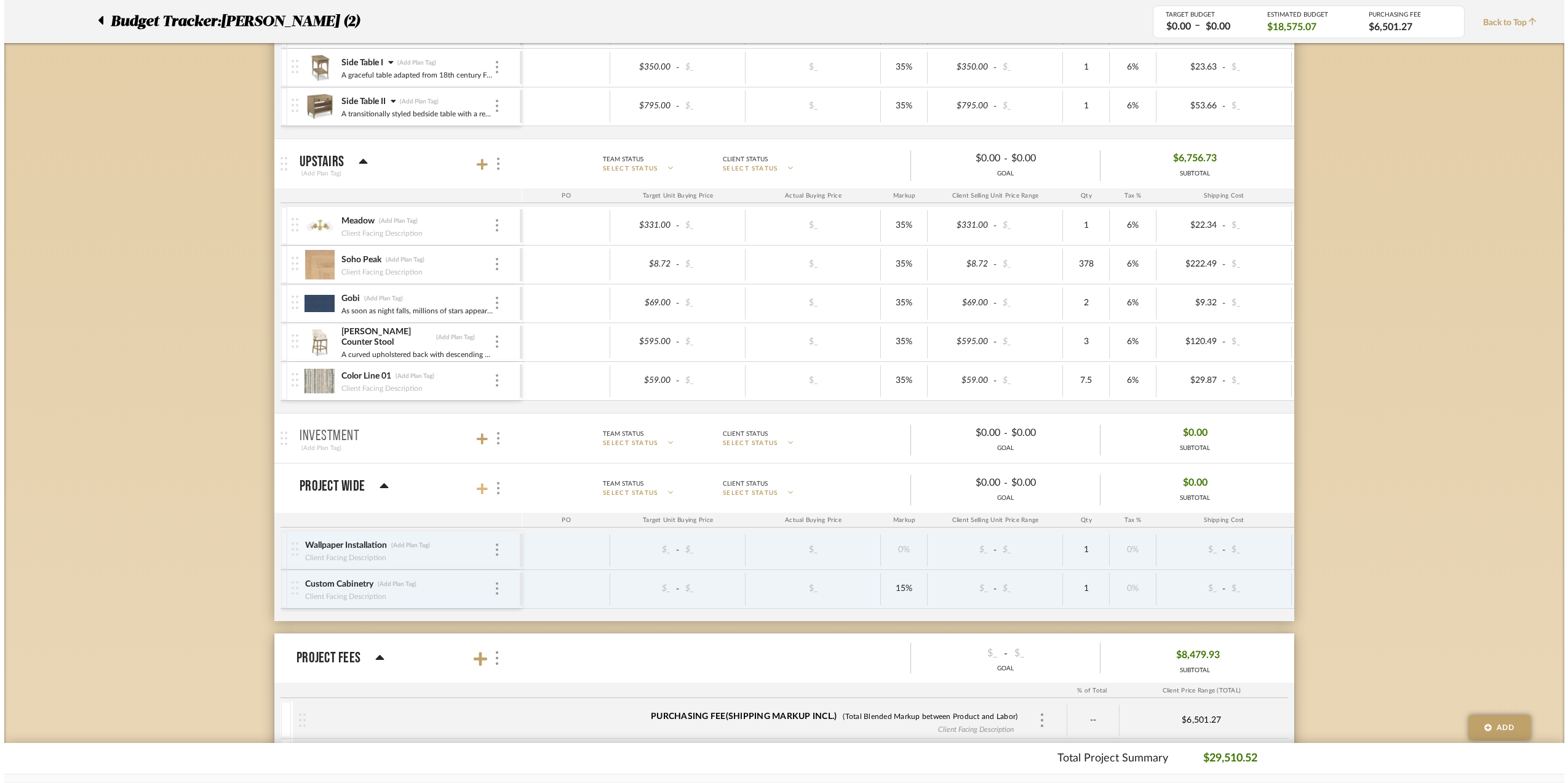
scroll to position [0, 0]
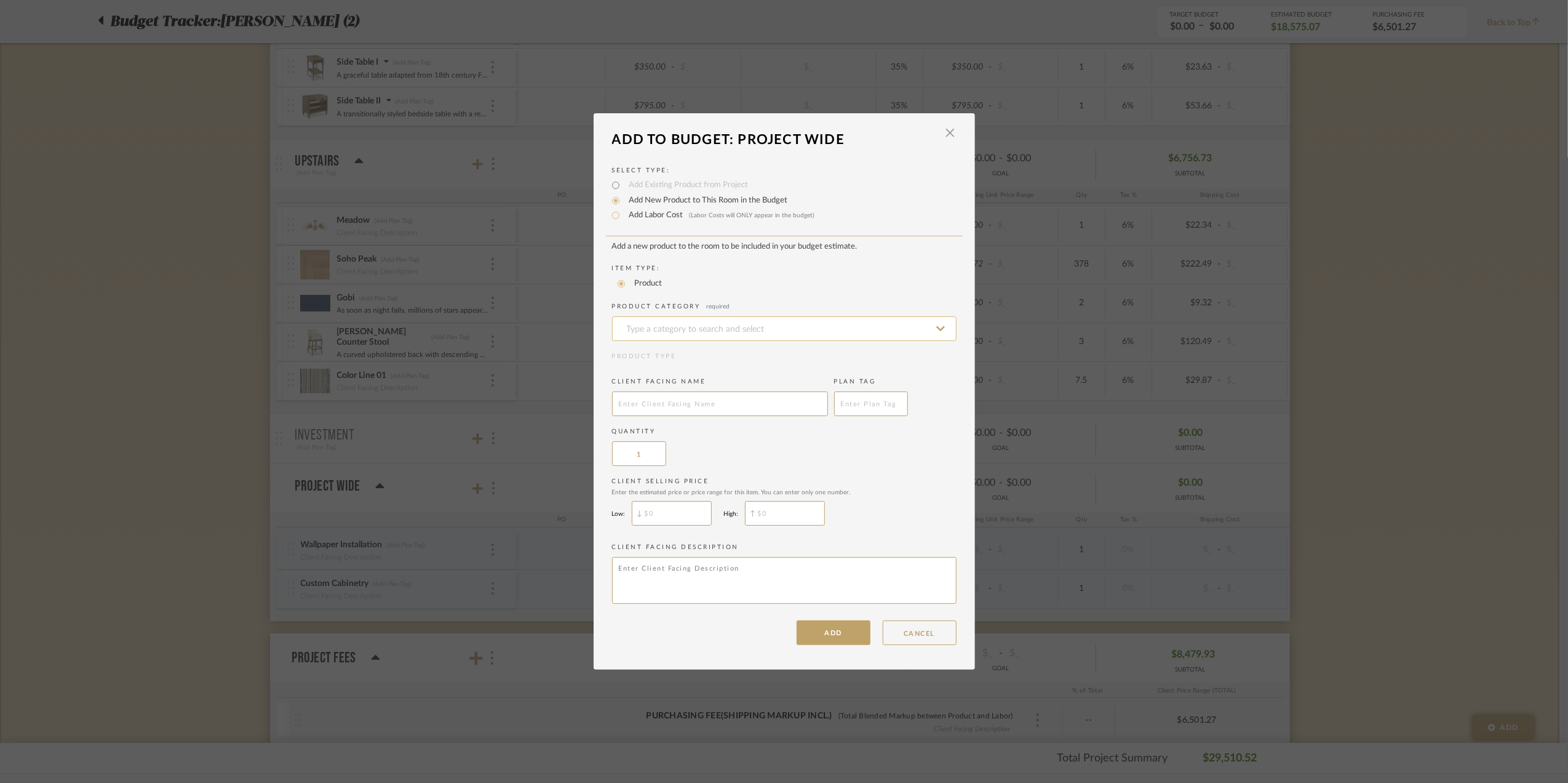
click at [675, 326] on input at bounding box center [784, 328] width 344 height 24
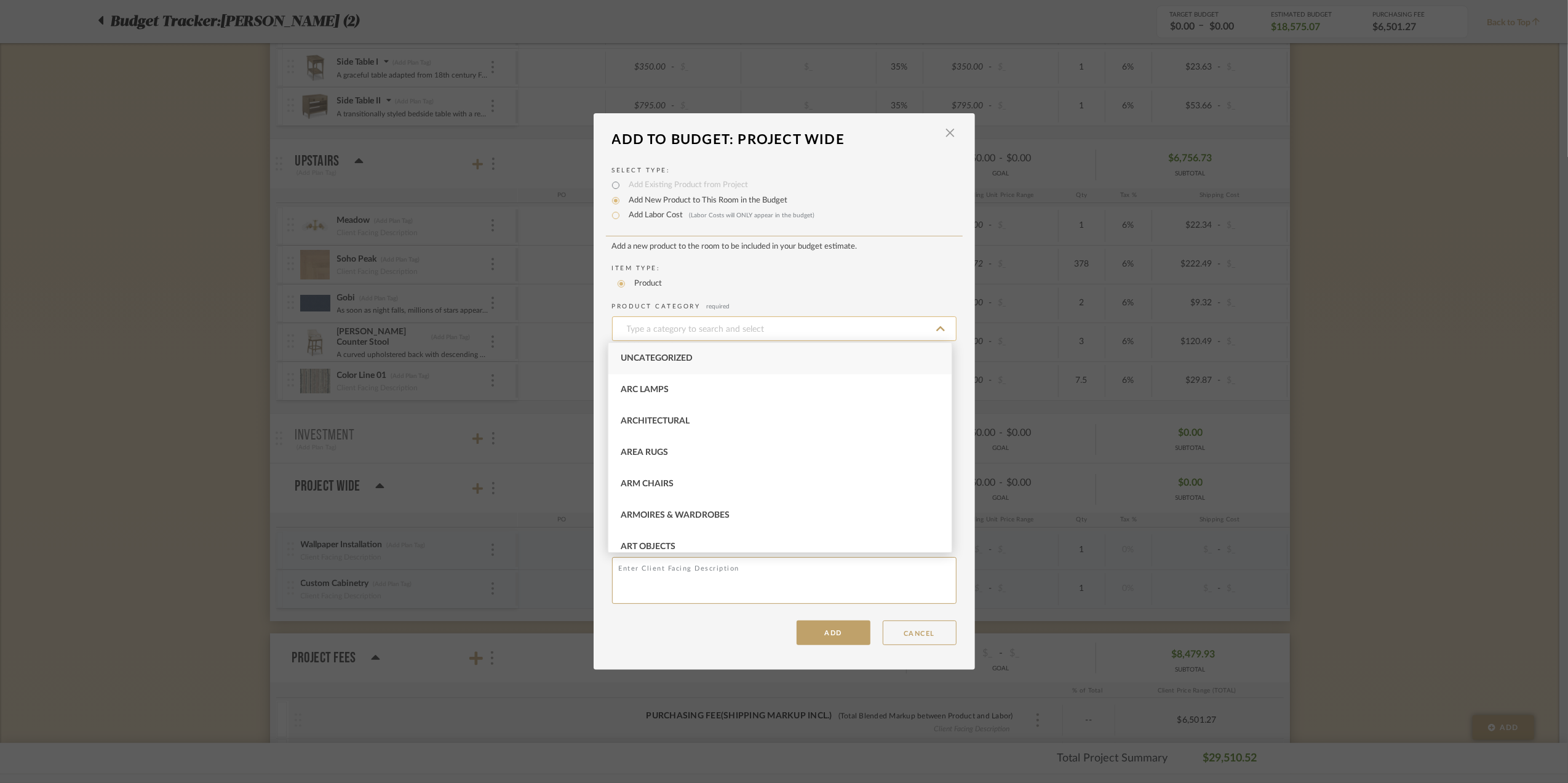
click at [675, 326] on input at bounding box center [784, 328] width 344 height 24
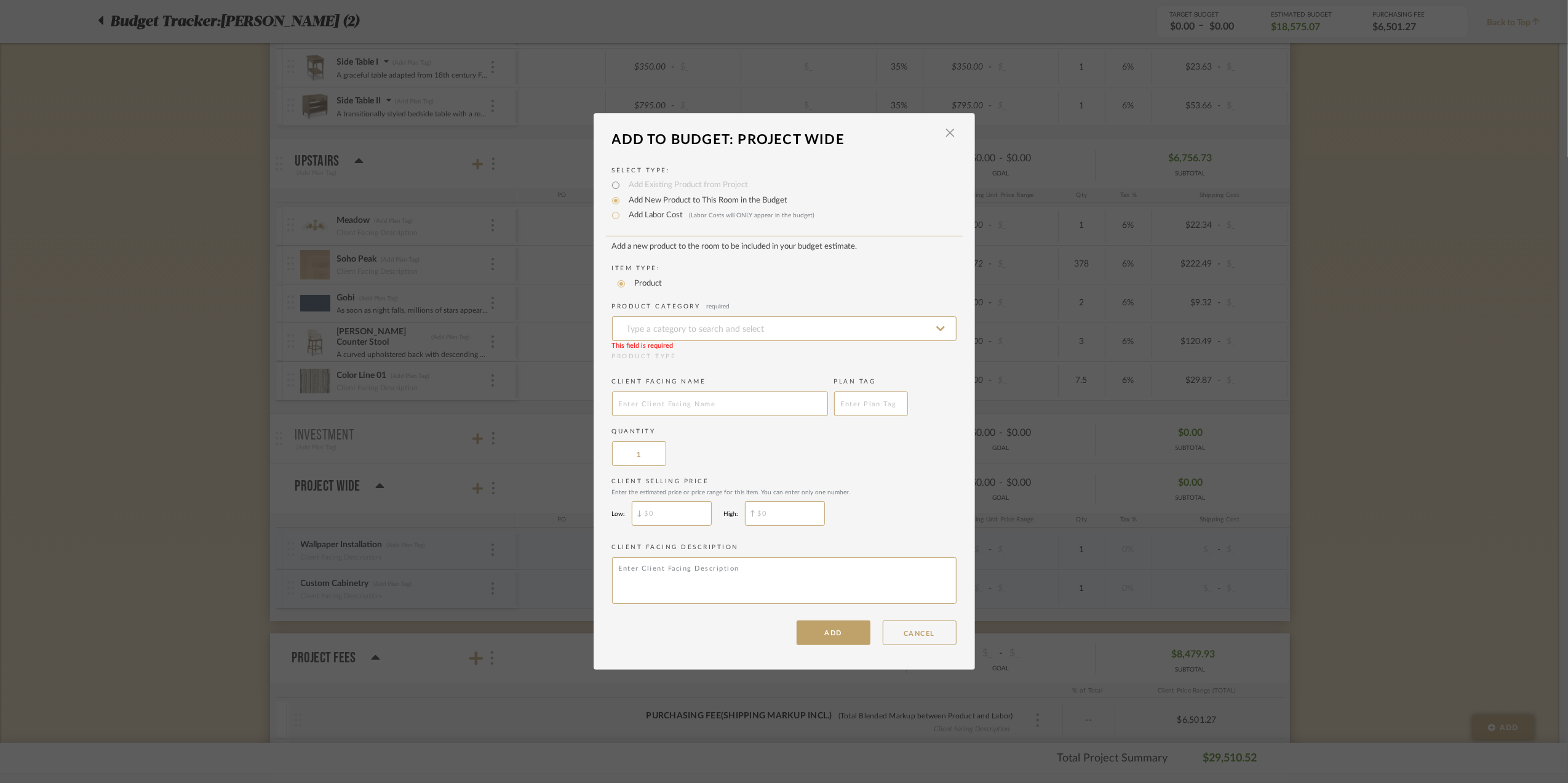
click at [611, 215] on input "Add Labor Cost (Labor Costs will ONLY appear in the budget)" at bounding box center [615, 215] width 15 height 15
radio input "true"
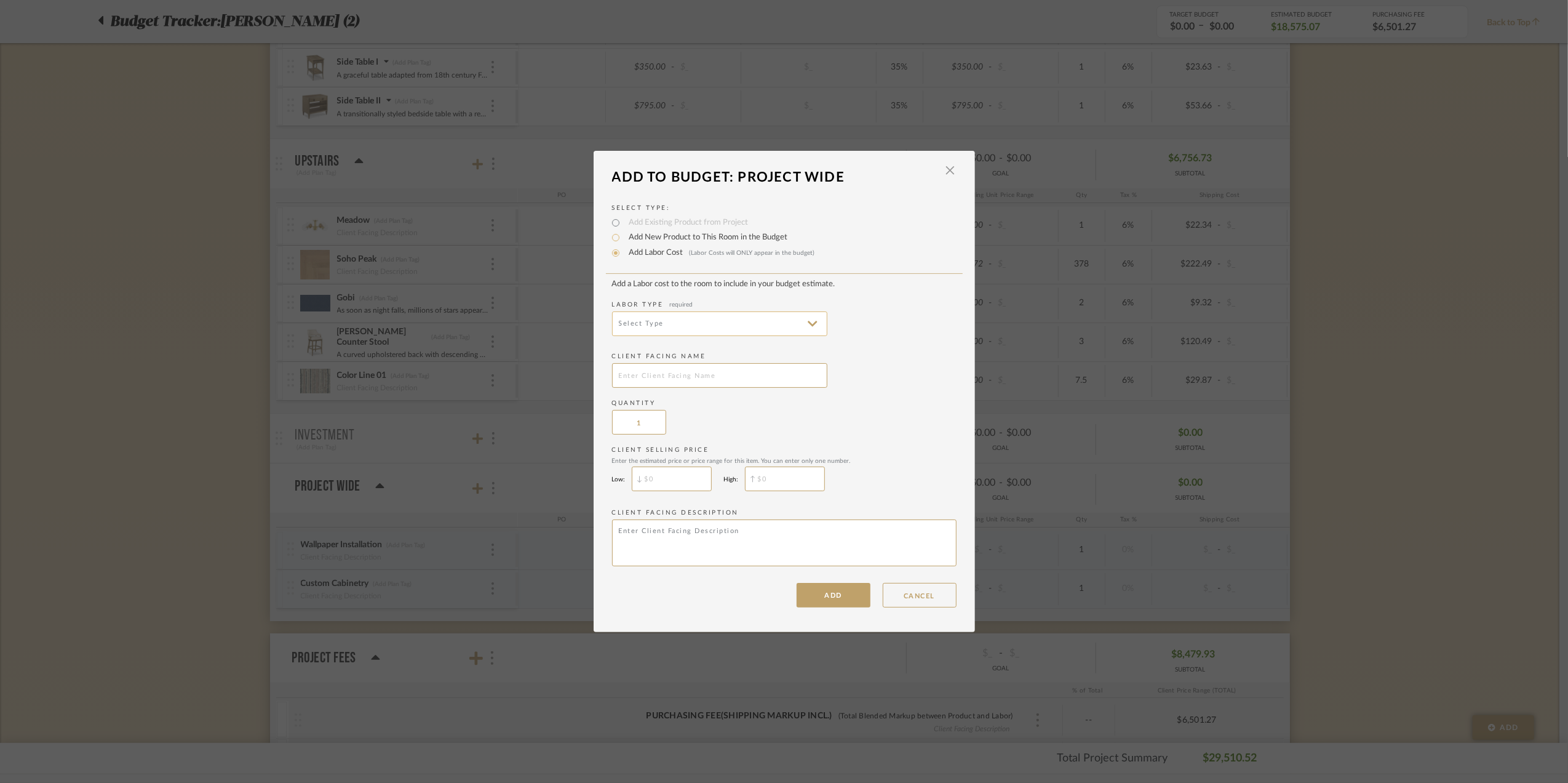
click at [673, 321] on input at bounding box center [719, 324] width 215 height 24
click at [659, 471] on span "Installation" at bounding box center [716, 471] width 191 height 10
type input "Installation"
click at [663, 375] on input "text" at bounding box center [719, 375] width 215 height 24
type input "Floor Installation"
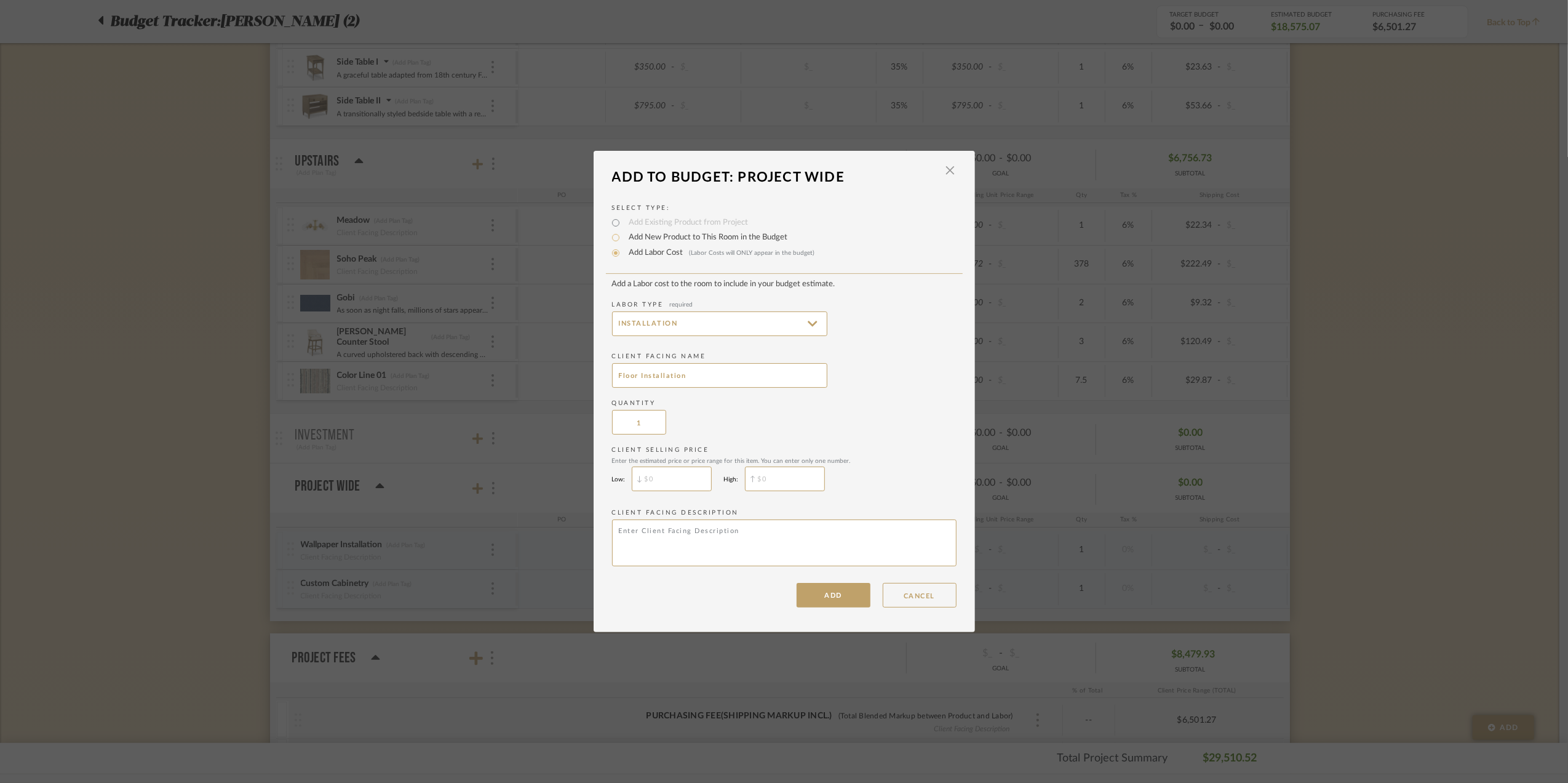
click at [817, 409] on div "Quantity 1" at bounding box center [784, 416] width 344 height 36
click at [833, 597] on button "ADD" at bounding box center [833, 595] width 74 height 24
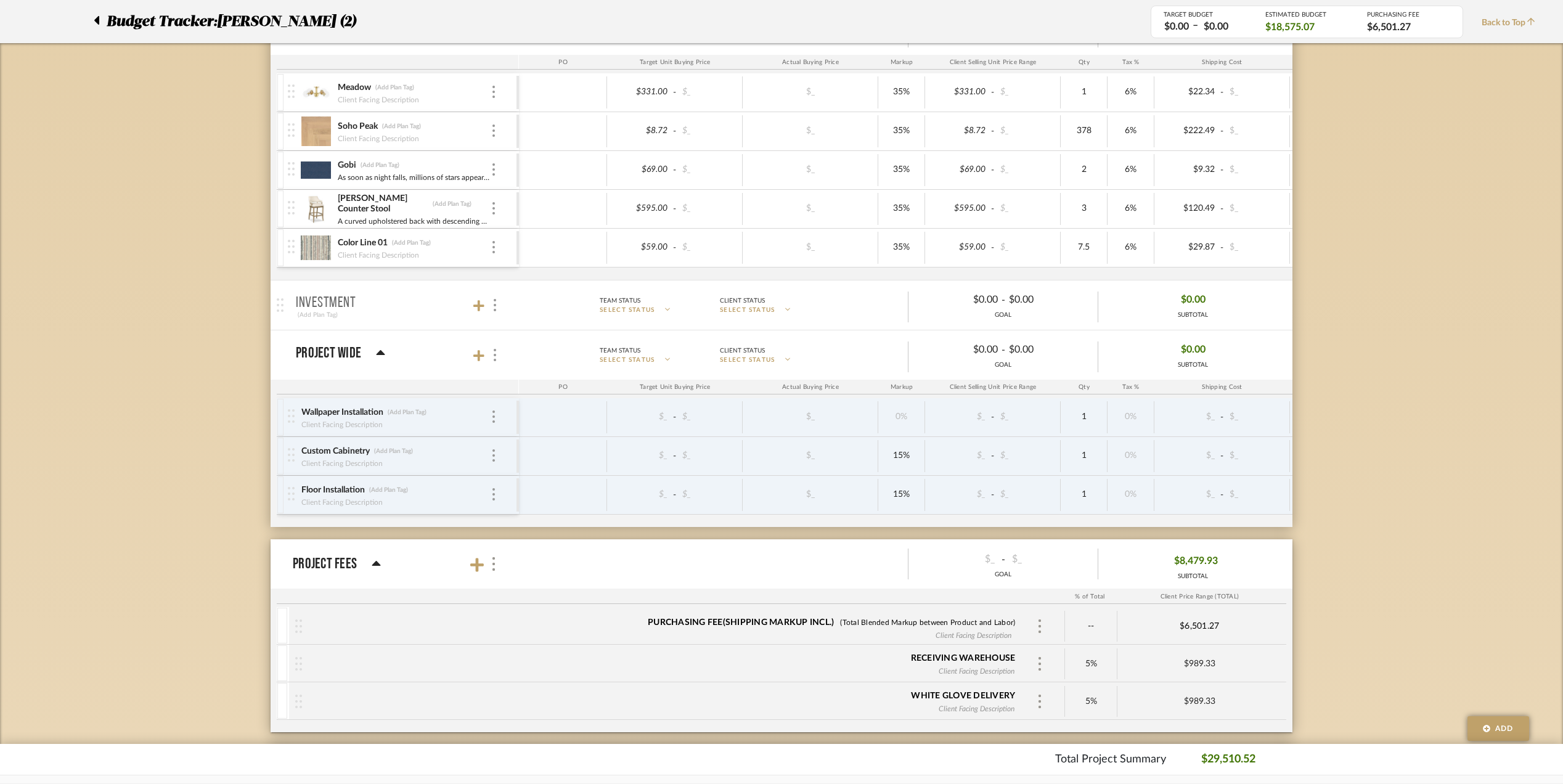
scroll to position [986, 0]
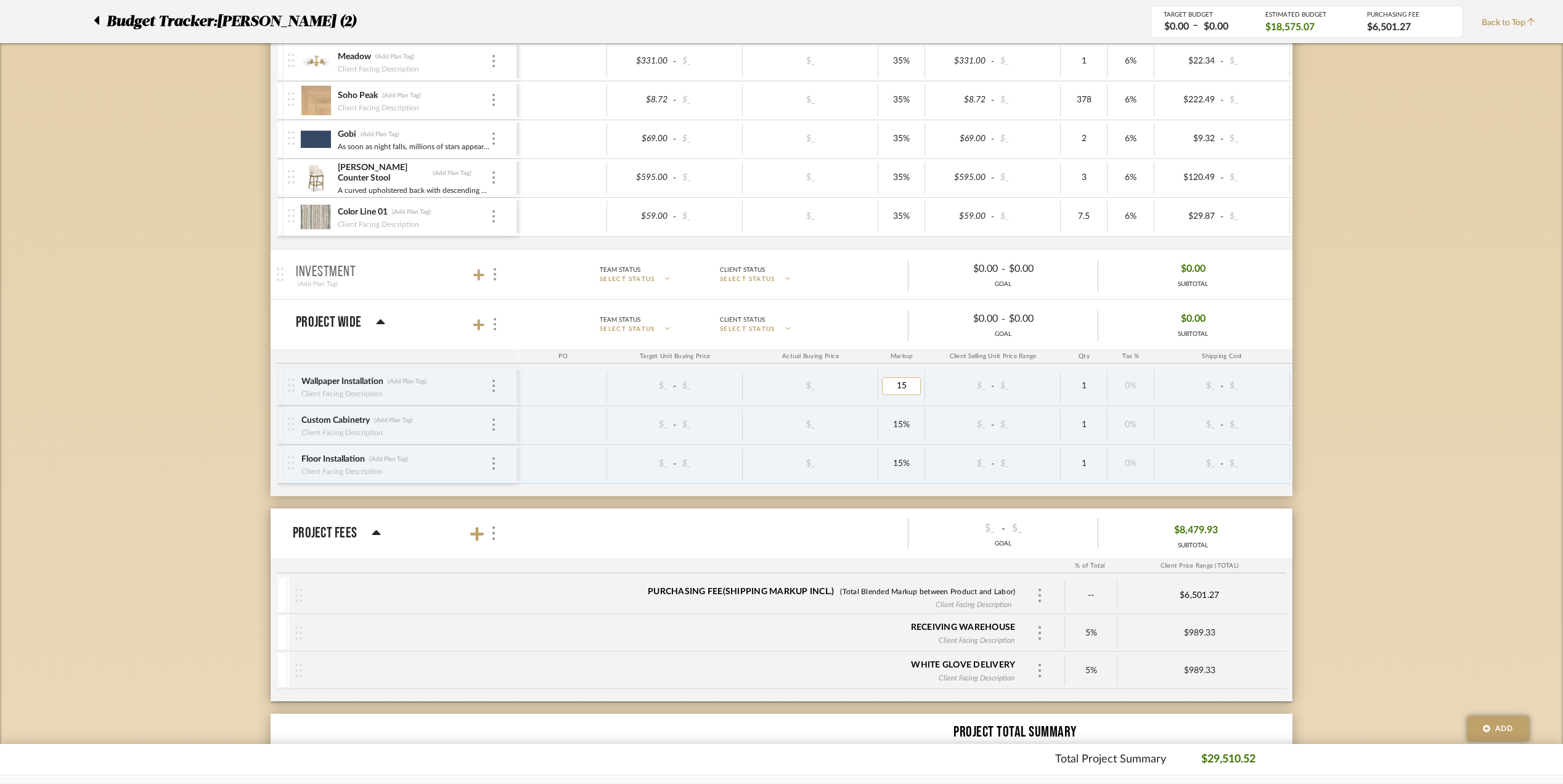
drag, startPoint x: 902, startPoint y: 387, endPoint x: 888, endPoint y: 387, distance: 14.0
click at [888, 387] on input "15" at bounding box center [902, 386] width 39 height 18
type input "10"
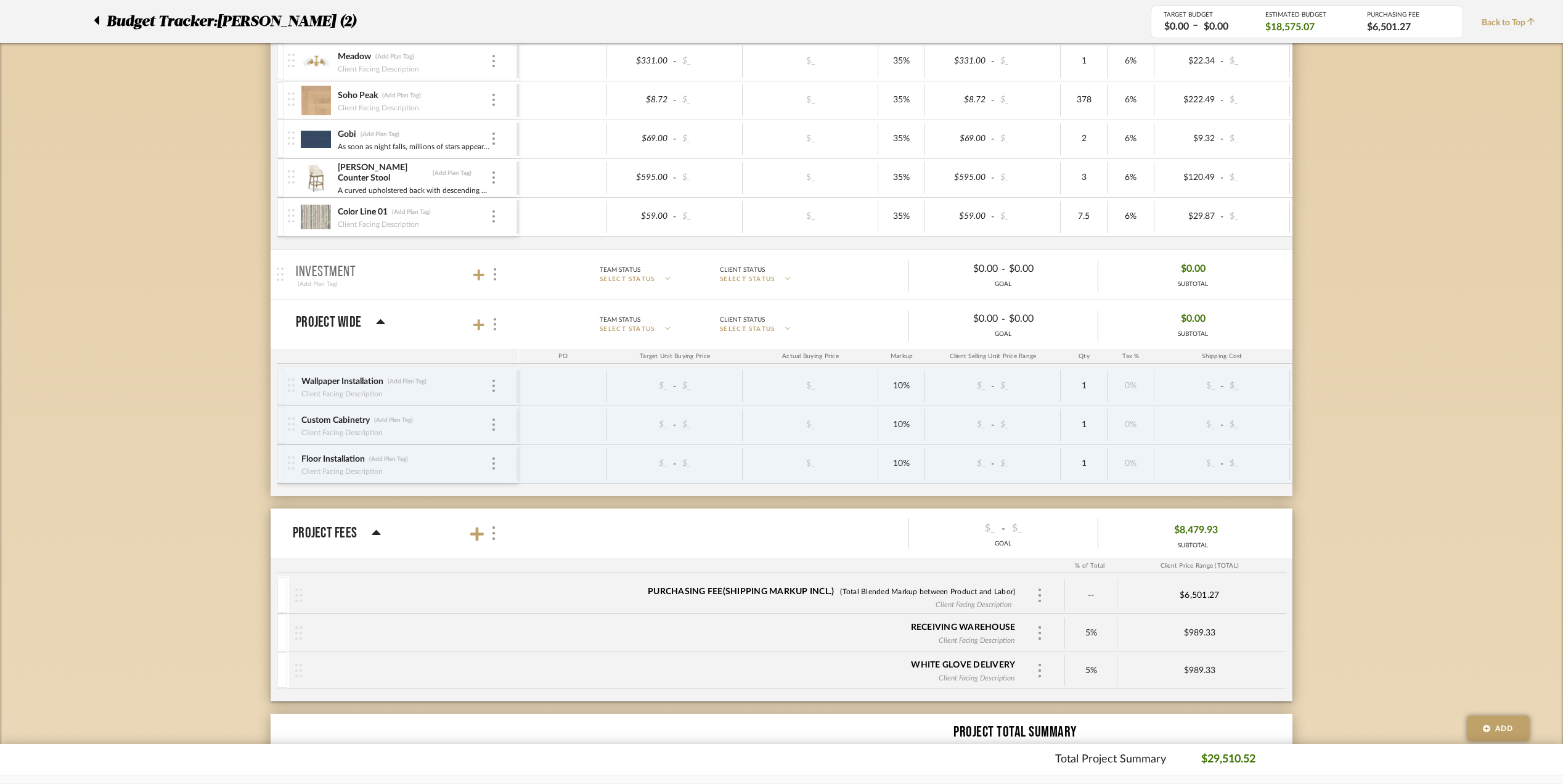
click at [1446, 464] on div "Budget Tracker: Stephanie Bergreen (2) Transparent Last Updated: Eman AlSulaima…" at bounding box center [782, 10] width 1563 height 1816
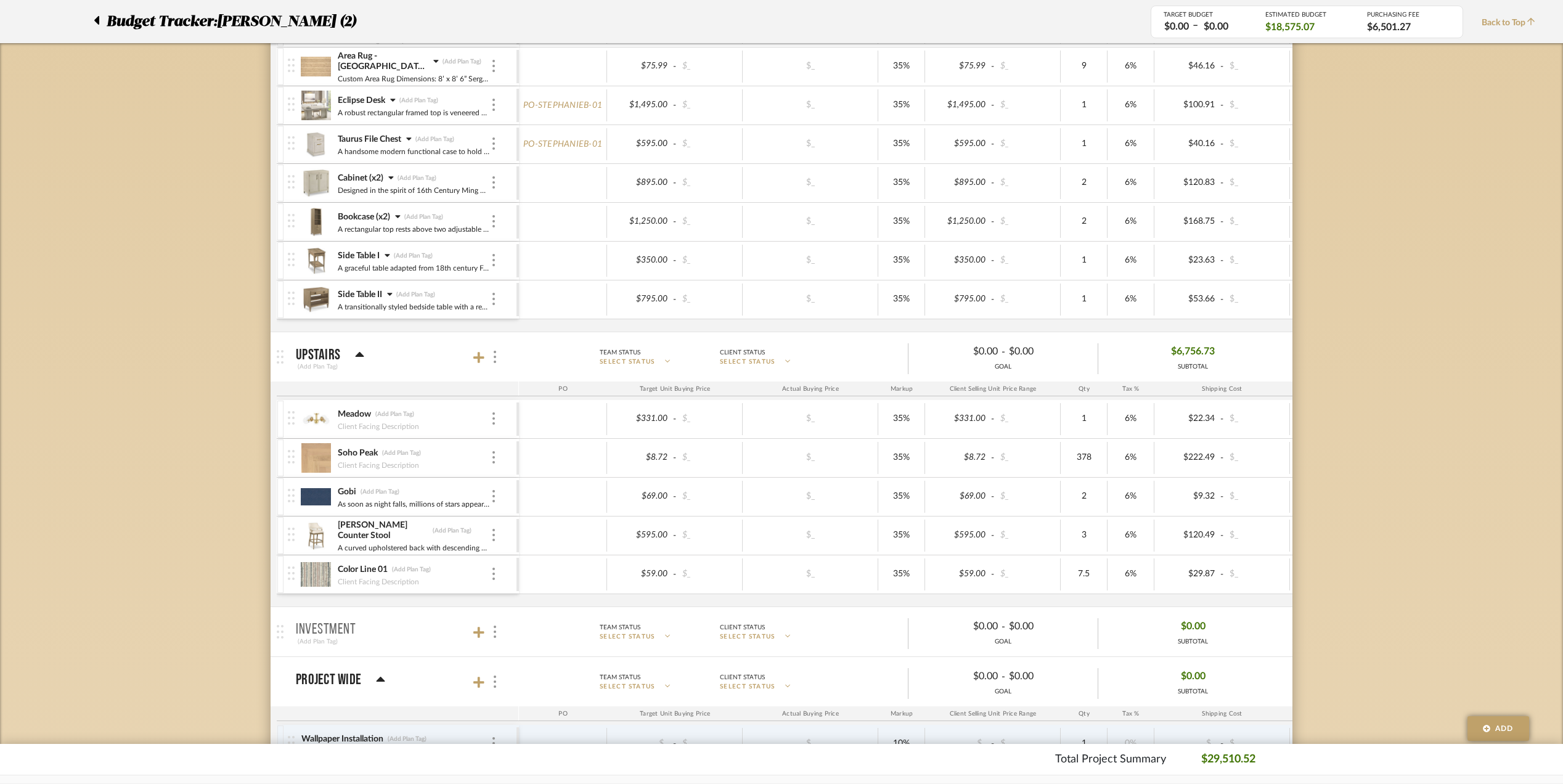
scroll to position [657, 0]
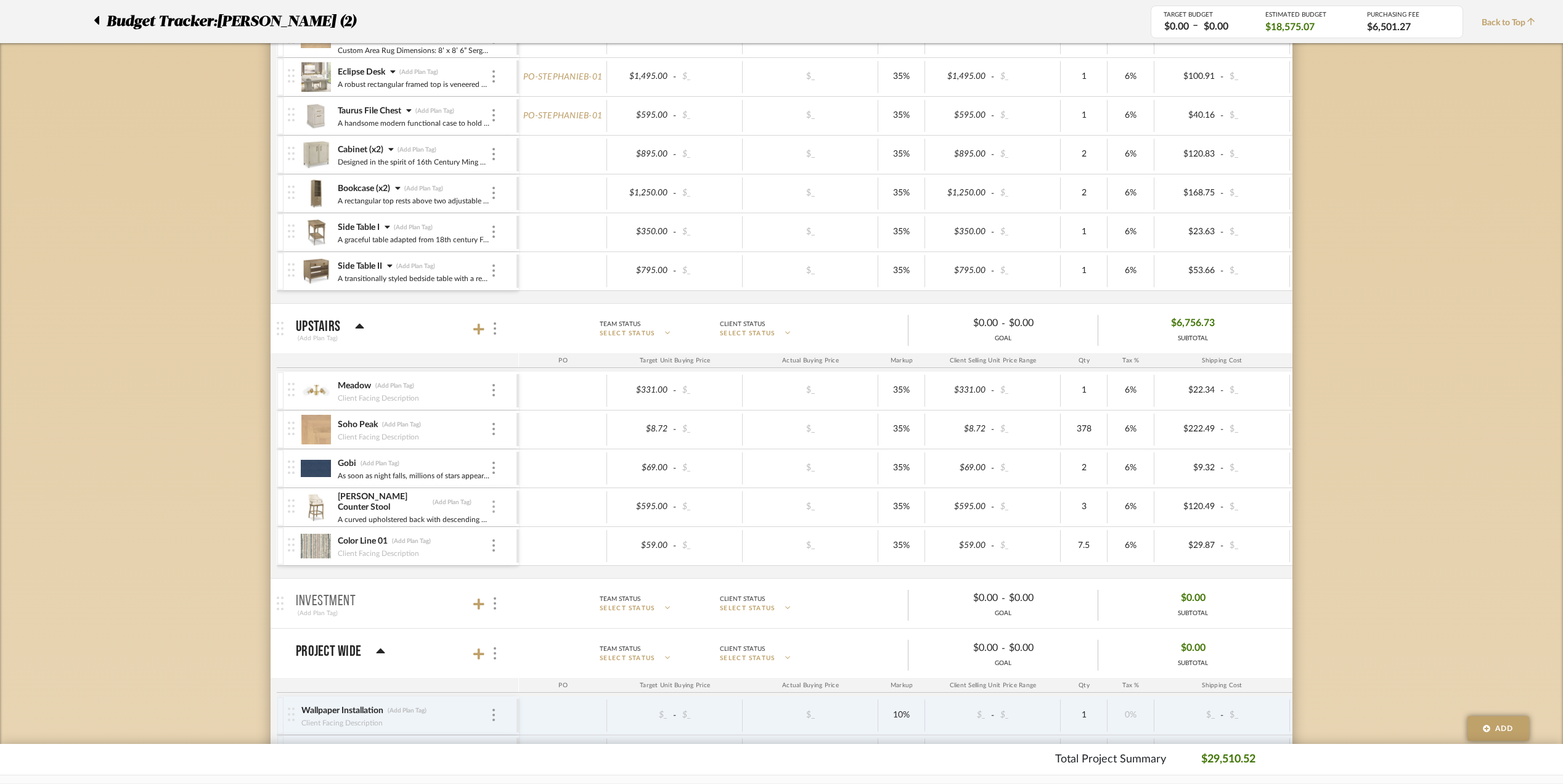
click at [492, 508] on img at bounding box center [494, 507] width 3 height 13
click at [399, 192] on div at bounding box center [782, 392] width 1563 height 784
click at [400, 192] on icon at bounding box center [398, 188] width 6 height 8
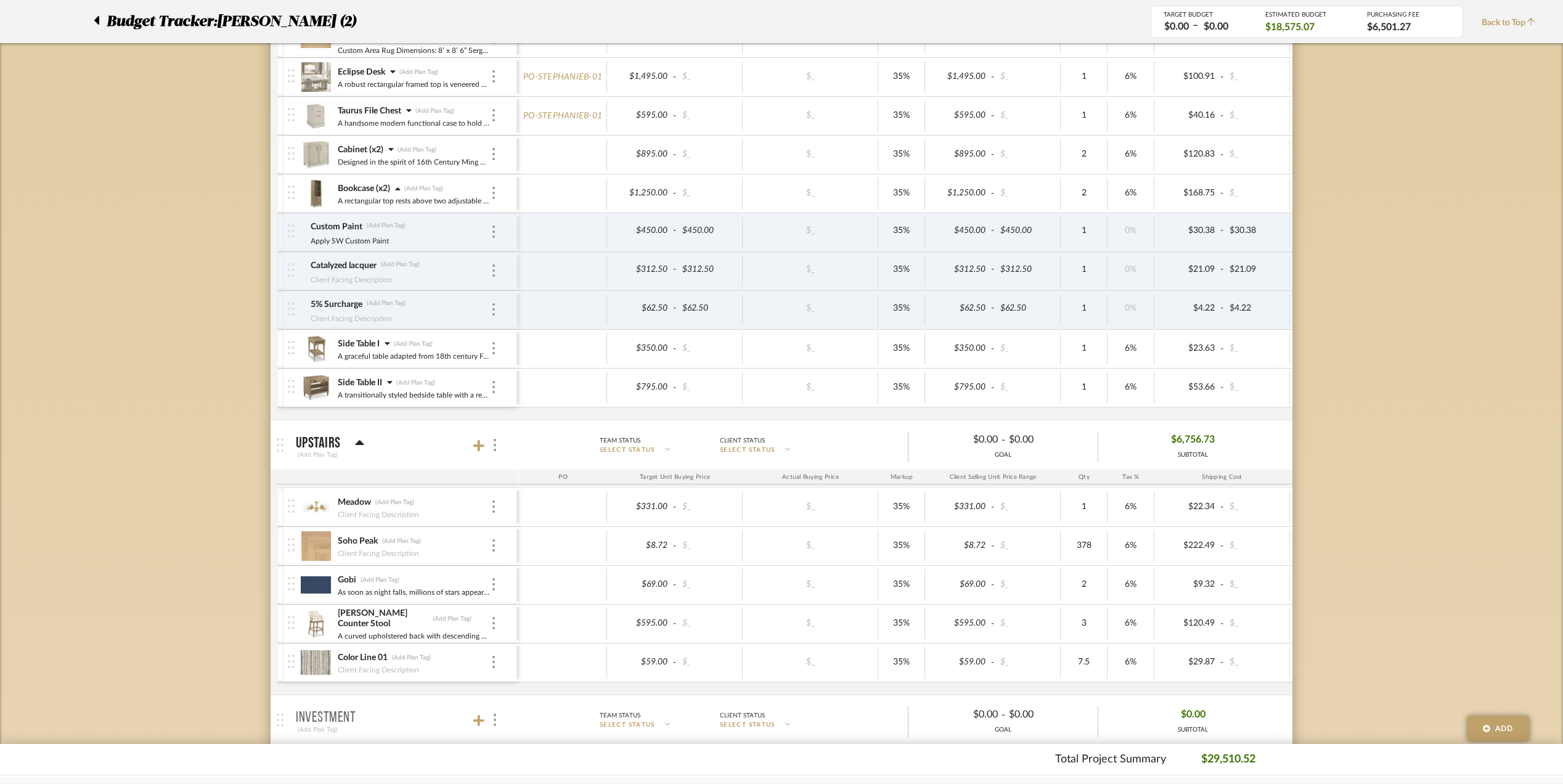
click at [490, 624] on div "Timothy Counter Stool (Add Plan Tag)" at bounding box center [414, 619] width 154 height 22
click at [491, 629] on div at bounding box center [494, 623] width 6 height 13
click at [523, 681] on span "Add Associated Product or Labor" at bounding box center [555, 688] width 75 height 21
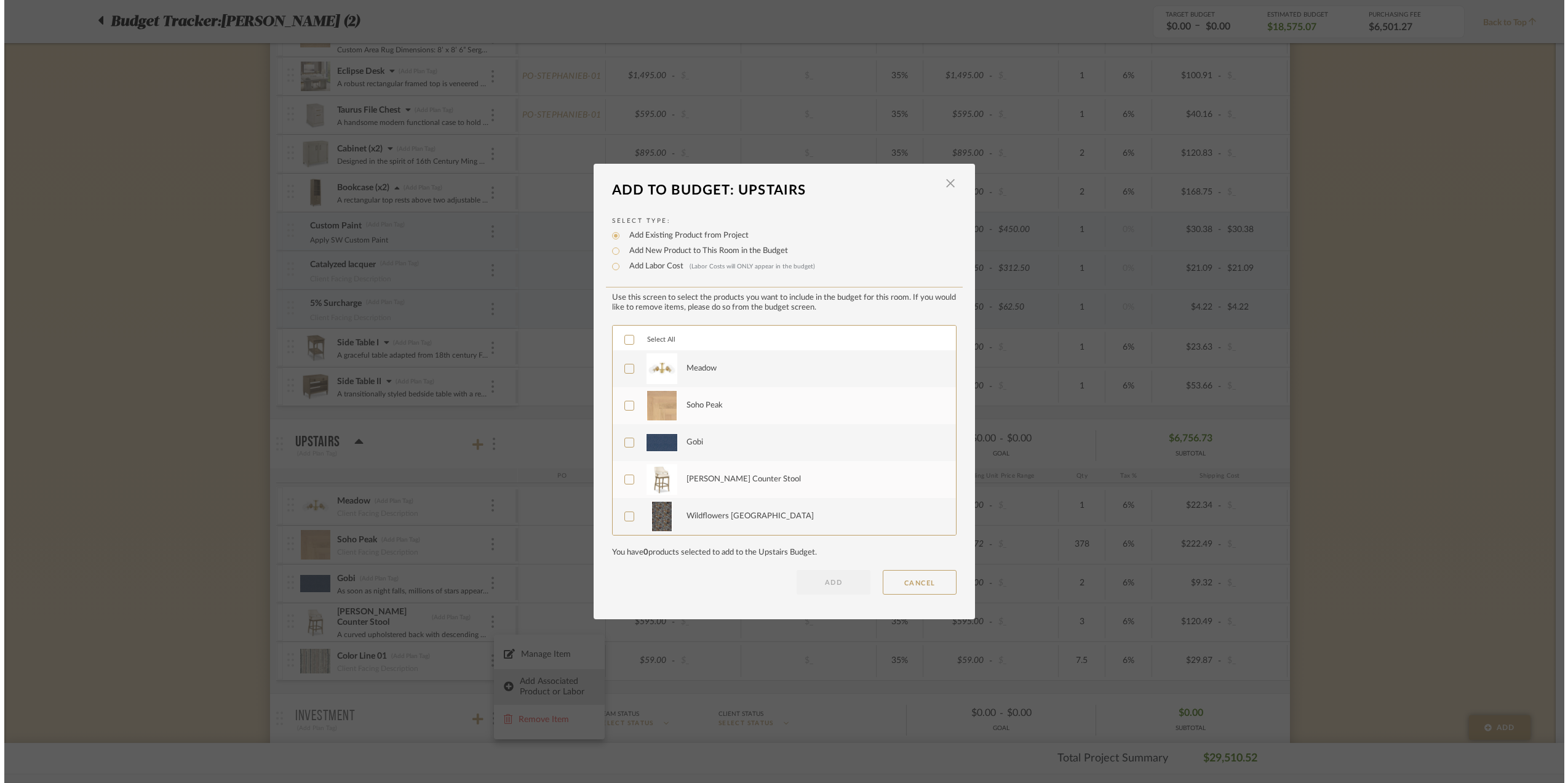
scroll to position [0, 0]
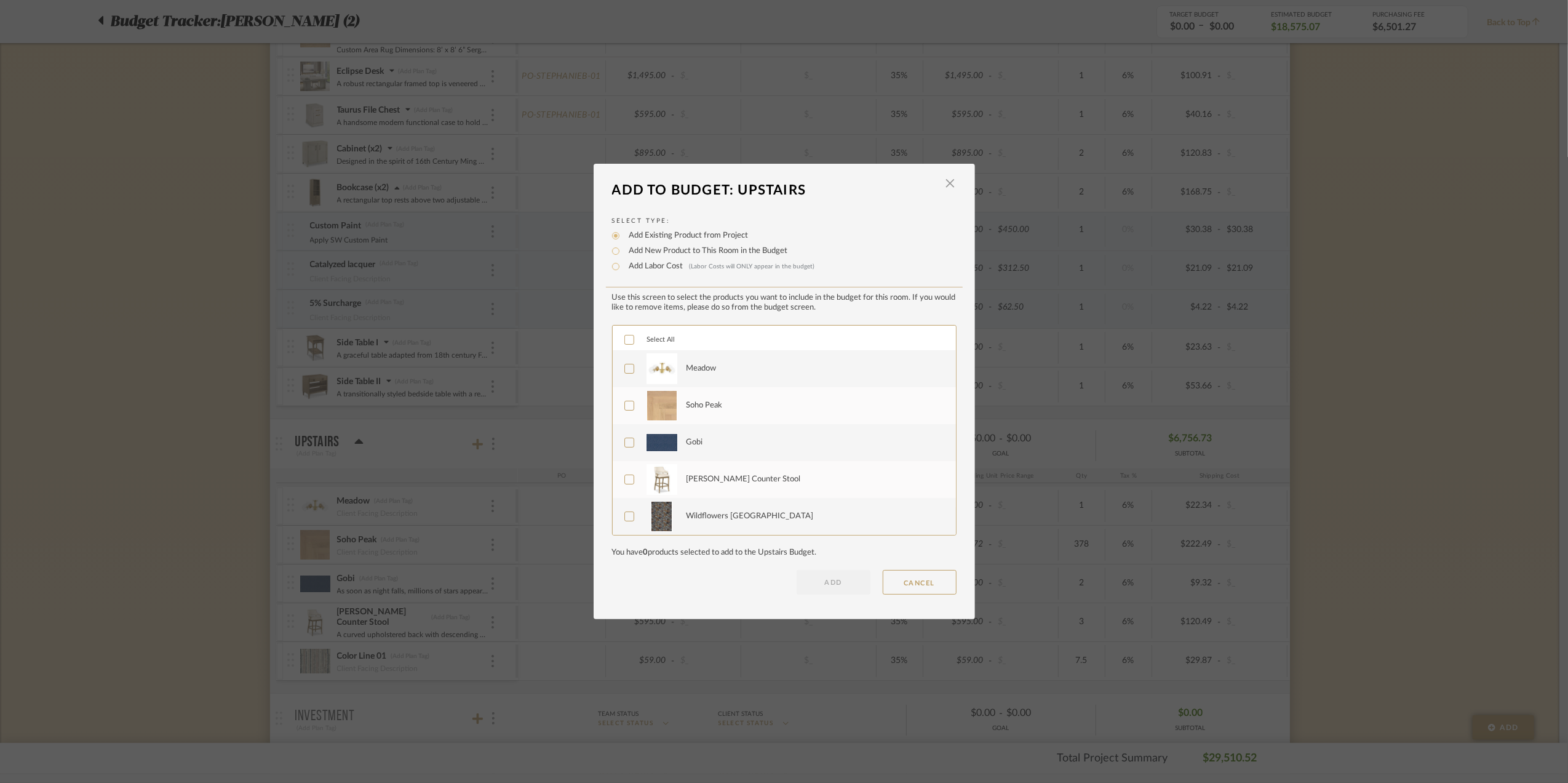
click at [609, 268] on input "Add Labor Cost (Labor Costs will ONLY appear in the budget)" at bounding box center [615, 266] width 15 height 15
radio input "true"
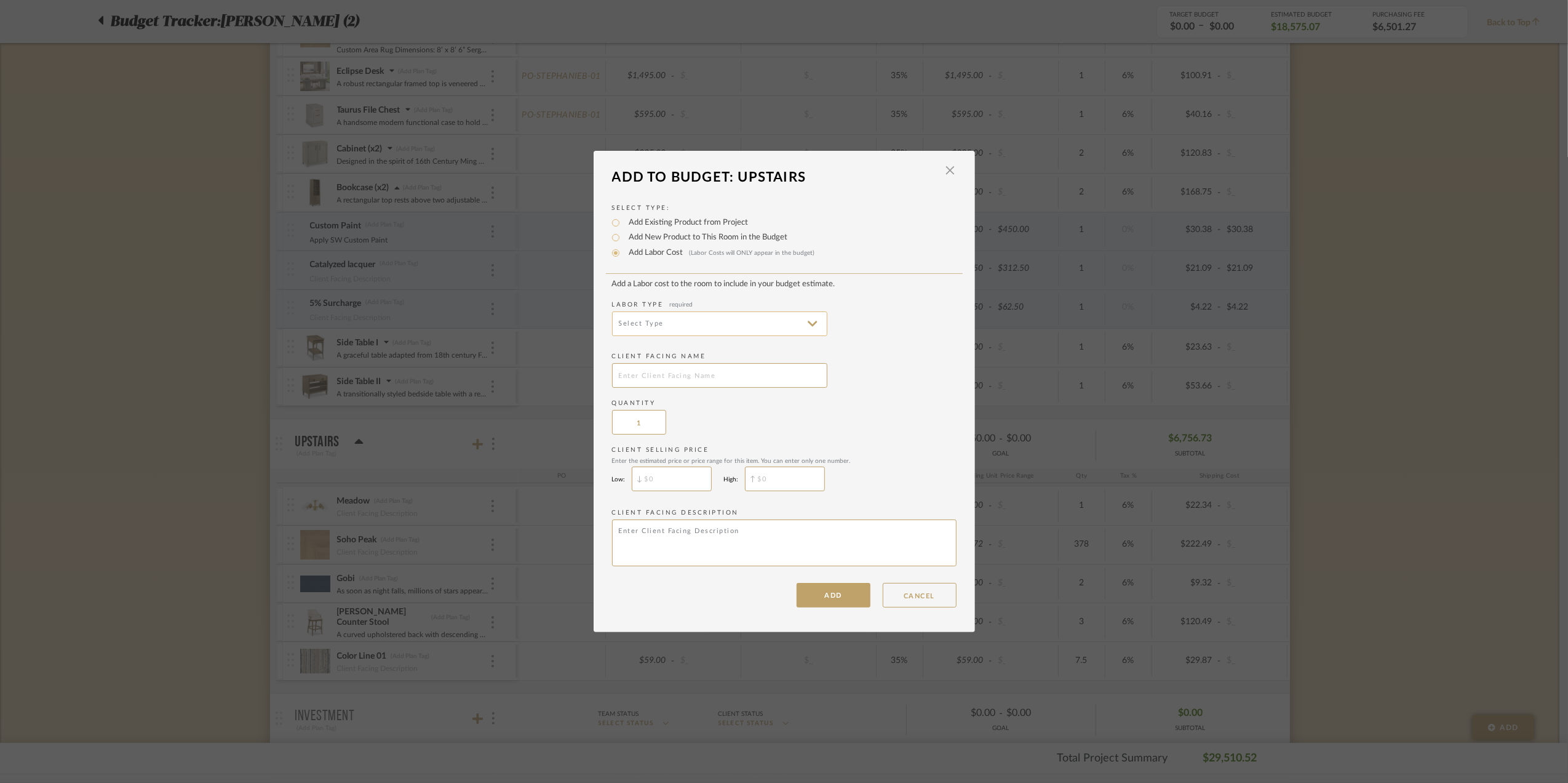
click at [694, 321] on input at bounding box center [719, 324] width 215 height 24
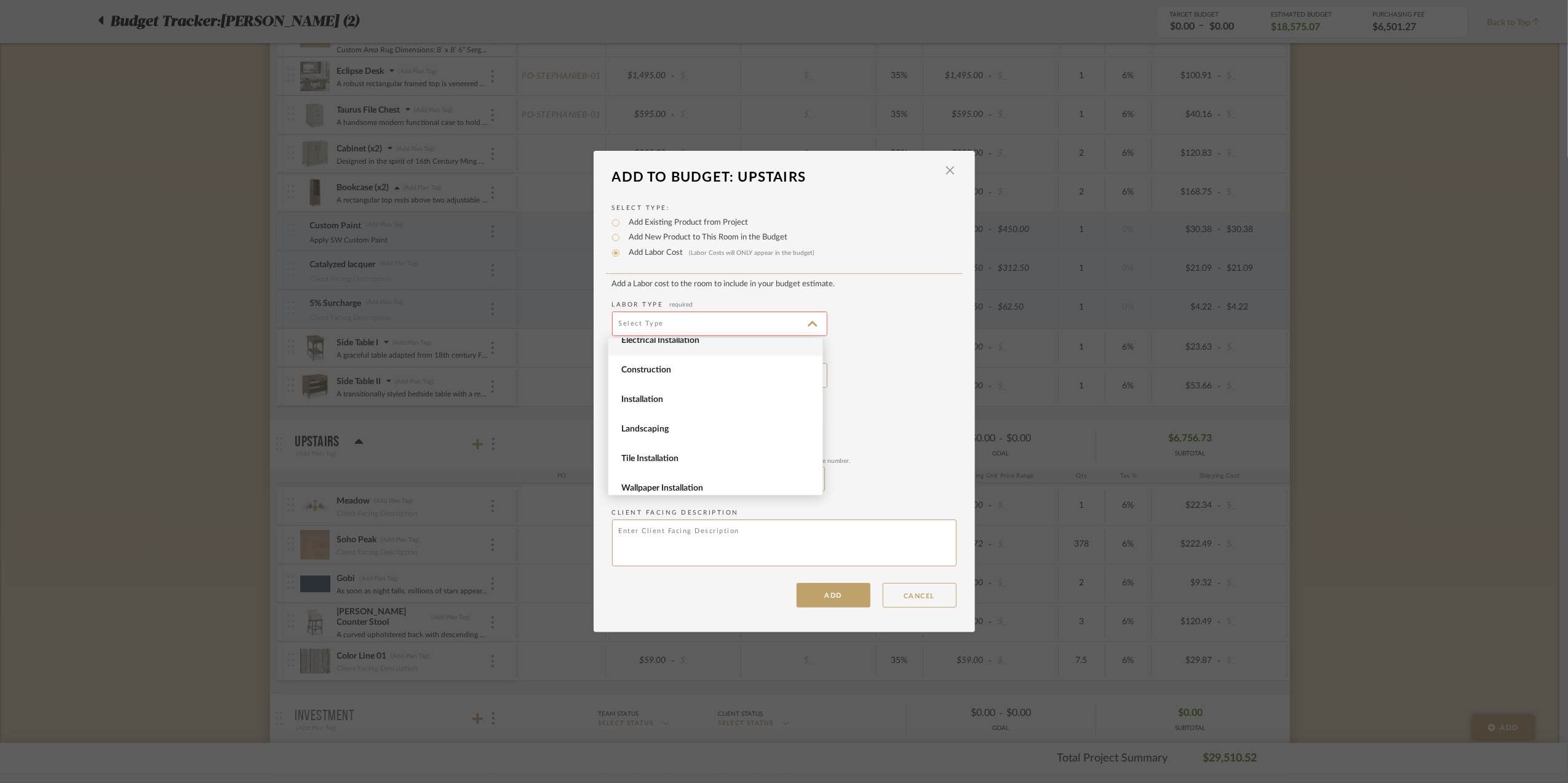
scroll to position [169, 0]
click at [702, 476] on span "Upholstery Fabrication" at bounding box center [716, 479] width 191 height 10
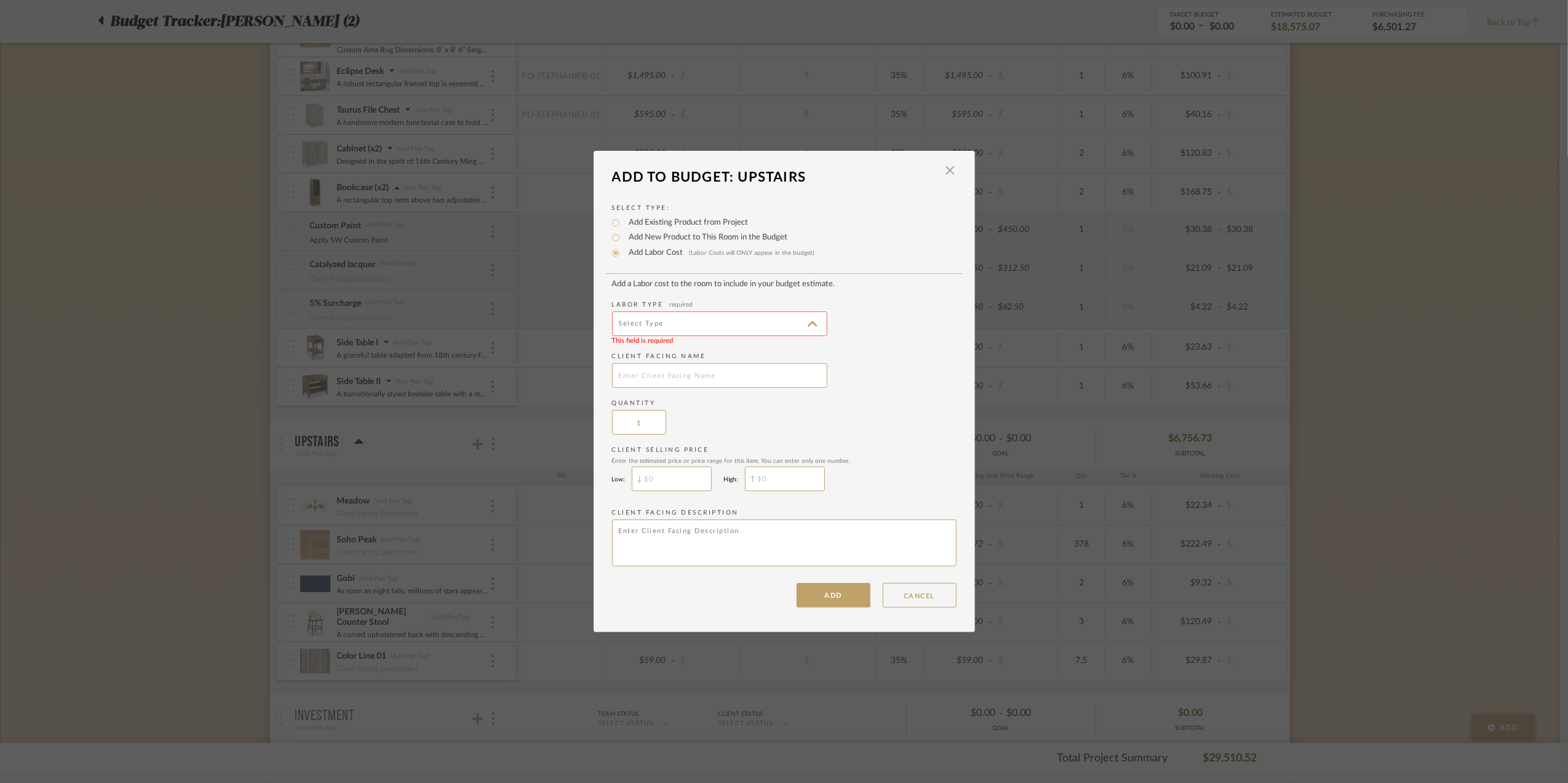
type input "Upholstery Fabrication"
click at [650, 374] on input "text" at bounding box center [719, 375] width 215 height 24
type input "COM"
click at [672, 476] on input "$" at bounding box center [671, 478] width 80 height 24
type input "$200"
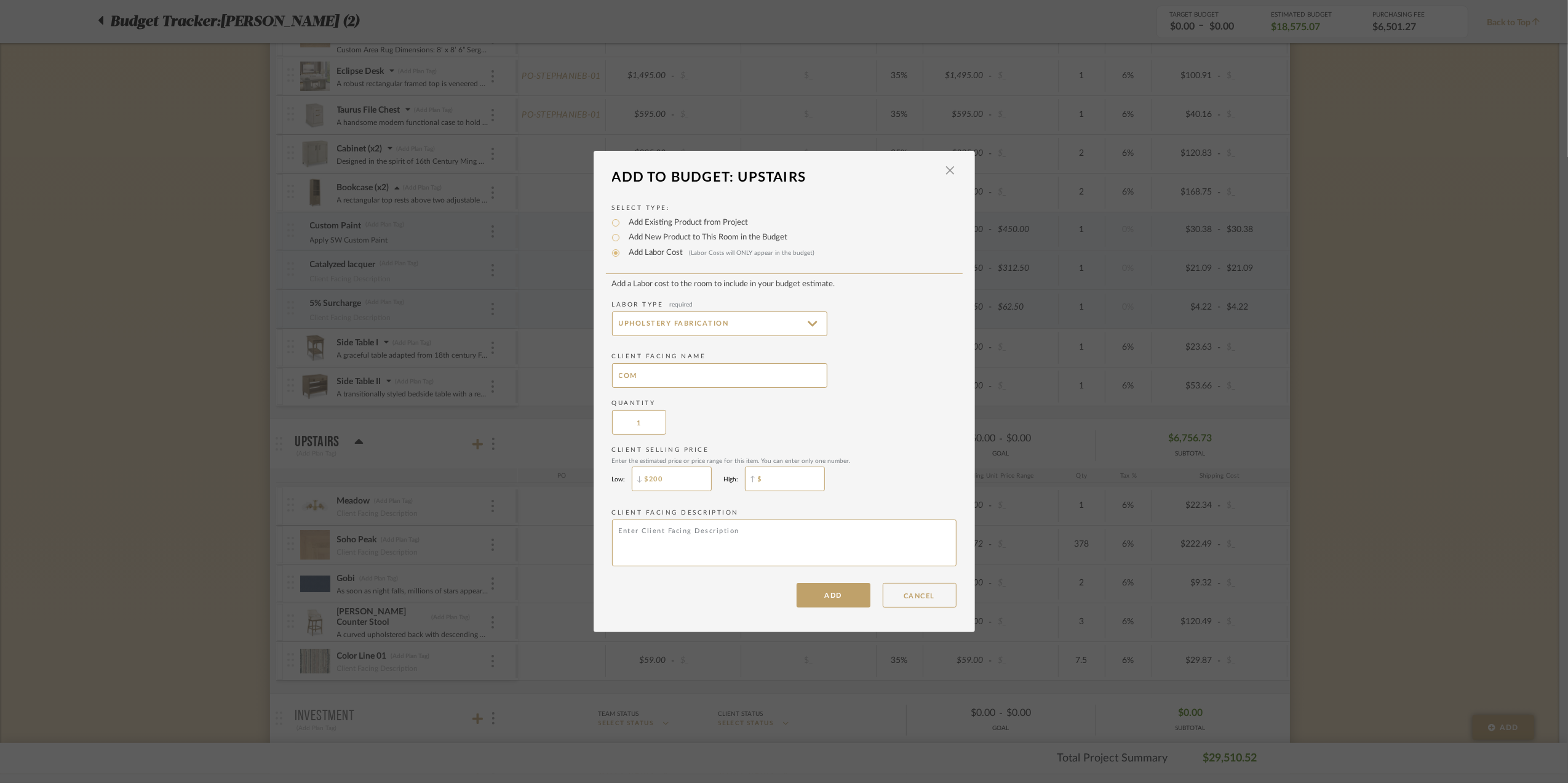
click at [794, 476] on input "$" at bounding box center [785, 478] width 80 height 24
type input "$200"
click at [867, 454] on label "Client Selling Price Enter the estimated price or price range for this item. Yo…" at bounding box center [784, 455] width 344 height 19
click at [836, 600] on button "ADD" at bounding box center [833, 595] width 74 height 24
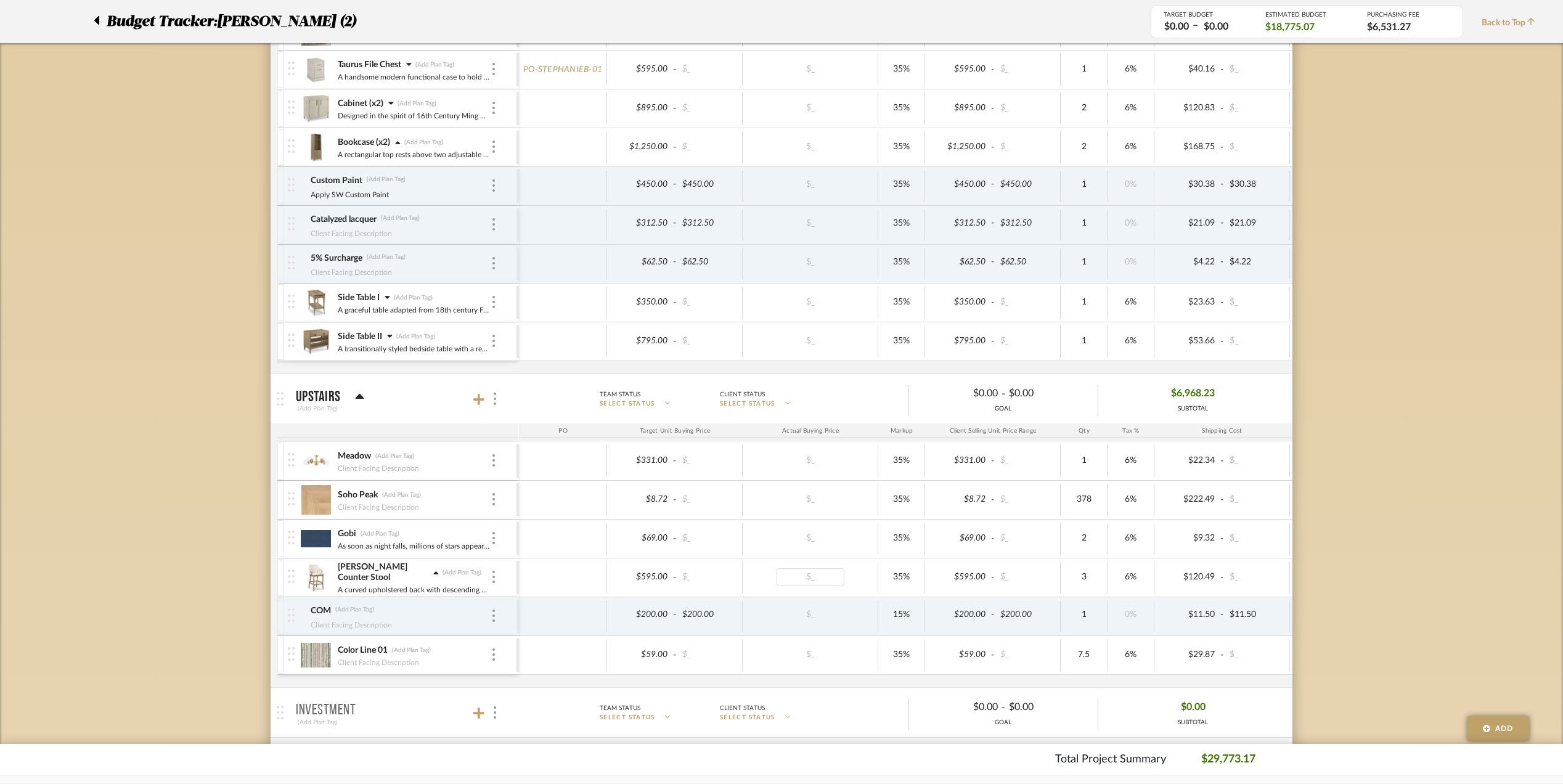
scroll to position [739, 0]
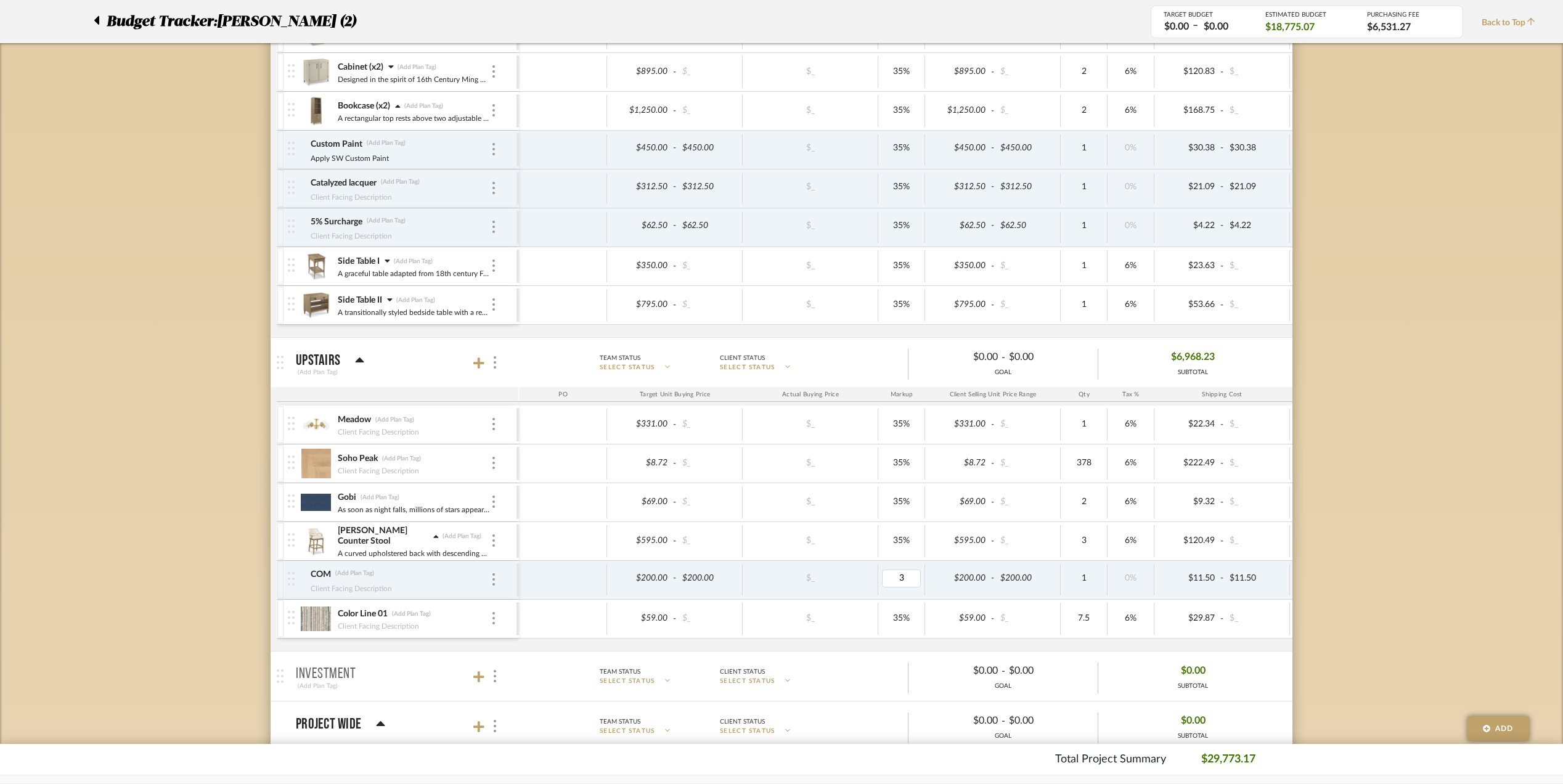
type input "35"
click at [1300, 531] on div "Budget Tracker: Stephanie Bergreen (2) Transparent Last Updated: Eman AlSulaima…" at bounding box center [782, 334] width 1563 height 1971
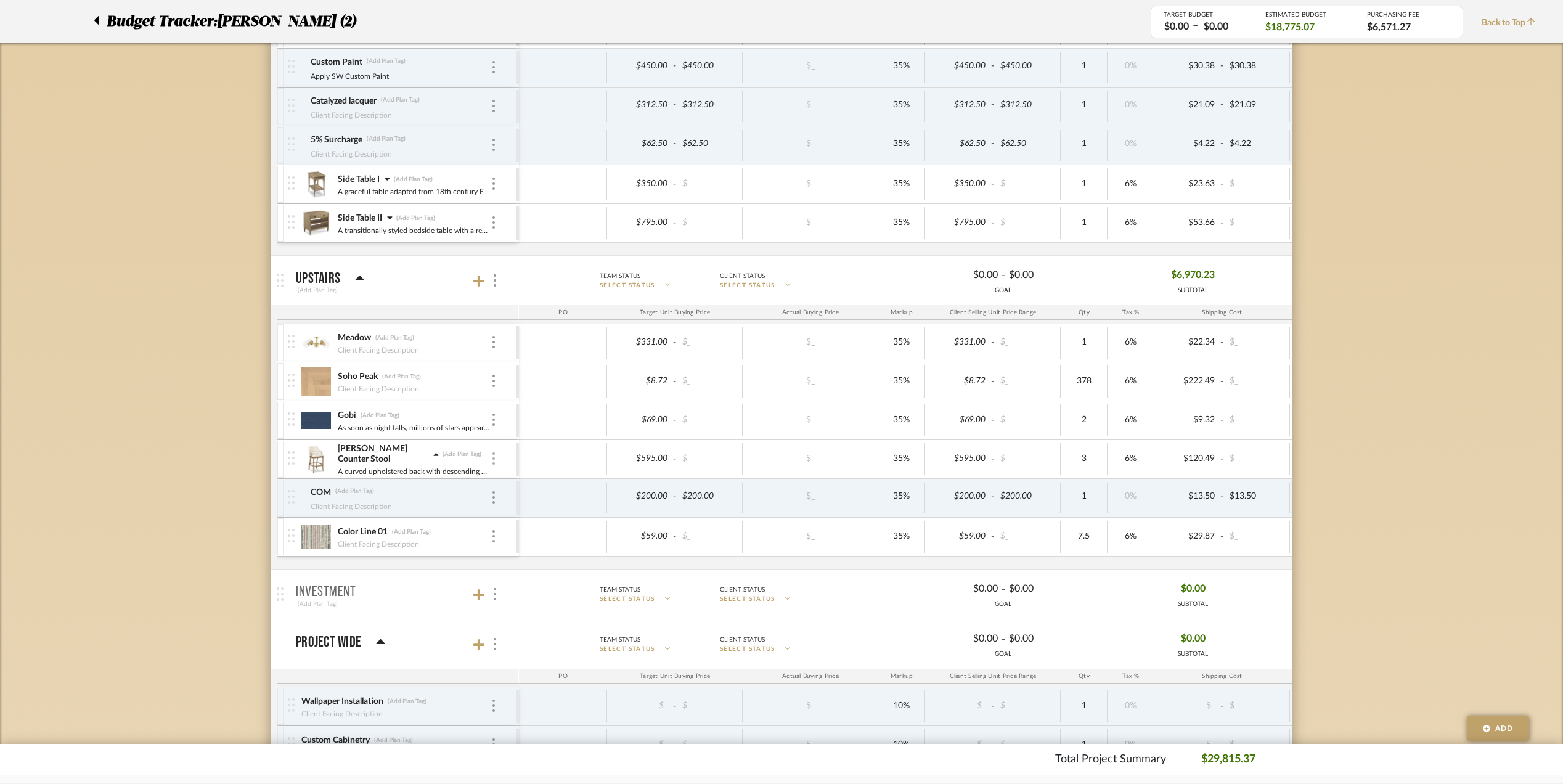
click at [491, 464] on div at bounding box center [494, 459] width 6 height 13
click at [555, 525] on span "Add Associated Product or Labor" at bounding box center [555, 524] width 75 height 21
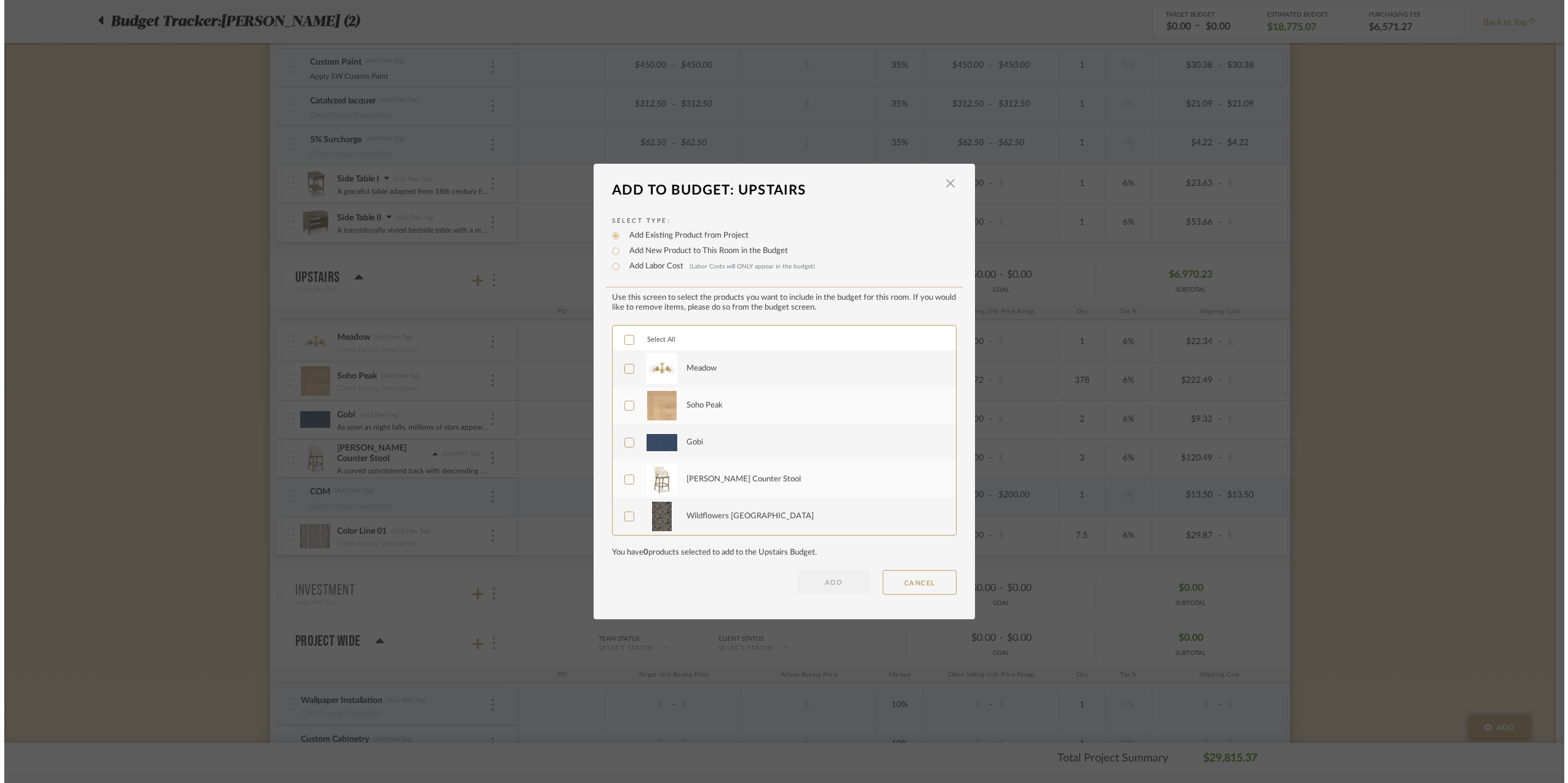
scroll to position [0, 0]
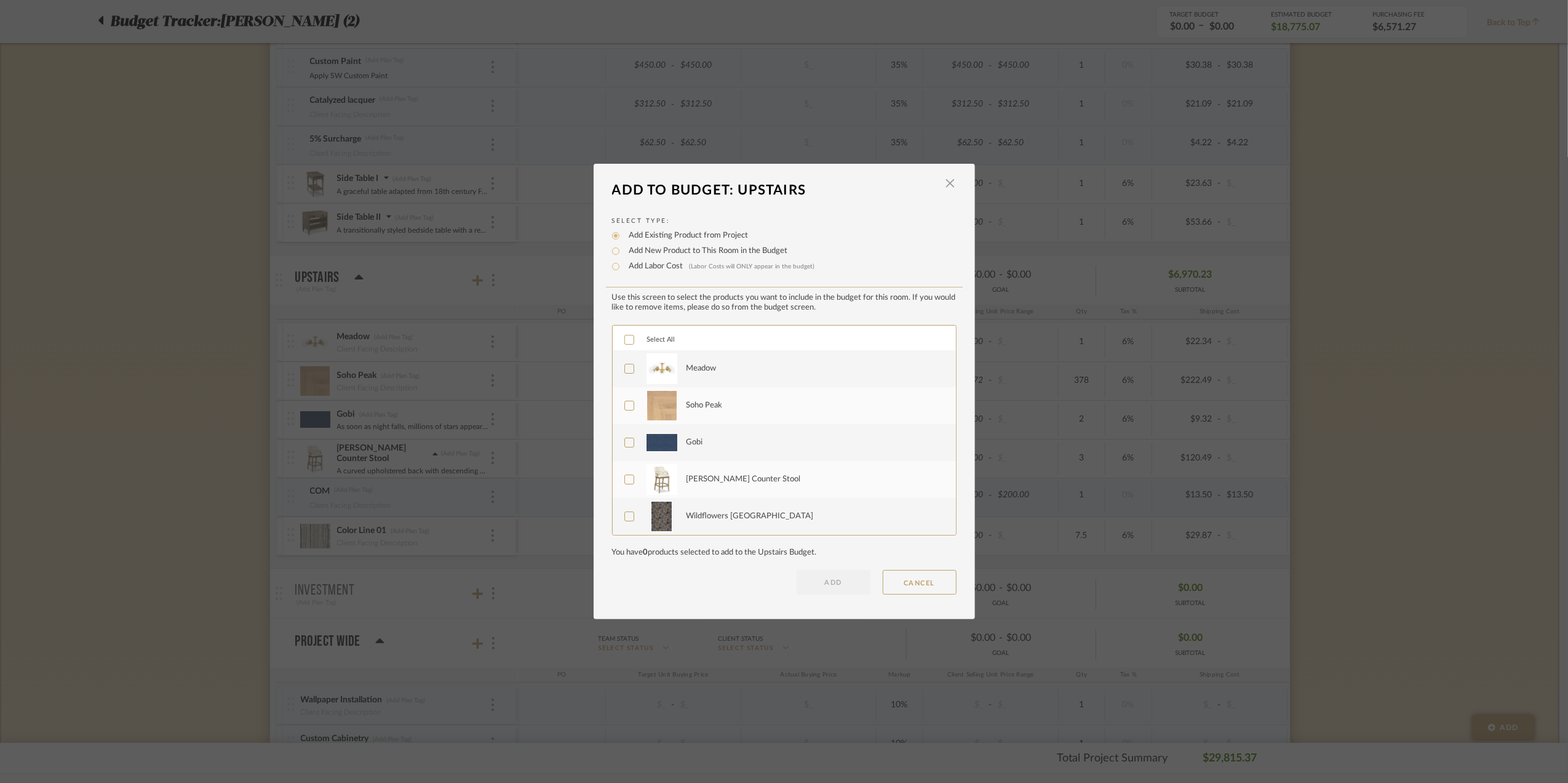
click at [623, 268] on label "Add Labor Cost (Labor Costs will ONLY appear in the budget)" at bounding box center [718, 266] width 192 height 13
click at [619, 268] on input "Add Labor Cost (Labor Costs will ONLY appear in the budget)" at bounding box center [615, 266] width 15 height 15
radio input "true"
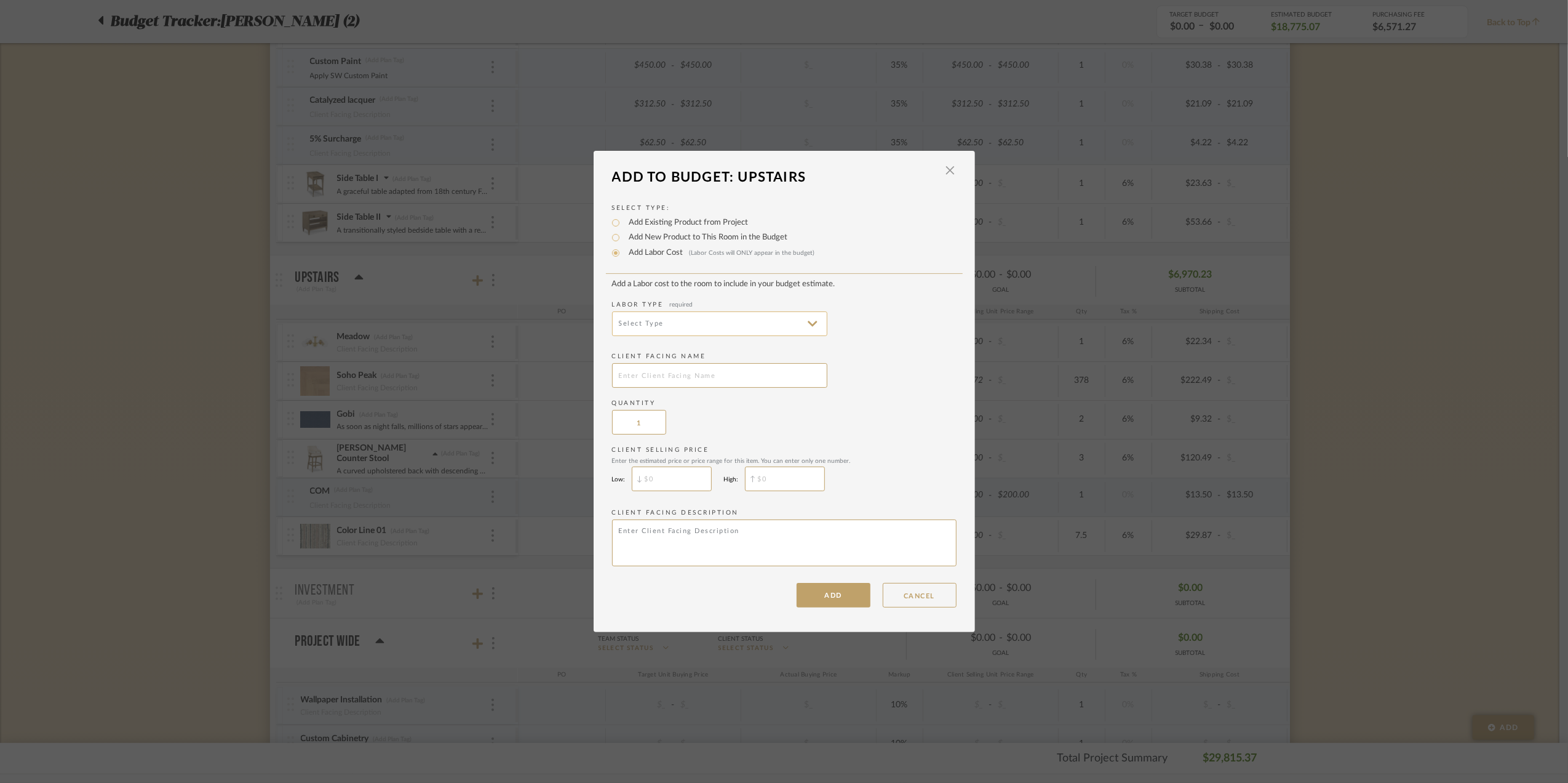
click at [746, 320] on input at bounding box center [719, 324] width 215 height 24
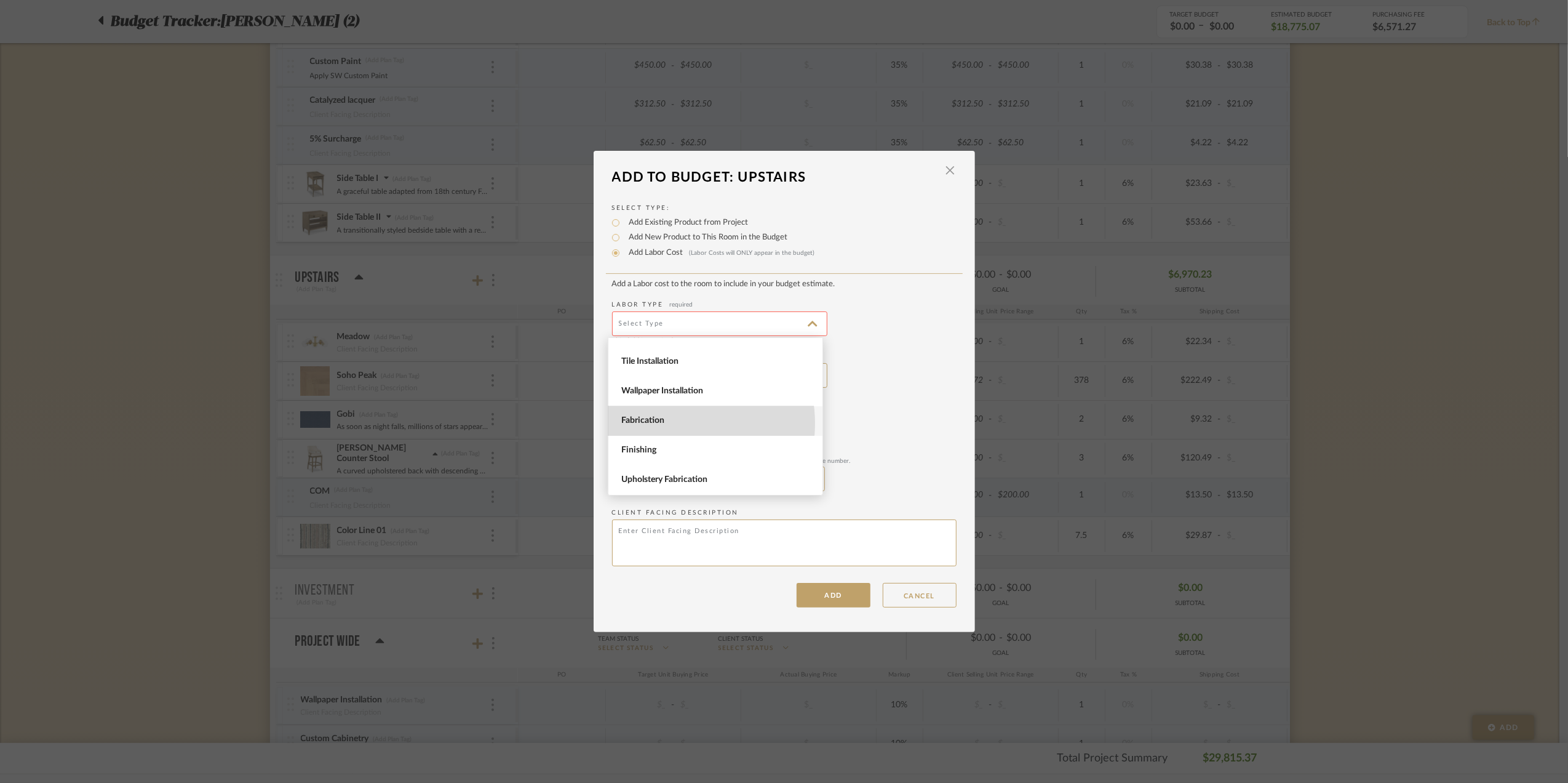
click at [672, 423] on span "Fabrication" at bounding box center [716, 420] width 191 height 10
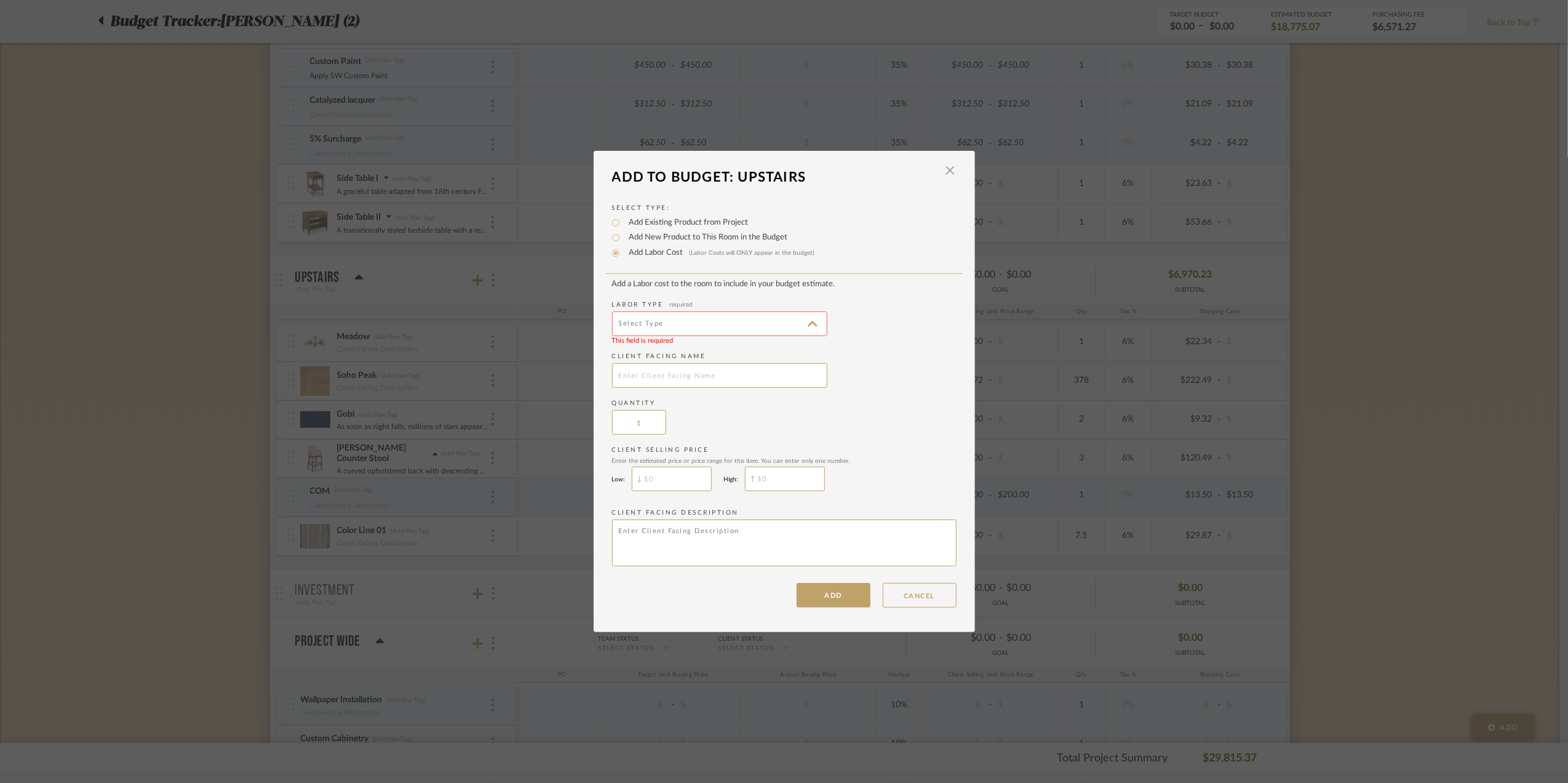
type input "Fabrication"
click at [645, 375] on input "text" at bounding box center [719, 375] width 215 height 24
click at [631, 375] on input "5 % Surcharge" at bounding box center [719, 375] width 215 height 24
type input "5% Surcharge"
click at [805, 417] on div "Quantity 1" at bounding box center [784, 416] width 344 height 36
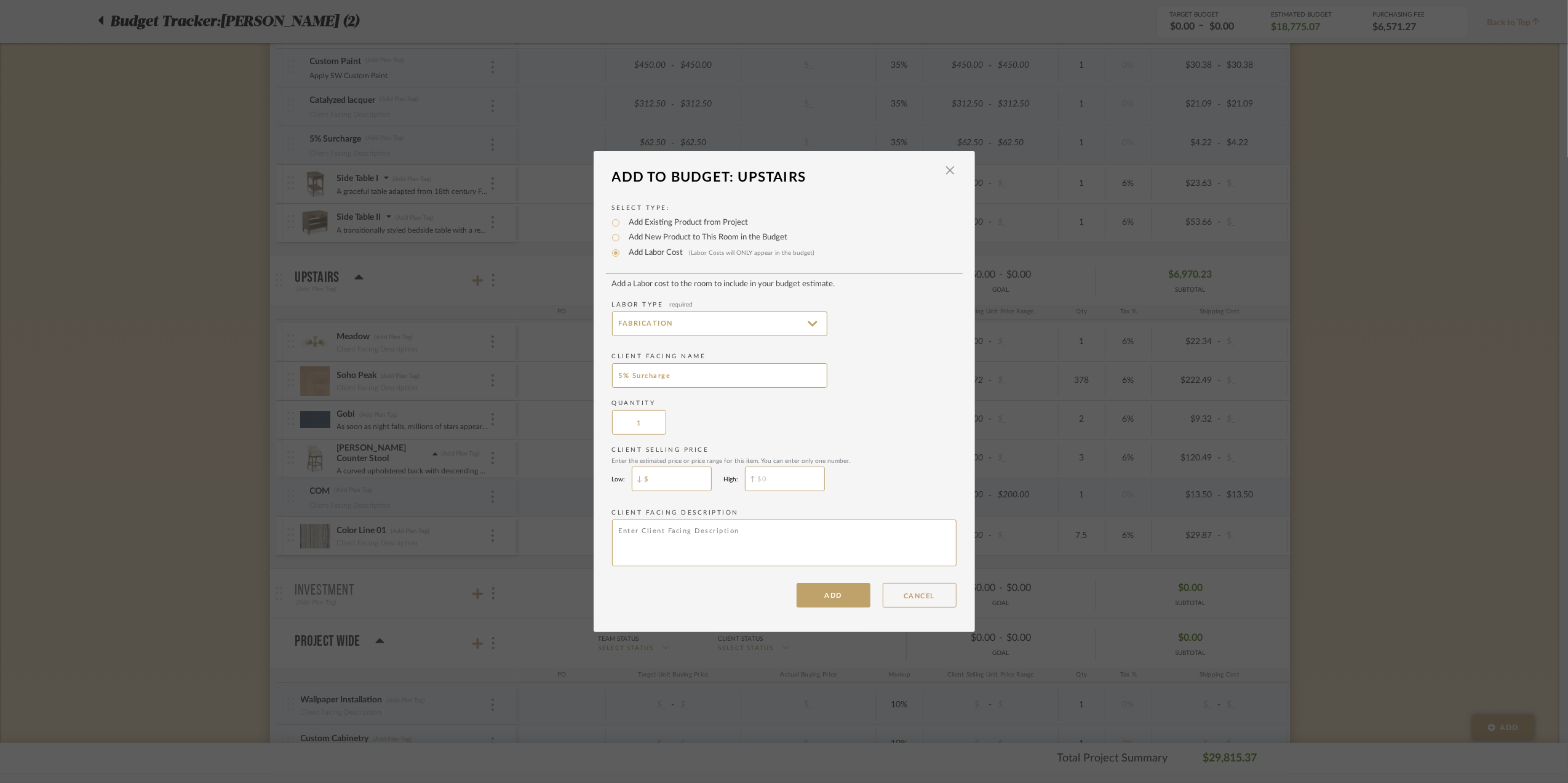
click at [683, 476] on input "$" at bounding box center [671, 478] width 80 height 24
type input "$39.75"
click at [746, 479] on div at bounding box center [785, 478] width 80 height 24
click at [758, 473] on input "$" at bounding box center [785, 478] width 80 height 24
type input "$39.75"
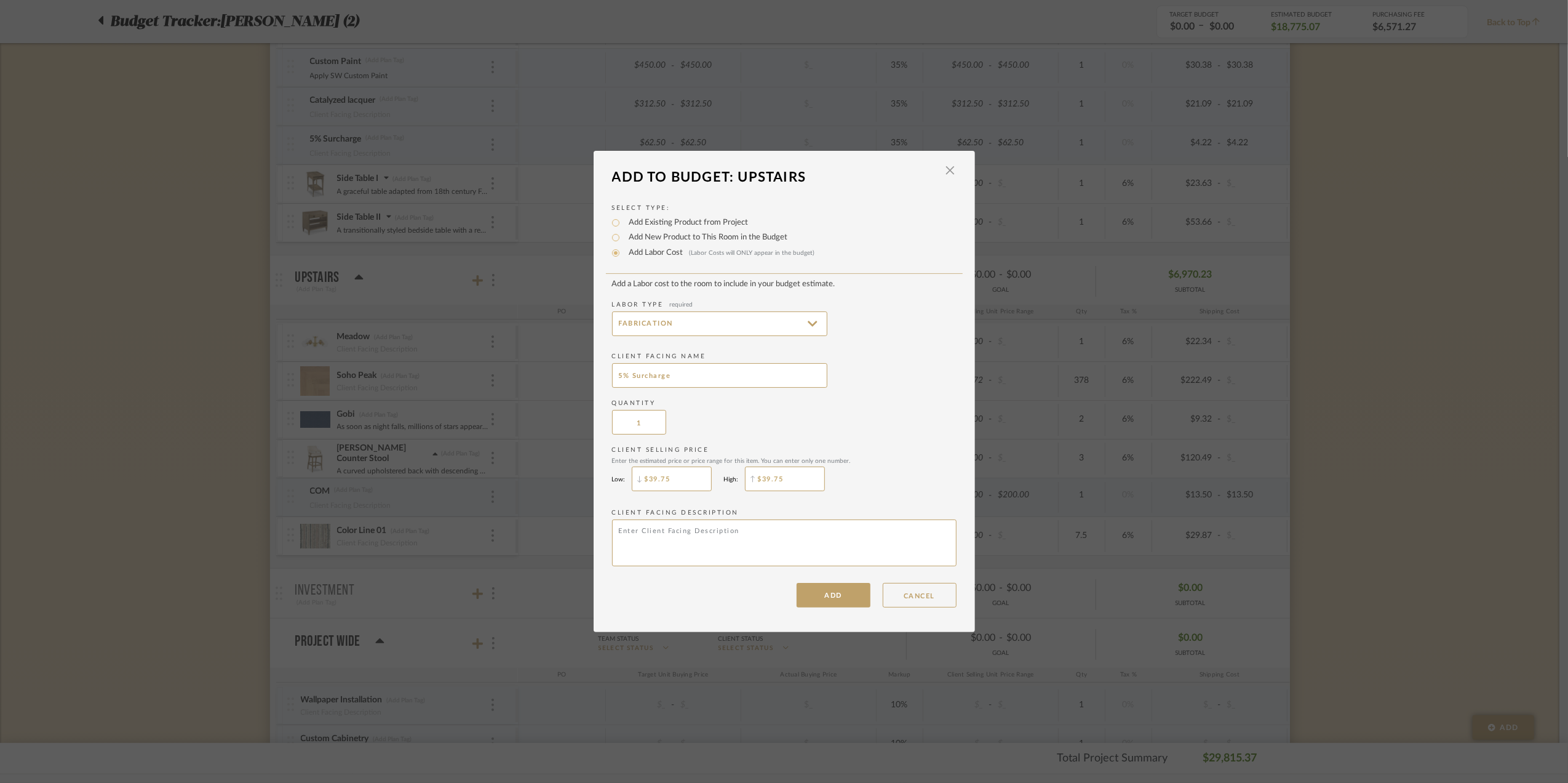
click at [850, 469] on div "Client Selling Price Enter the estimated price or price range for this item. Yo…" at bounding box center [784, 471] width 344 height 52
click at [825, 598] on button "ADD" at bounding box center [833, 595] width 74 height 24
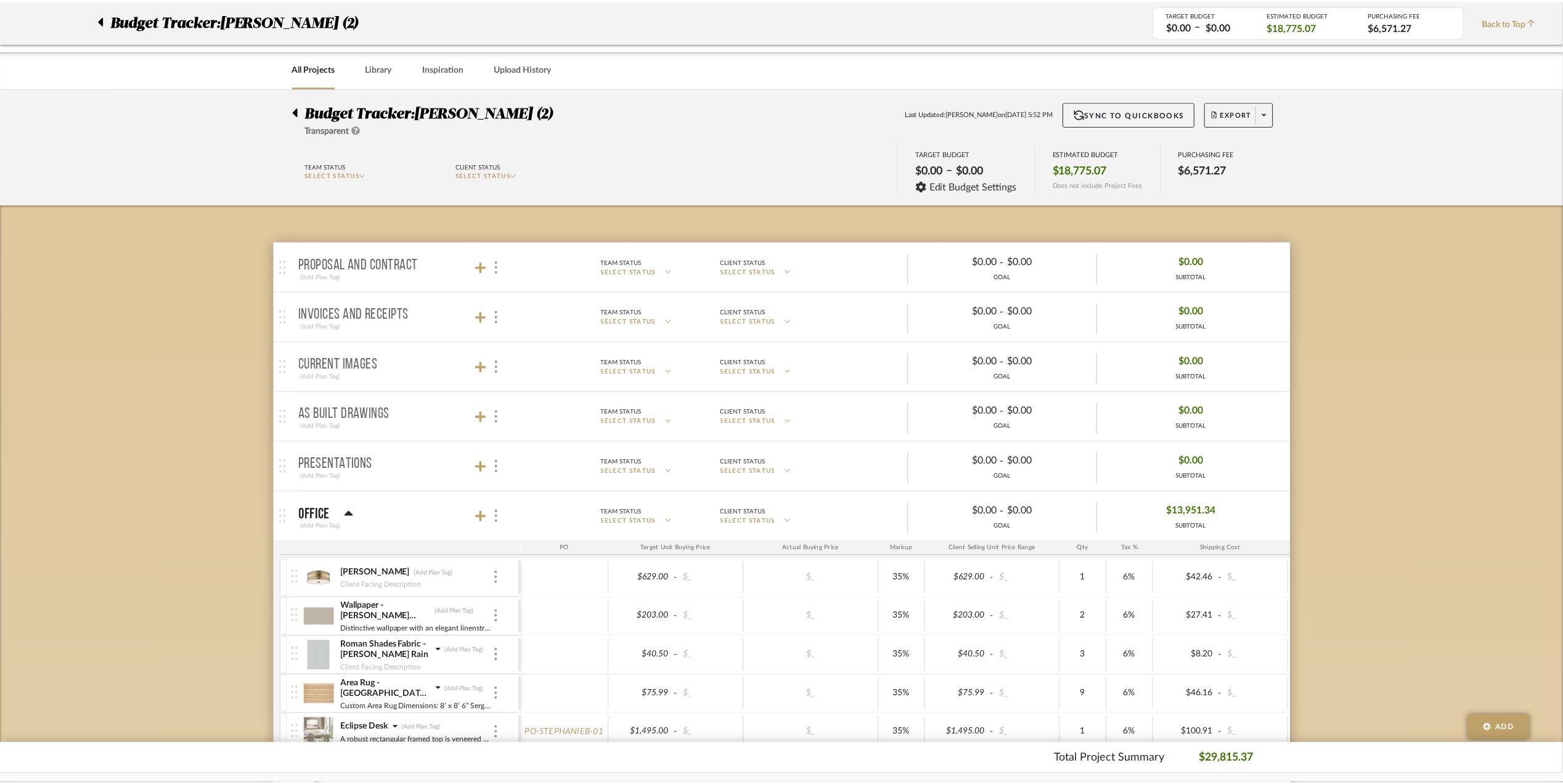
scroll to position [822, 0]
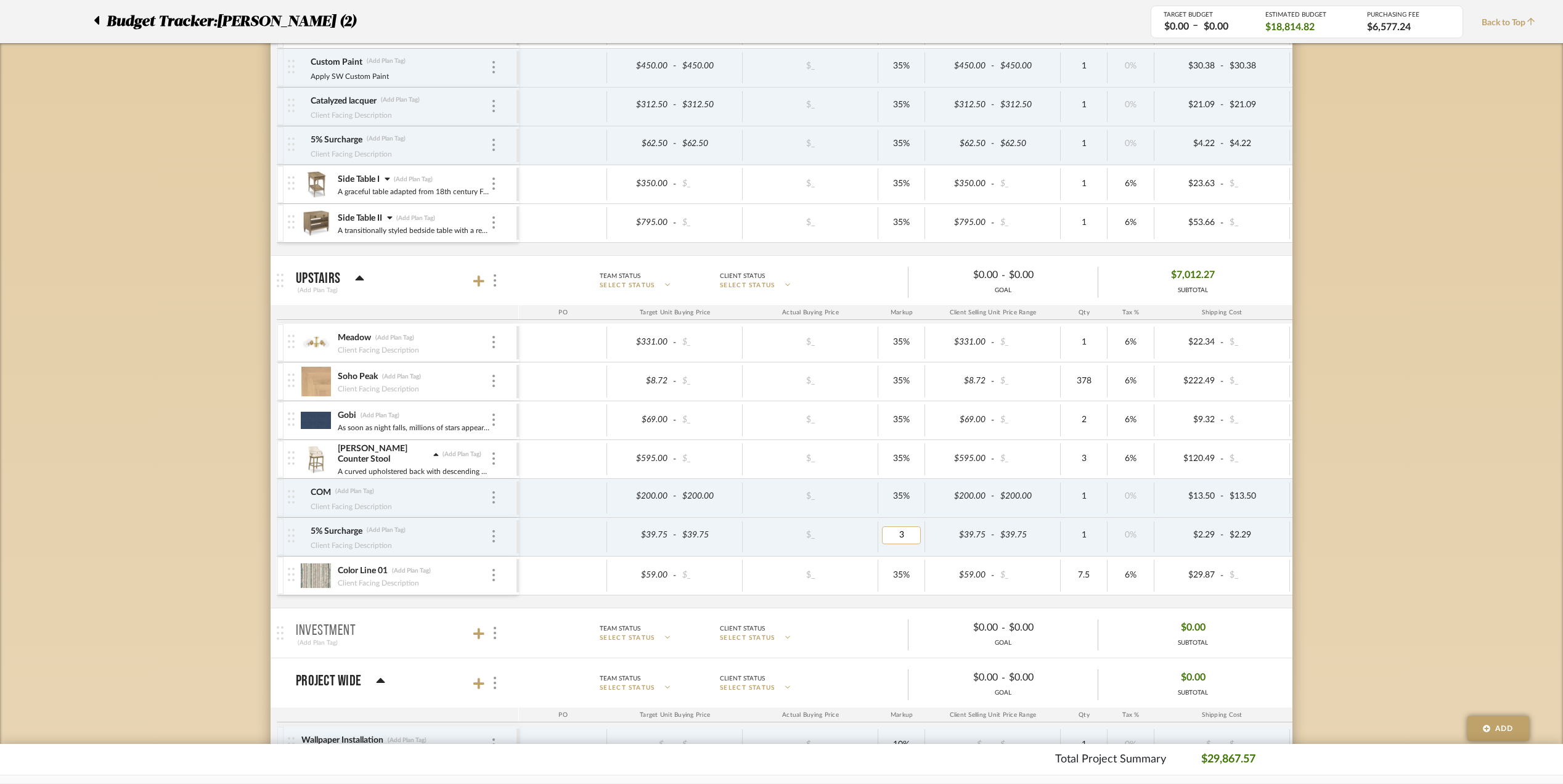
type input "35"
click at [1386, 596] on div "Budget Tracker: Stephanie Bergreen (2) Transparent Last Updated: Eman AlSulaima…" at bounding box center [782, 272] width 1563 height 2010
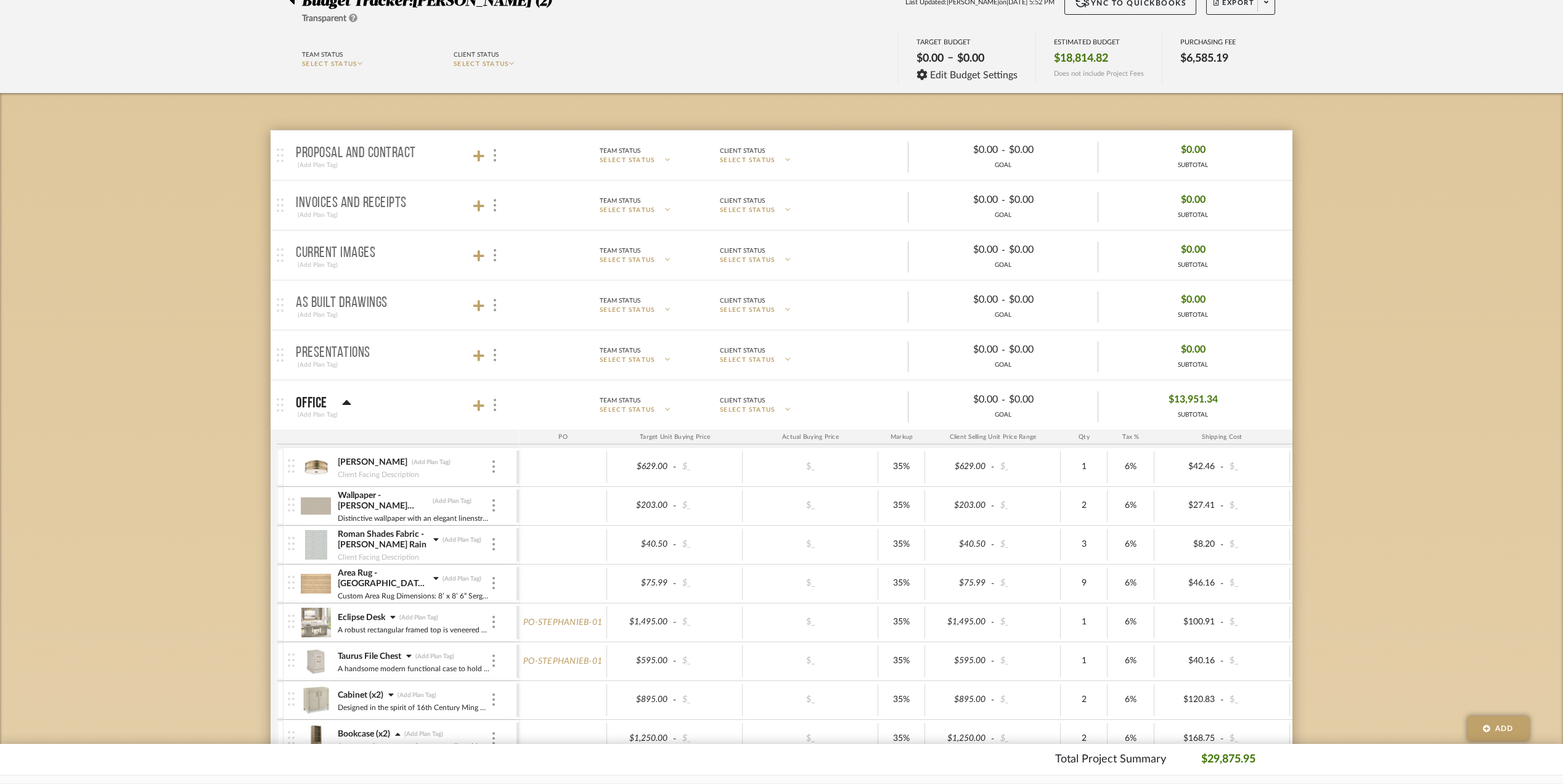
scroll to position [0, 0]
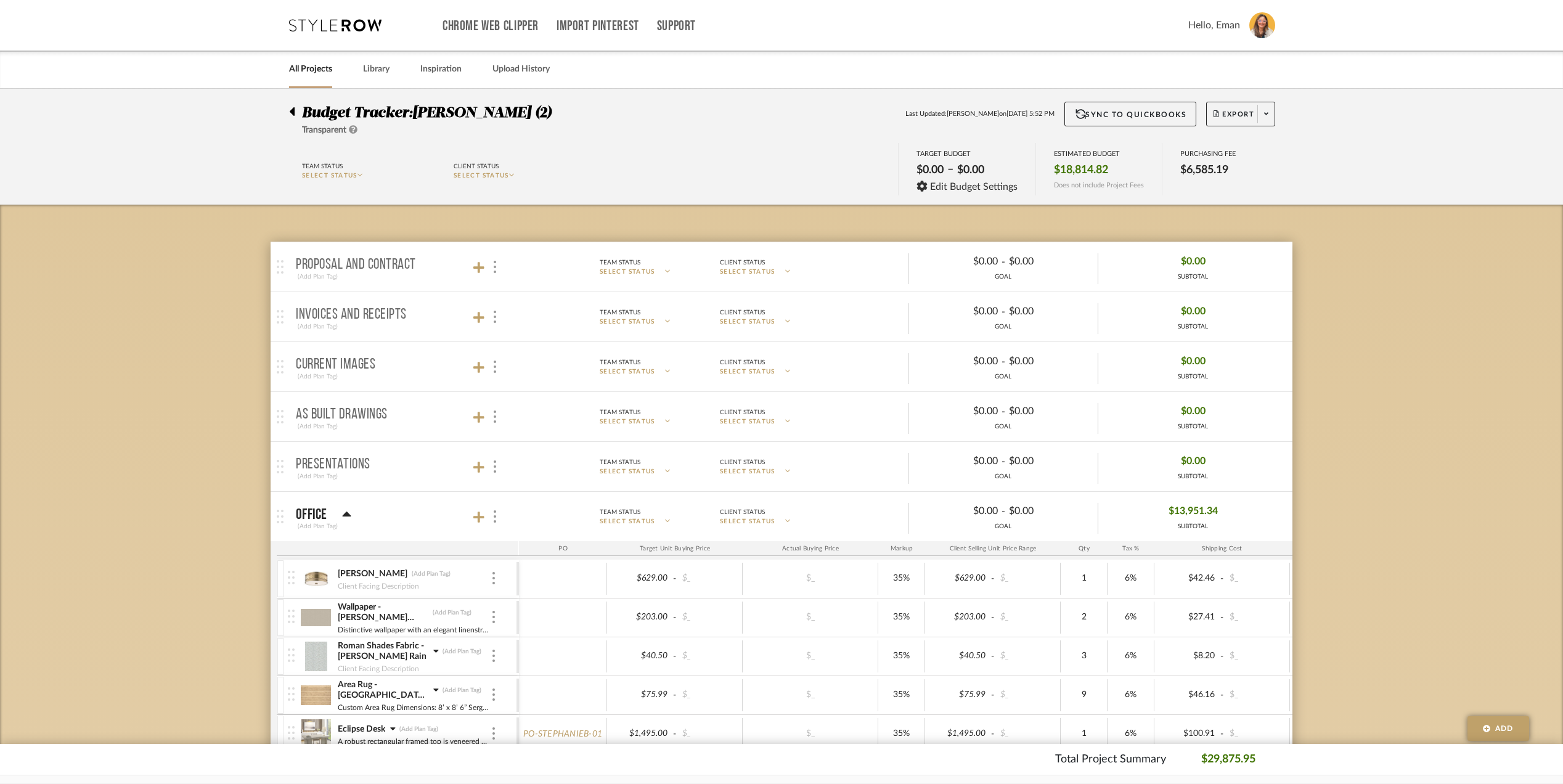
click at [292, 111] on icon at bounding box center [292, 112] width 5 height 8
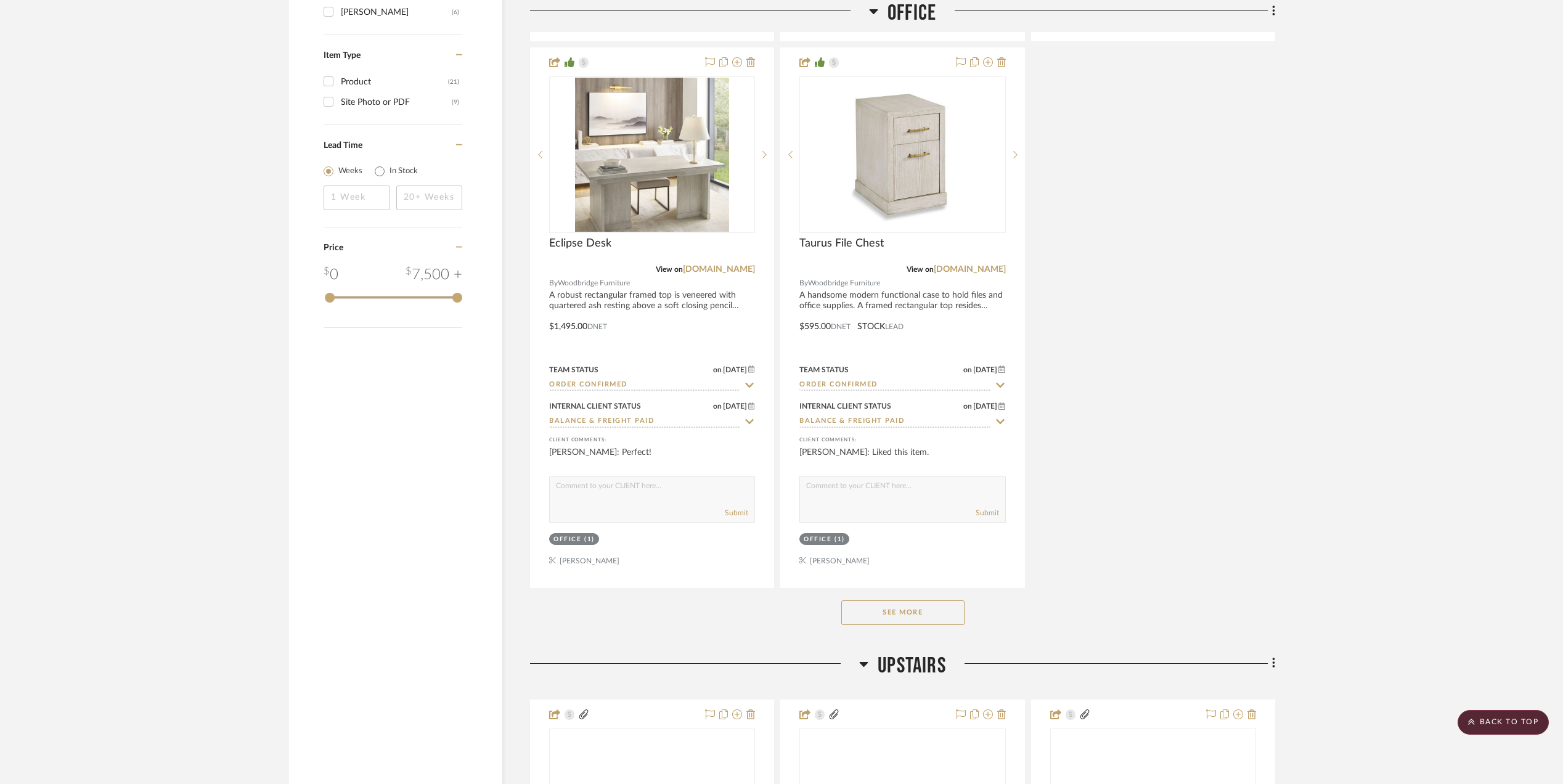
scroll to position [1725, 0]
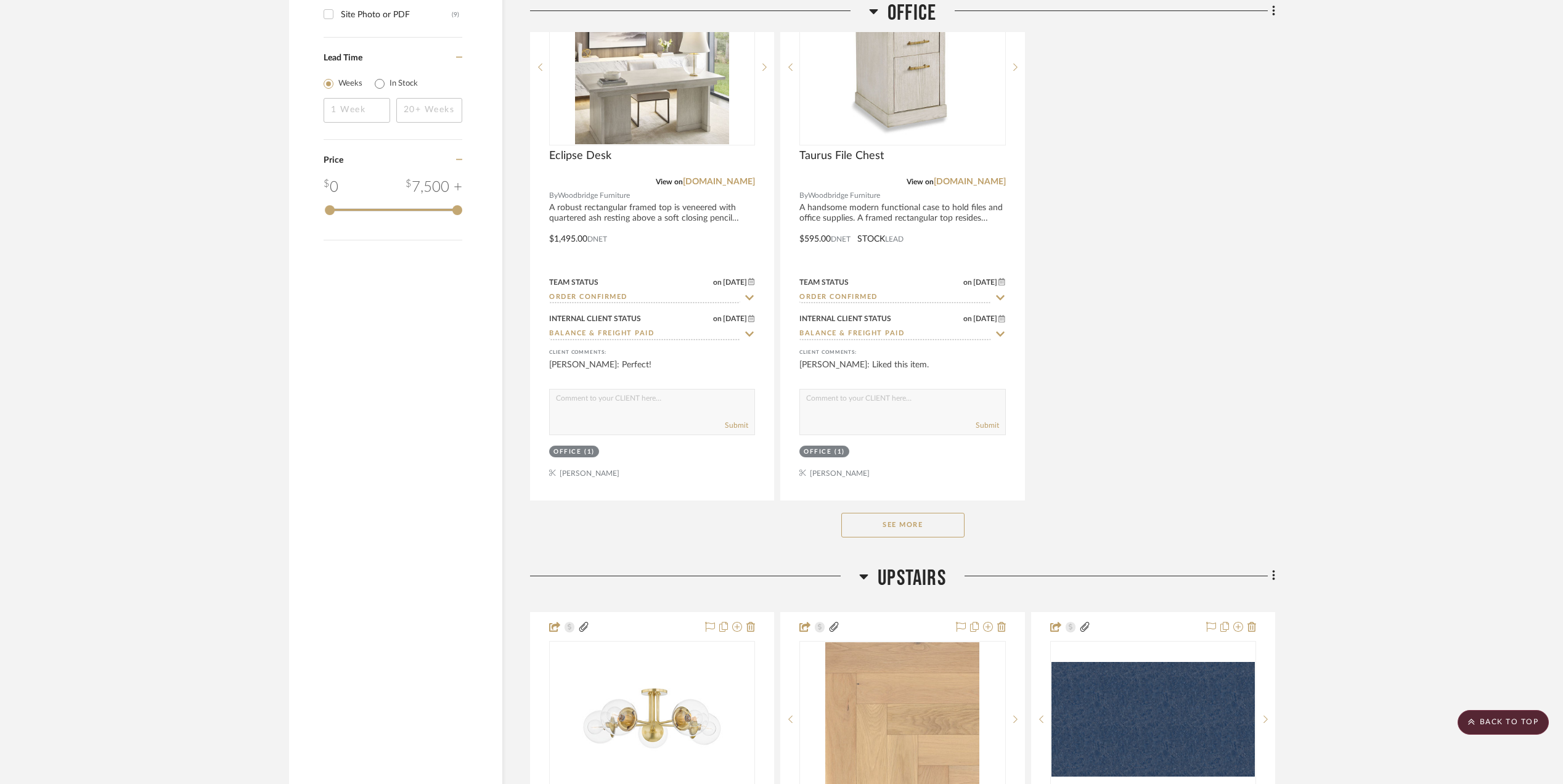
click at [922, 531] on button "See More" at bounding box center [903, 524] width 124 height 24
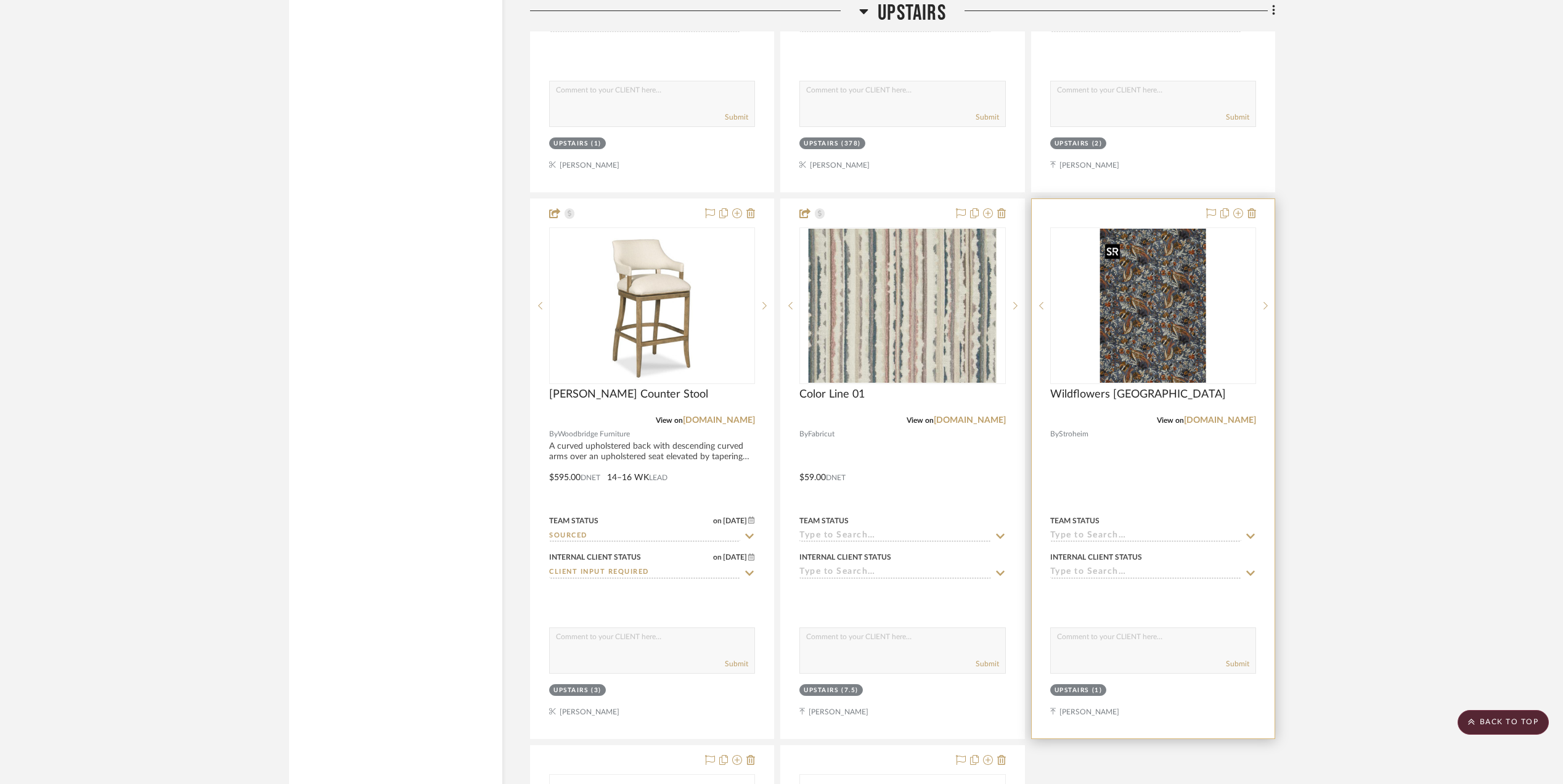
scroll to position [3779, 0]
click at [1169, 348] on img "0" at bounding box center [1152, 305] width 105 height 154
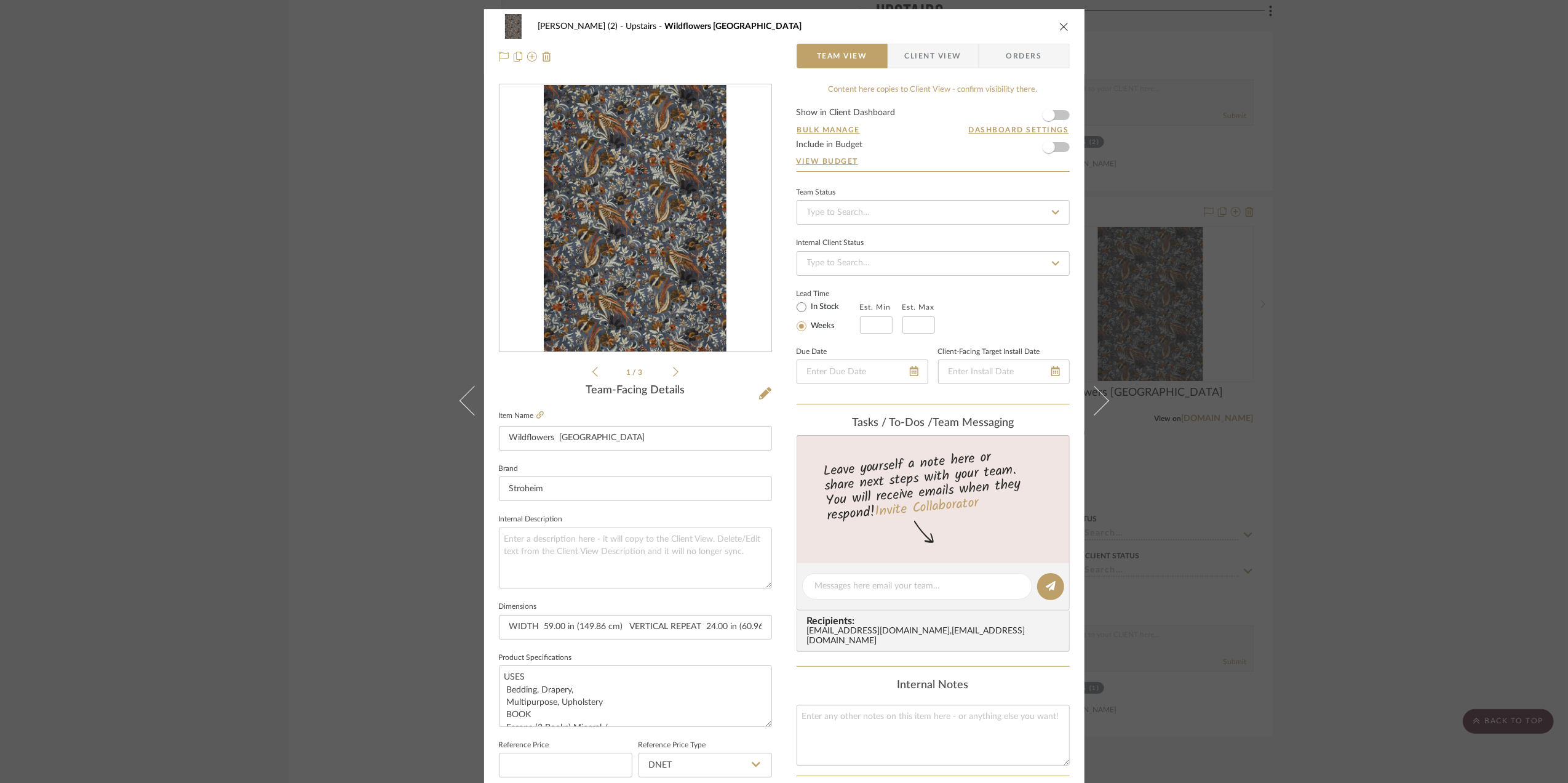
click at [588, 259] on img "0" at bounding box center [635, 218] width 183 height 267
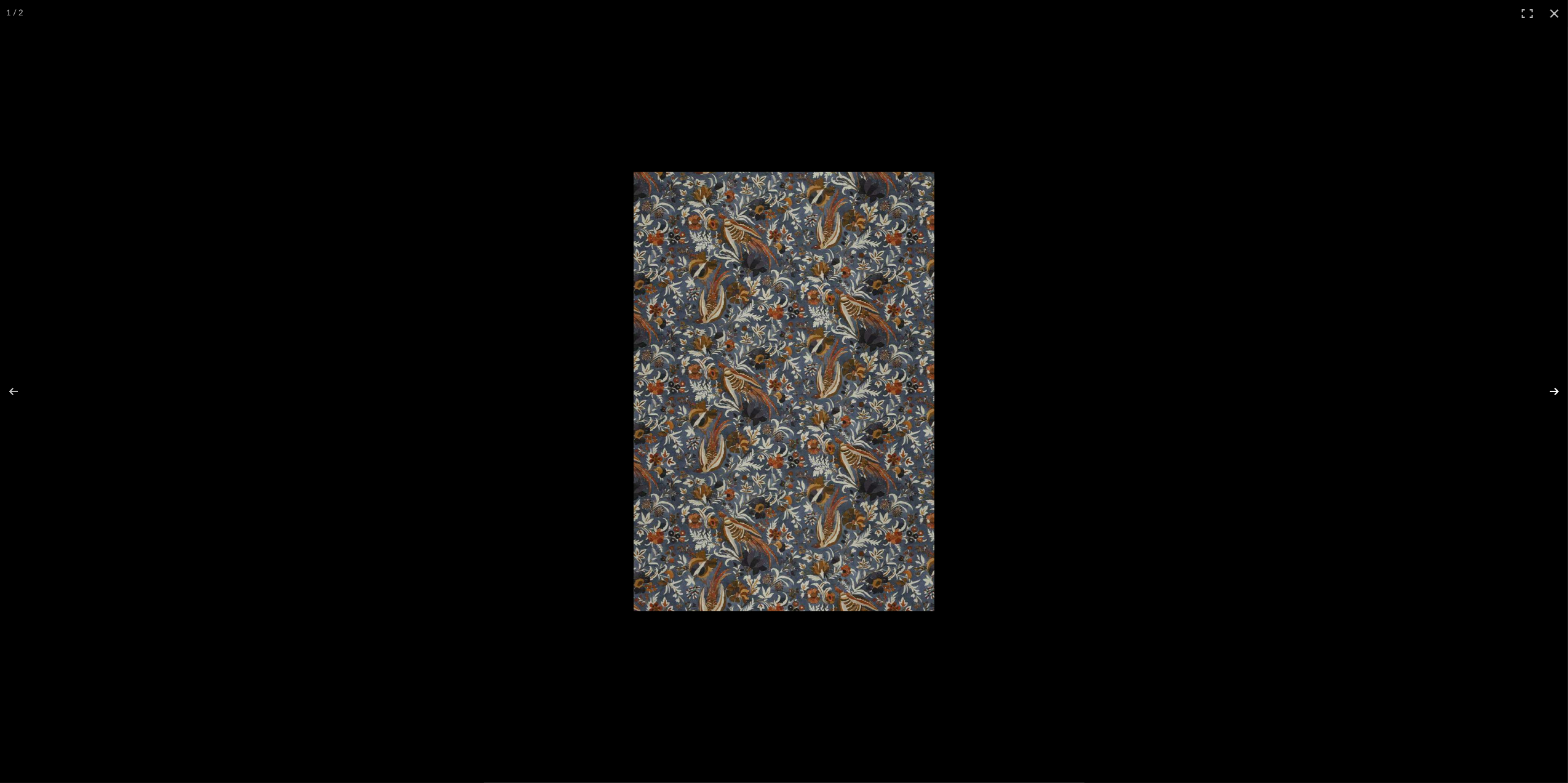
click at [1555, 390] on button at bounding box center [1546, 391] width 43 height 61
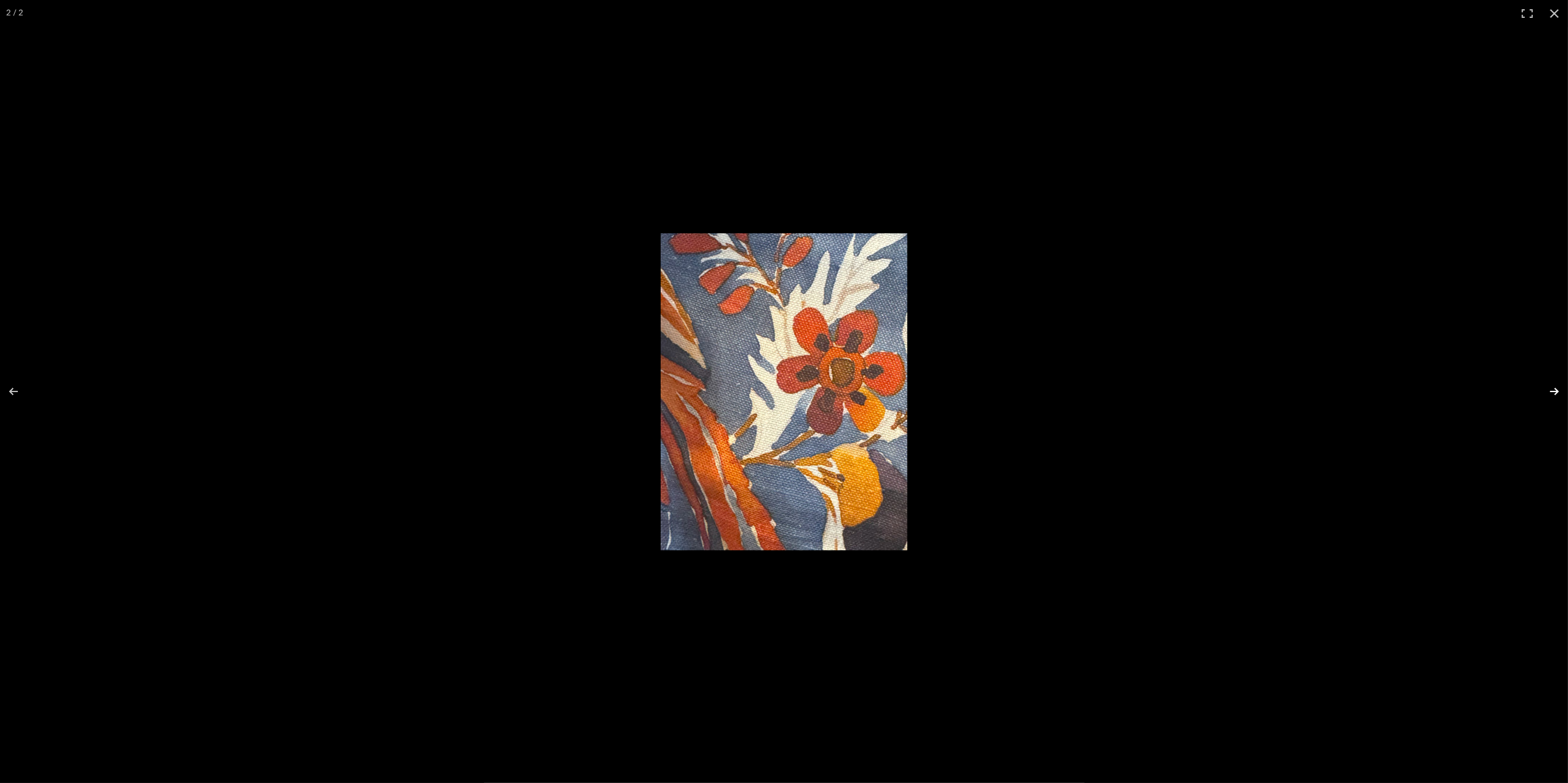
click at [1546, 395] on button at bounding box center [1546, 391] width 43 height 61
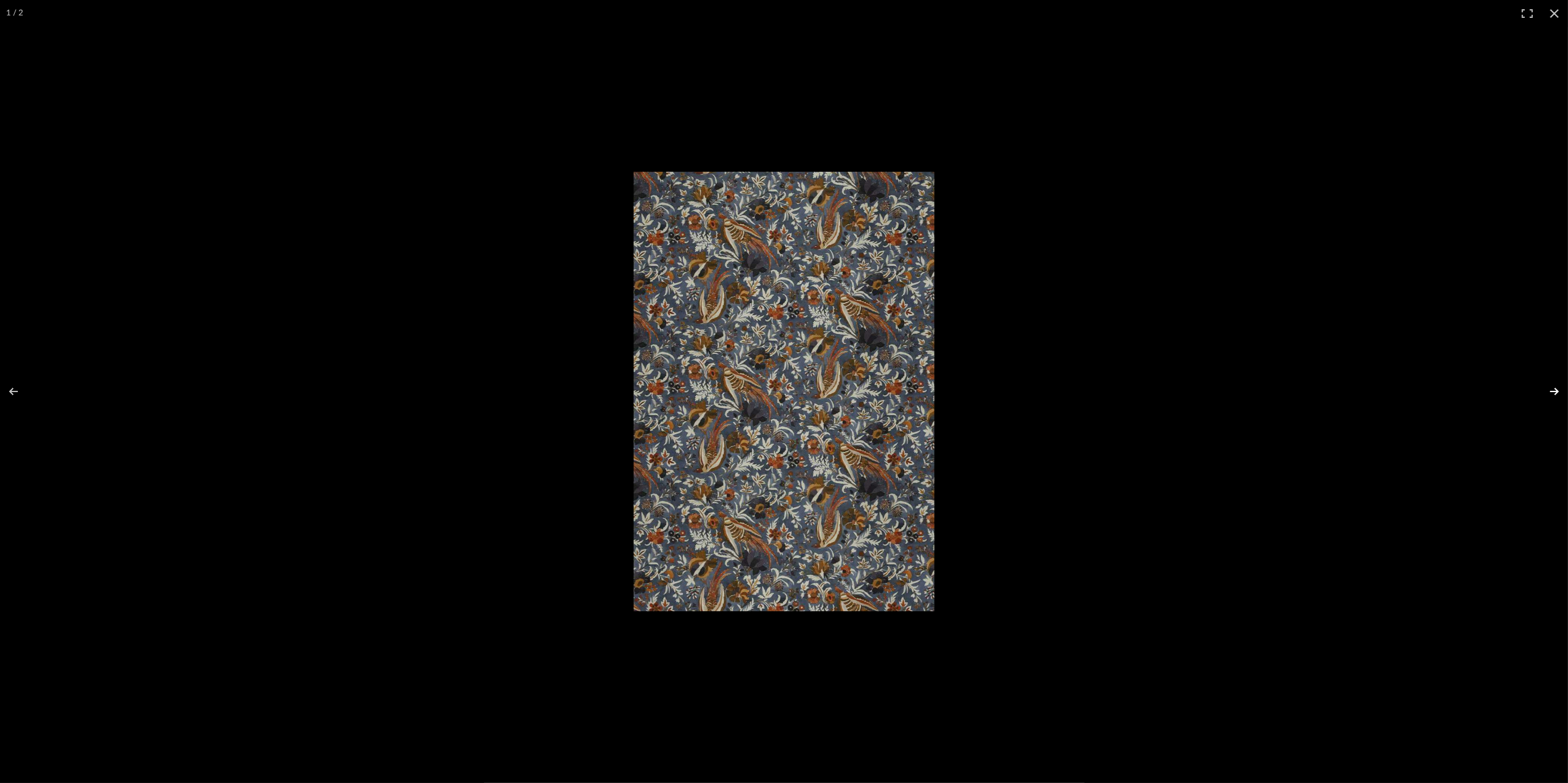
click at [1546, 395] on button at bounding box center [1546, 391] width 43 height 61
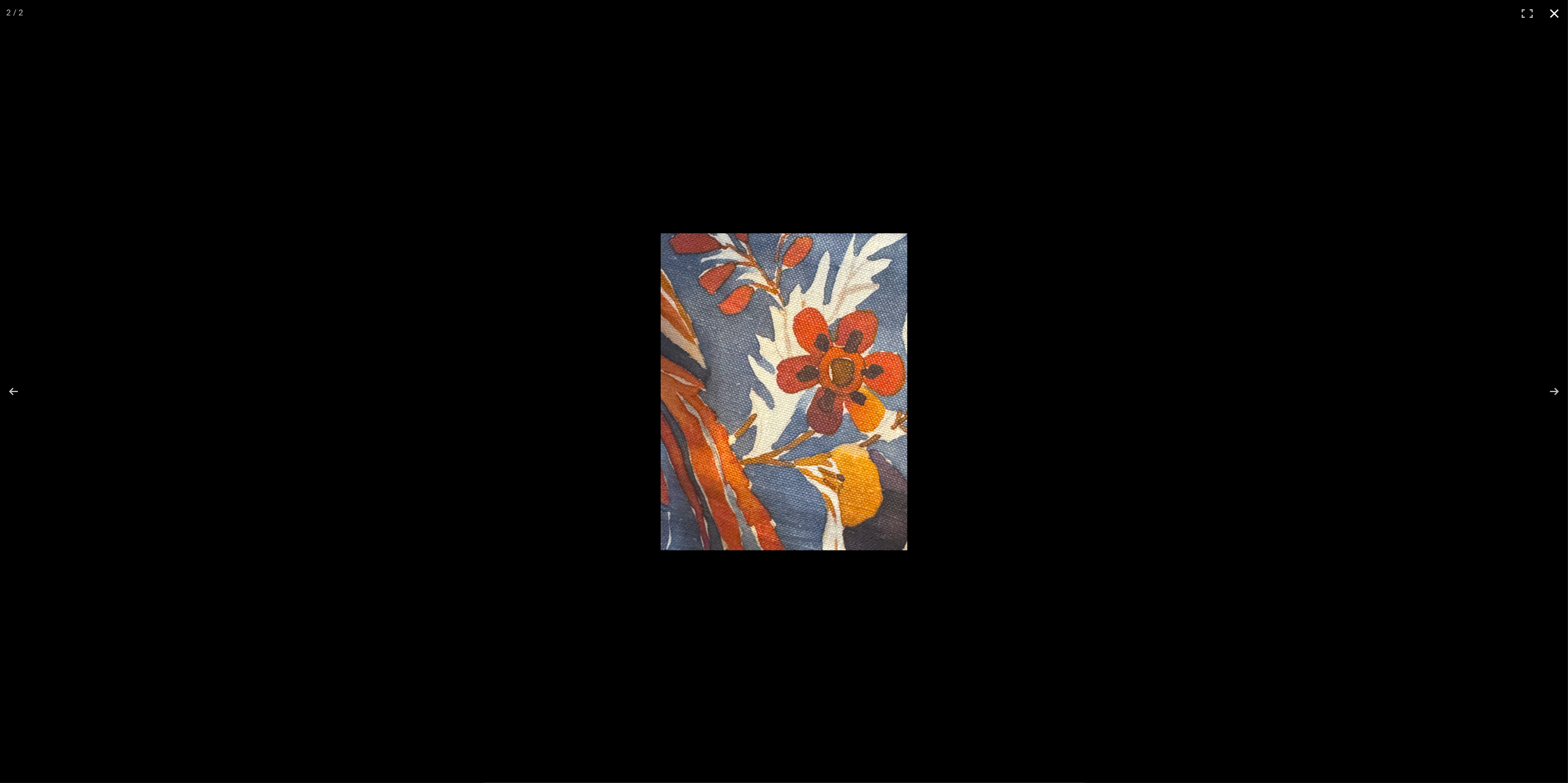
click at [1558, 13] on button at bounding box center [1554, 13] width 27 height 27
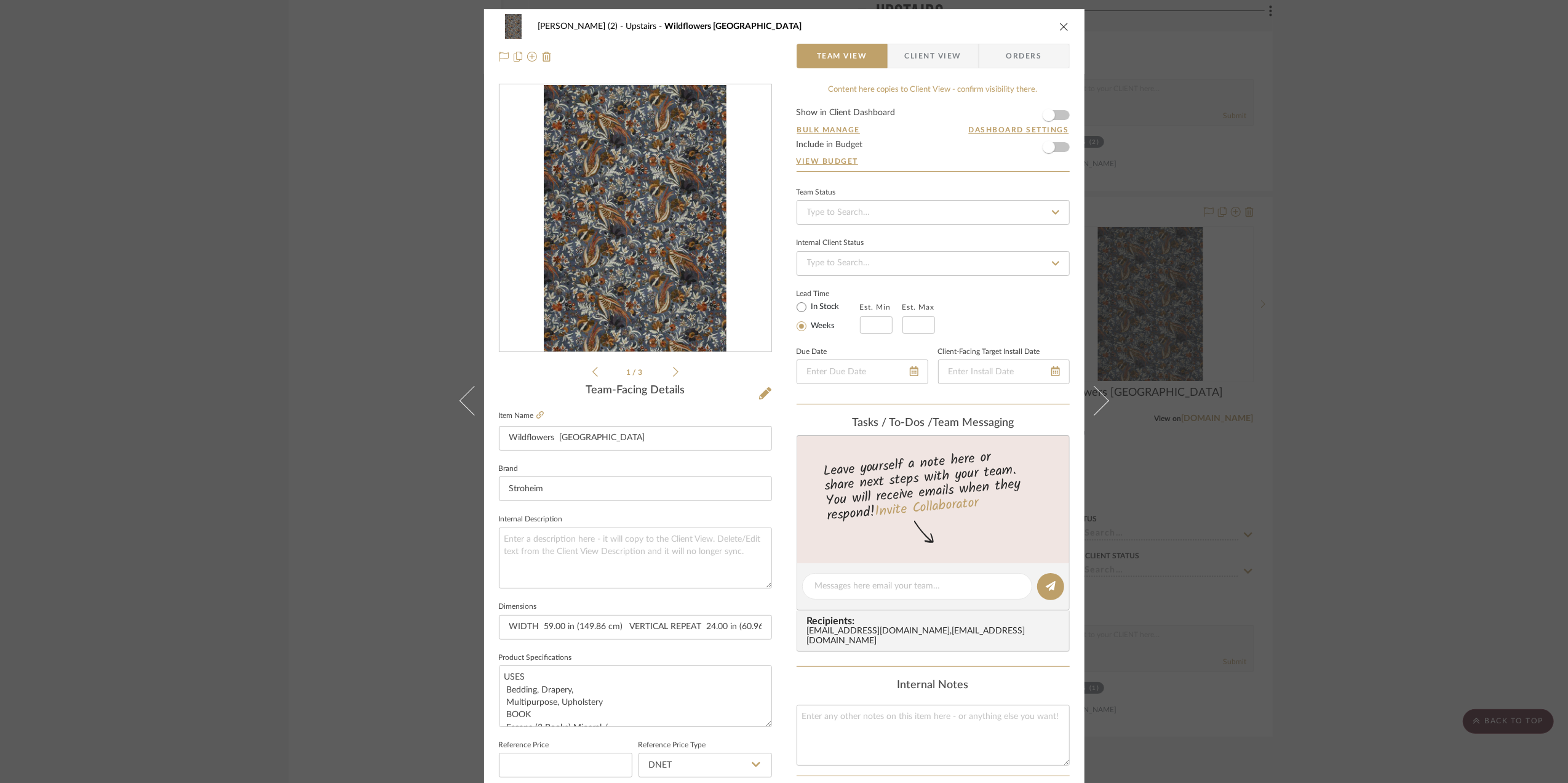
click at [1389, 380] on div "Stephanie Bergreen (2) Upstairs Wildflowers Blue Ridge Team View Client View Or…" at bounding box center [784, 391] width 1568 height 783
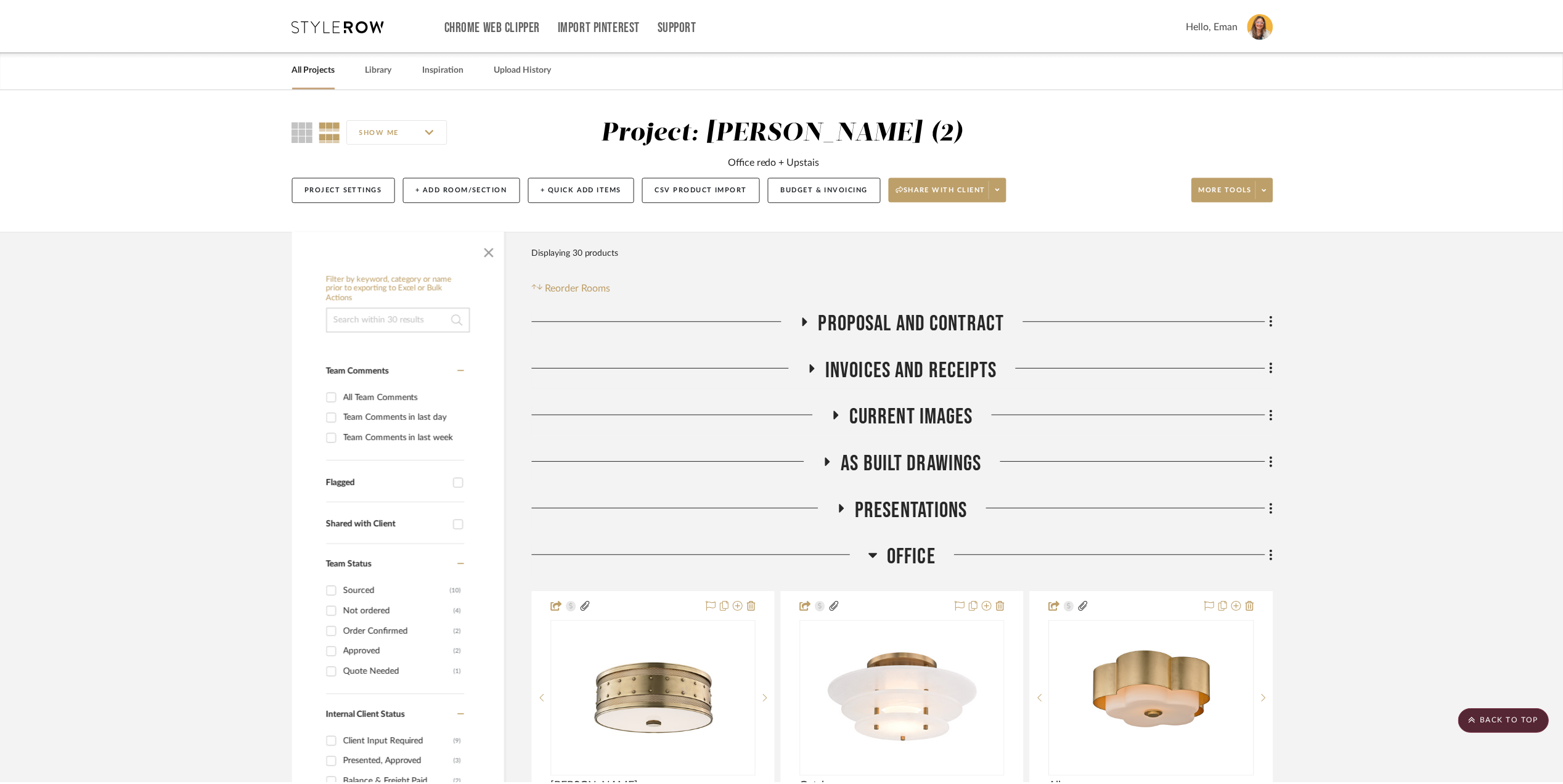
scroll to position [3779, 0]
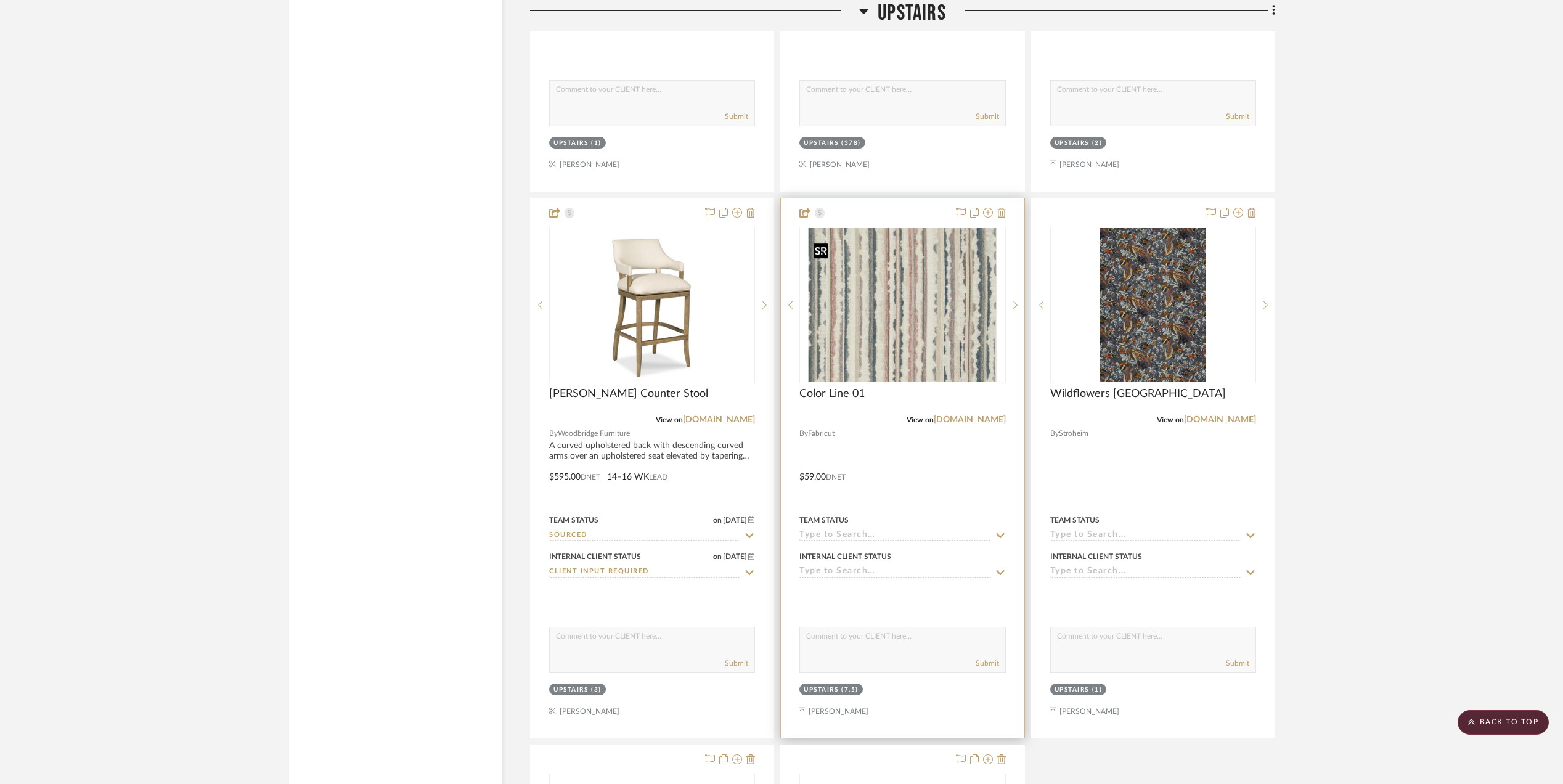
click at [918, 308] on img "0" at bounding box center [902, 305] width 188 height 154
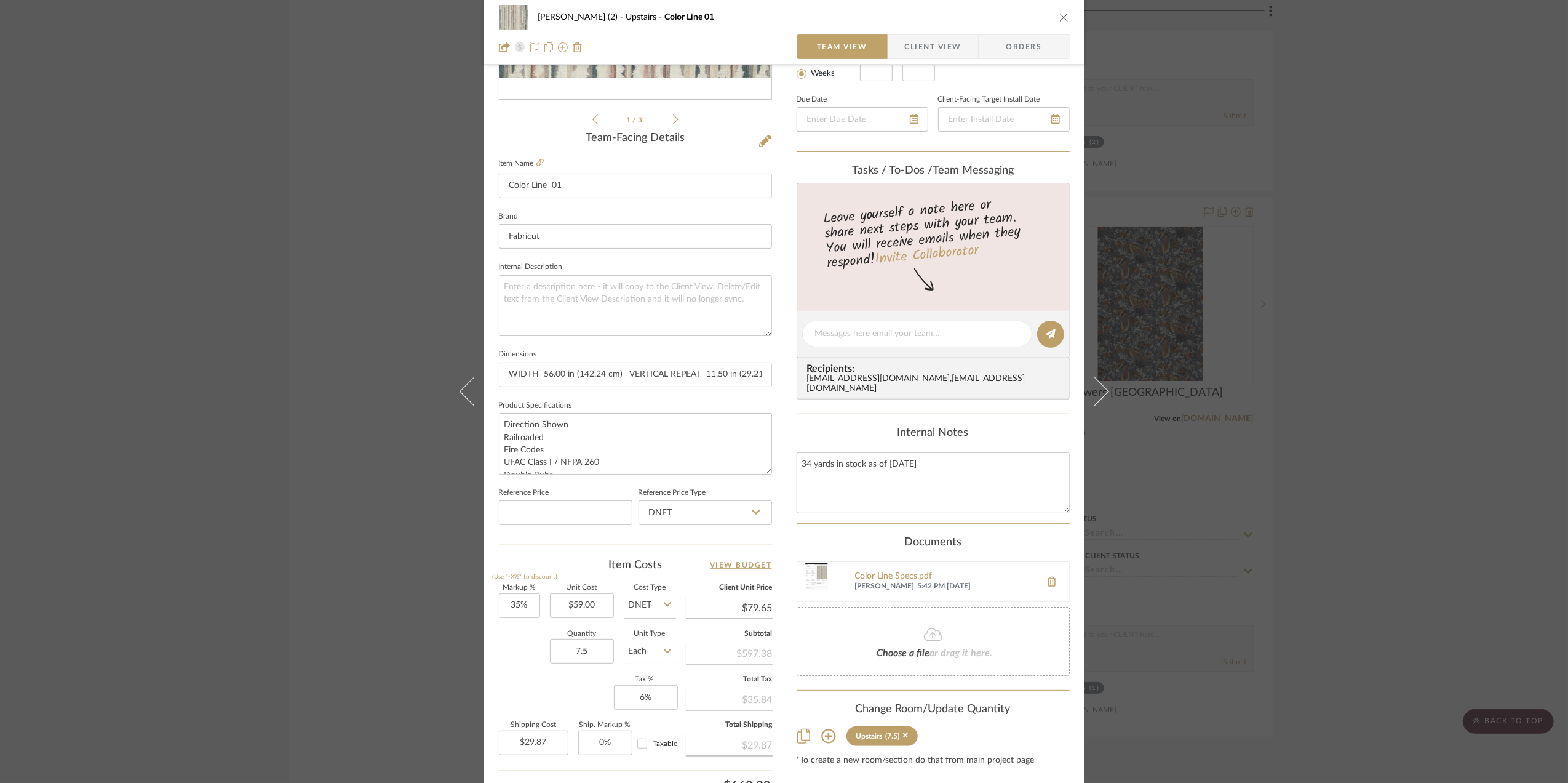
scroll to position [0, 0]
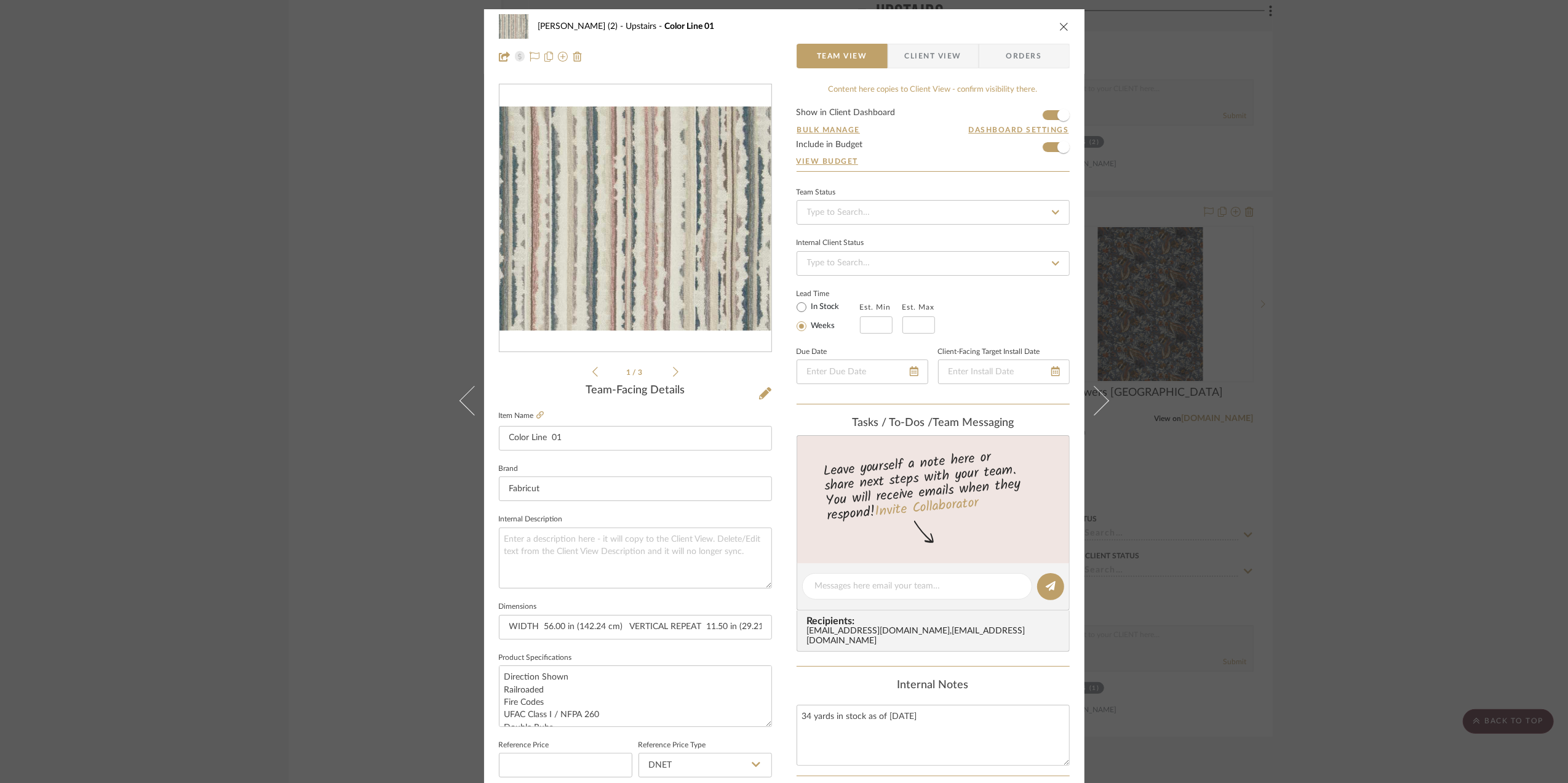
click at [906, 50] on span "Client View" at bounding box center [932, 56] width 56 height 24
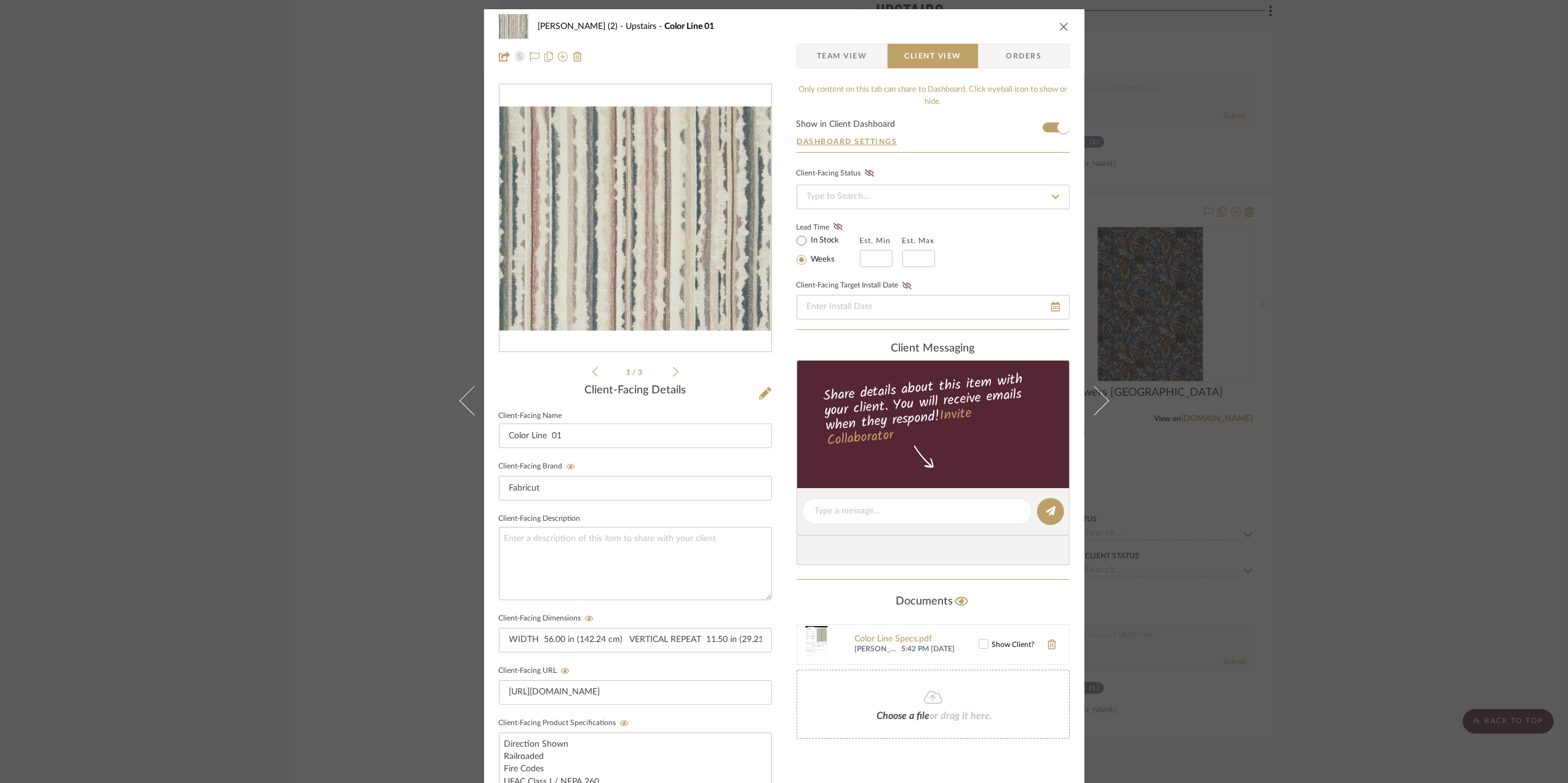
click at [979, 648] on icon at bounding box center [983, 644] width 8 height 6
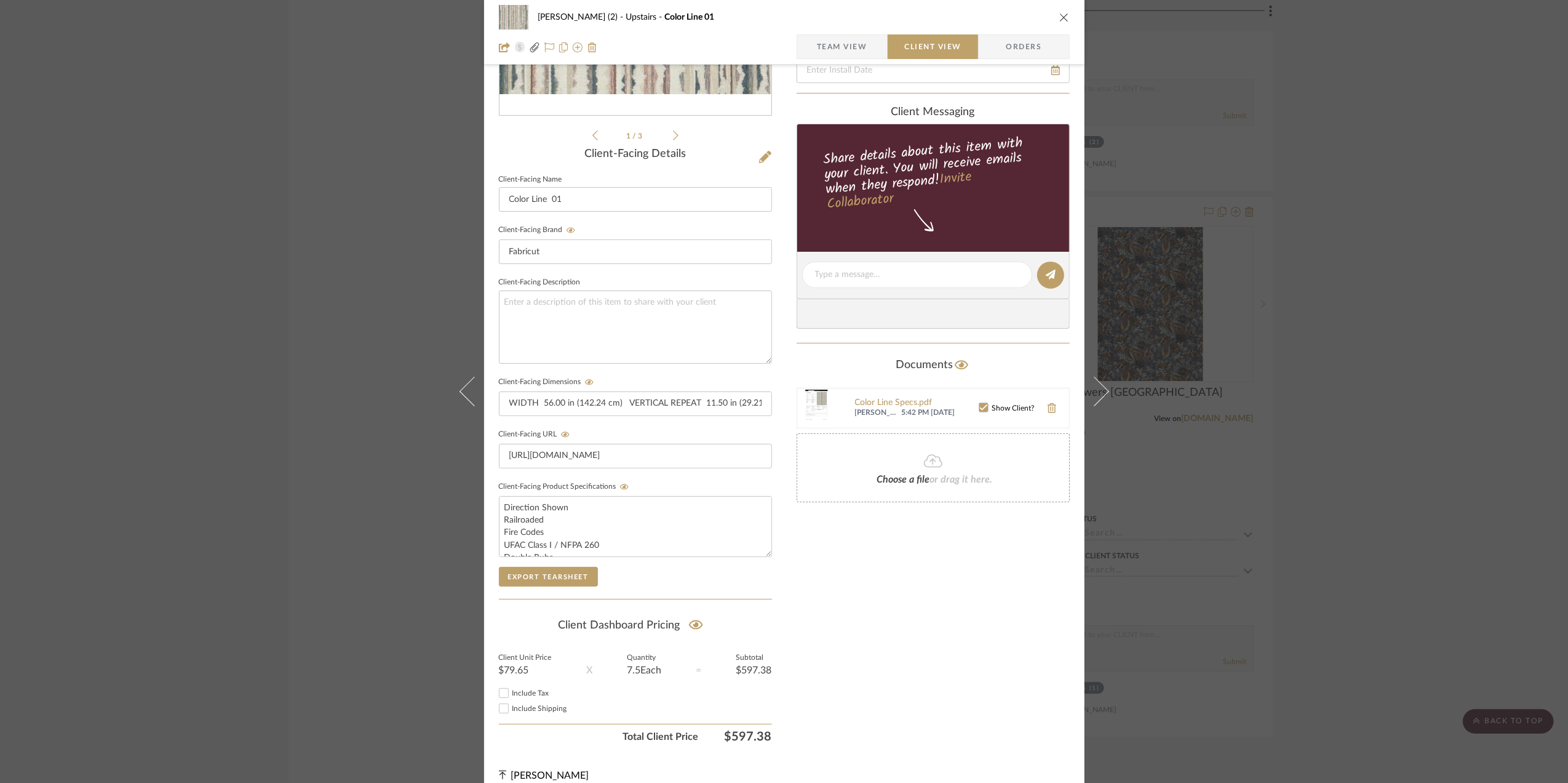
scroll to position [256, 0]
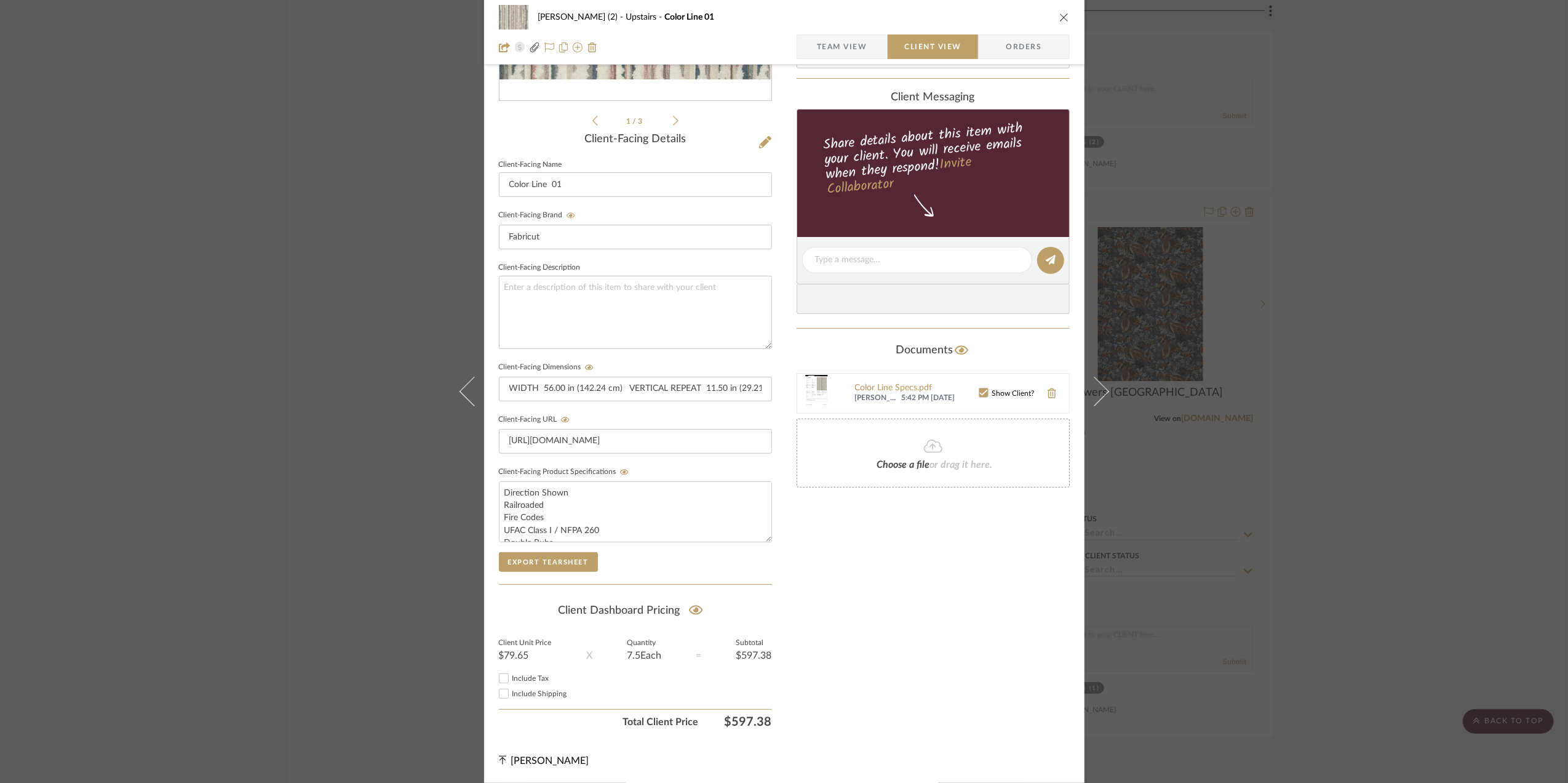
click at [1397, 461] on div "Stephanie Bergreen (2) Upstairs Color Line 01 Team View Client View Orders 1 / …" at bounding box center [784, 391] width 1568 height 783
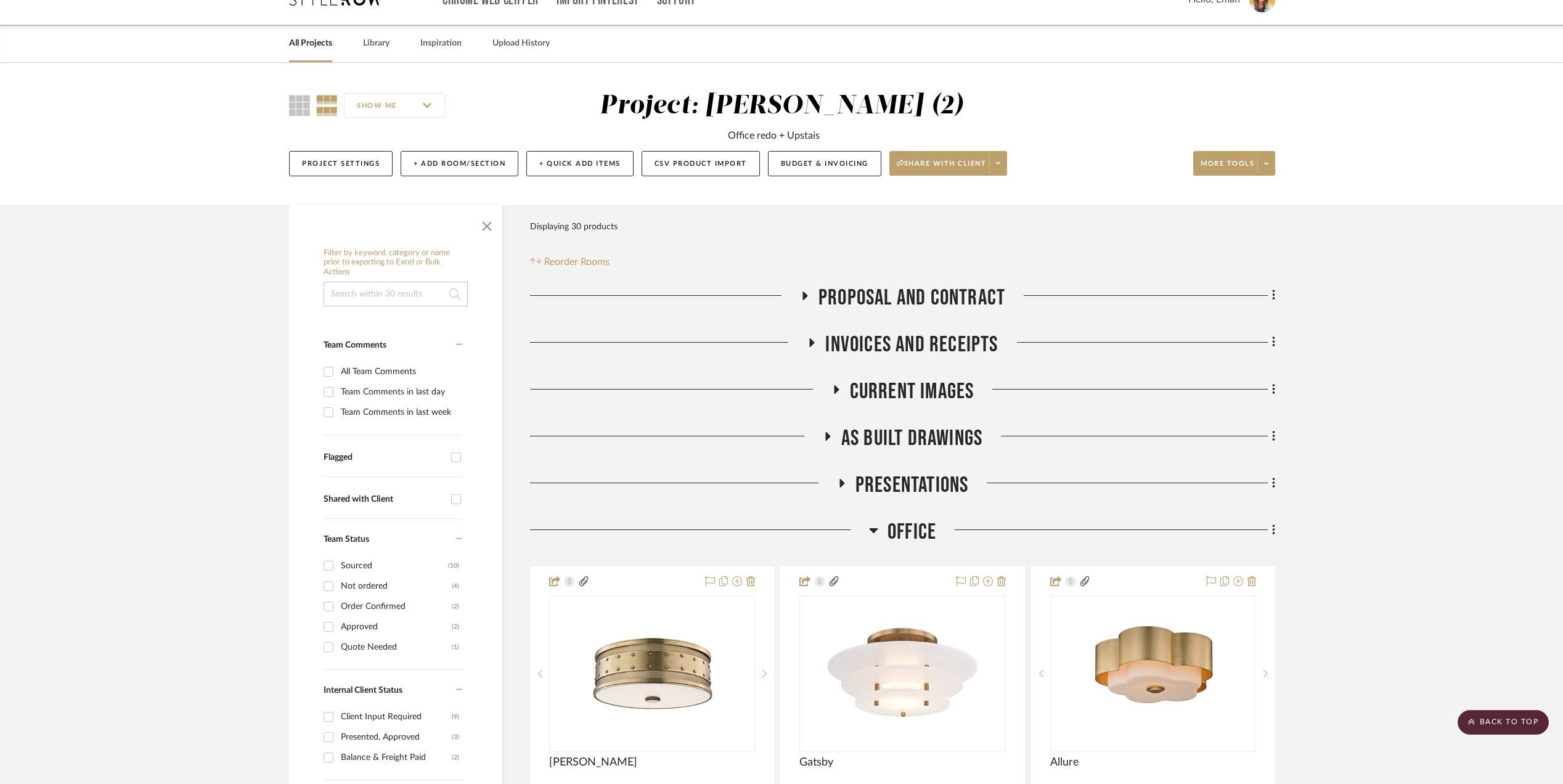
scroll to position [0, 0]
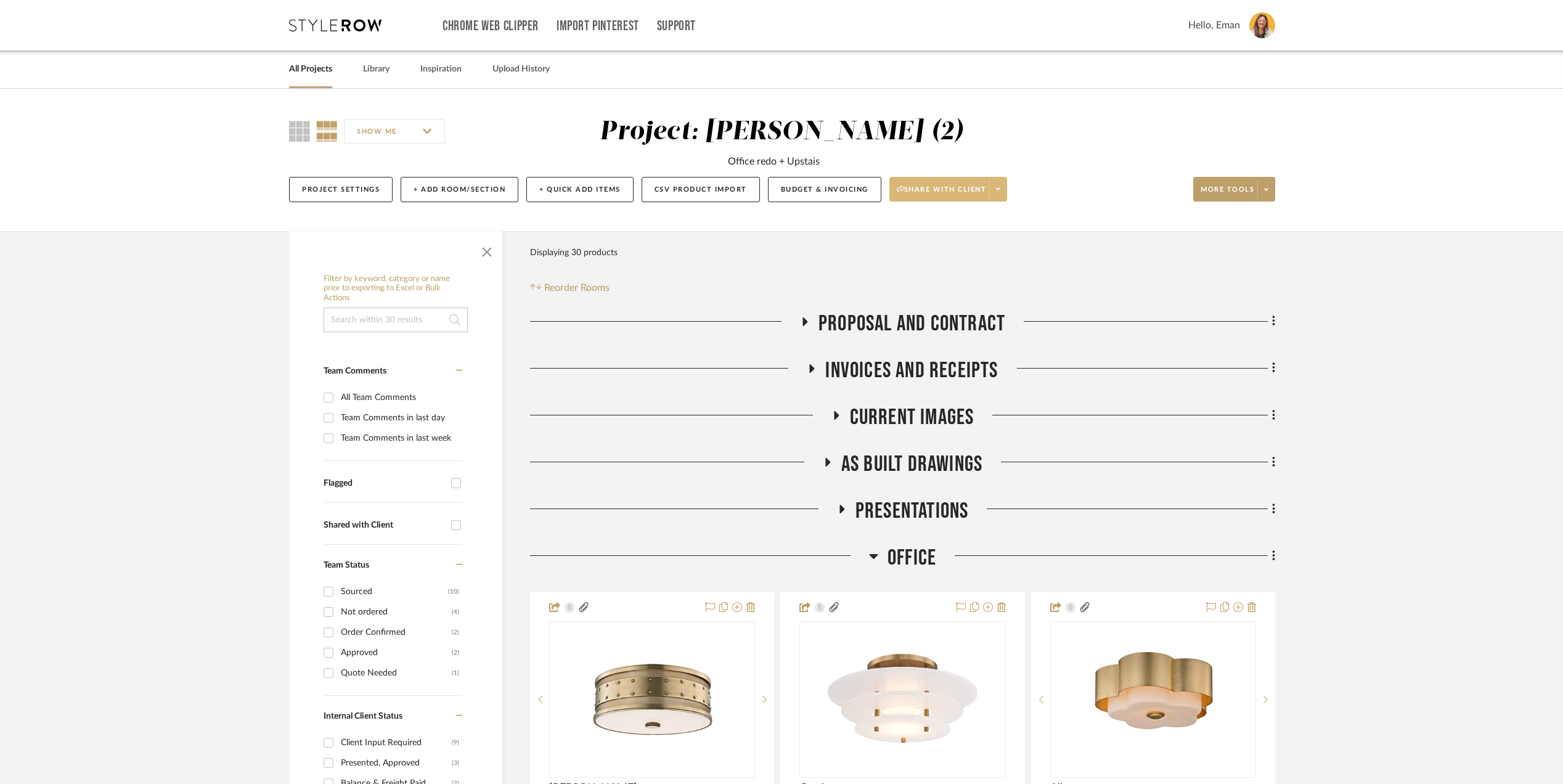
click at [997, 181] on span at bounding box center [998, 189] width 17 height 18
click at [969, 222] on span "Preview Client Dashboard" at bounding box center [955, 225] width 105 height 10
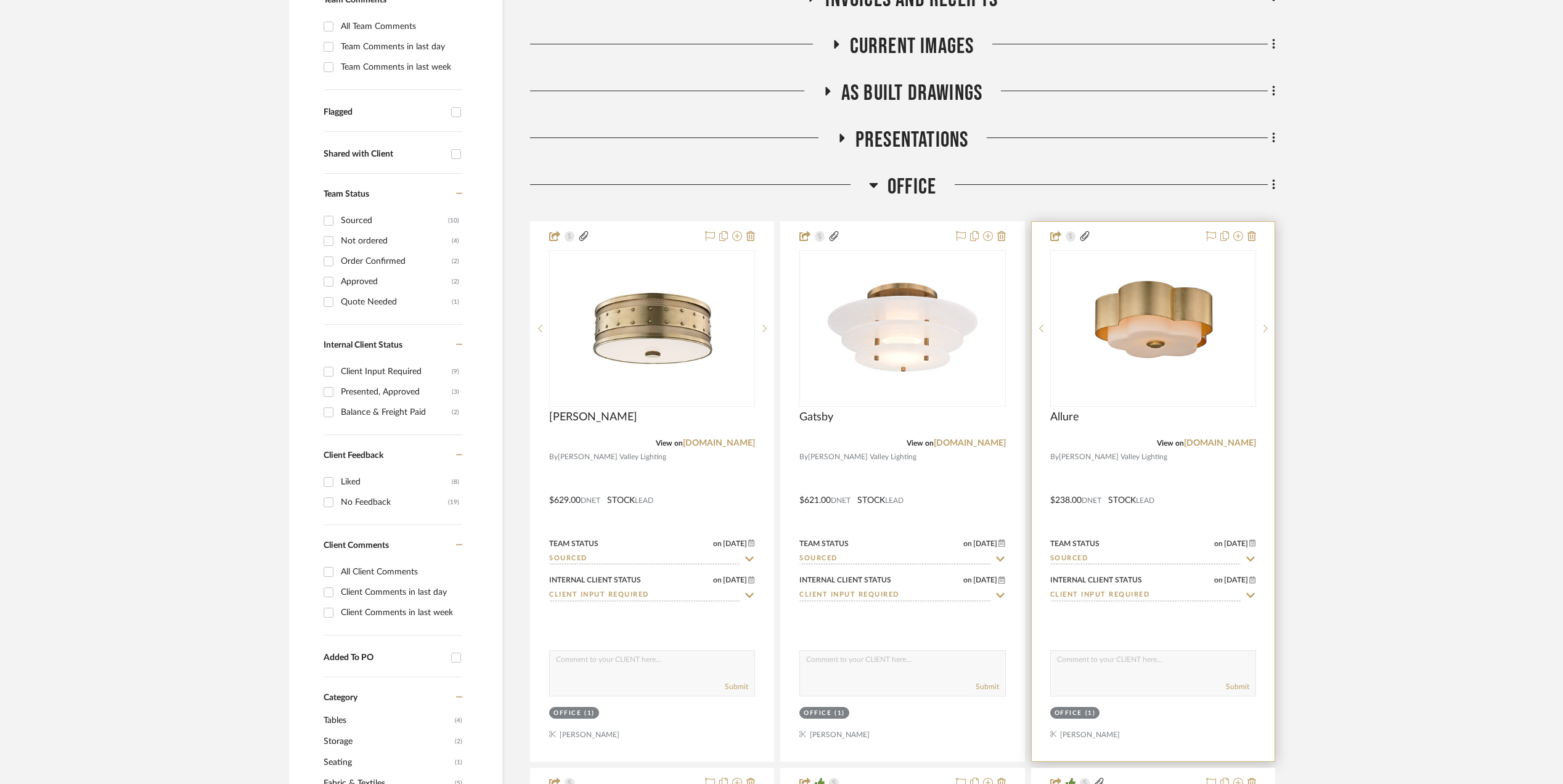
scroll to position [411, 0]
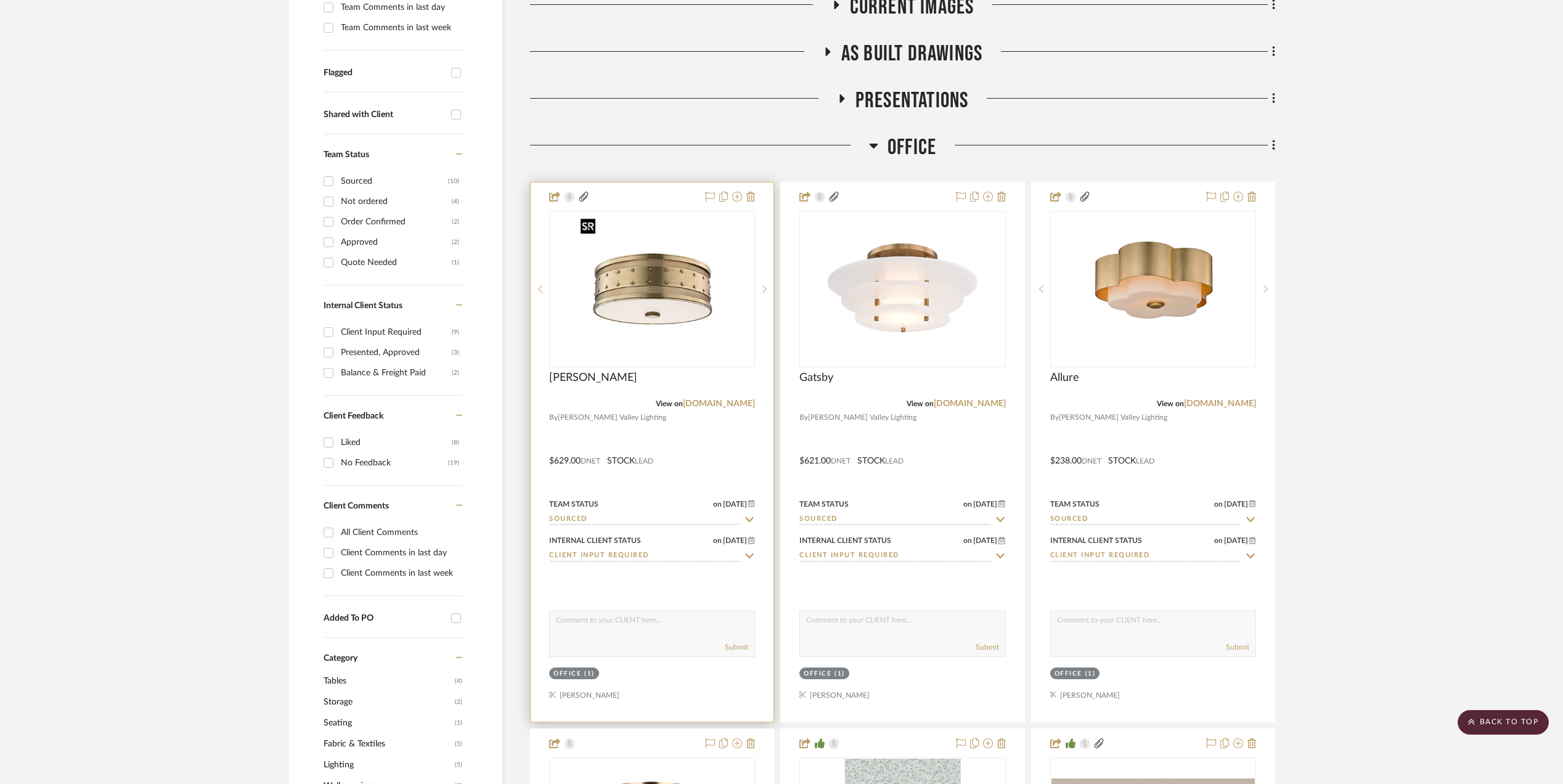
click at [617, 285] on img "0" at bounding box center [652, 289] width 154 height 154
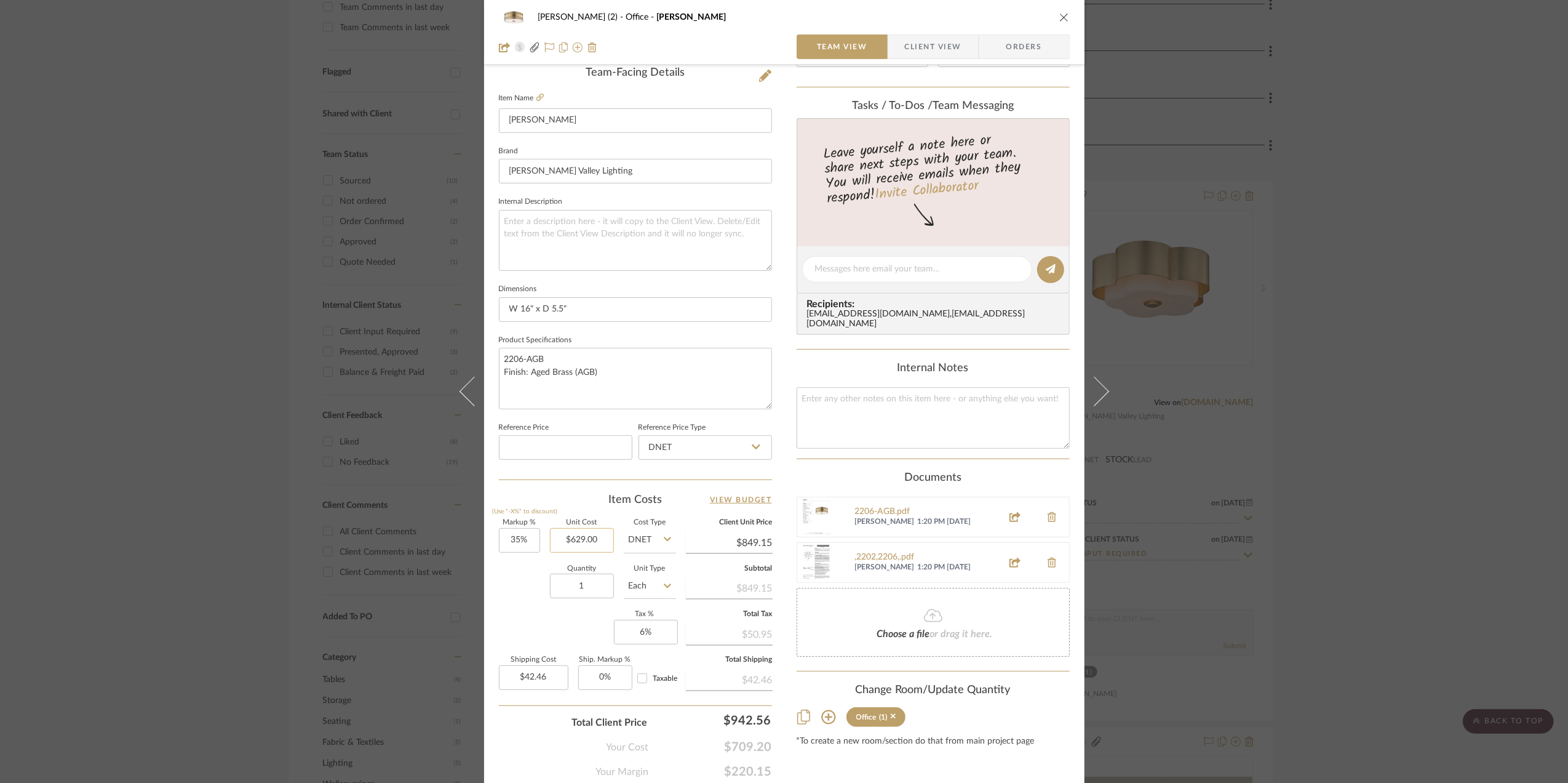
scroll to position [328, 0]
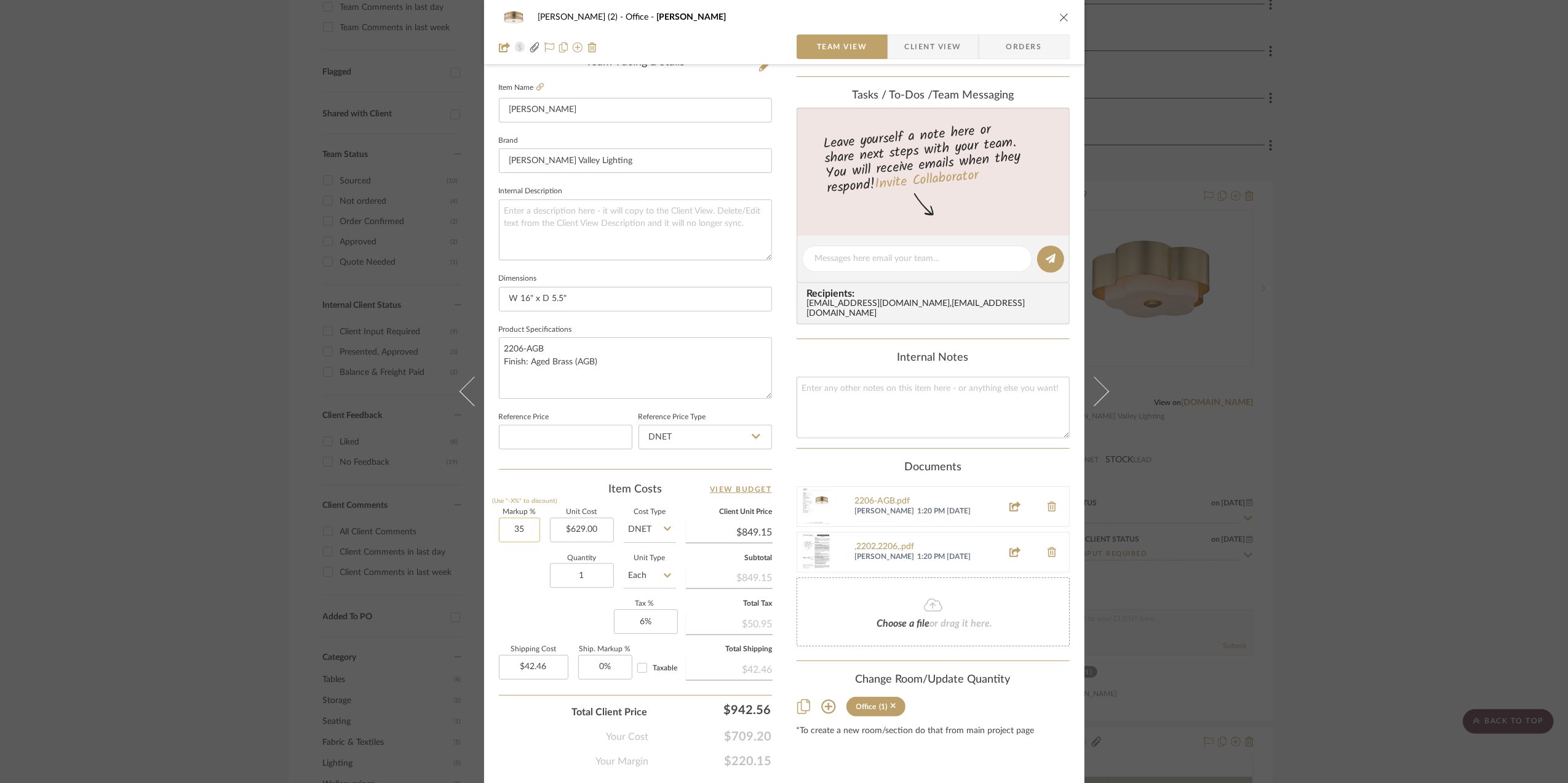
click at [512, 532] on input "35" at bounding box center [519, 529] width 41 height 24
type input "50%"
click at [509, 563] on div "Quantity 1 Unit Type Each" at bounding box center [587, 577] width 177 height 44
drag, startPoint x: 1300, startPoint y: 351, endPoint x: 1047, endPoint y: 266, distance: 266.9
click at [1300, 351] on div "Stephanie Bergreen (2) Office Gaines Team View Client View Orders 1 / 3 Team-Fa…" at bounding box center [784, 391] width 1568 height 783
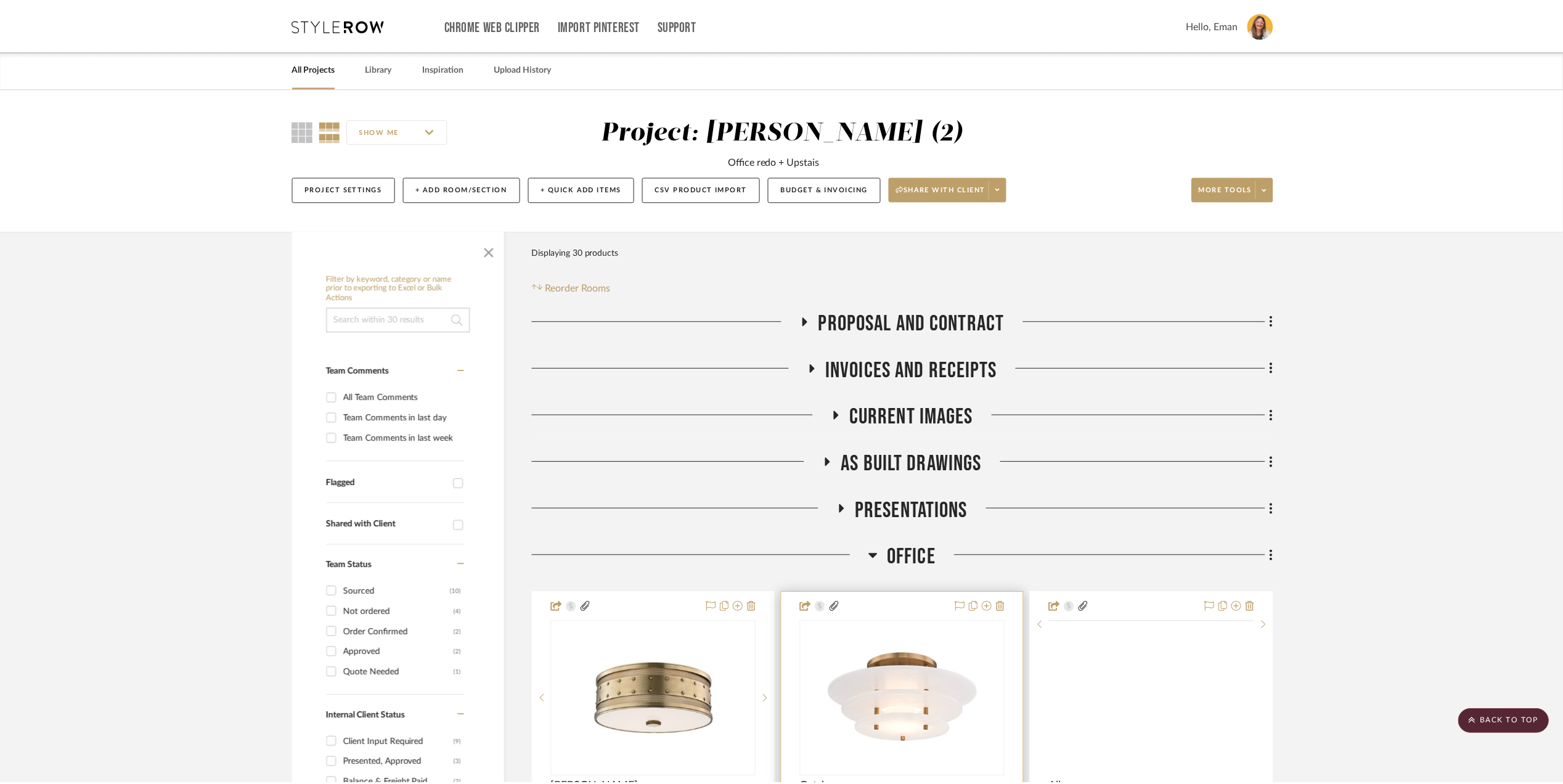
scroll to position [411, 0]
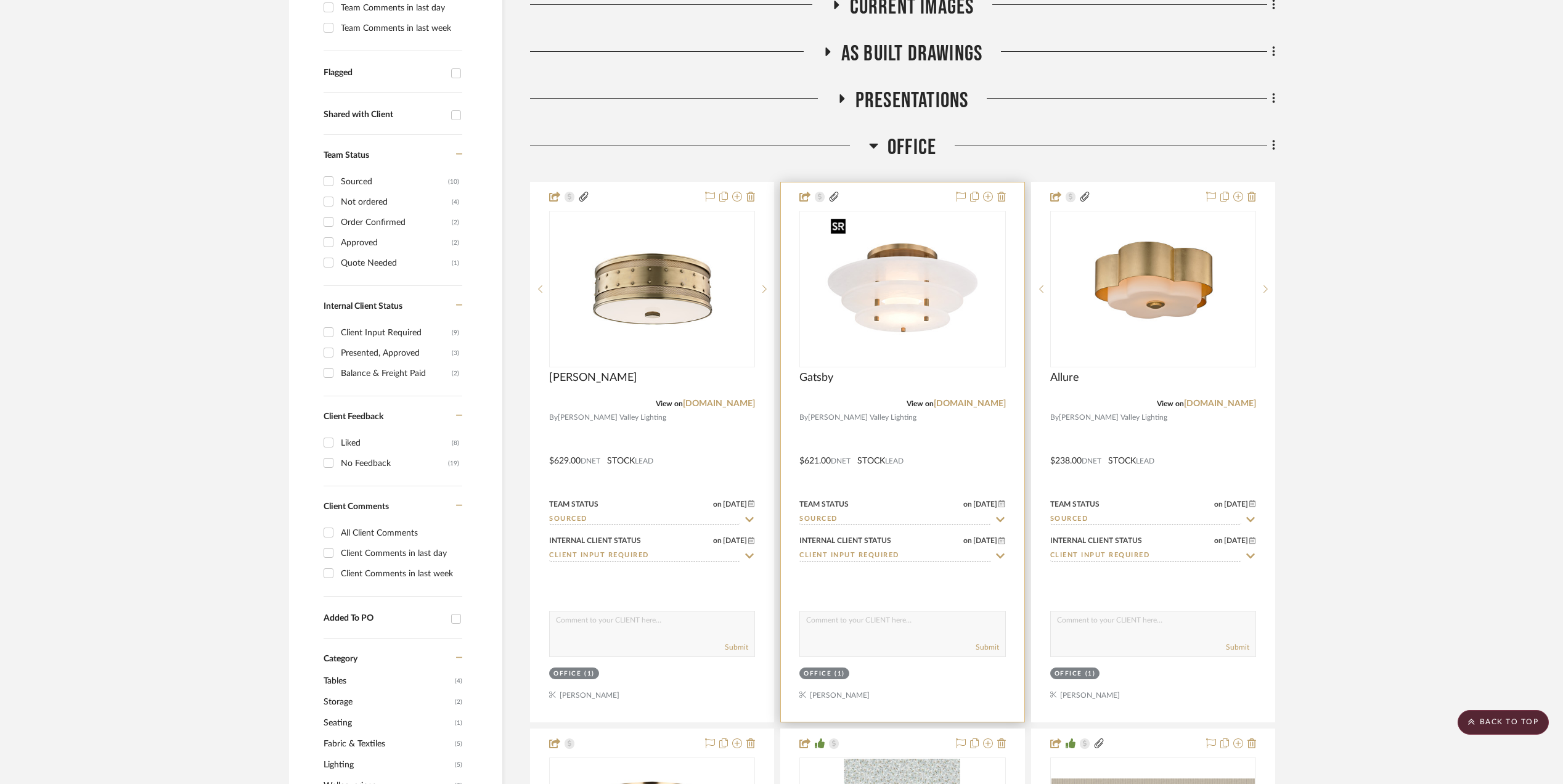
click at [0, 0] on img at bounding box center [0, 0] width 0 height 0
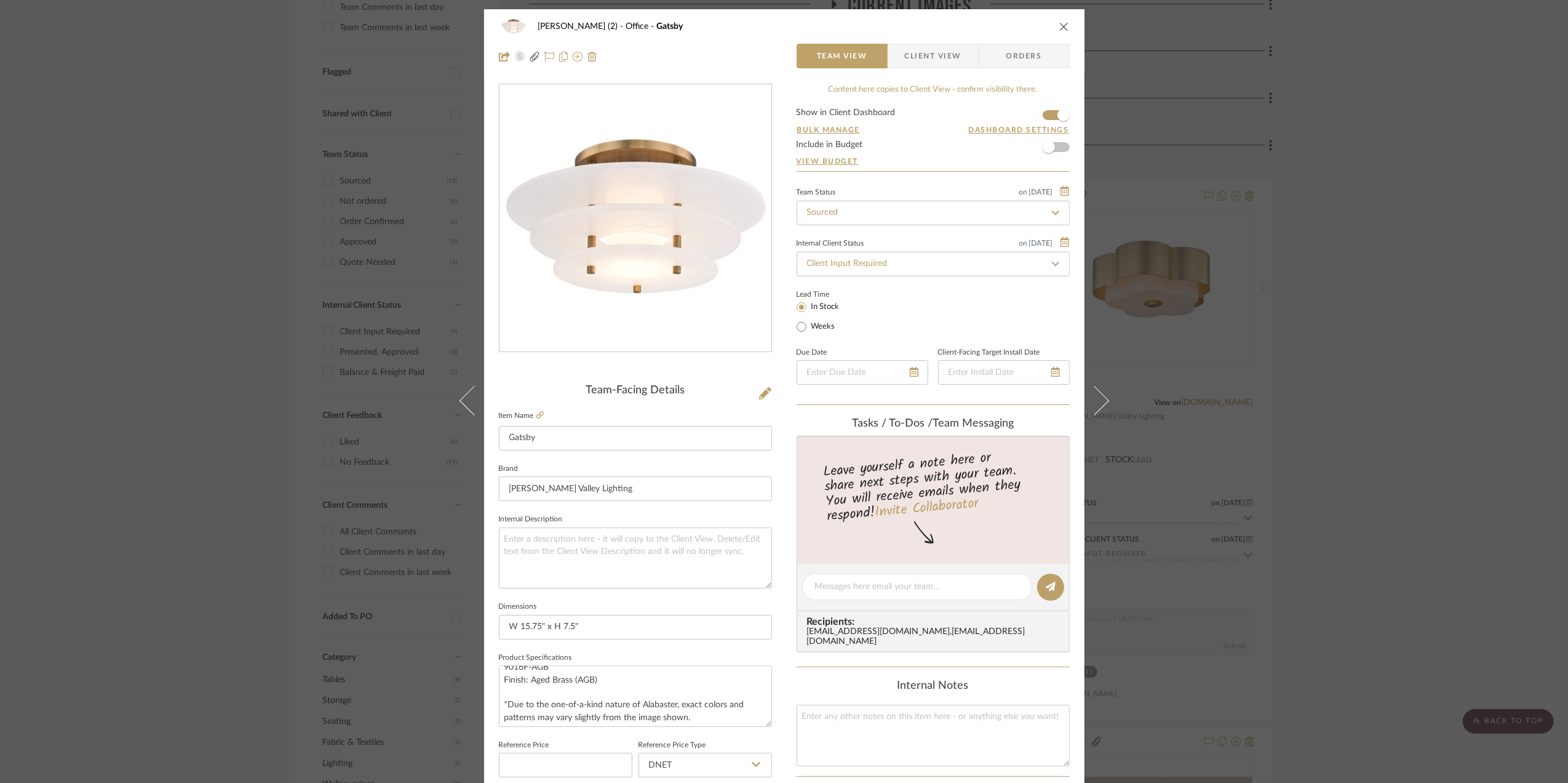
scroll to position [13, 0]
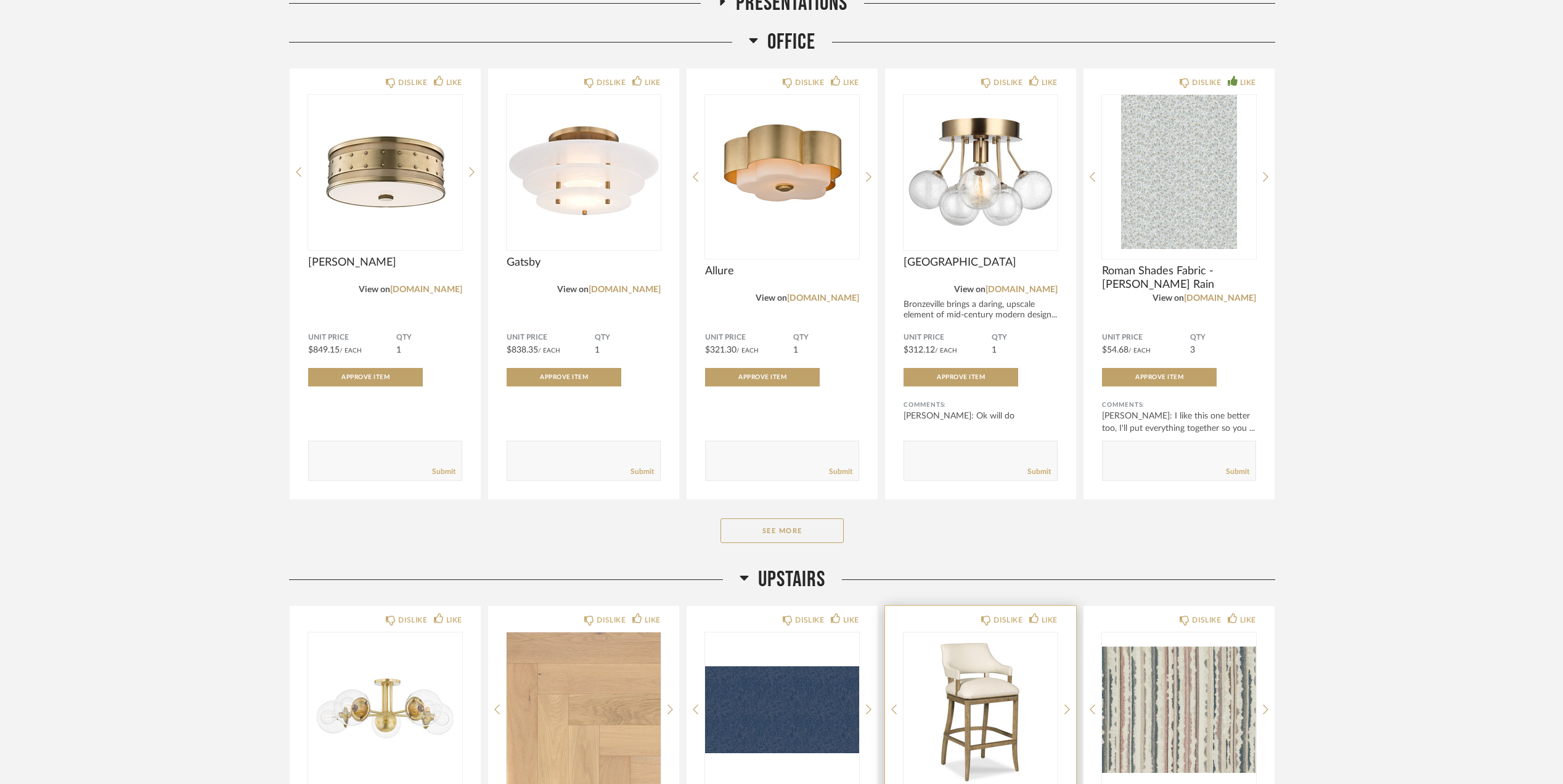
scroll to position [411, 0]
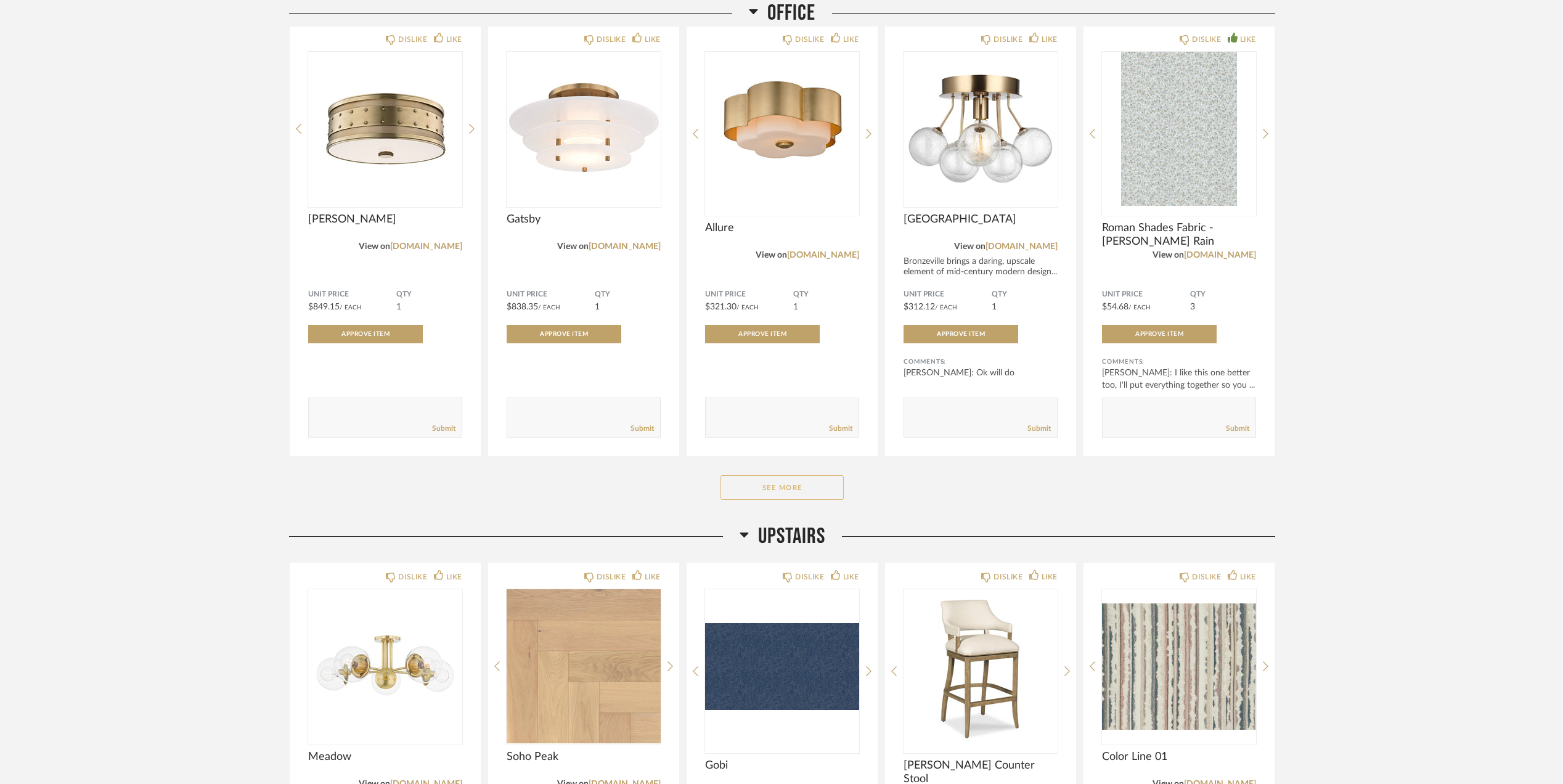
click at [775, 487] on button "See More" at bounding box center [782, 487] width 124 height 24
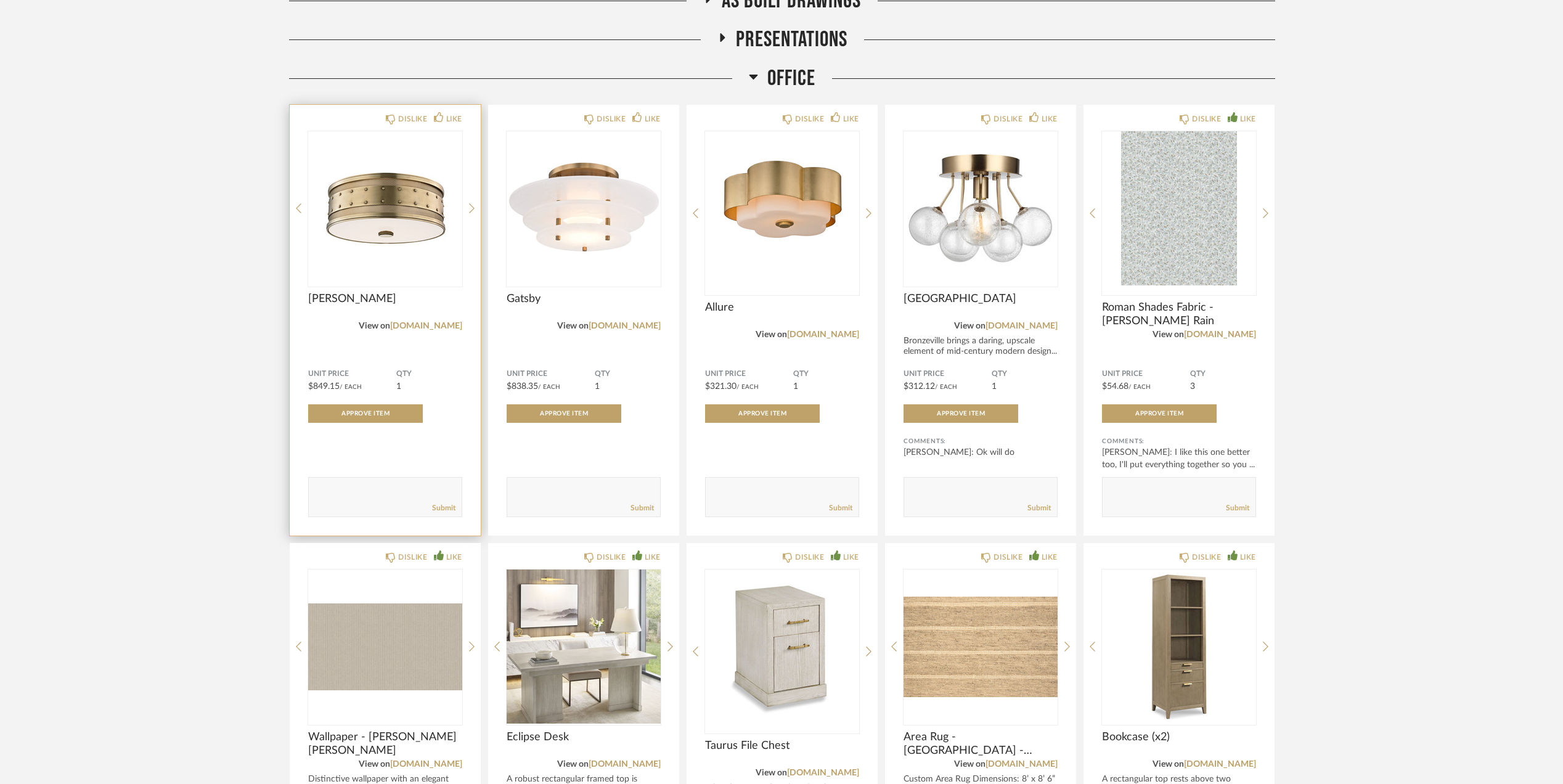
scroll to position [246, 0]
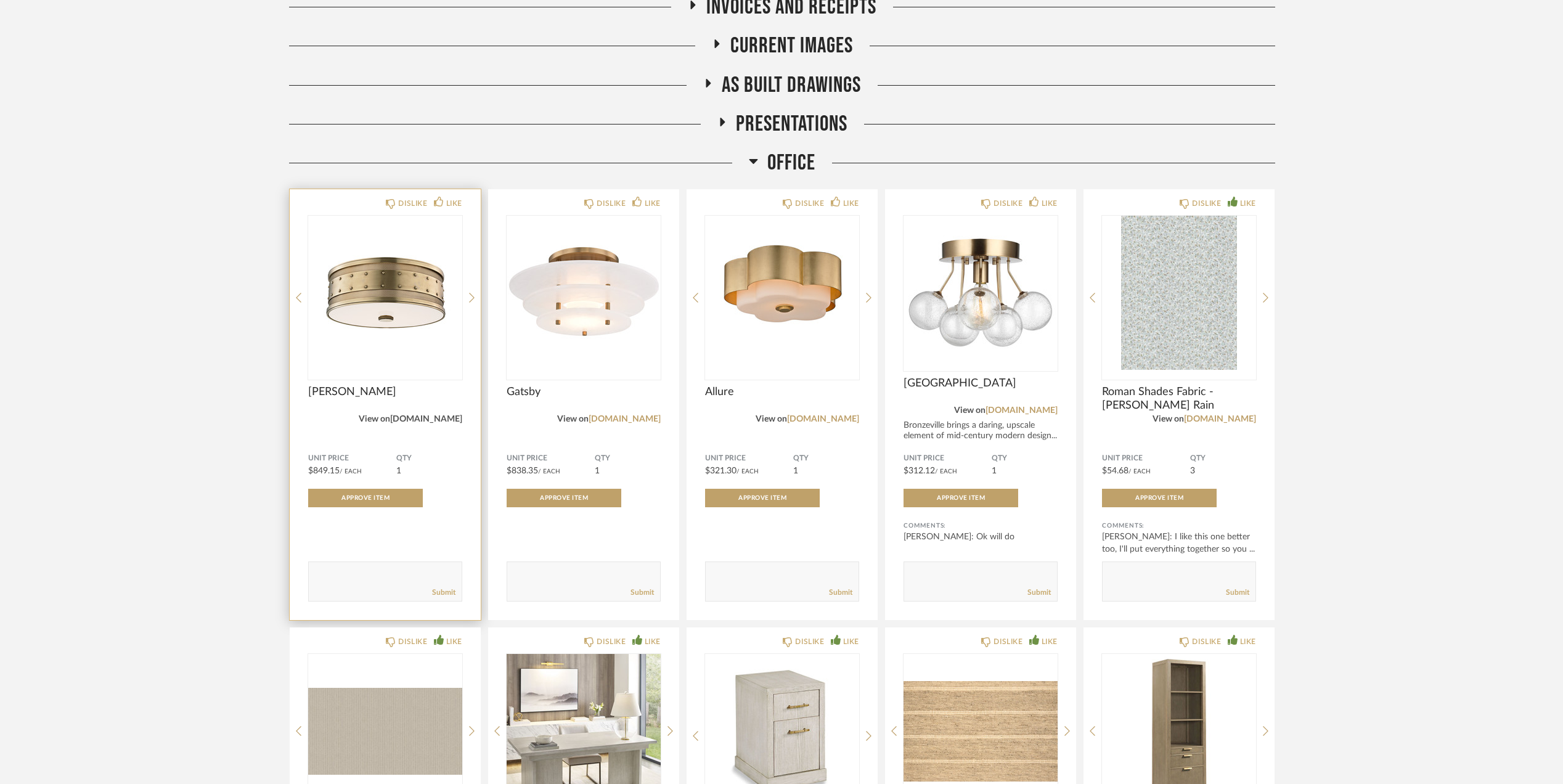
click at [437, 417] on link "[DOMAIN_NAME]" at bounding box center [426, 419] width 72 height 8
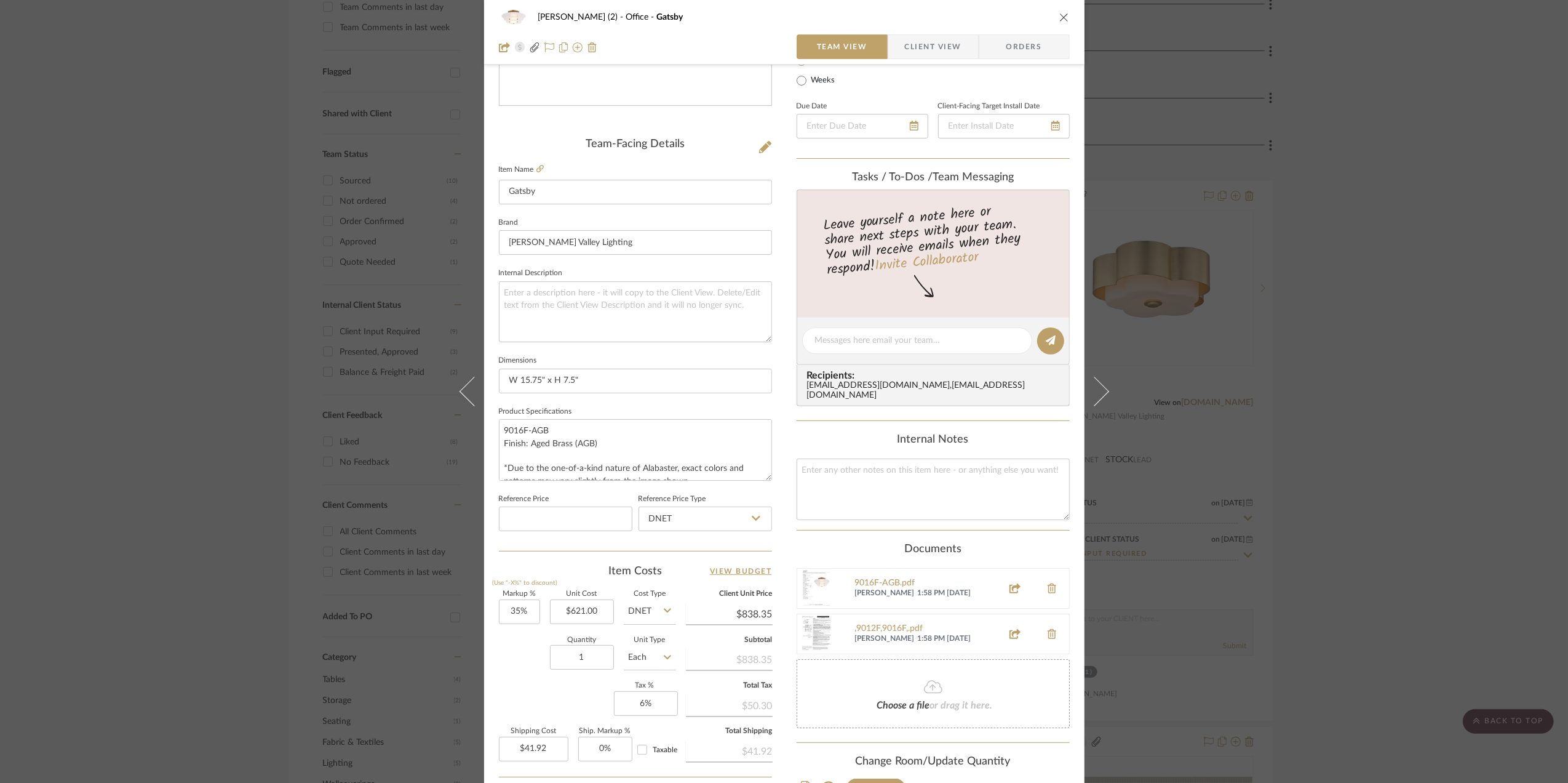
scroll to position [13, 0]
click at [514, 614] on input "35" at bounding box center [519, 611] width 41 height 24
type input "50%"
click at [510, 661] on div "Quantity 1 Unit Type Each" at bounding box center [587, 658] width 177 height 44
type input "$931.50"
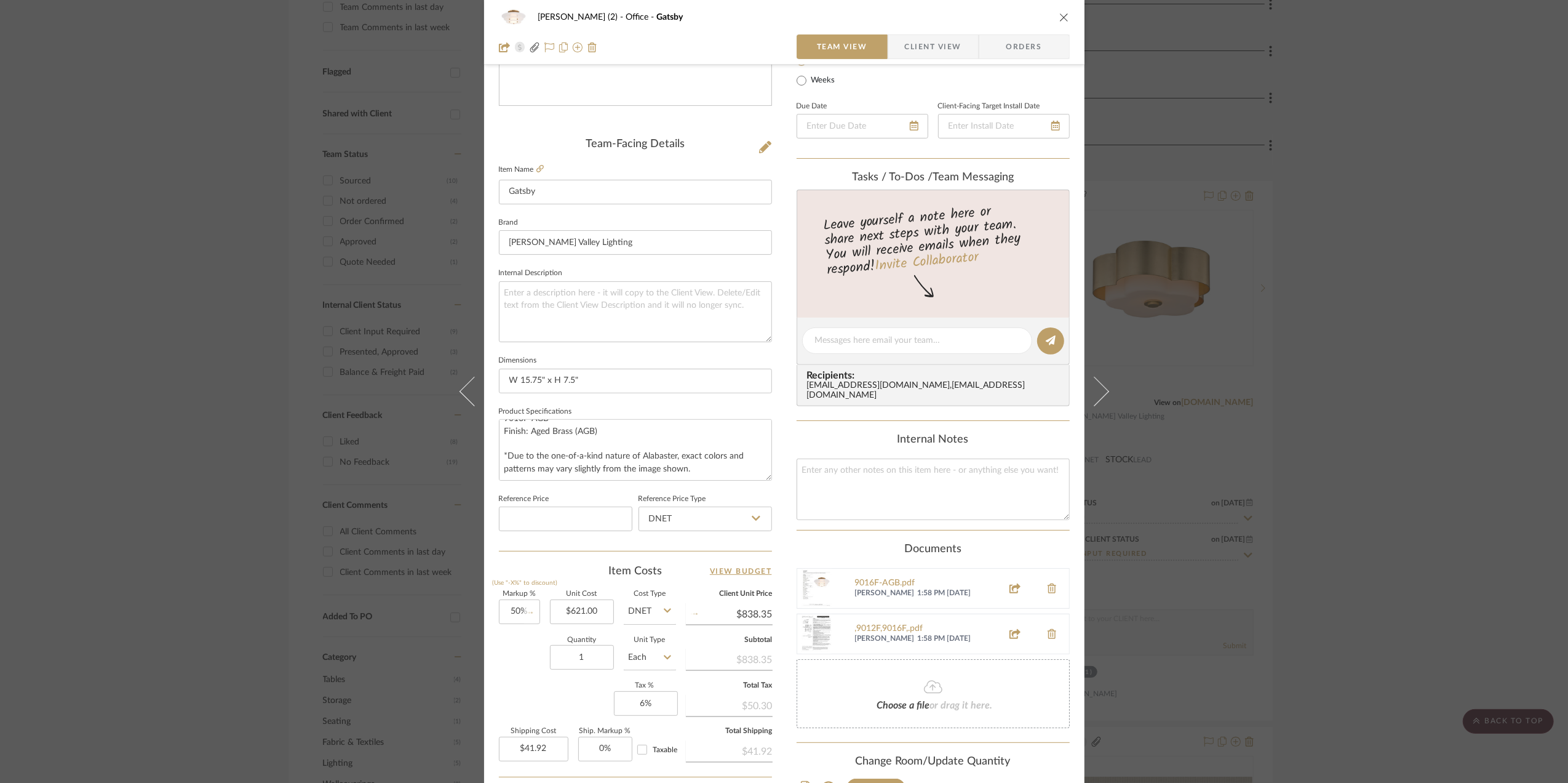
type input "$46.58"
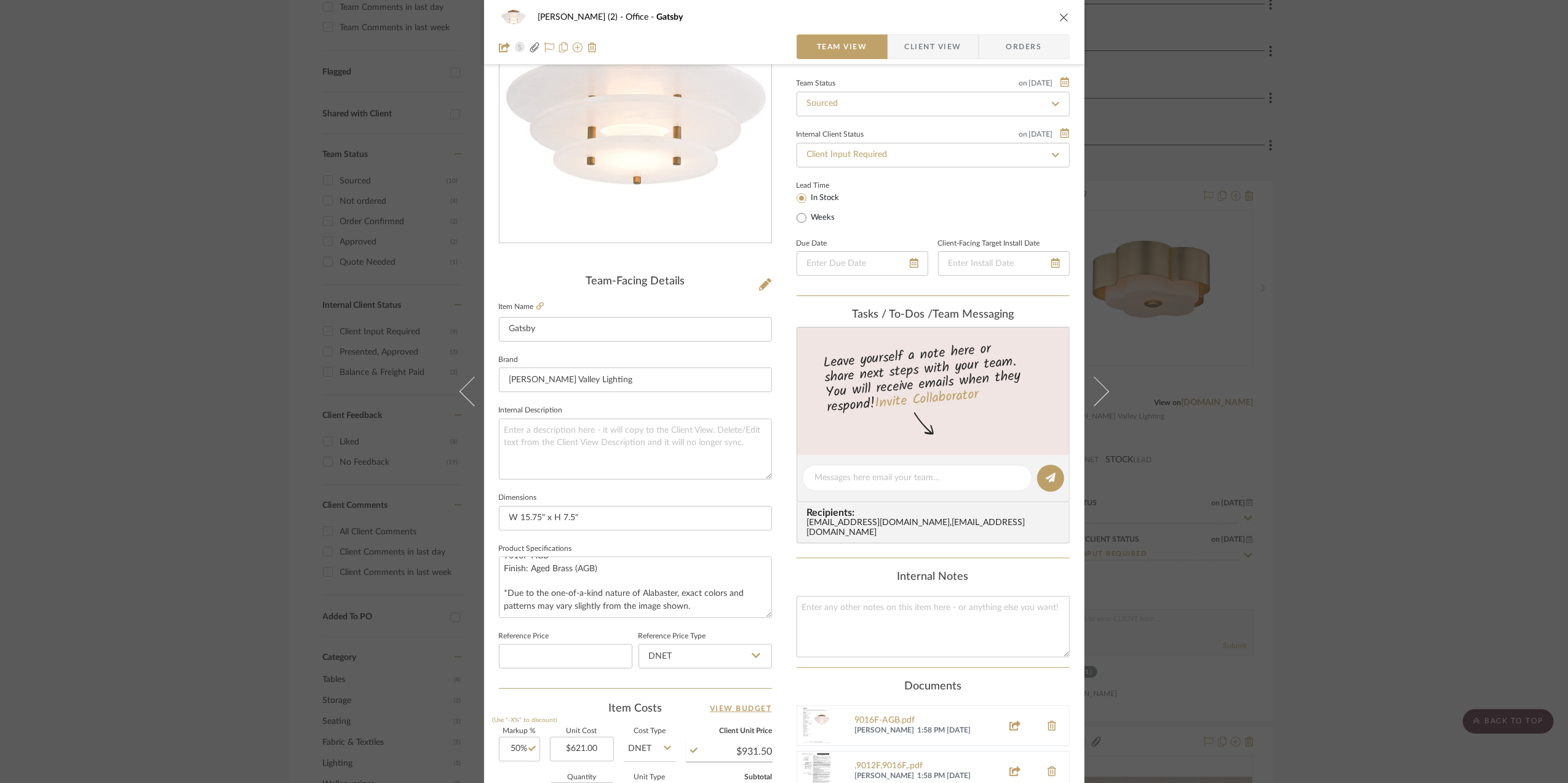
scroll to position [0, 0]
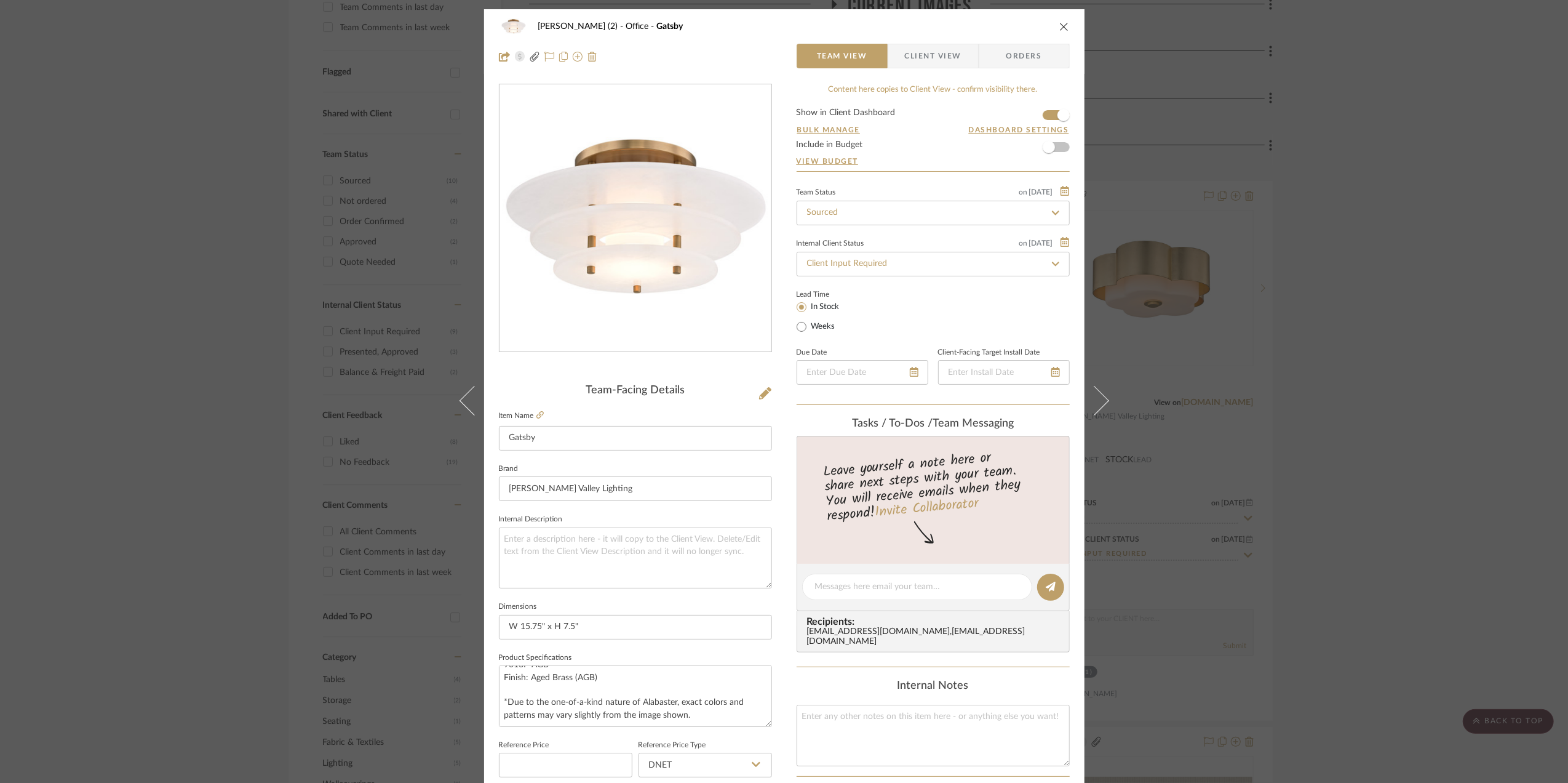
click at [1396, 406] on div "Stephanie Bergreen (2) Office Gatsby Team View Client View Orders Team-Facing D…" at bounding box center [784, 391] width 1568 height 783
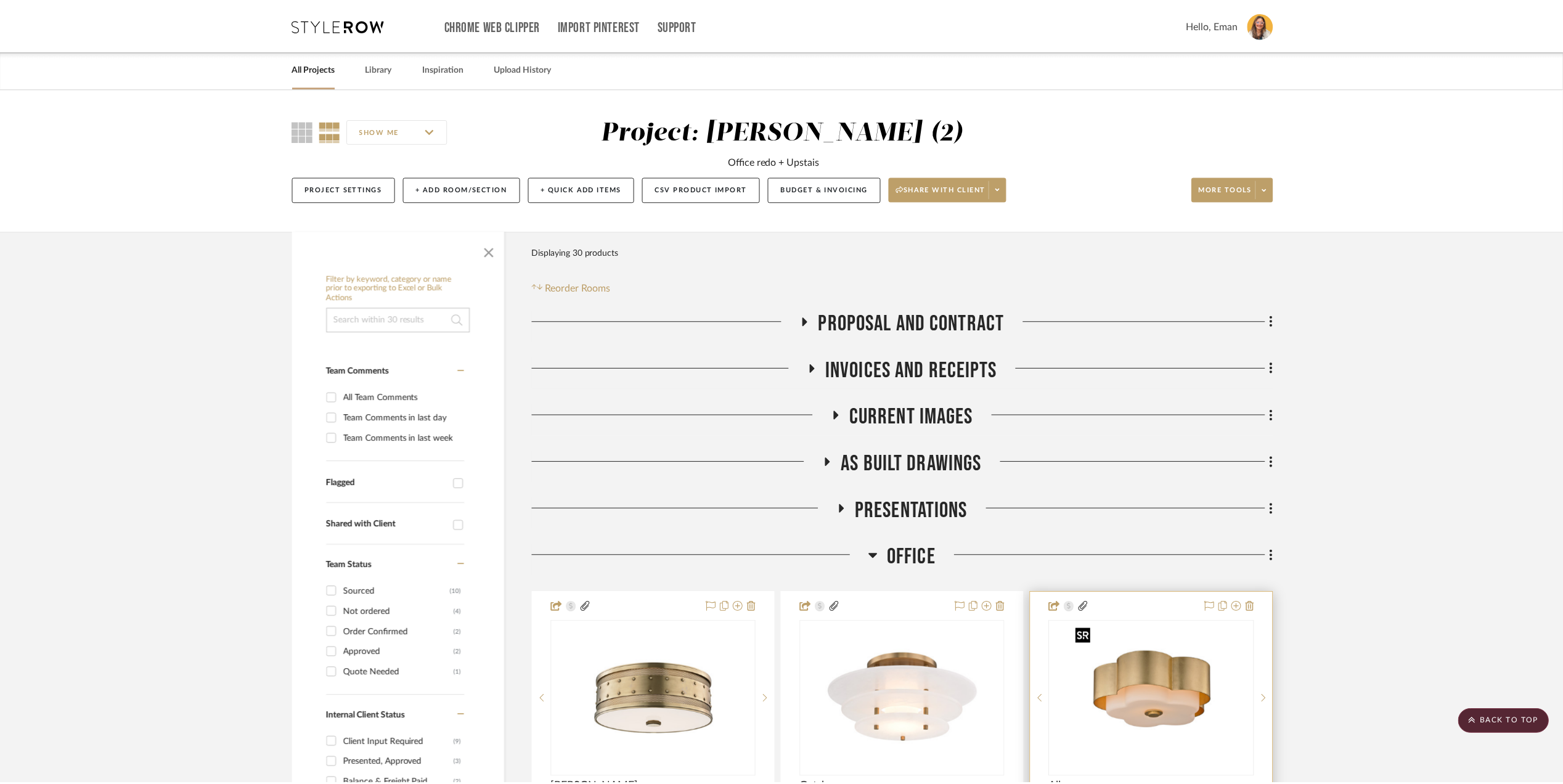
scroll to position [411, 0]
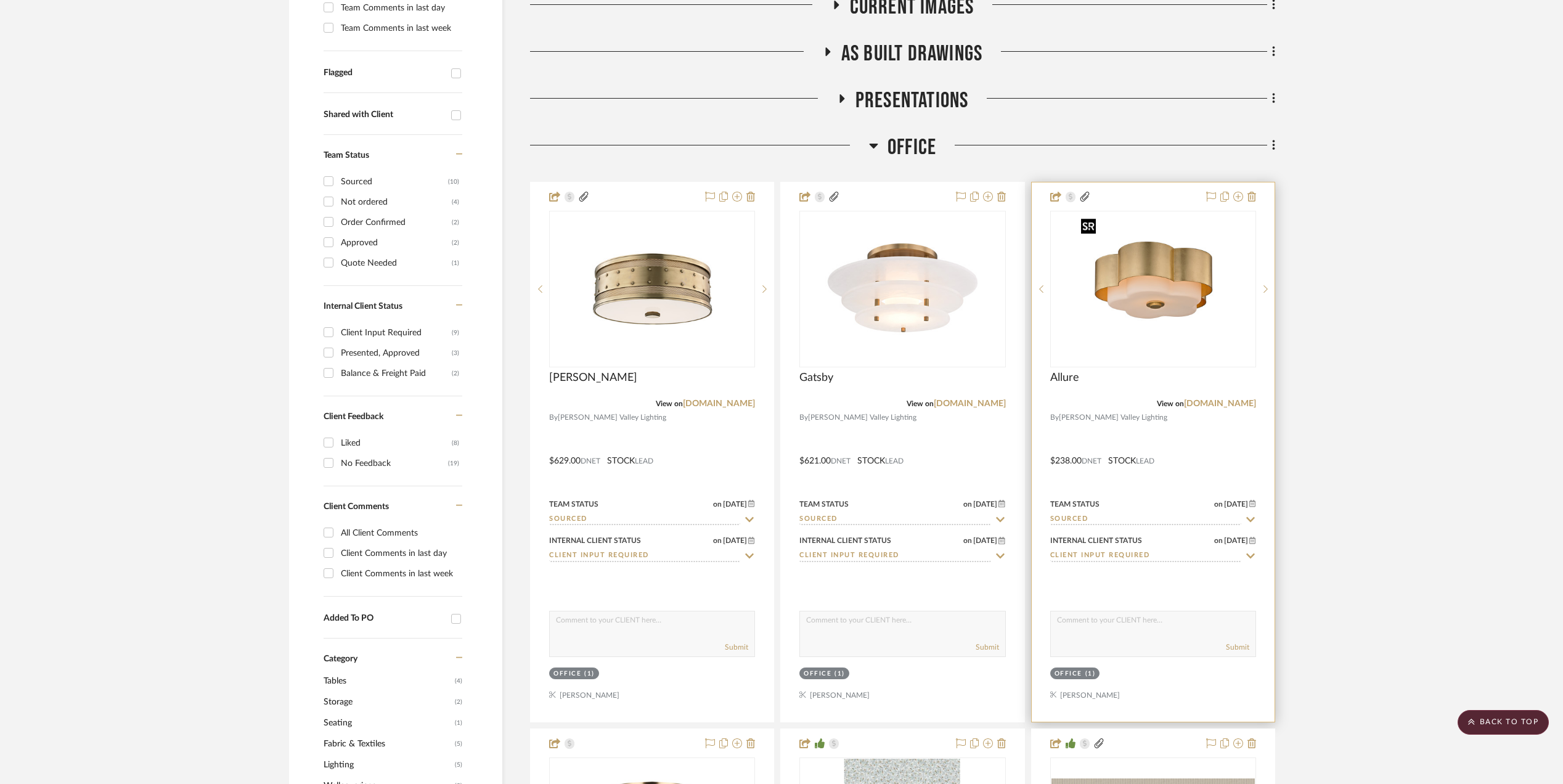
click at [1179, 291] on img "0" at bounding box center [1153, 289] width 154 height 154
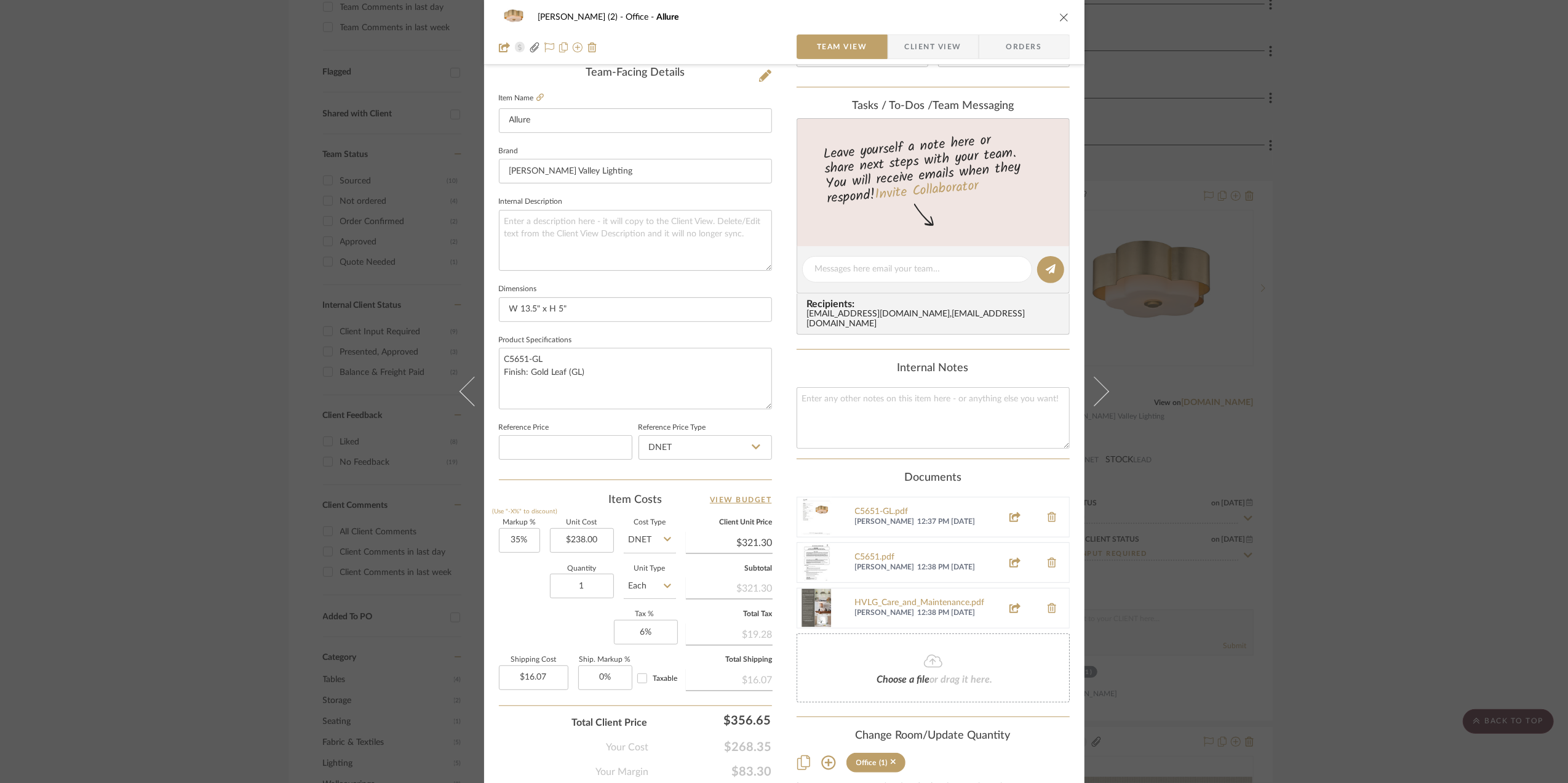
scroll to position [370, 0]
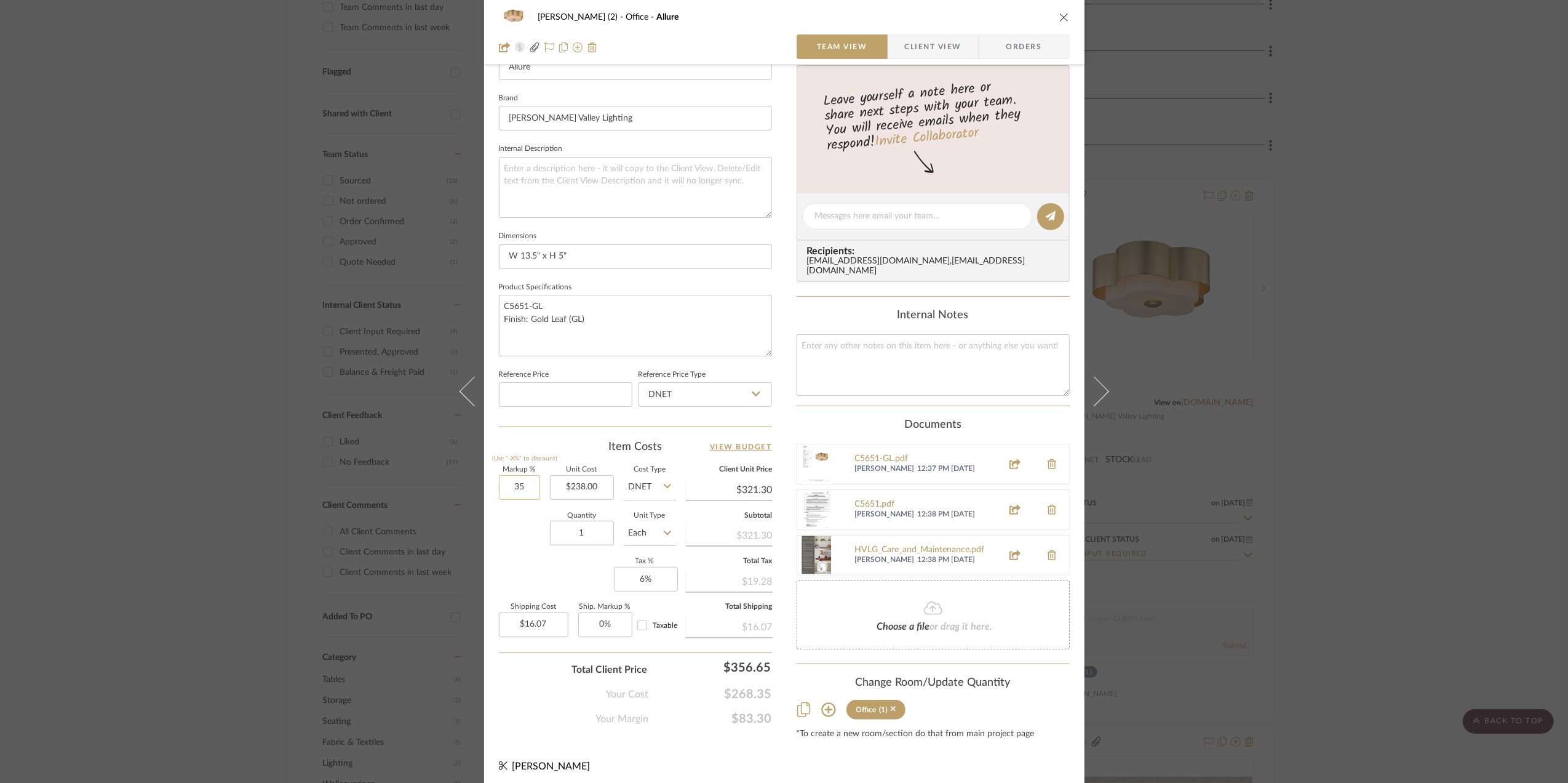
drag, startPoint x: 514, startPoint y: 478, endPoint x: 512, endPoint y: 495, distance: 17.1
click at [514, 479] on input "35" at bounding box center [519, 487] width 41 height 24
type input "50%"
click at [513, 564] on div "Markup % (Use "-X%" to discount) 50% Unit Cost $238.00 Cost Type DNET Client Un…" at bounding box center [636, 556] width 273 height 180
type input "$357.00"
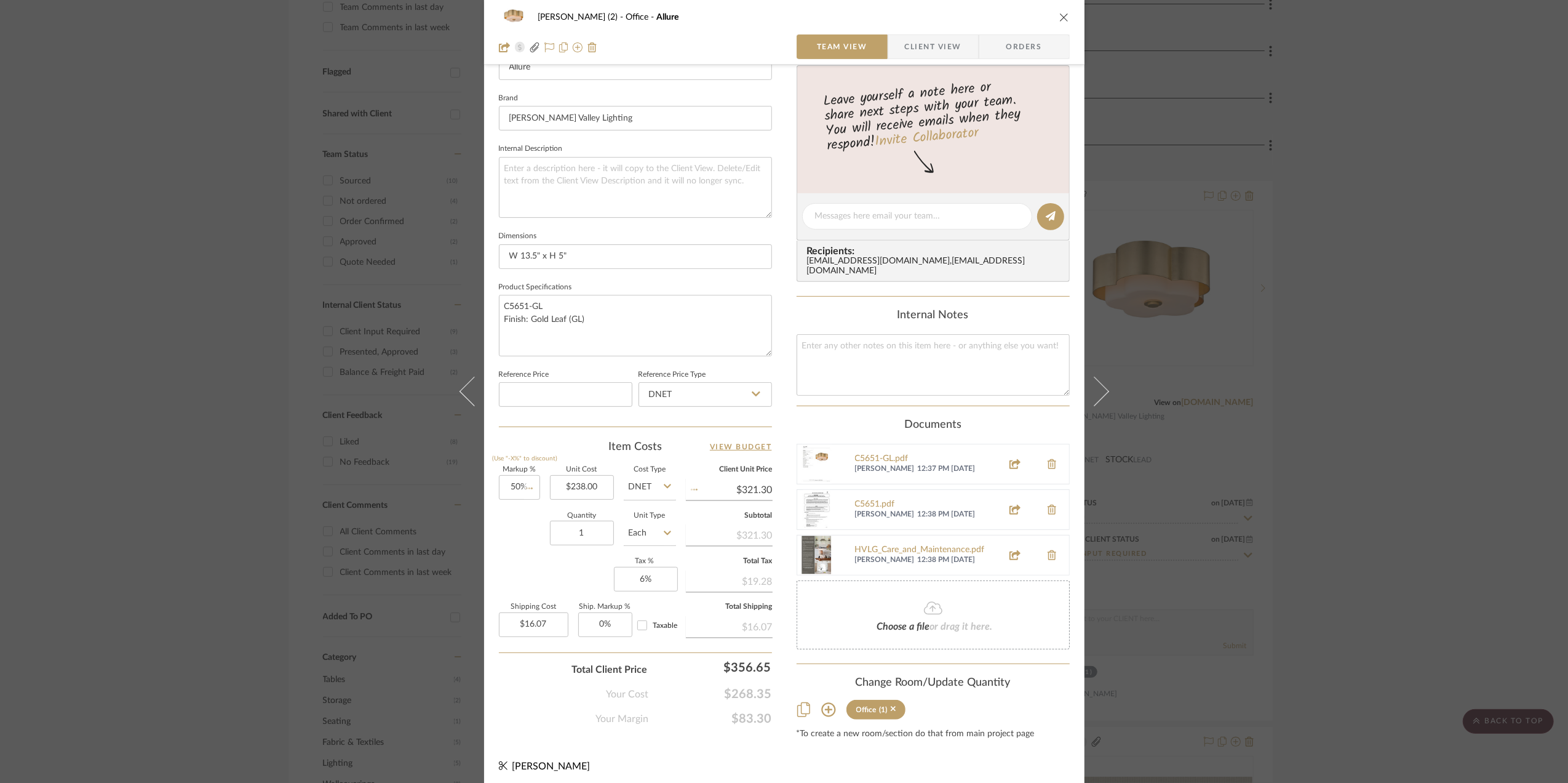
type input "$17.85"
click at [1376, 436] on div "Stephanie Bergreen (2) Office Allure Team View Client View Orders 1 / 4 Team-Fa…" at bounding box center [784, 391] width 1568 height 783
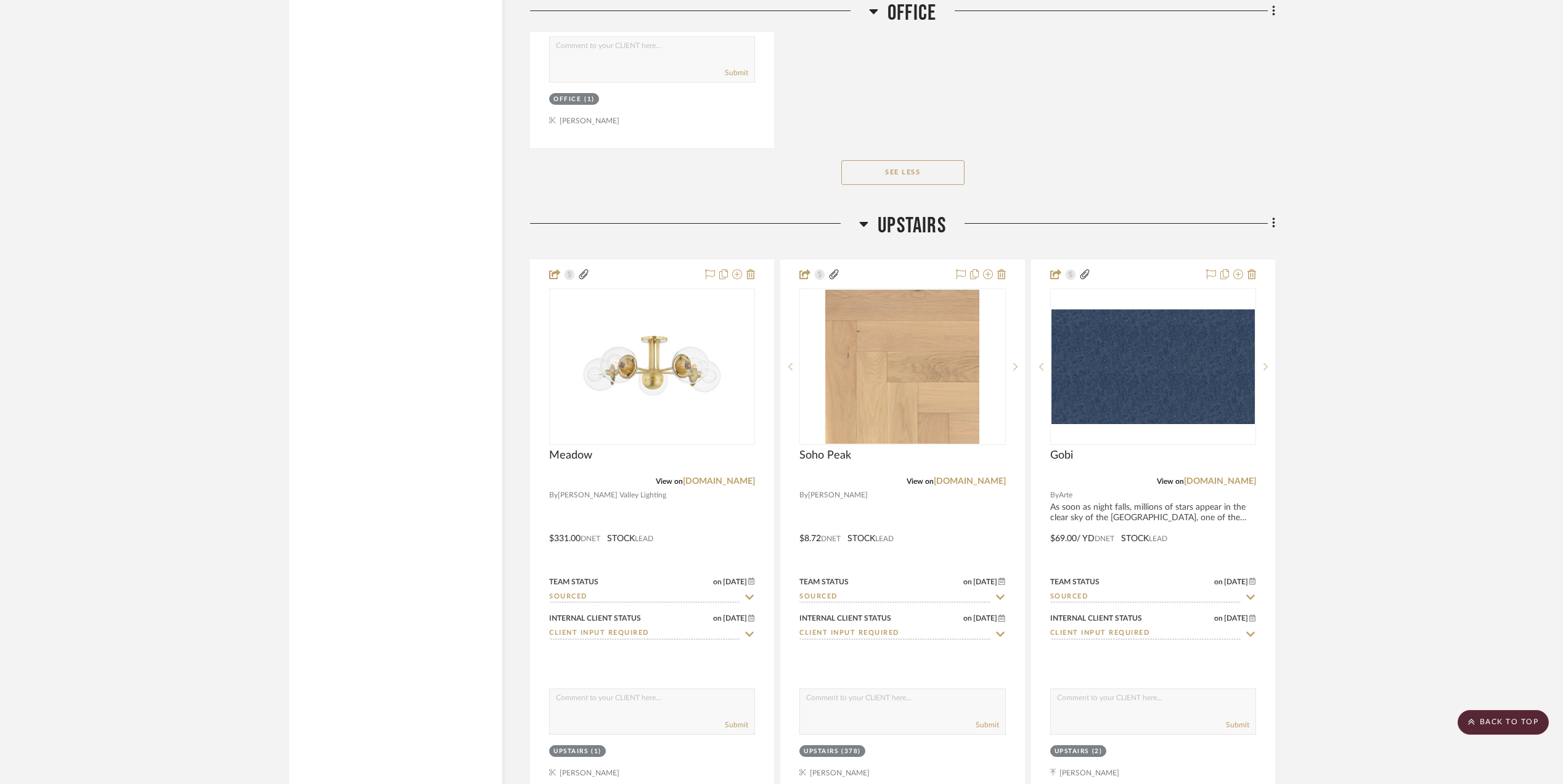
scroll to position [3204, 0]
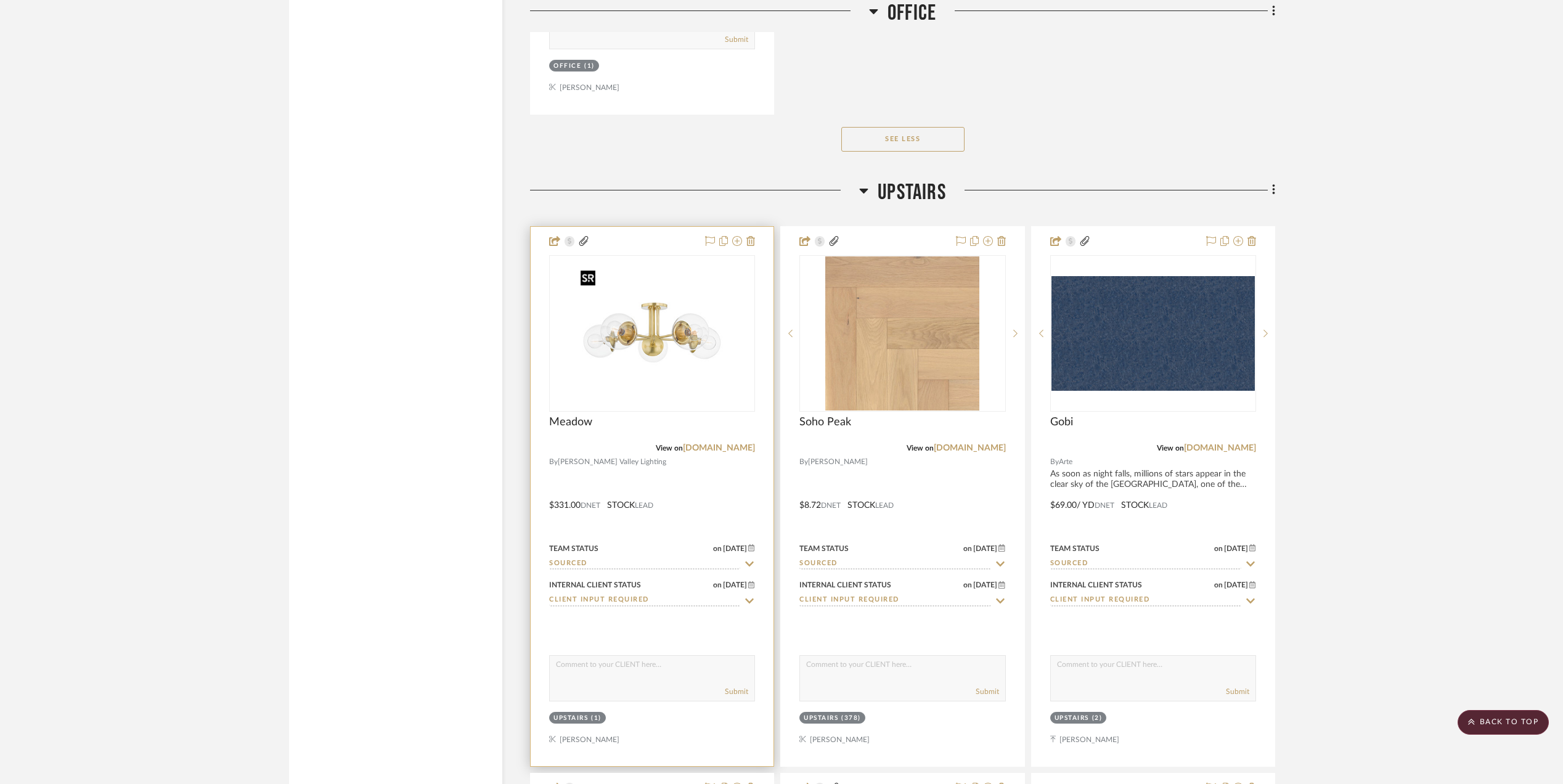
click at [0, 0] on img at bounding box center [0, 0] width 0 height 0
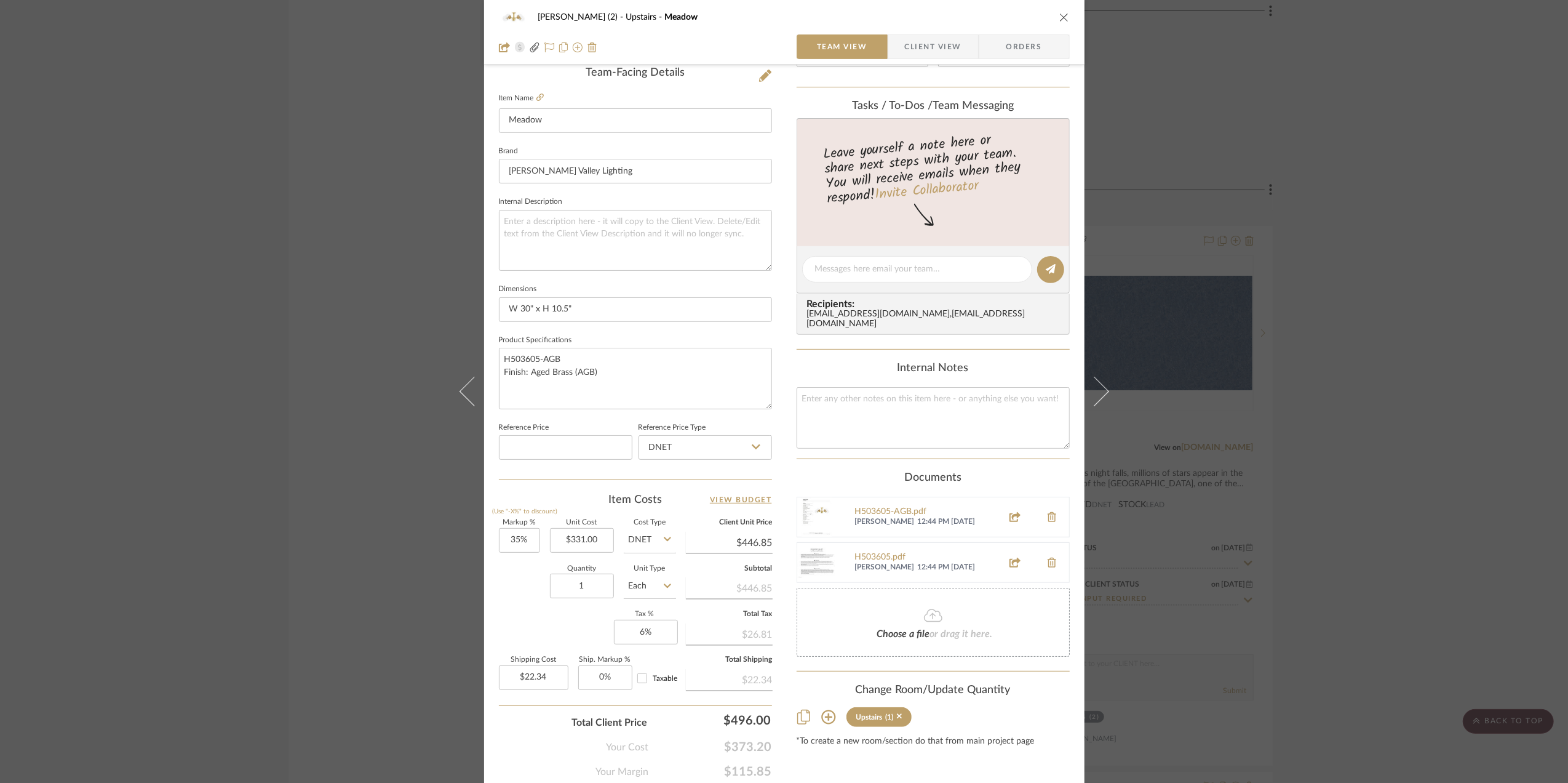
scroll to position [328, 0]
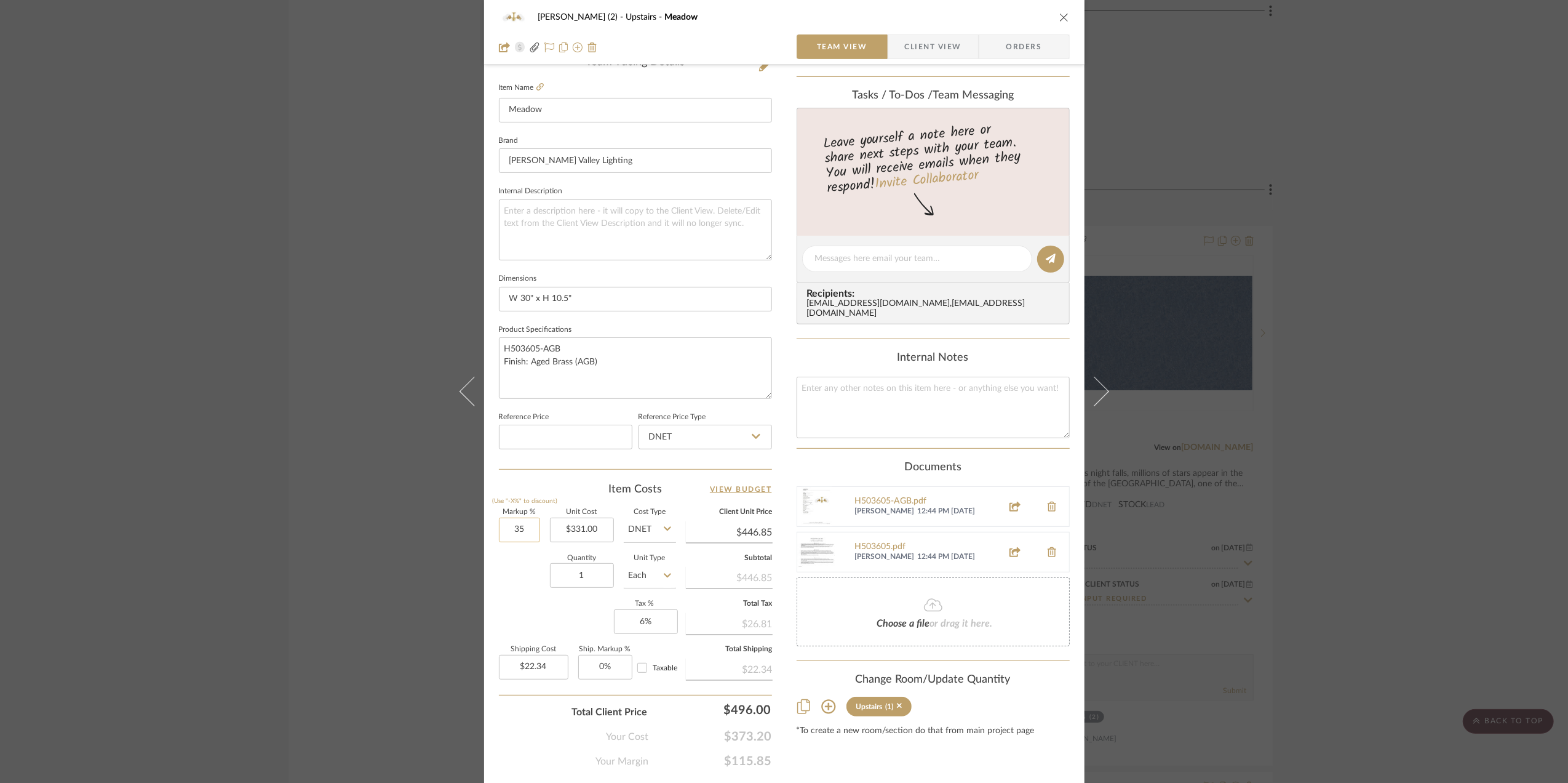
click at [517, 533] on input "35" at bounding box center [519, 529] width 41 height 24
type input "50%"
click at [511, 598] on div "Quantity 1 Unit Type Each" at bounding box center [587, 577] width 177 height 44
type input "$496.50"
type input "$24.83"
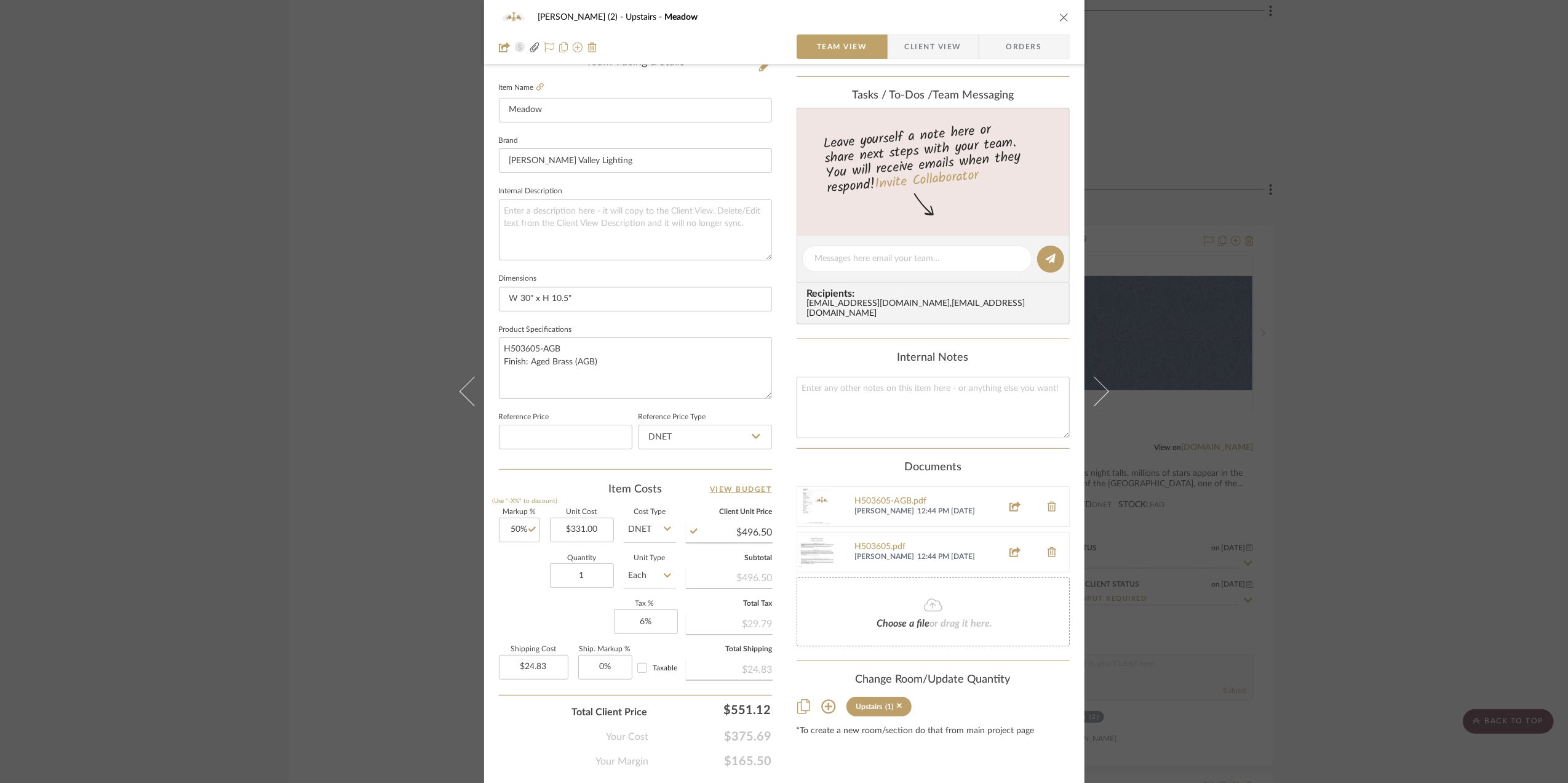
click at [1374, 485] on div "Stephanie Bergreen (2) Upstairs Meadow Team View Client View Orders Team-Facing…" at bounding box center [784, 391] width 1568 height 783
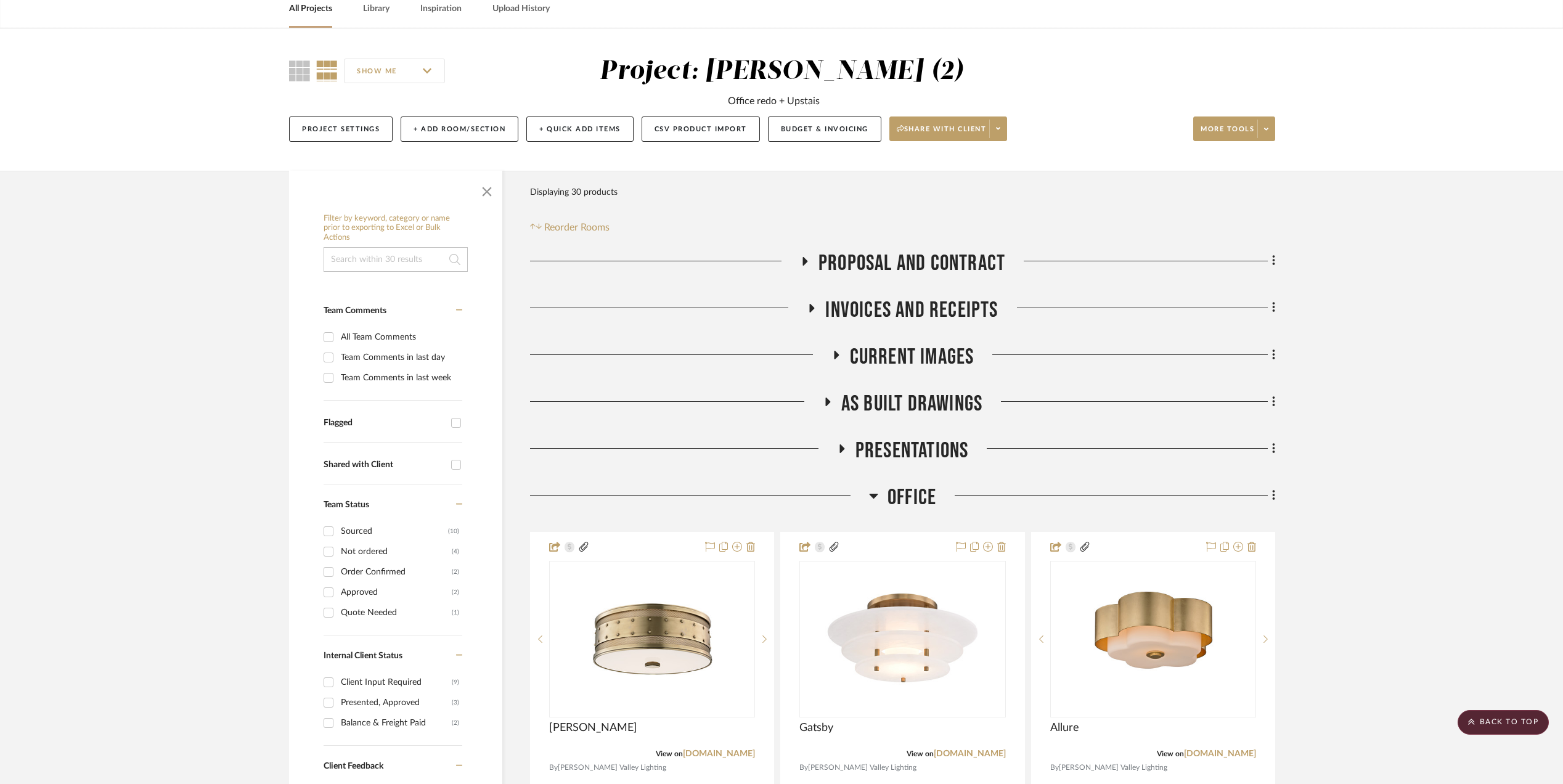
scroll to position [0, 0]
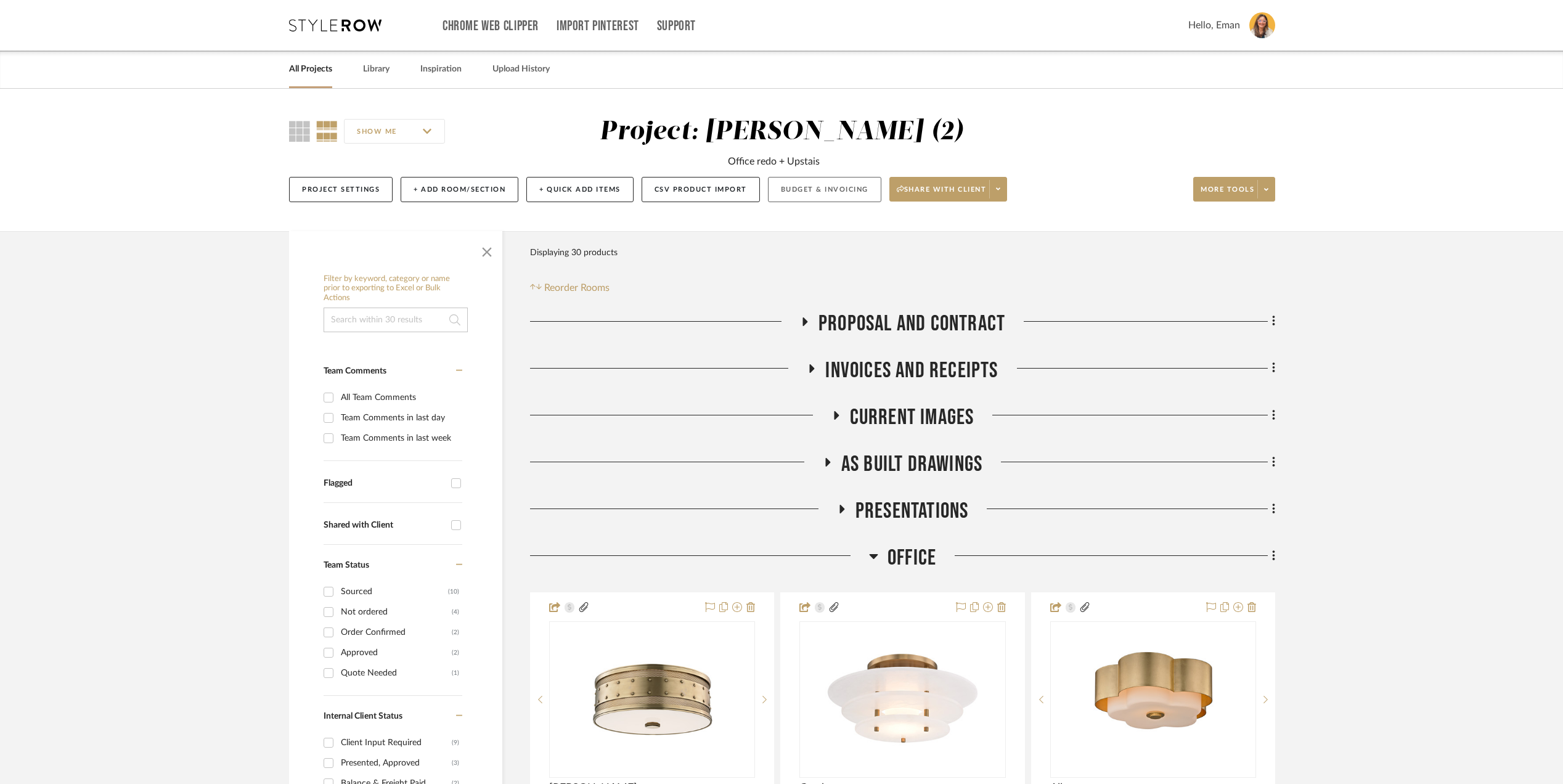
click at [819, 186] on button "Budget & Invoicing" at bounding box center [825, 189] width 113 height 25
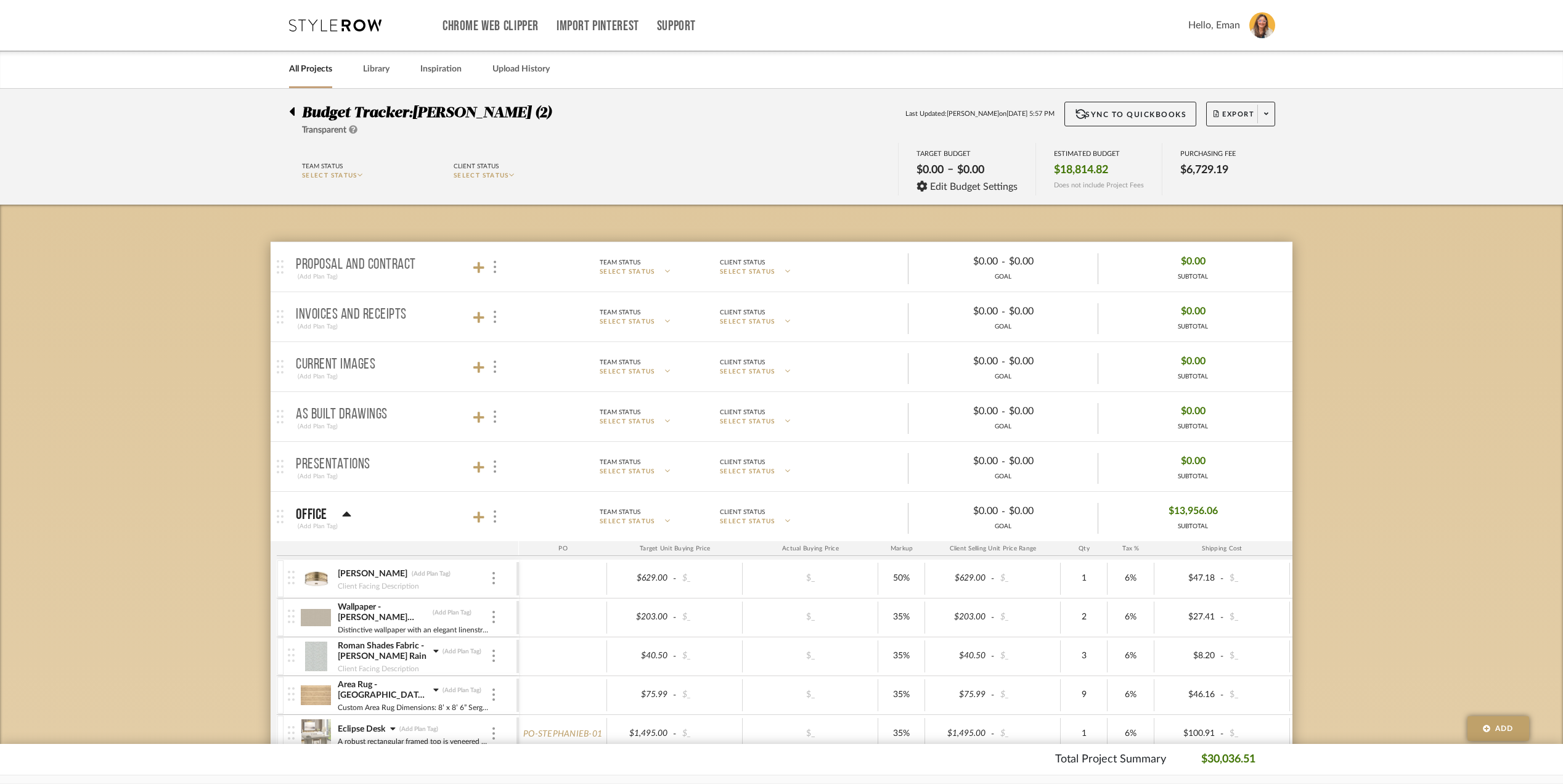
click at [295, 110] on div at bounding box center [295, 109] width 13 height 15
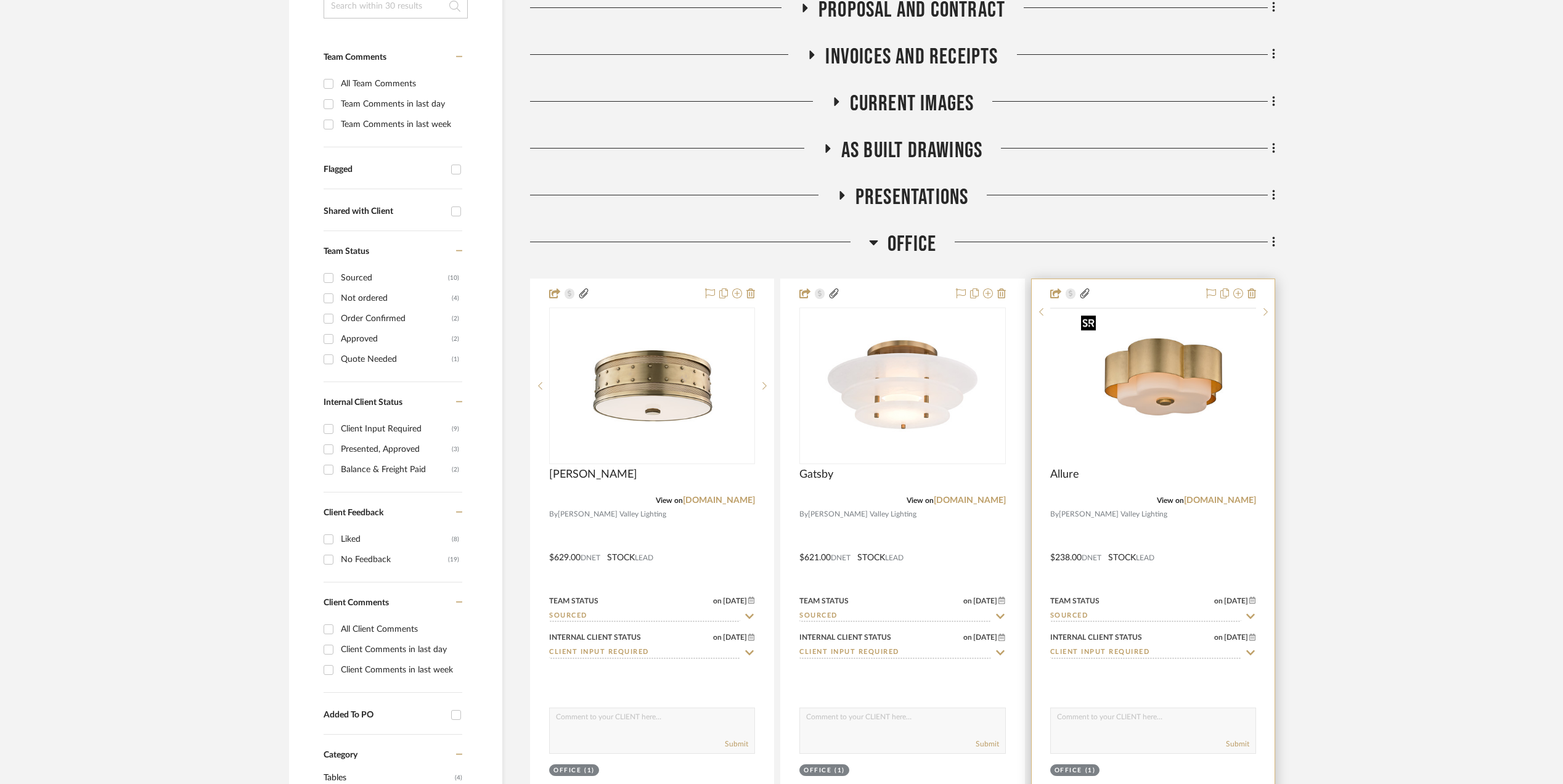
scroll to position [328, 0]
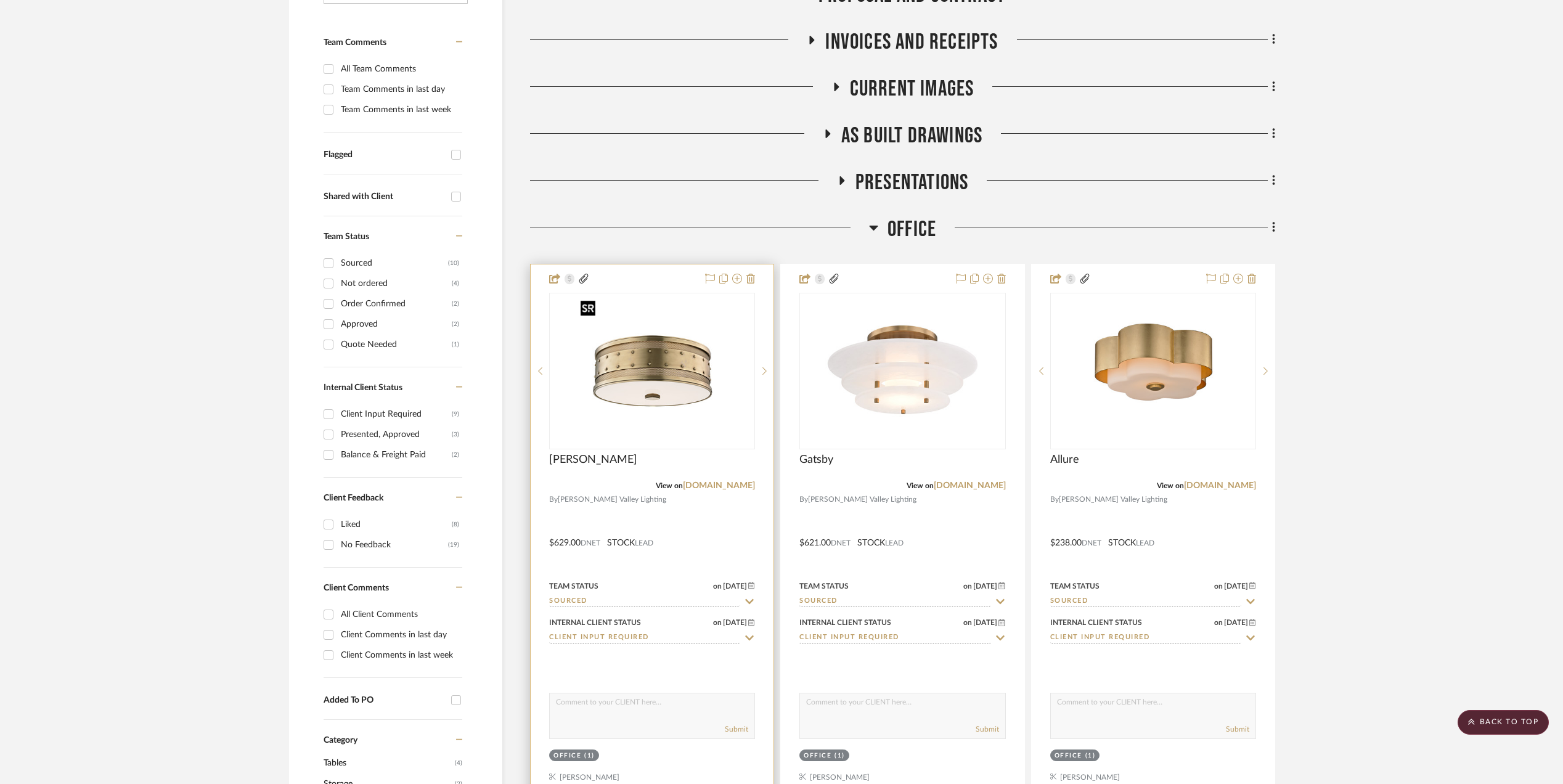
click at [656, 398] on img "0" at bounding box center [652, 371] width 154 height 154
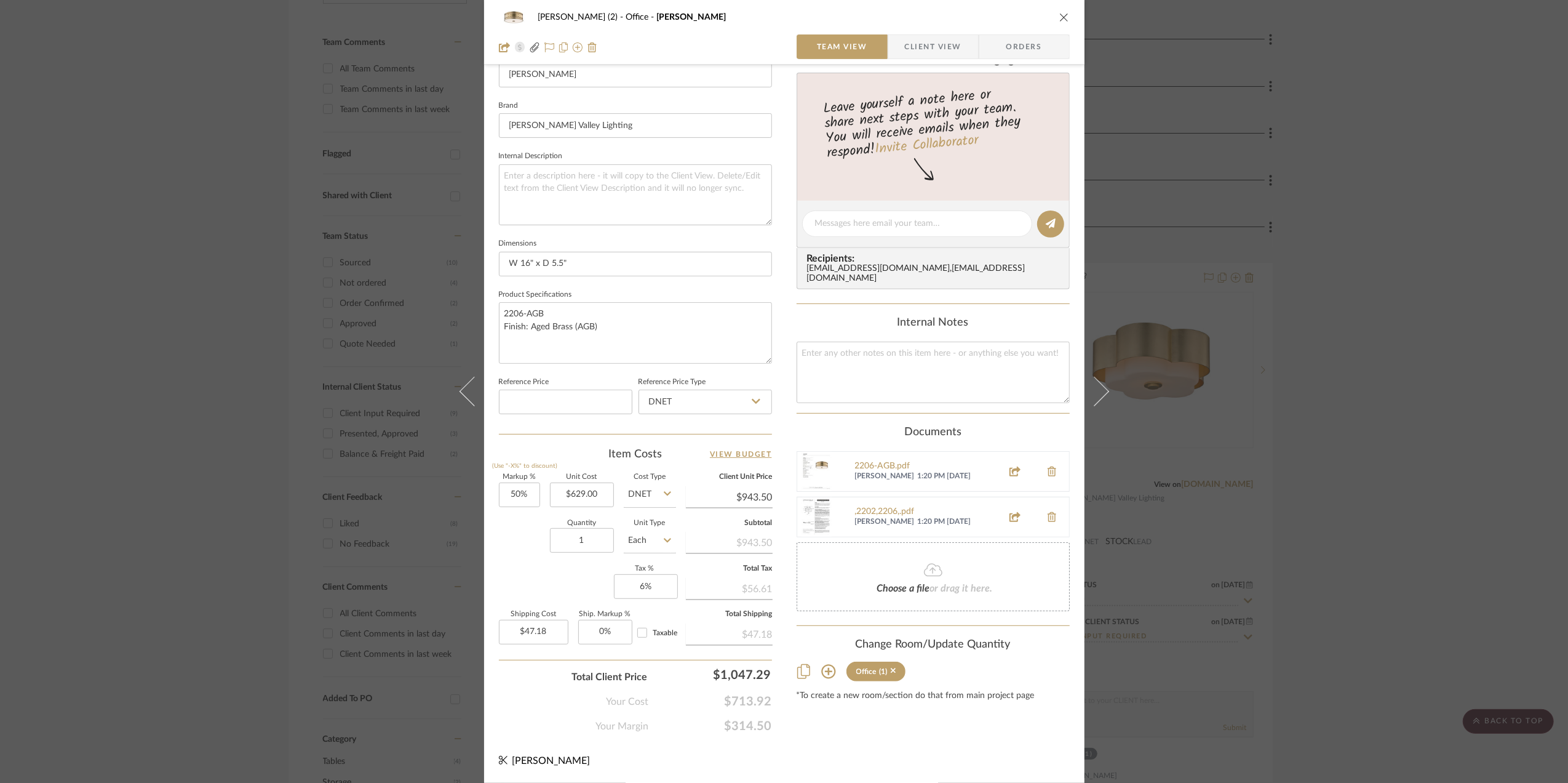
scroll to position [365, 0]
click at [524, 499] on input "50" at bounding box center [519, 494] width 41 height 24
type input "75%"
click at [518, 549] on div "Quantity 1 Unit Type Each" at bounding box center [587, 542] width 177 height 44
type input "$1,100.75"
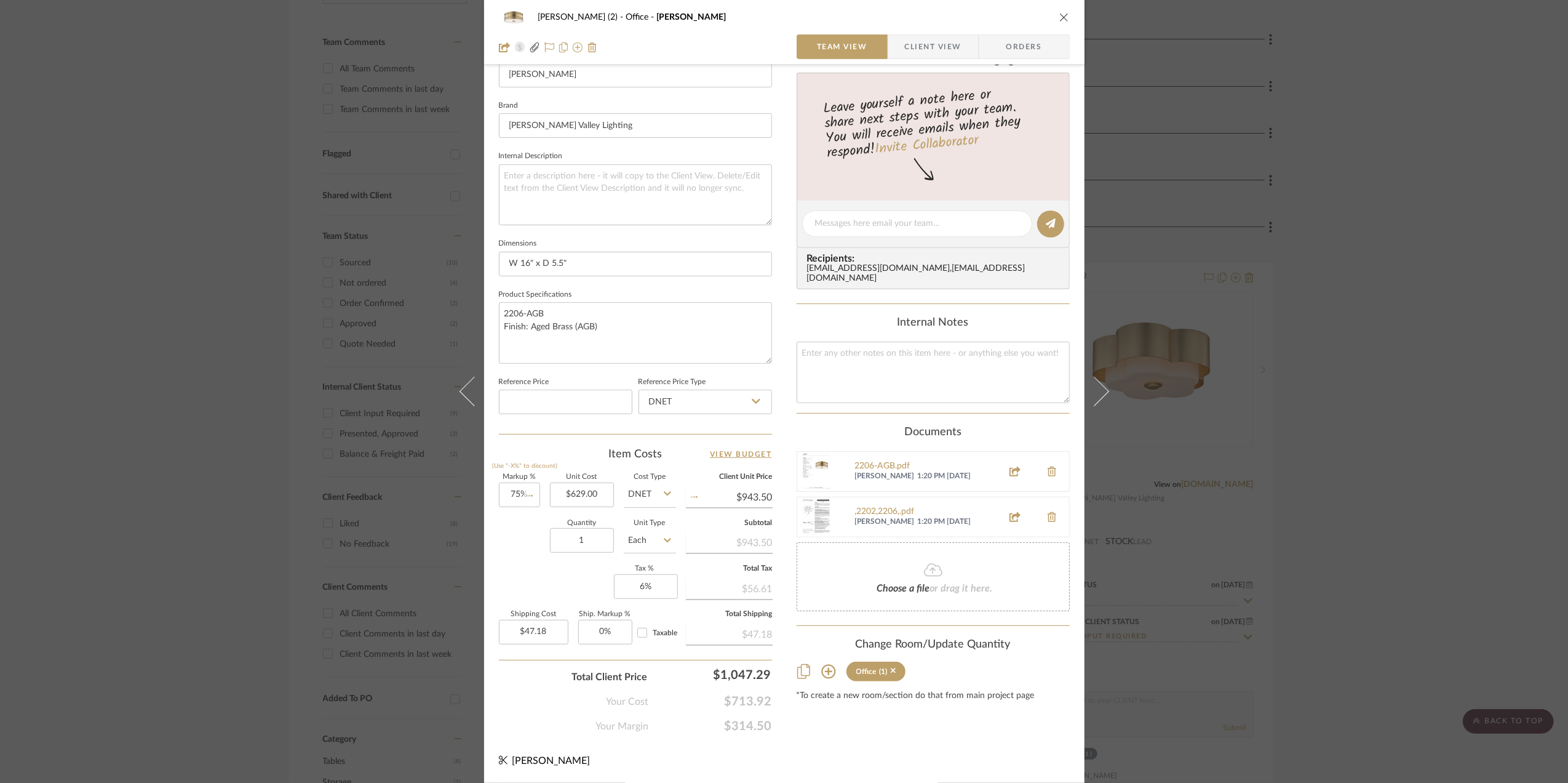
type input "$55.04"
click at [525, 565] on div "Markup % (Use "-X%" to discount) 75% Unit Cost $629.00 Cost Type DNET Client Un…" at bounding box center [636, 564] width 273 height 180
click at [1369, 496] on div "Stephanie Bergreen (2) Office Gaines Team View Client View Orders 1 / 3 Team-Fa…" at bounding box center [784, 391] width 1568 height 783
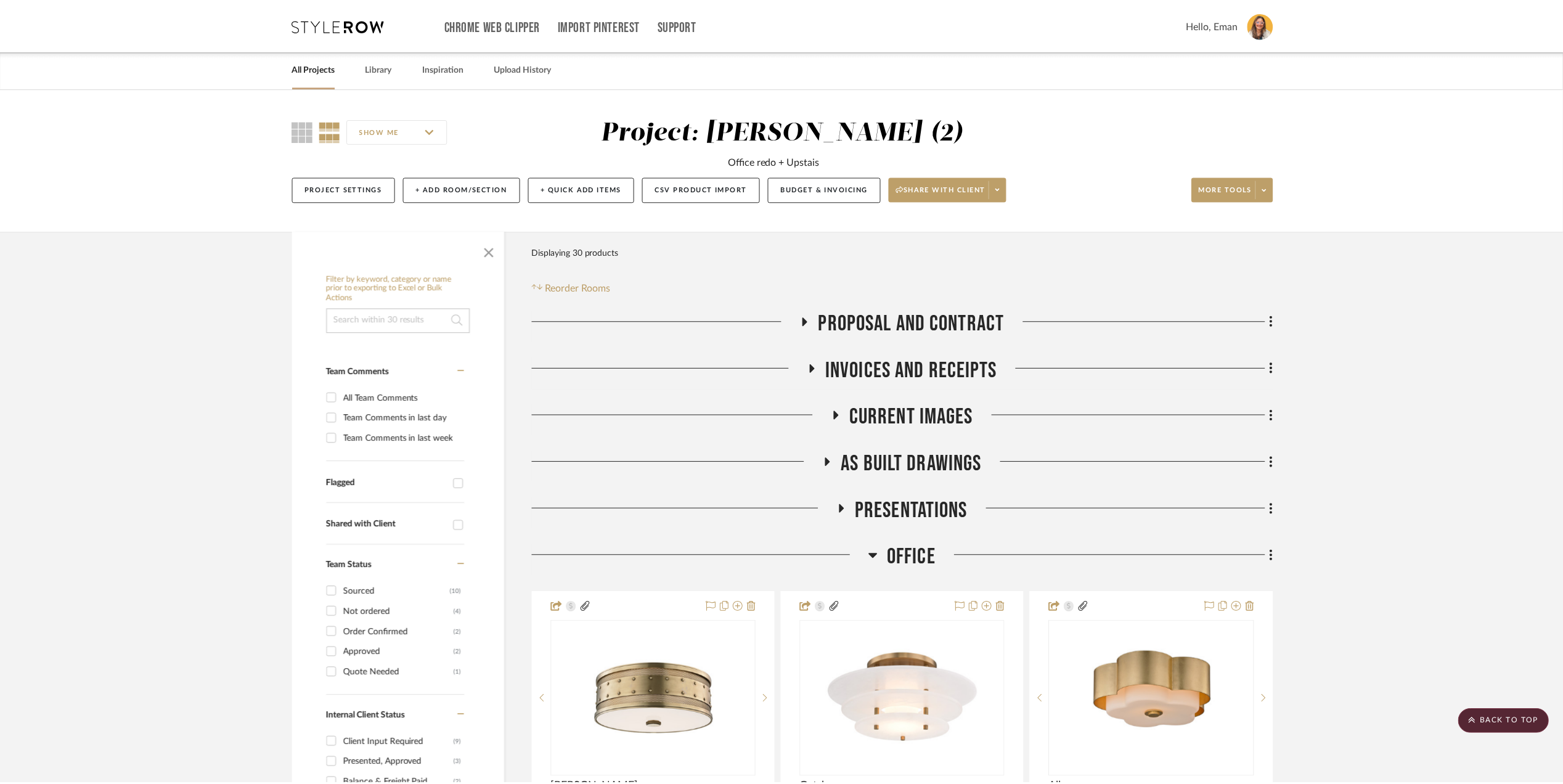
scroll to position [328, 0]
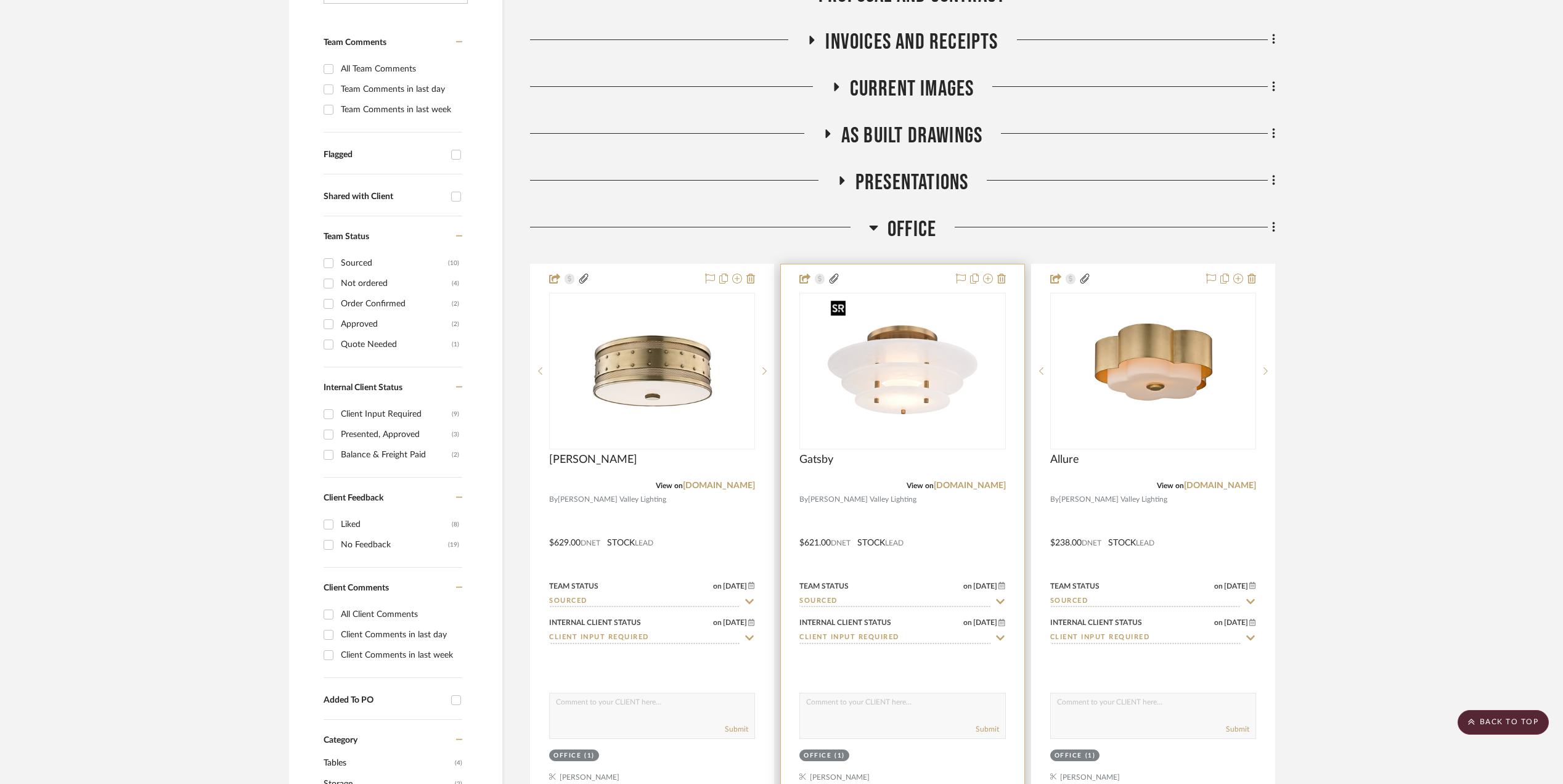
click at [906, 390] on img "0" at bounding box center [902, 371] width 154 height 154
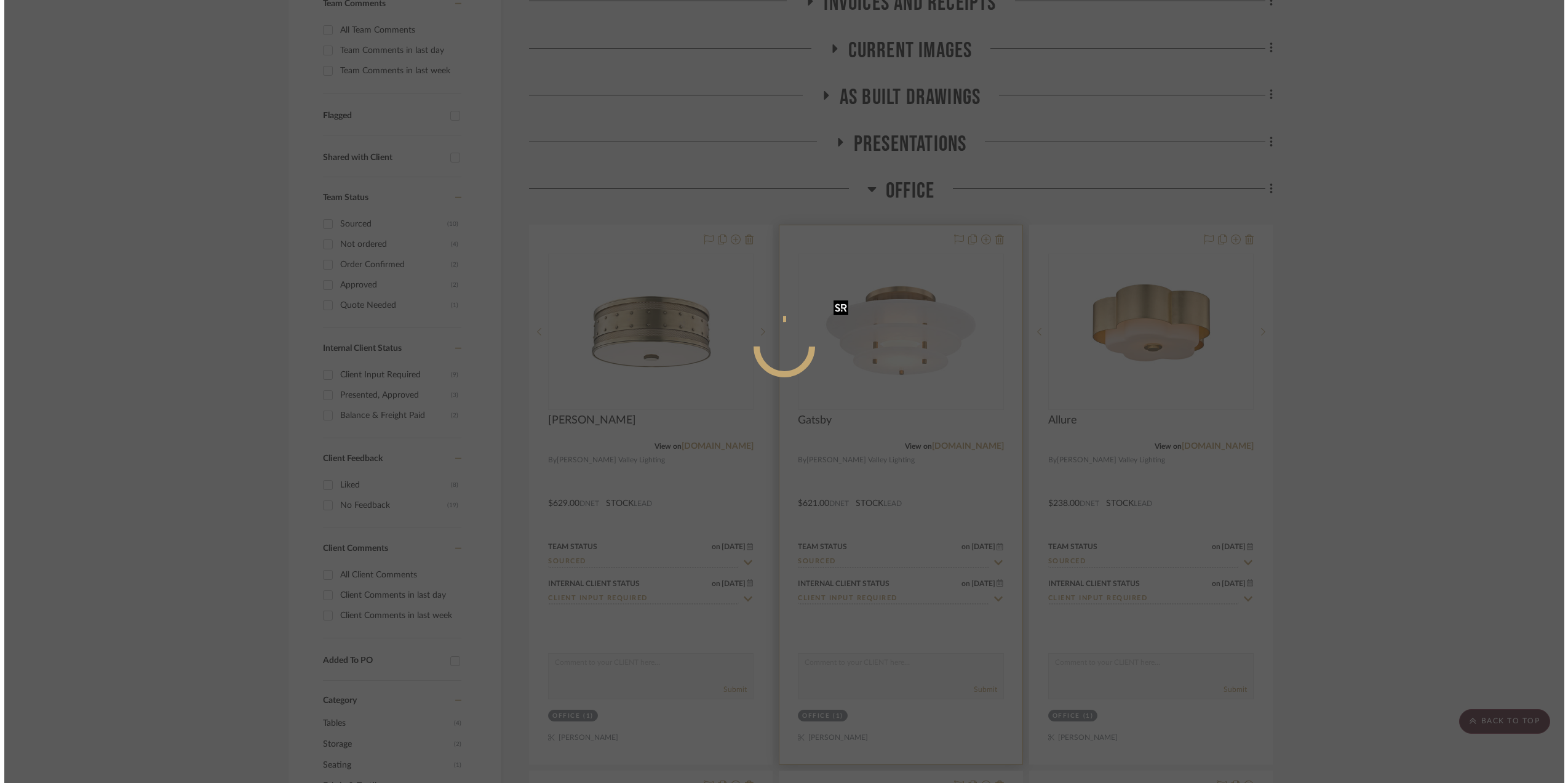
scroll to position [0, 0]
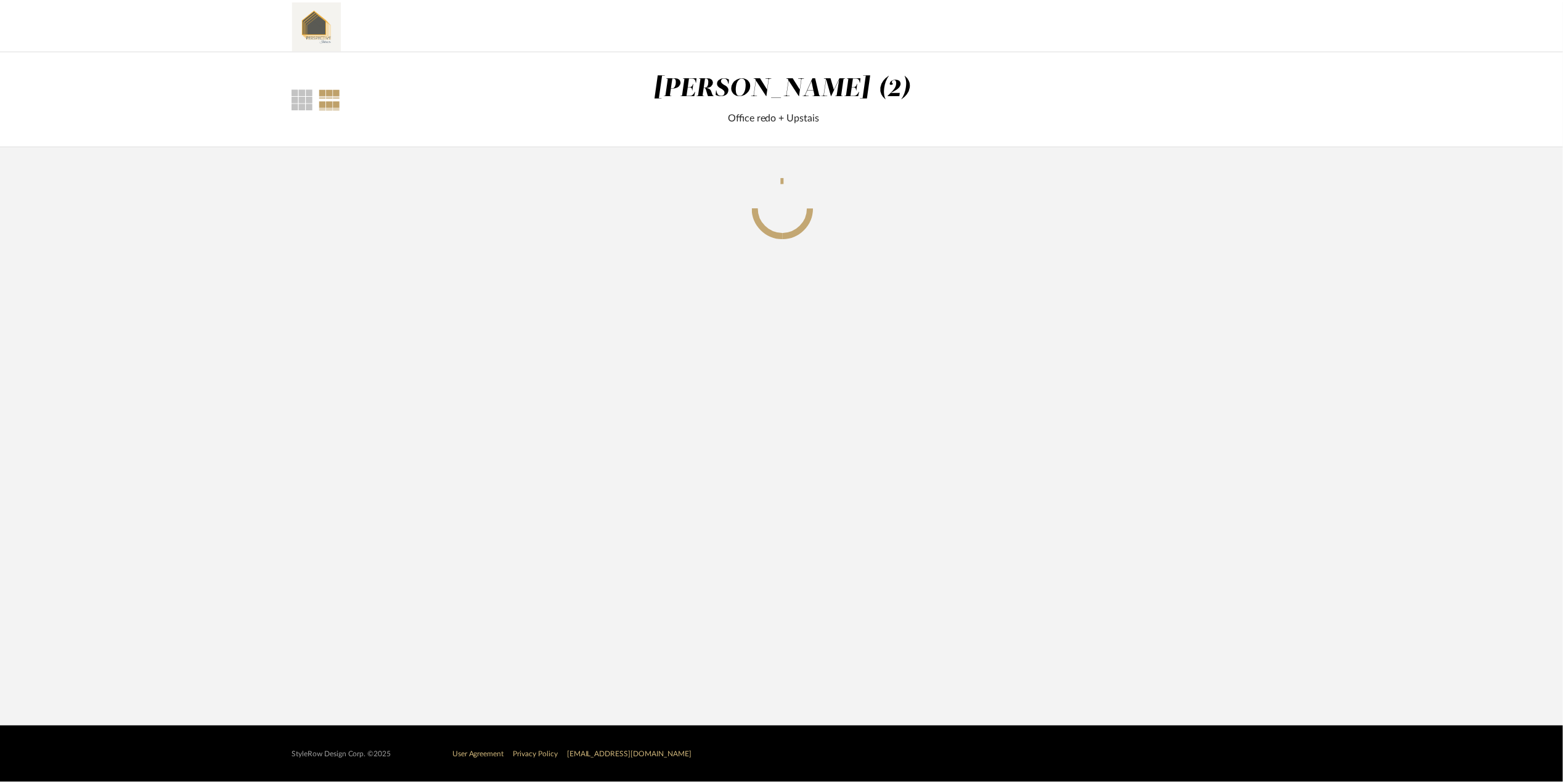
scroll to position [246, 0]
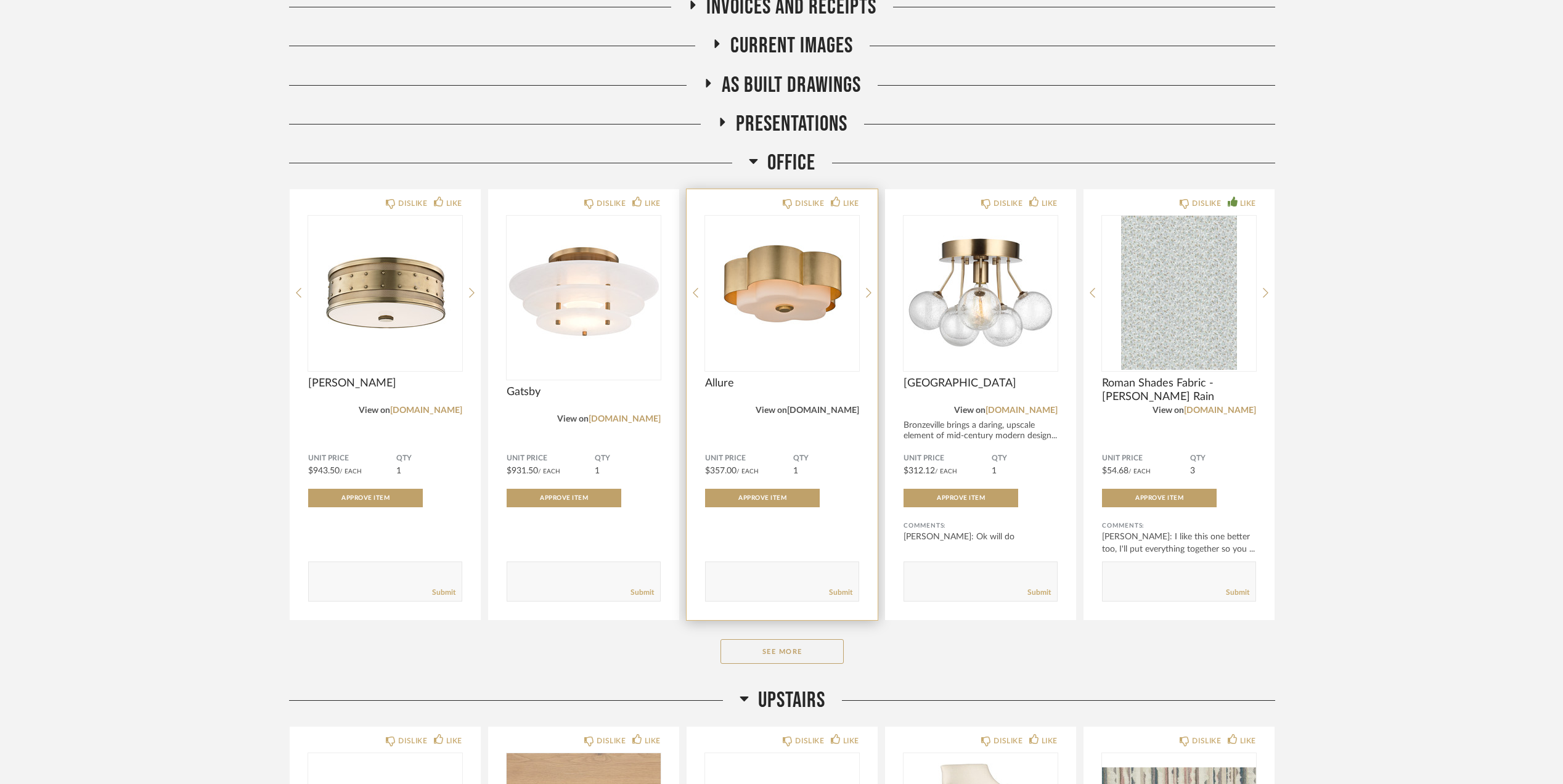
click at [842, 412] on link "[DOMAIN_NAME]" at bounding box center [823, 411] width 72 height 8
